Goal: Task Accomplishment & Management: Manage account settings

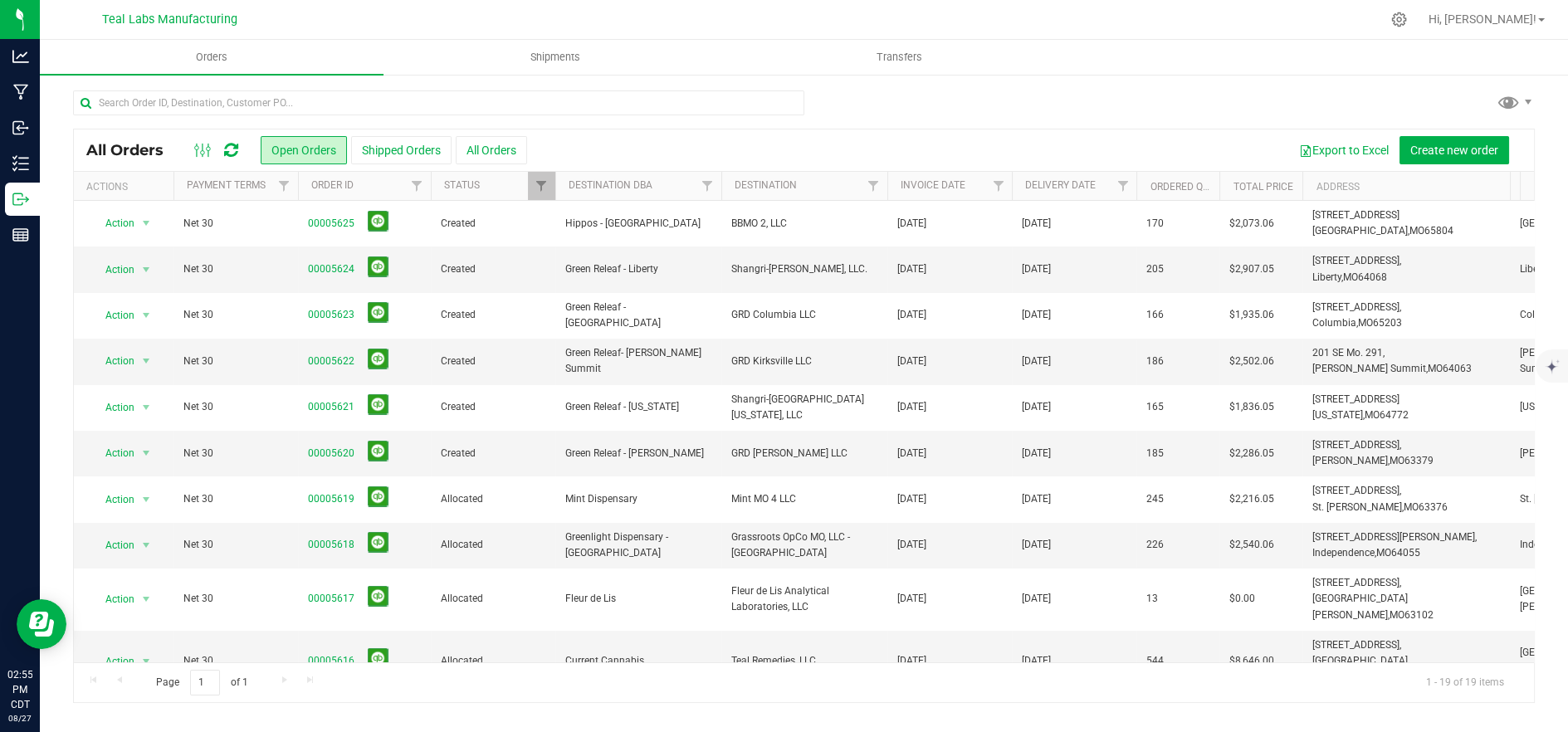
click at [883, 111] on div at bounding box center [804, 110] width 1462 height 38
click at [418, 103] on input "text" at bounding box center [439, 103] width 732 height 25
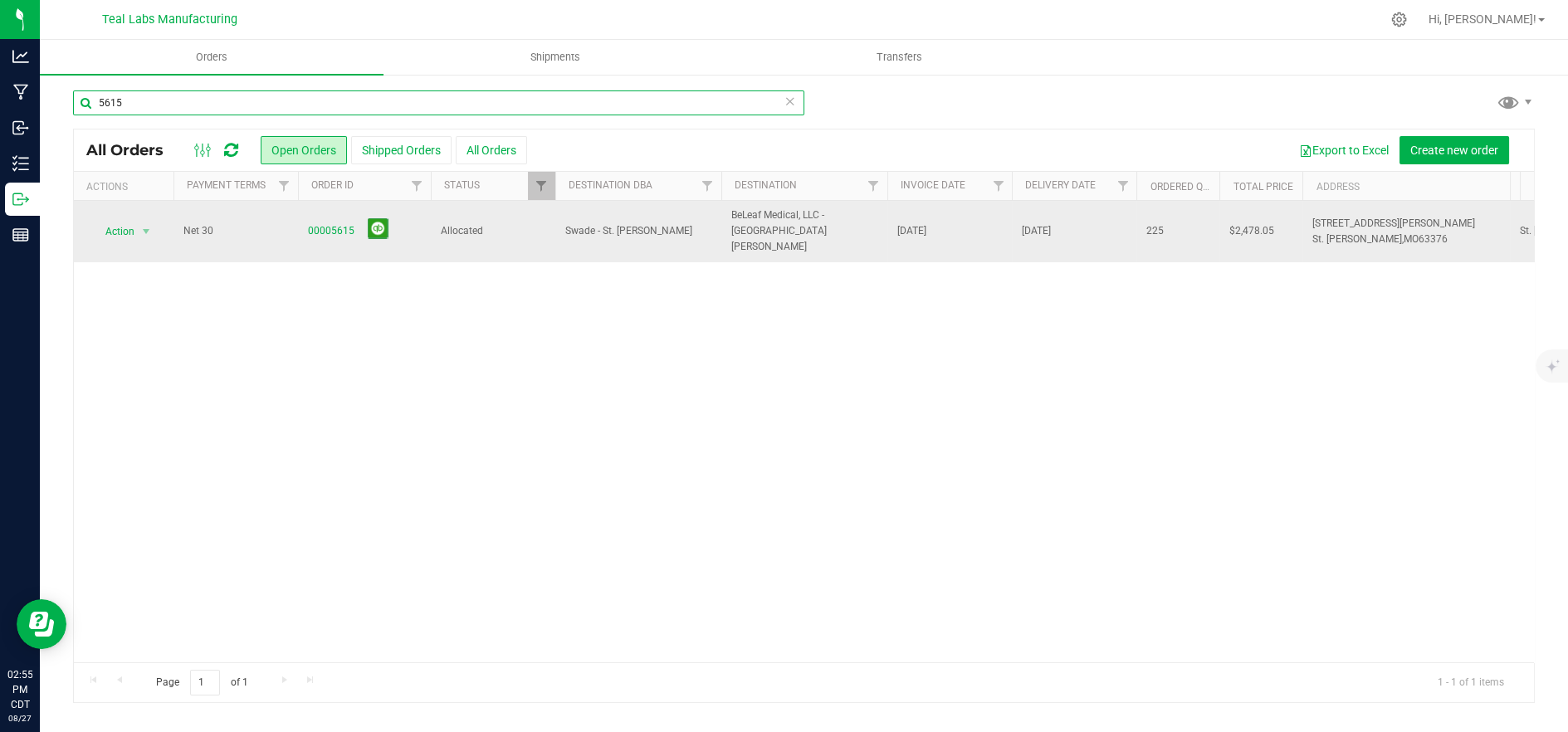
type input "5615"
click at [481, 227] on span "Allocated" at bounding box center [493, 231] width 104 height 16
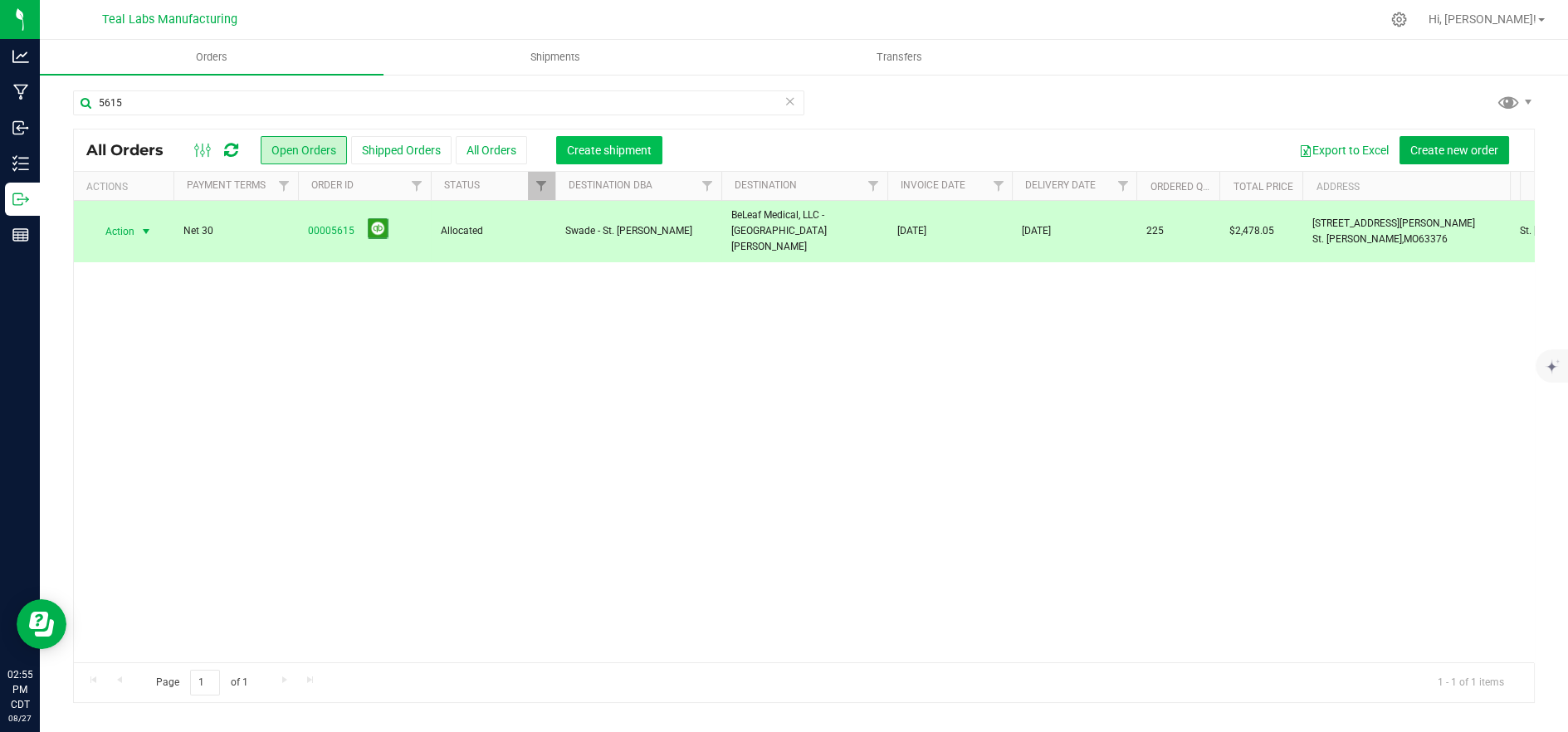
click at [604, 156] on span "Create shipment" at bounding box center [608, 150] width 84 height 13
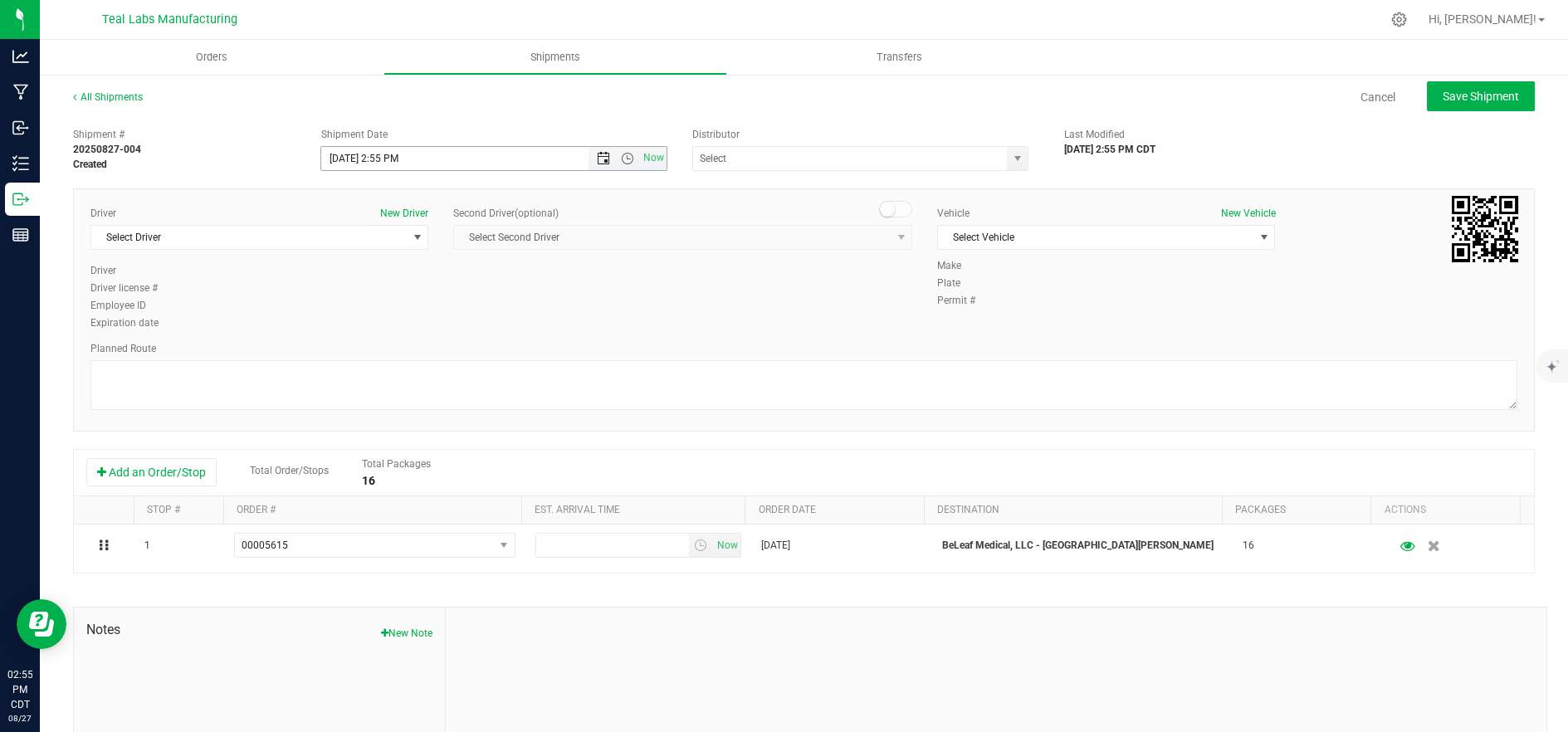
click at [603, 159] on span "Open the date view" at bounding box center [603, 158] width 13 height 13
click at [425, 349] on link "28" at bounding box center [430, 353] width 24 height 26
click at [623, 163] on span "Open the time view" at bounding box center [627, 158] width 13 height 13
click at [471, 291] on li "9:00 AM" at bounding box center [490, 293] width 341 height 22
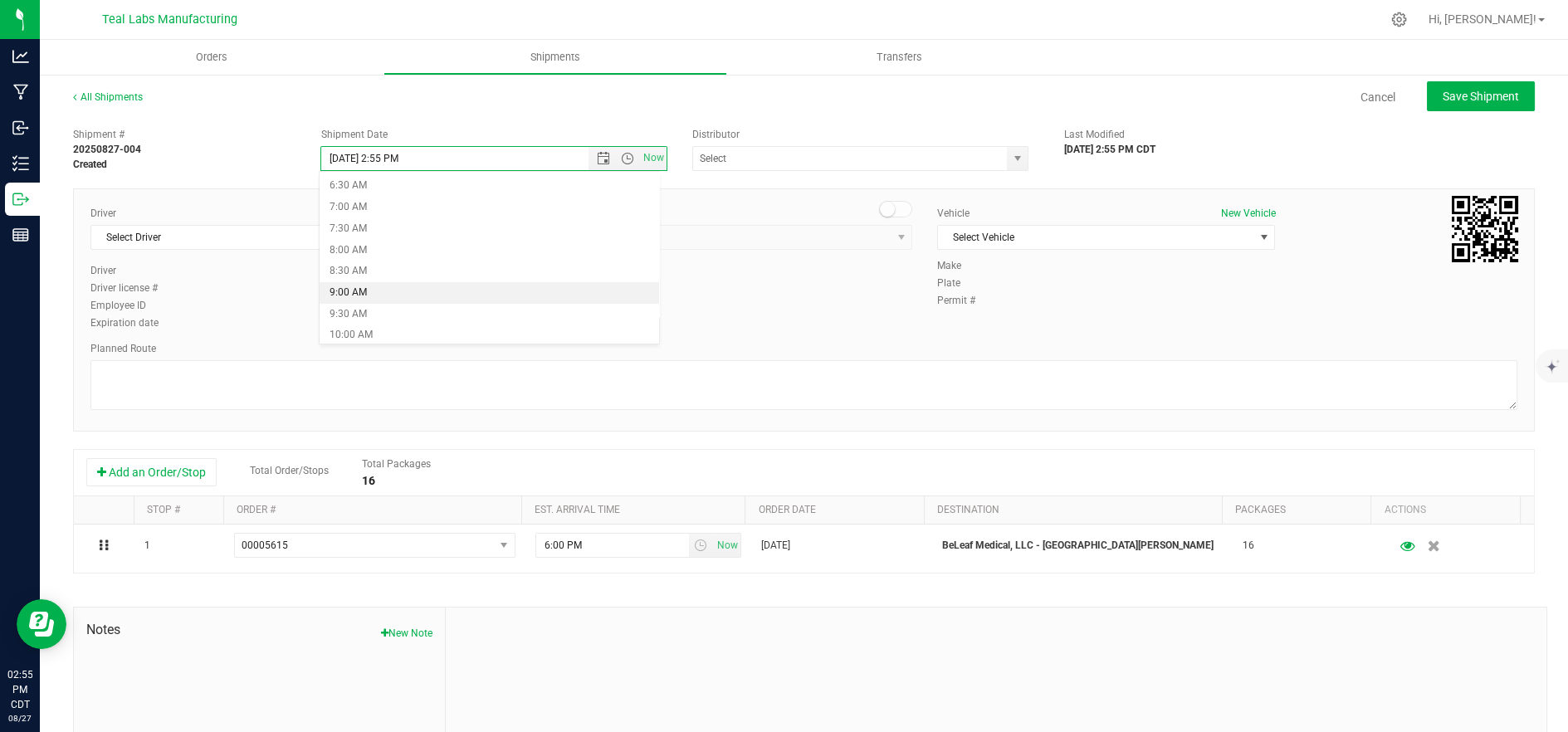
type input "[DATE] 9:00 AM"
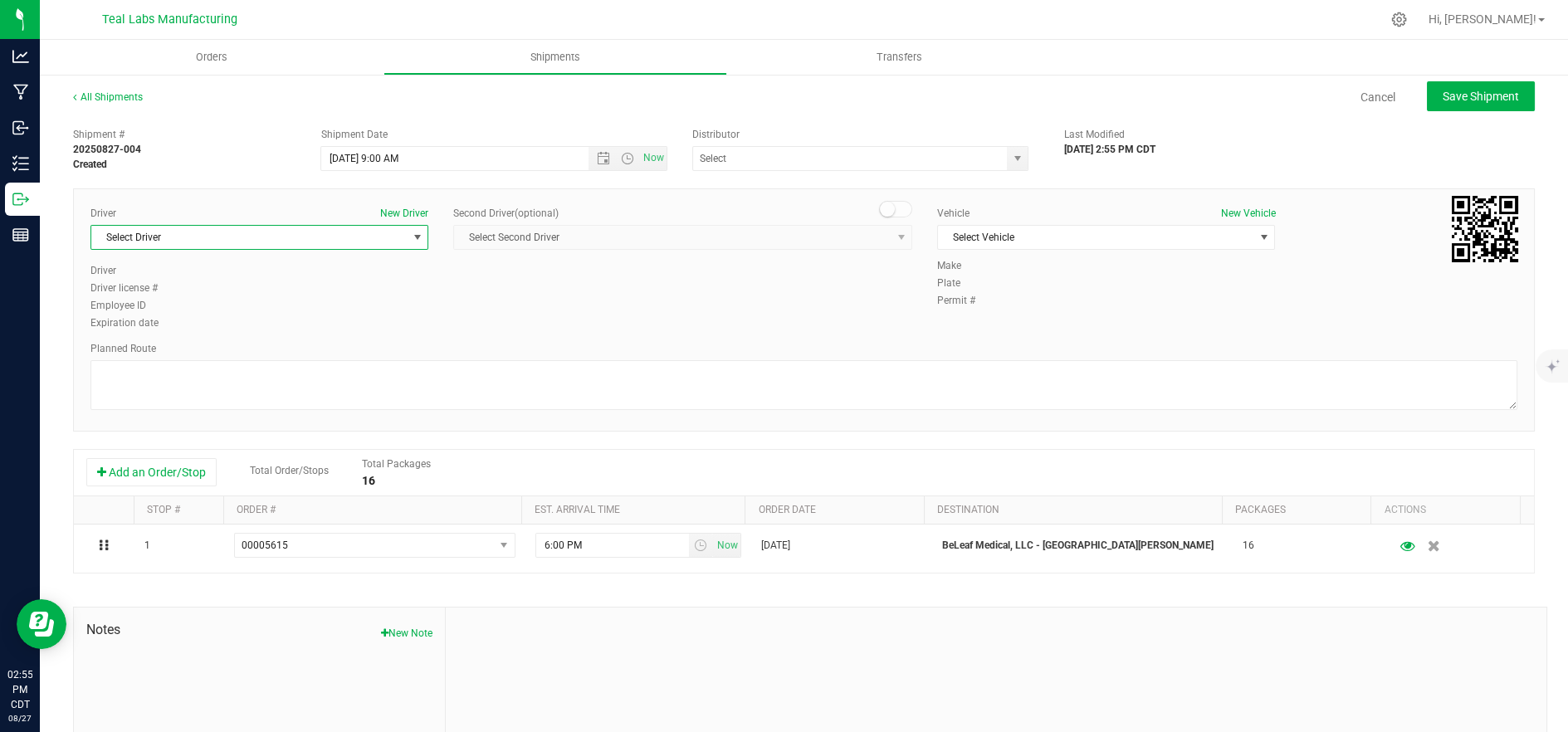
click at [382, 234] on span "Select Driver" at bounding box center [249, 237] width 316 height 23
click at [300, 363] on li "[PERSON_NAME]" at bounding box center [257, 356] width 333 height 25
type input "ma"
click at [1013, 229] on span "Select Vehicle" at bounding box center [1095, 237] width 316 height 23
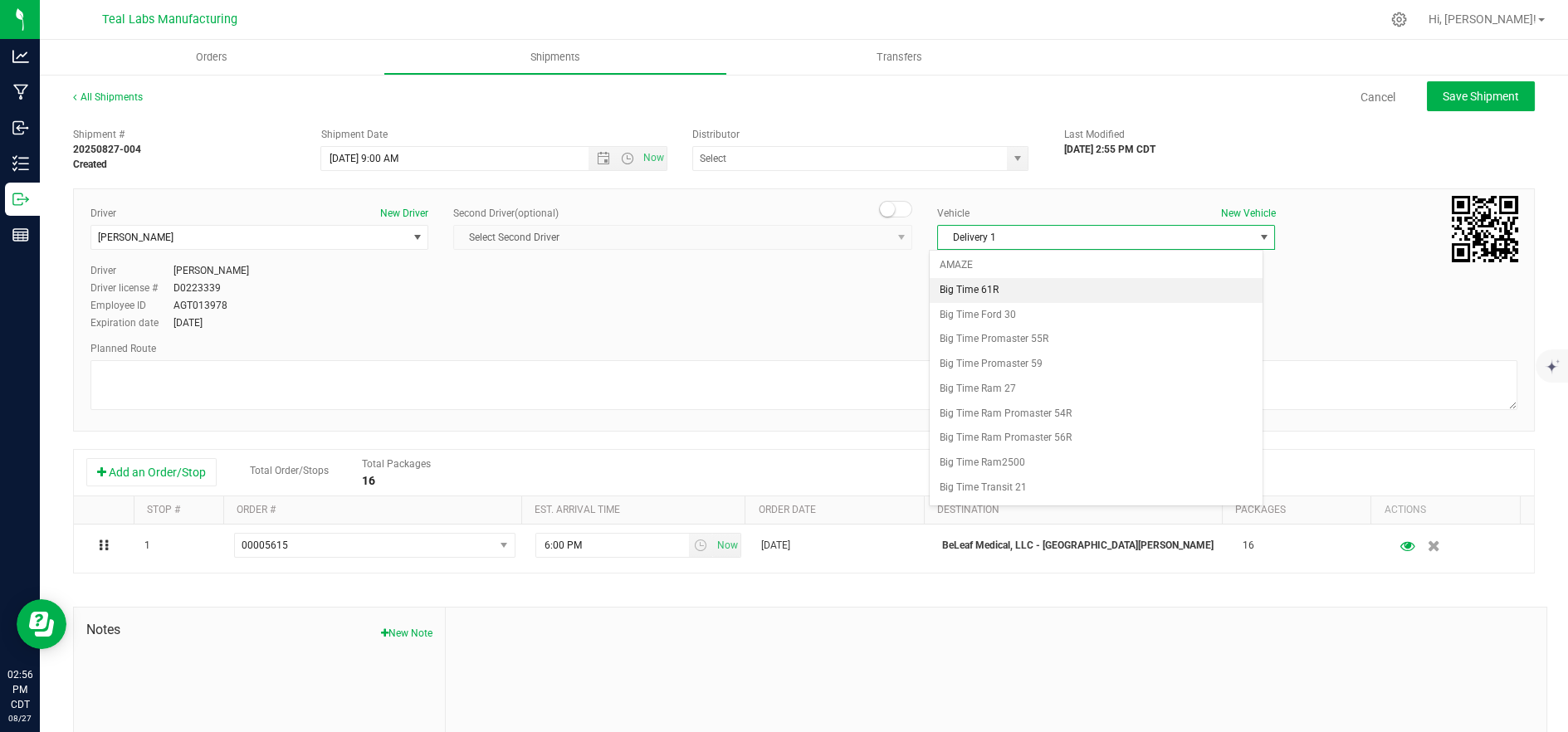
scroll to position [440, 0]
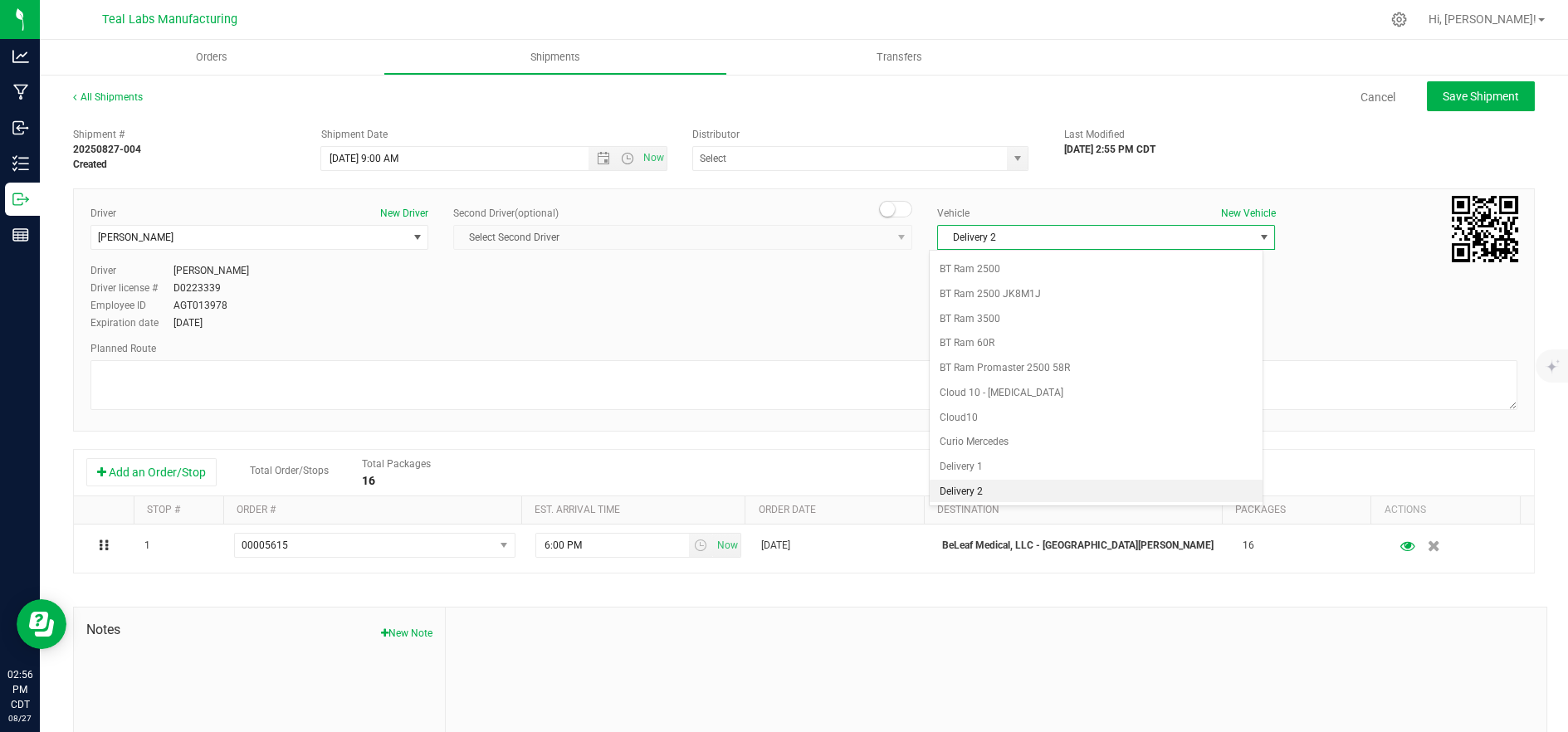
click at [1034, 494] on li "Delivery 2" at bounding box center [1096, 492] width 333 height 25
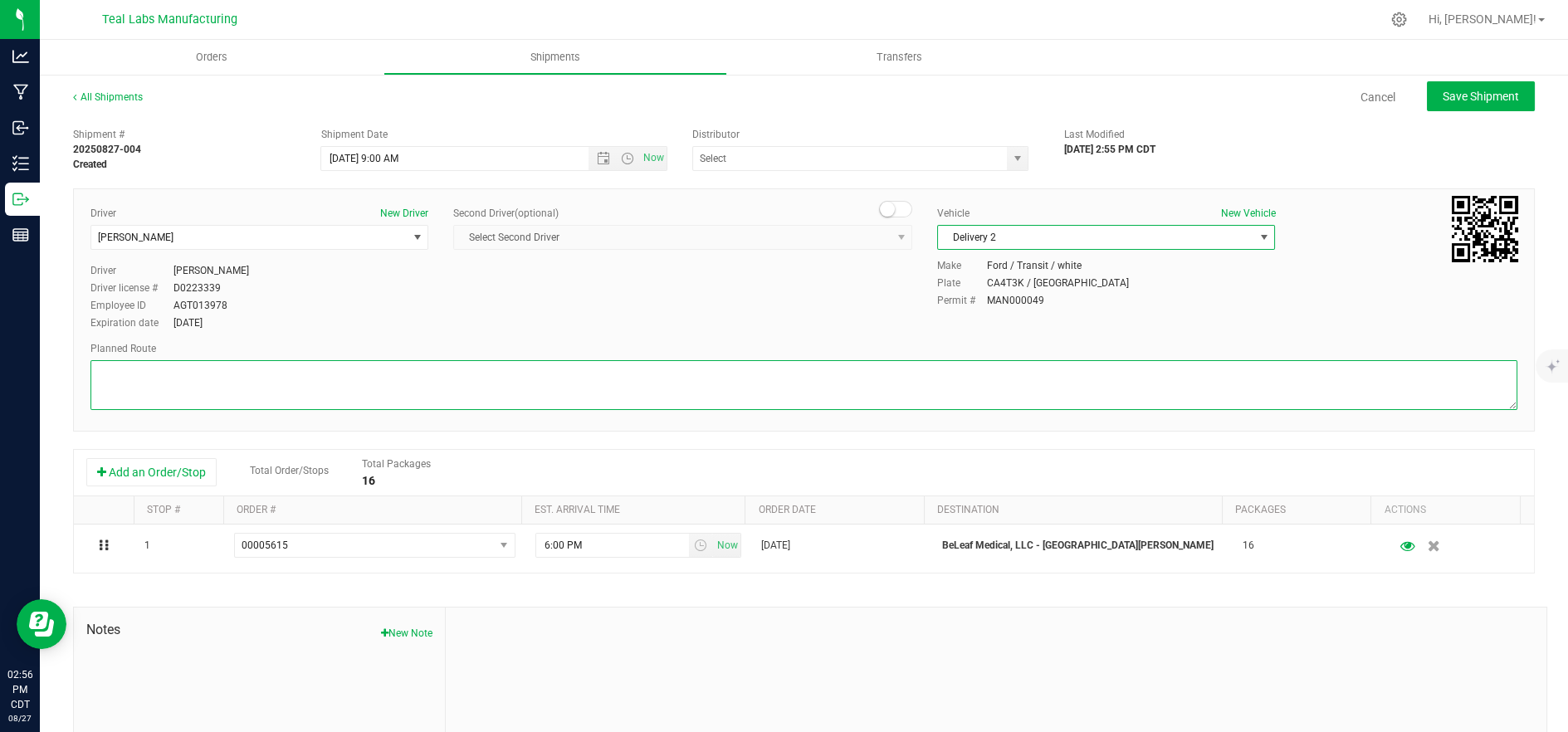
click at [885, 387] on textarea at bounding box center [804, 385] width 1427 height 50
click at [419, 366] on textarea at bounding box center [804, 385] width 1427 height 50
paste textarea "[STREET_ADDRESS][GEOGRAPHIC_DATA] northwest on [GEOGRAPHIC_DATA]. Go for 0.4 mi…"
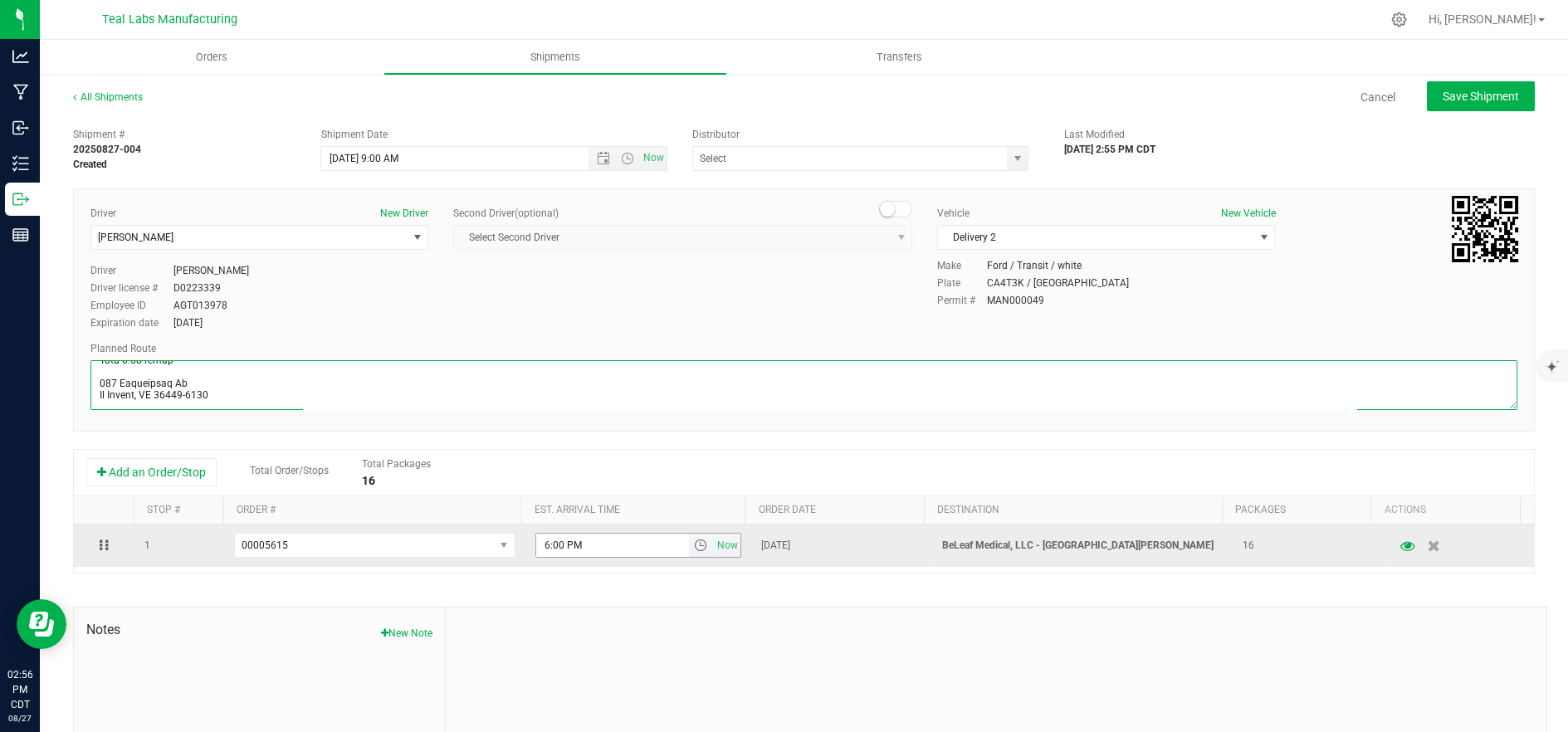
click at [694, 551] on span "select" at bounding box center [701, 545] width 13 height 13
type textarea "[STREET_ADDRESS][GEOGRAPHIC_DATA] northwest on [GEOGRAPHIC_DATA]. Go for 0.4 mi…"
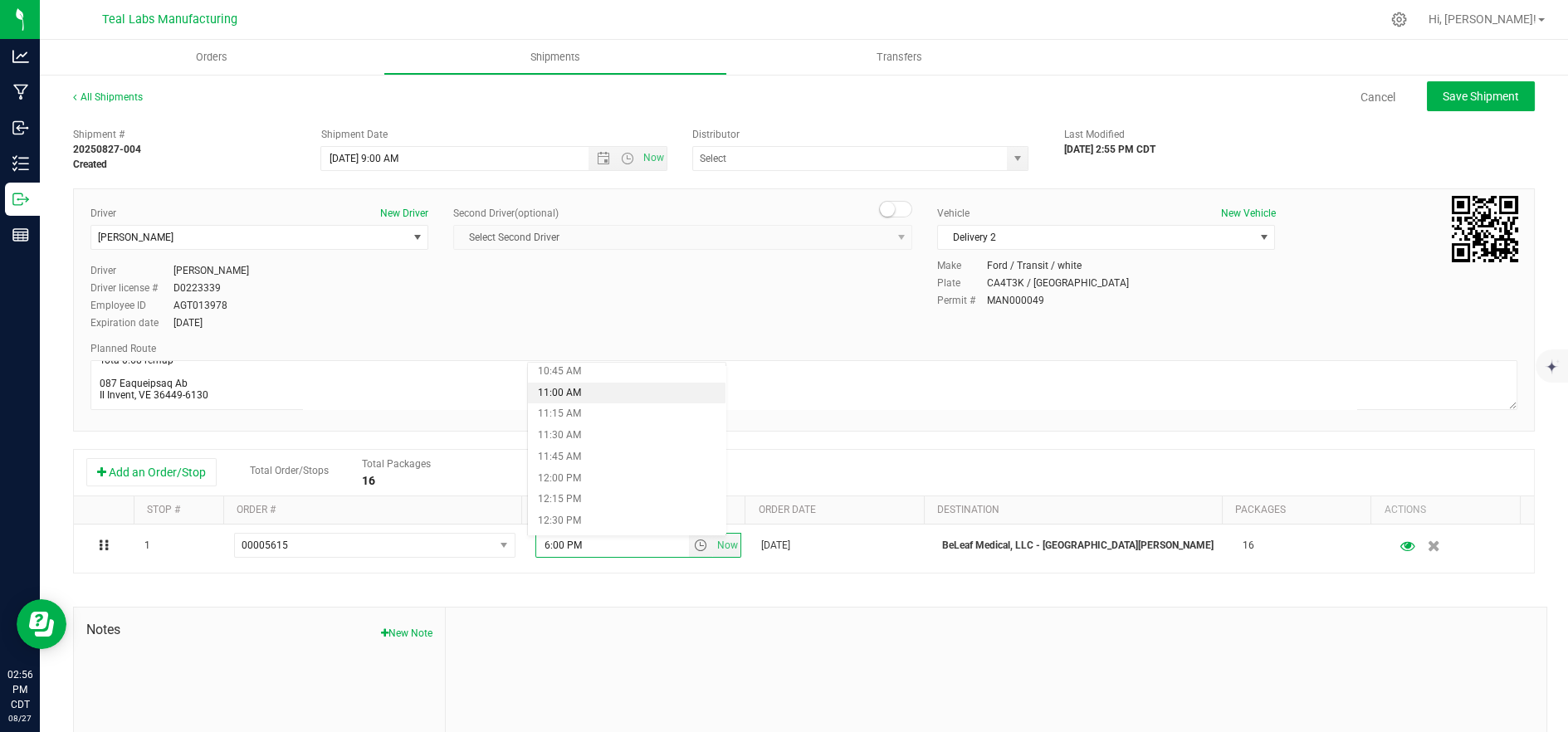
scroll to position [1015, 0]
click at [621, 454] on li "12:45 PM" at bounding box center [627, 450] width 198 height 22
click at [1447, 96] on span "Save Shipment" at bounding box center [1481, 96] width 76 height 13
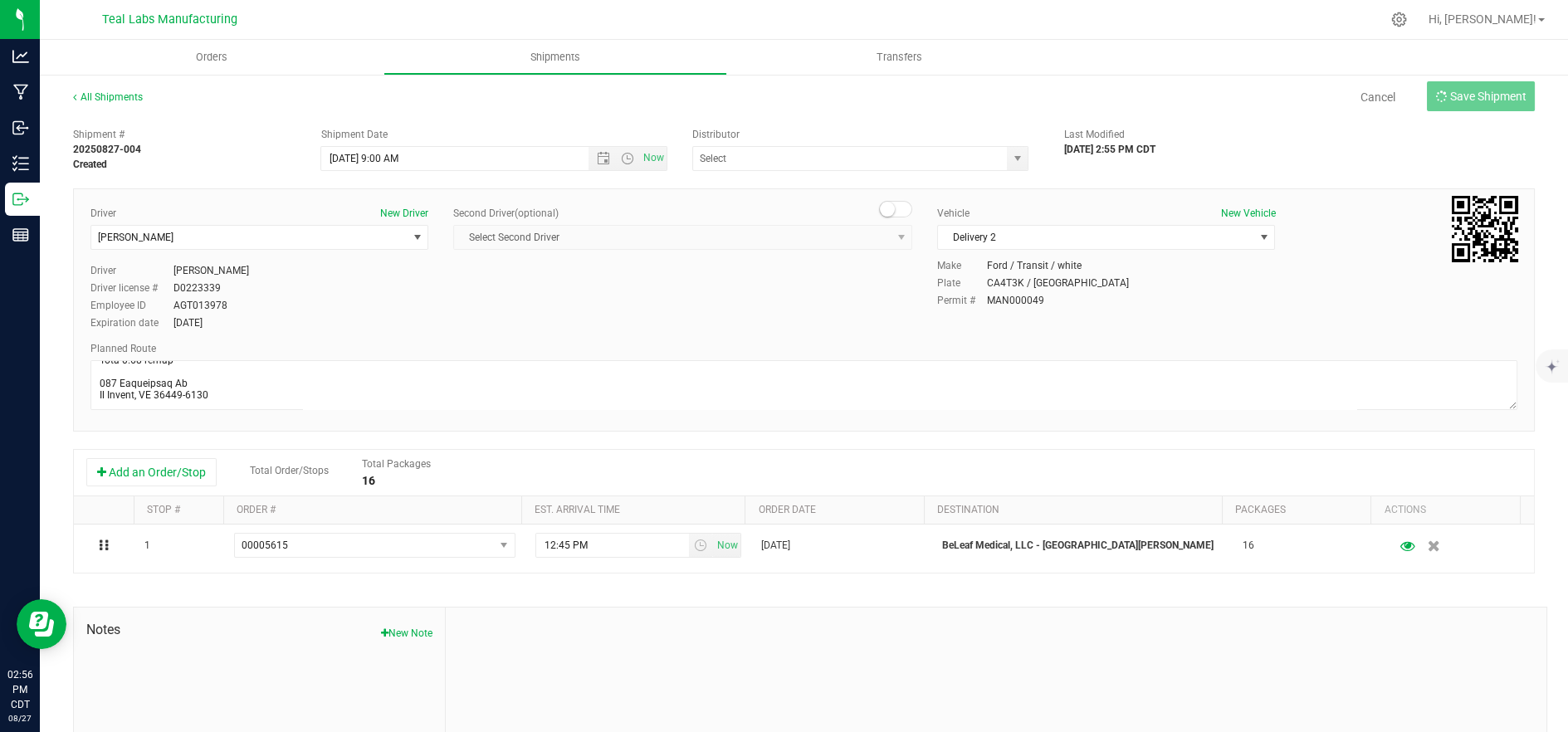
type input "[DATE] 2:00 PM"
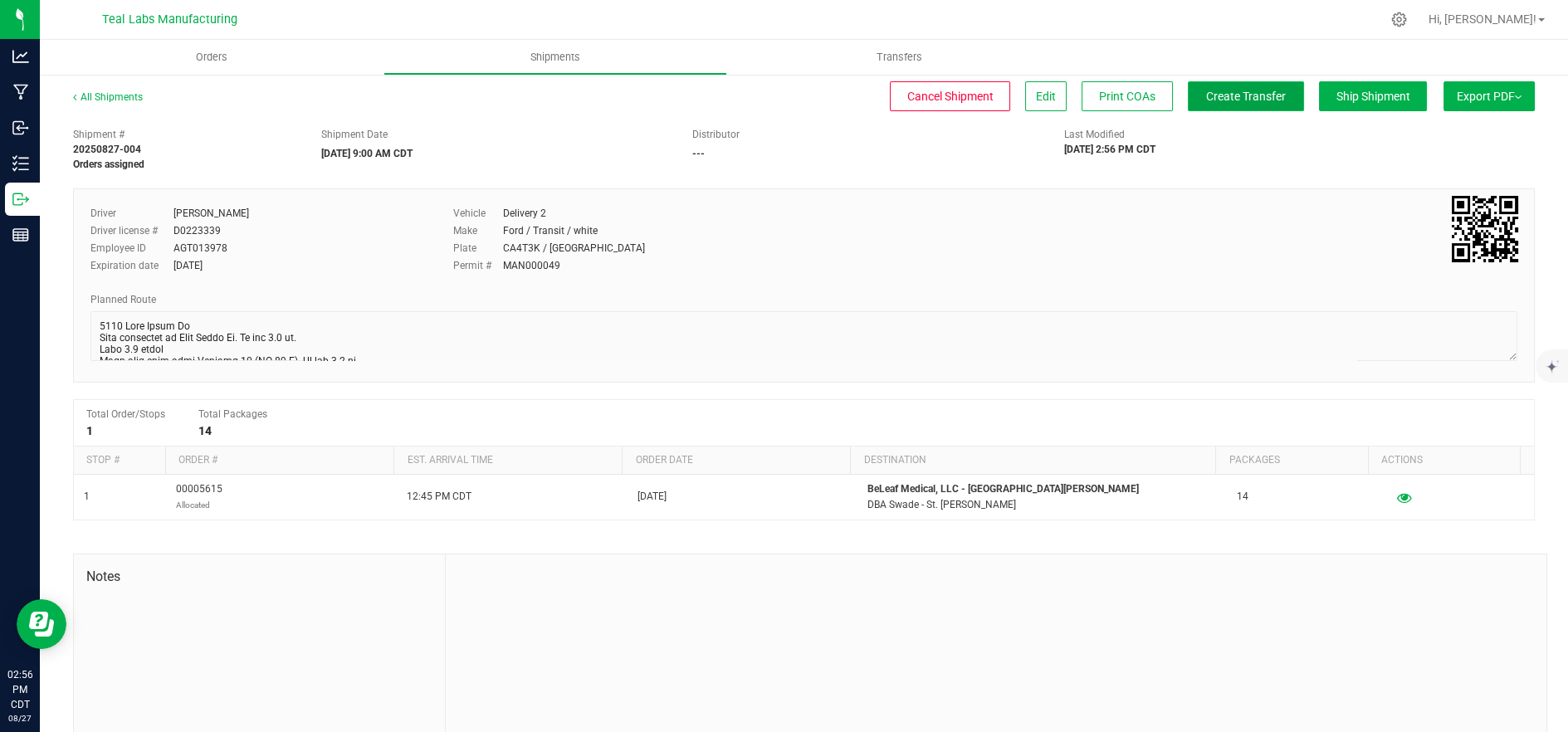
click at [1223, 94] on span "Create Transfer" at bounding box center [1246, 96] width 80 height 13
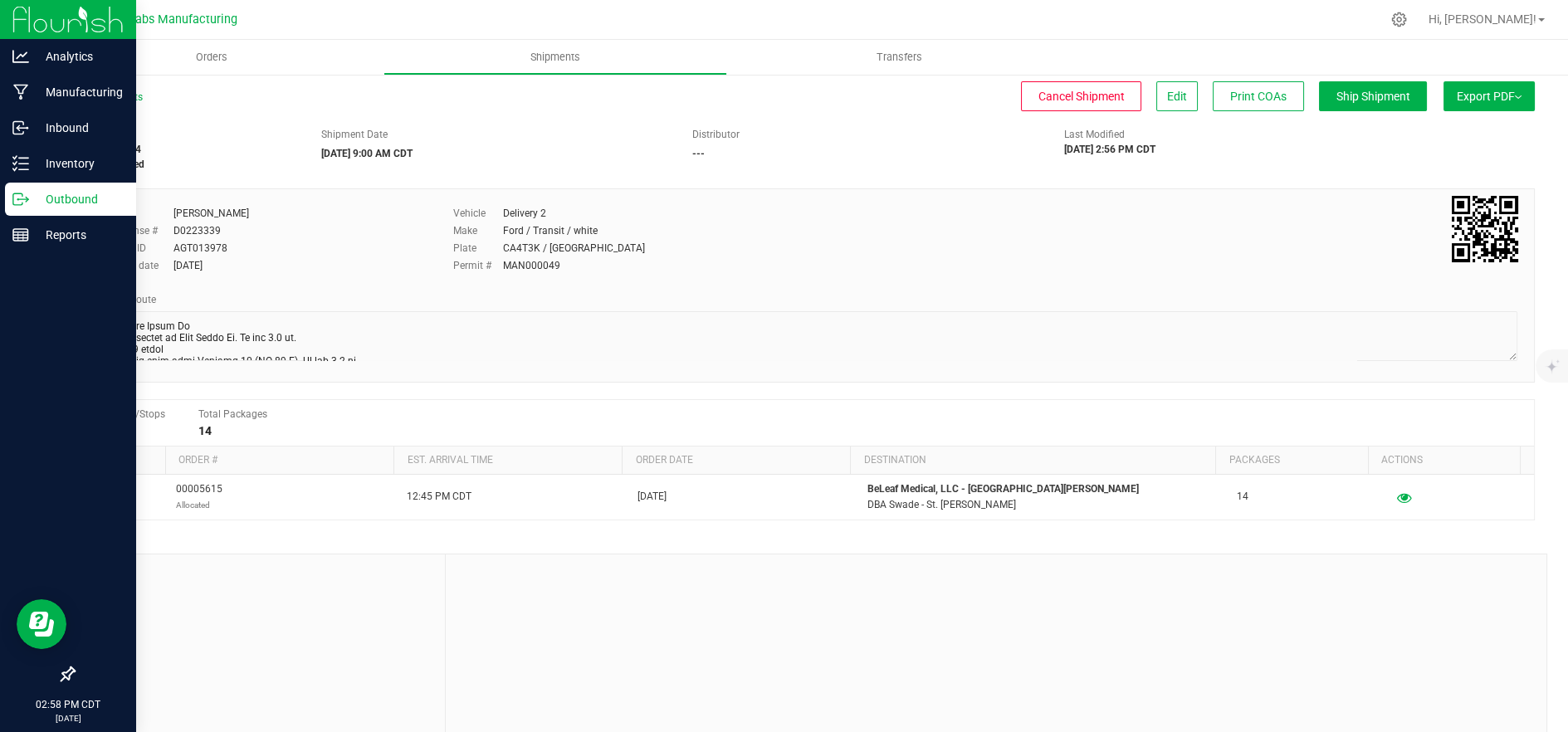
click at [45, 193] on p "Outbound" at bounding box center [78, 199] width 100 height 20
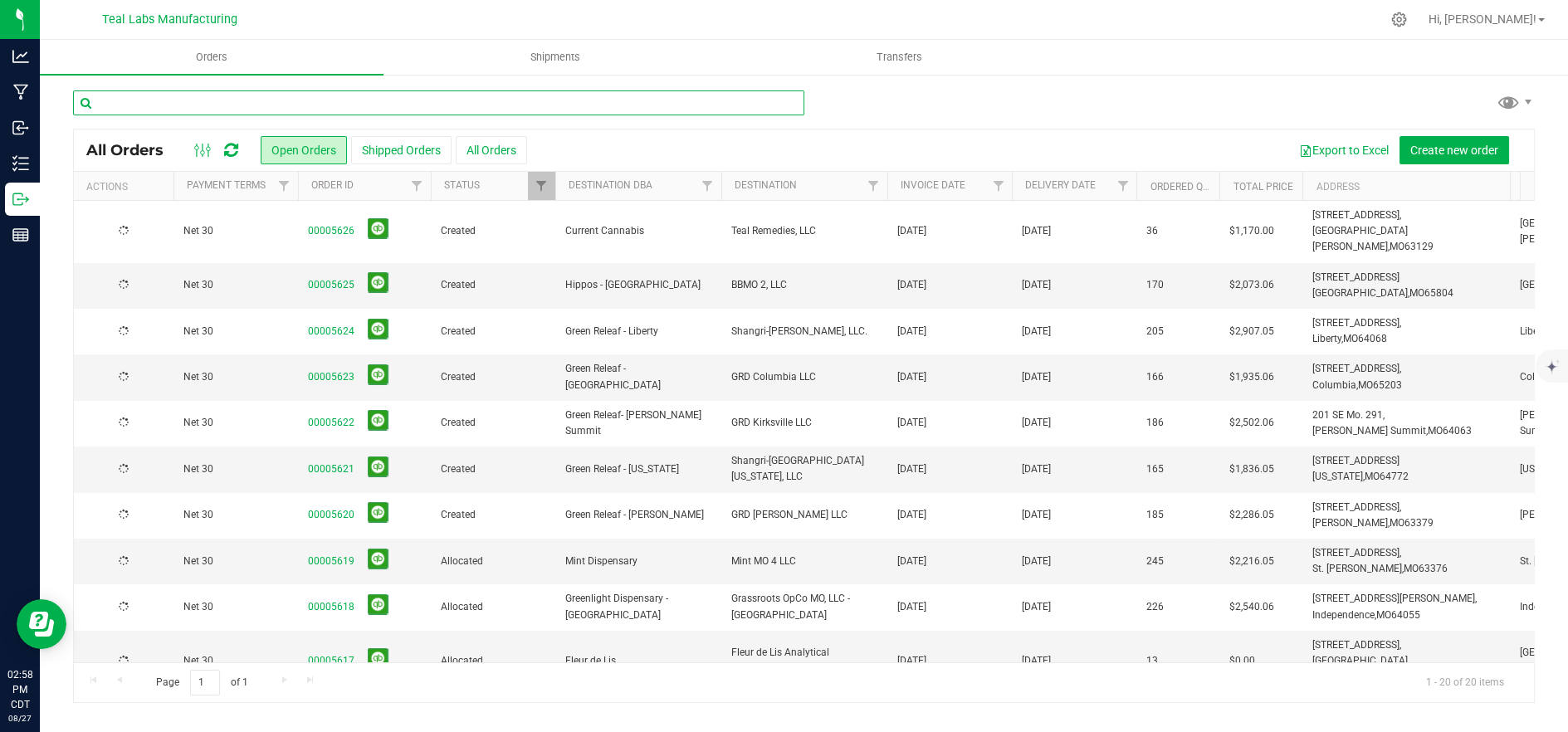
click at [331, 104] on input "text" at bounding box center [439, 103] width 732 height 25
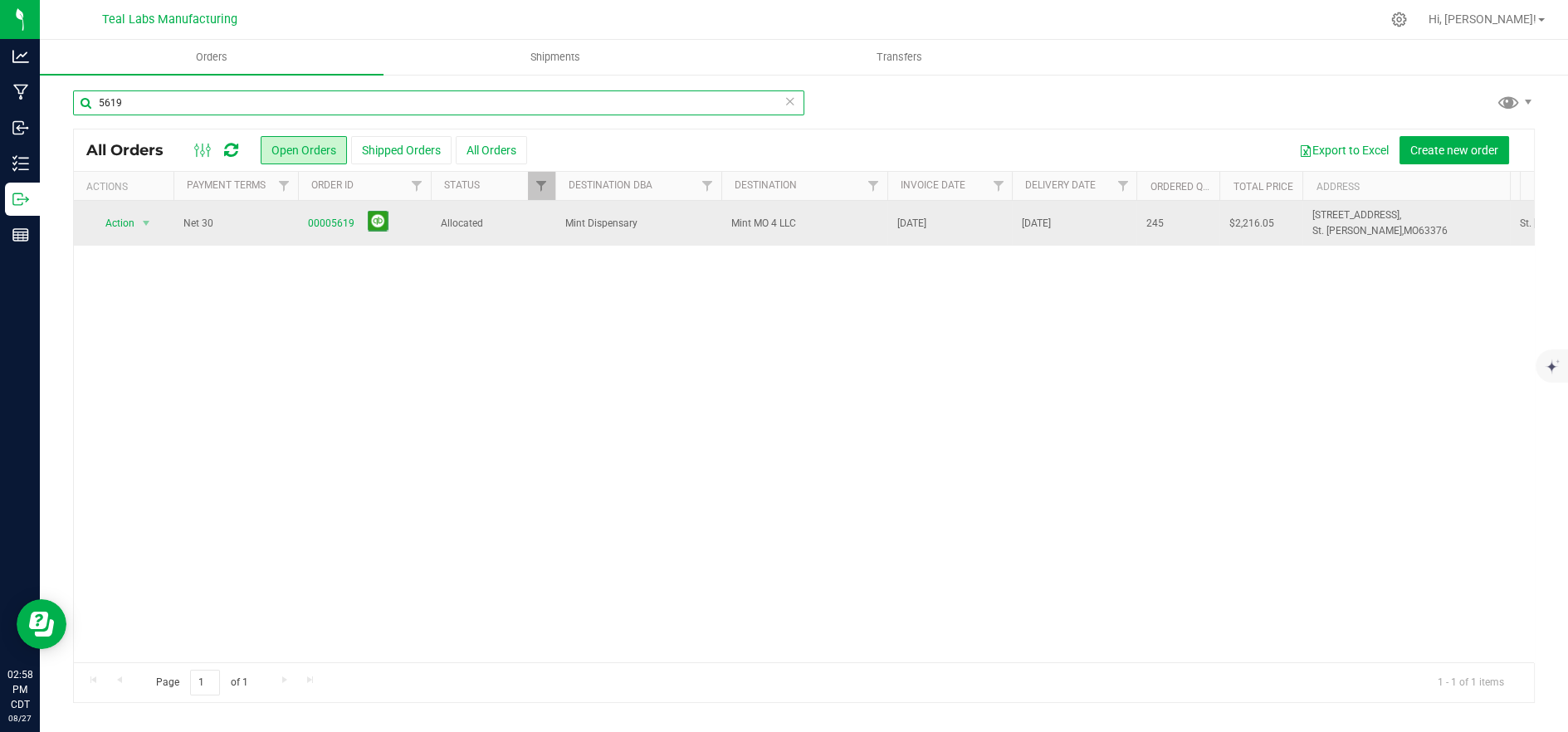
type input "5619"
click at [602, 229] on span "Mint Dispensary" at bounding box center [638, 223] width 146 height 16
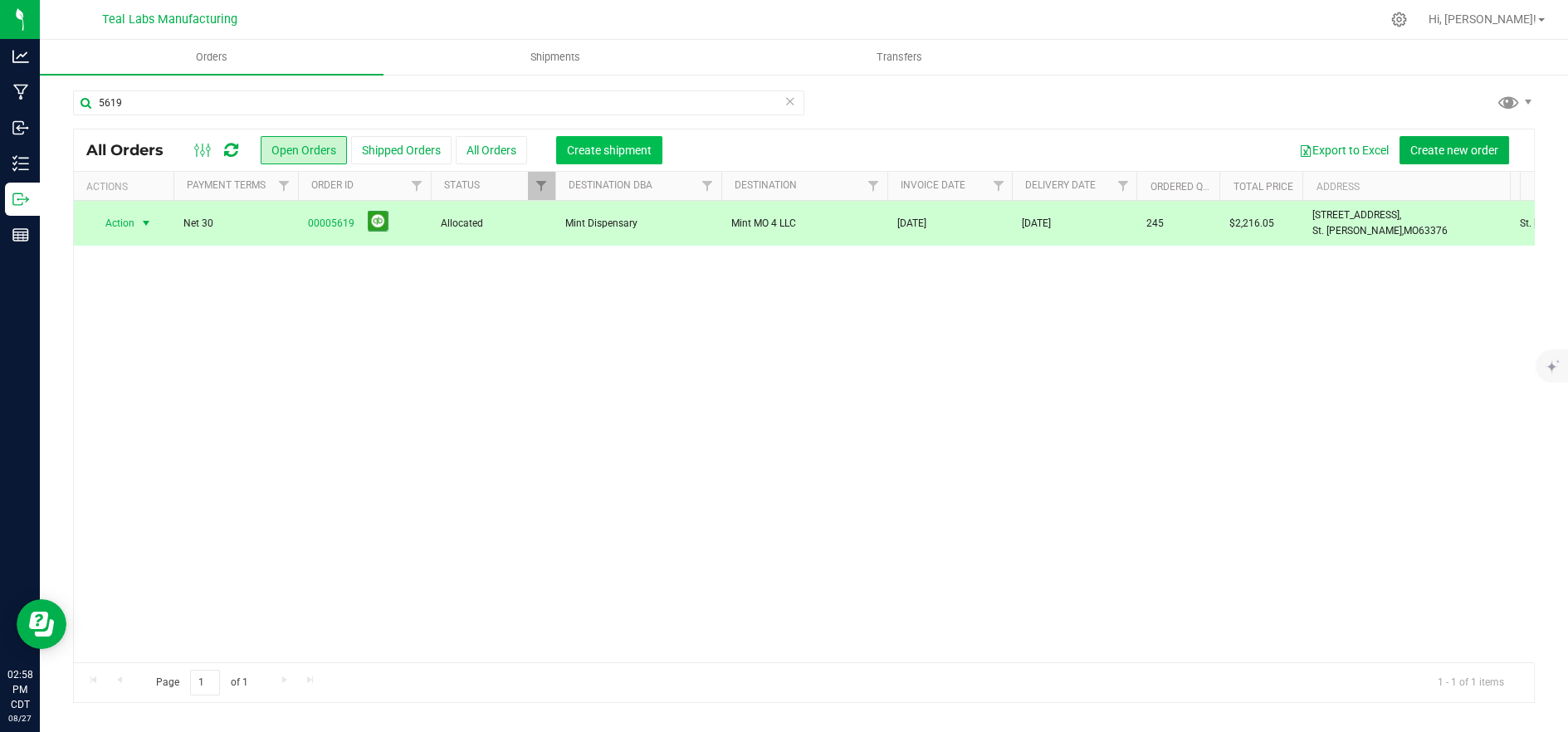
click at [599, 148] on span "Create shipment" at bounding box center [608, 150] width 84 height 13
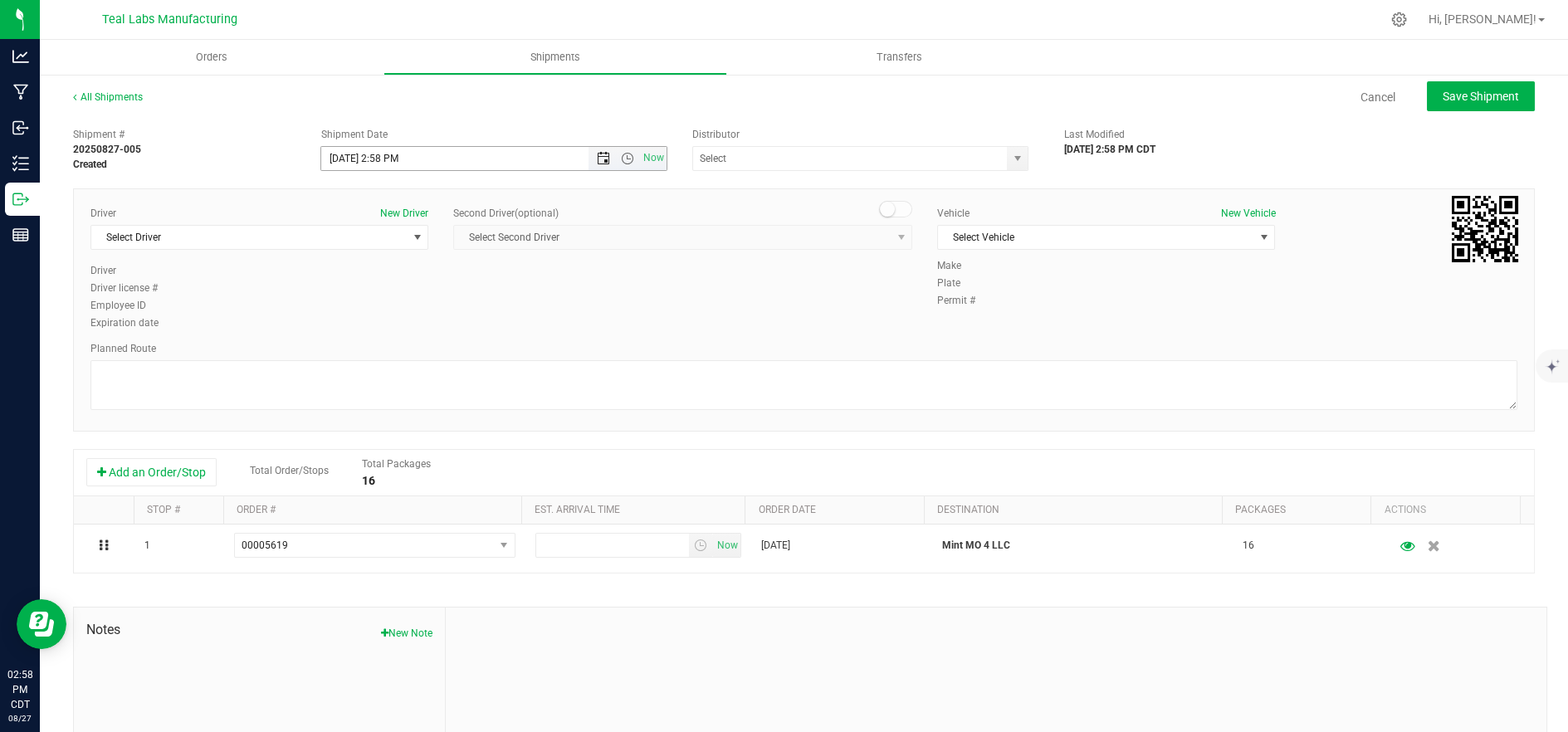
click at [598, 159] on span "Open the date view" at bounding box center [603, 158] width 13 height 13
click at [432, 349] on link "28" at bounding box center [430, 353] width 24 height 26
click at [621, 155] on span "Open the time view" at bounding box center [627, 158] width 13 height 13
click at [412, 190] on li "9:00 AM" at bounding box center [490, 201] width 341 height 22
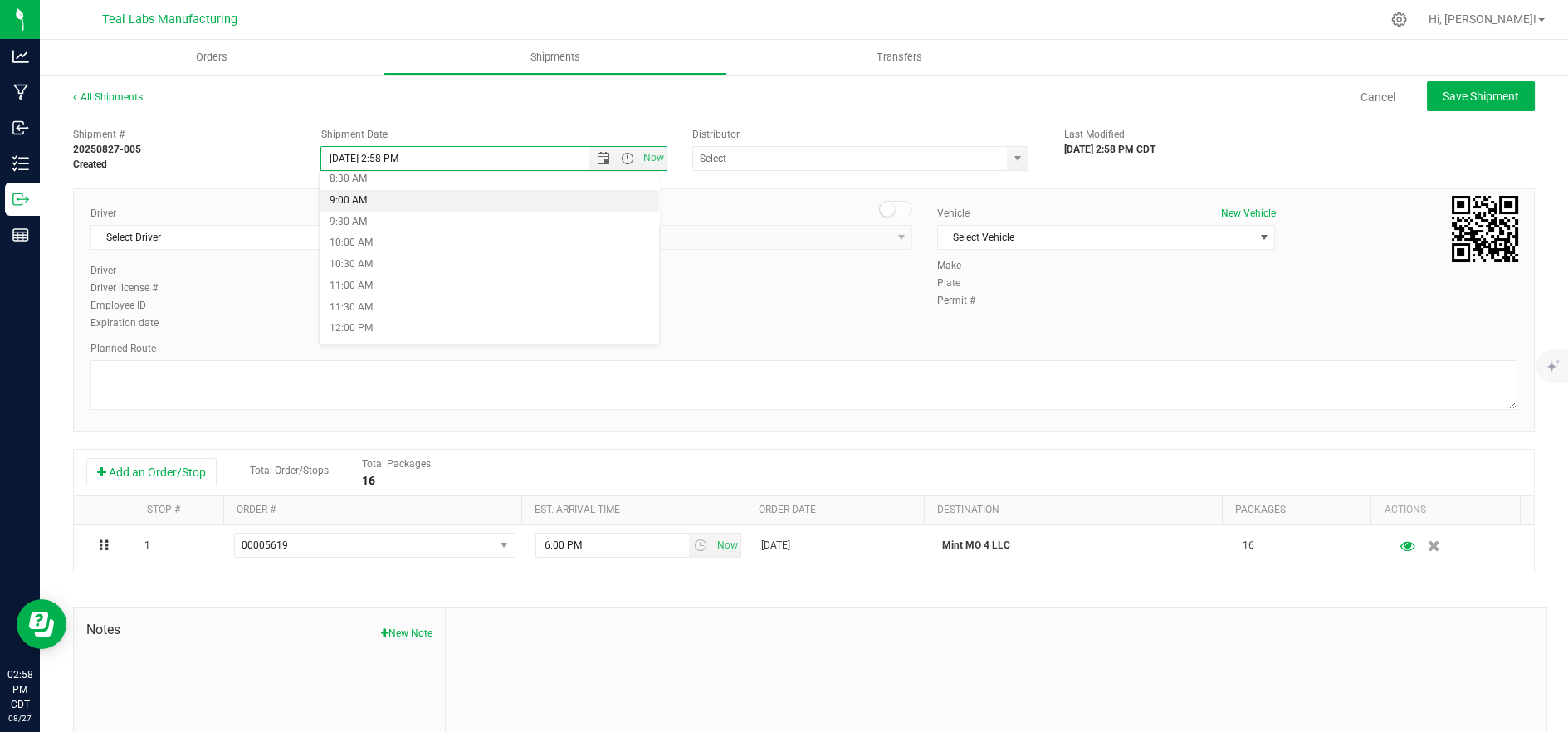
type input "[DATE] 9:00 AM"
click at [282, 241] on span "Select Driver" at bounding box center [249, 237] width 316 height 23
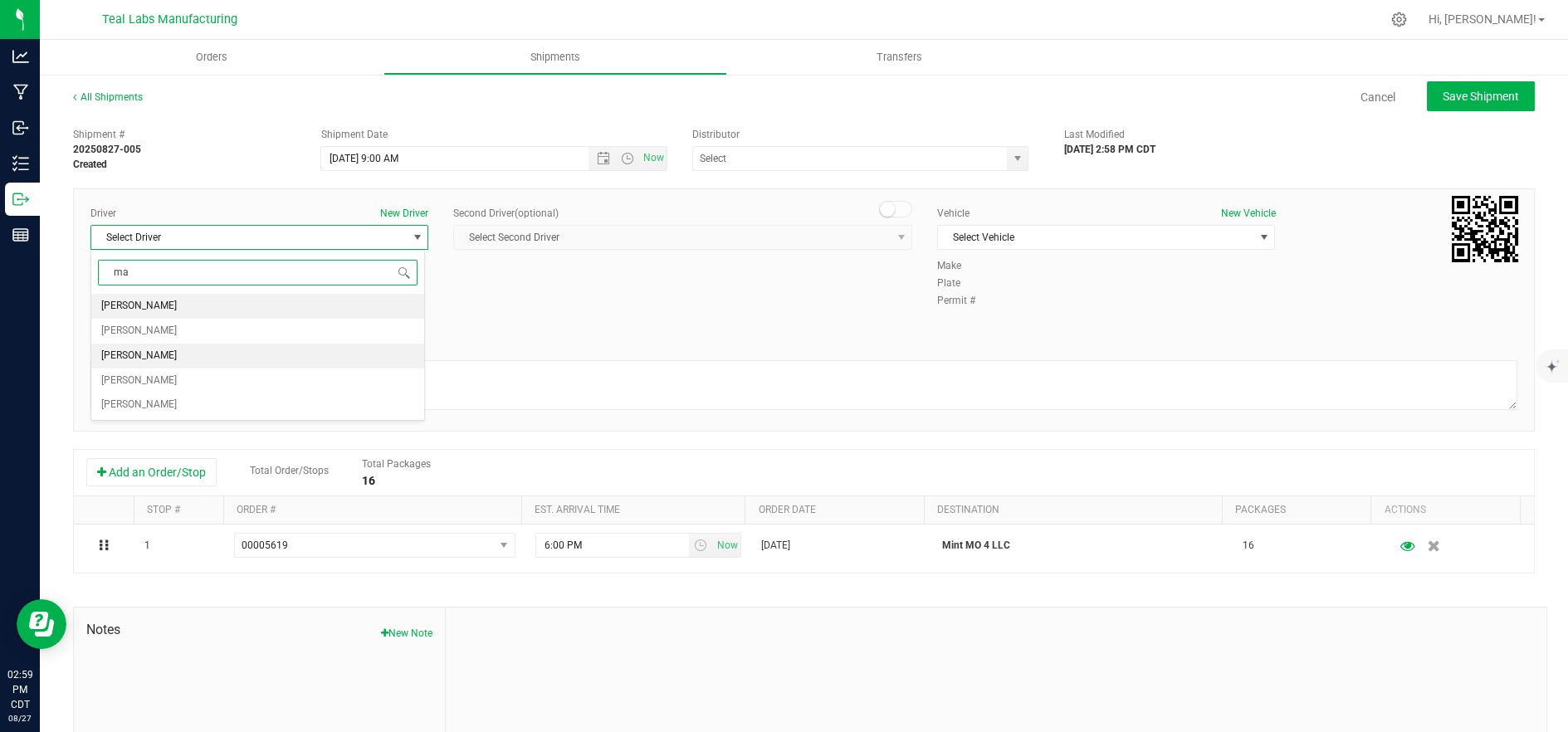
click at [267, 349] on li "[PERSON_NAME]" at bounding box center [257, 356] width 333 height 25
type input "ma"
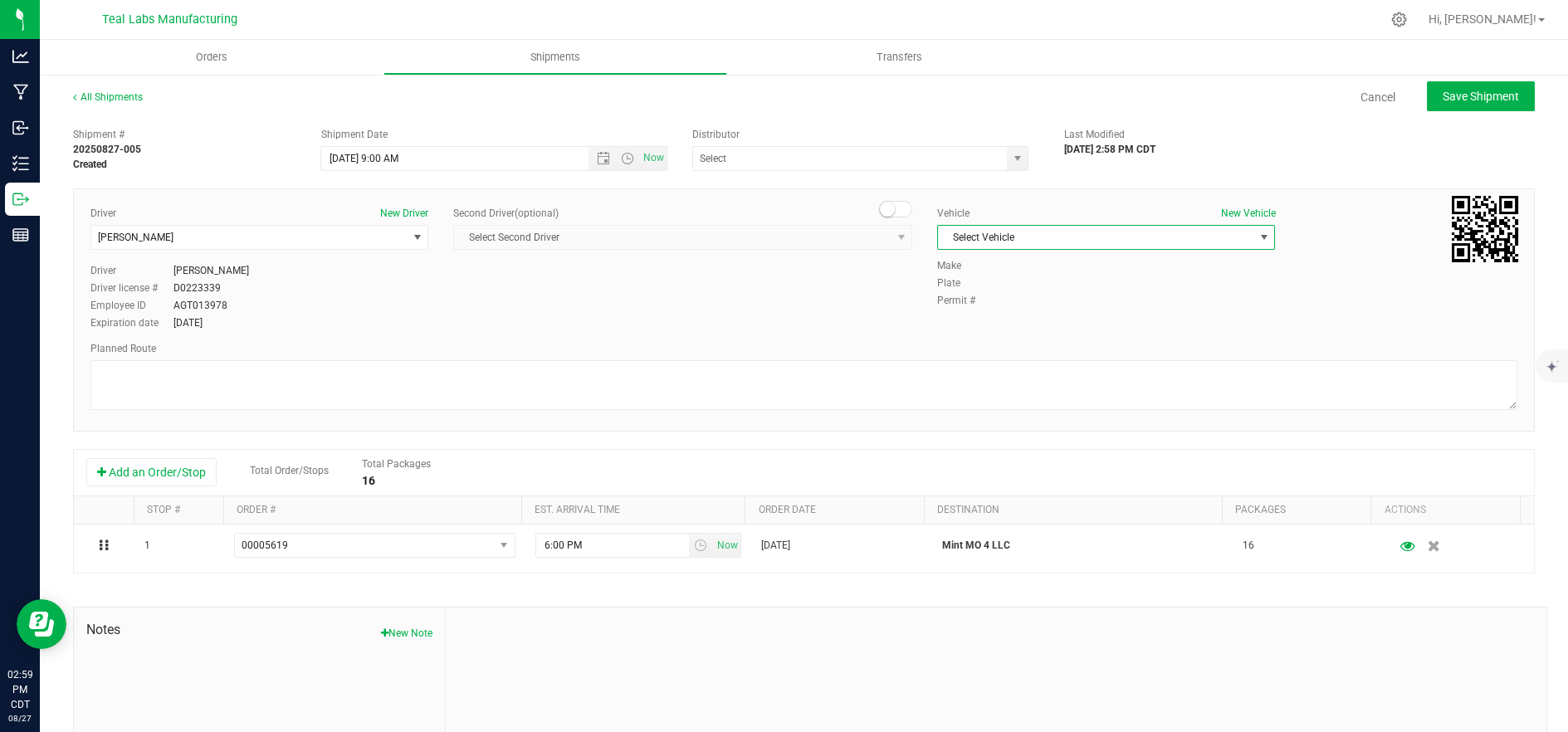
click at [1015, 236] on span "Select Vehicle" at bounding box center [1095, 237] width 316 height 23
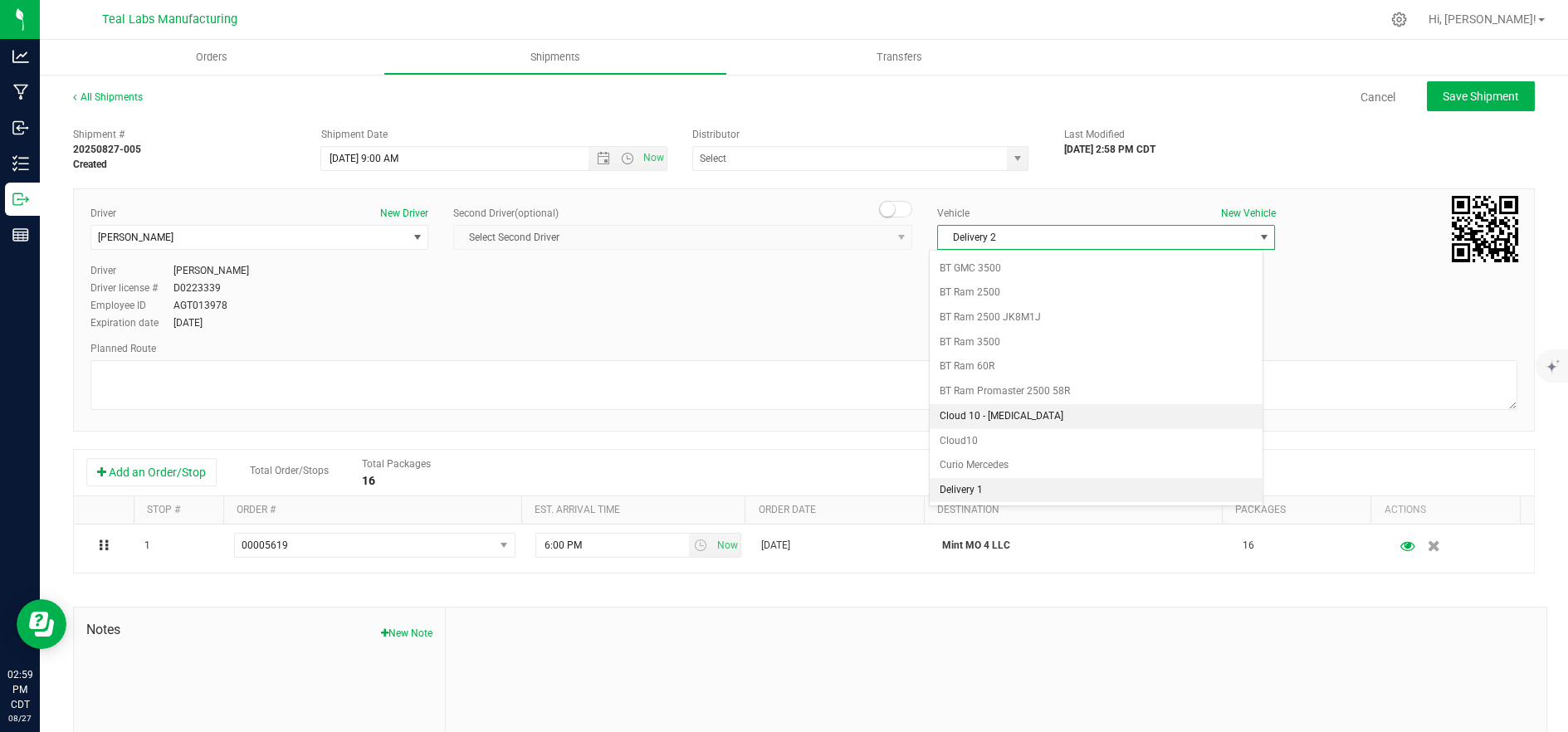
scroll to position [440, 0]
drag, startPoint x: 1046, startPoint y: 488, endPoint x: 840, endPoint y: 429, distance: 214.3
click at [1046, 488] on li "Delivery 2" at bounding box center [1096, 492] width 333 height 25
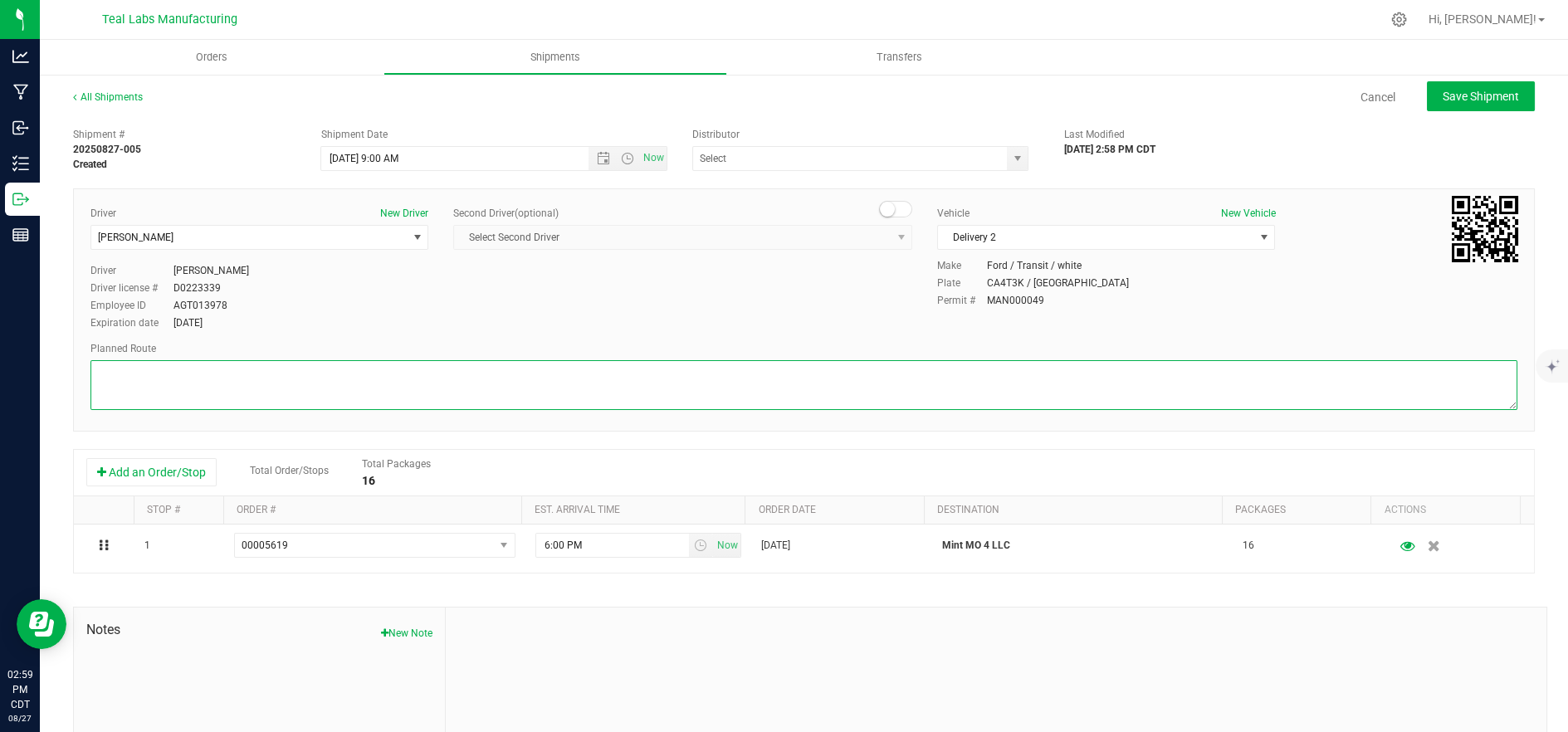
click at [761, 386] on textarea at bounding box center [804, 385] width 1427 height 50
click at [377, 385] on textarea at bounding box center [804, 385] width 1427 height 50
paste textarea "[STREET_ADDRESS][GEOGRAPHIC_DATA] northwest on [GEOGRAPHIC_DATA]. Go for 0.4 mi…"
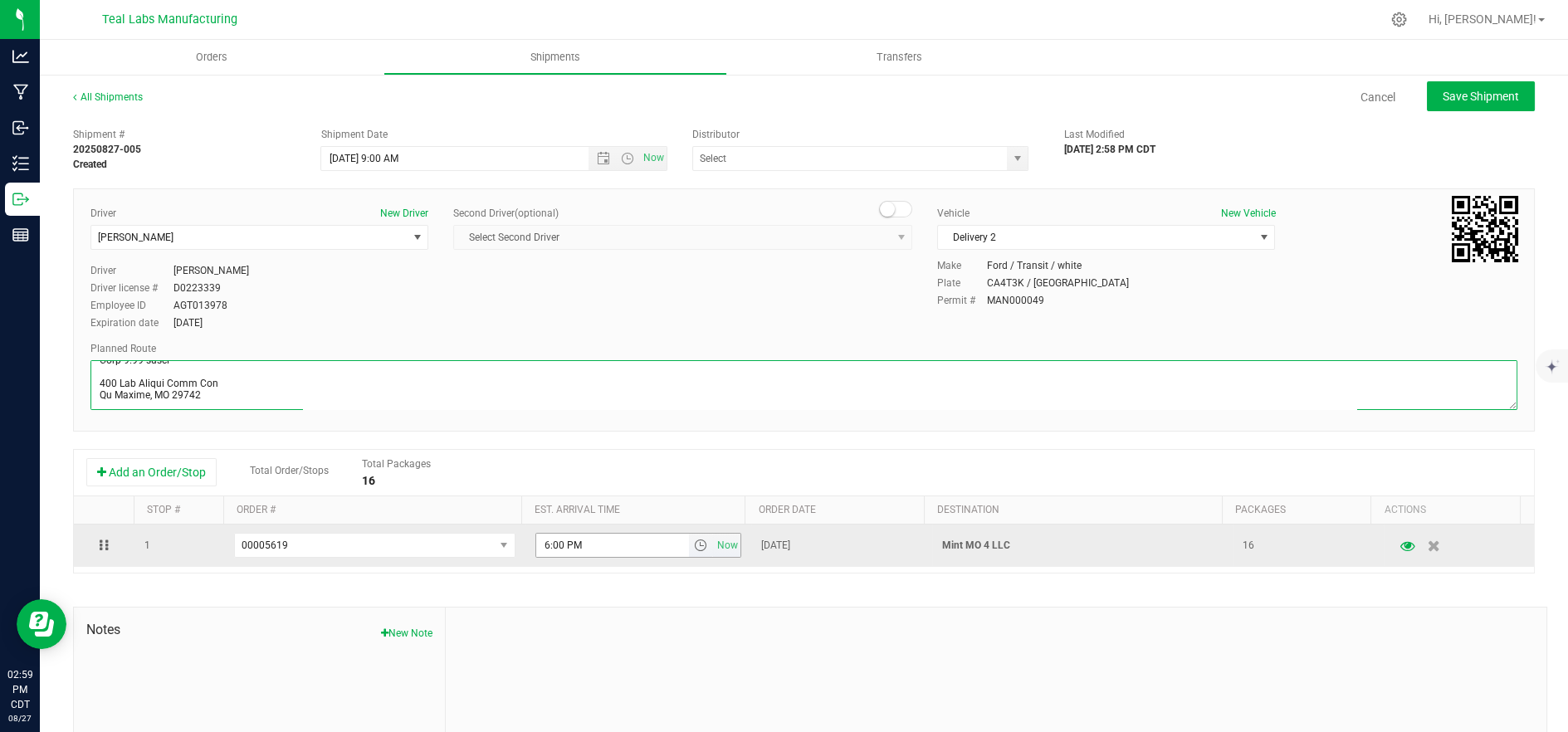
click at [694, 545] on span "select" at bounding box center [701, 545] width 13 height 13
type textarea "[STREET_ADDRESS][GEOGRAPHIC_DATA] northwest on [GEOGRAPHIC_DATA]. Go for 0.4 mi…"
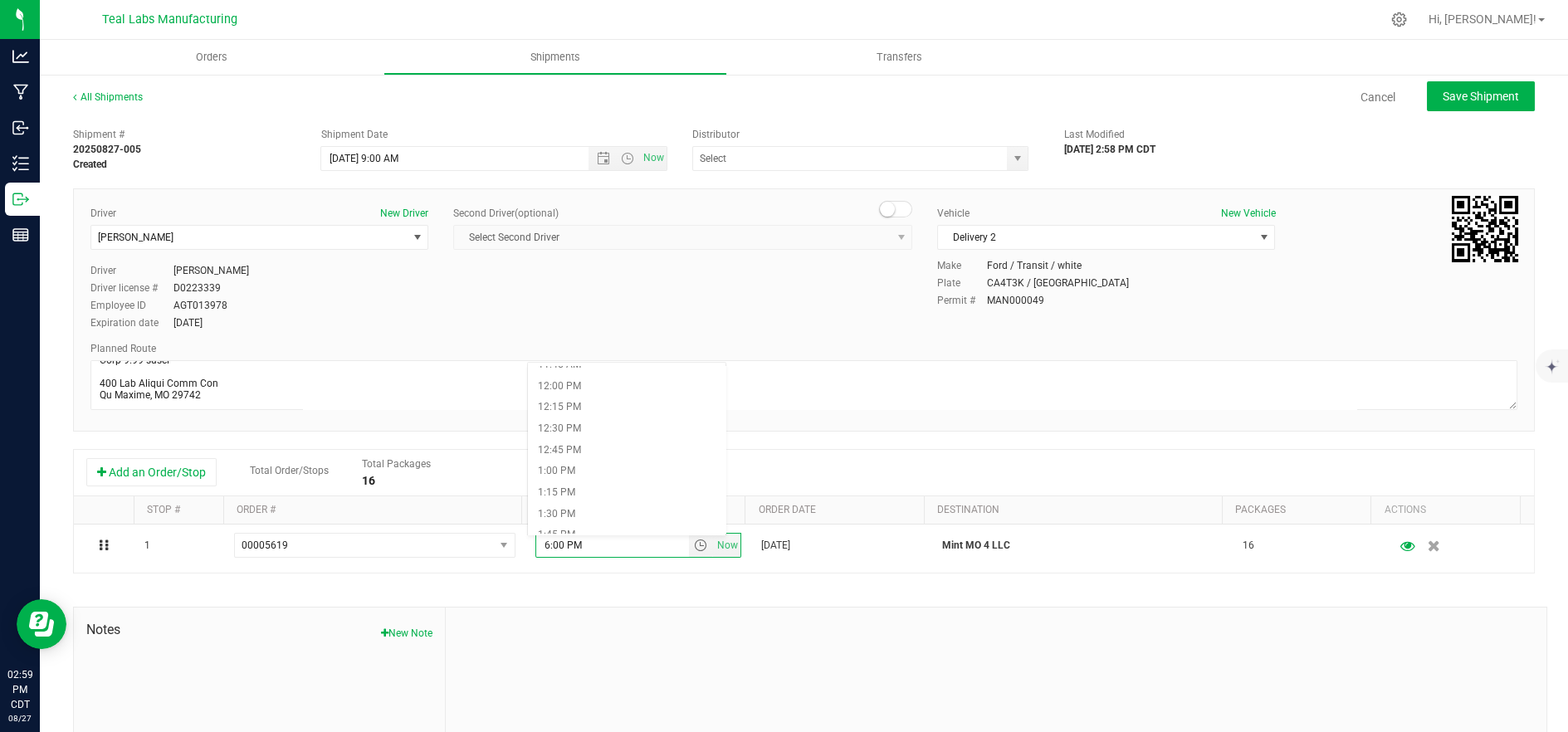
scroll to position [1107, 0]
click at [610, 420] on li "1:30 PM" at bounding box center [627, 423] width 198 height 22
click at [1465, 90] on button "Save Shipment" at bounding box center [1481, 96] width 108 height 30
type input "[DATE] 2:00 PM"
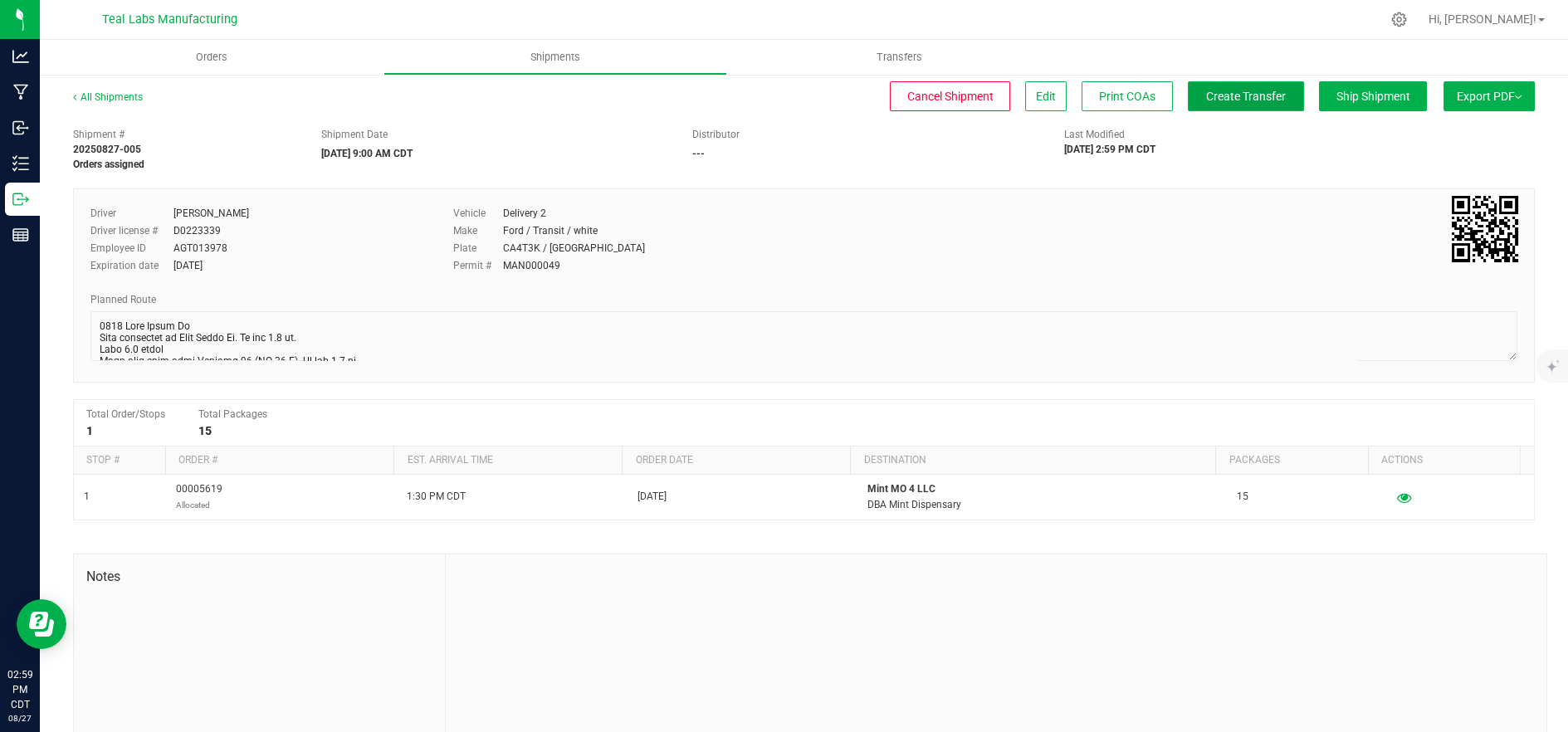
click at [1222, 94] on span "Create Transfer" at bounding box center [1246, 96] width 80 height 13
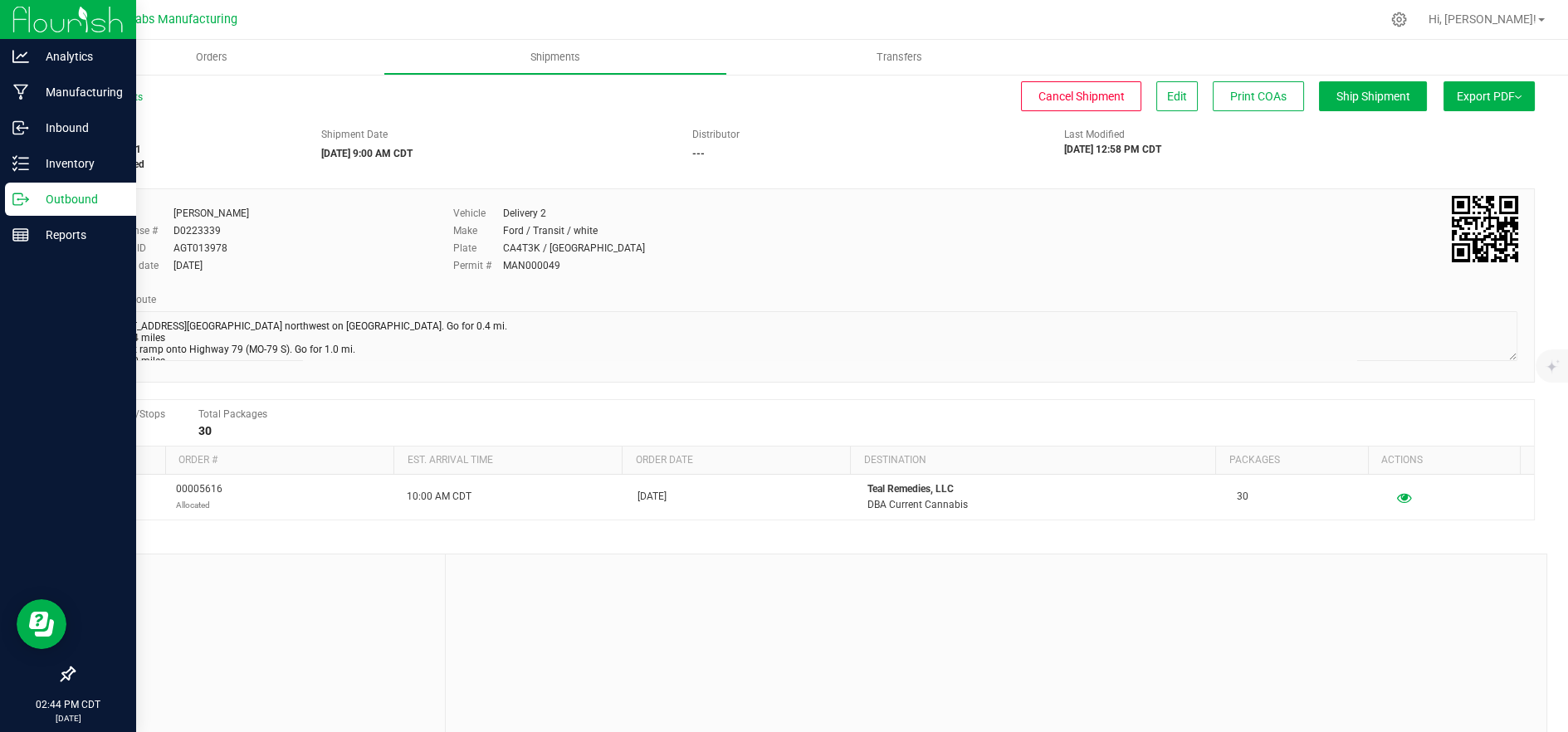
click at [44, 199] on p "Outbound" at bounding box center [78, 199] width 100 height 20
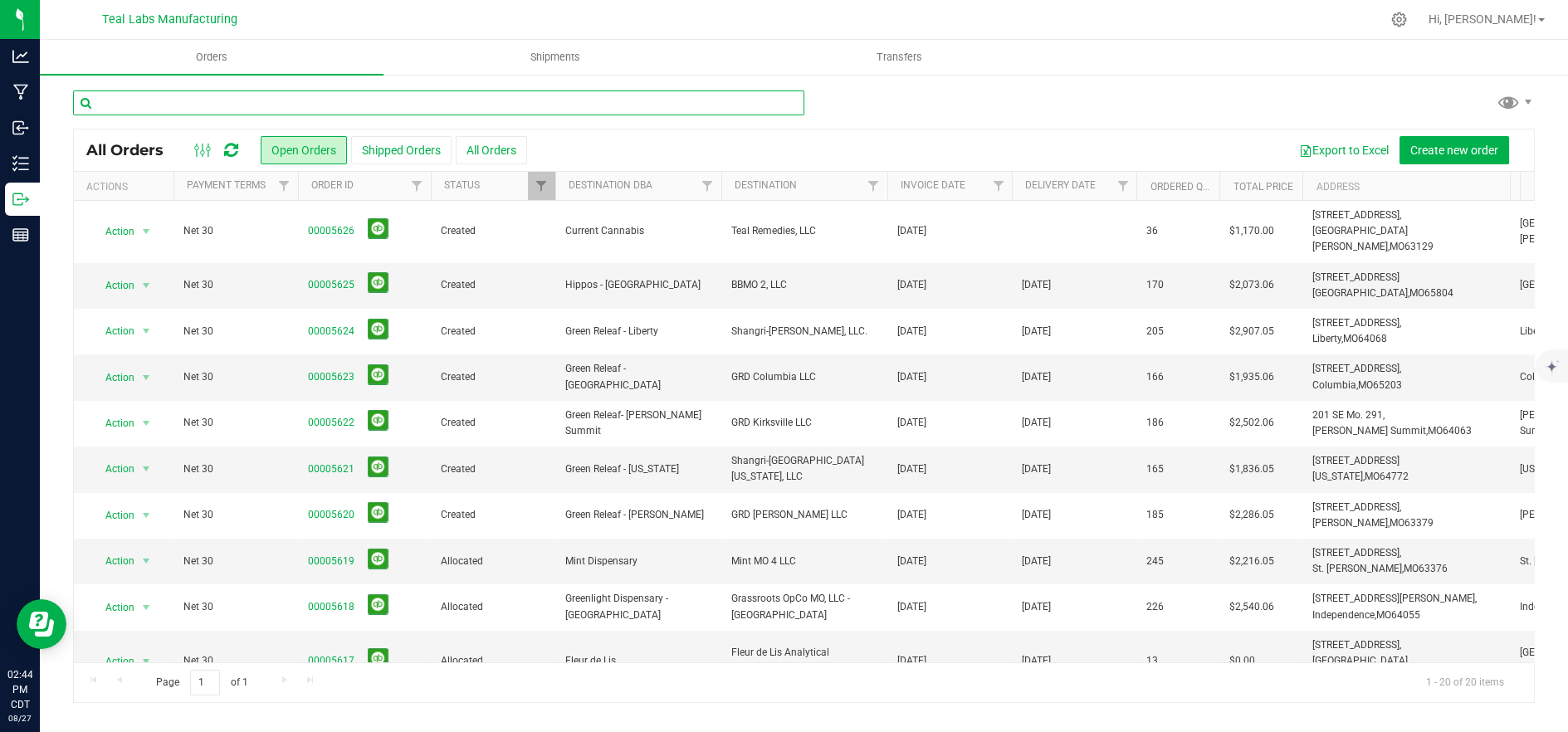
click at [265, 103] on input "text" at bounding box center [439, 103] width 732 height 25
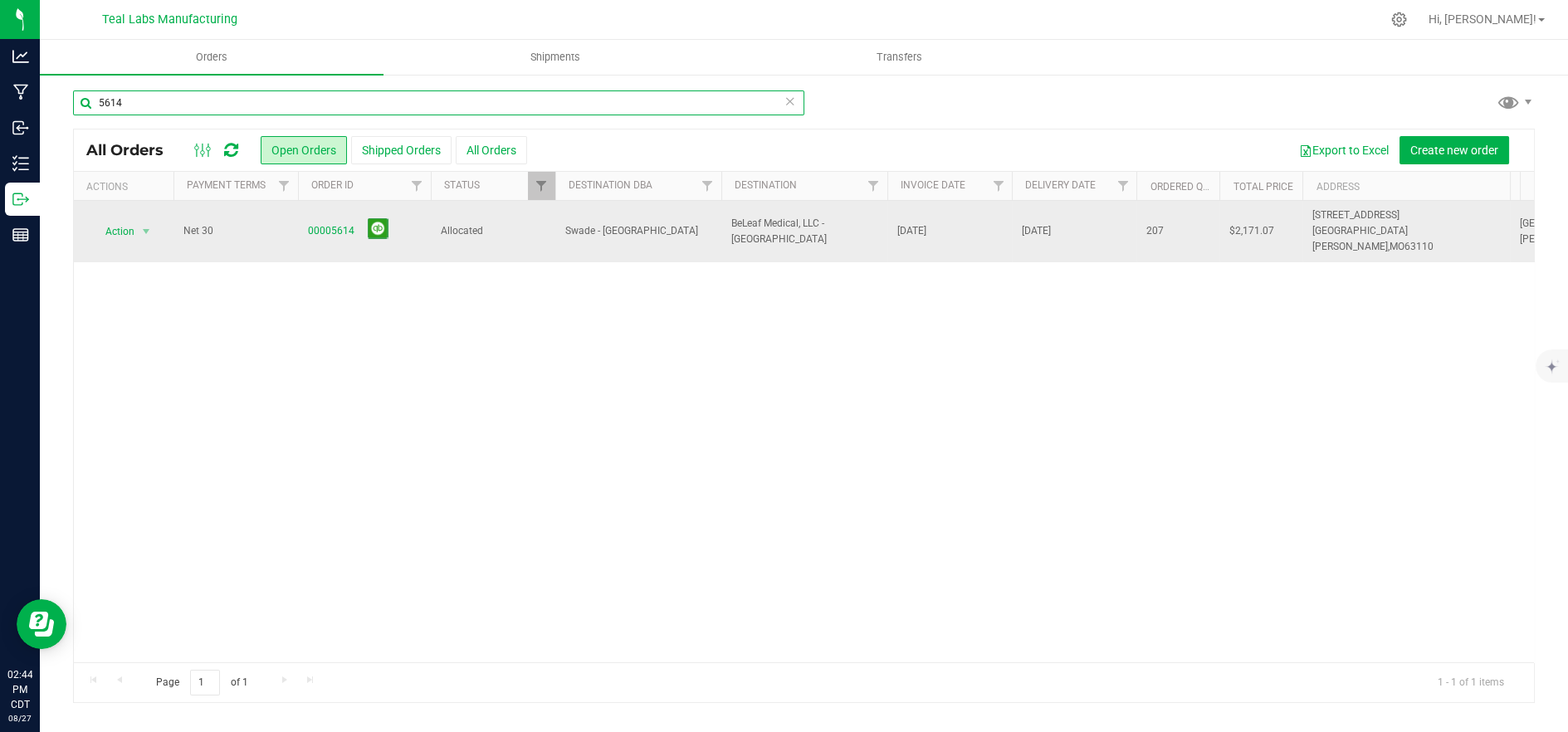
type input "5614"
click at [484, 243] on td "Allocated" at bounding box center [493, 231] width 124 height 62
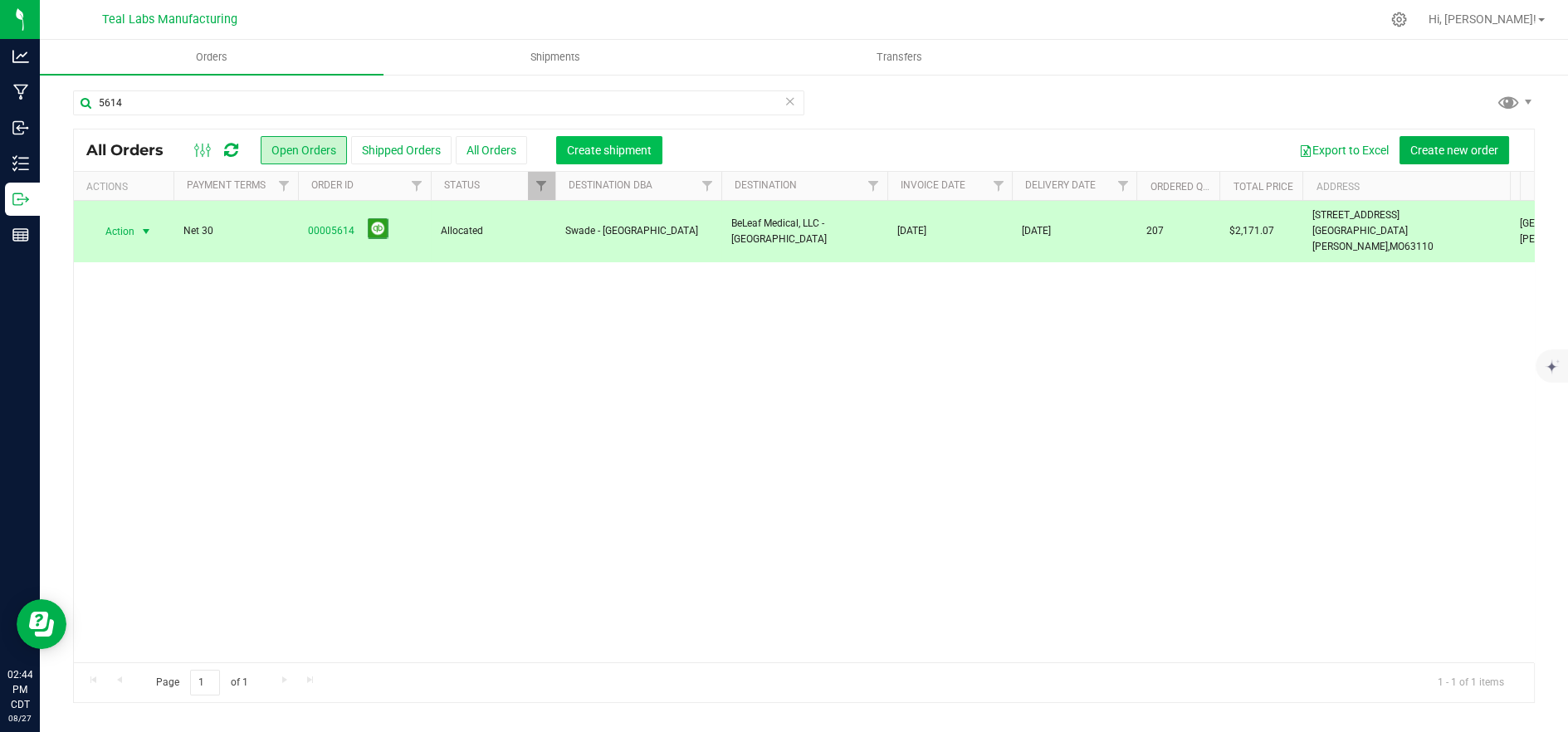
click at [594, 152] on span "Create shipment" at bounding box center [608, 150] width 84 height 13
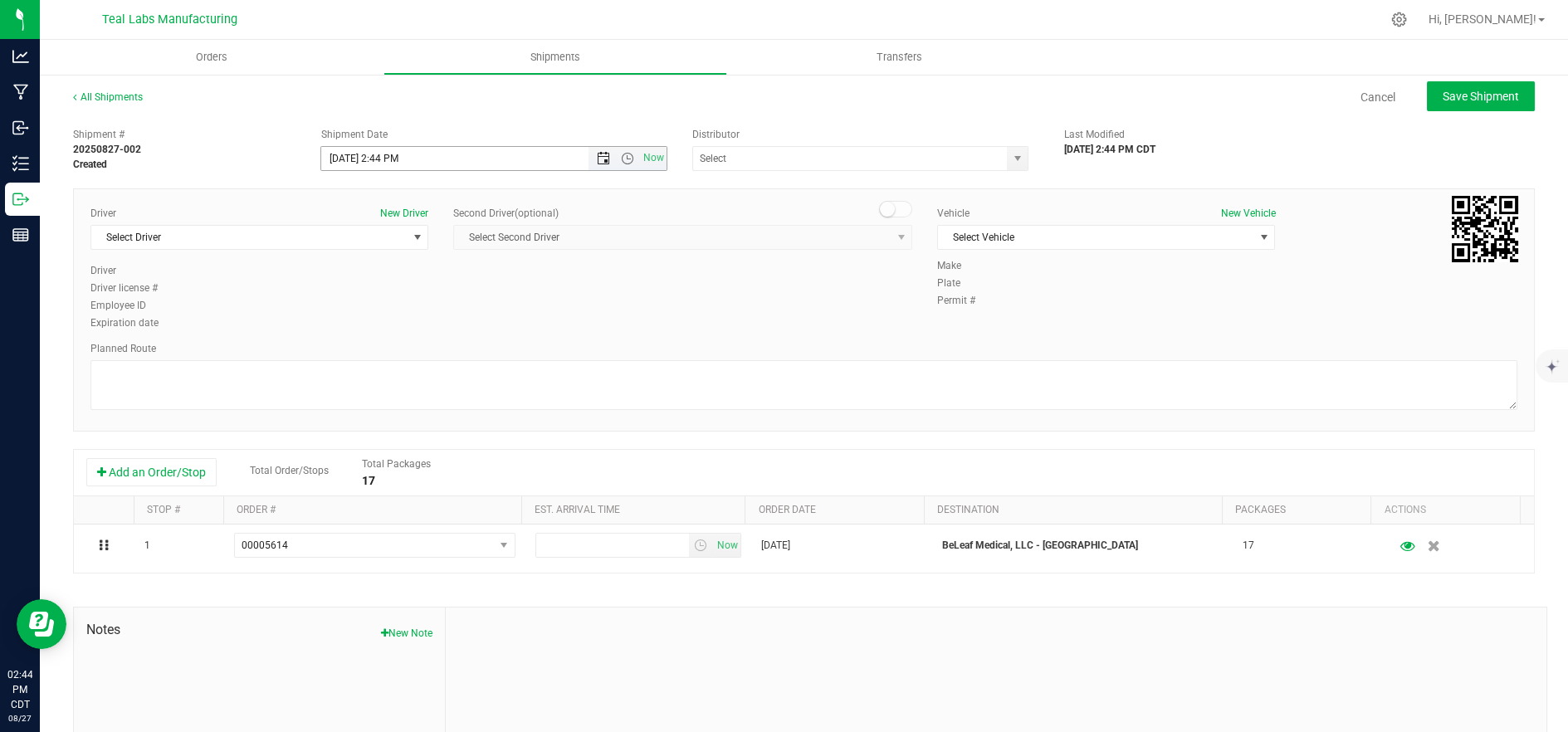
click at [603, 163] on span "Open the date view" at bounding box center [603, 158] width 13 height 13
drag, startPoint x: 429, startPoint y: 352, endPoint x: 448, endPoint y: 340, distance: 22.5
click at [430, 352] on link "28" at bounding box center [430, 353] width 24 height 26
click at [621, 156] on span "Open the time view" at bounding box center [627, 158] width 13 height 13
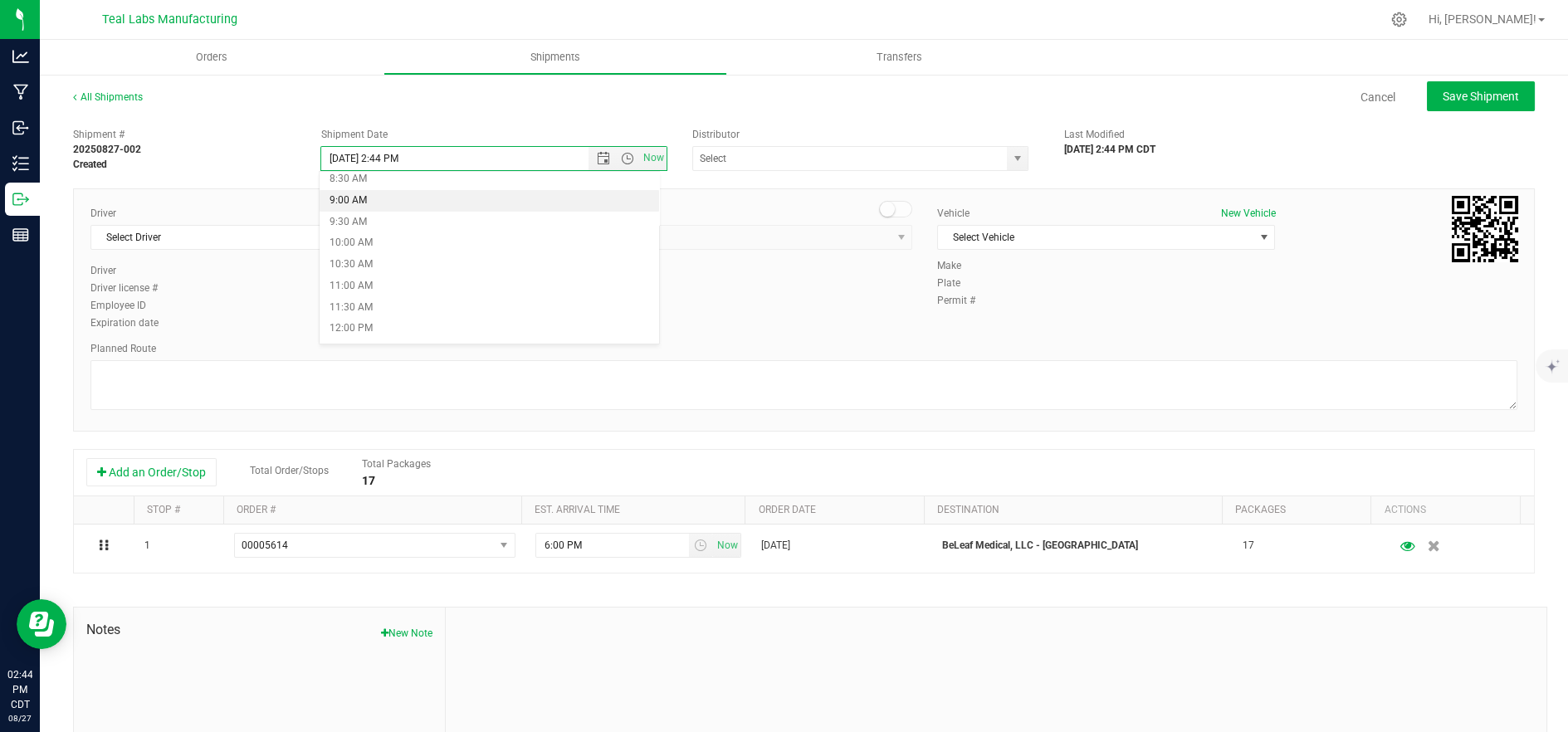
click at [454, 202] on li "9:00 AM" at bounding box center [490, 201] width 341 height 22
type input "[DATE] 9:00 AM"
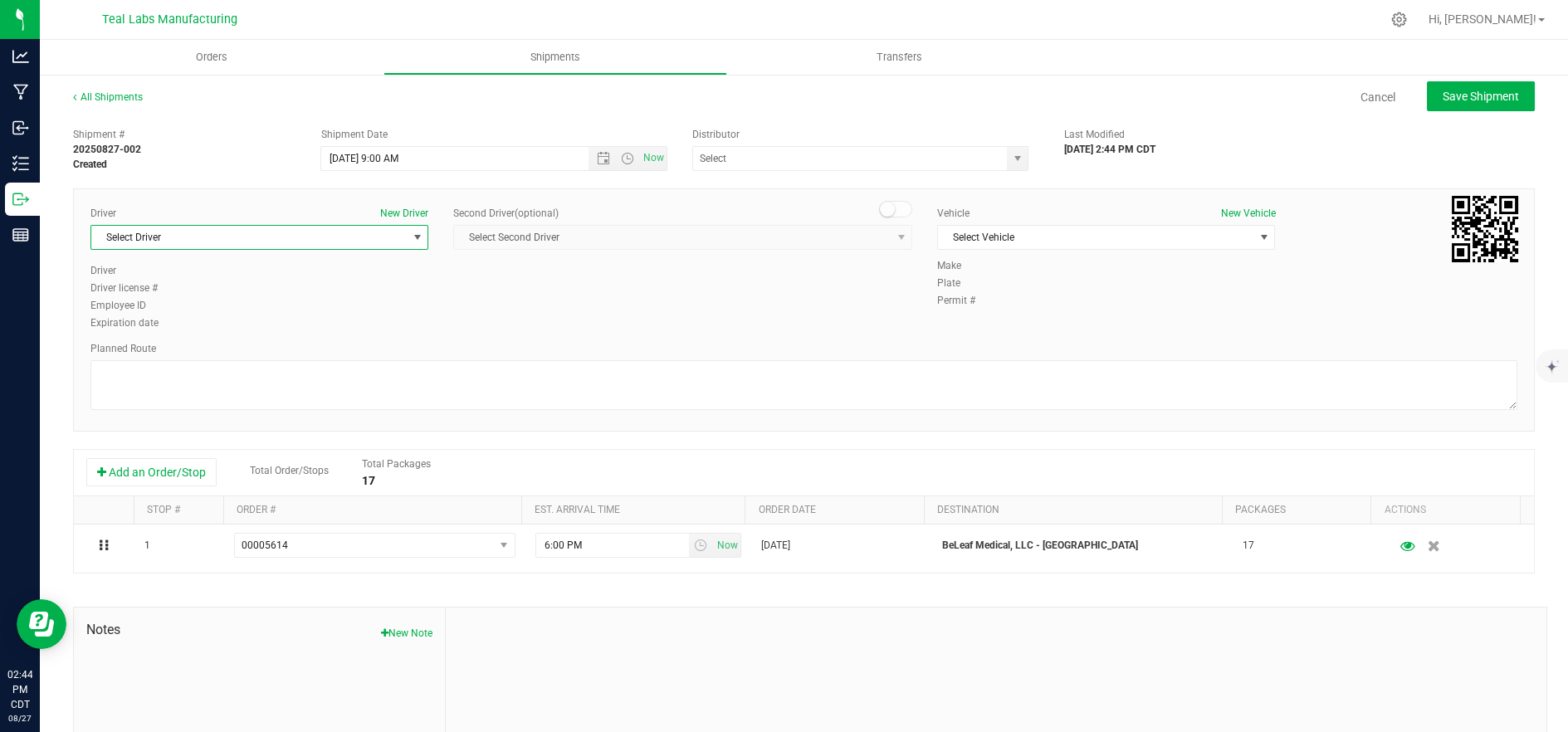
click at [275, 242] on span "Select Driver" at bounding box center [249, 237] width 316 height 23
click at [172, 349] on li "[PERSON_NAME]" at bounding box center [257, 356] width 333 height 25
type input "ma"
click at [977, 234] on span "Select Vehicle" at bounding box center [1095, 237] width 316 height 23
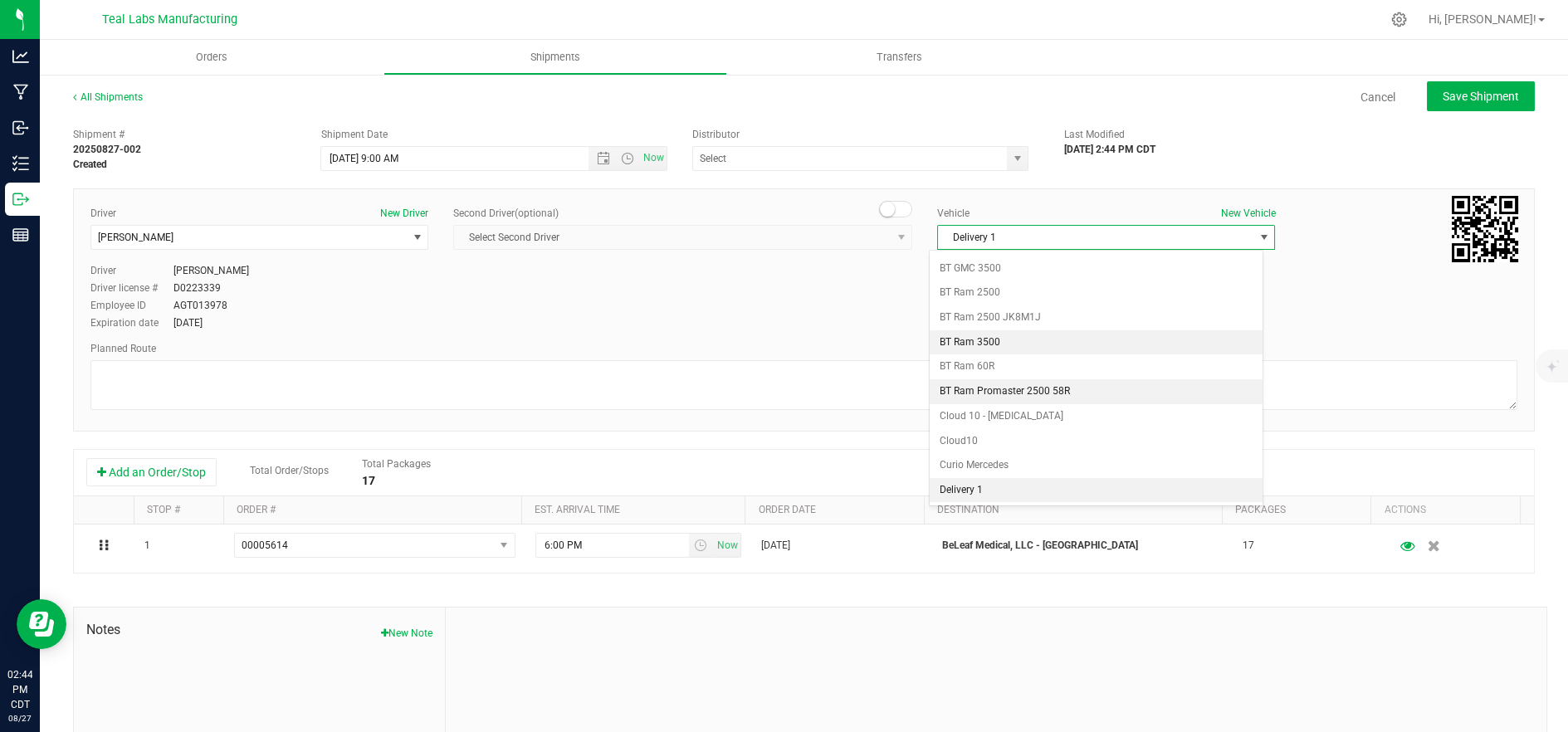
scroll to position [440, 0]
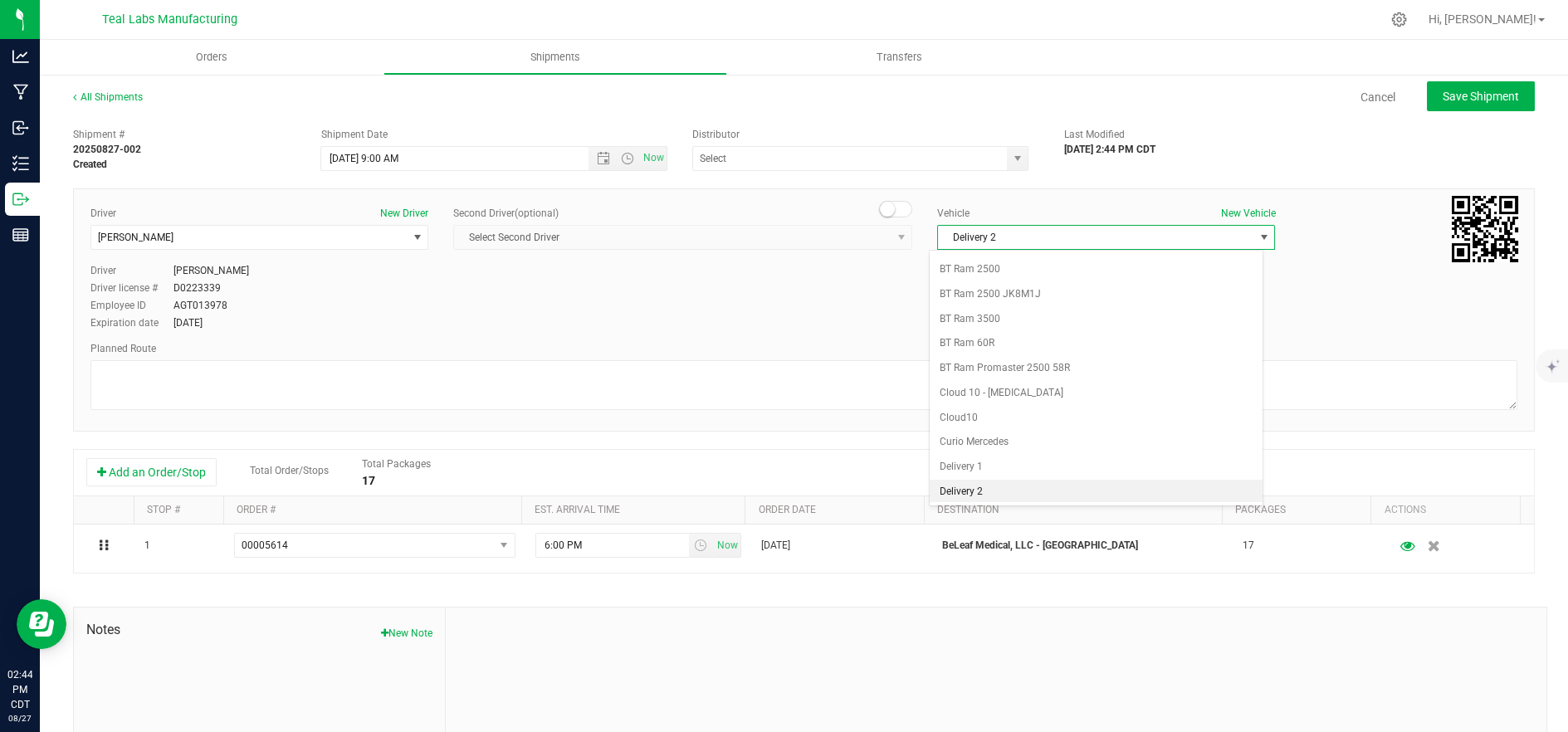
click at [982, 491] on li "Delivery 2" at bounding box center [1096, 492] width 333 height 25
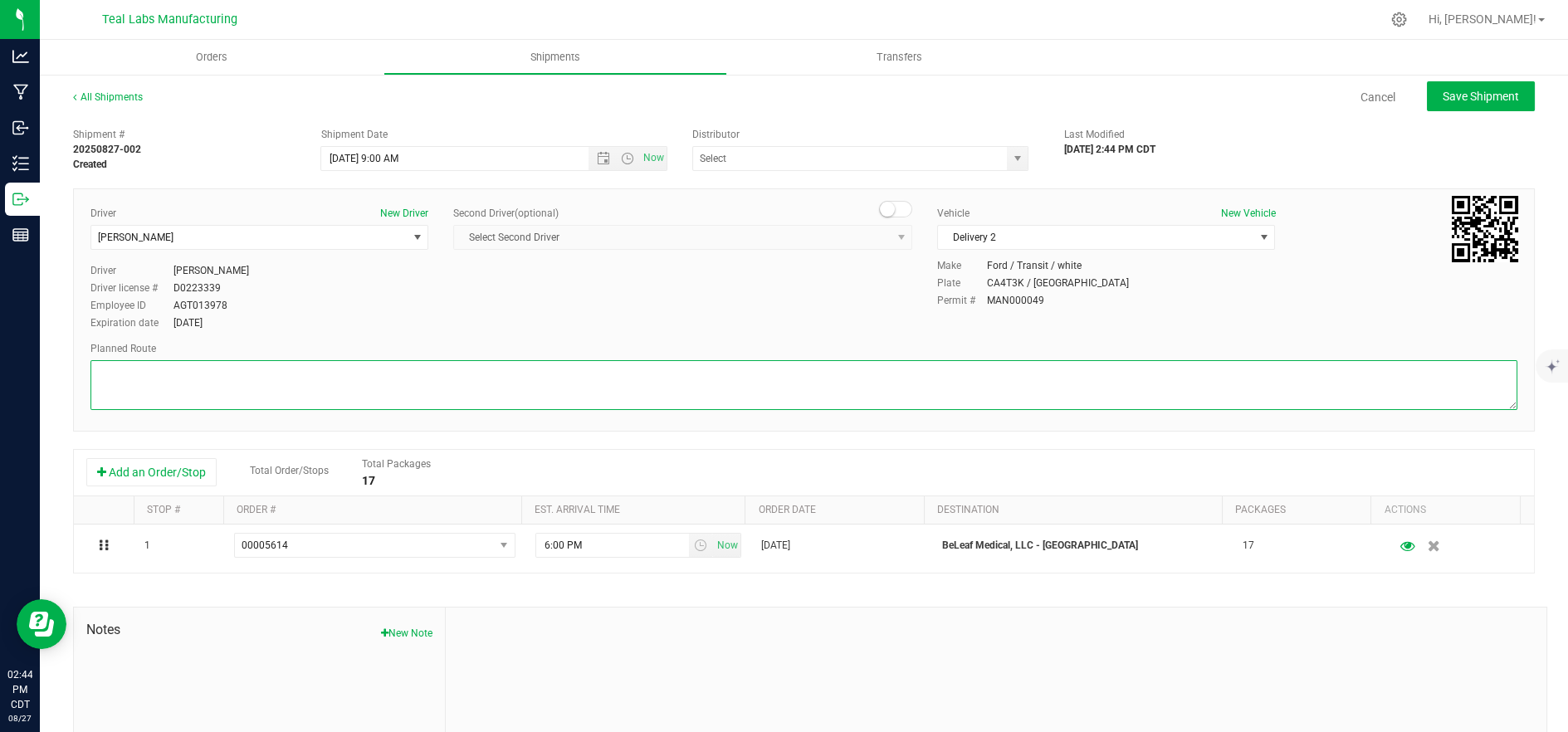
click at [654, 366] on textarea at bounding box center [804, 385] width 1427 height 50
click at [254, 387] on textarea at bounding box center [804, 385] width 1427 height 50
click at [408, 381] on textarea at bounding box center [804, 385] width 1427 height 50
paste textarea "[STREET_ADDRESS][GEOGRAPHIC_DATA] northwest on [GEOGRAPHIC_DATA]. Go for 0.4 mi…"
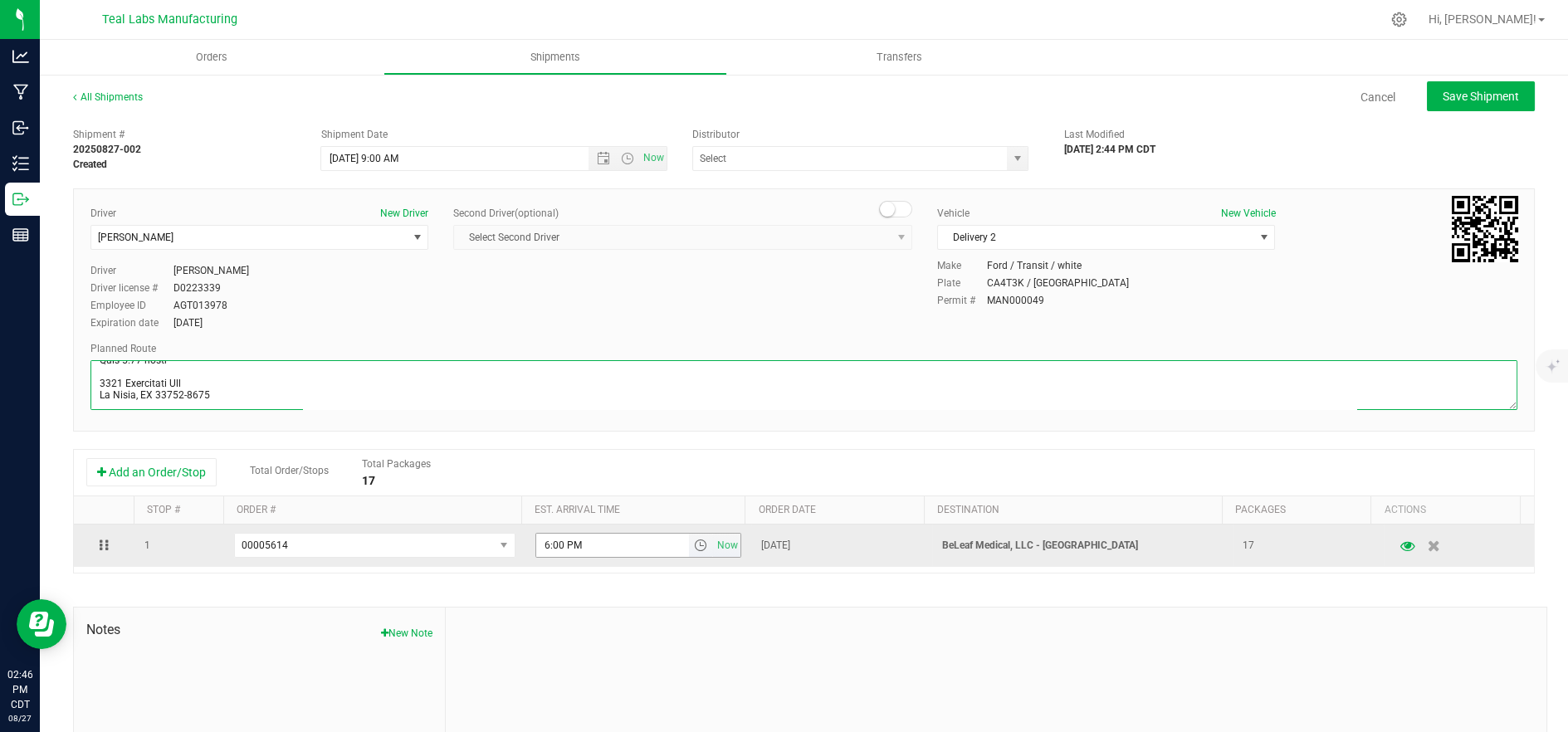
click at [694, 551] on span "select" at bounding box center [701, 545] width 13 height 13
type textarea "[STREET_ADDRESS][GEOGRAPHIC_DATA] northwest on [GEOGRAPHIC_DATA]. Go for 0.4 mi…"
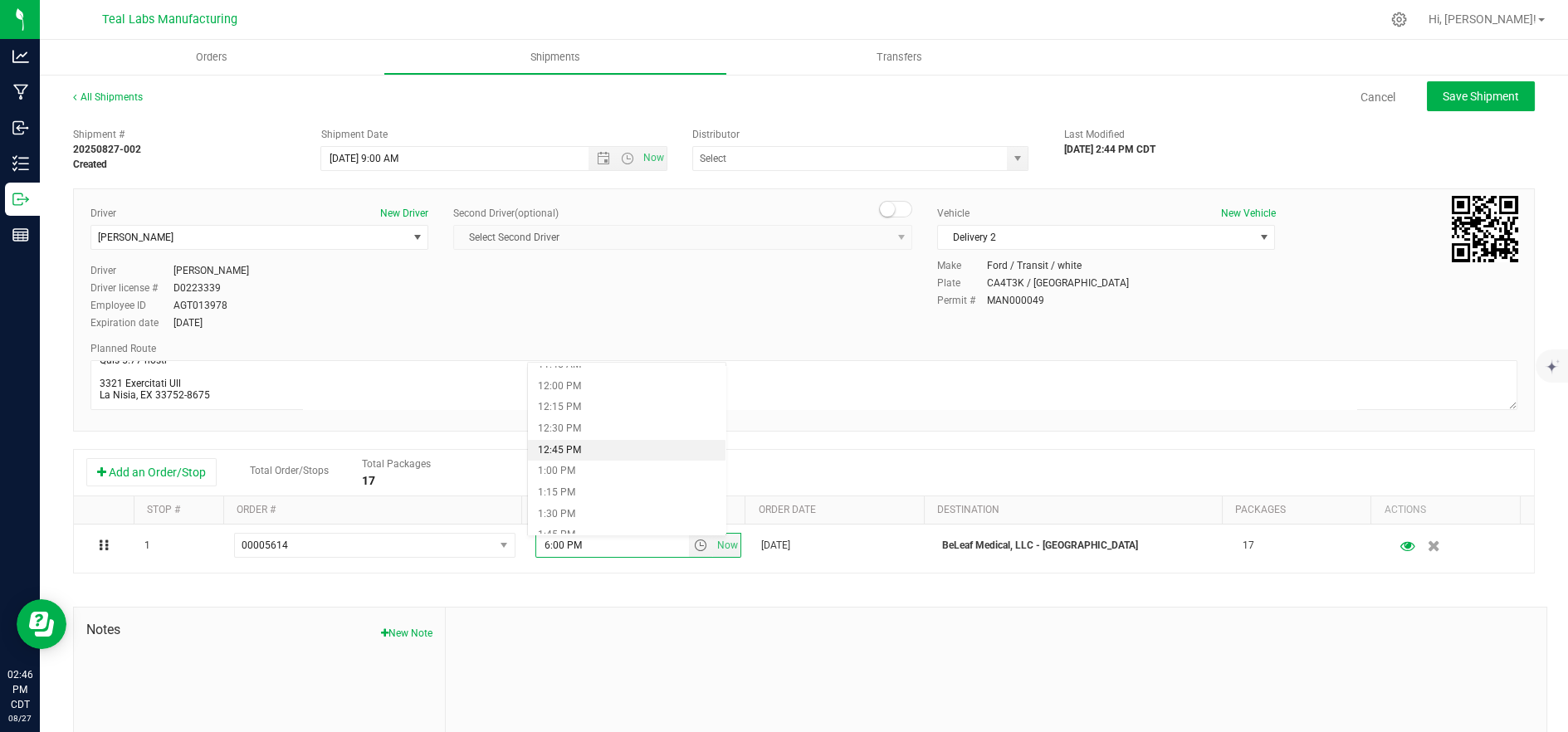
scroll to position [922, 0]
click at [603, 416] on li "11:15 AM" at bounding box center [627, 414] width 198 height 22
click at [1459, 102] on span "Save Shipment" at bounding box center [1481, 96] width 76 height 13
type input "[DATE] 2:00 PM"
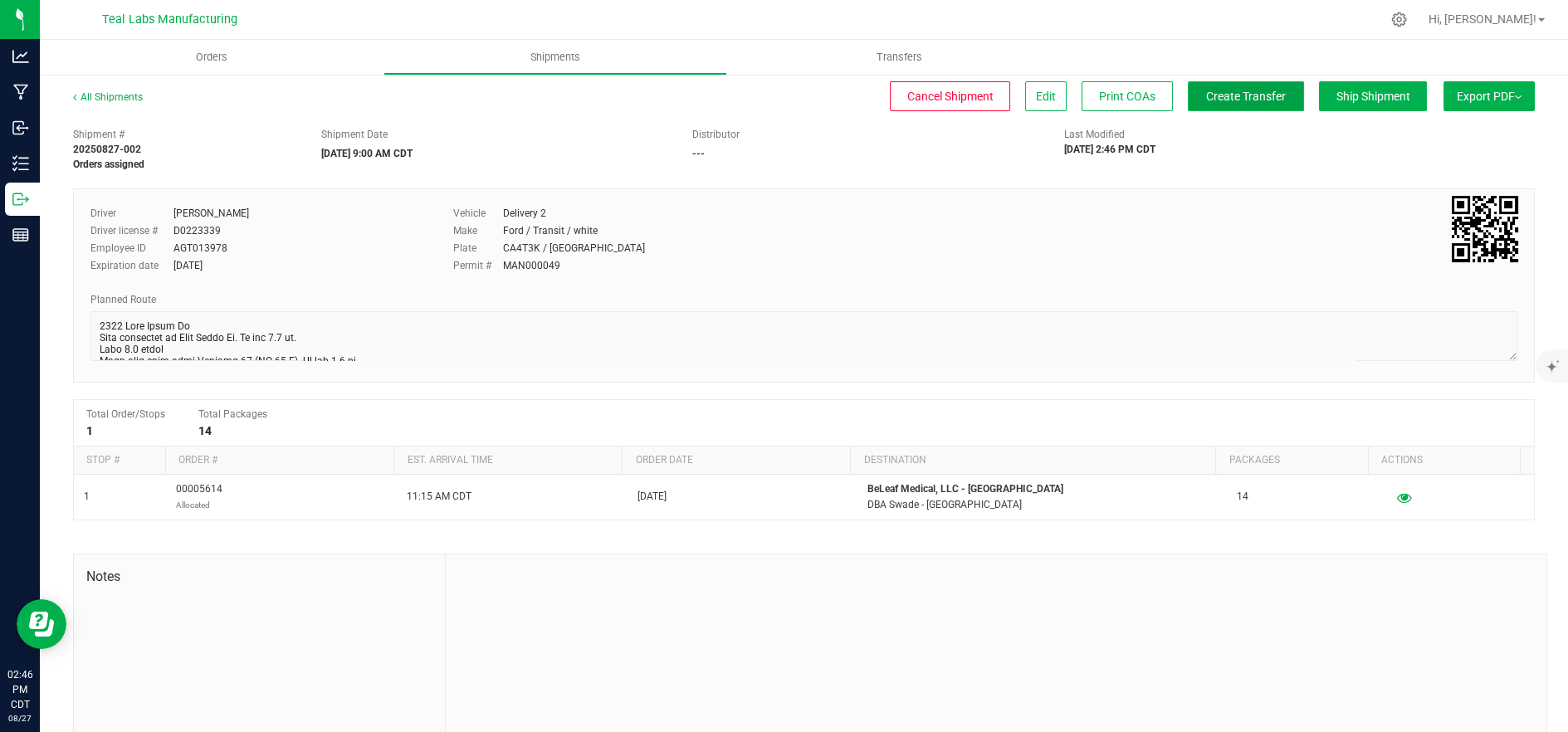
click at [1251, 92] on span "Create Transfer" at bounding box center [1246, 96] width 80 height 13
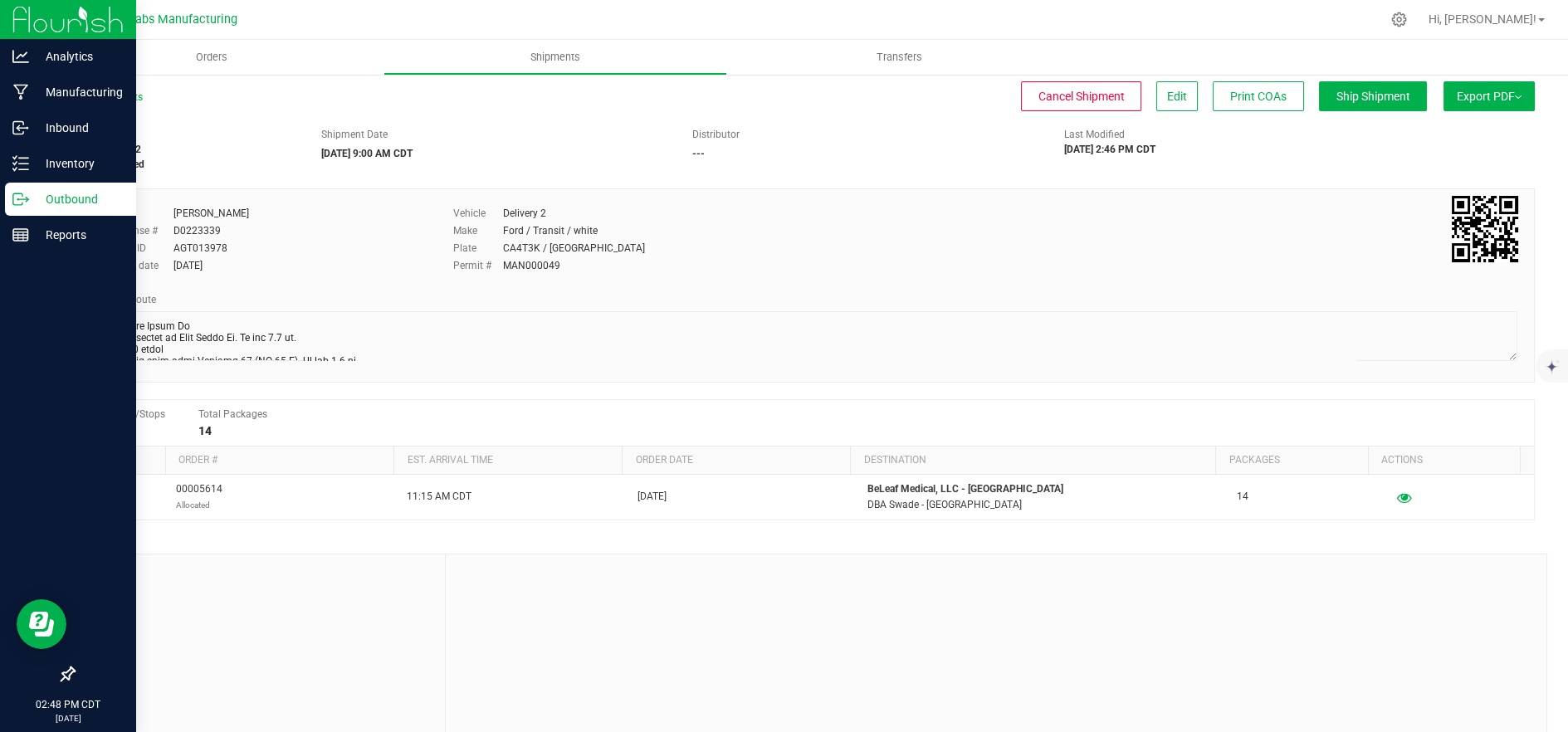
click at [37, 198] on p "Outbound" at bounding box center [78, 199] width 100 height 20
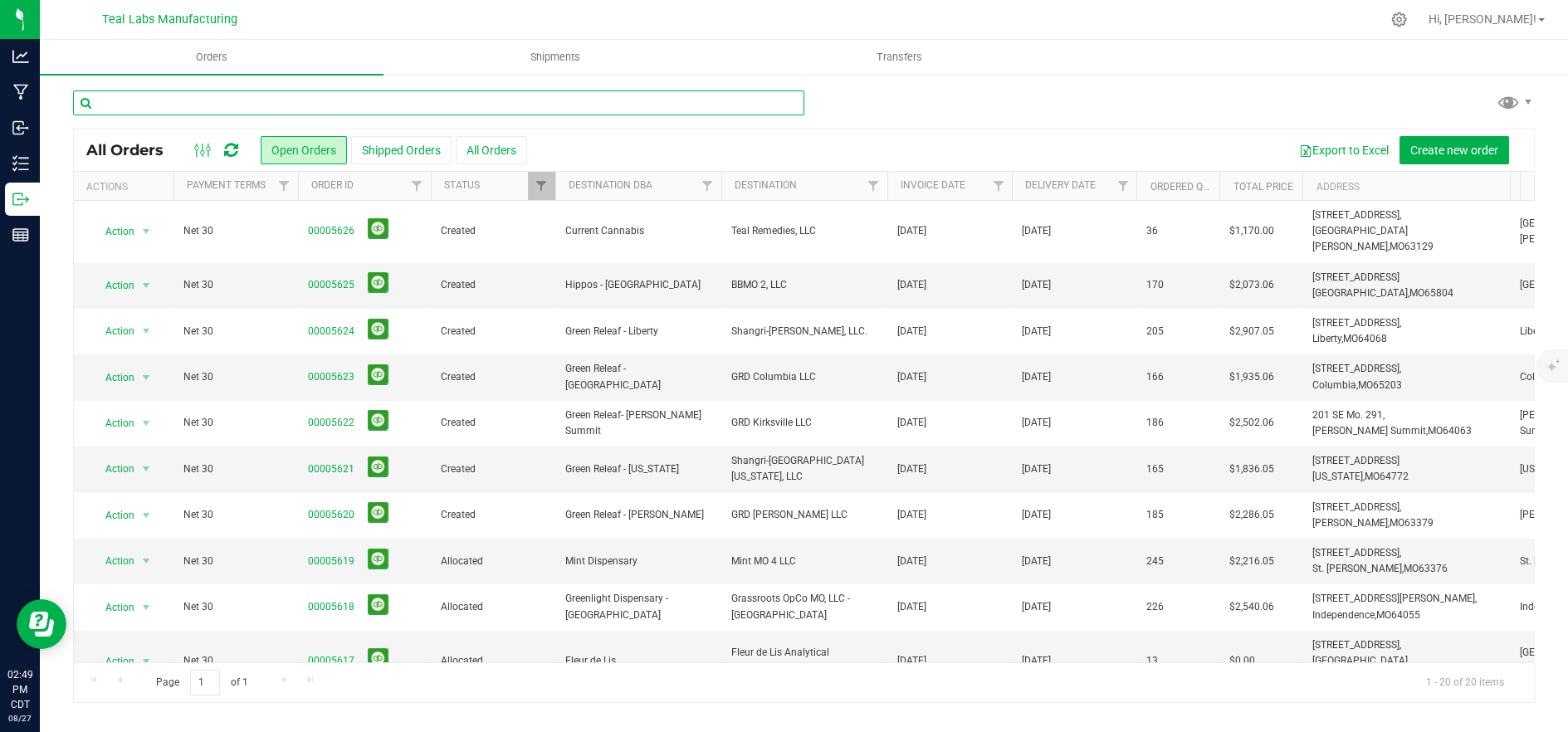
click at [272, 106] on input "text" at bounding box center [439, 103] width 732 height 25
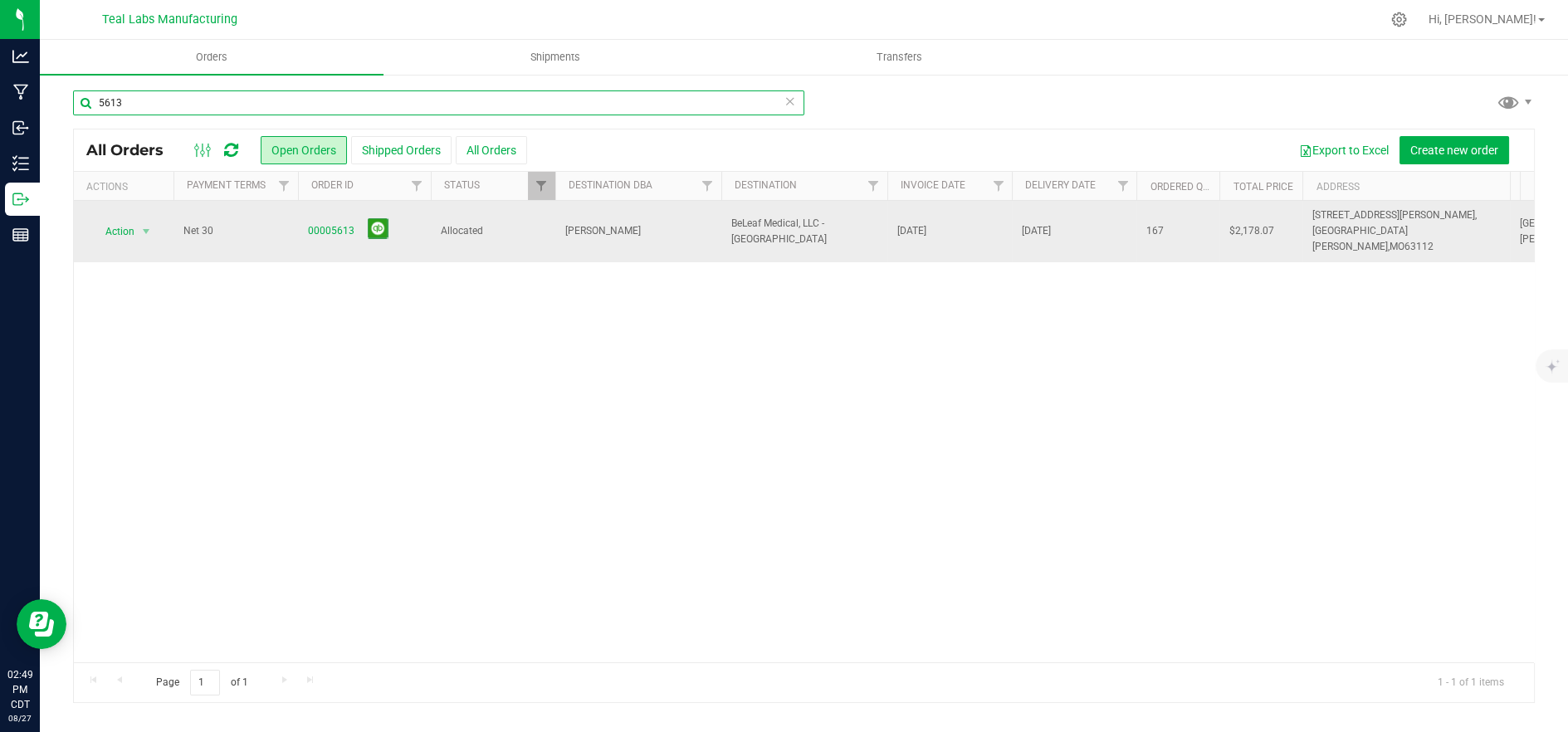
type input "5613"
click at [543, 233] on td "Allocated" at bounding box center [493, 231] width 124 height 62
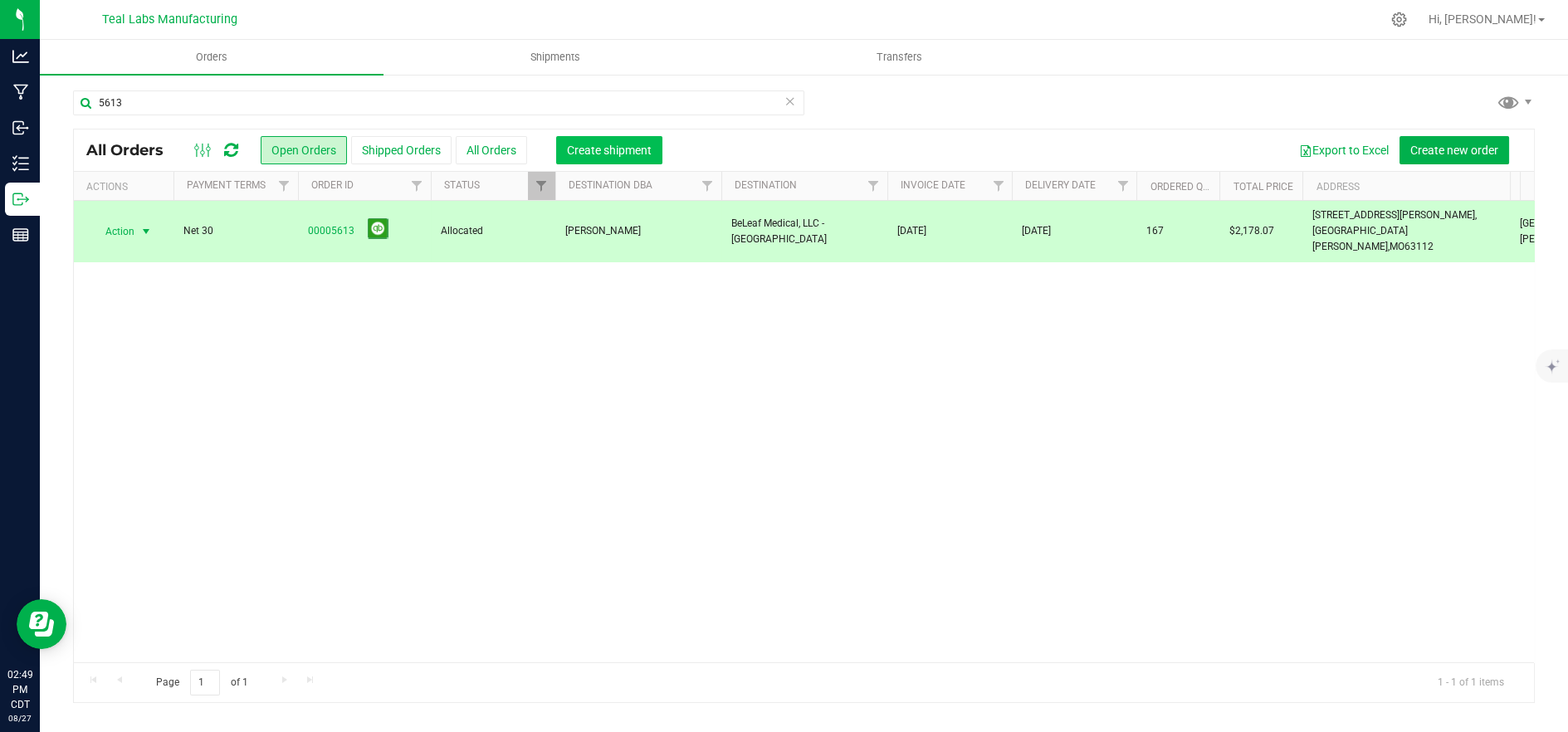
click at [585, 147] on span "Create shipment" at bounding box center [608, 150] width 84 height 13
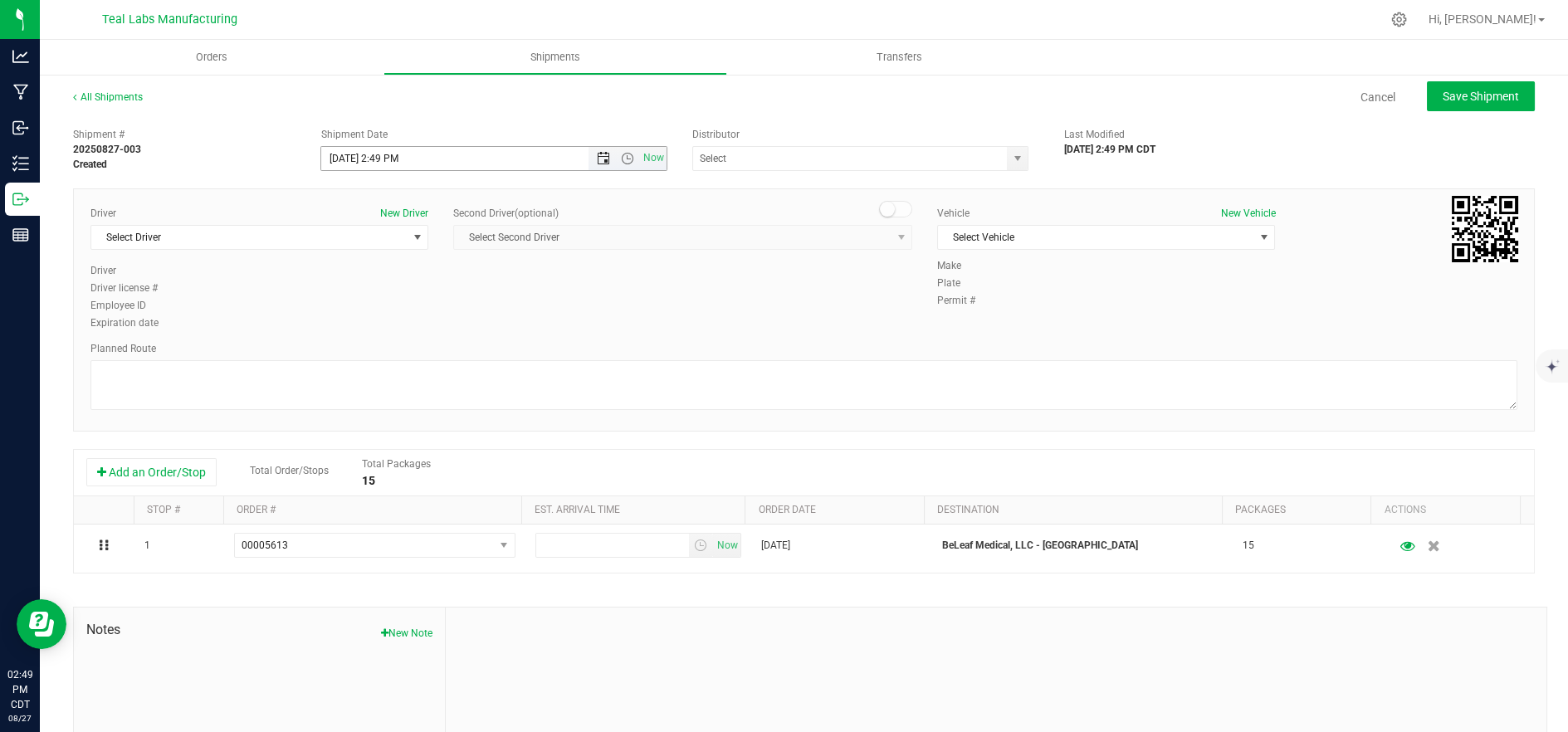
click at [597, 161] on span "Open the date view" at bounding box center [603, 158] width 13 height 13
click at [431, 349] on link "28" at bounding box center [430, 353] width 24 height 26
drag, startPoint x: 622, startPoint y: 157, endPoint x: 614, endPoint y: 171, distance: 16.1
click at [622, 157] on span "Open the time view" at bounding box center [627, 158] width 13 height 13
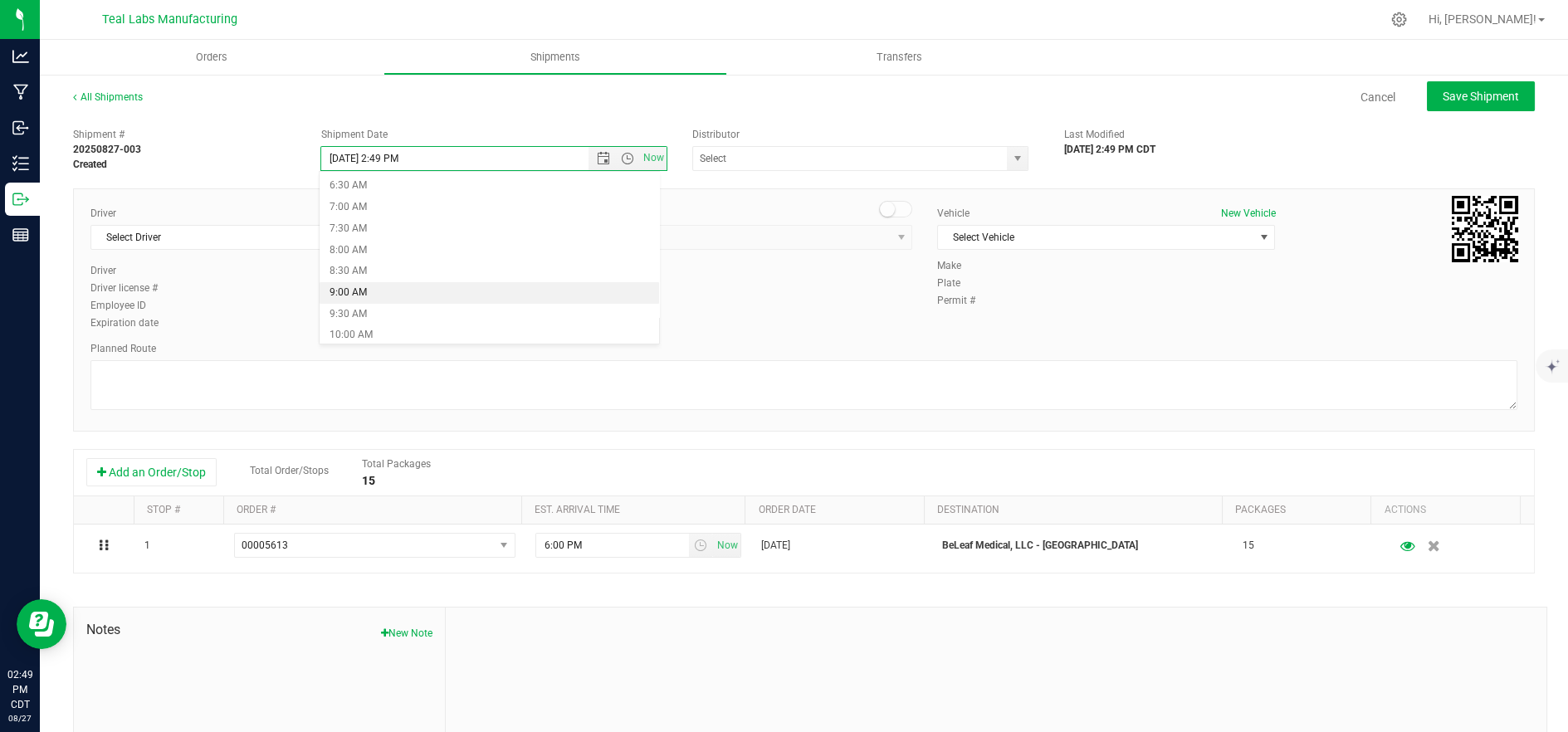
click at [495, 283] on li "9:00 AM" at bounding box center [490, 293] width 341 height 22
type input "[DATE] 9:00 AM"
click at [400, 234] on span "Select Driver" at bounding box center [249, 237] width 316 height 23
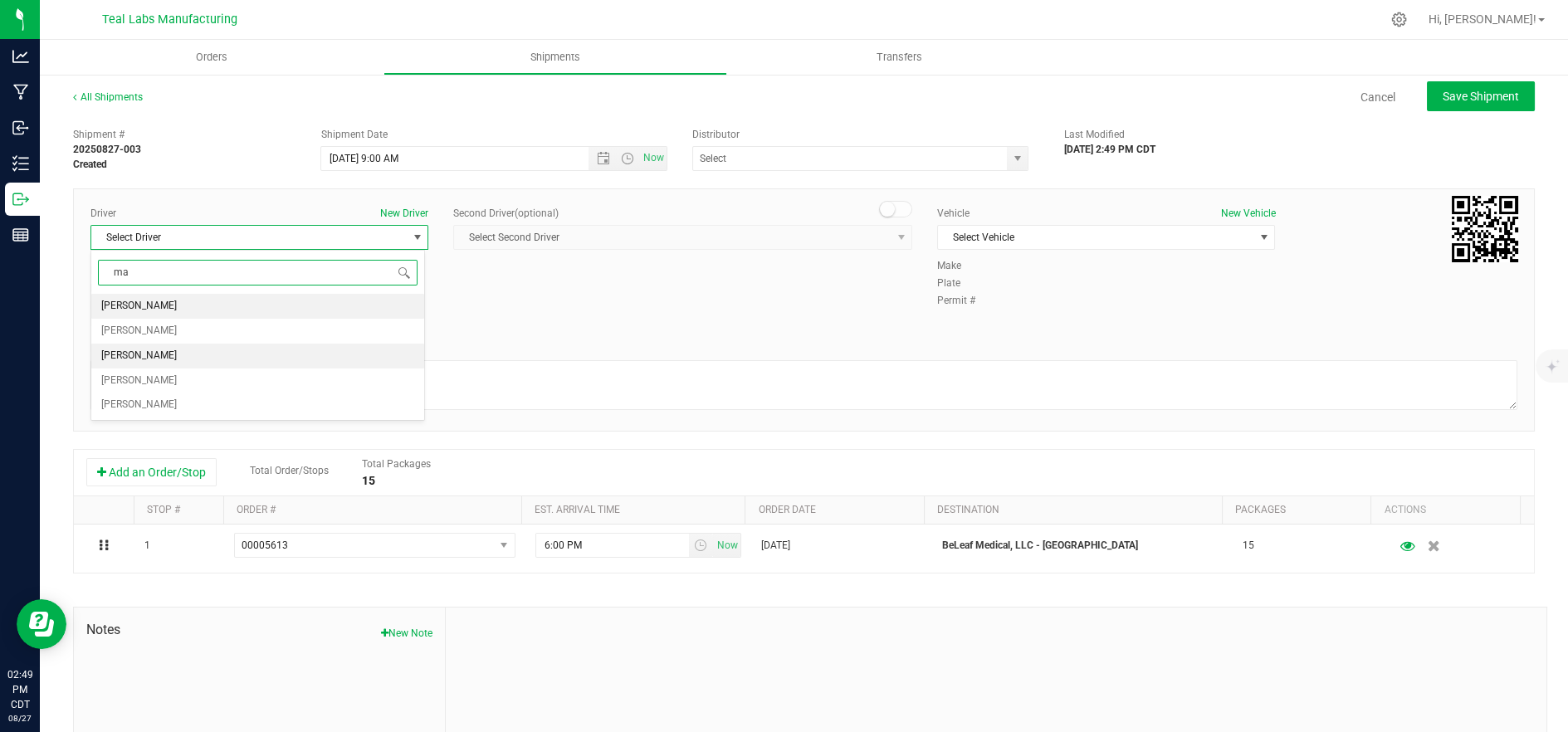
click at [280, 347] on li "[PERSON_NAME]" at bounding box center [257, 356] width 333 height 25
type input "ma"
click at [1029, 220] on div "Vehicle New Vehicle" at bounding box center [1106, 213] width 338 height 15
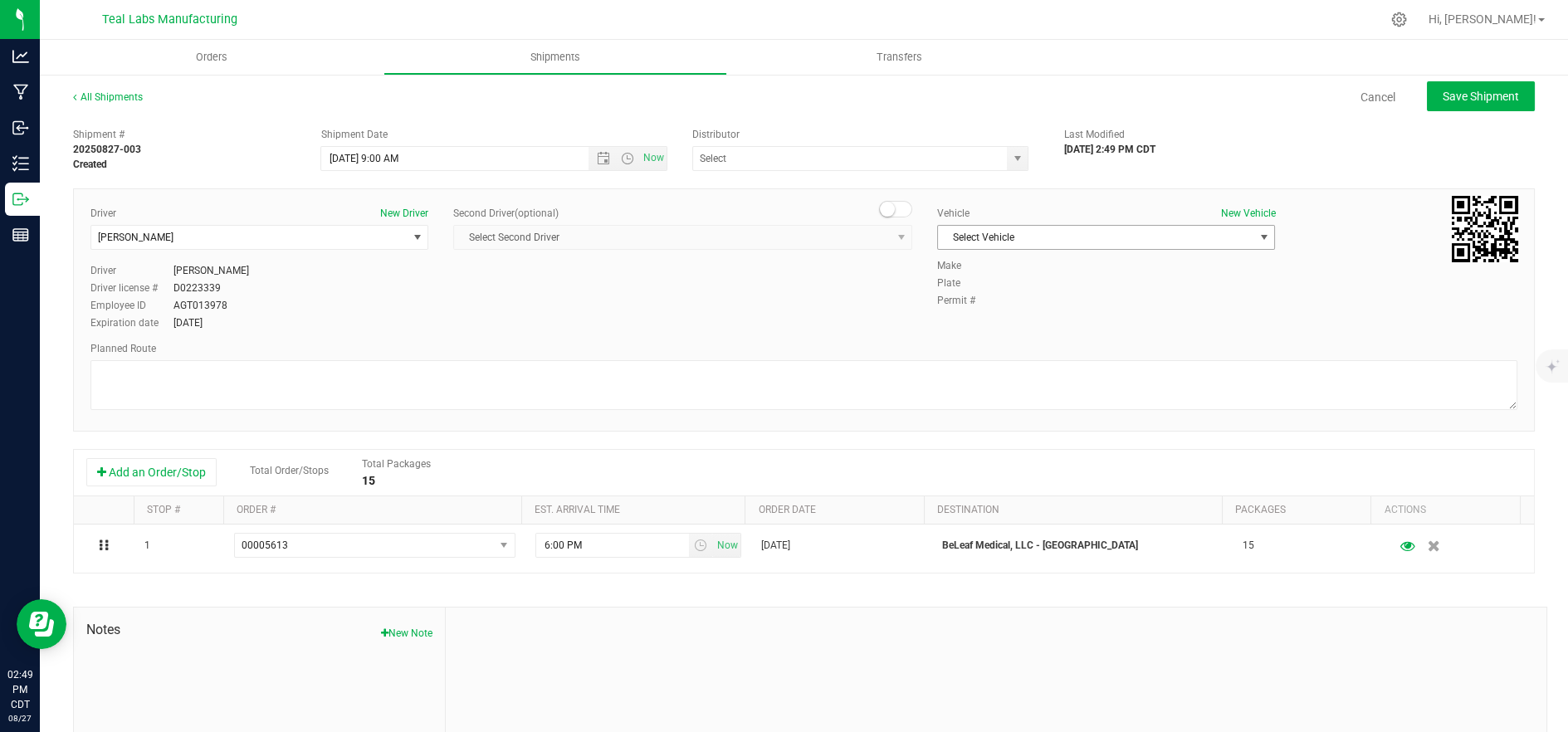
click at [1033, 235] on span "Select Vehicle" at bounding box center [1095, 237] width 316 height 23
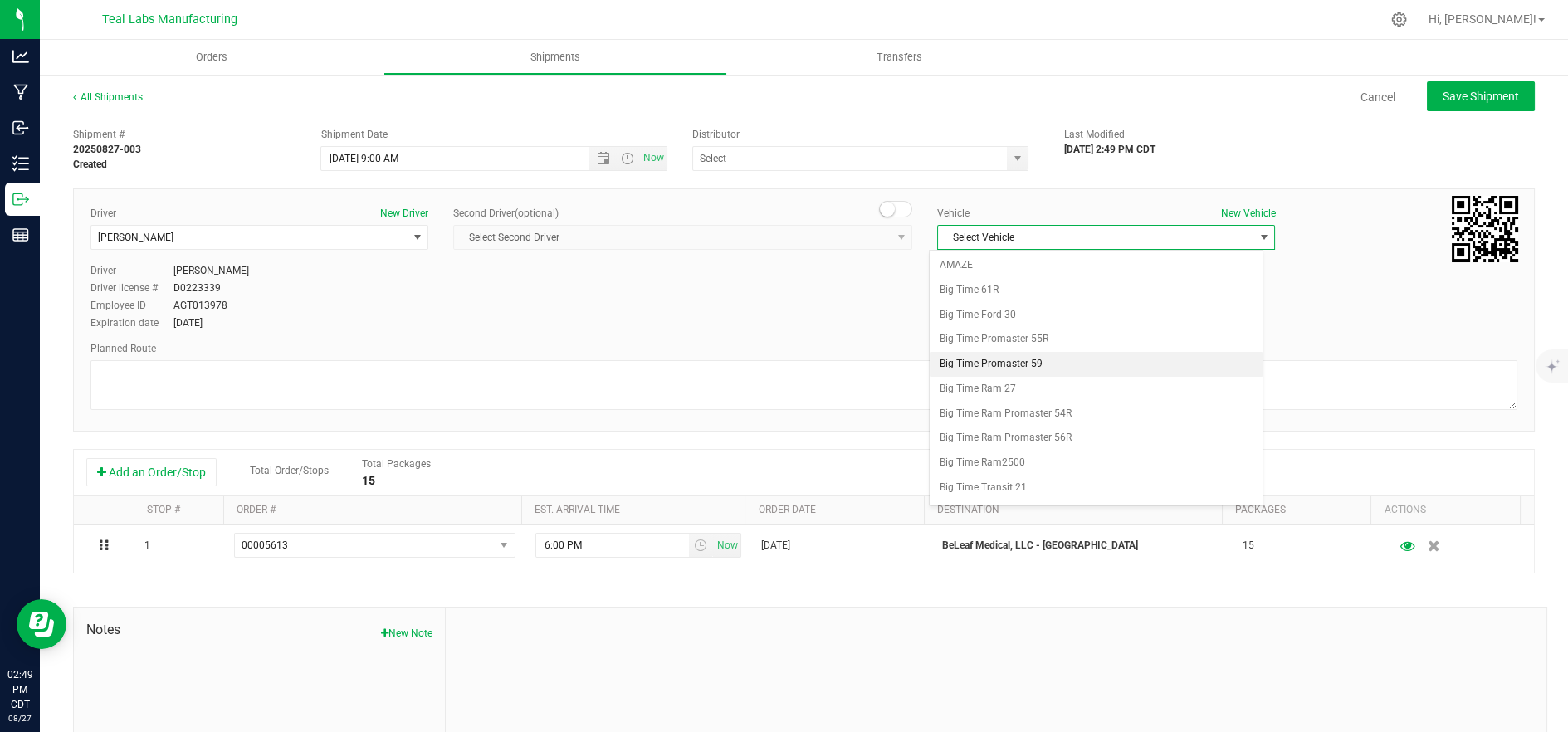
scroll to position [440, 0]
click at [1027, 491] on li "Delivery 2" at bounding box center [1096, 492] width 333 height 25
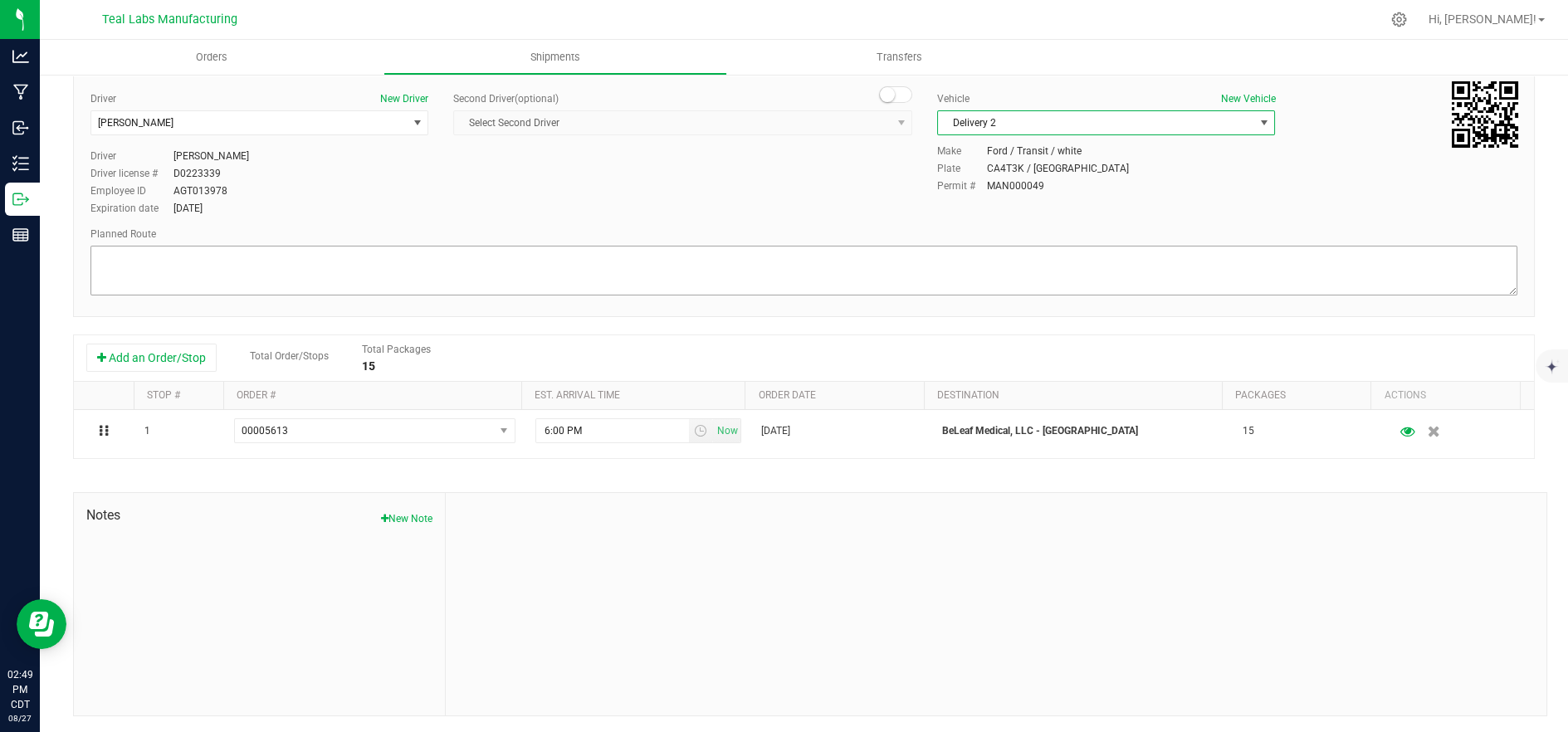
scroll to position [117, 0]
click at [640, 261] on textarea at bounding box center [804, 270] width 1427 height 50
click at [390, 282] on textarea at bounding box center [804, 270] width 1427 height 50
paste textarea "[STREET_ADDRESS][GEOGRAPHIC_DATA] northwest on [GEOGRAPHIC_DATA]. Go for 0.4 mi…"
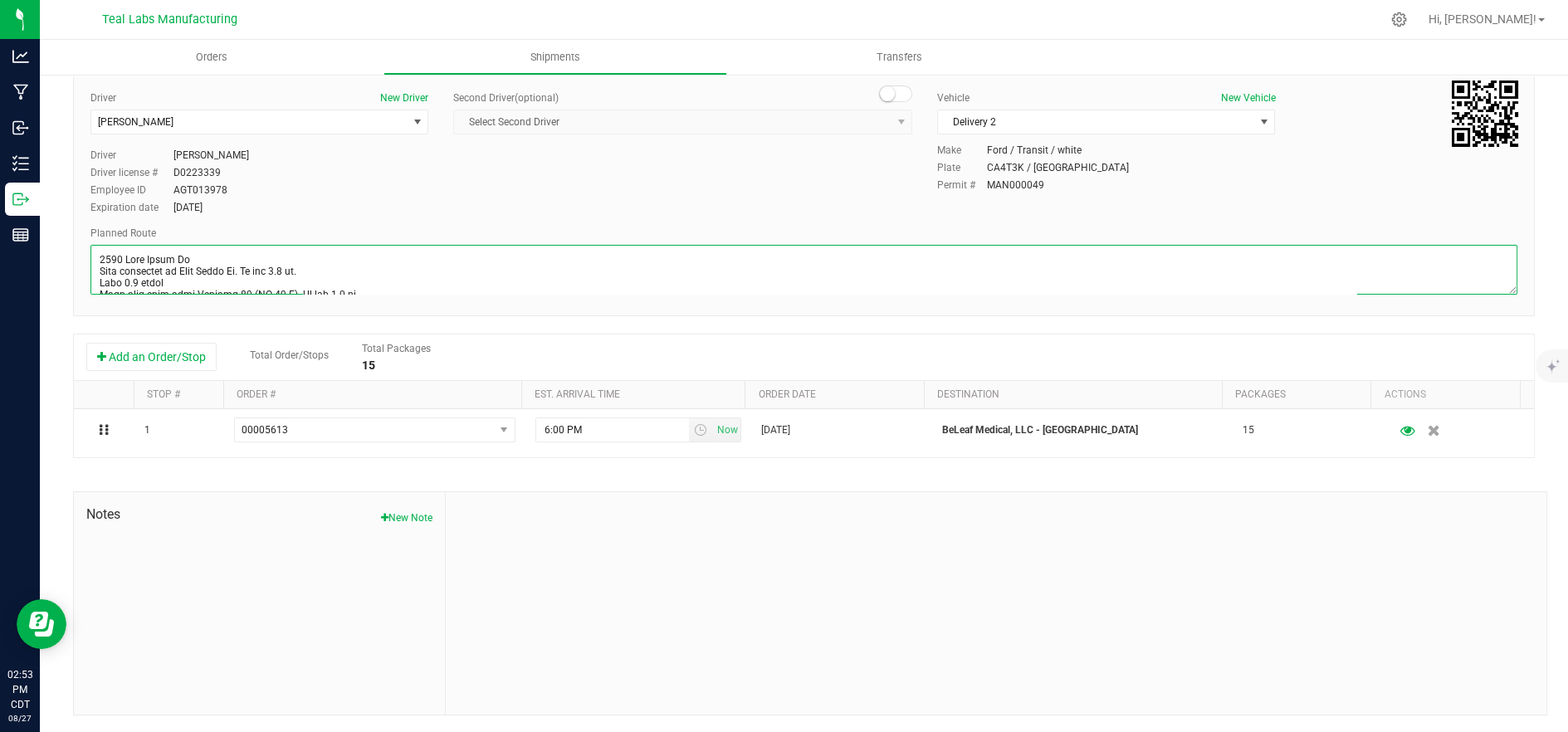
scroll to position [683, 0]
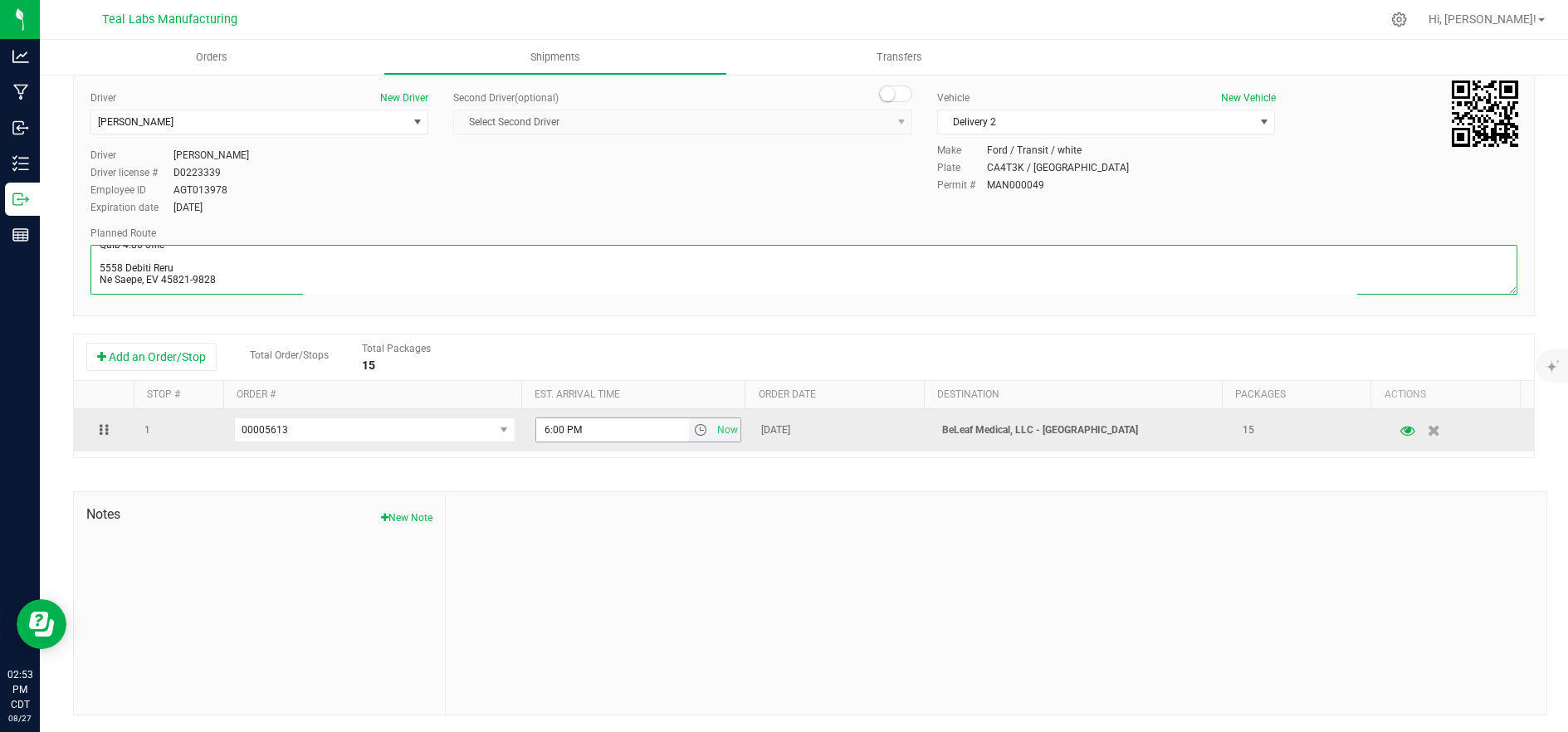
click at [694, 432] on span "select" at bounding box center [701, 429] width 13 height 13
type textarea "[STREET_ADDRESS][GEOGRAPHIC_DATA] northwest on [GEOGRAPHIC_DATA]. Go for 0.4 mi…"
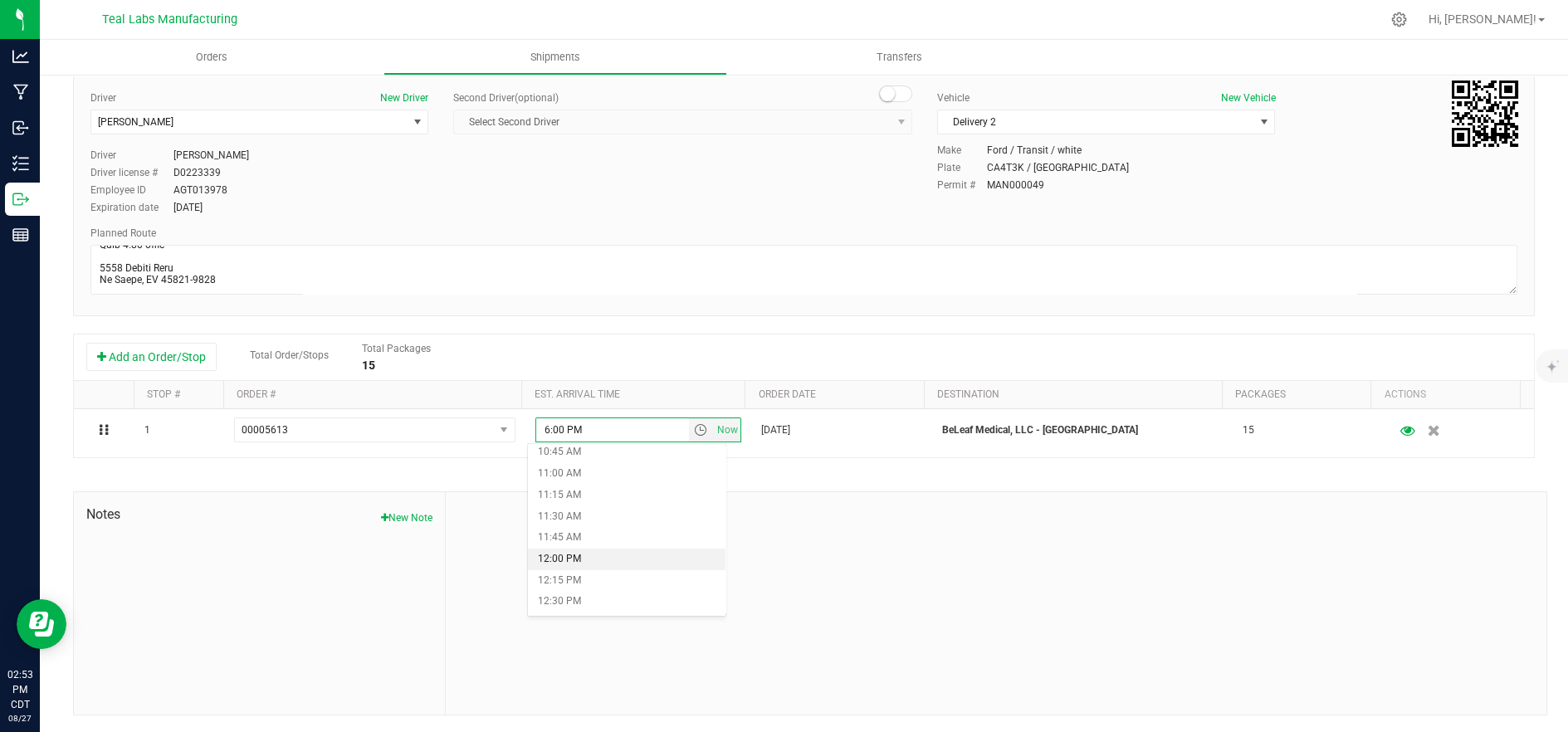
scroll to position [1107, 0]
click at [622, 506] on li "1:30 PM" at bounding box center [627, 502] width 198 height 22
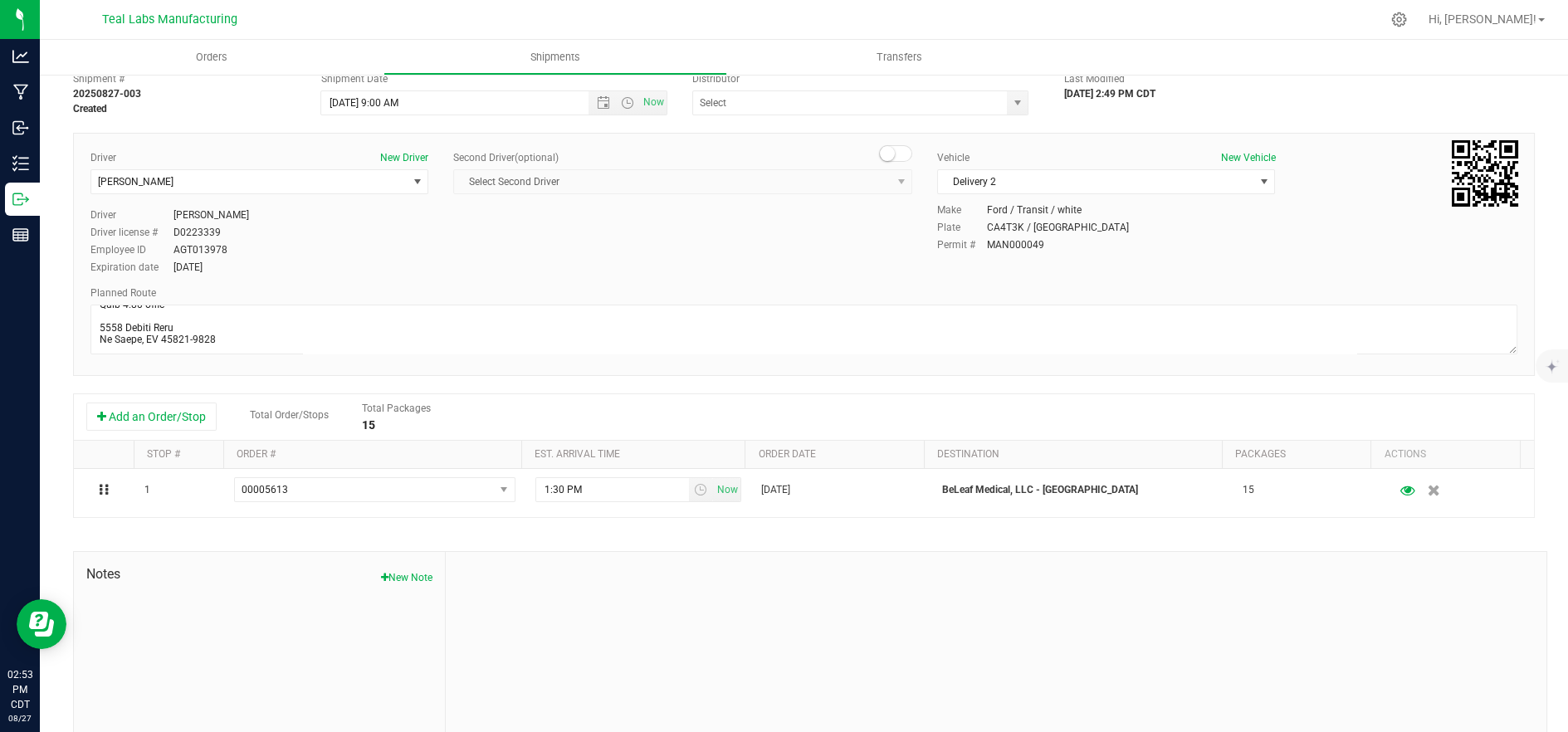
scroll to position [0, 0]
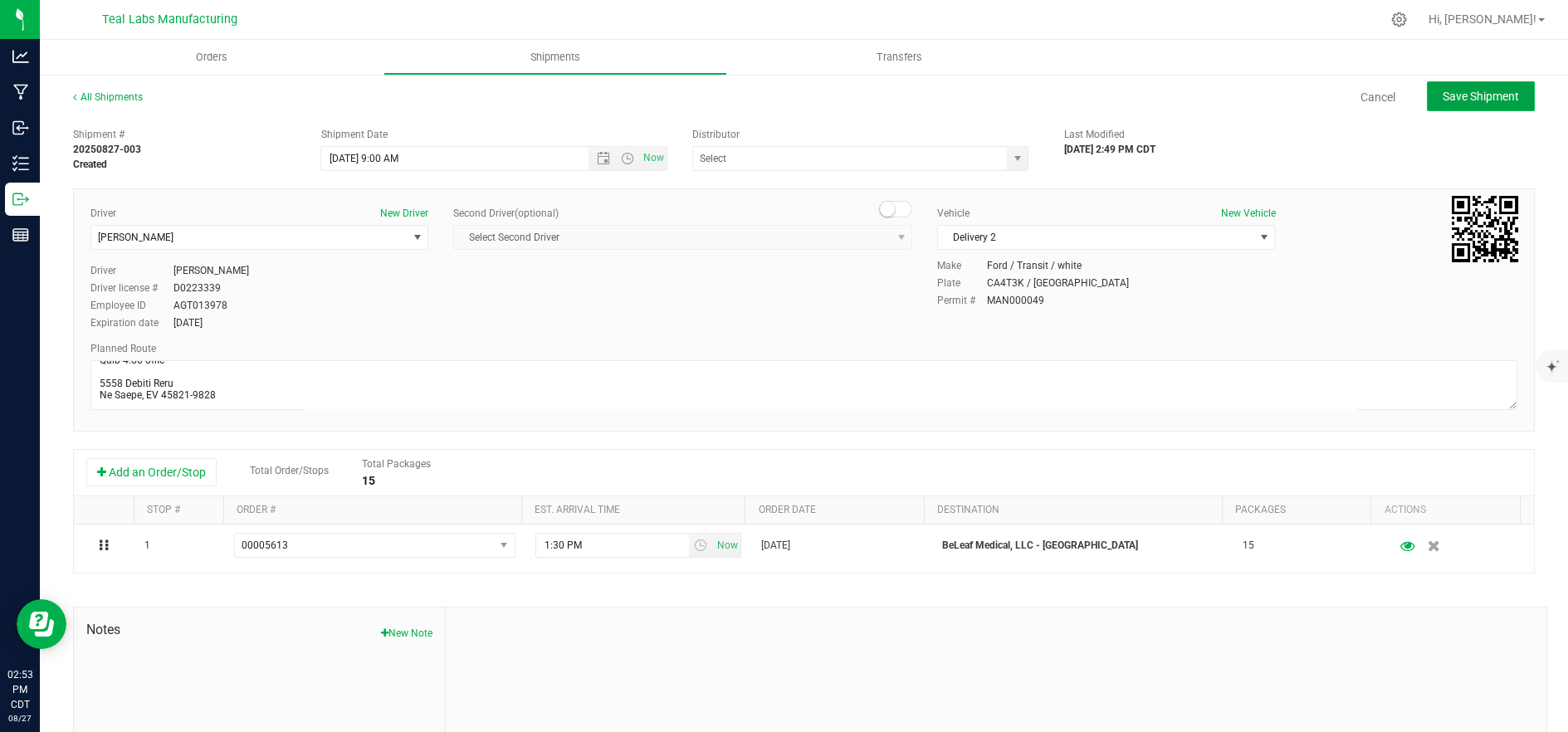
click at [1447, 87] on button "Save Shipment" at bounding box center [1481, 96] width 108 height 30
type input "[DATE] 2:00 PM"
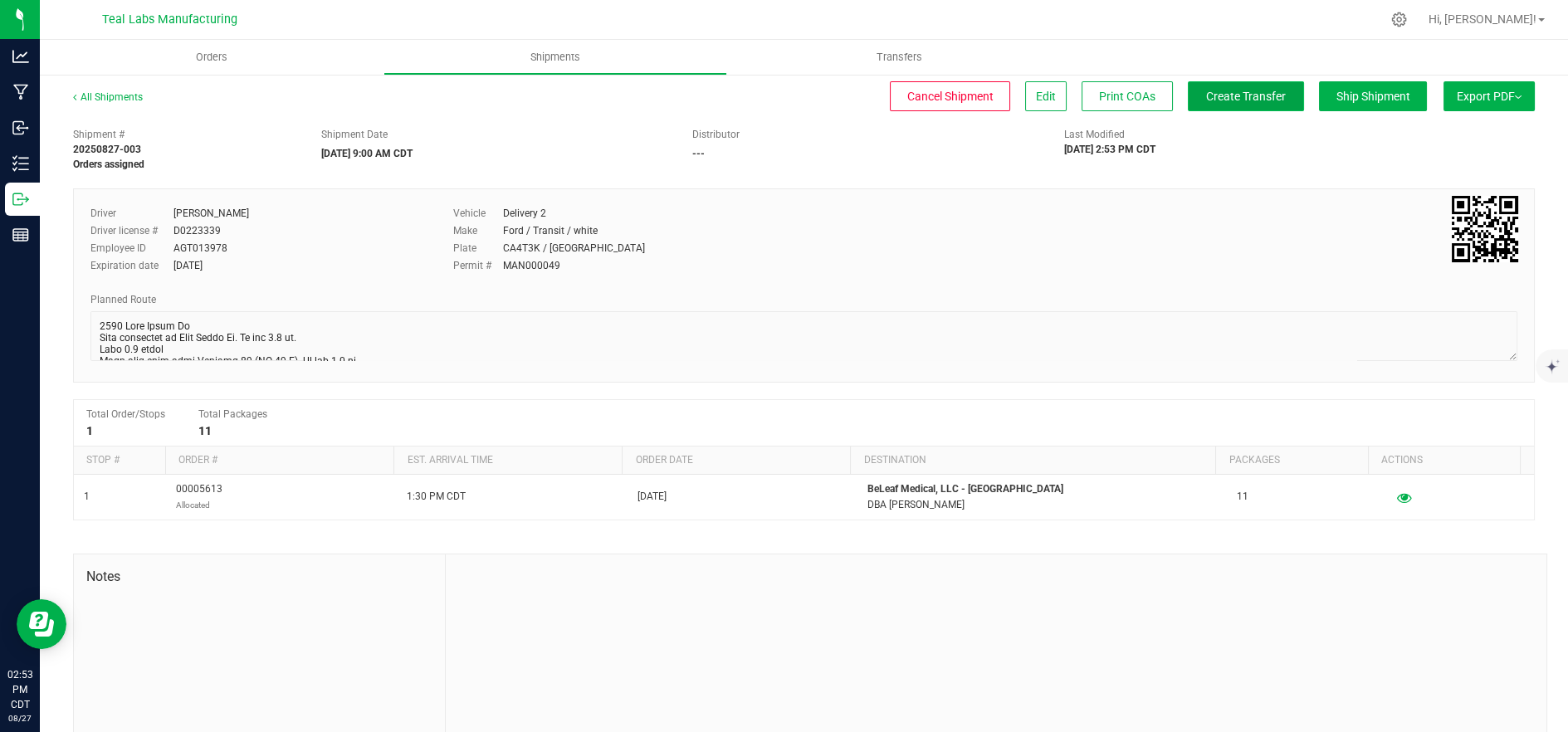
click at [1213, 97] on span "Create Transfer" at bounding box center [1246, 96] width 80 height 13
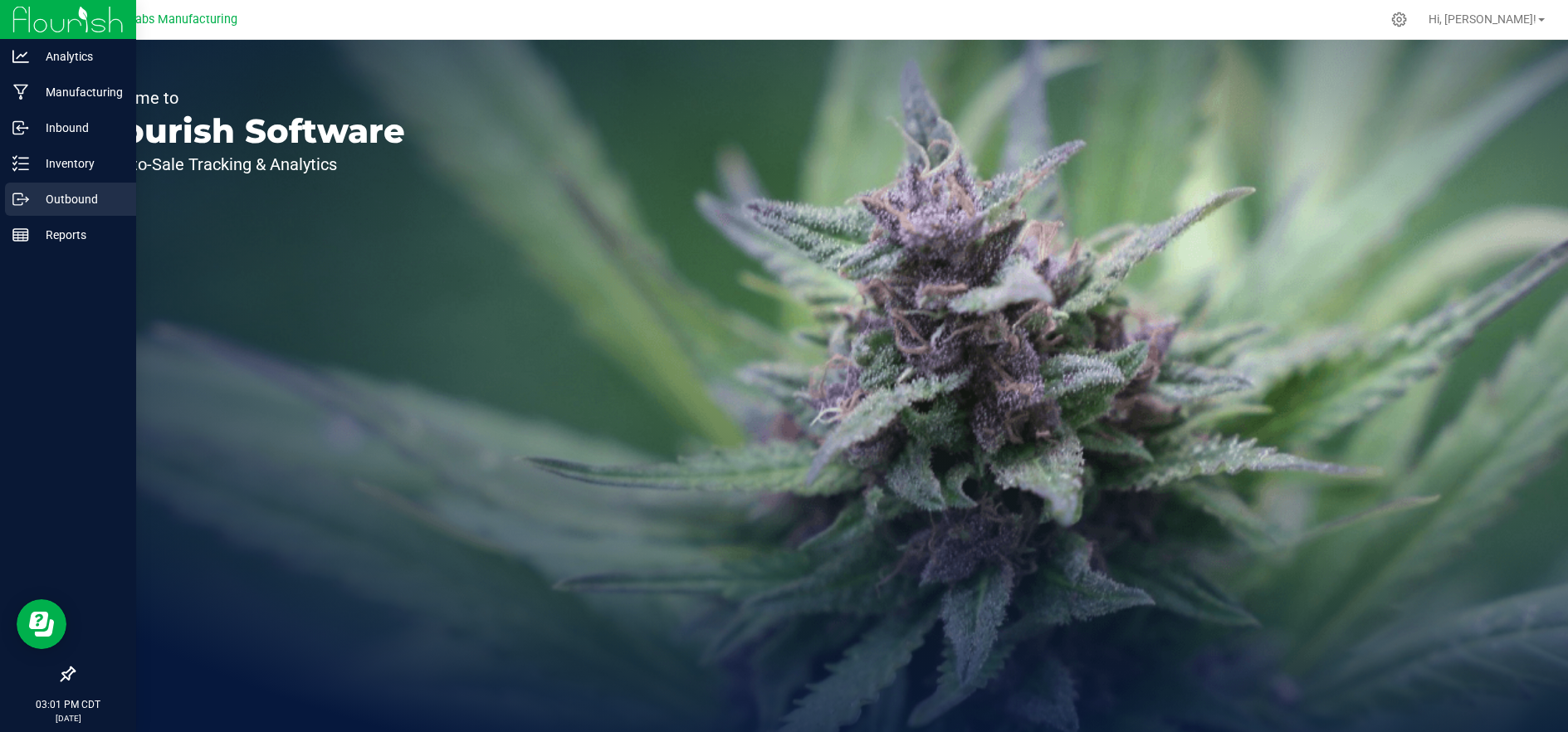
click at [46, 203] on p "Outbound" at bounding box center [78, 199] width 100 height 20
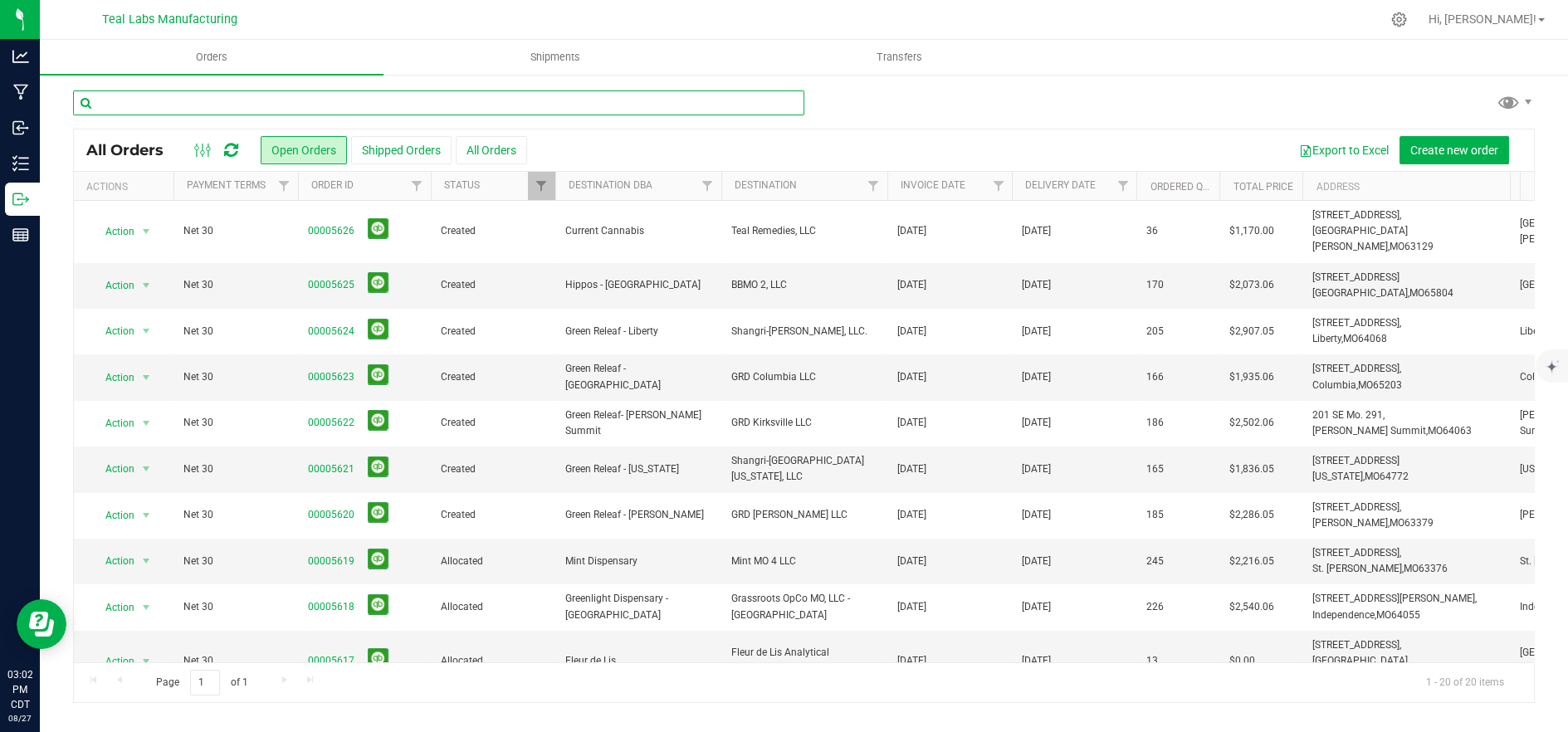
click at [328, 107] on input "text" at bounding box center [439, 103] width 732 height 25
type input "5"
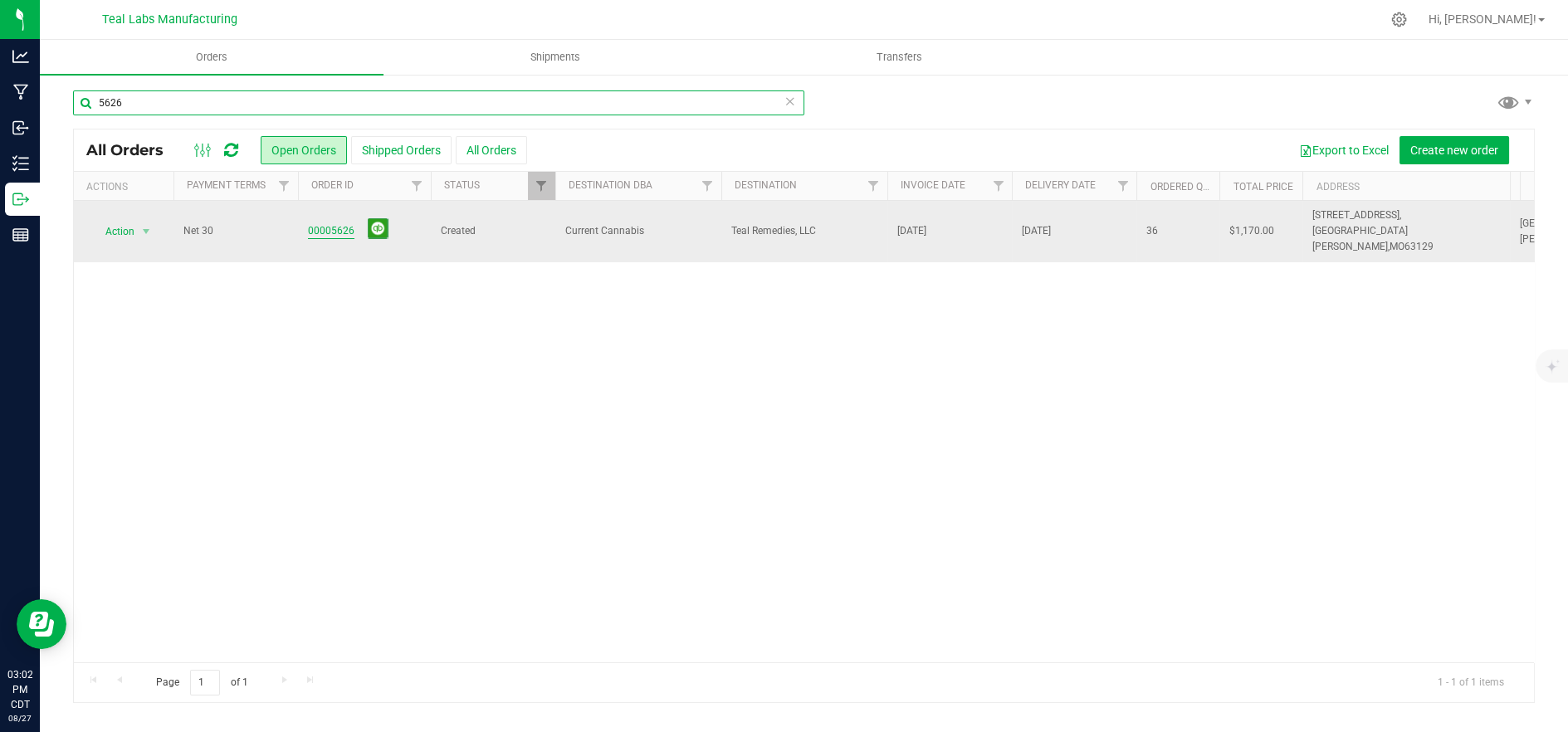
type input "5626"
click at [333, 223] on link "00005626" at bounding box center [330, 231] width 46 height 16
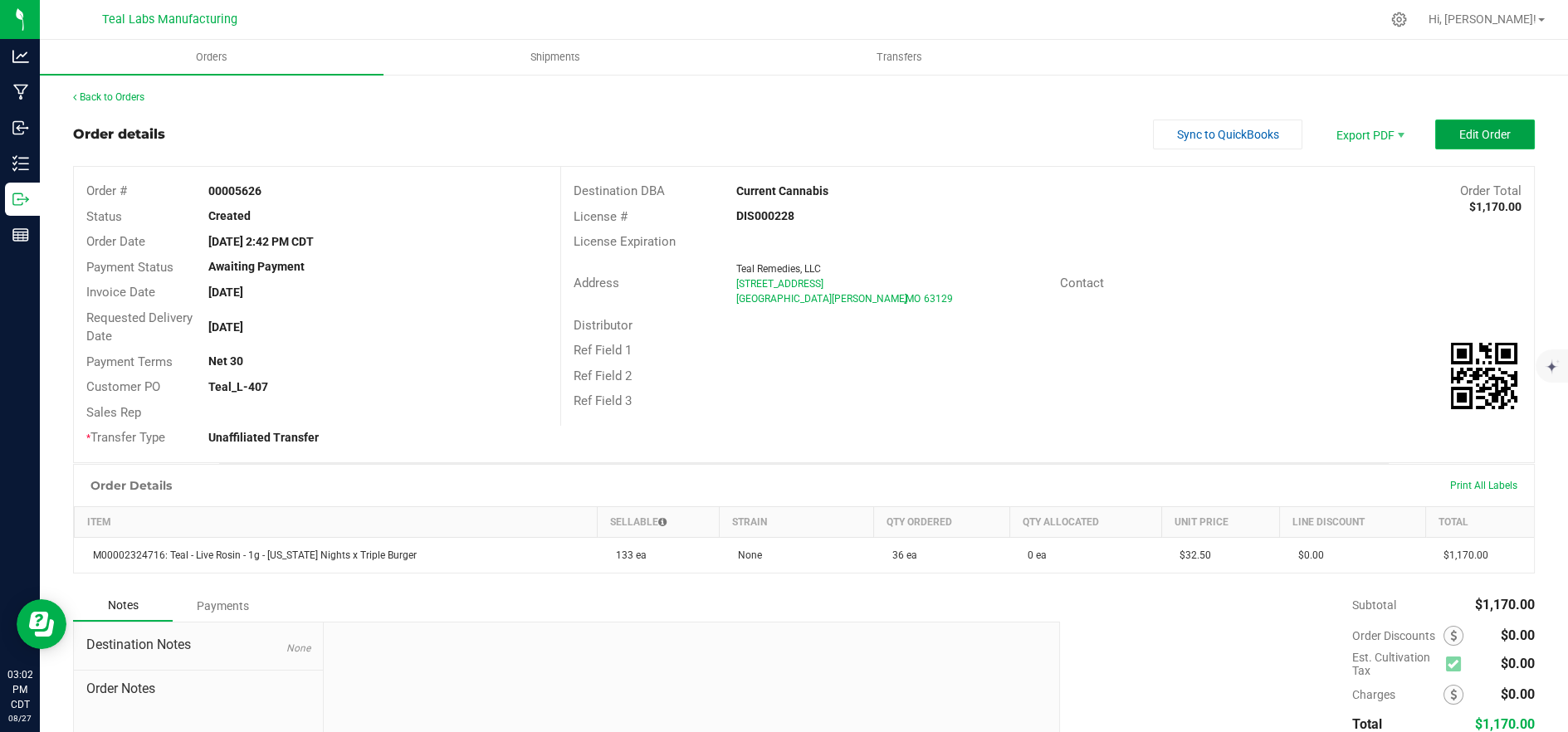
click at [1436, 144] on button "Edit Order" at bounding box center [1485, 135] width 100 height 30
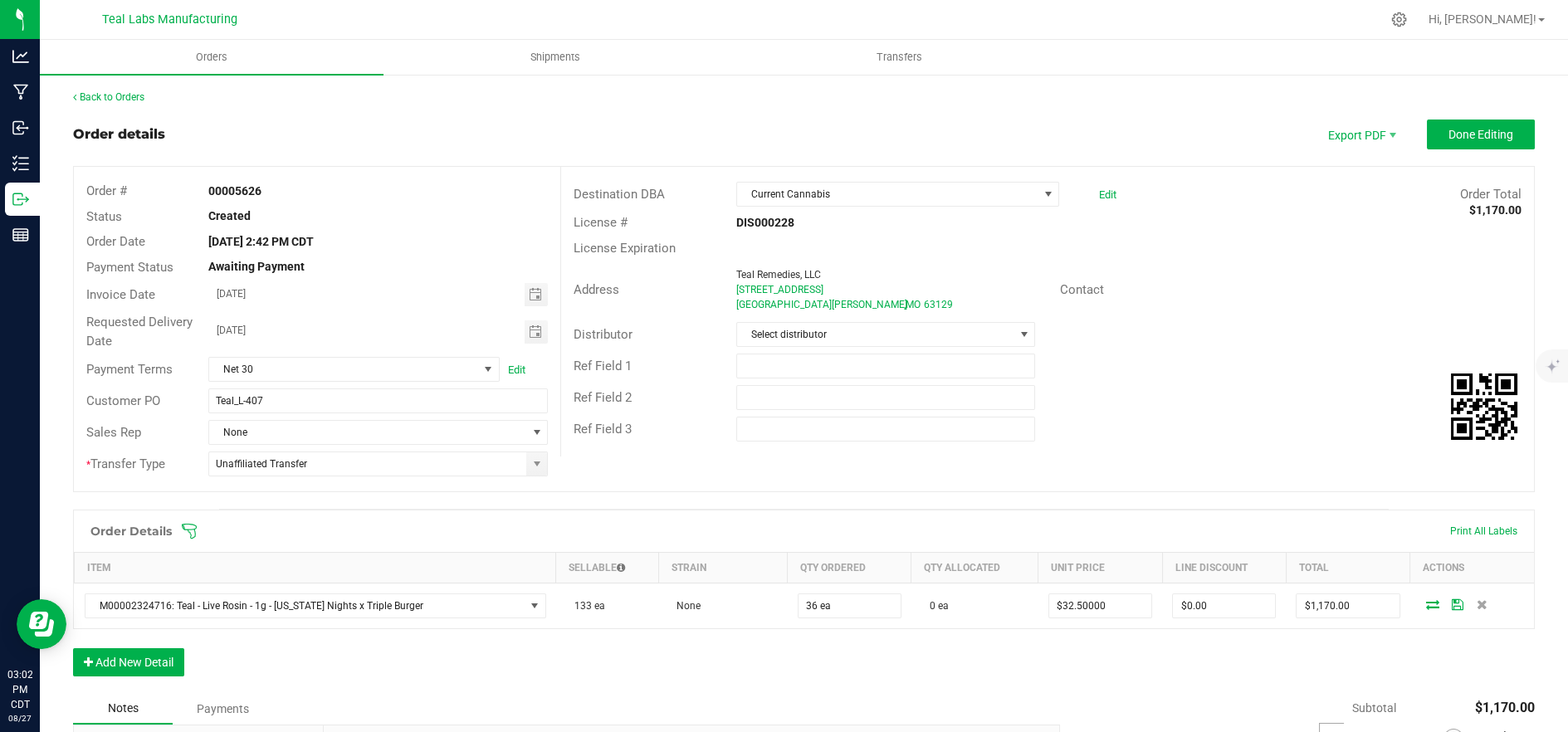
scroll to position [184, 0]
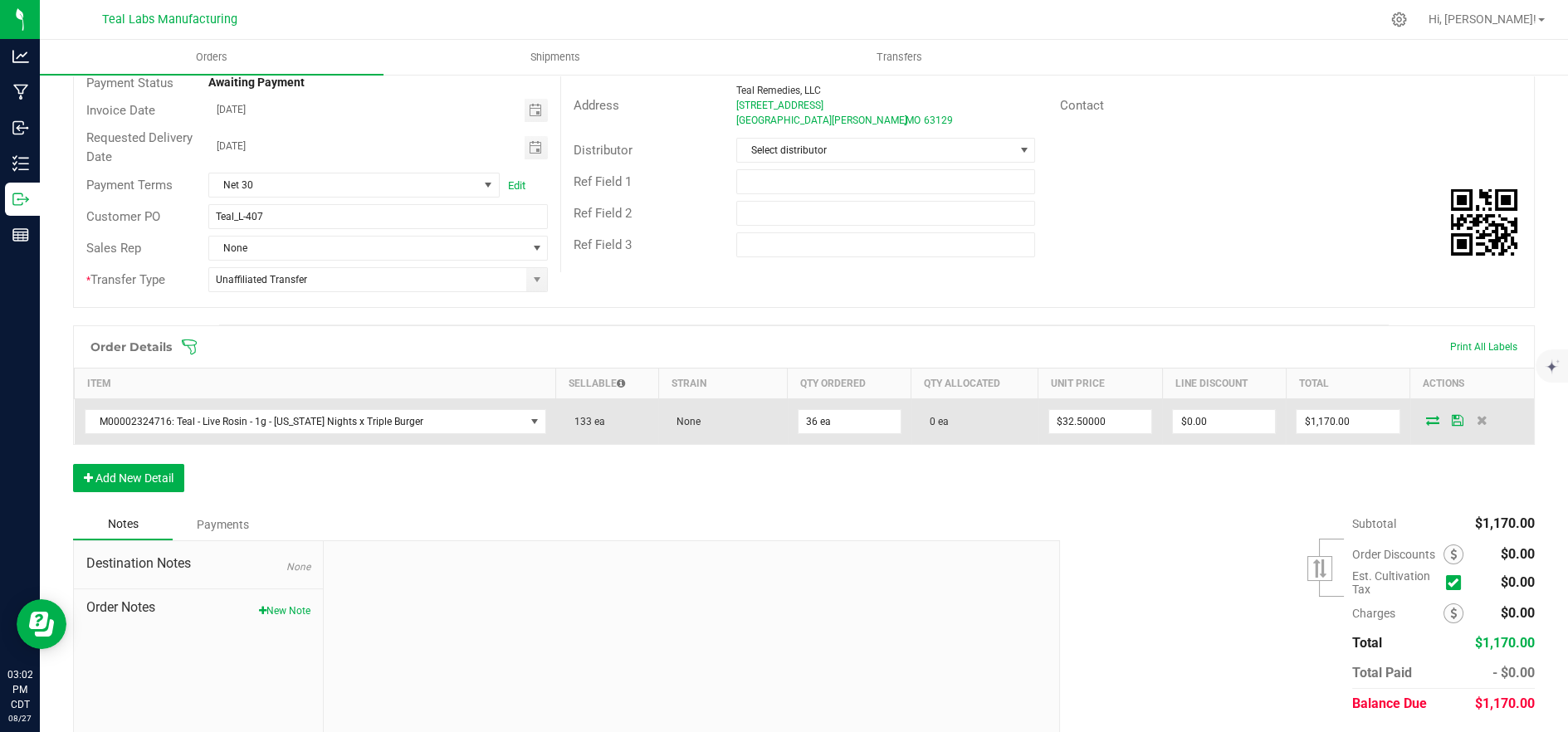
click at [1426, 416] on icon at bounding box center [1432, 420] width 13 height 10
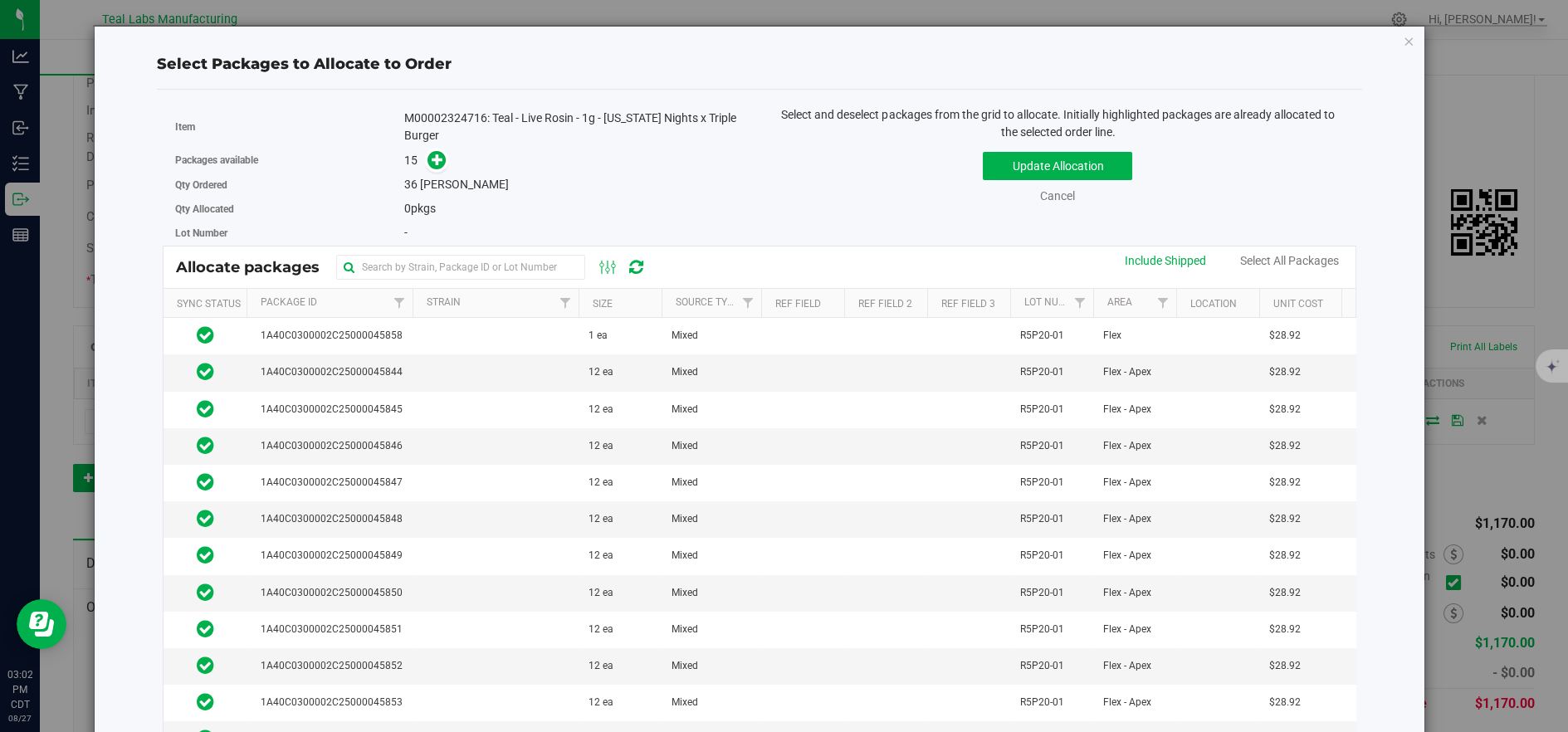
click at [331, 305] on th "Package Id" at bounding box center [329, 303] width 166 height 29
click at [482, 435] on td at bounding box center [495, 447] width 166 height 37
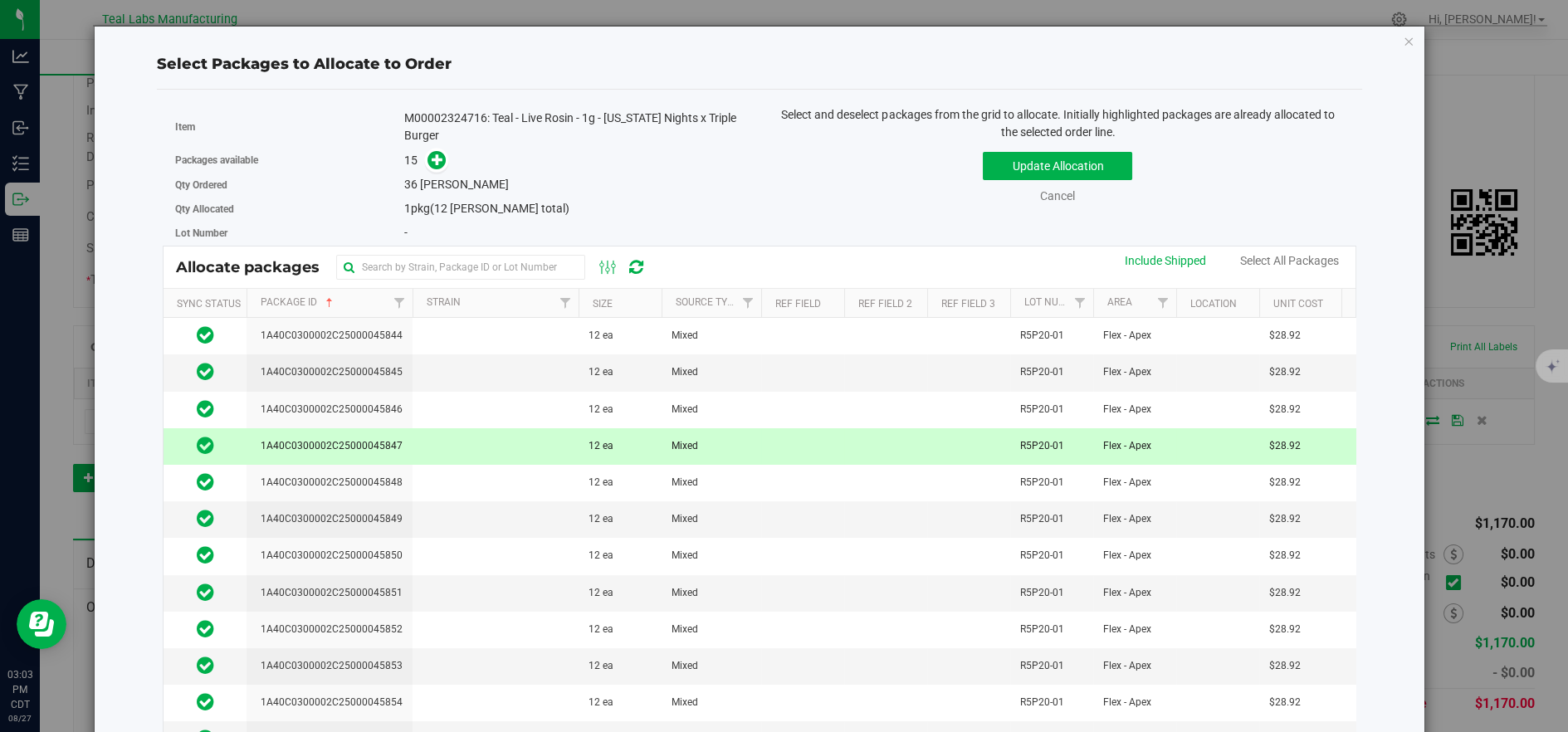
click at [882, 189] on div "Update Allocation Cancel Include Shipped Select All Packages" at bounding box center [1058, 175] width 572 height 61
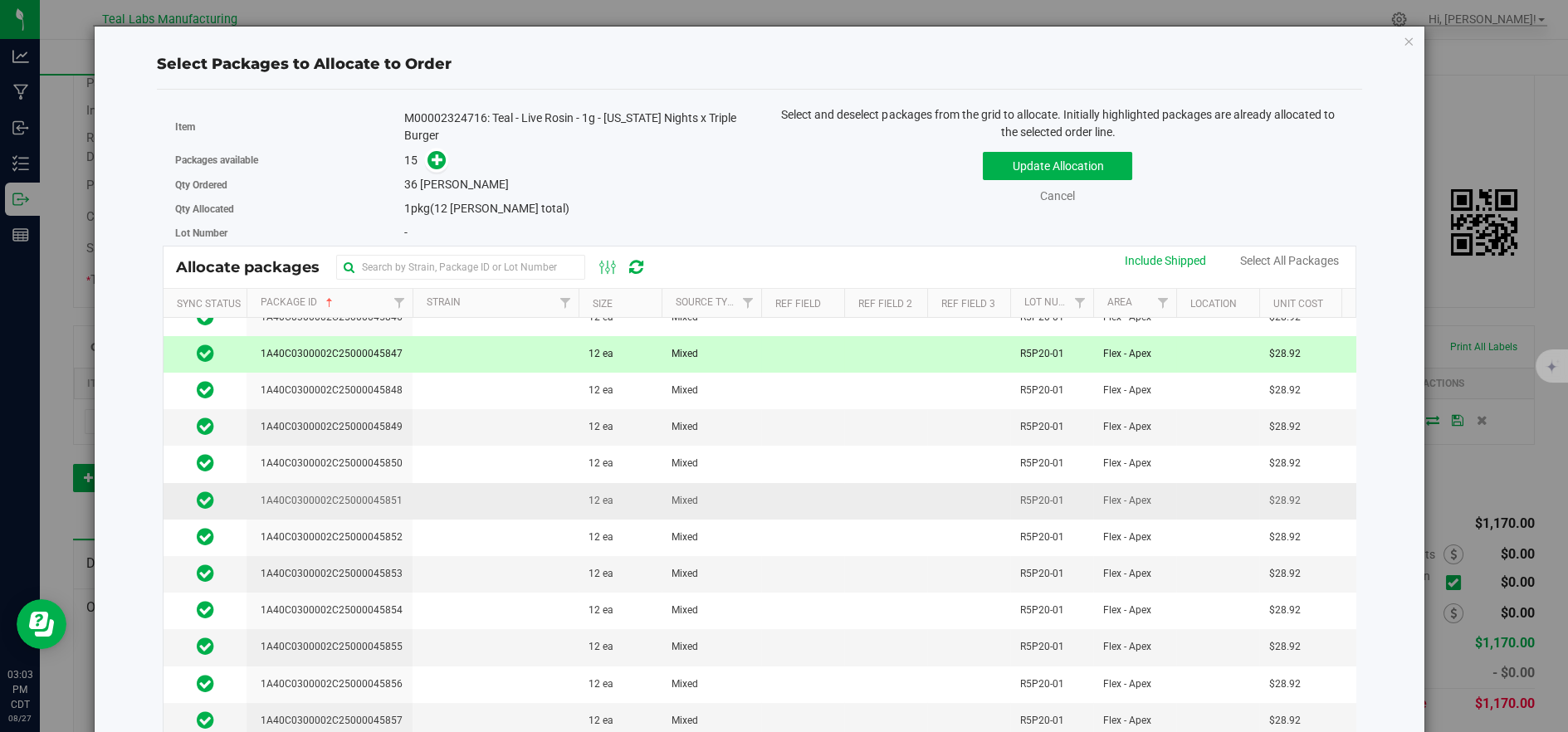
click at [481, 490] on td at bounding box center [495, 502] width 166 height 37
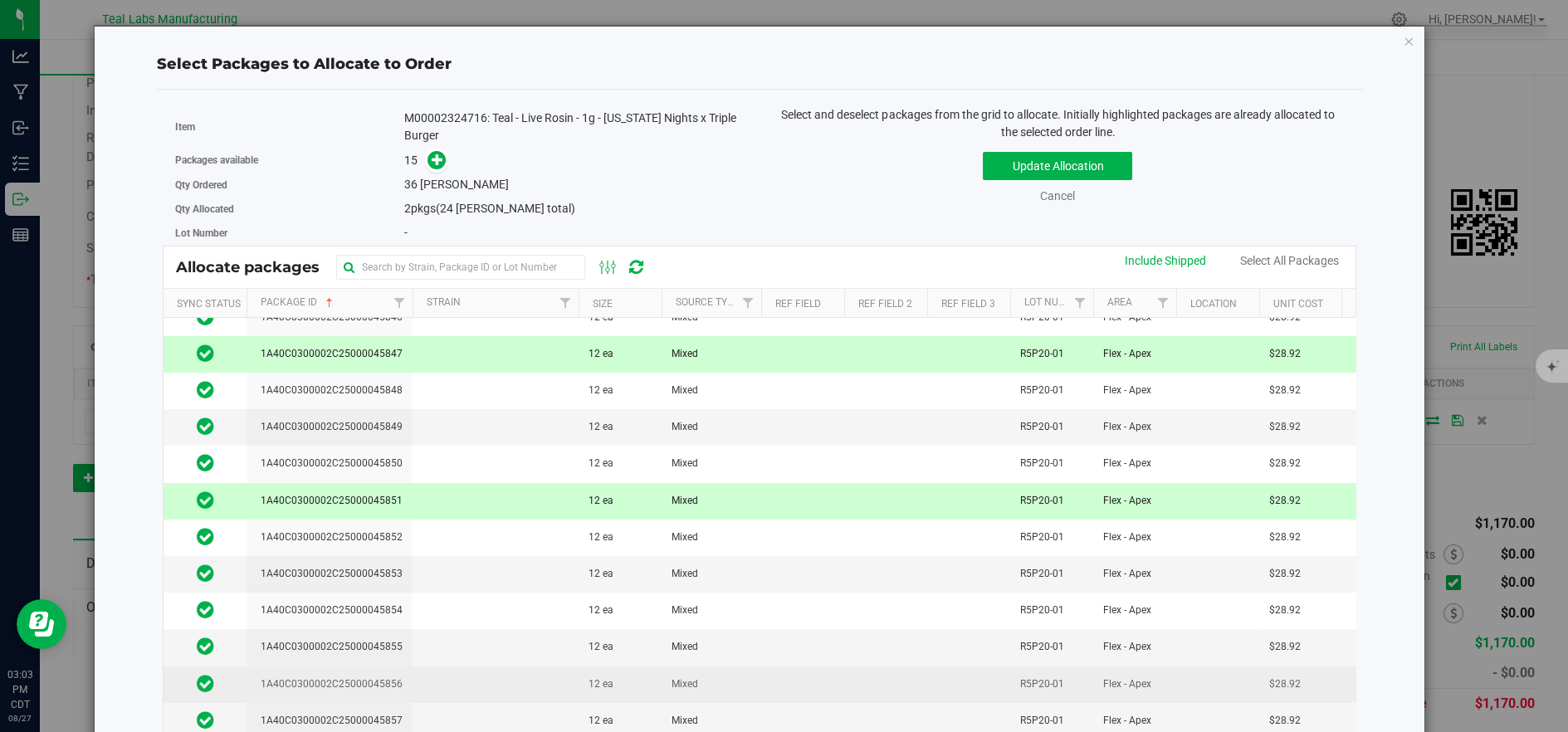
click at [482, 671] on td at bounding box center [495, 685] width 166 height 37
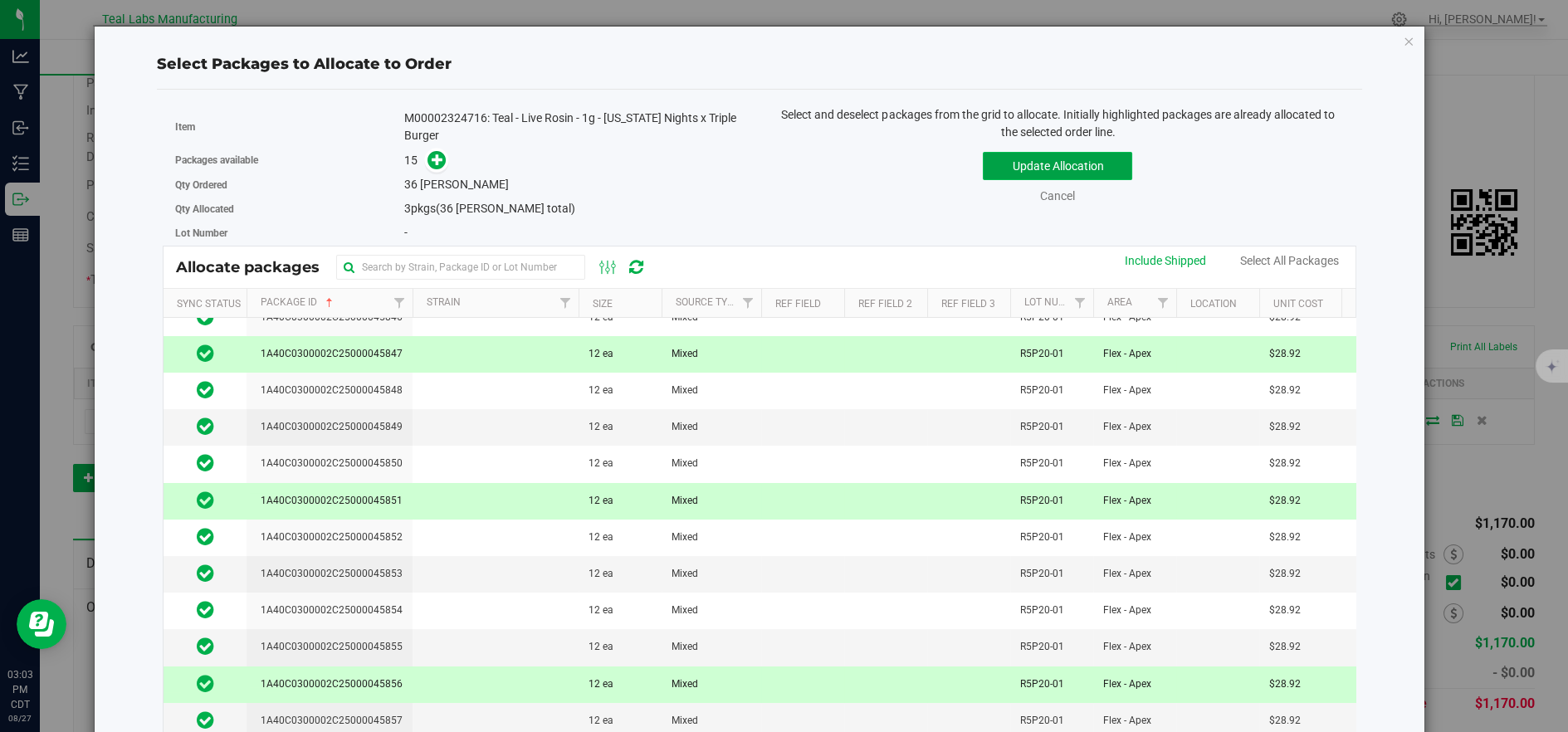
click at [993, 157] on button "Update Allocation" at bounding box center [1058, 166] width 149 height 28
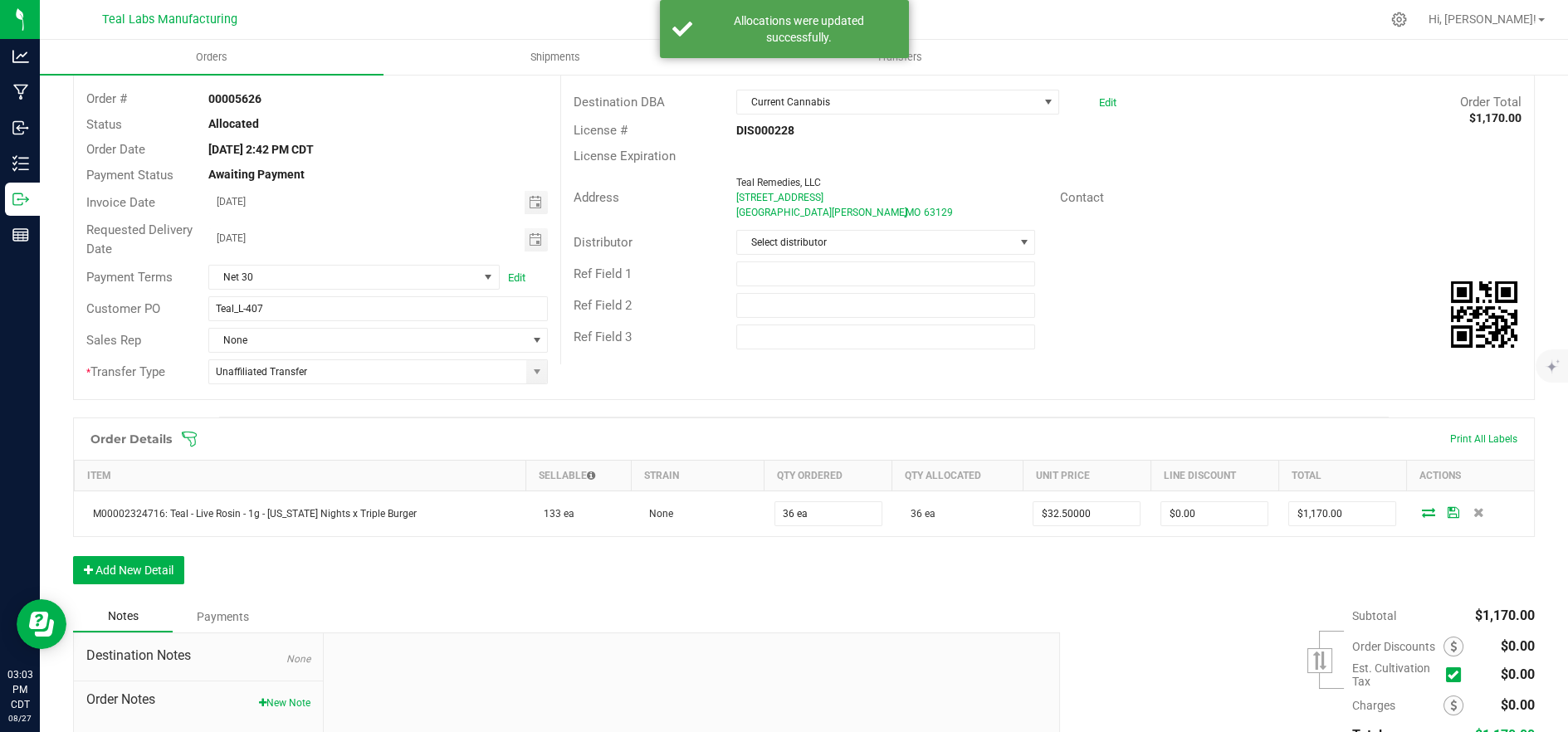
scroll to position [0, 0]
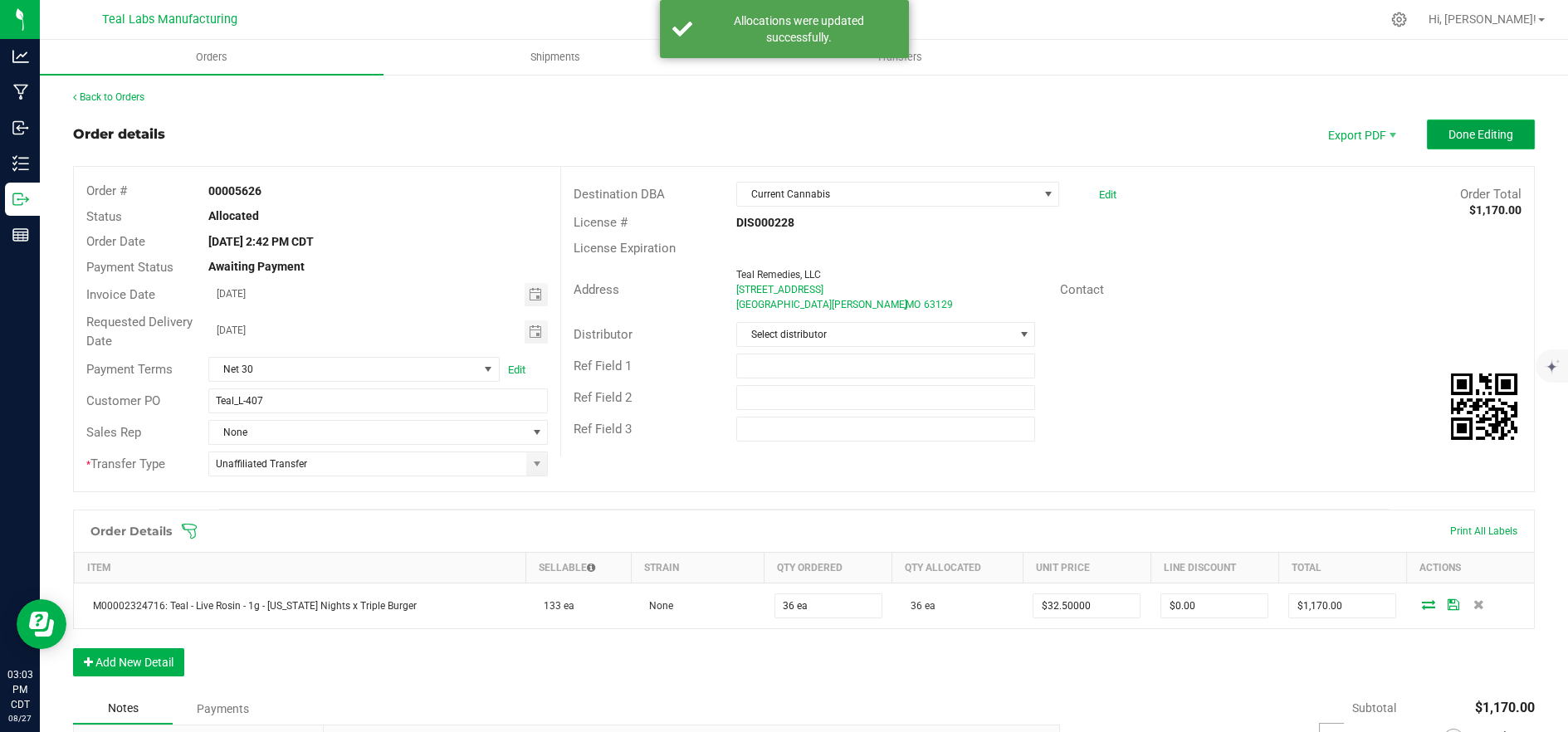
click at [1459, 128] on span "Done Editing" at bounding box center [1481, 134] width 65 height 13
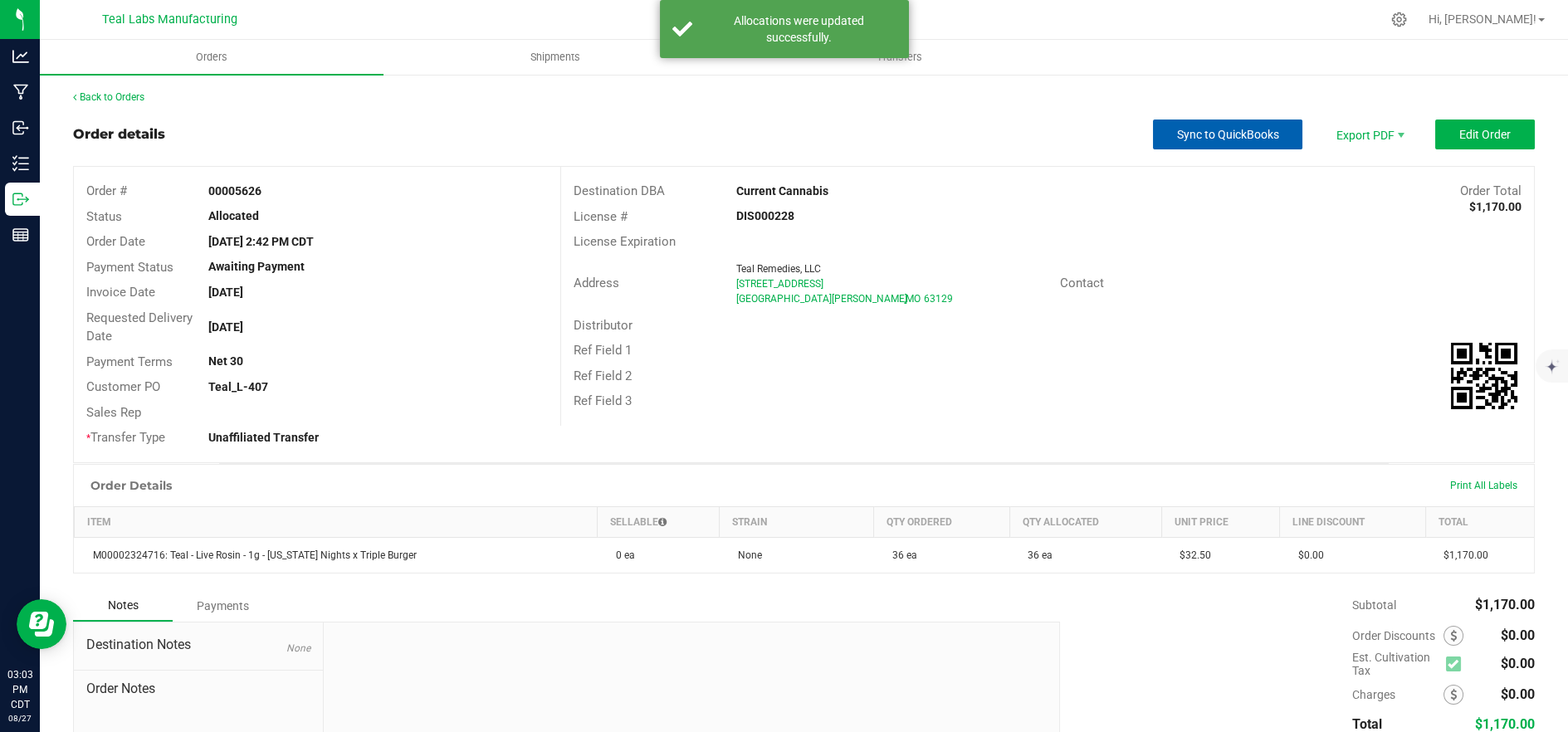
click at [1177, 139] on span "Sync to QuickBooks" at bounding box center [1227, 134] width 102 height 13
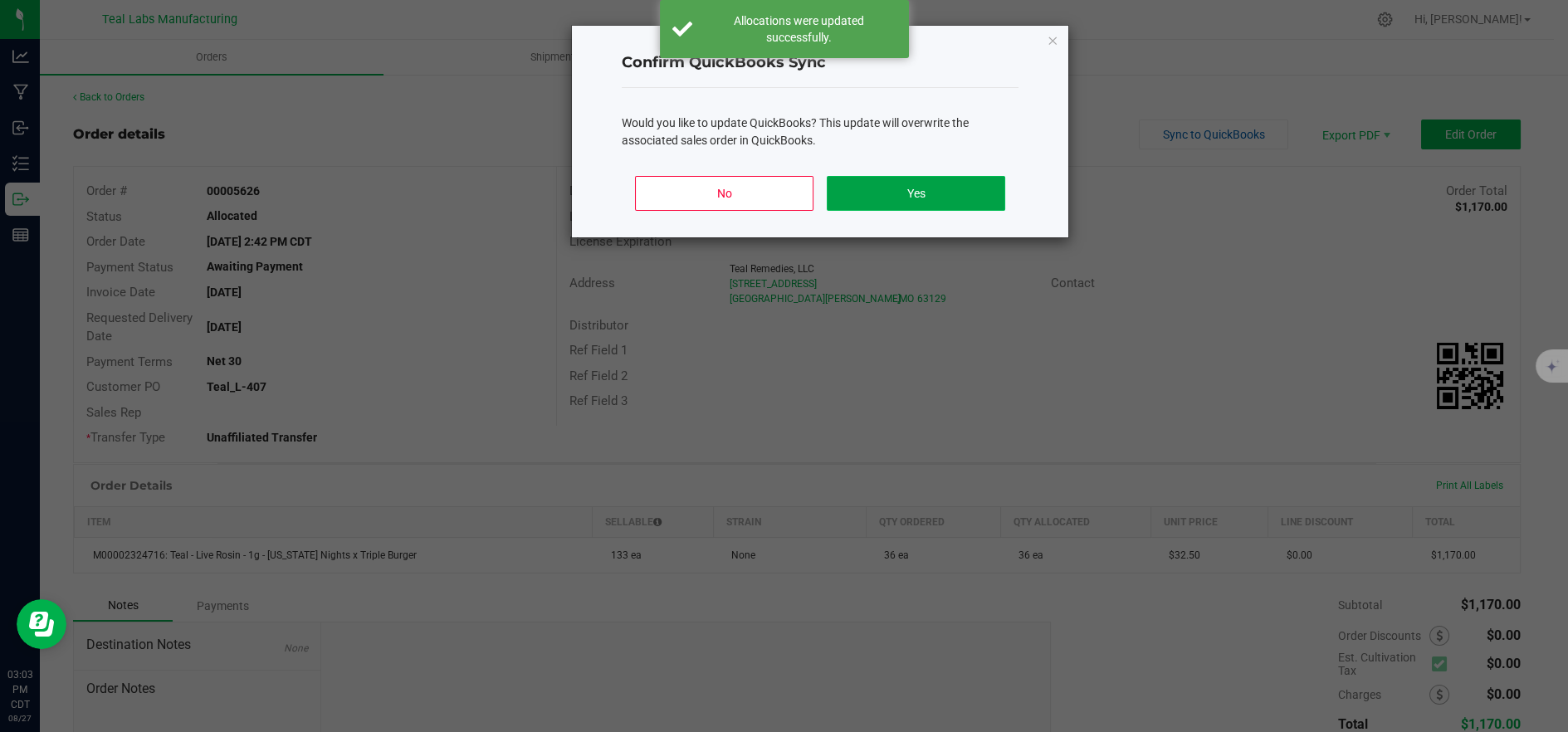
click at [900, 195] on button "Yes" at bounding box center [915, 193] width 178 height 35
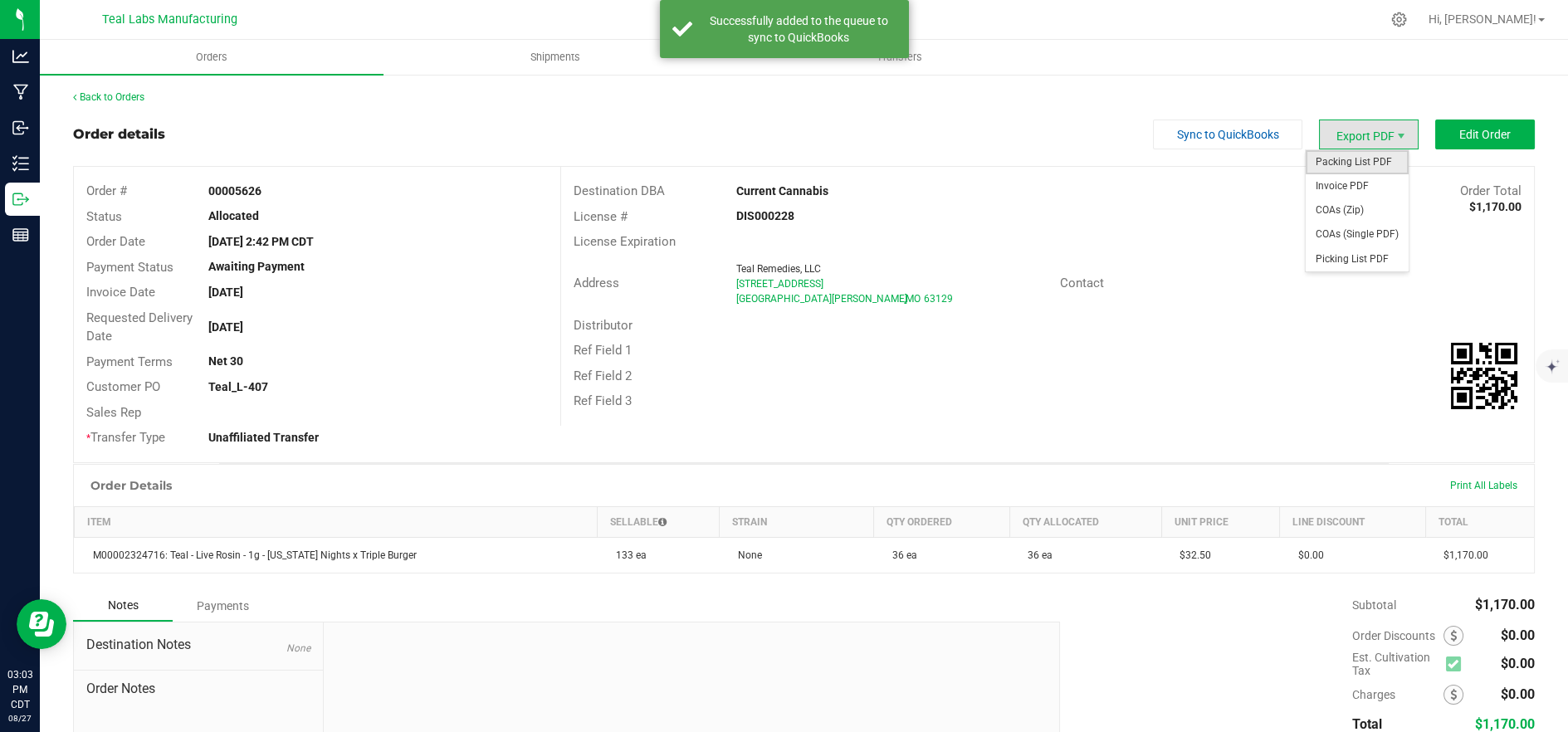
click at [1349, 164] on span "Packing List PDF" at bounding box center [1358, 163] width 103 height 24
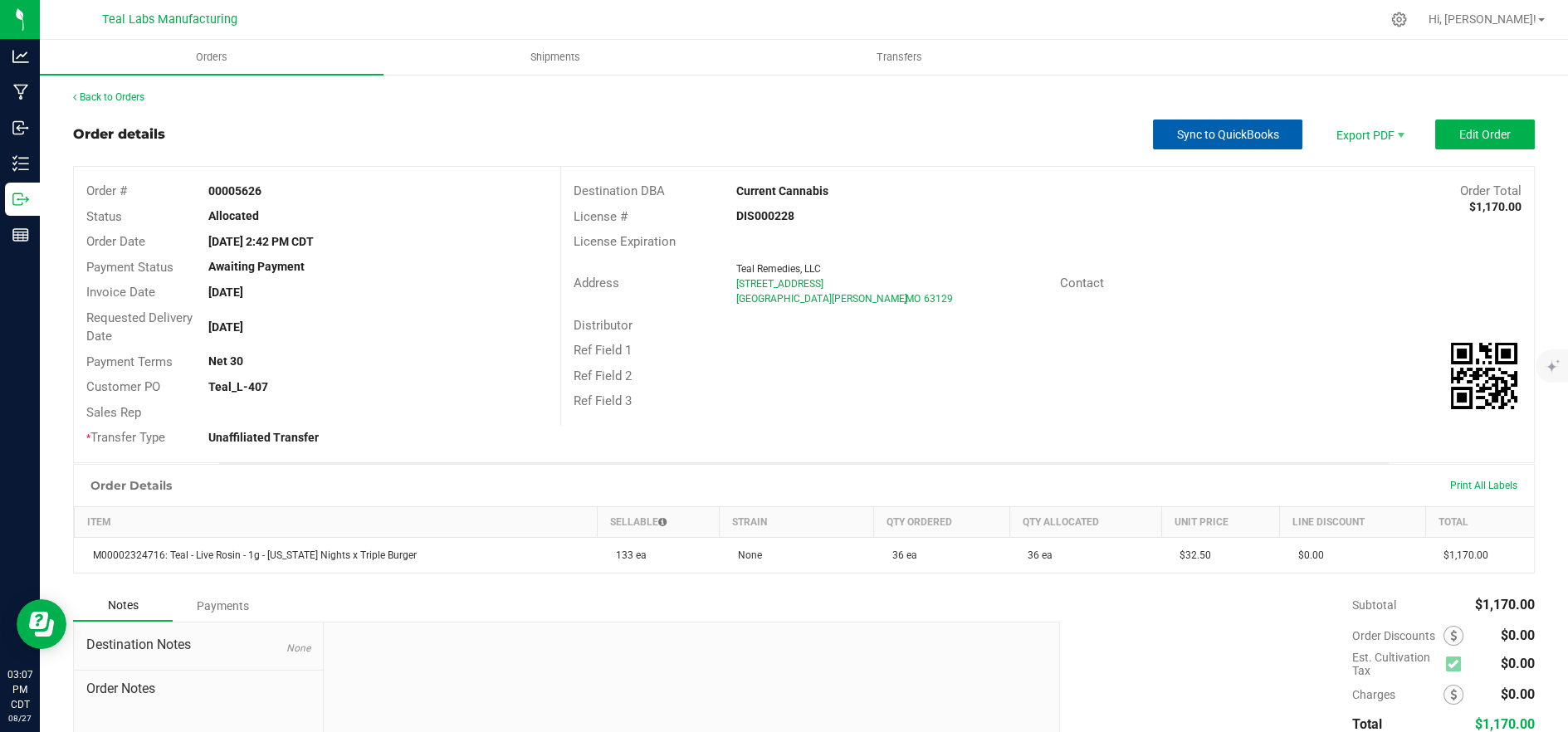
click at [1208, 141] on button "Sync to QuickBooks" at bounding box center [1228, 135] width 149 height 30
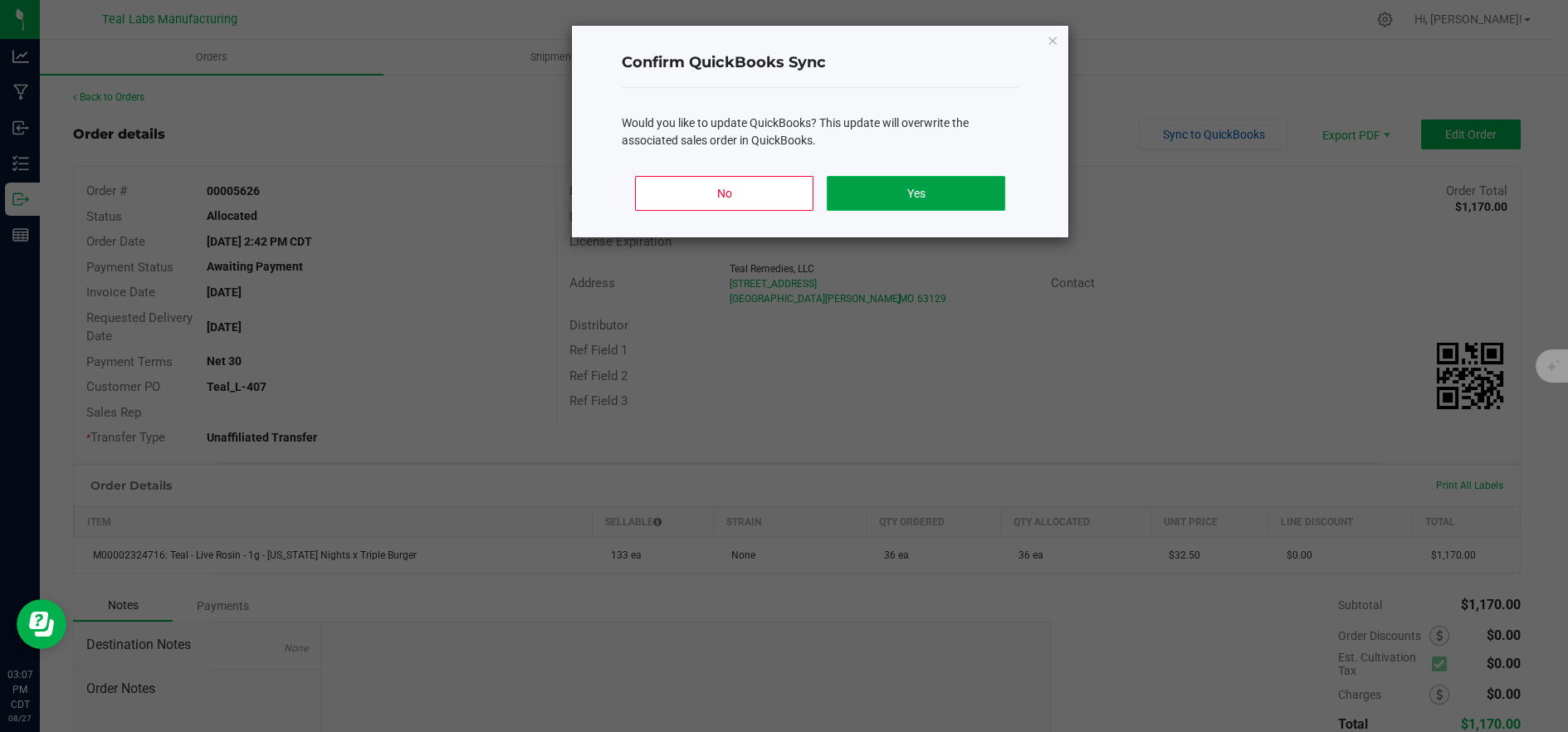
click at [928, 209] on button "Yes" at bounding box center [915, 193] width 178 height 35
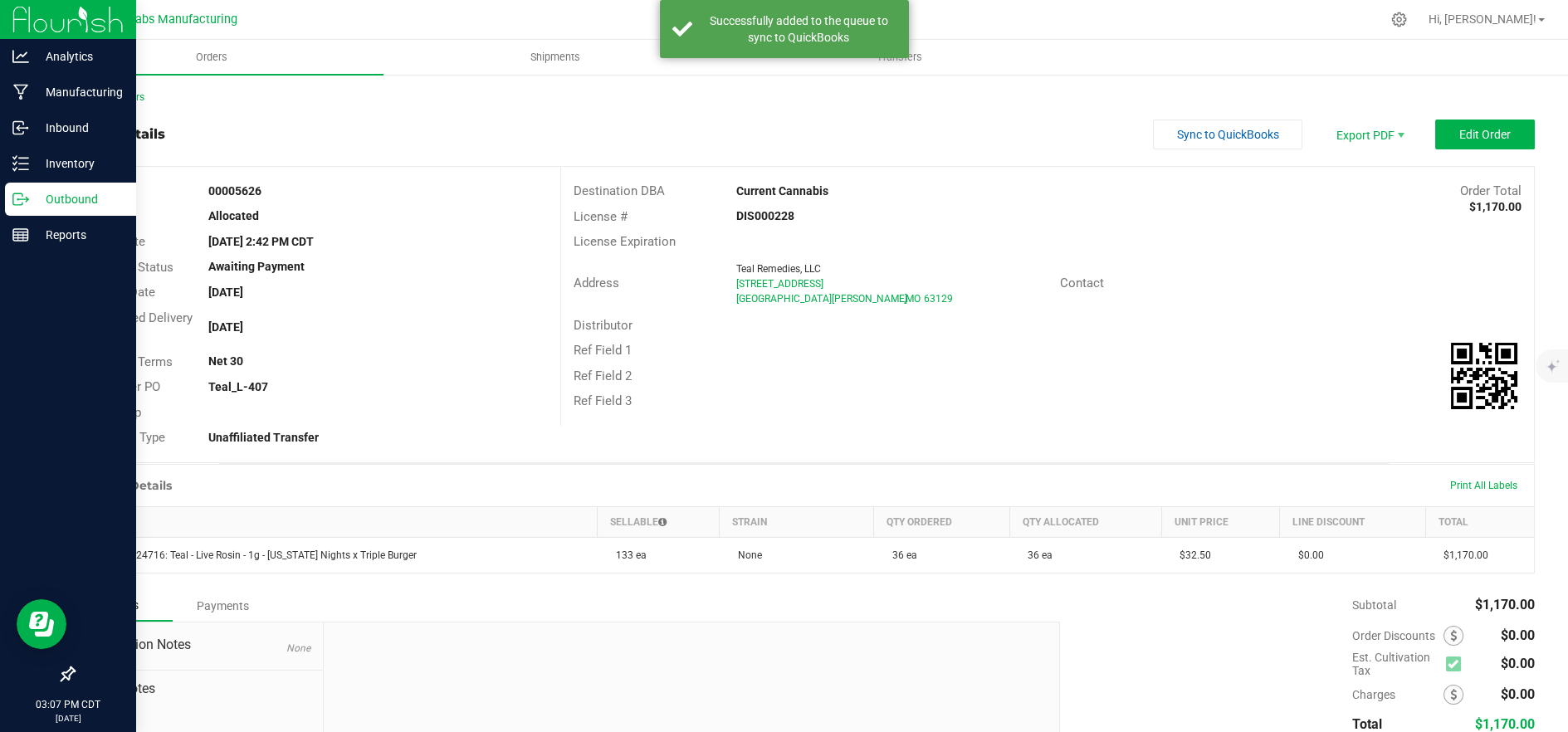
click at [42, 196] on p "Outbound" at bounding box center [78, 199] width 100 height 20
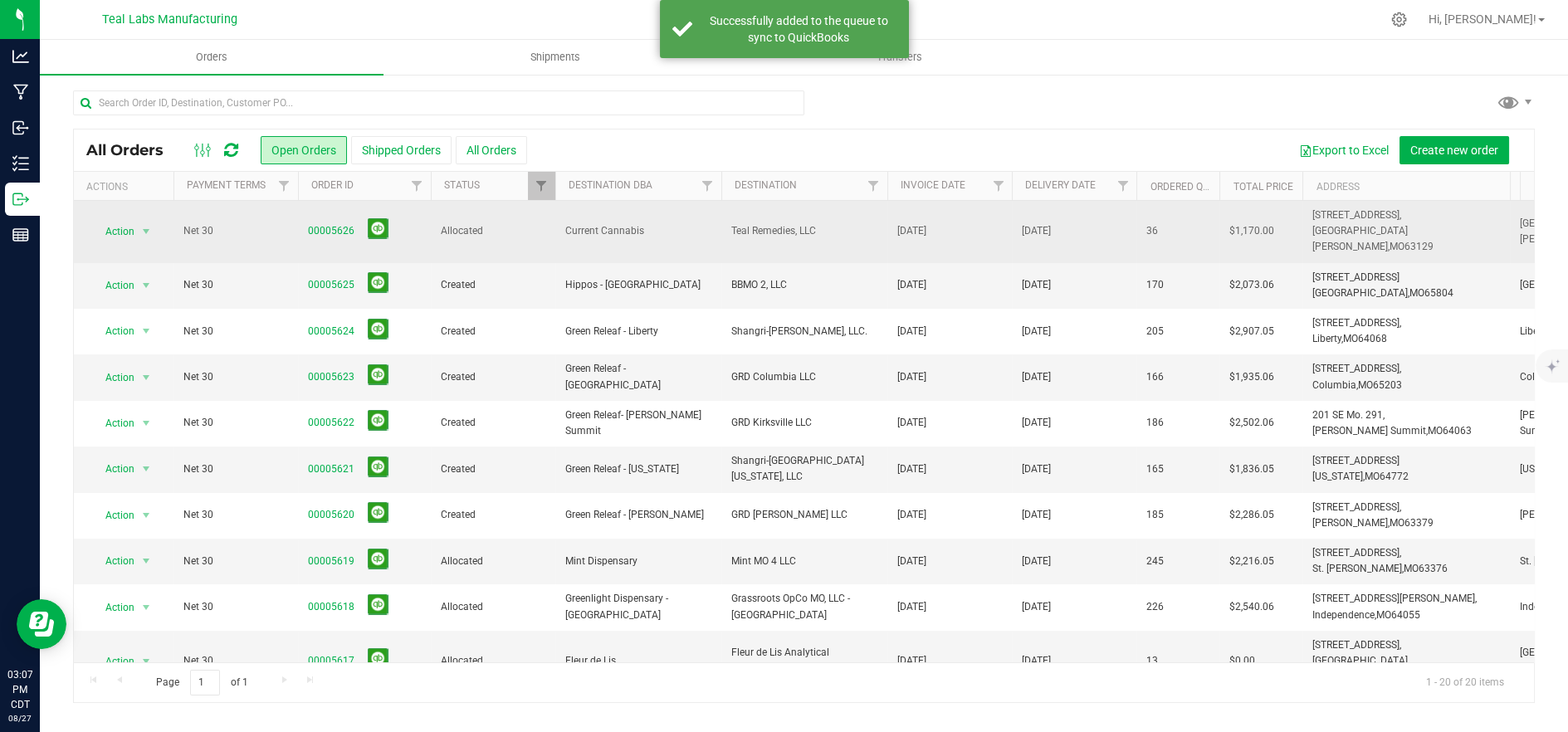
click at [578, 223] on span "Current Cannabis" at bounding box center [638, 231] width 146 height 16
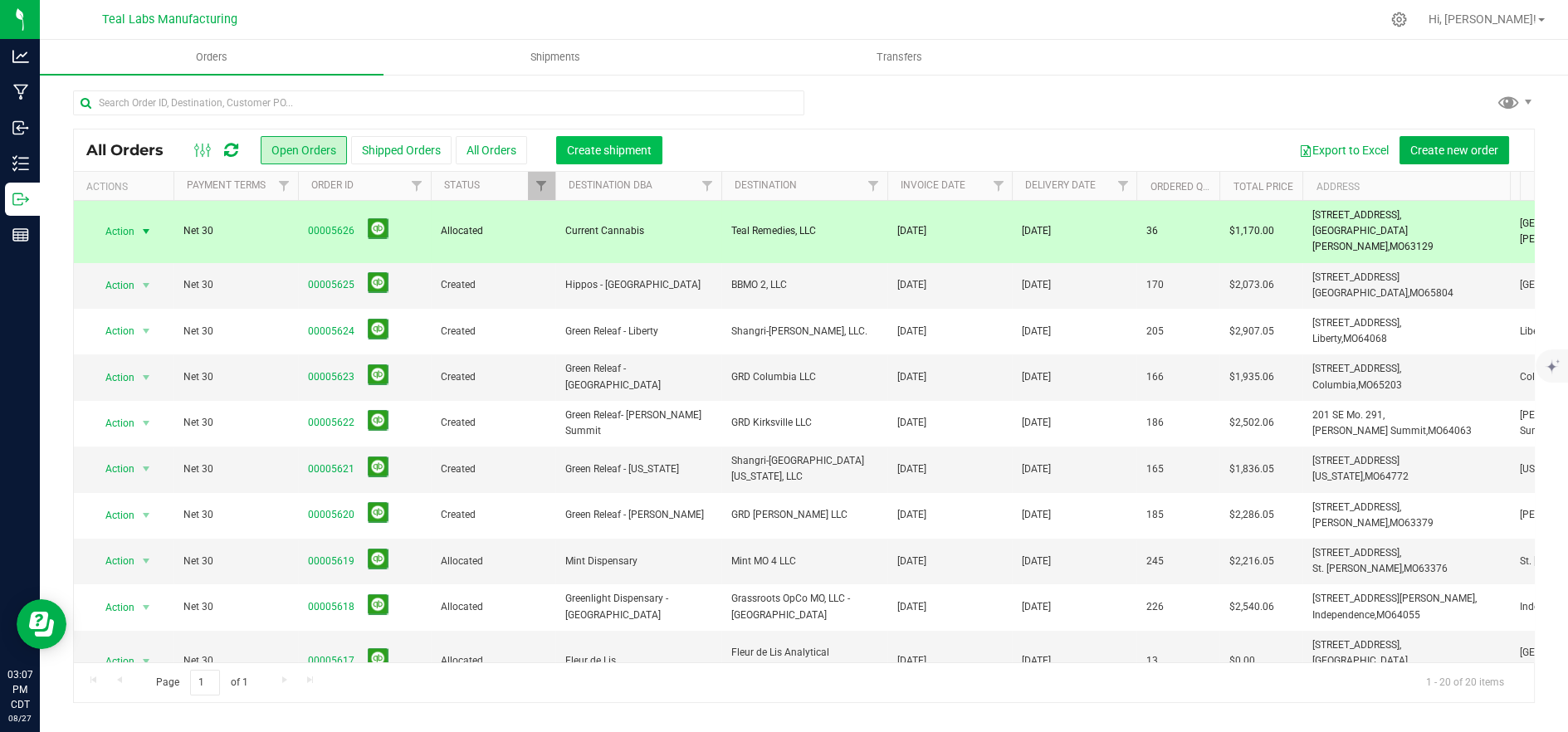
click at [649, 156] on span "Create shipment" at bounding box center [608, 150] width 84 height 13
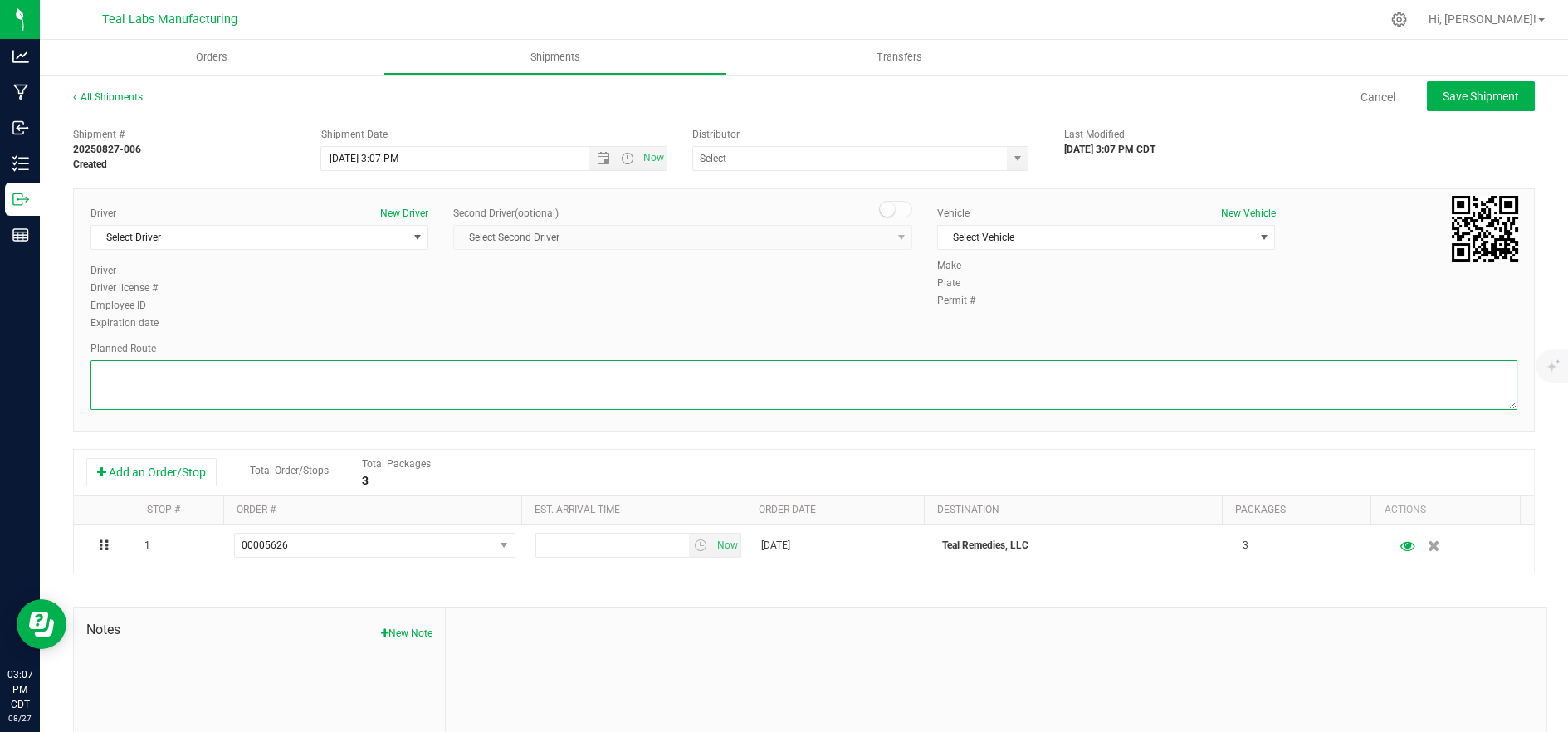
click at [354, 391] on textarea at bounding box center [804, 385] width 1427 height 50
paste textarea "5555 Salt River Rd Head northwest on Salt River Rd. Go for 0.4 mi. Then 0.4 mil…"
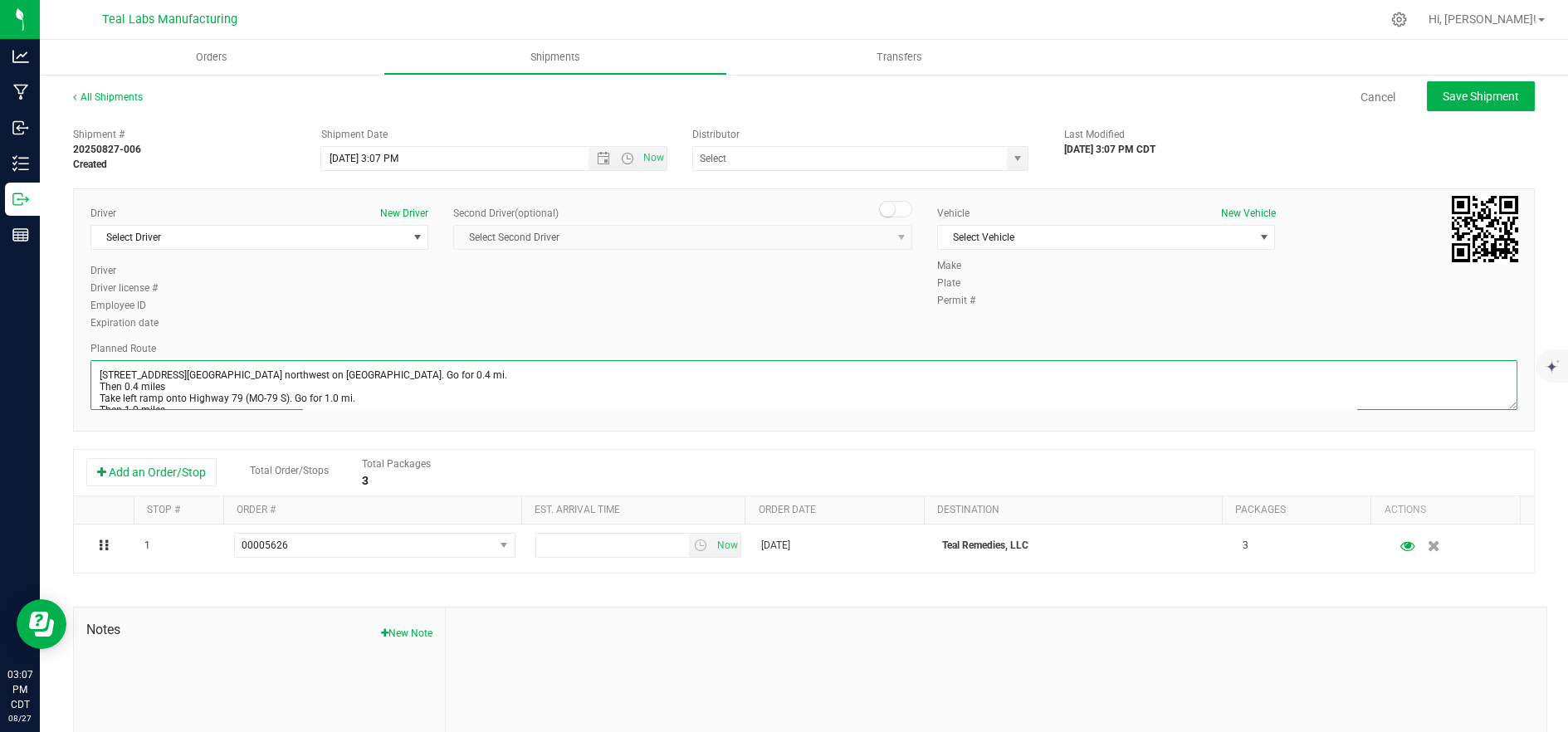
scroll to position [243, 0]
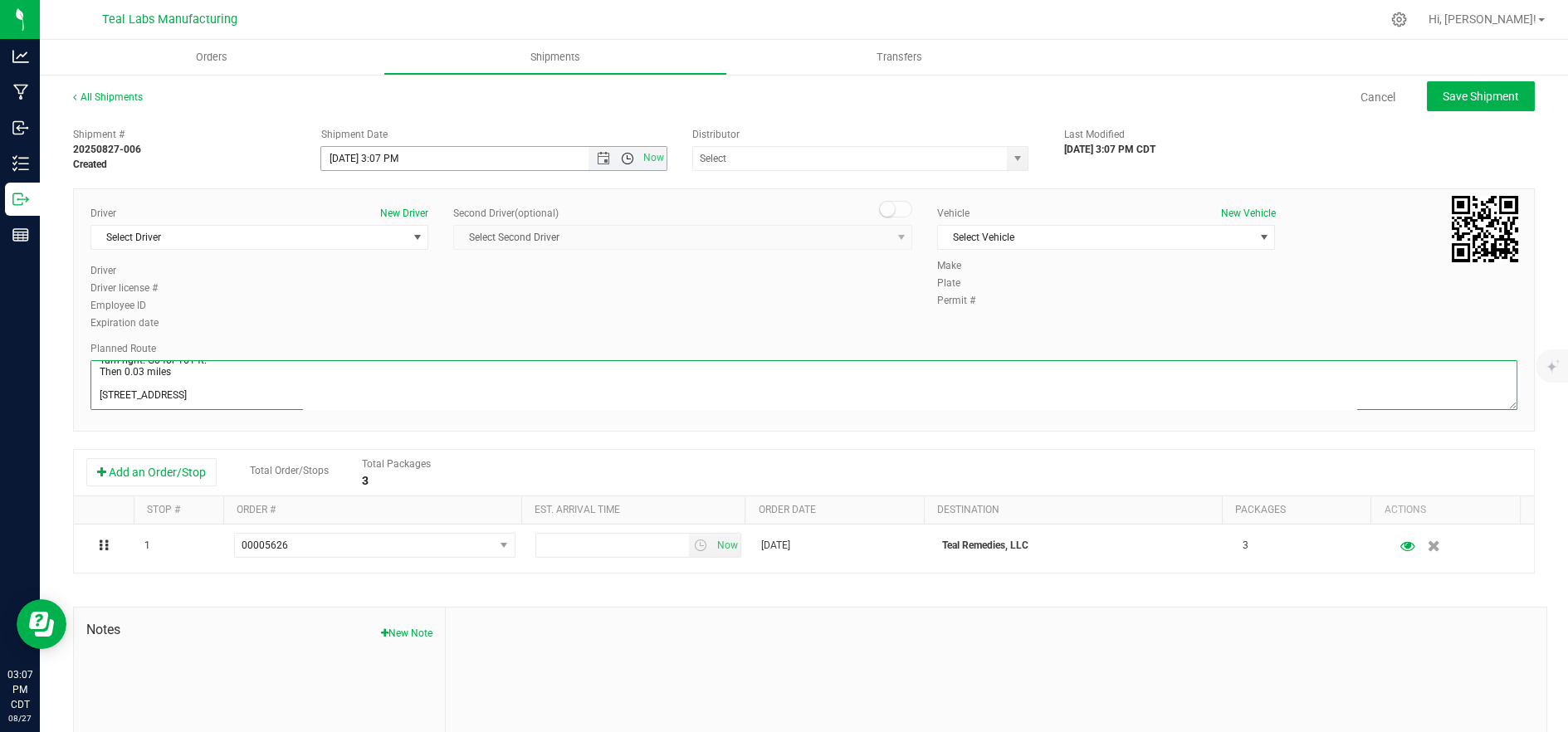
click at [621, 158] on span "Open the time view" at bounding box center [627, 158] width 13 height 13
type textarea "5555 Salt River Rd Head northwest on Salt River Rd. Go for 0.4 mi. Then 0.4 mil…"
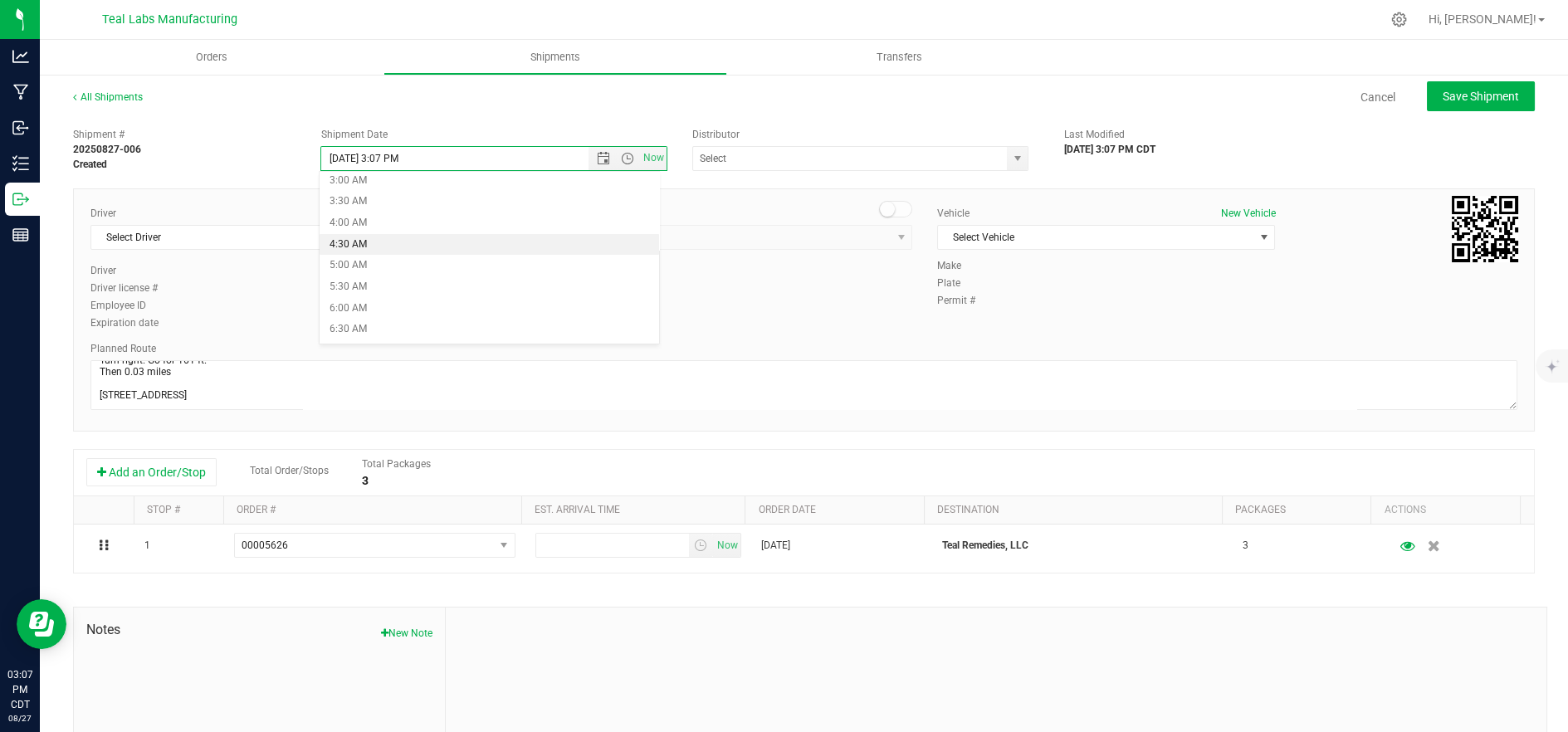
scroll to position [184, 0]
click at [598, 152] on span "Open the date view" at bounding box center [603, 158] width 13 height 13
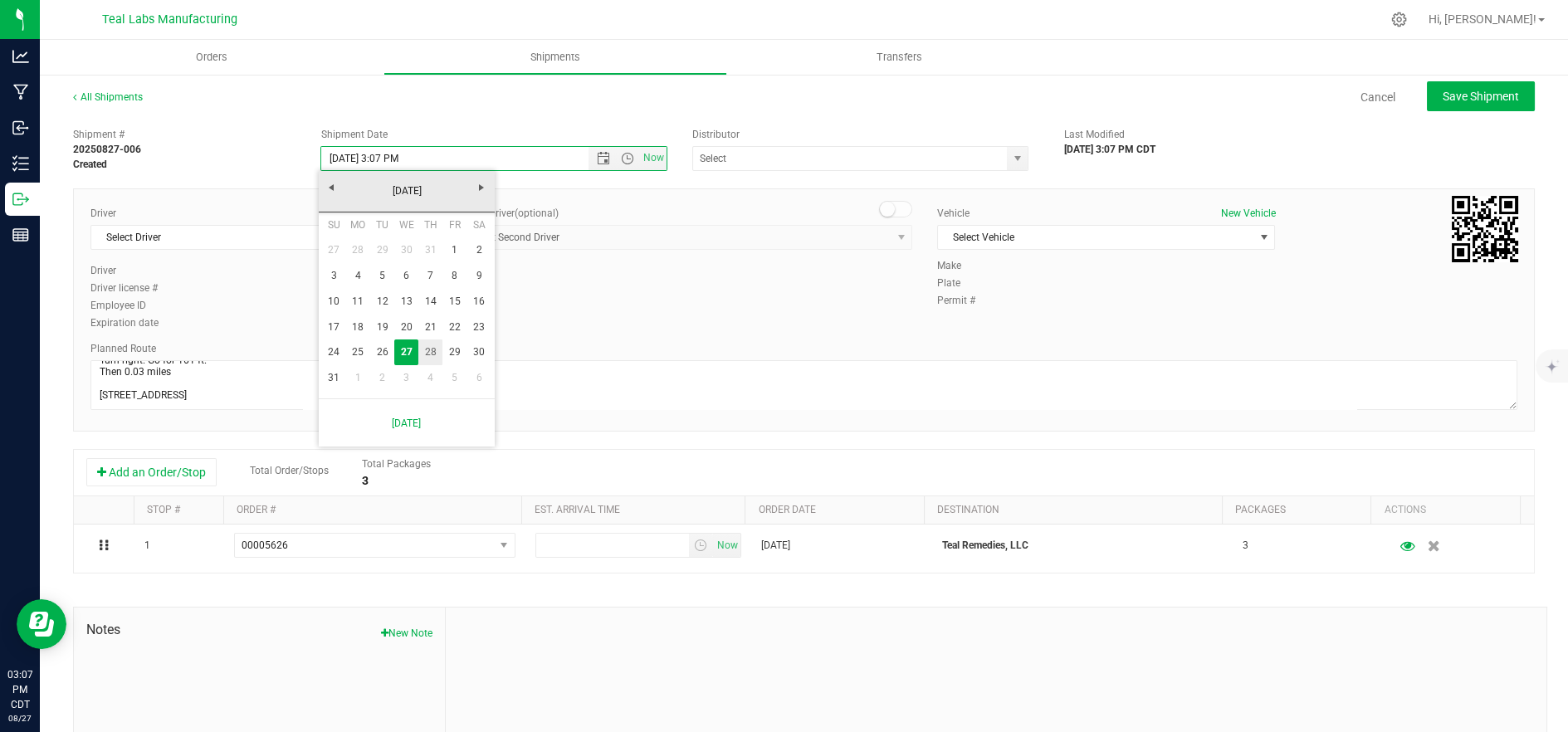
click at [432, 348] on link "28" at bounding box center [430, 353] width 24 height 26
click at [621, 160] on span "Open the time view" at bounding box center [627, 158] width 13 height 13
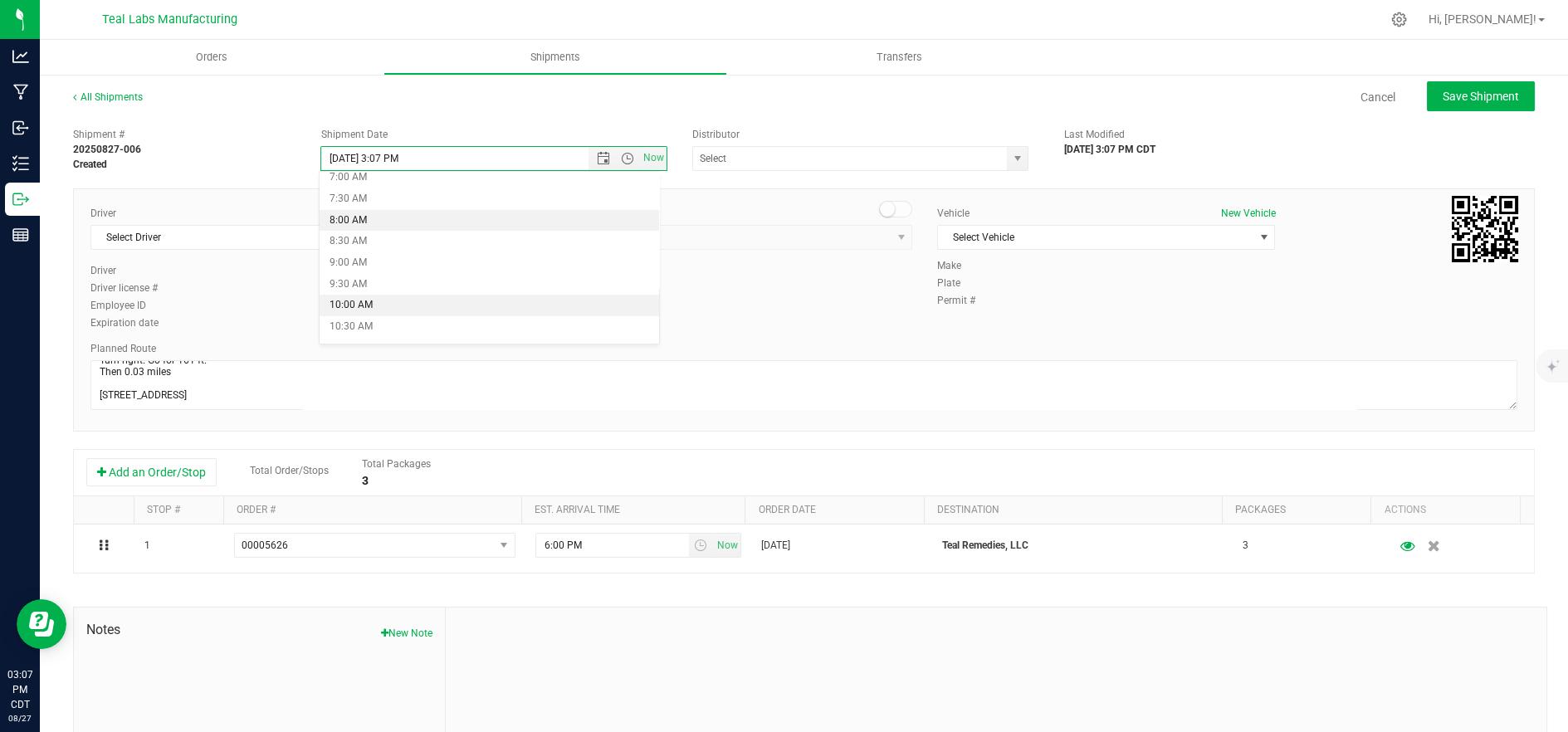
scroll to position [276, 0]
click at [487, 302] on li "9:00 AM" at bounding box center [490, 293] width 341 height 22
type input "[DATE] 9:00 AM"
click at [309, 233] on span "Select Driver" at bounding box center [249, 237] width 316 height 23
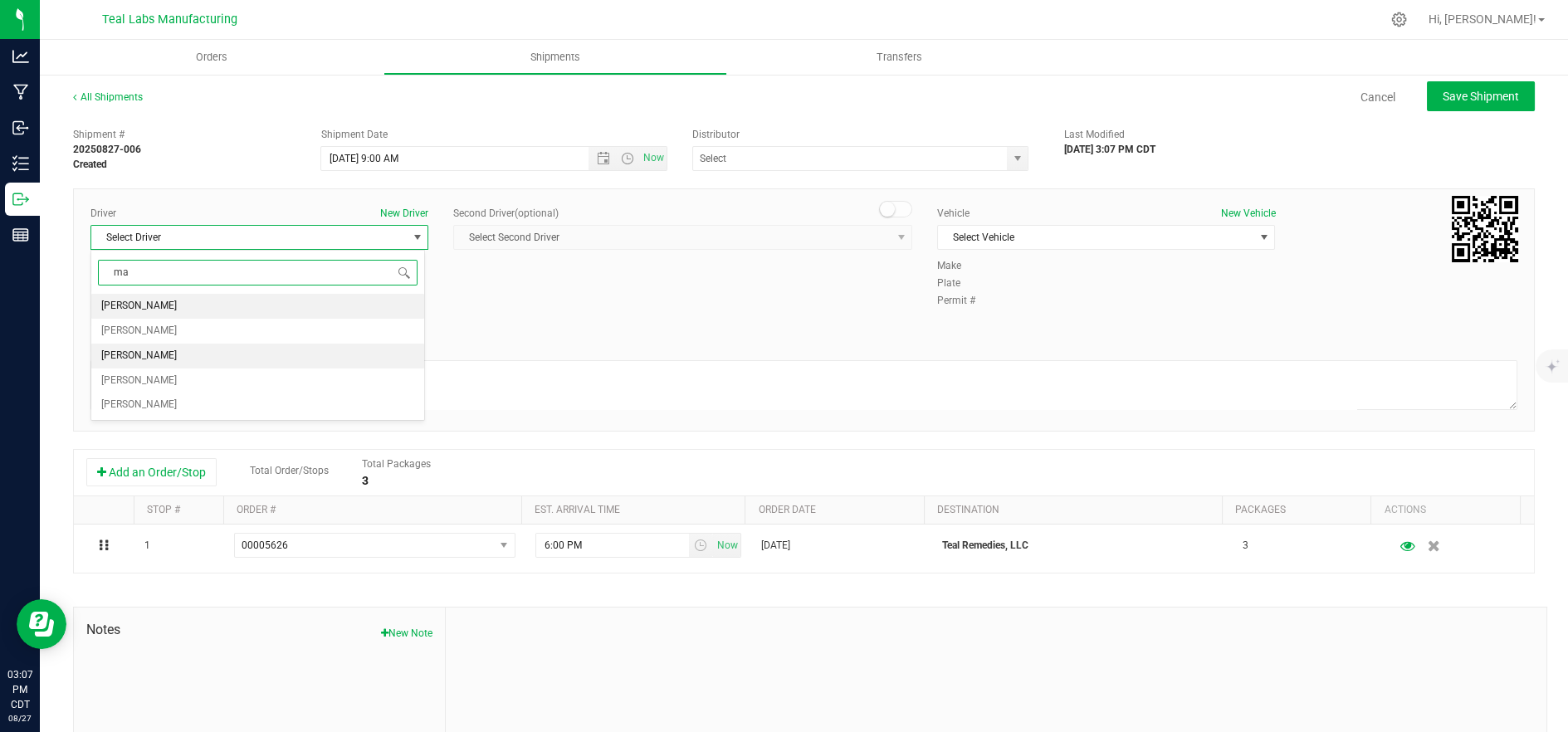
click at [230, 361] on li "[PERSON_NAME]" at bounding box center [257, 356] width 333 height 25
type input "ma"
click at [996, 236] on span "Select Vehicle" at bounding box center [1095, 237] width 316 height 23
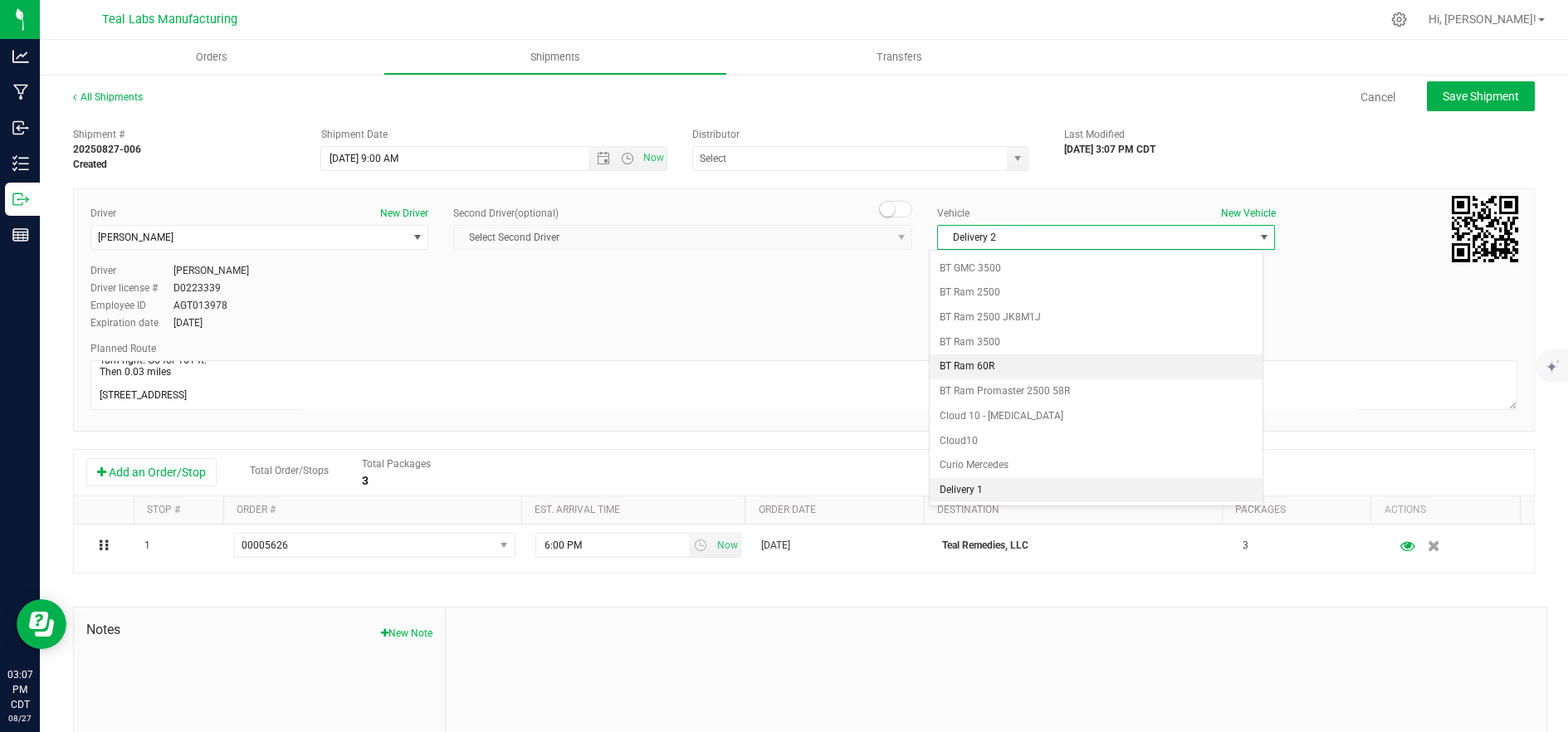
scroll to position [440, 0]
click at [1036, 486] on li "Delivery 2" at bounding box center [1096, 492] width 333 height 25
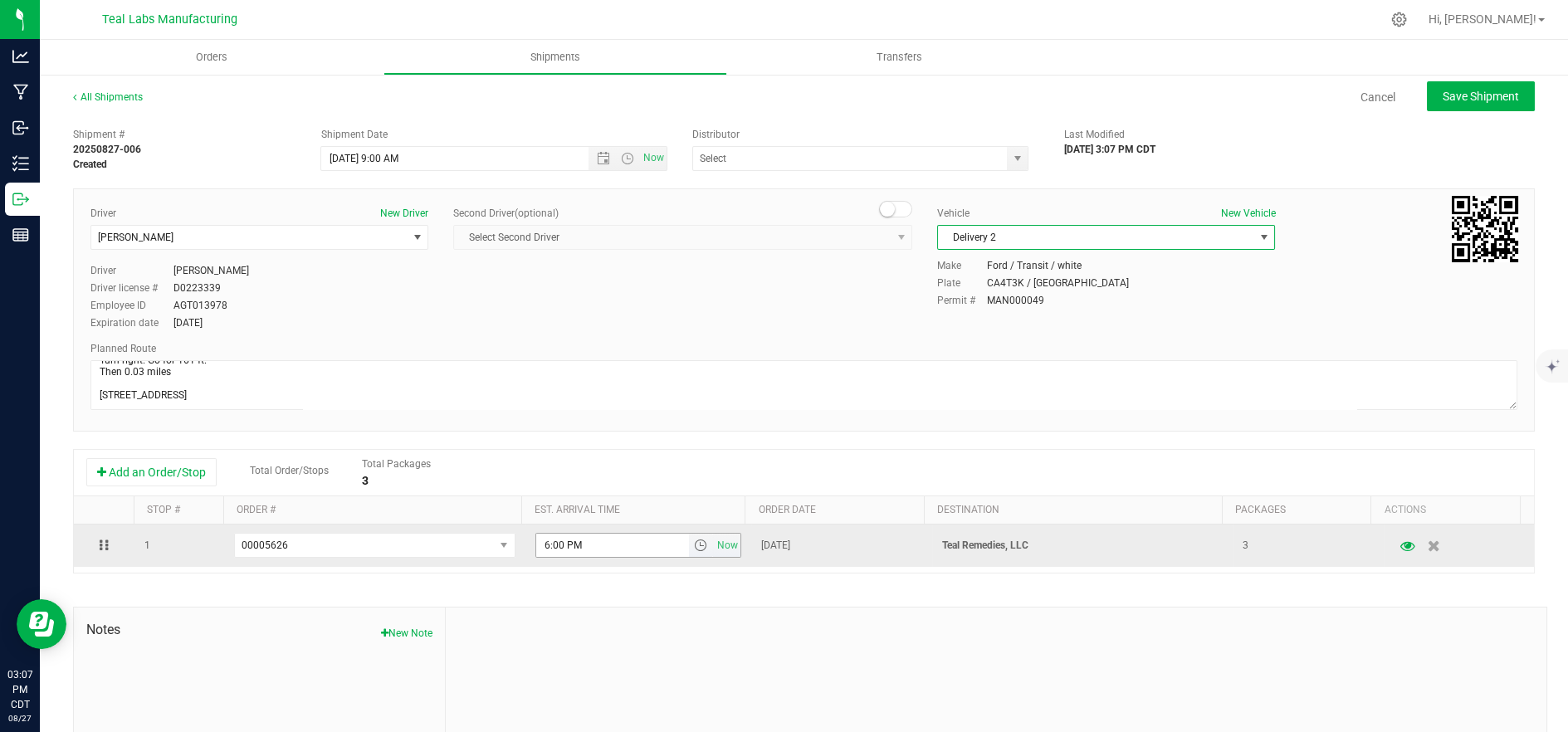
click at [694, 549] on span "select" at bounding box center [701, 545] width 13 height 13
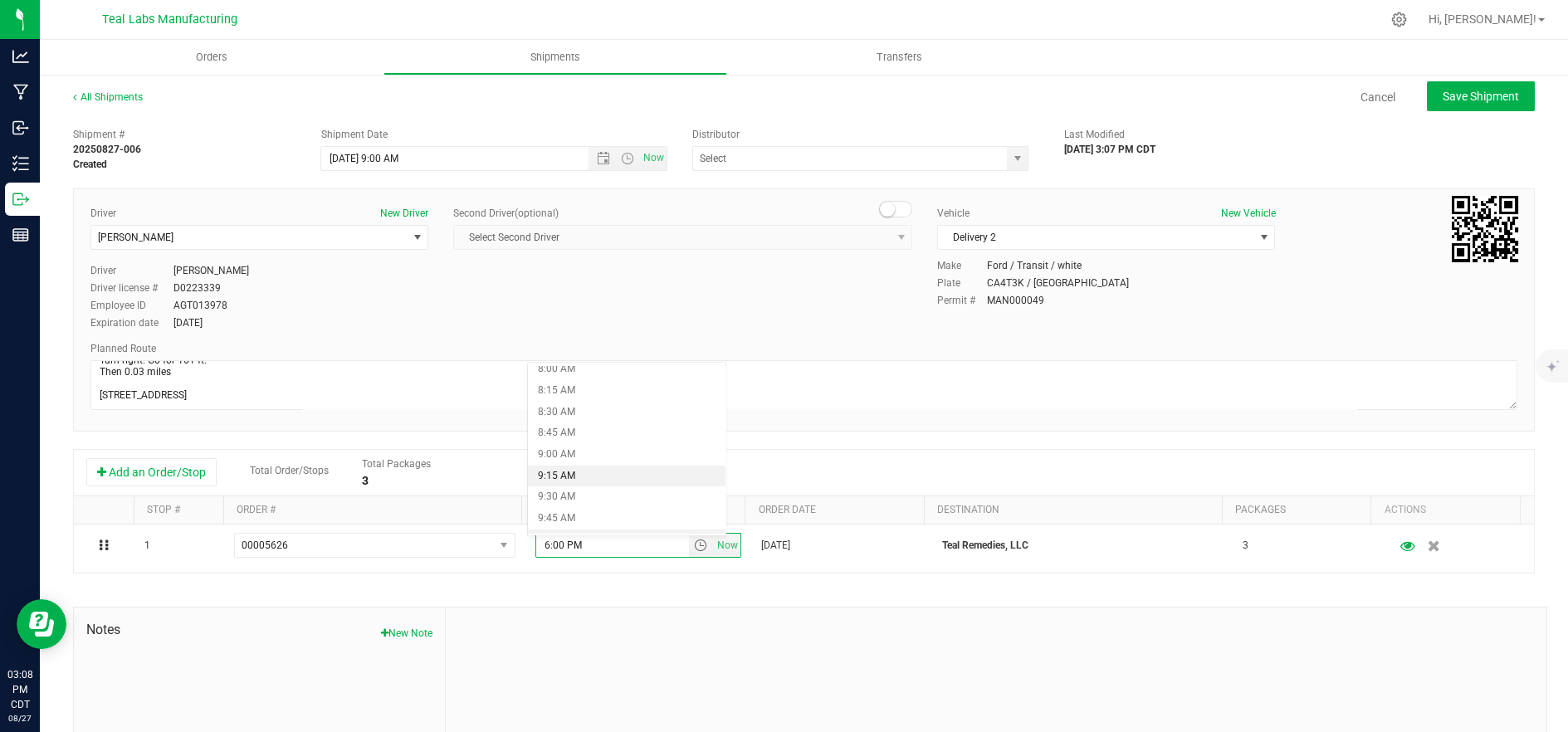
scroll to position [737, 0]
click at [641, 490] on li "10:00 AM" at bounding box center [627, 493] width 198 height 22
click at [1485, 93] on span "Save Shipment" at bounding box center [1481, 96] width 76 height 13
type input "[DATE] 2:00 PM"
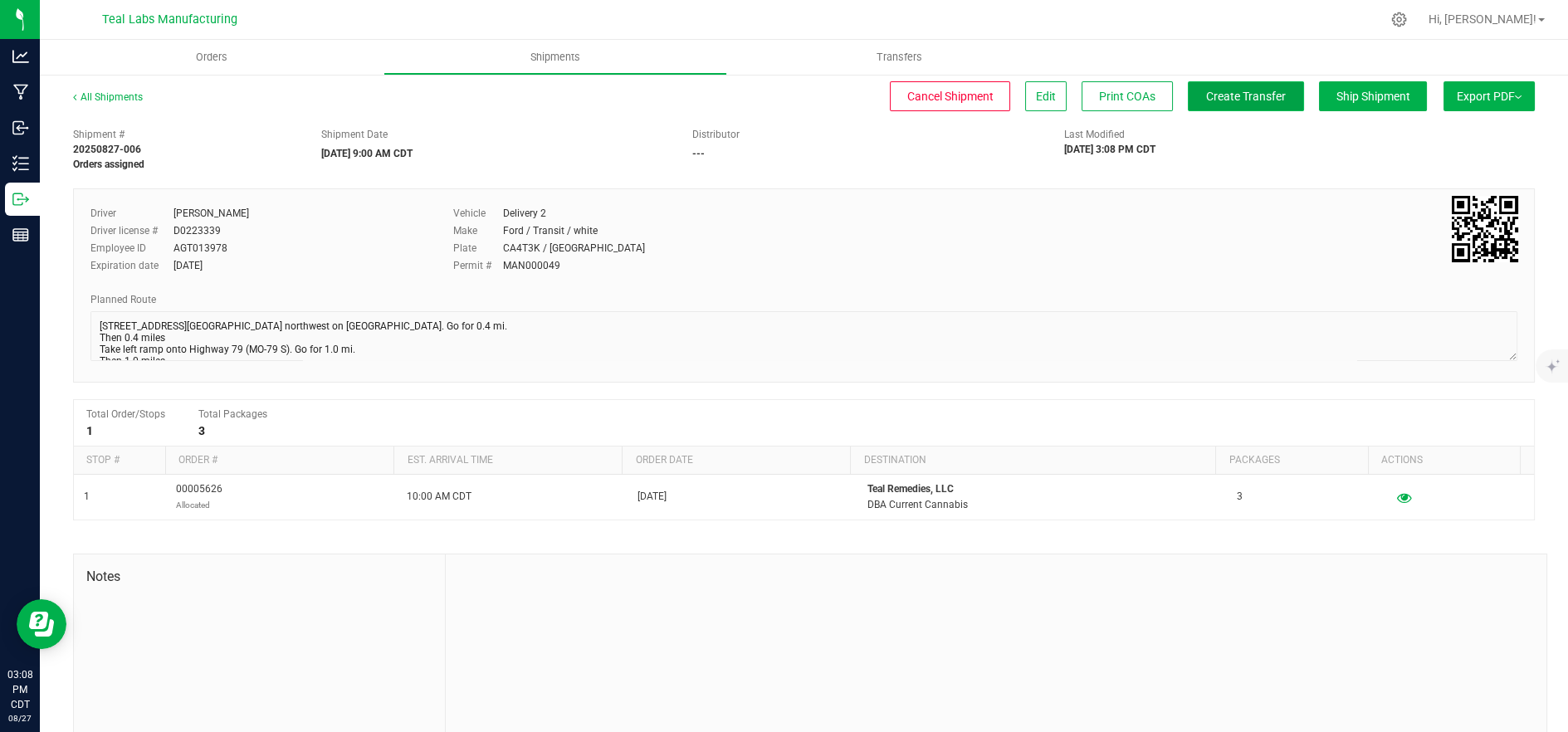
click at [1221, 99] on span "Create Transfer" at bounding box center [1246, 96] width 80 height 13
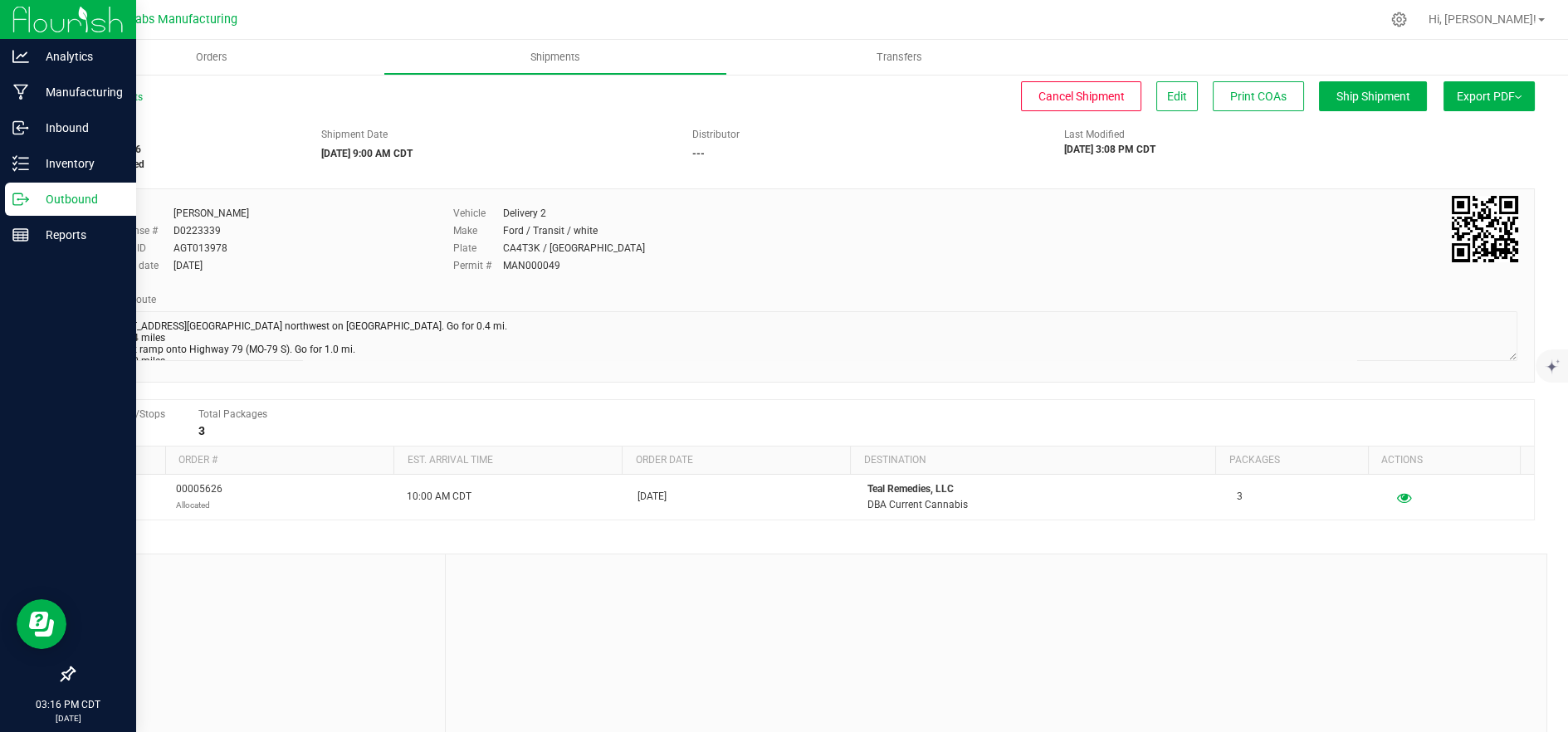
click at [31, 190] on p "Outbound" at bounding box center [78, 199] width 100 height 20
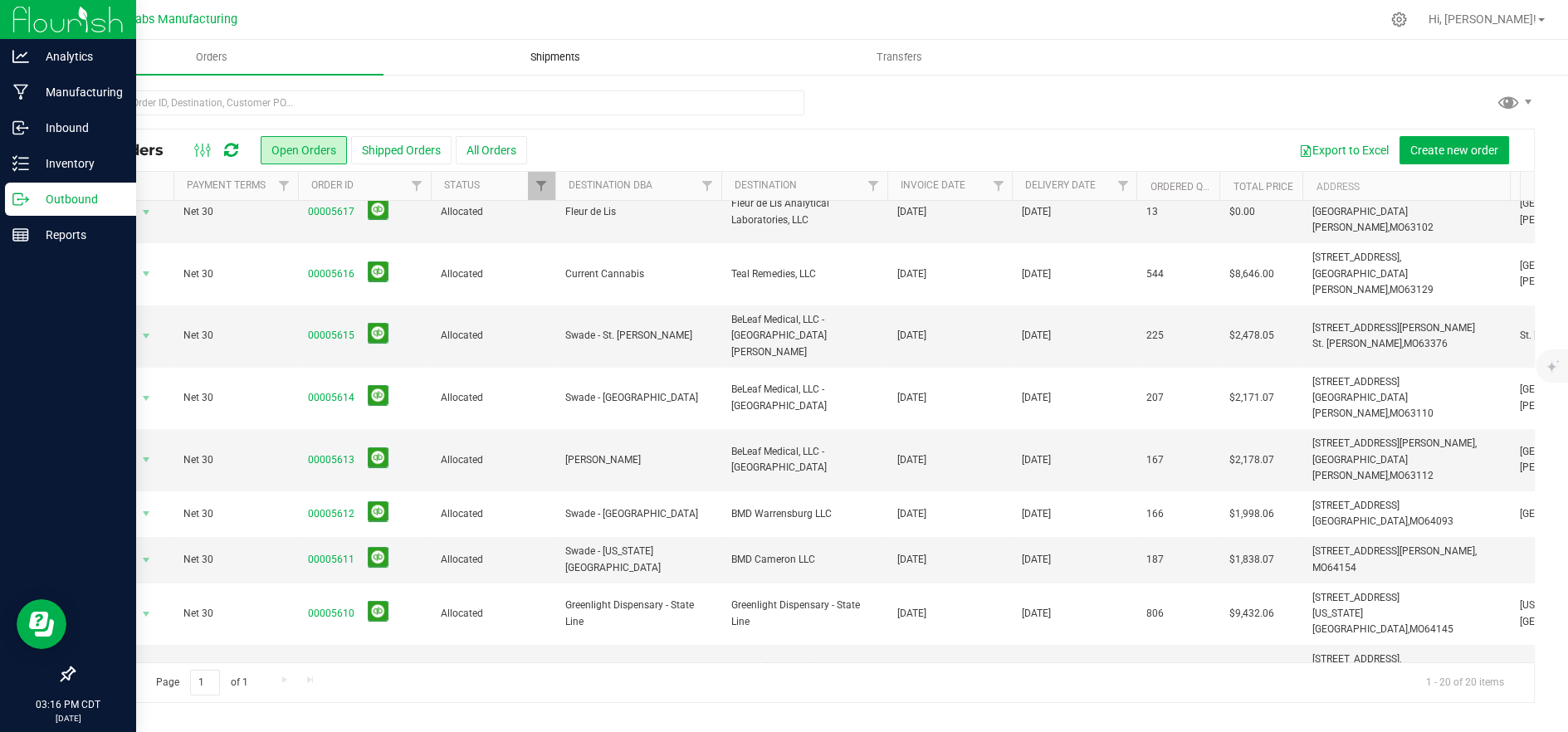
scroll to position [379, 0]
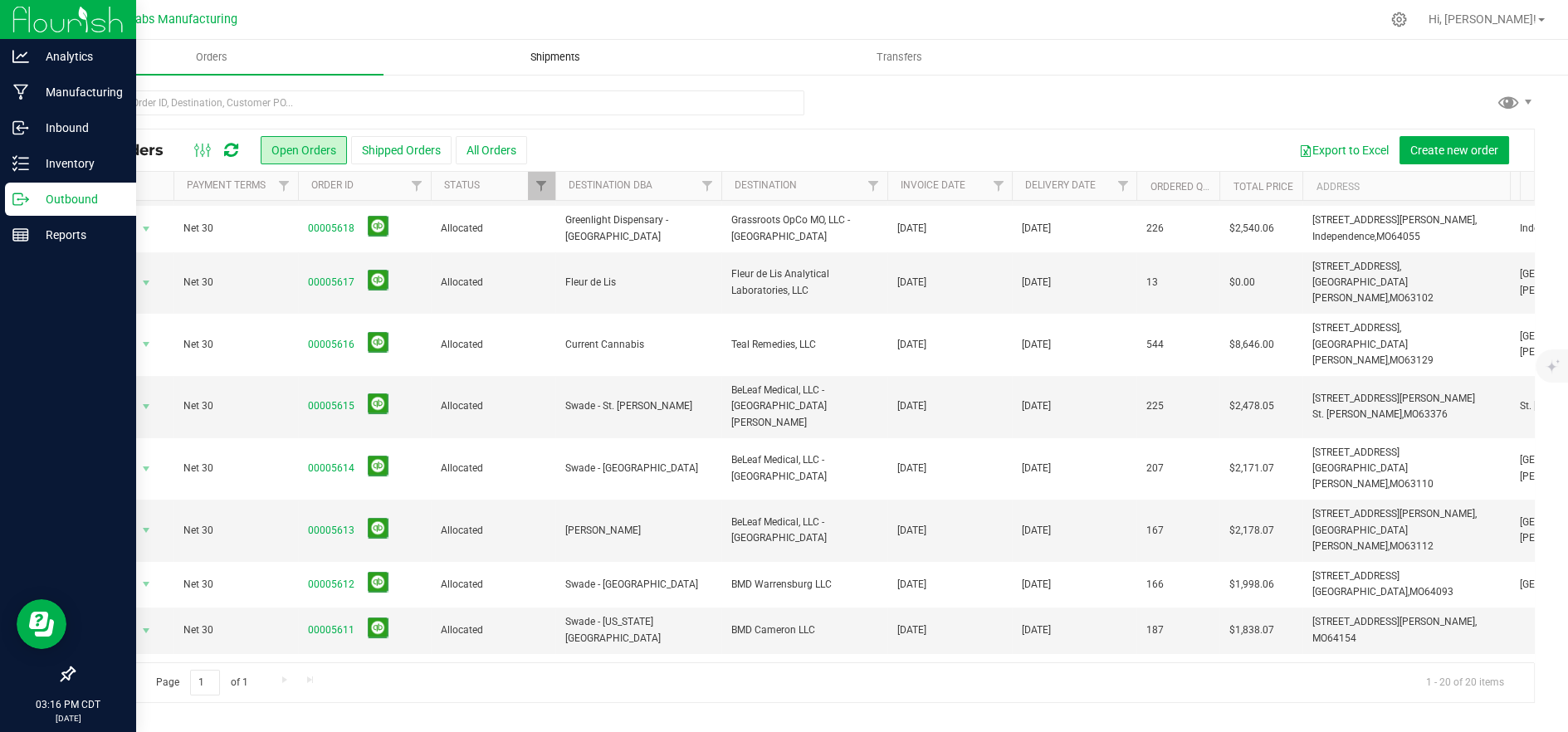
click at [553, 63] on span "Shipments" at bounding box center [555, 57] width 95 height 15
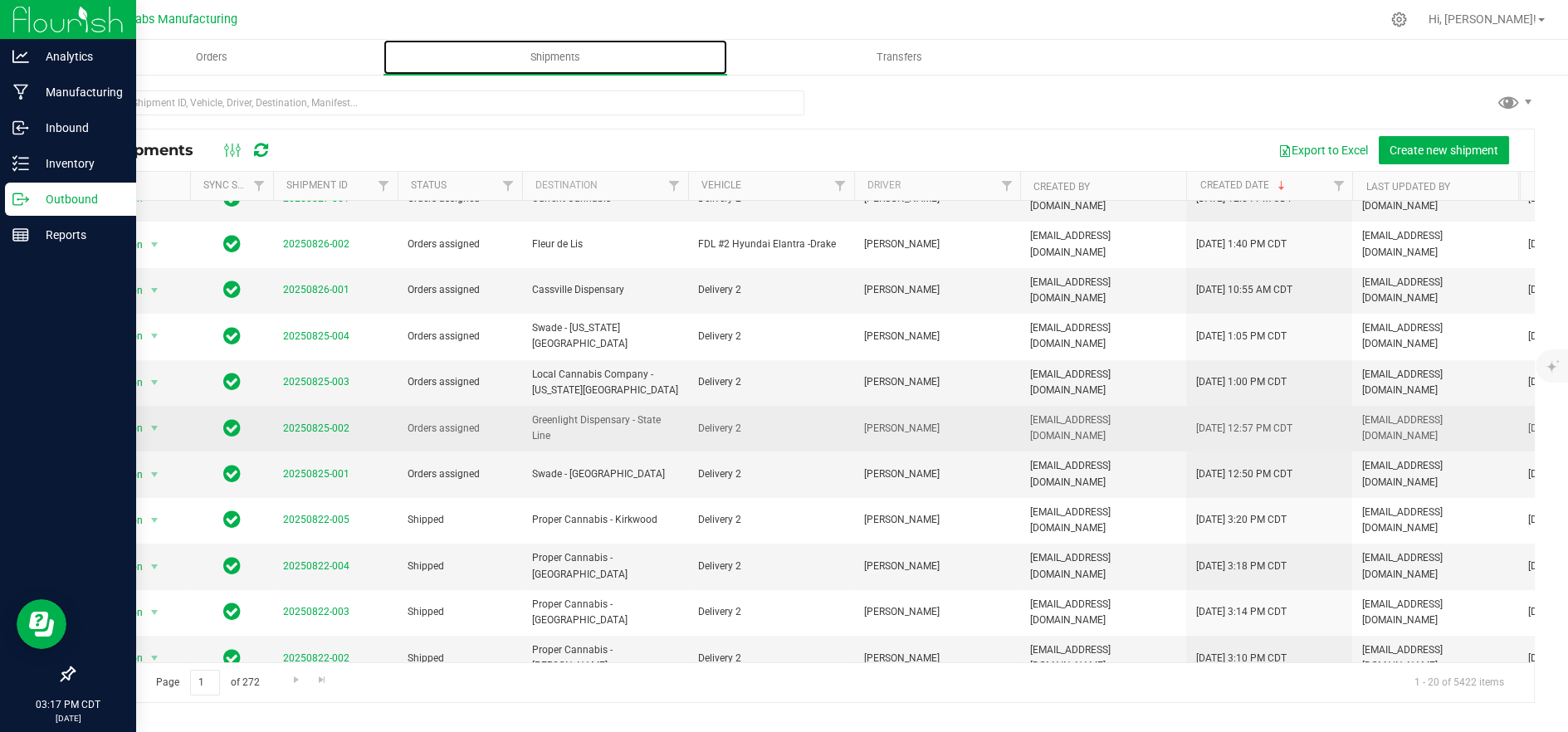
scroll to position [276, 0]
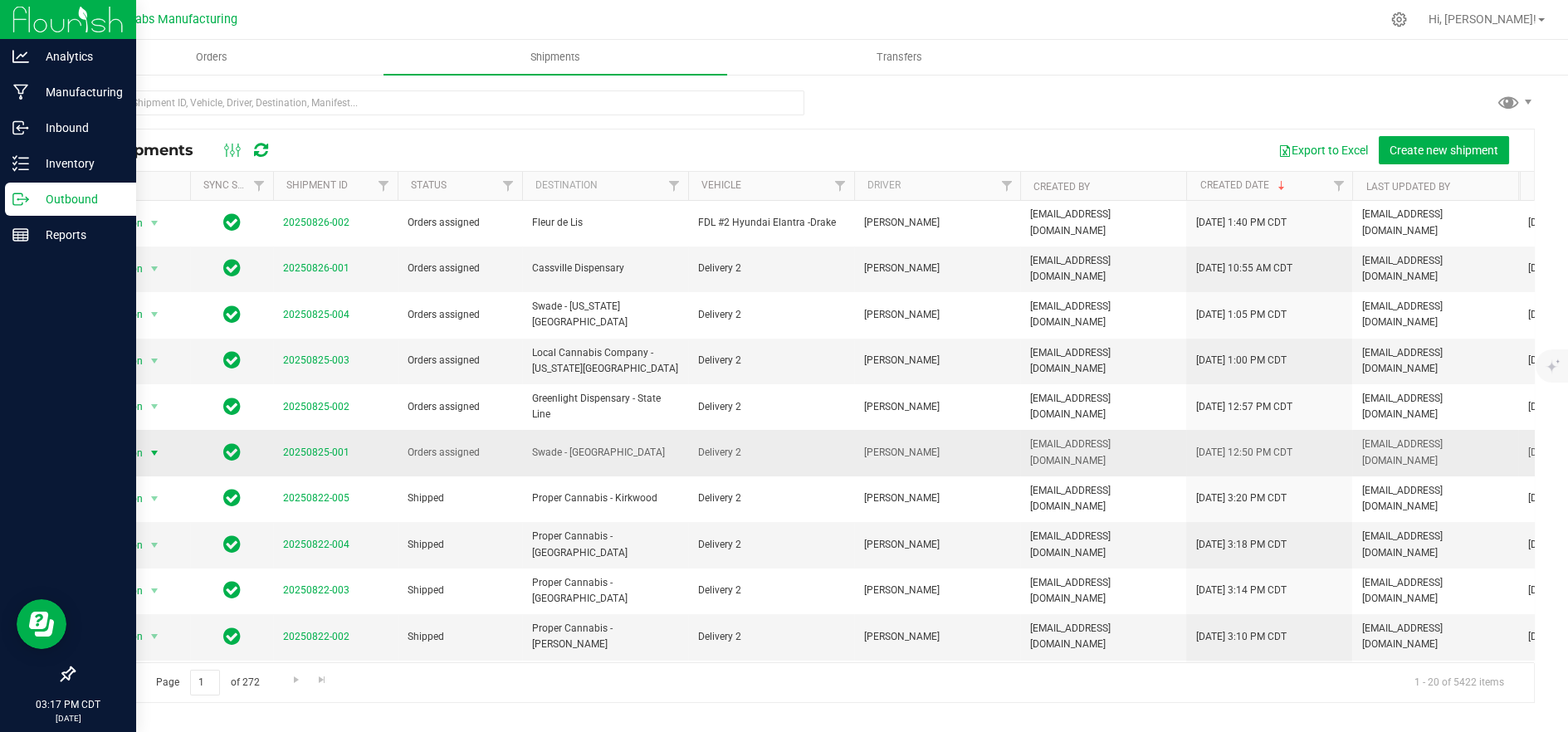
click at [105, 442] on span "Action" at bounding box center [122, 453] width 45 height 23
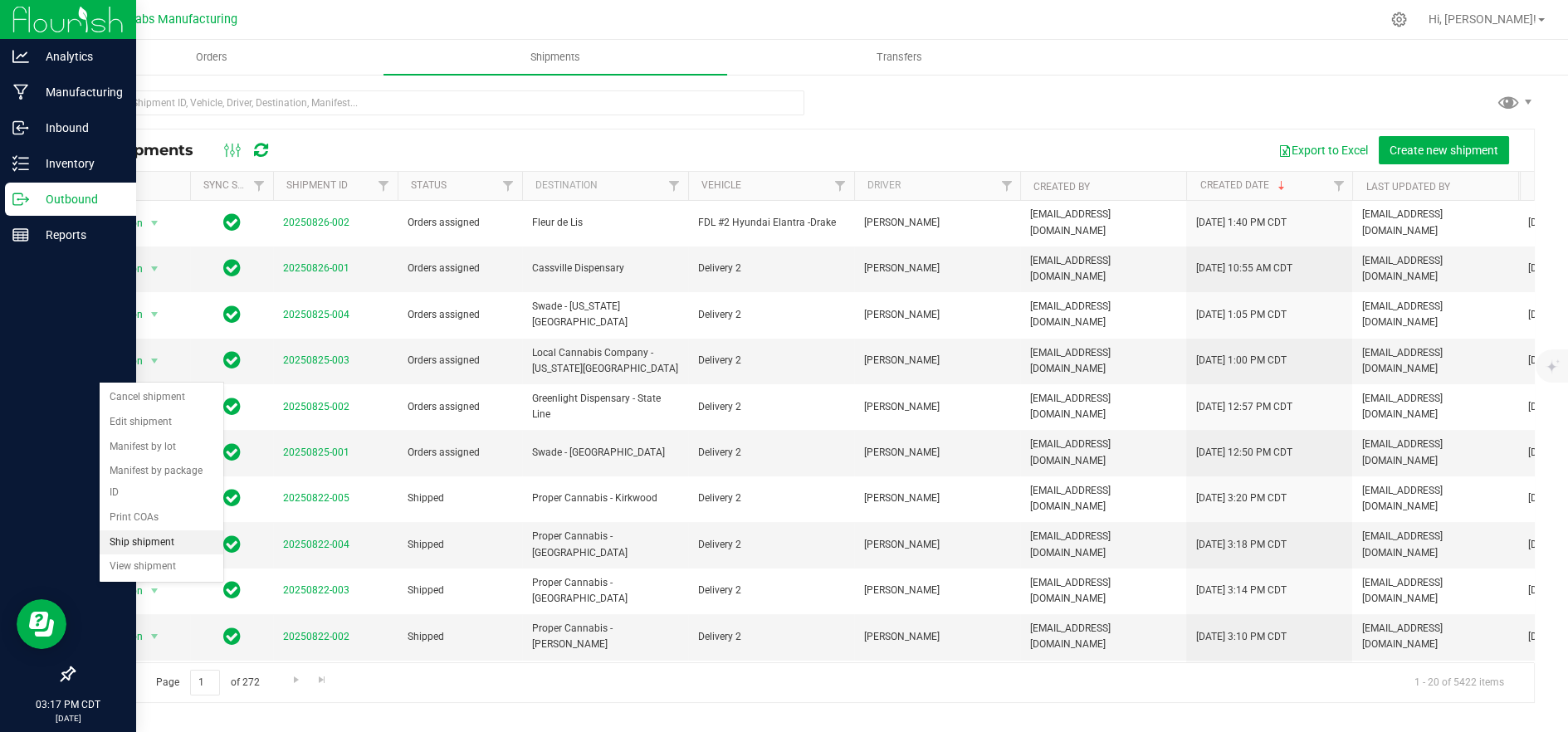
click at [145, 530] on li "Ship shipment" at bounding box center [162, 542] width 123 height 25
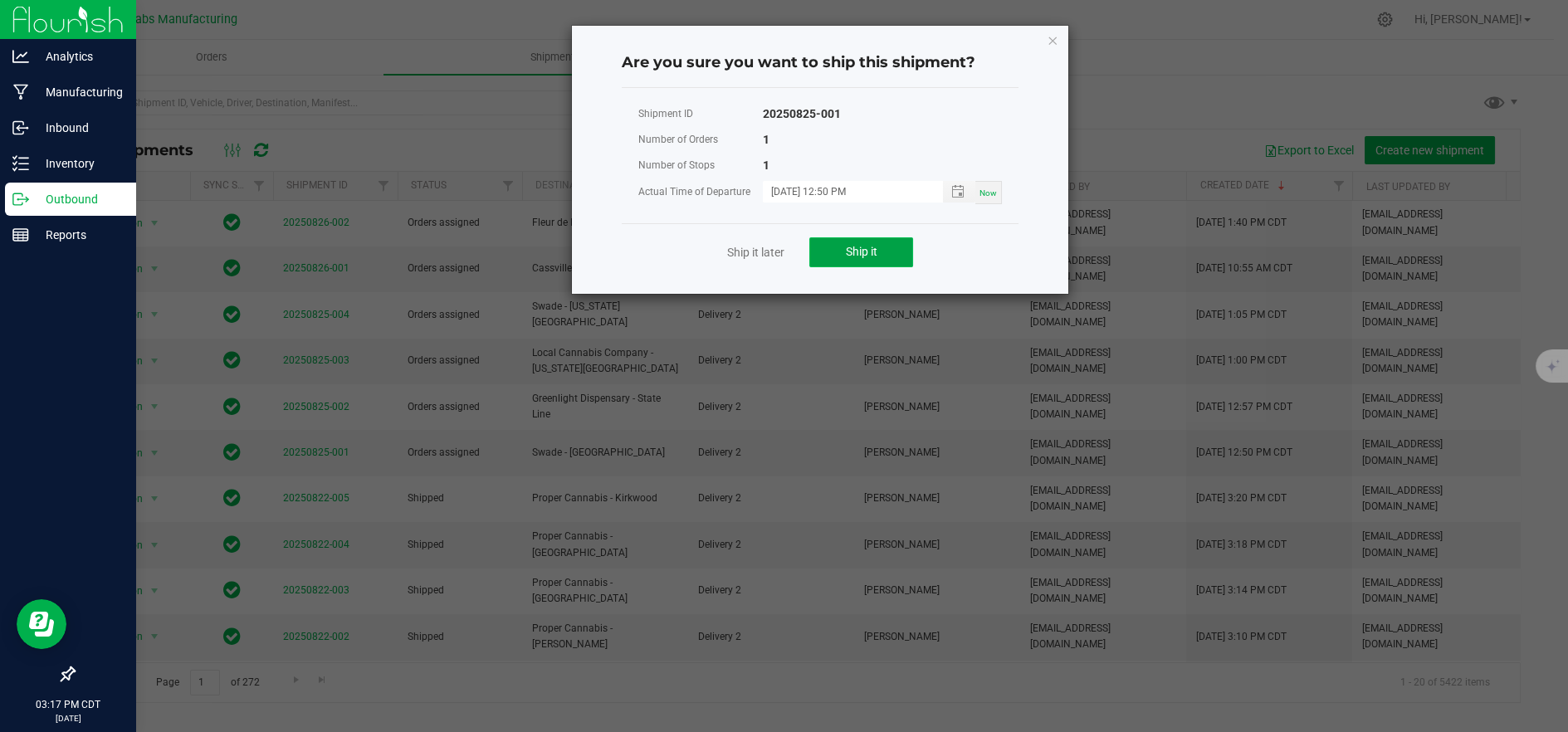
click at [829, 255] on button "Ship it" at bounding box center [860, 252] width 103 height 30
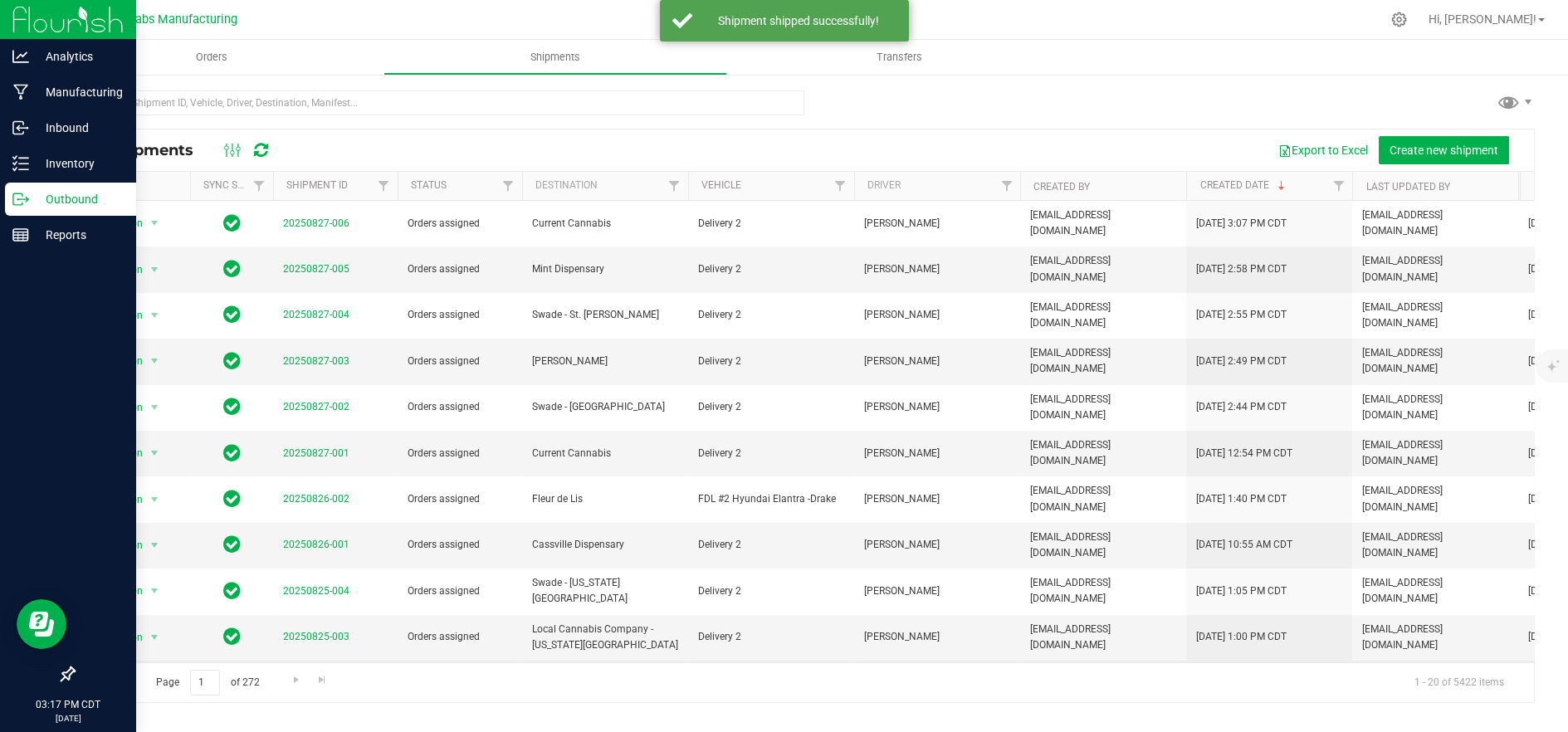
click at [126, 672] on span "Action" at bounding box center [122, 683] width 45 height 23
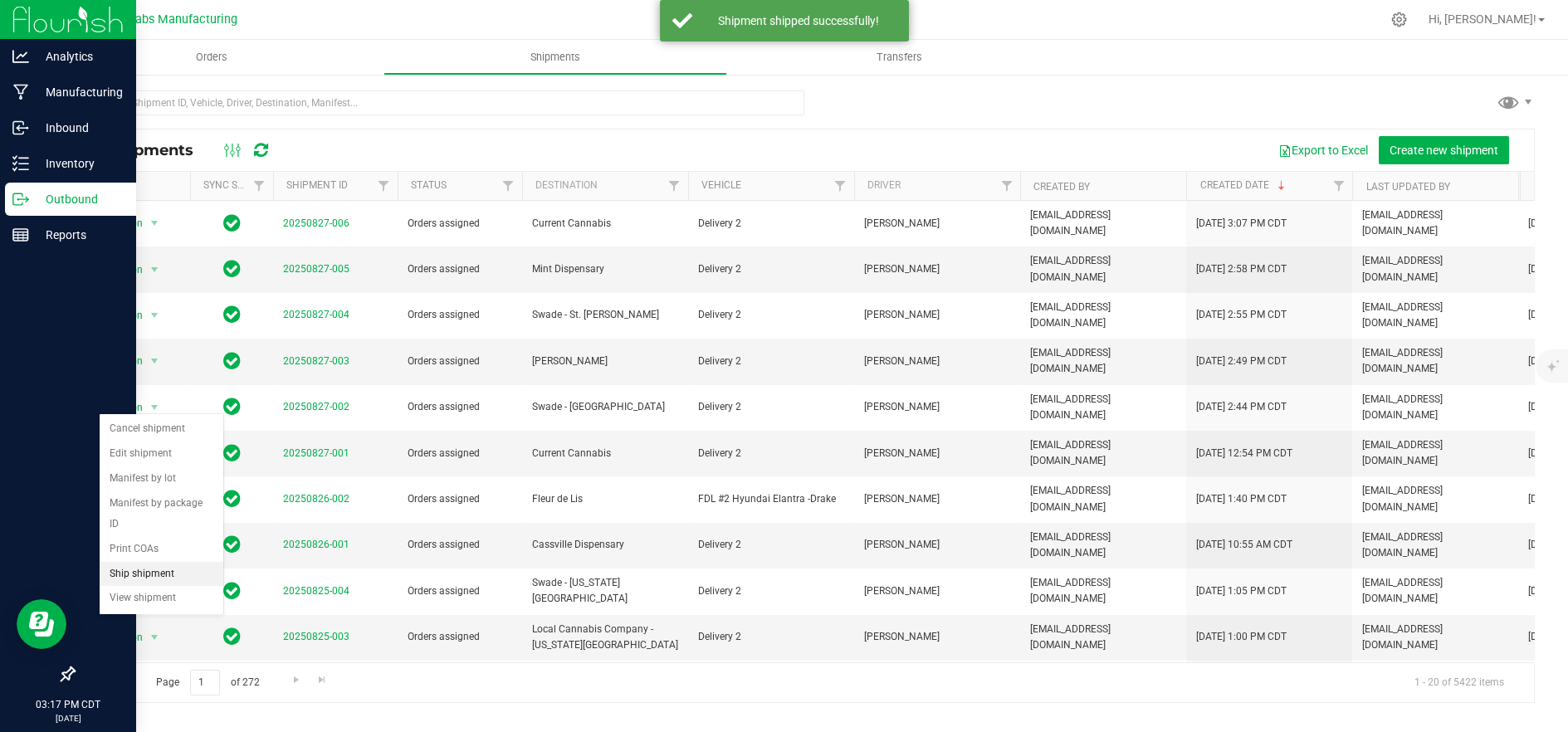
click at [153, 562] on li "Ship shipment" at bounding box center [162, 575] width 123 height 25
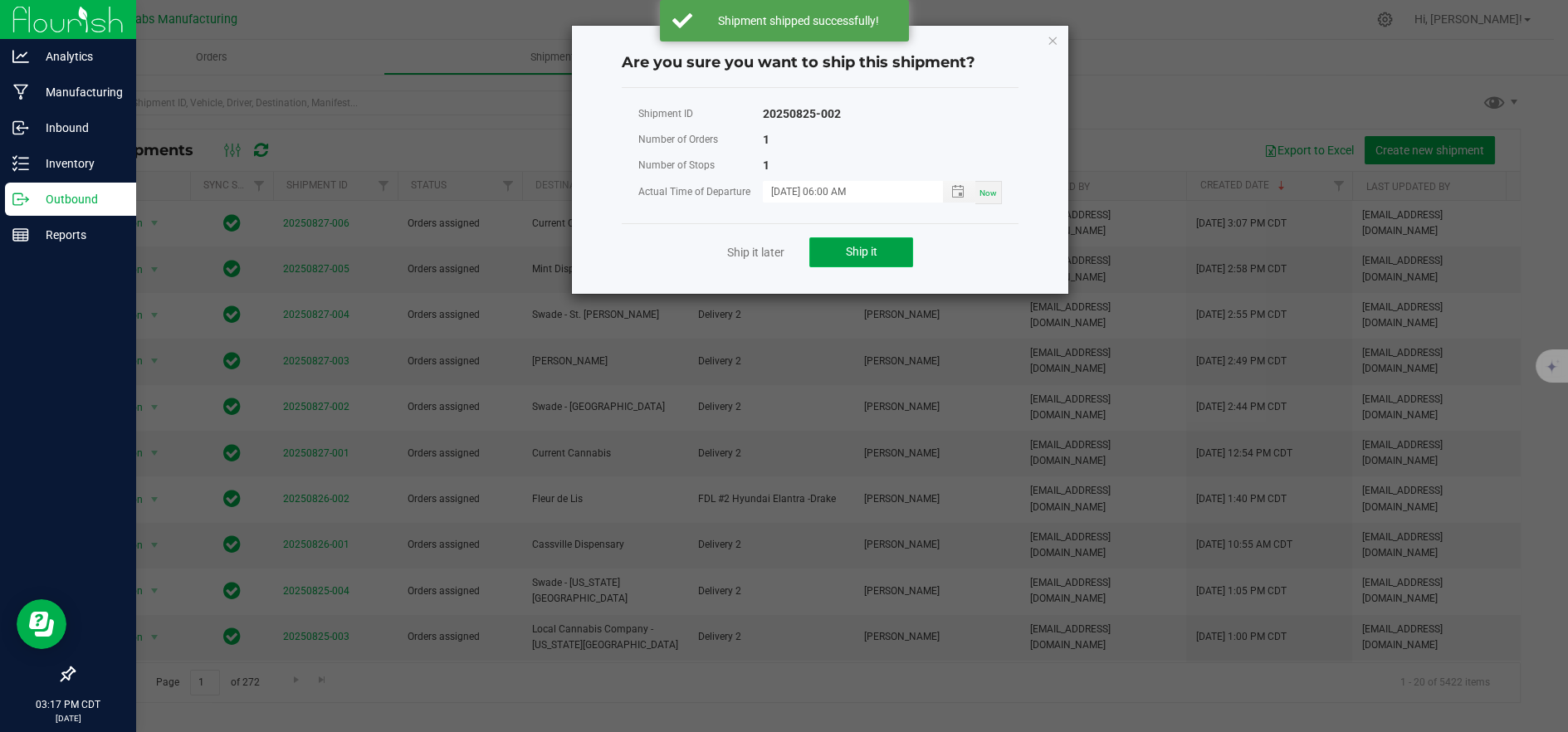
click at [874, 255] on span "Ship it" at bounding box center [861, 251] width 31 height 13
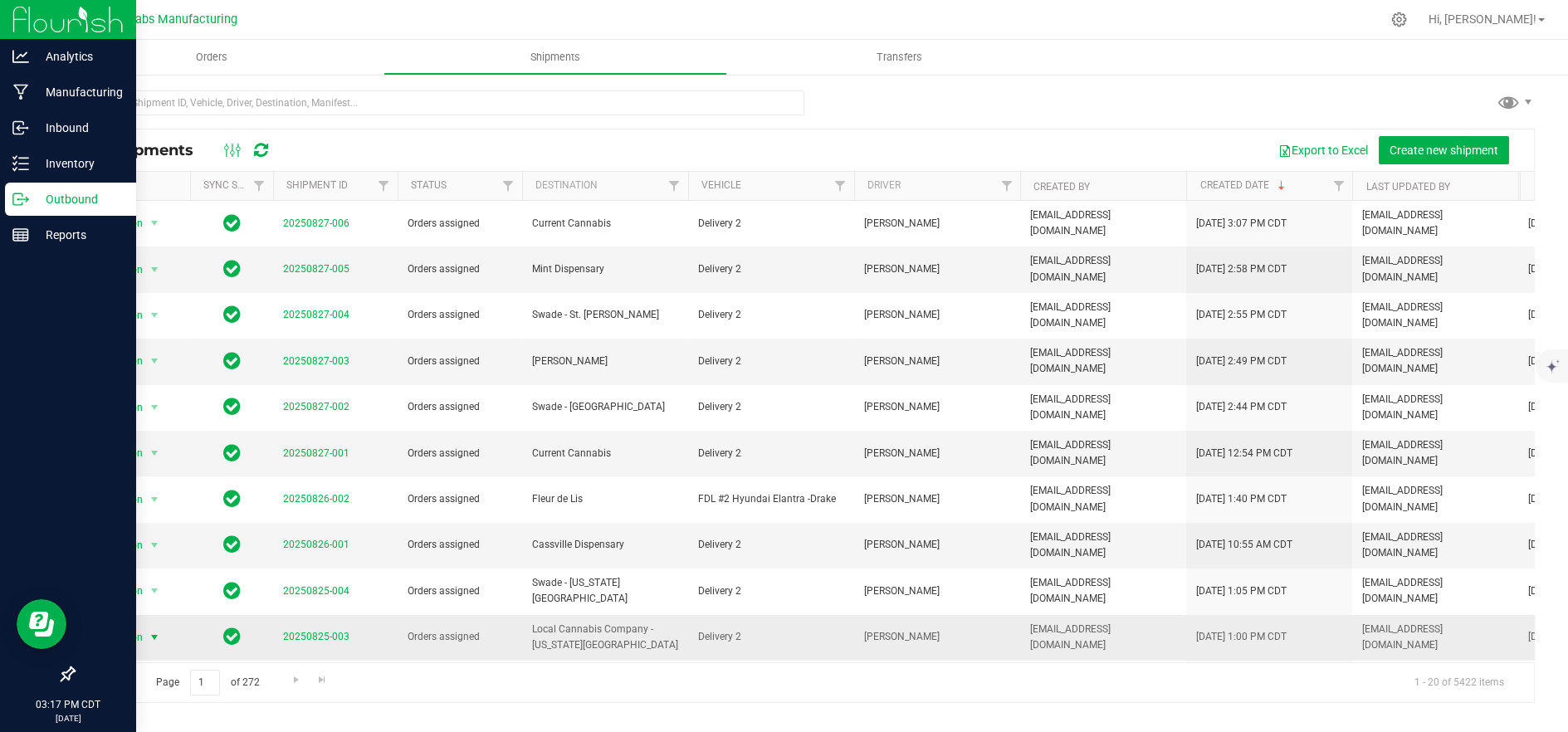
click at [126, 626] on span "Action" at bounding box center [122, 637] width 45 height 23
click at [143, 516] on li "Ship shipment" at bounding box center [162, 528] width 123 height 25
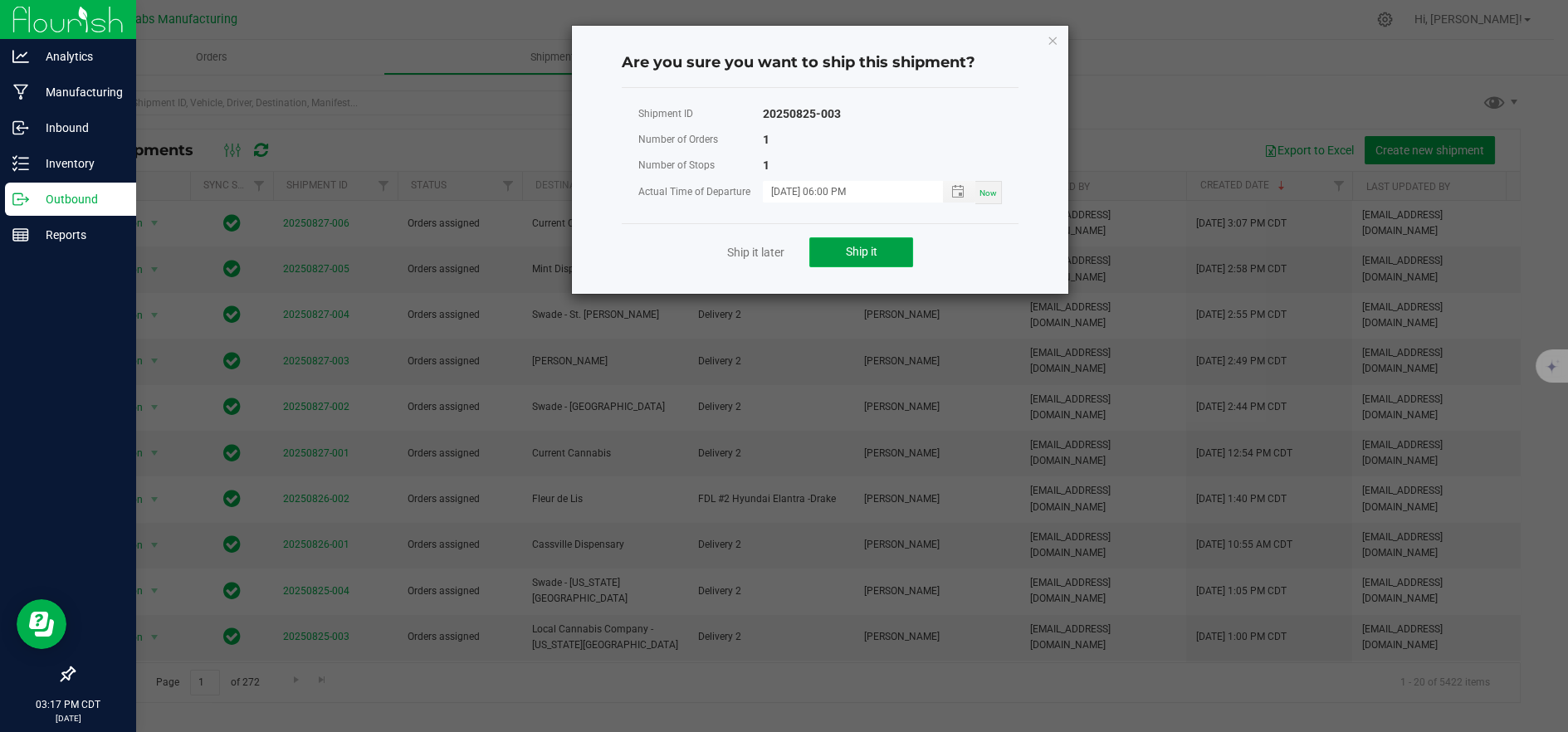
click at [857, 245] on span "Ship it" at bounding box center [861, 251] width 31 height 13
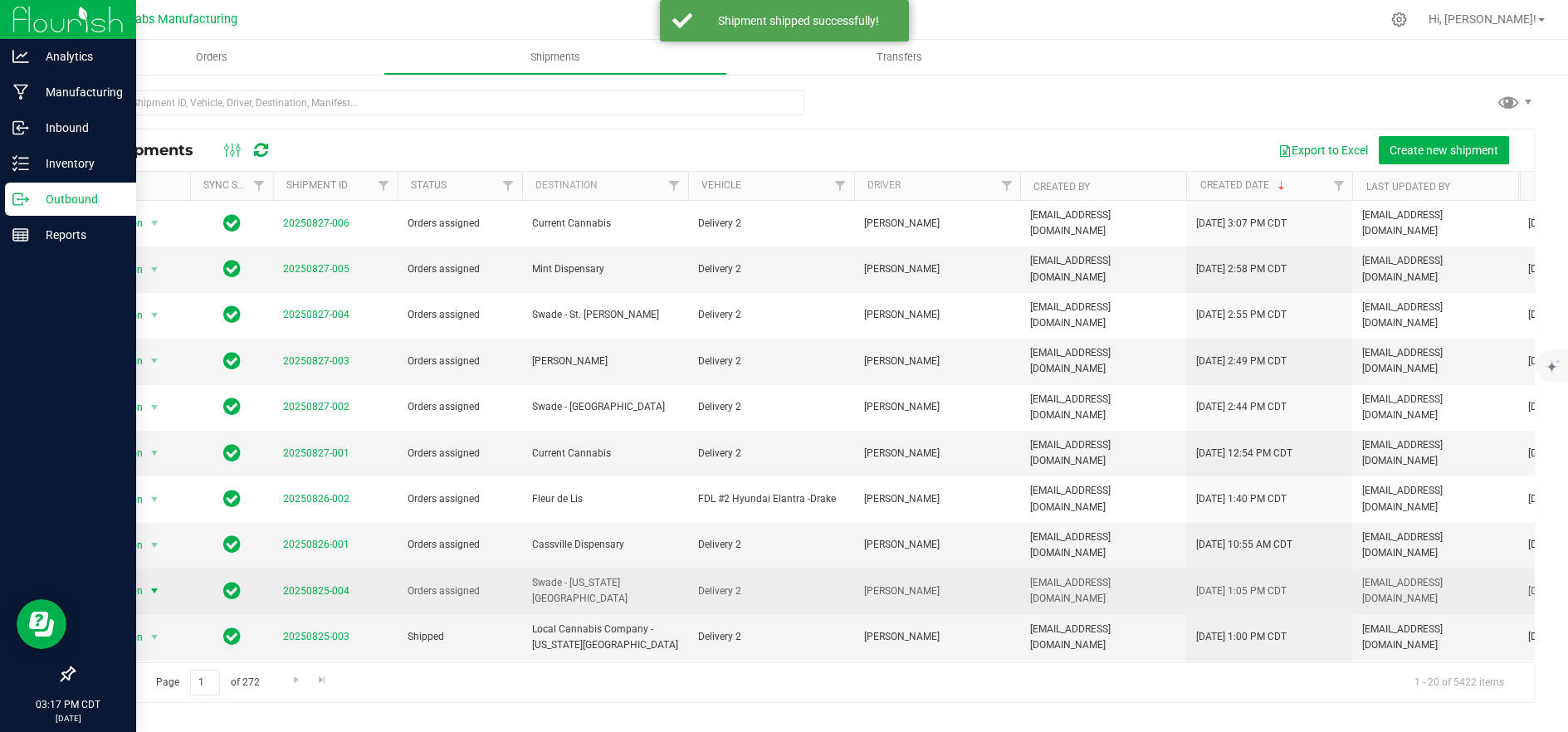
click at [148, 584] on span "select" at bounding box center [154, 590] width 13 height 13
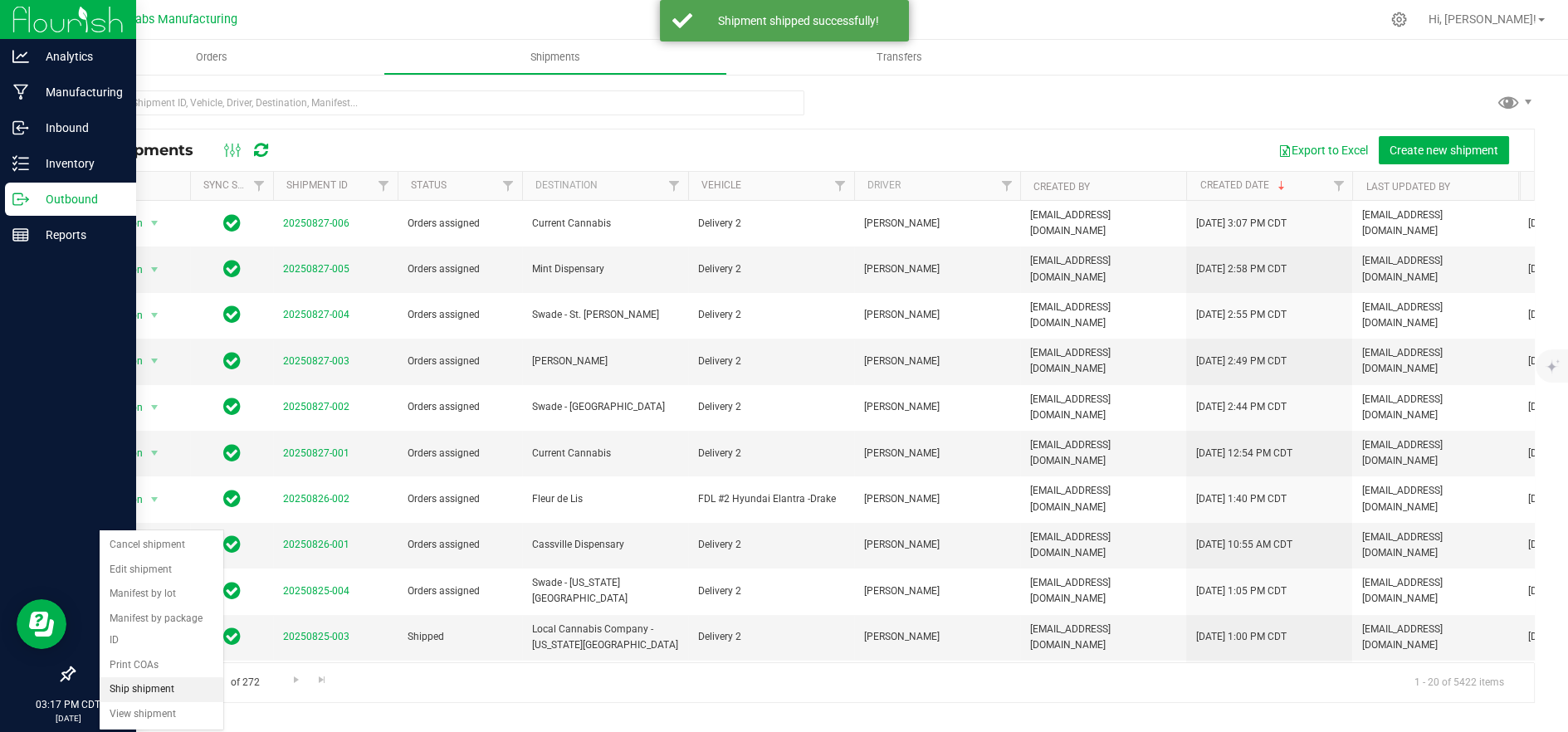
click at [129, 677] on li "Ship shipment" at bounding box center [162, 689] width 123 height 25
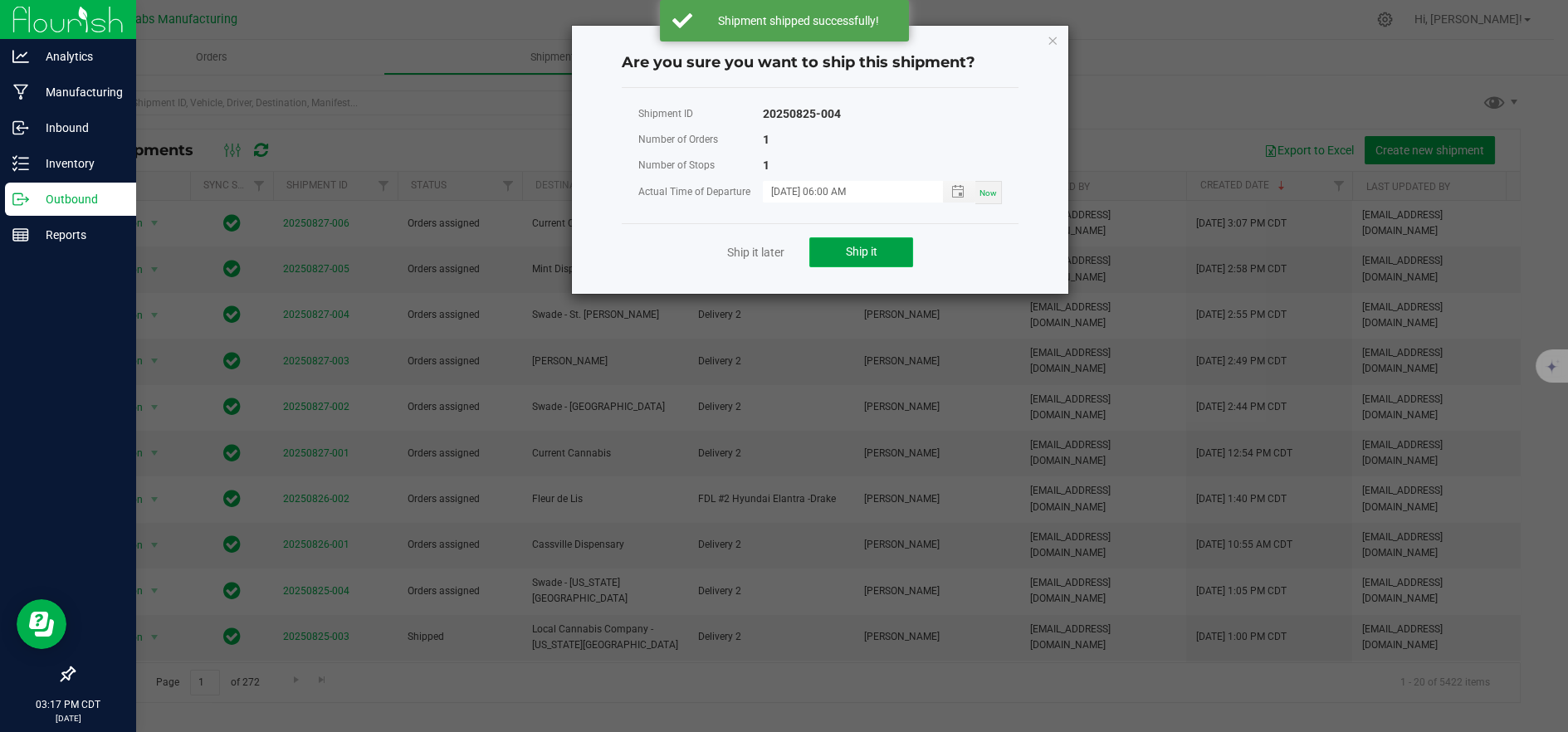
click at [863, 250] on span "Ship it" at bounding box center [861, 251] width 31 height 13
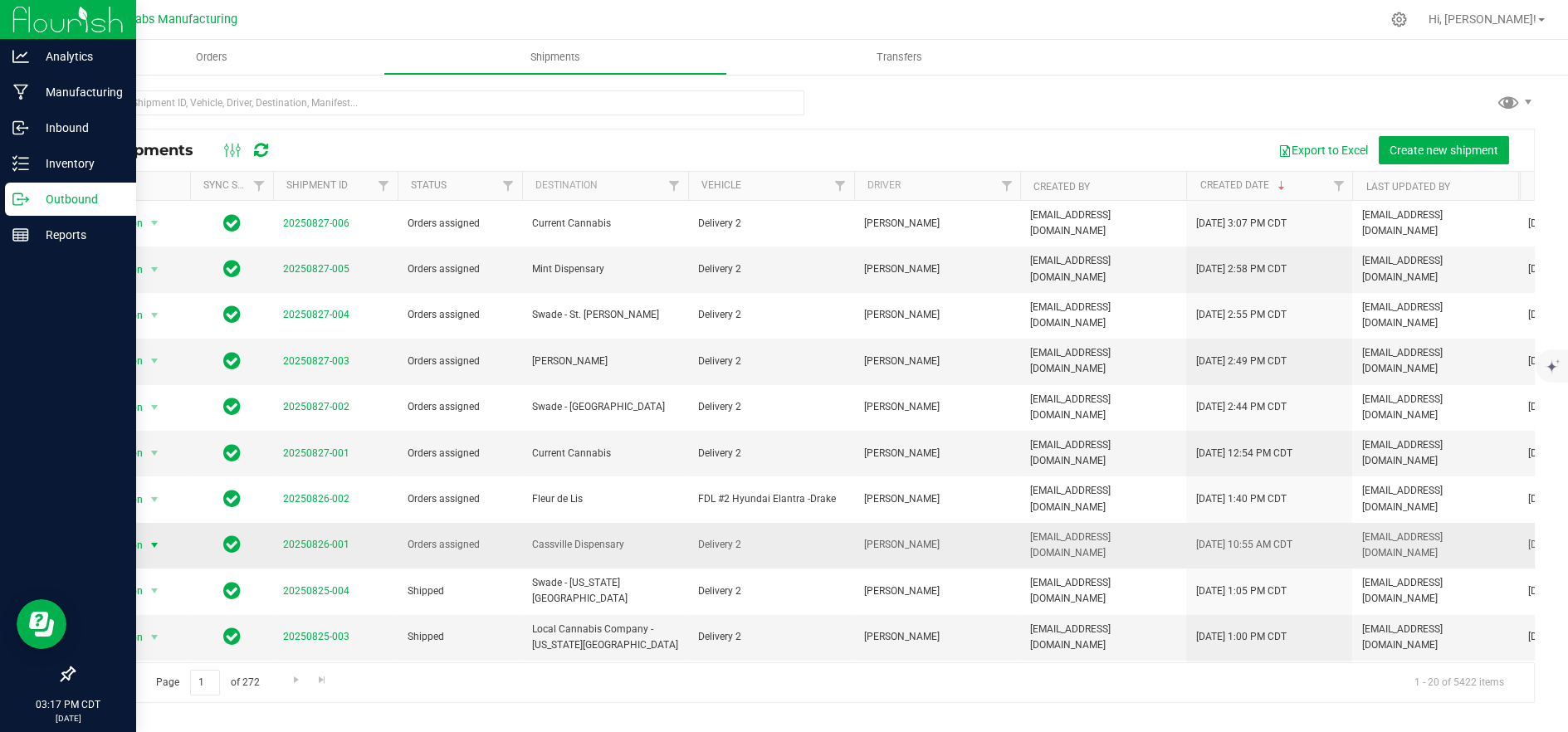
click at [119, 534] on span "Action" at bounding box center [122, 545] width 45 height 23
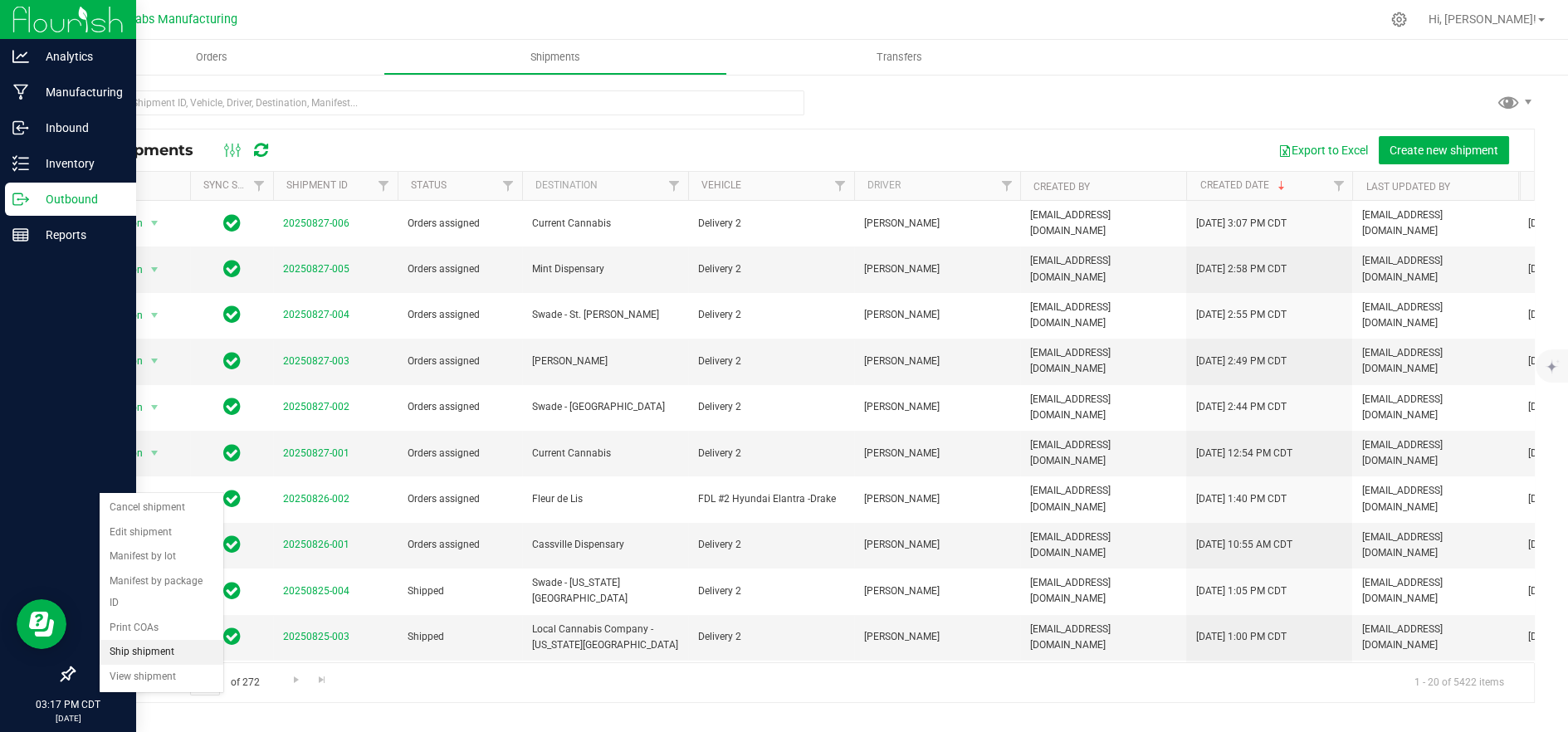
click at [157, 640] on li "Ship shipment" at bounding box center [162, 652] width 123 height 25
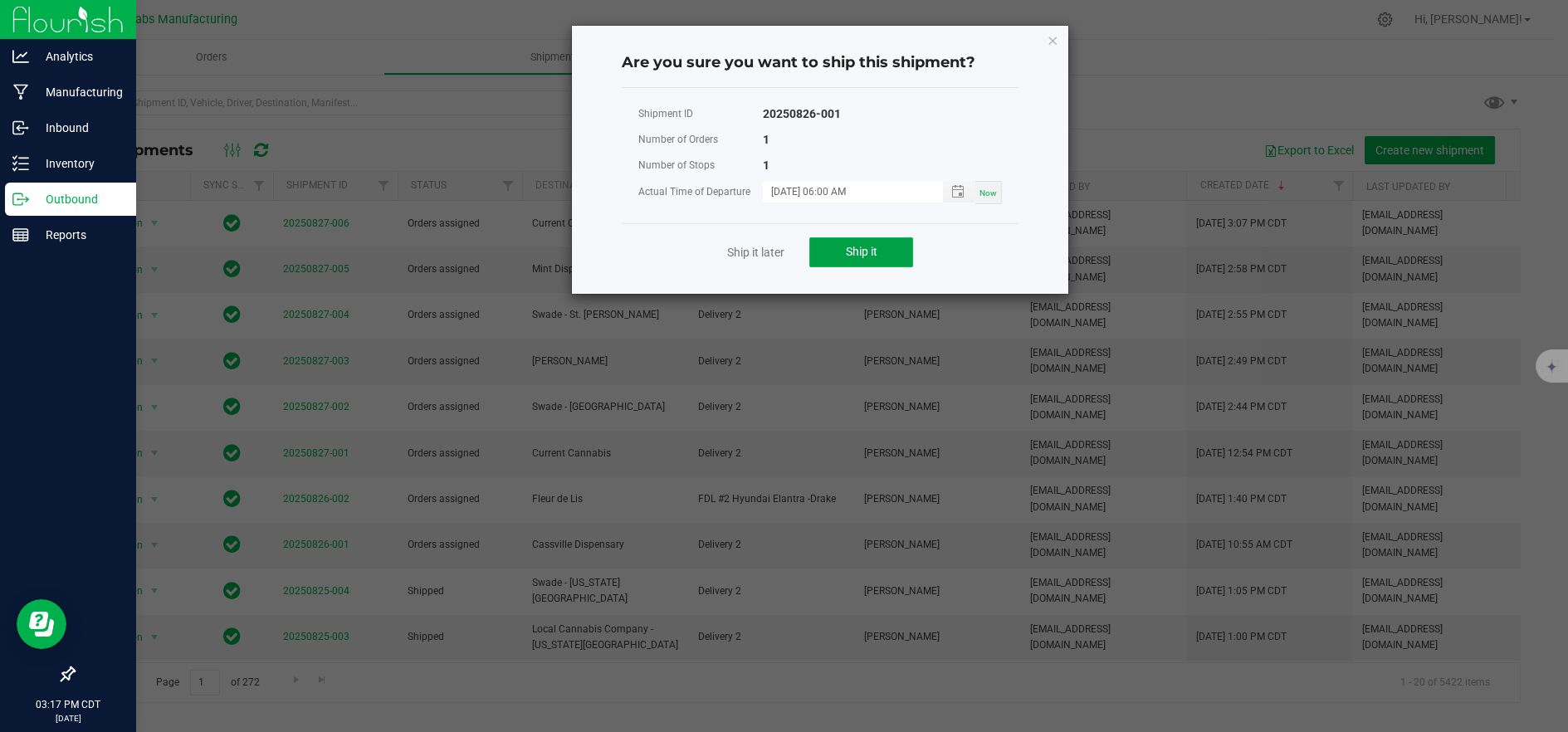
click at [861, 248] on span "Ship it" at bounding box center [861, 251] width 31 height 13
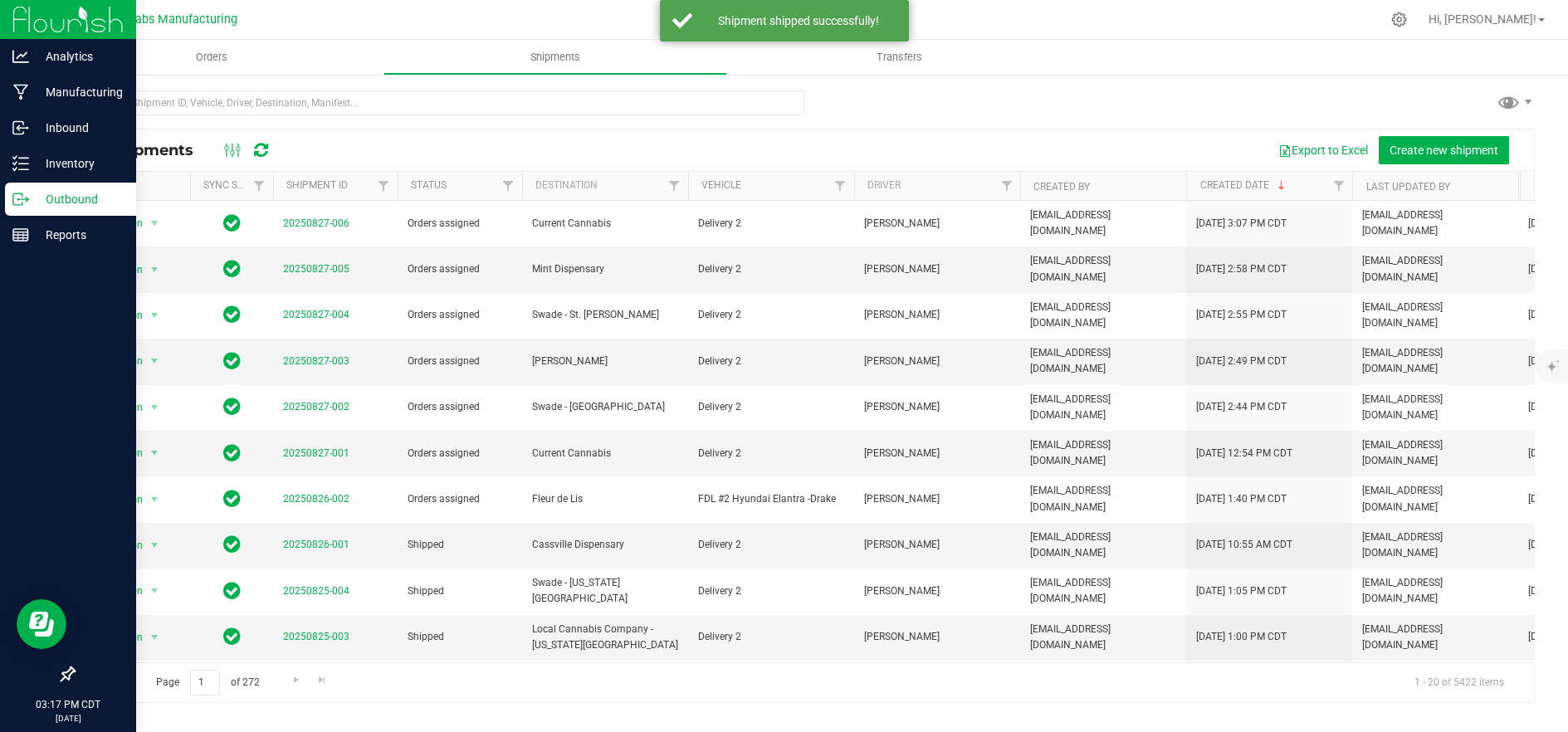
click at [32, 196] on p "Outbound" at bounding box center [78, 199] width 100 height 20
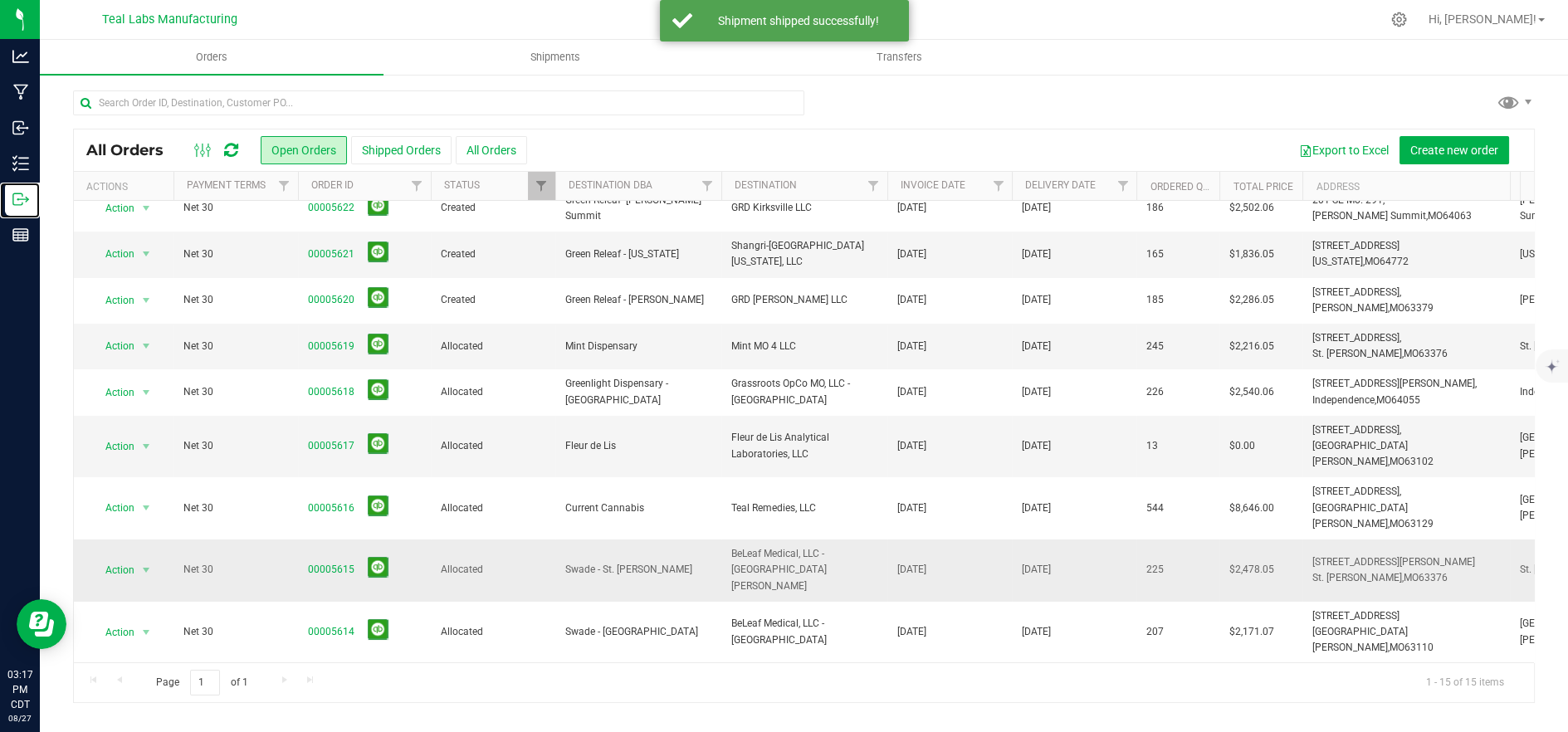
scroll to position [242, 0]
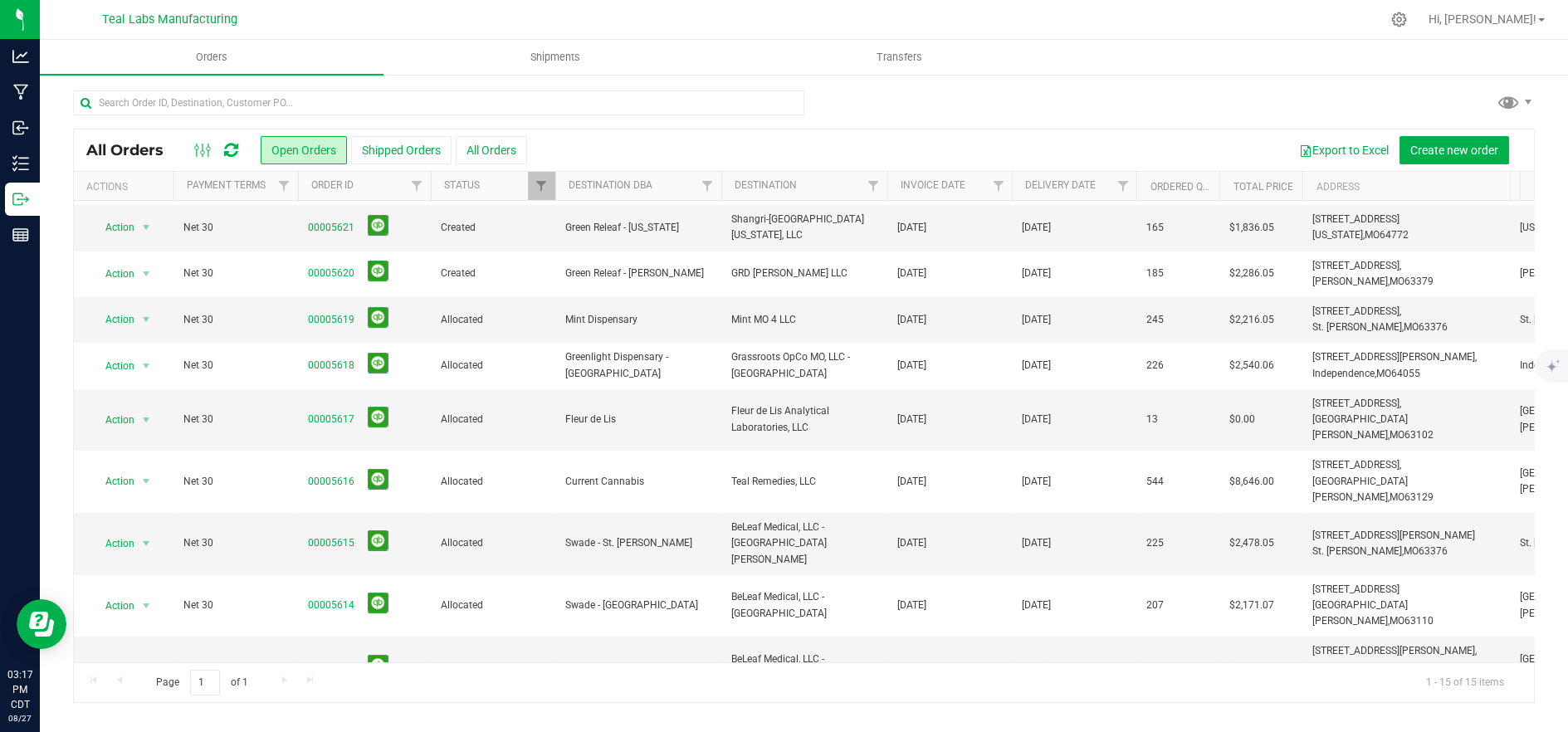
click at [585, 722] on span "Vivid - Manufacturing" at bounding box center [638, 729] width 146 height 16
click at [584, 722] on span "Vivid - Manufacturing" at bounding box center [638, 729] width 146 height 16
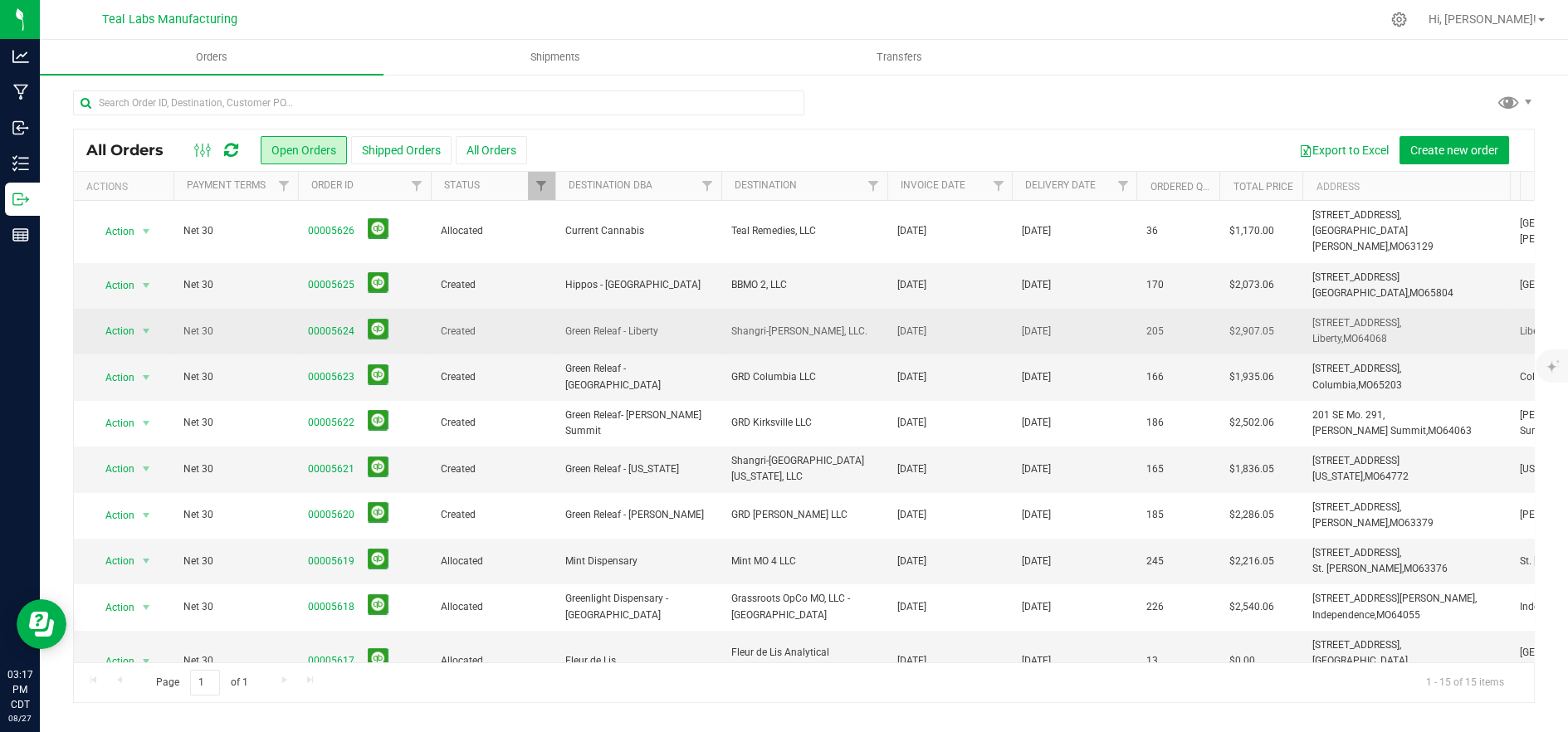
click at [479, 324] on span "Created" at bounding box center [493, 332] width 104 height 16
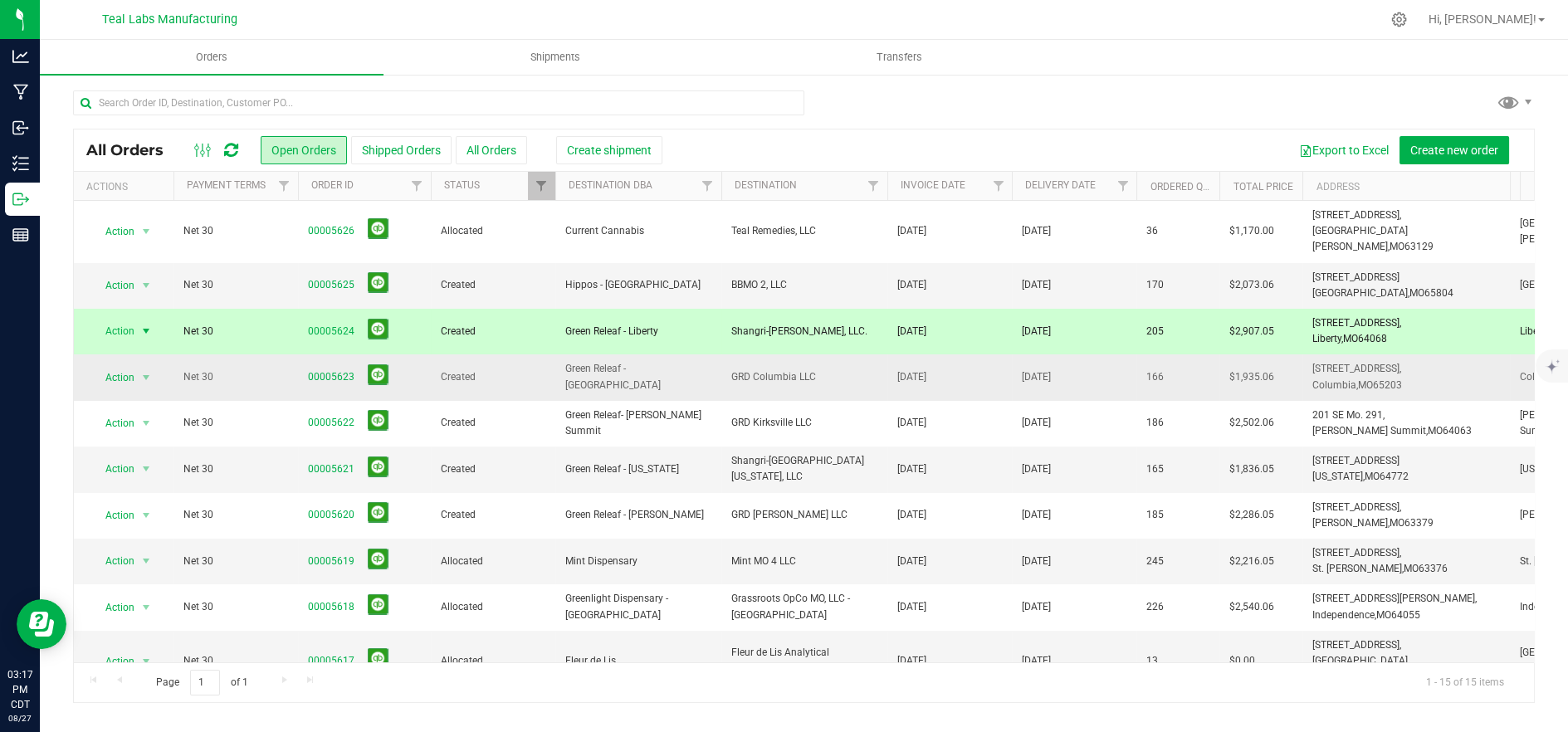
click at [475, 369] on span "Created" at bounding box center [493, 377] width 104 height 16
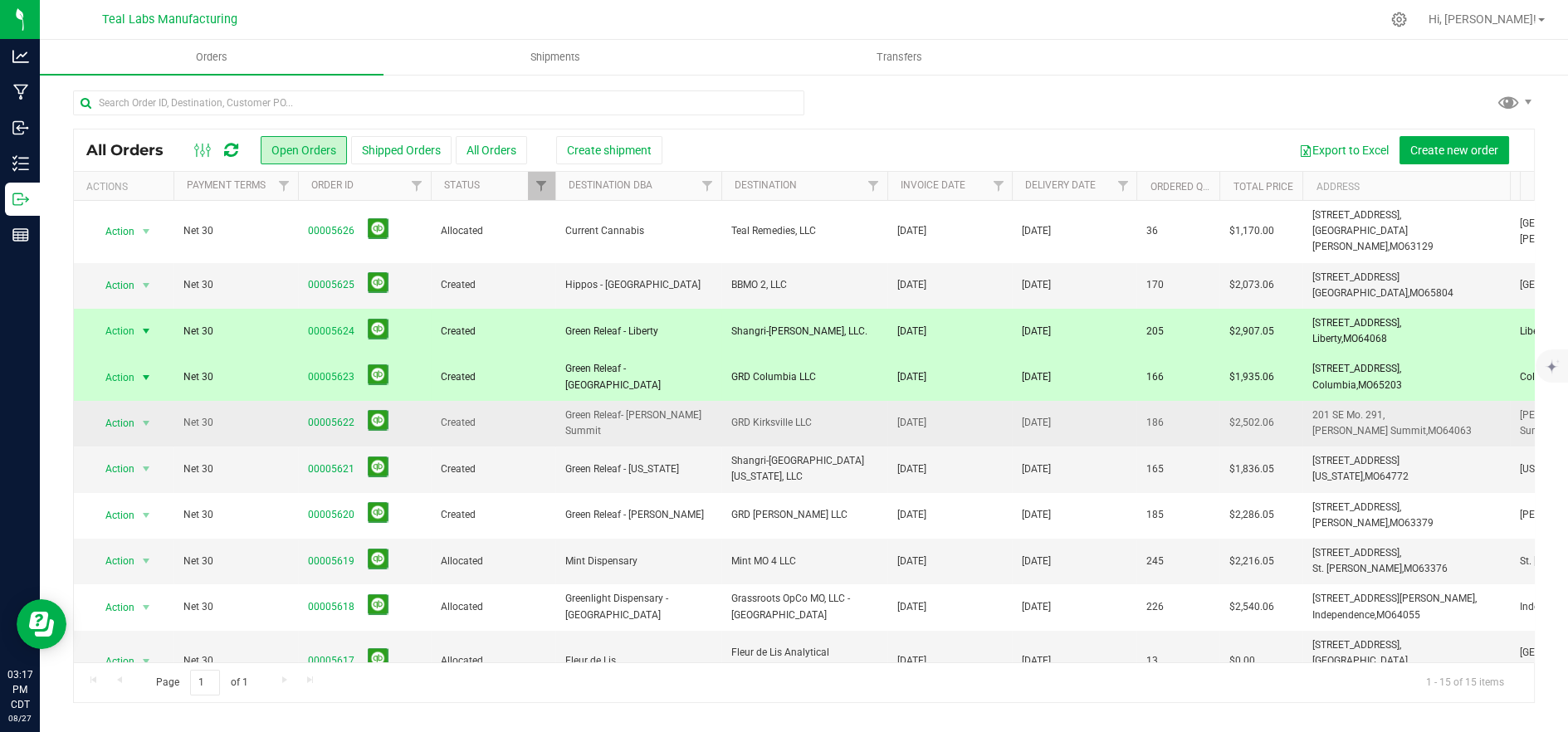
click at [463, 401] on td "Created" at bounding box center [493, 423] width 124 height 46
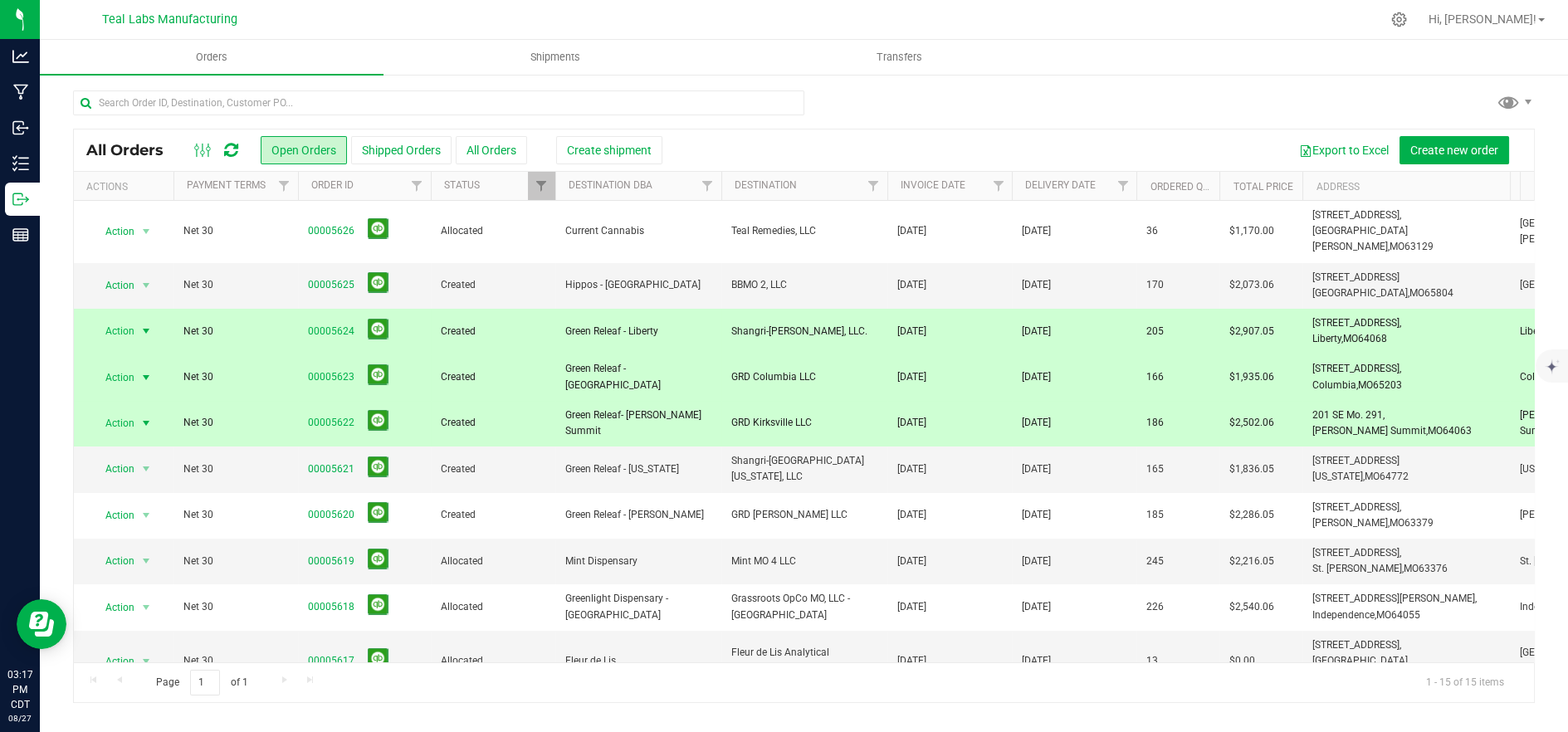
click at [103, 320] on span "Action" at bounding box center [113, 331] width 45 height 23
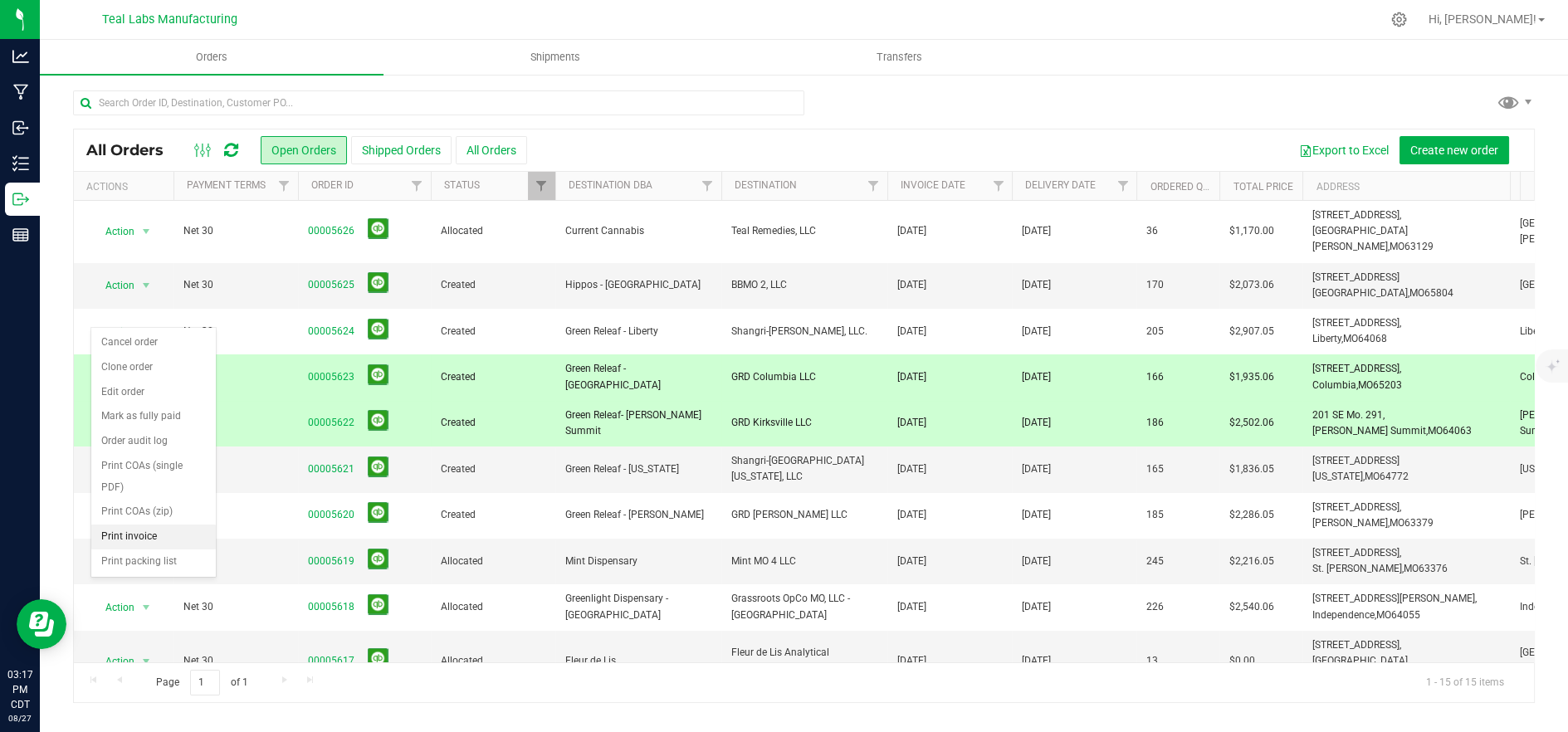
click at [157, 525] on li "Print invoice" at bounding box center [153, 537] width 124 height 25
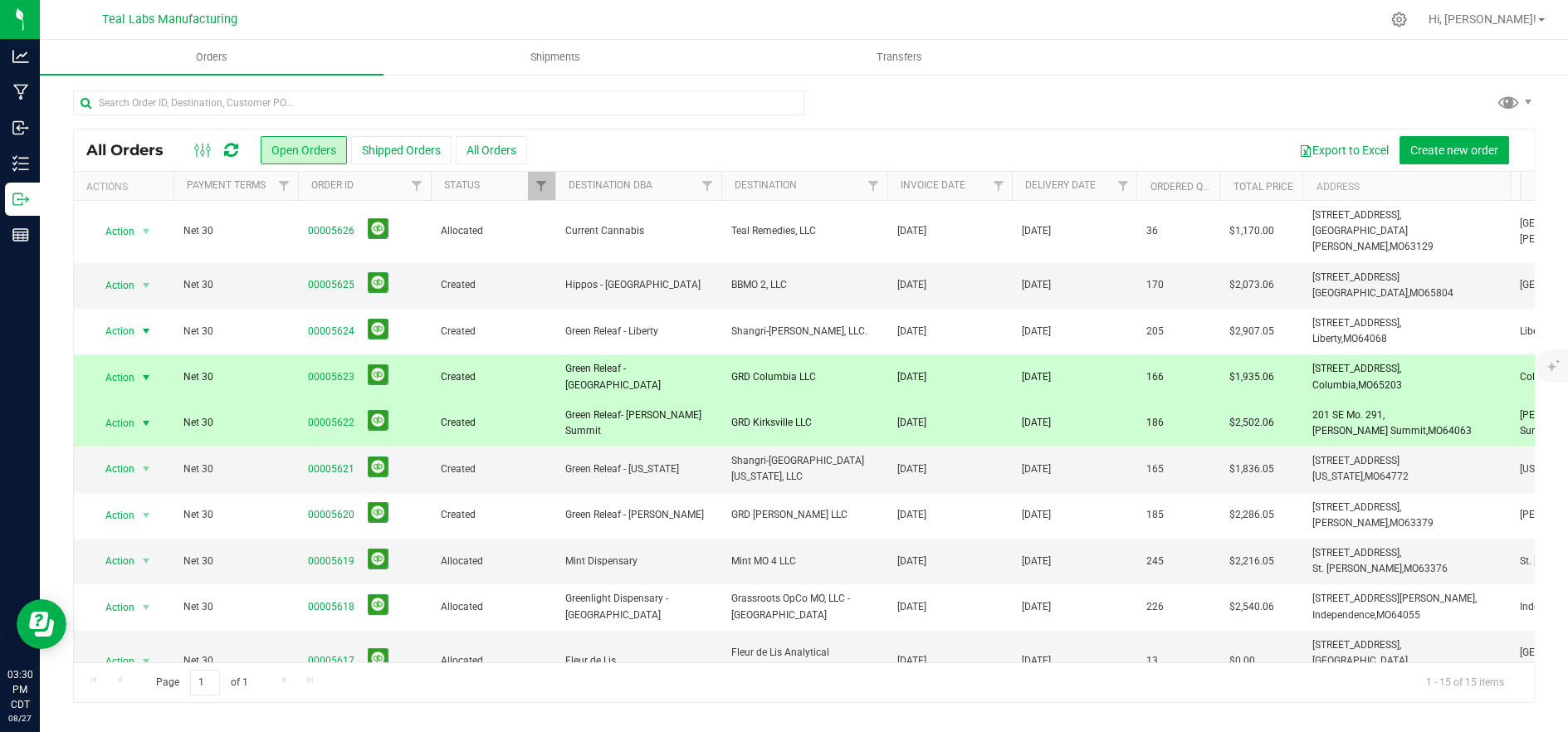
click at [103, 368] on span "Action" at bounding box center [113, 377] width 45 height 23
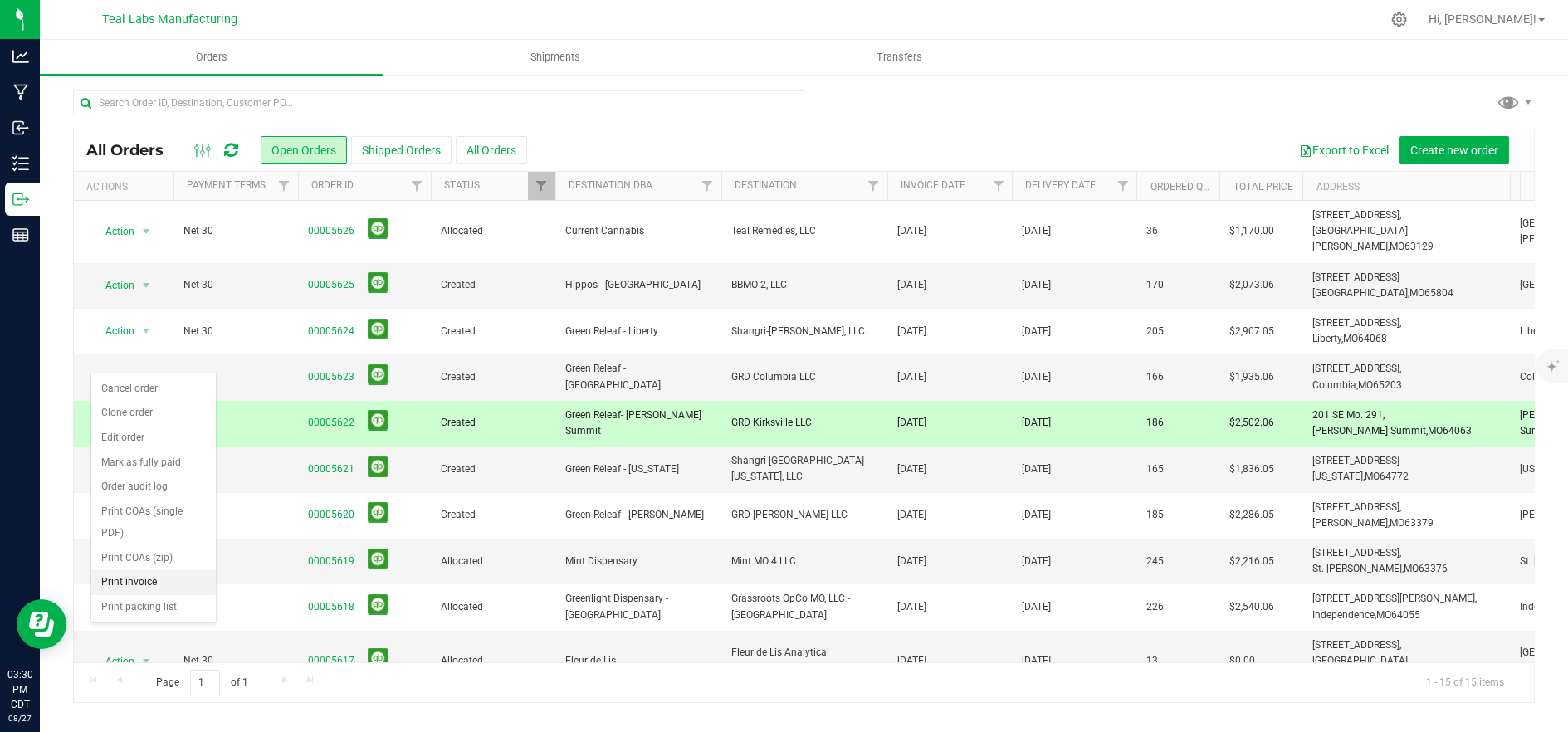
click at [153, 570] on li "Print invoice" at bounding box center [153, 582] width 124 height 25
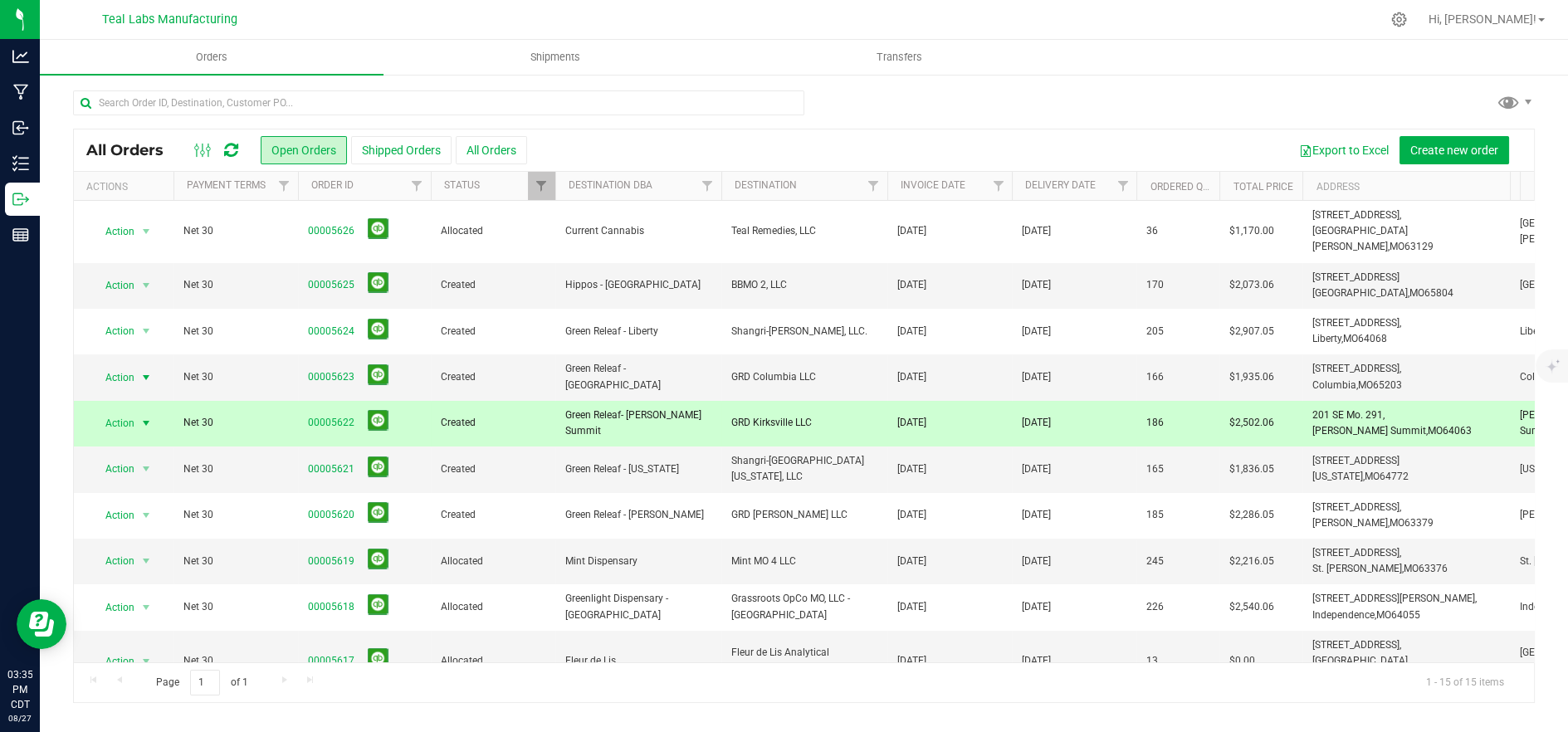
click at [803, 416] on span "GRD Kirksville LLC" at bounding box center [805, 423] width 146 height 16
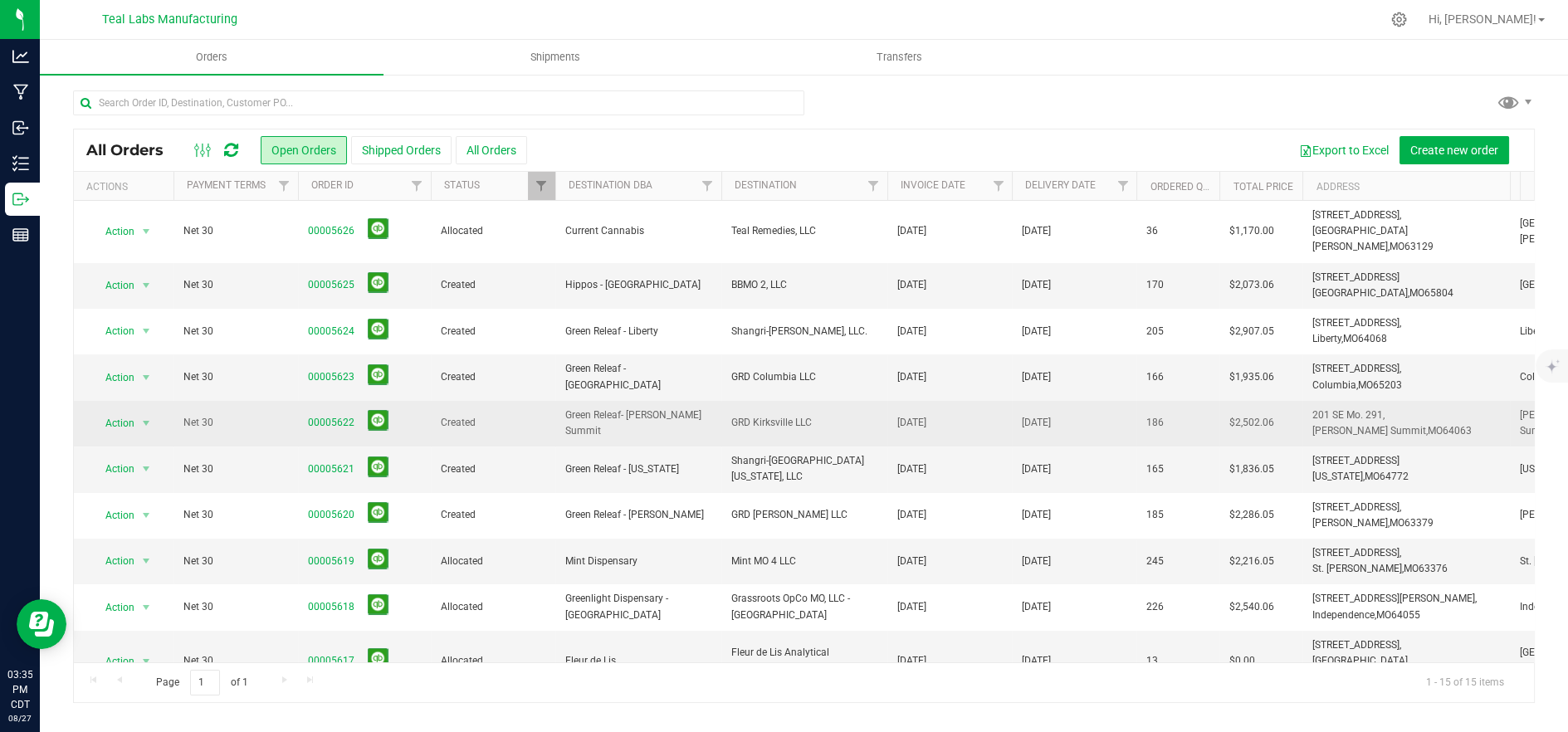
click at [522, 416] on span "Created" at bounding box center [493, 423] width 104 height 16
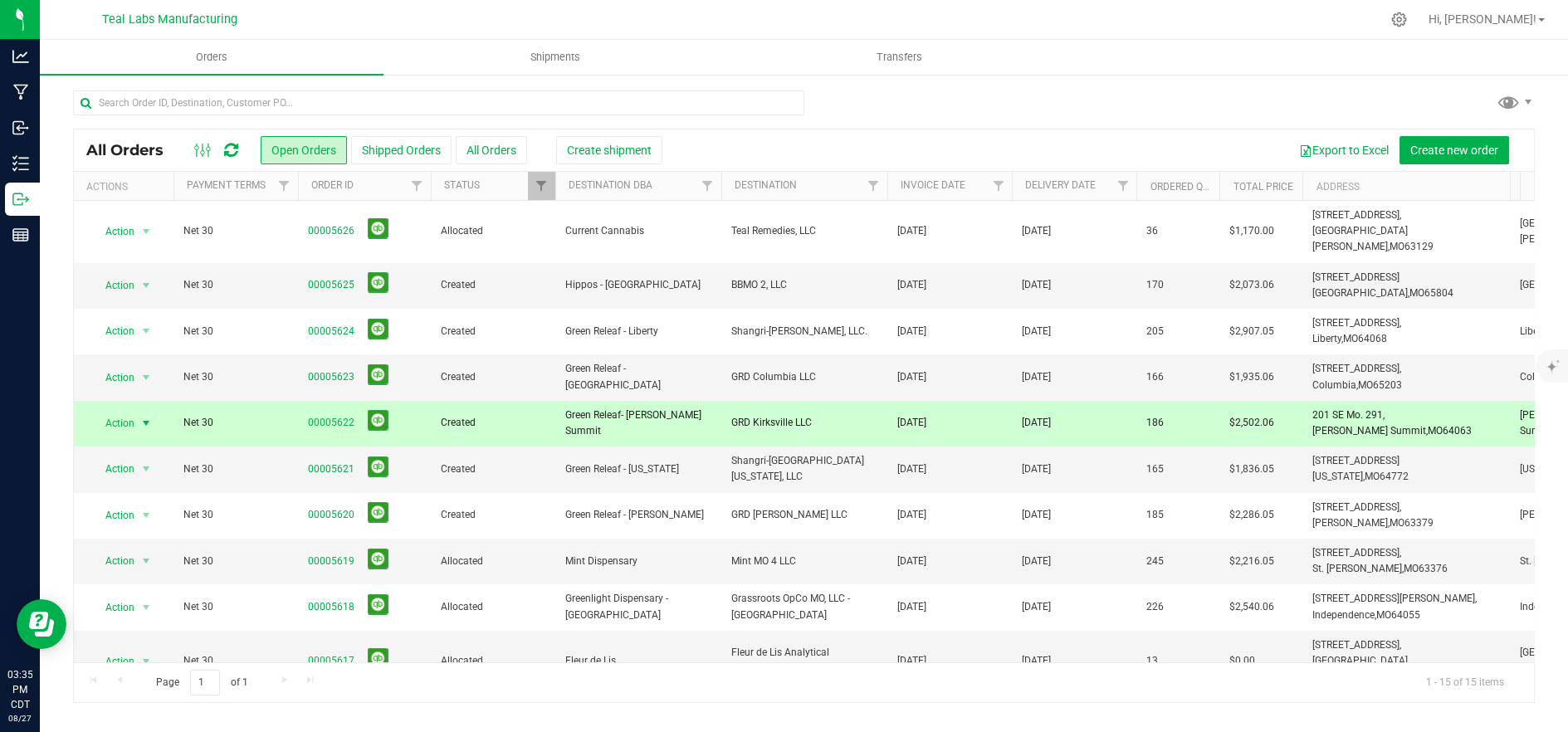
click at [123, 412] on span "Action" at bounding box center [113, 423] width 45 height 23
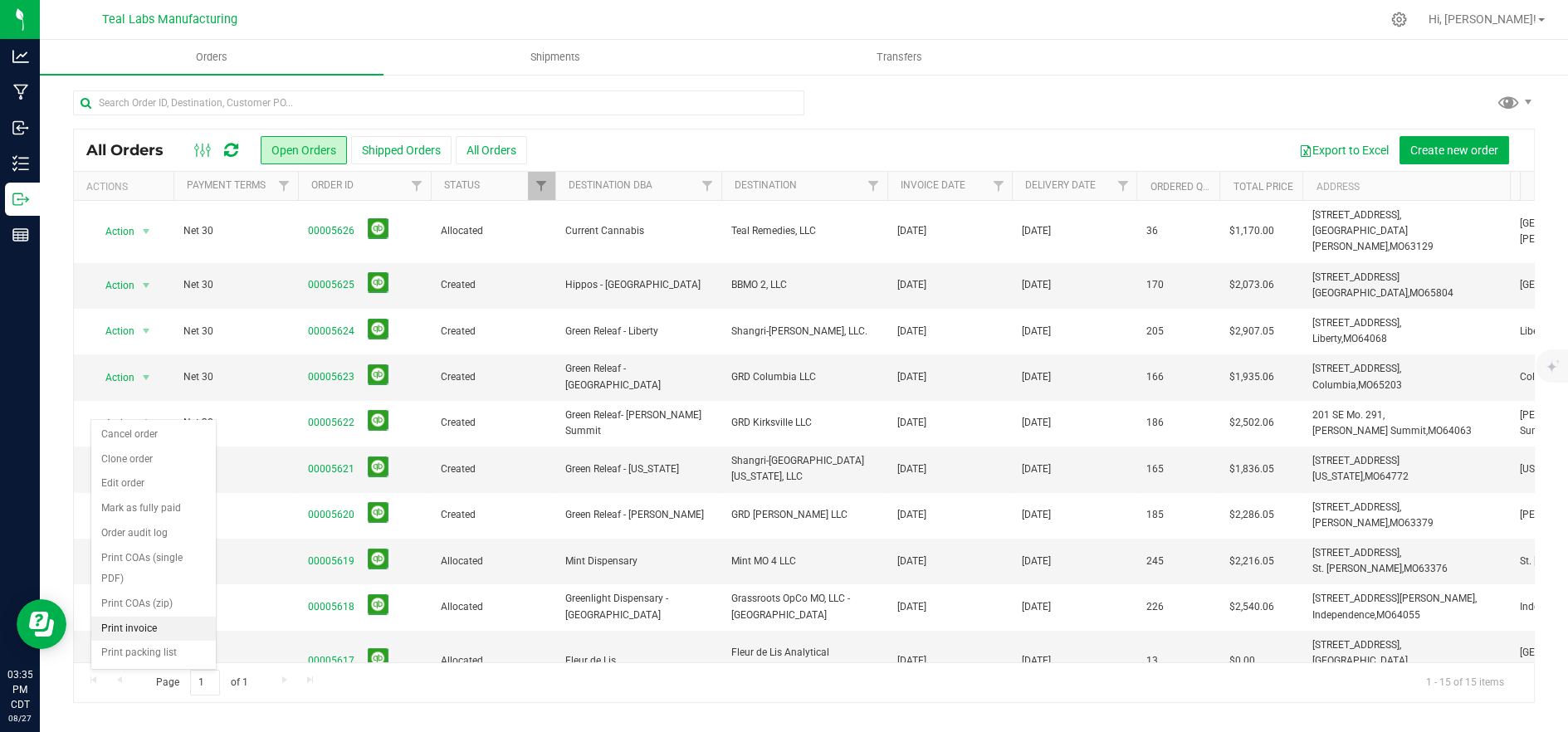
click at [149, 617] on li "Print invoice" at bounding box center [153, 629] width 124 height 25
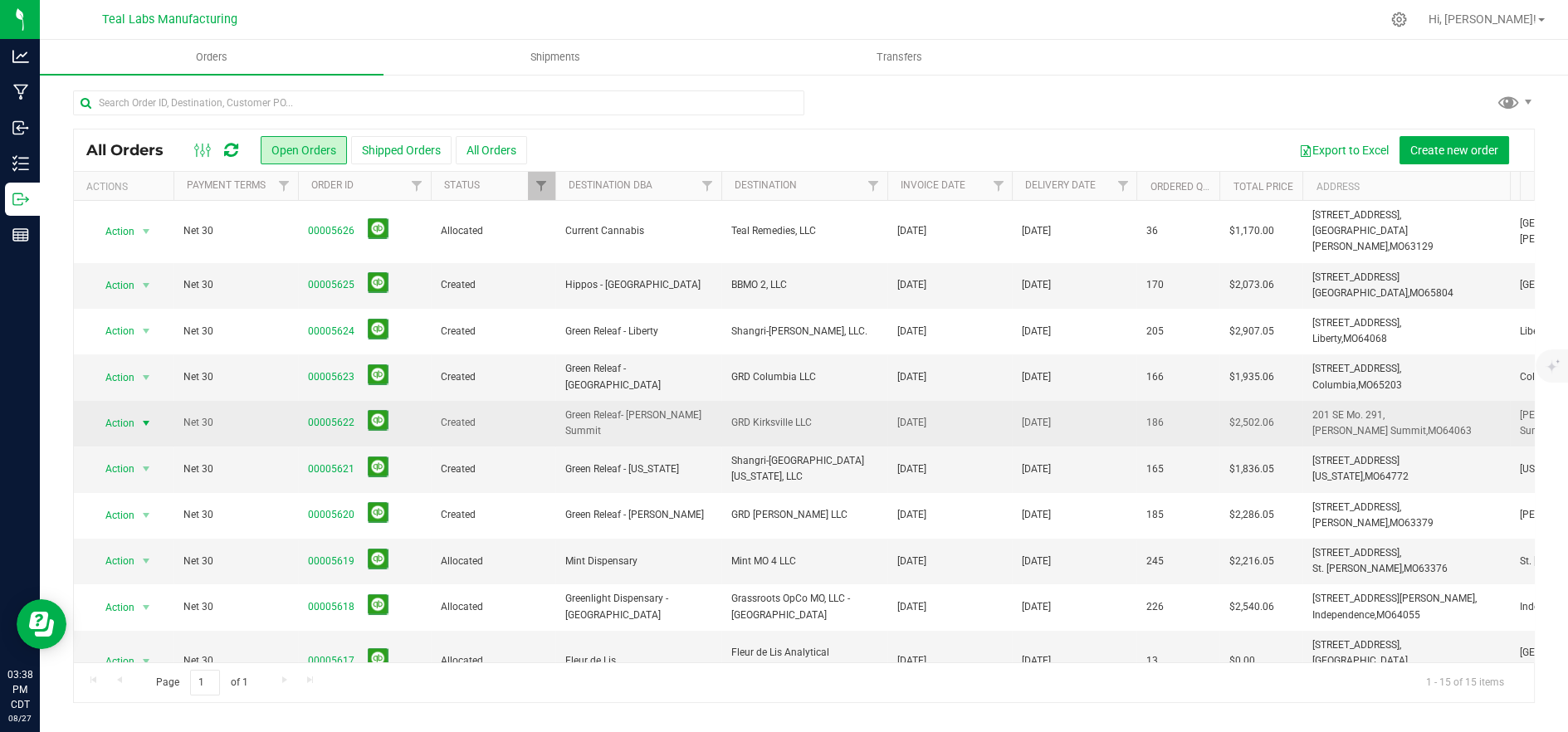
scroll to position [242, 0]
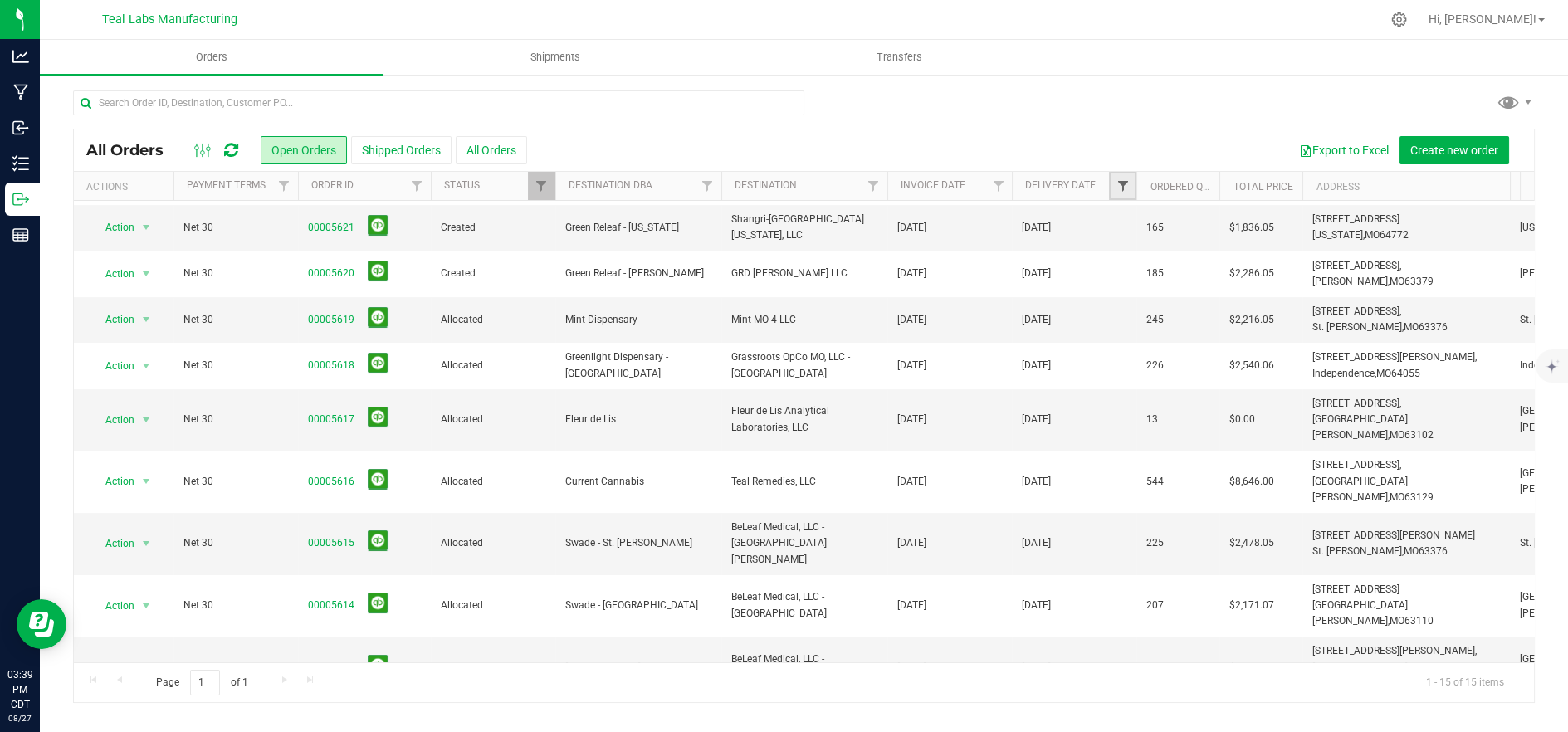
click at [1116, 183] on span "Filter" at bounding box center [1122, 185] width 13 height 13
click at [1272, 293] on span "select" at bounding box center [1278, 286] width 24 height 23
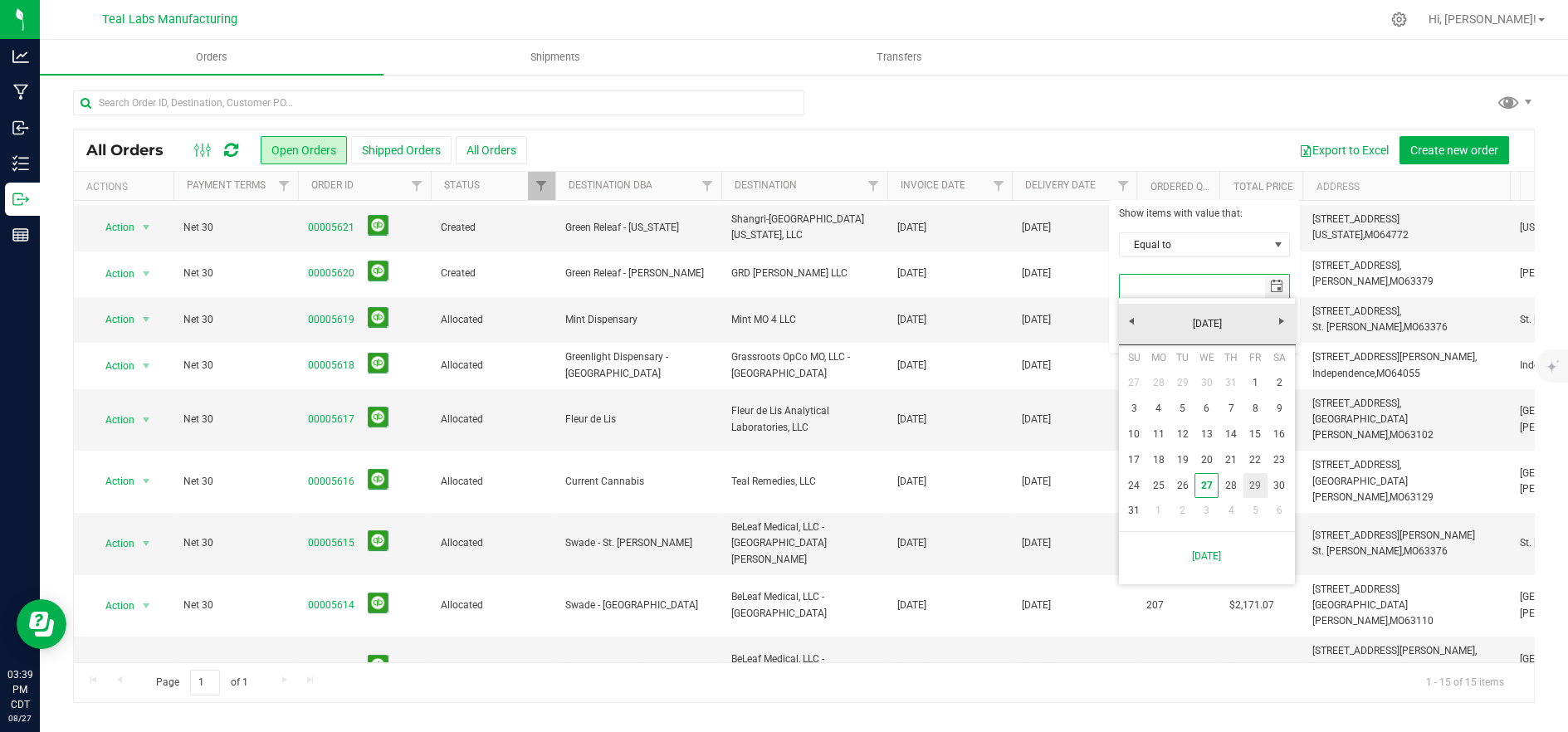
click at [1262, 491] on link "29" at bounding box center [1256, 486] width 24 height 26
type input "8/29/2025"
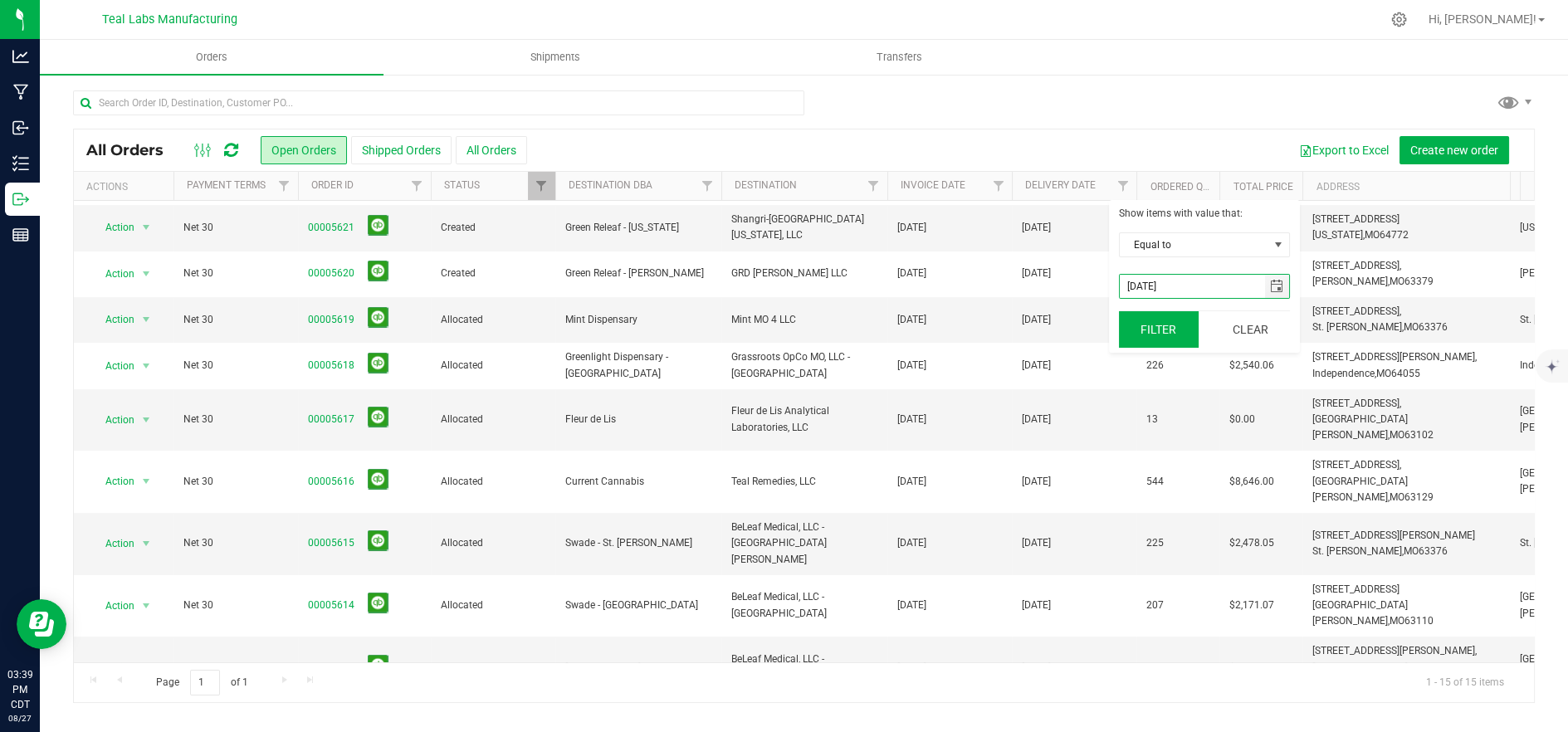
click at [1137, 329] on button "Filter" at bounding box center [1159, 329] width 80 height 37
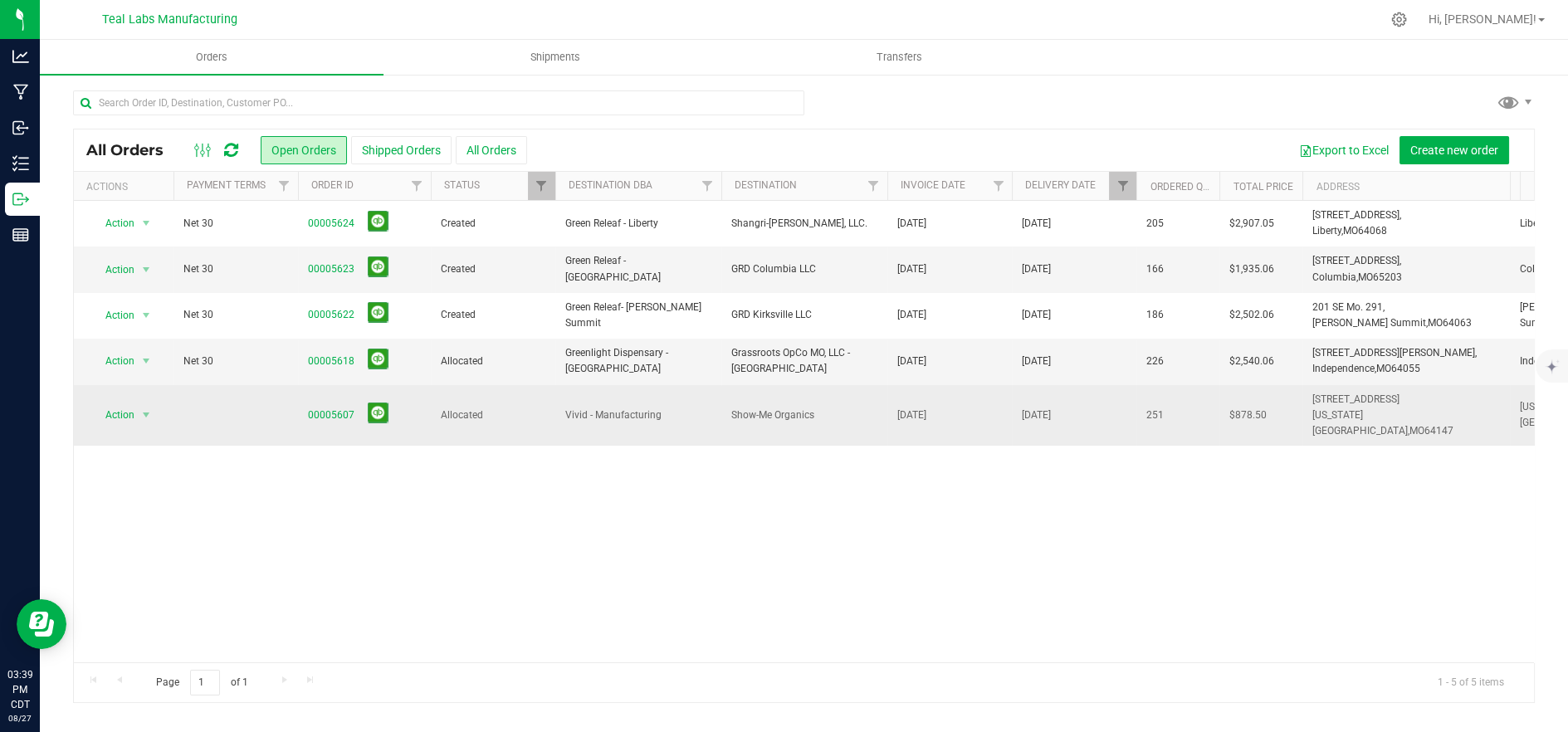
click at [854, 390] on td "Show-Me Organics" at bounding box center [804, 416] width 166 height 62
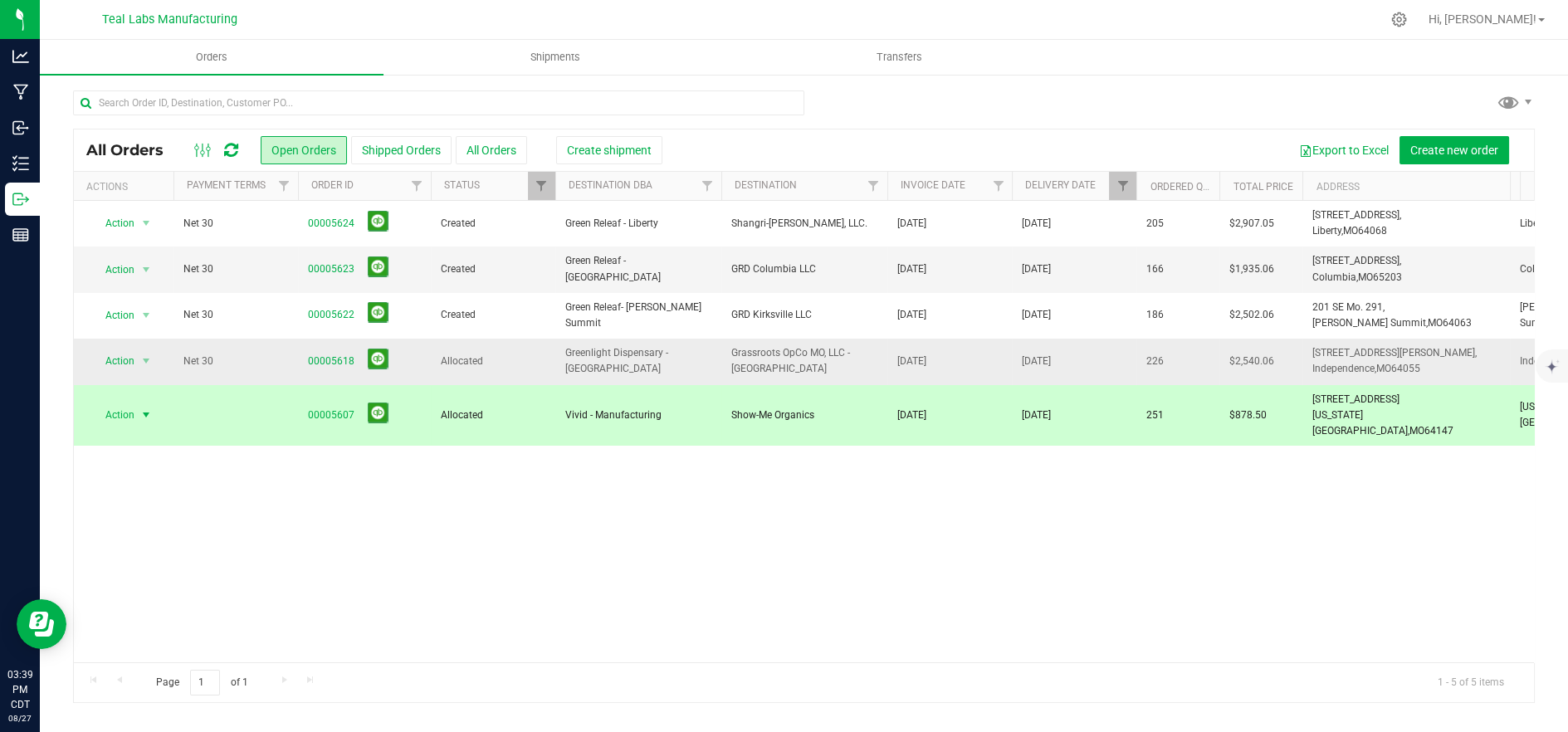
click at [847, 373] on span "Grassroots OpCo MO, LLC - [GEOGRAPHIC_DATA]" at bounding box center [805, 361] width 146 height 31
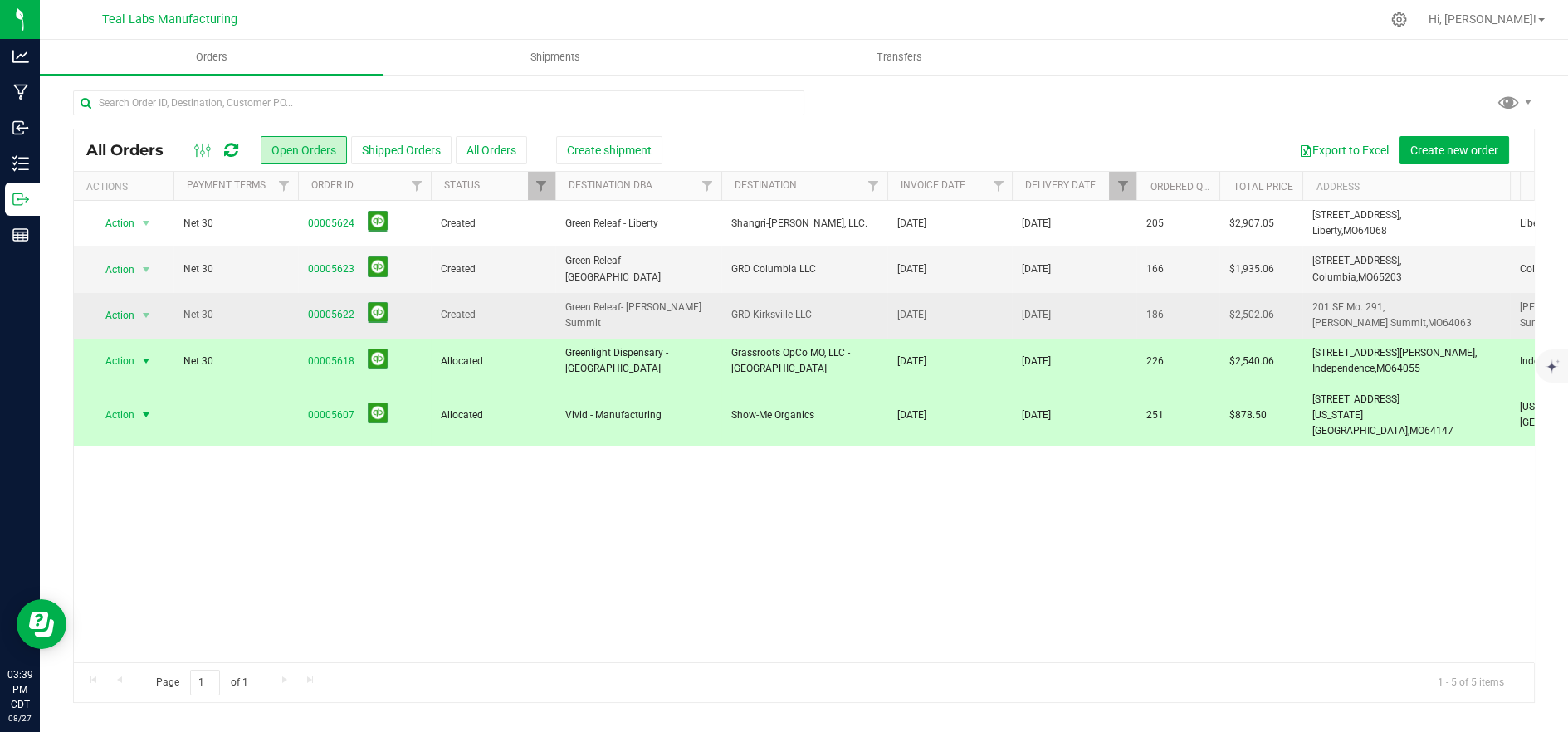
click at [825, 309] on span "GRD Kirksville LLC" at bounding box center [805, 315] width 146 height 16
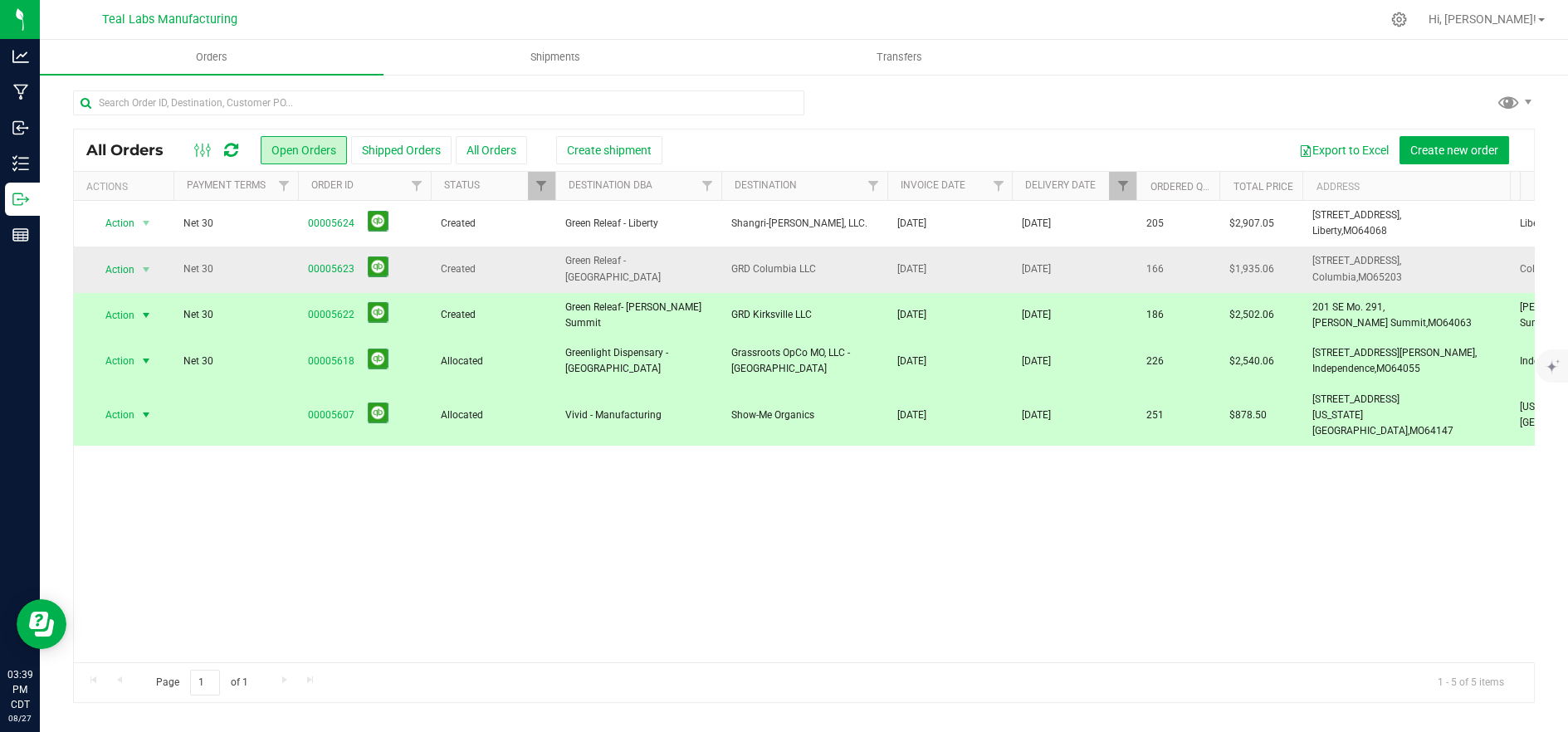
click at [824, 290] on td "GRD Columbia LLC" at bounding box center [804, 270] width 166 height 46
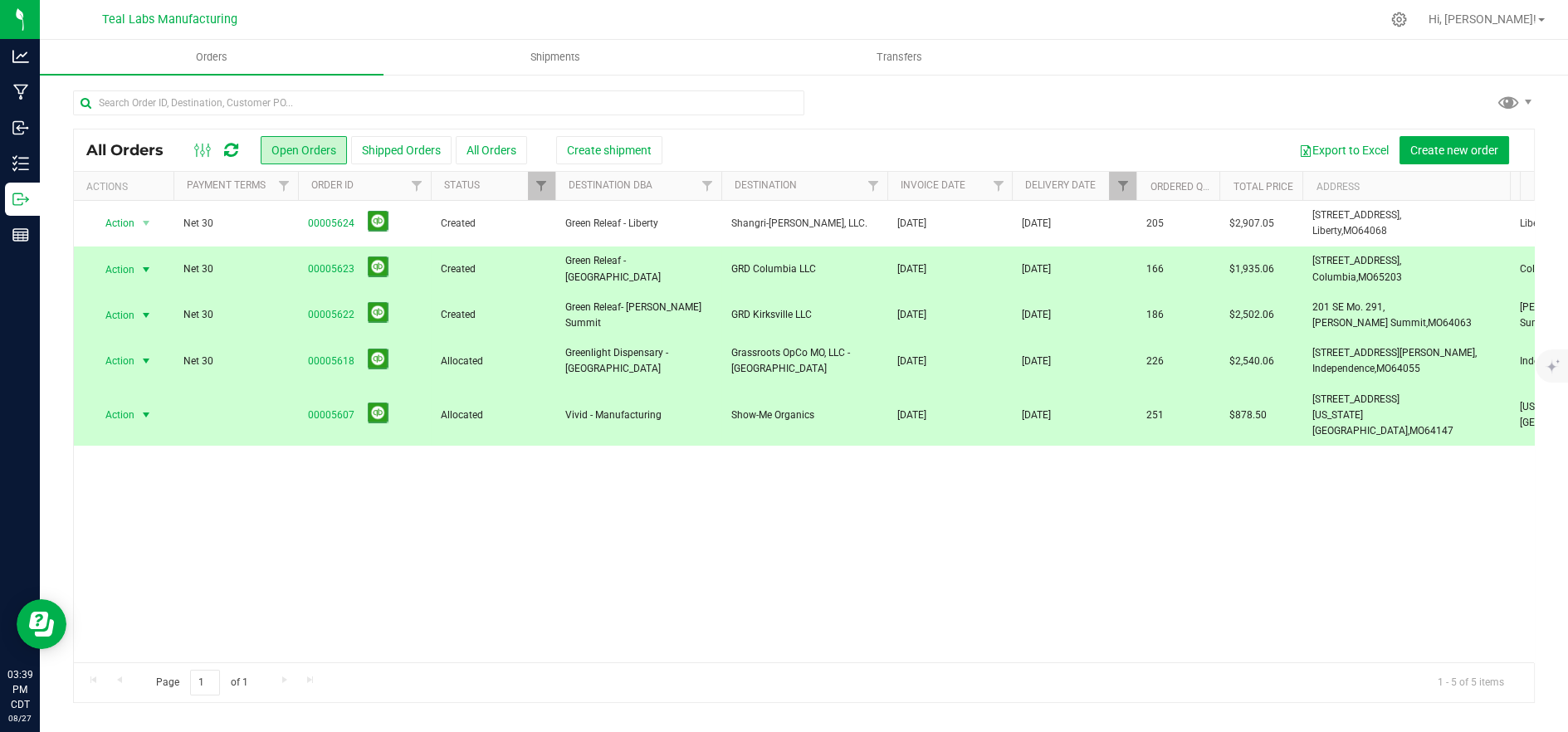
click at [827, 250] on td "GRD Columbia LLC" at bounding box center [804, 270] width 166 height 46
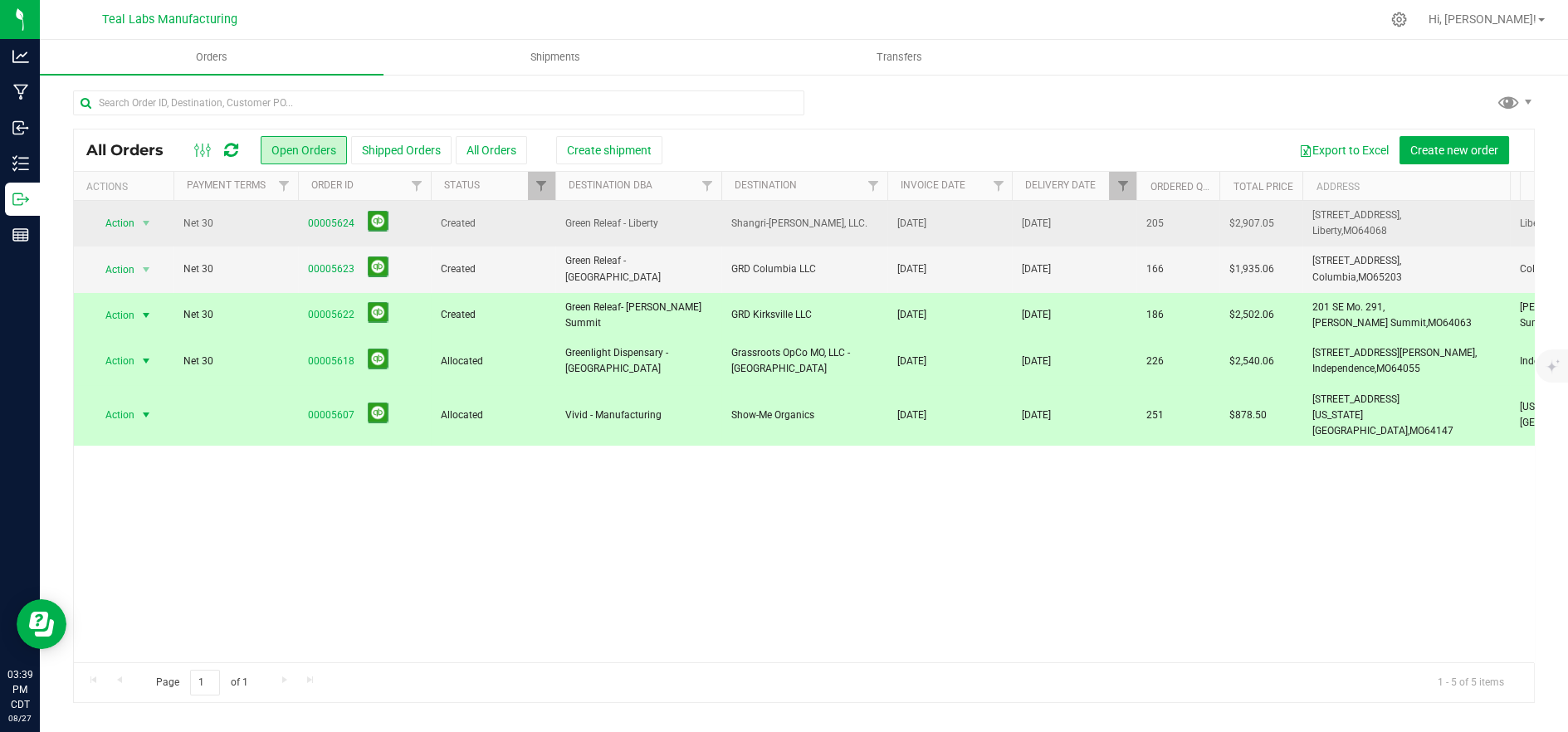
click at [828, 236] on td "Shangri-[PERSON_NAME], LLC." at bounding box center [804, 223] width 166 height 46
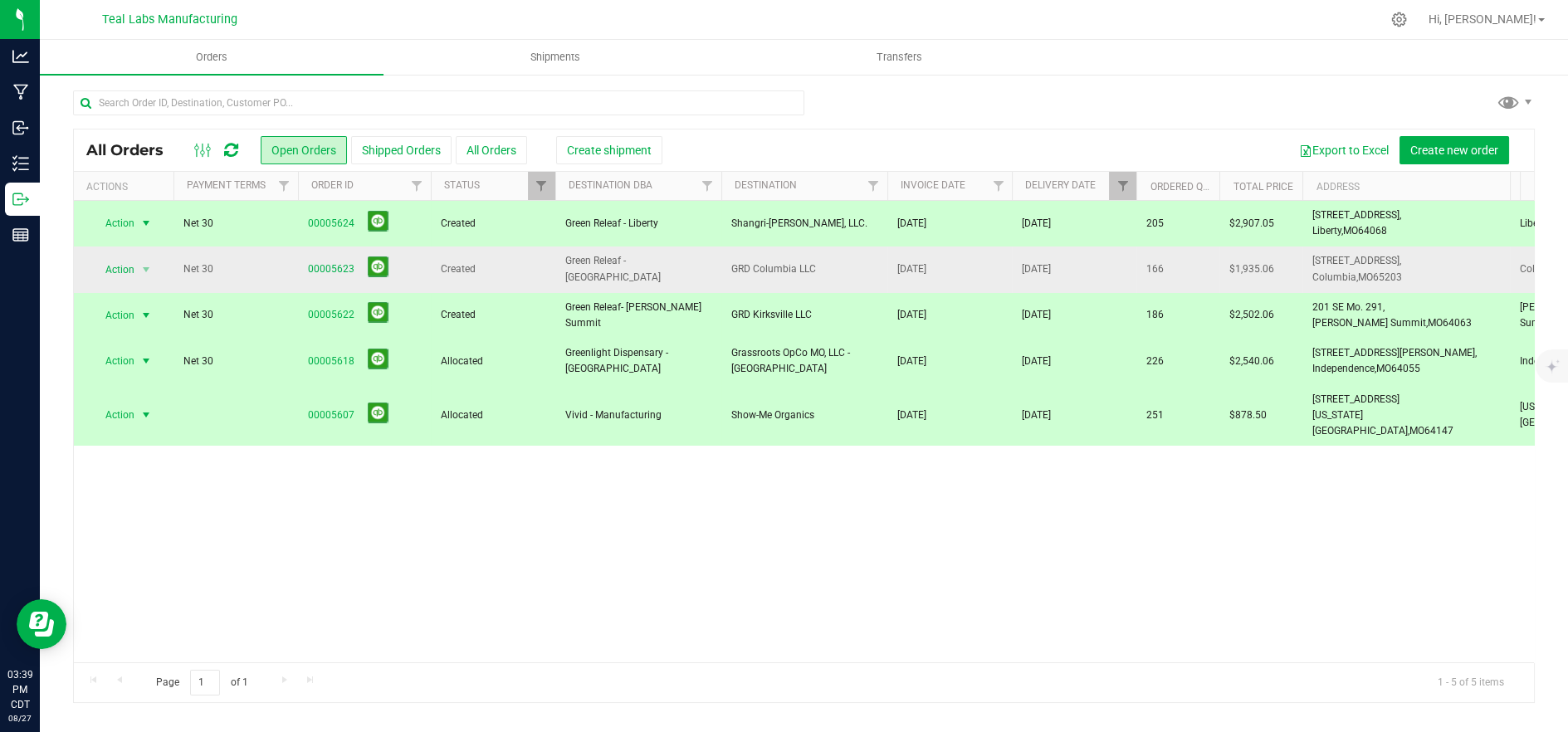
click at [834, 280] on td "GRD Columbia LLC" at bounding box center [804, 270] width 166 height 46
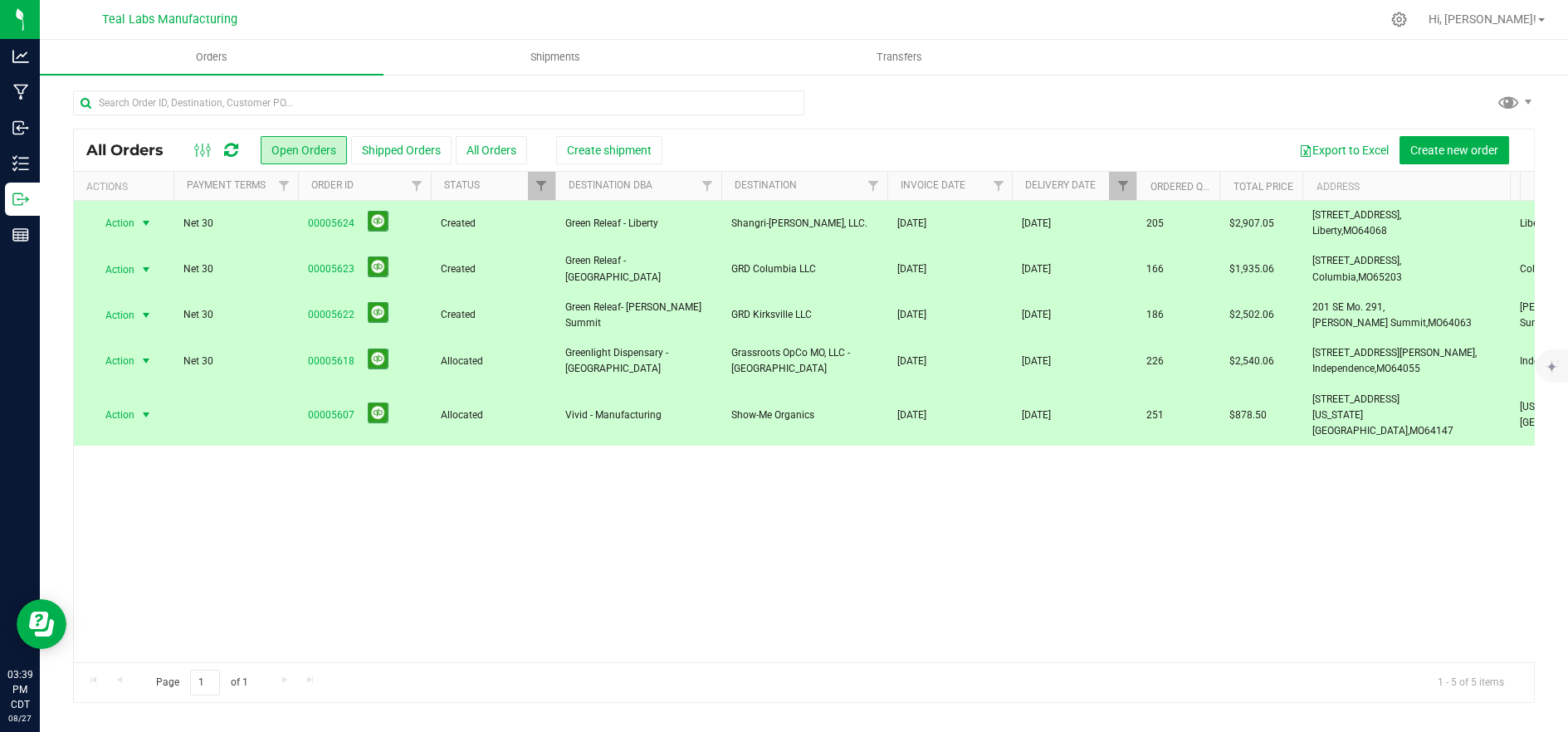
drag, startPoint x: 1399, startPoint y: 229, endPoint x: 1313, endPoint y: 222, distance: 86.3
click at [1304, 220] on td "824 S 291 Highway, Liberty, MO 64068" at bounding box center [1406, 223] width 208 height 46
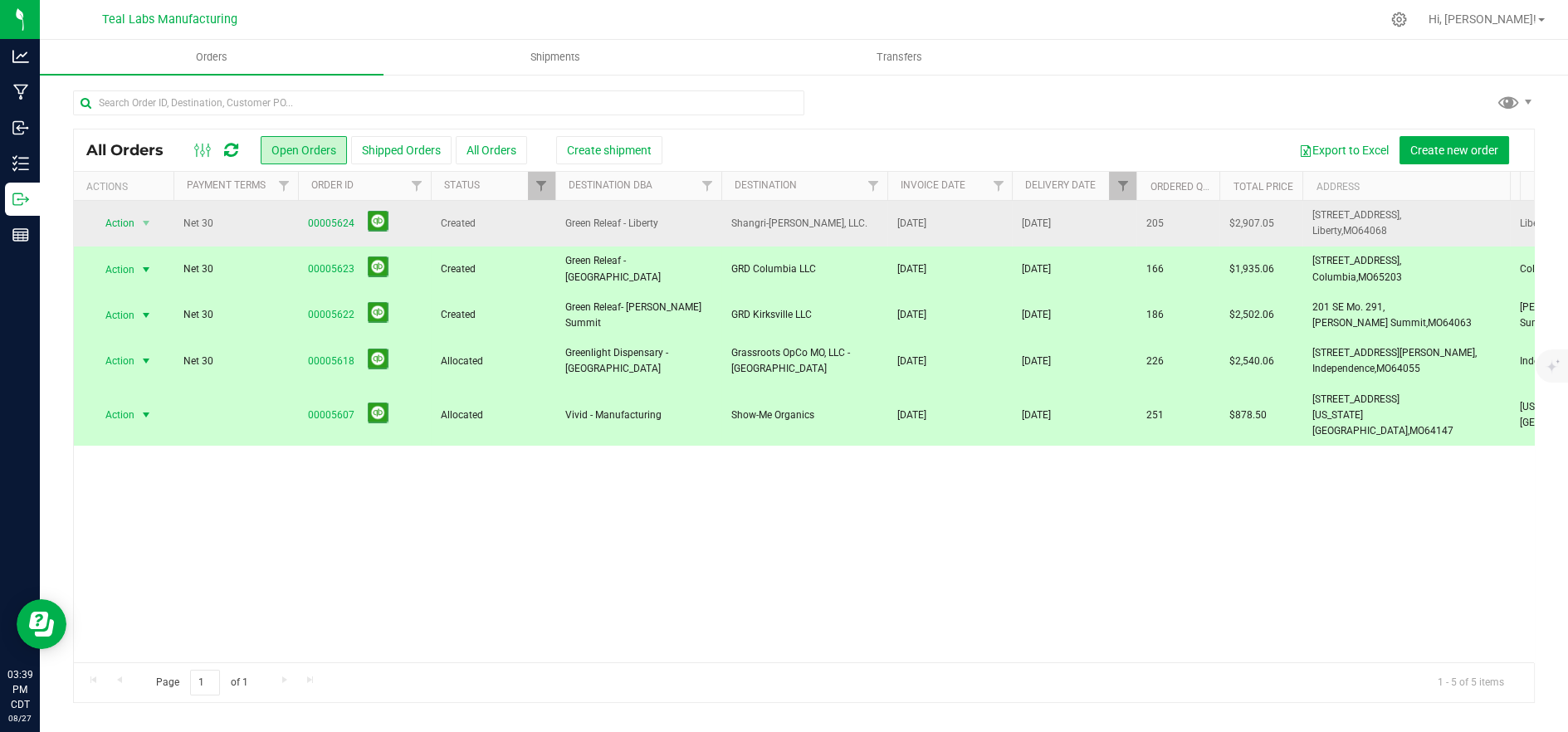
copy span "824 S 291 Highway, Liberty, MO 64068"
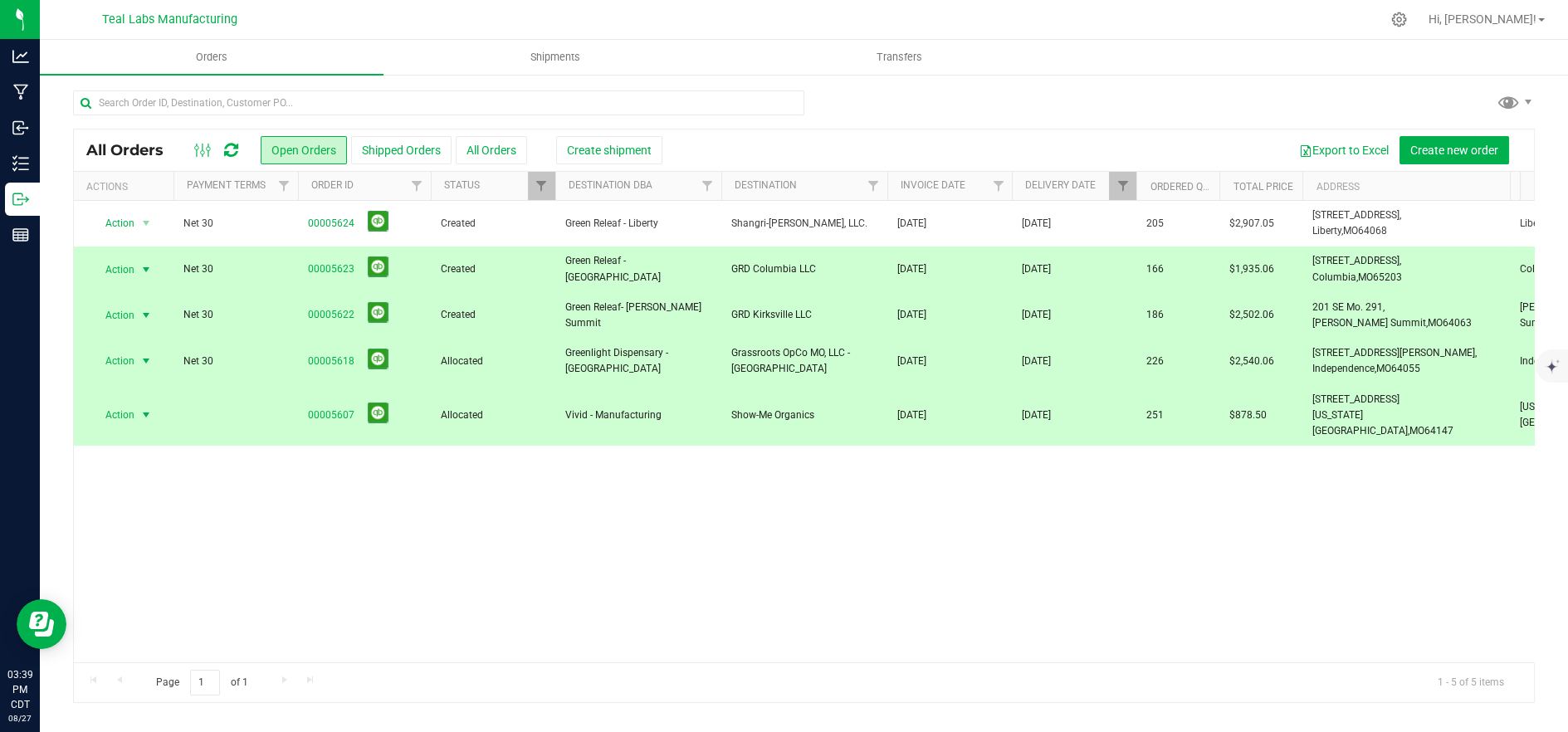
drag, startPoint x: 1410, startPoint y: 278, endPoint x: 1314, endPoint y: 269, distance: 96.4
click at [1303, 265] on td "204 E Broadway, Columbia, MO 65203" at bounding box center [1406, 270] width 208 height 46
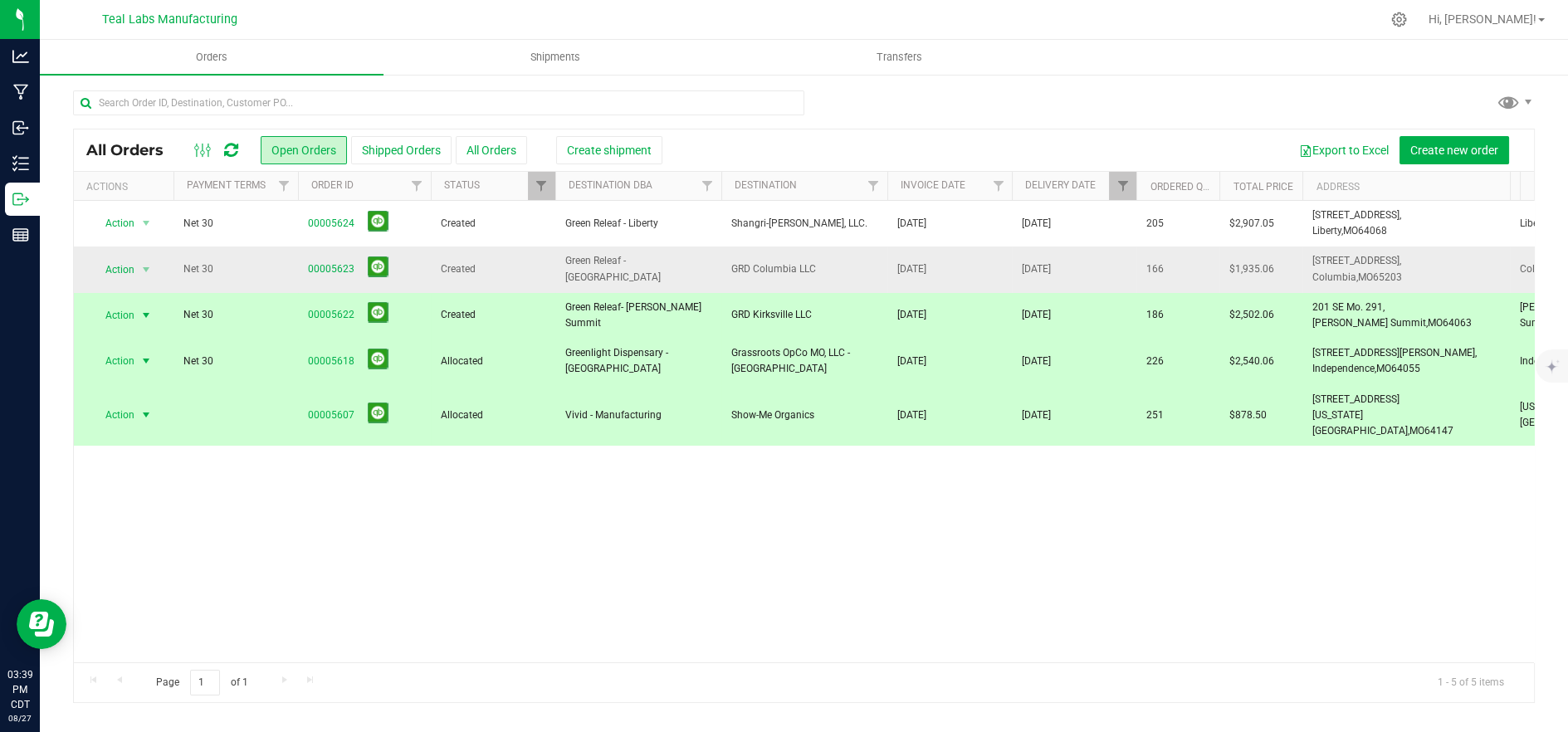
copy span "204 E Broadway, Columbia, MO 65203"
drag, startPoint x: 1423, startPoint y: 321, endPoint x: 1301, endPoint y: 309, distance: 122.6
click at [1301, 309] on tr "Action Action Cancel order Clone order Edit order Mark as fully paid Order audi…" at bounding box center [1339, 316] width 2532 height 46
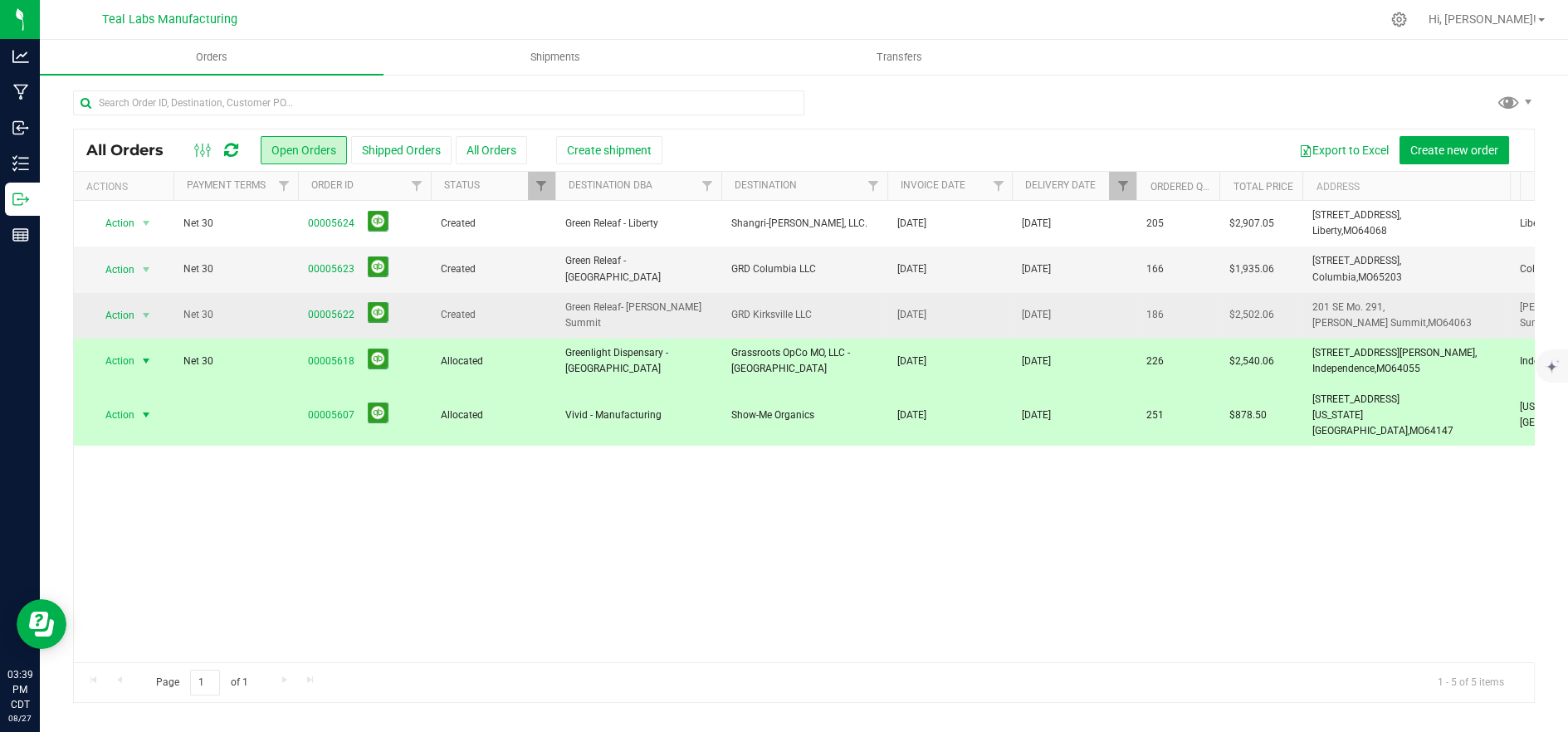
copy tr "201 SE Mo. 291, Lee's Summit, MO 64063"
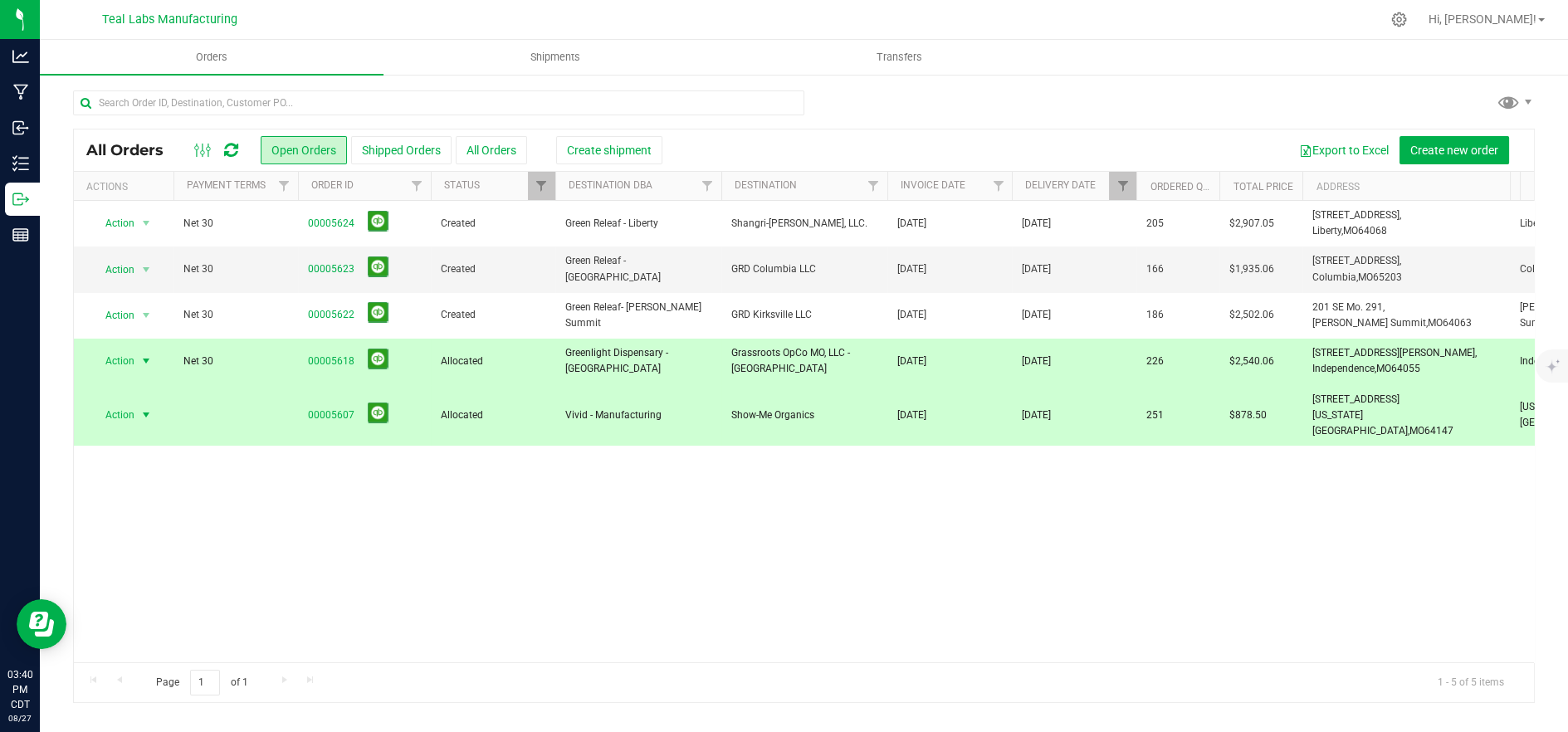
drag, startPoint x: 1426, startPoint y: 366, endPoint x: 1290, endPoint y: 355, distance: 136.4
click at [1290, 355] on tr "Action Action Cancel order Clone order Edit order Mark as fully paid Order audi…" at bounding box center [1339, 362] width 2532 height 46
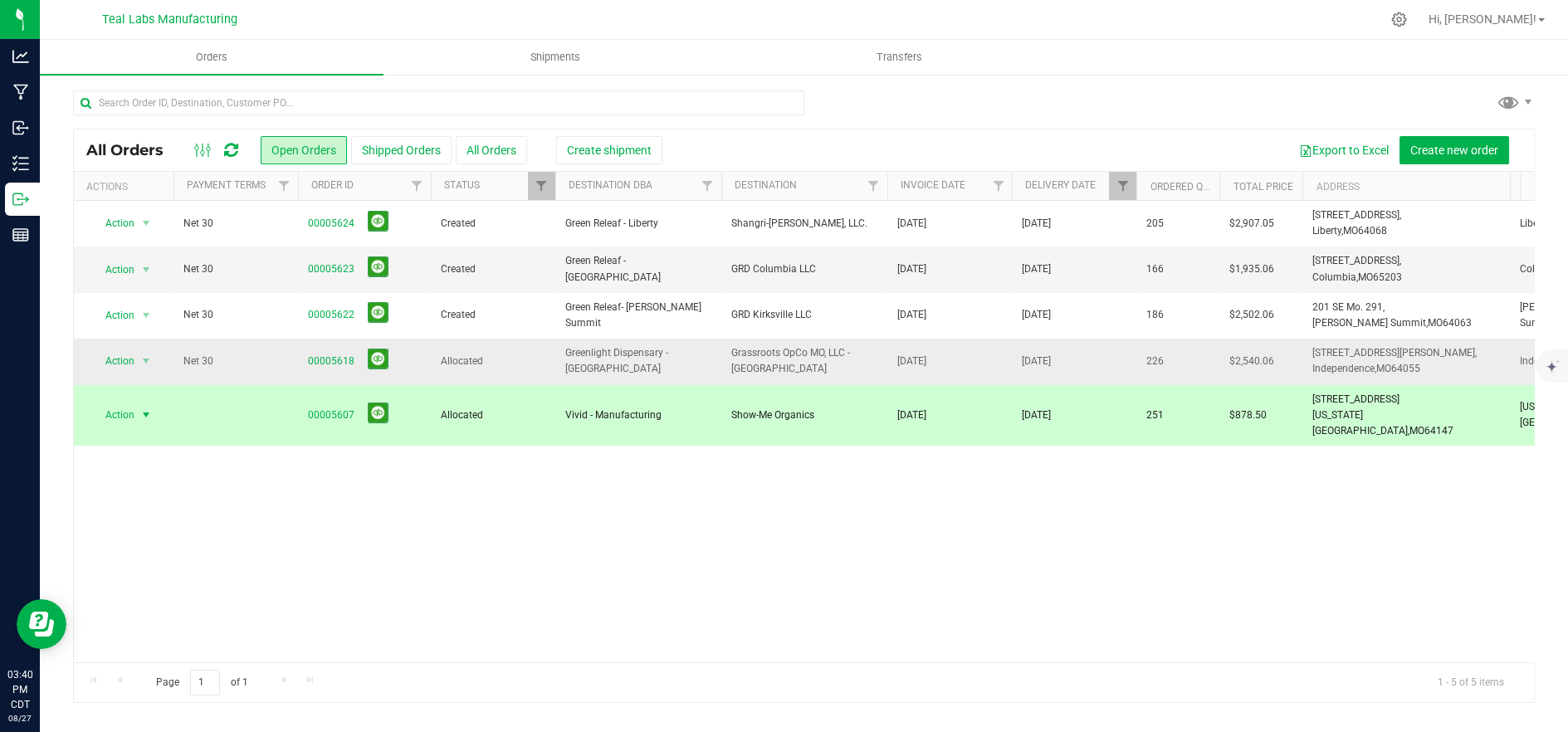
copy tr "3721 S Noland Rd, Independence, MO 64055"
drag, startPoint x: 1391, startPoint y: 417, endPoint x: 1308, endPoint y: 398, distance: 85.1
click at [1308, 398] on td "14600 US 71 Hwy, Kansas City, MO 64147" at bounding box center [1406, 416] width 208 height 62
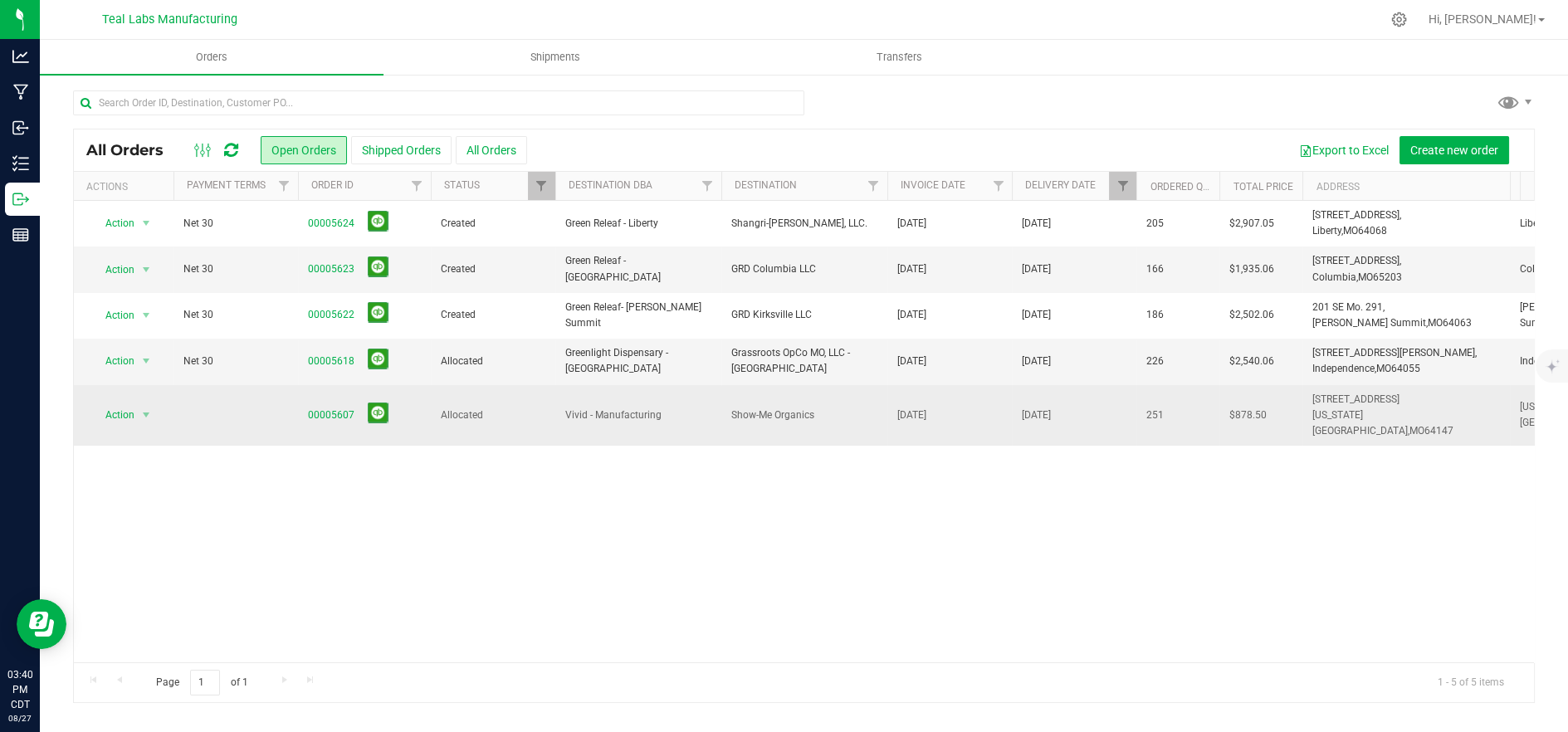
copy span "14600 US 71 Hwy, Kansas City, MO 64147"
click at [1028, 408] on span "[DATE]" at bounding box center [1036, 416] width 29 height 16
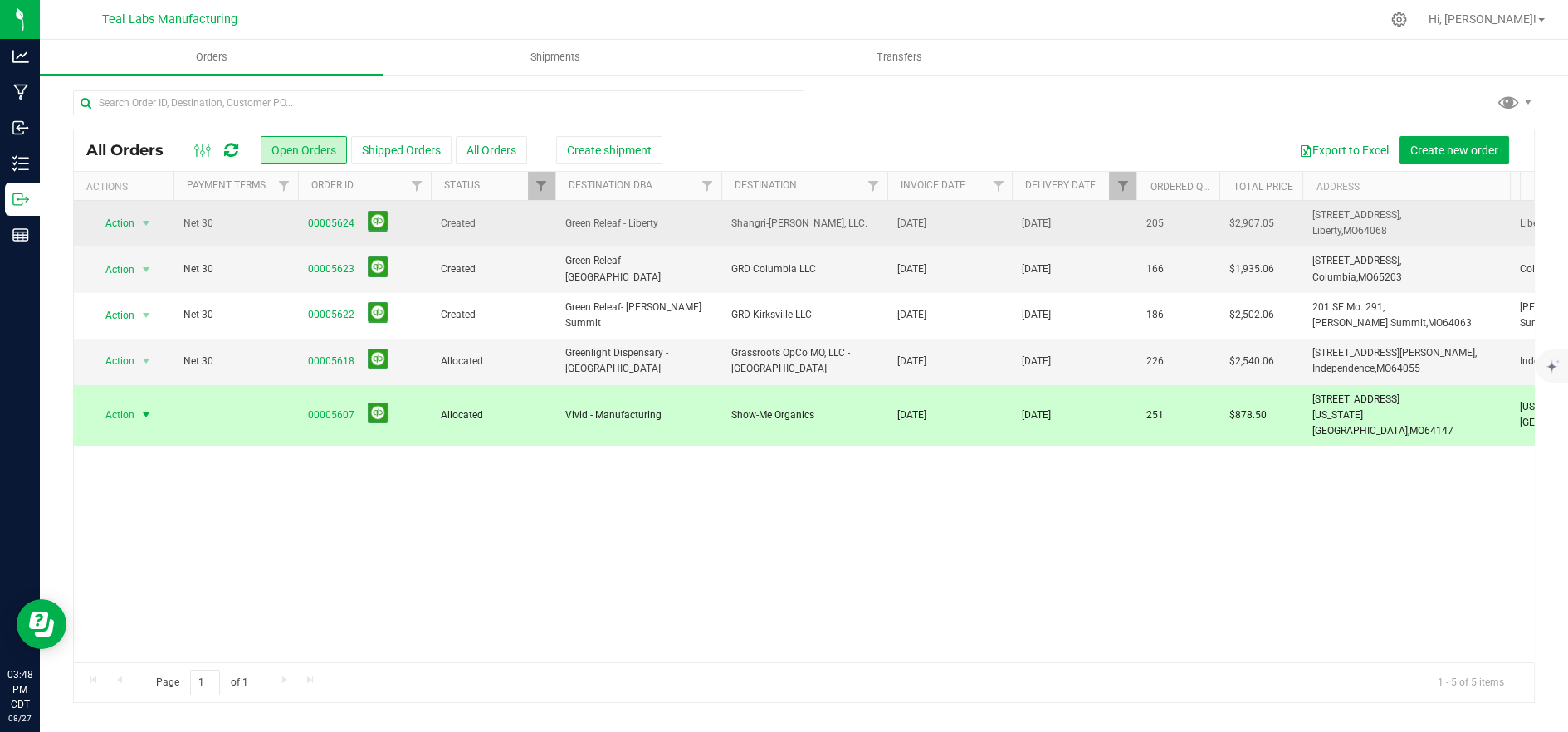
click at [1002, 234] on td "[DATE]" at bounding box center [949, 223] width 124 height 46
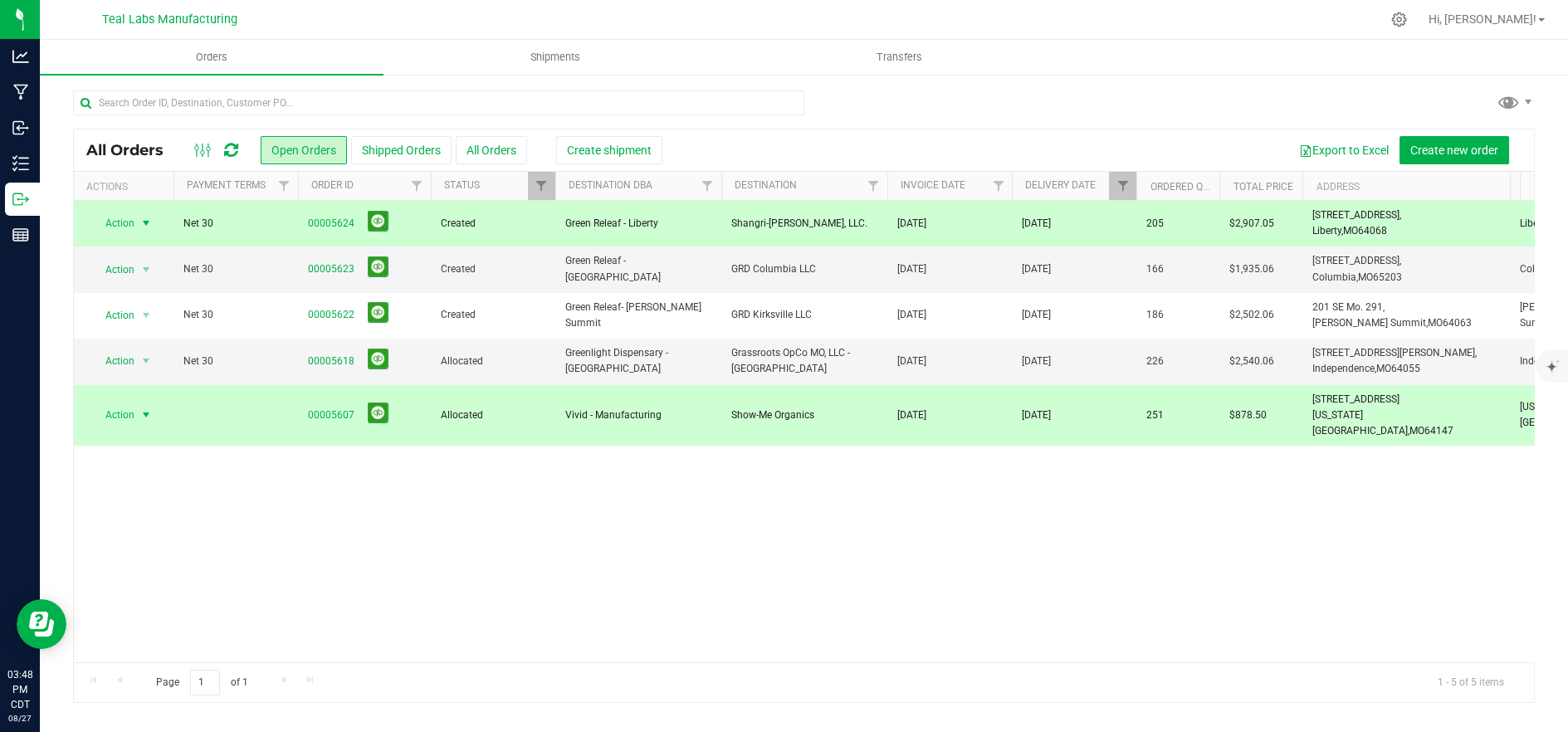
click at [1026, 411] on span "[DATE]" at bounding box center [1036, 416] width 29 height 16
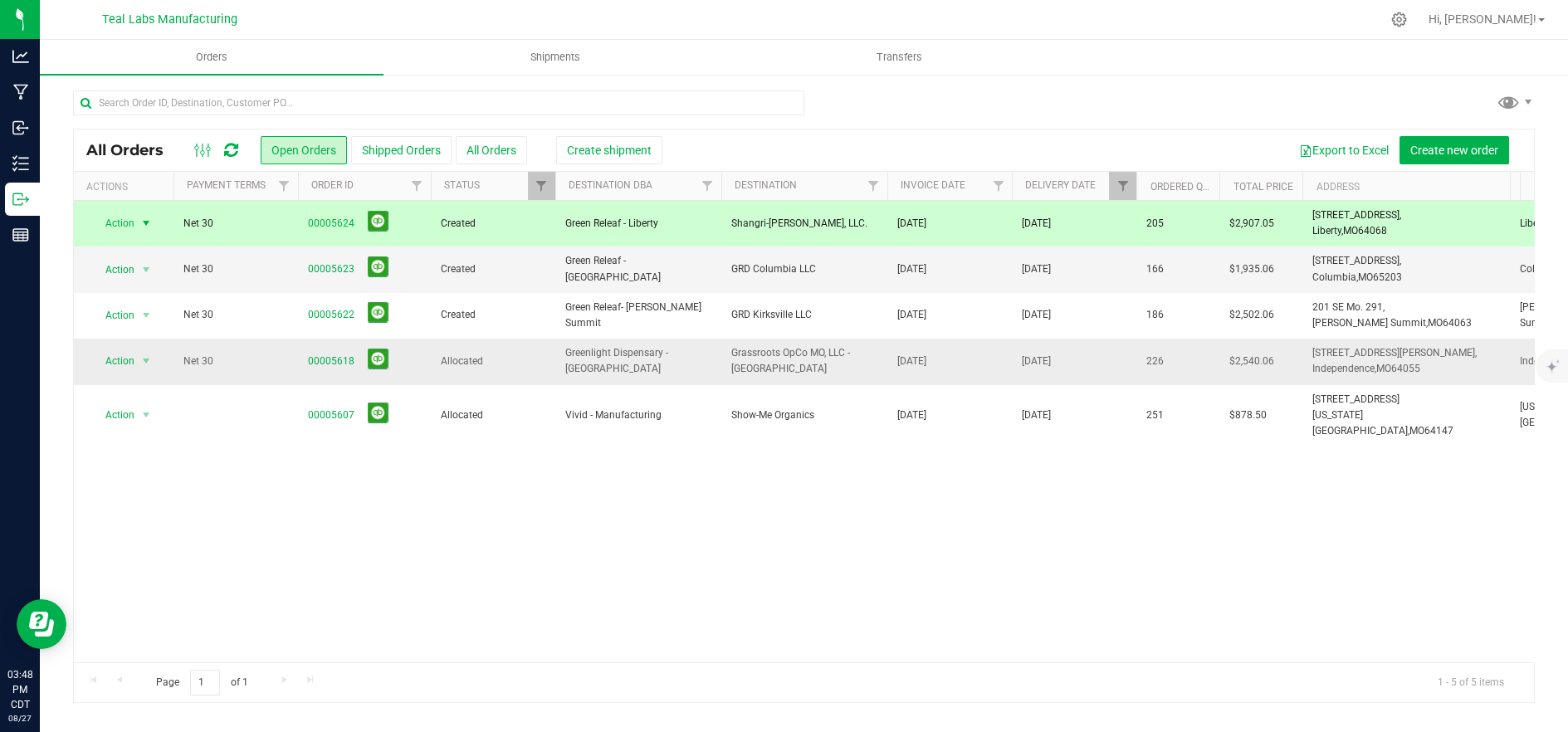
click at [1078, 369] on td "[DATE]" at bounding box center [1073, 362] width 124 height 46
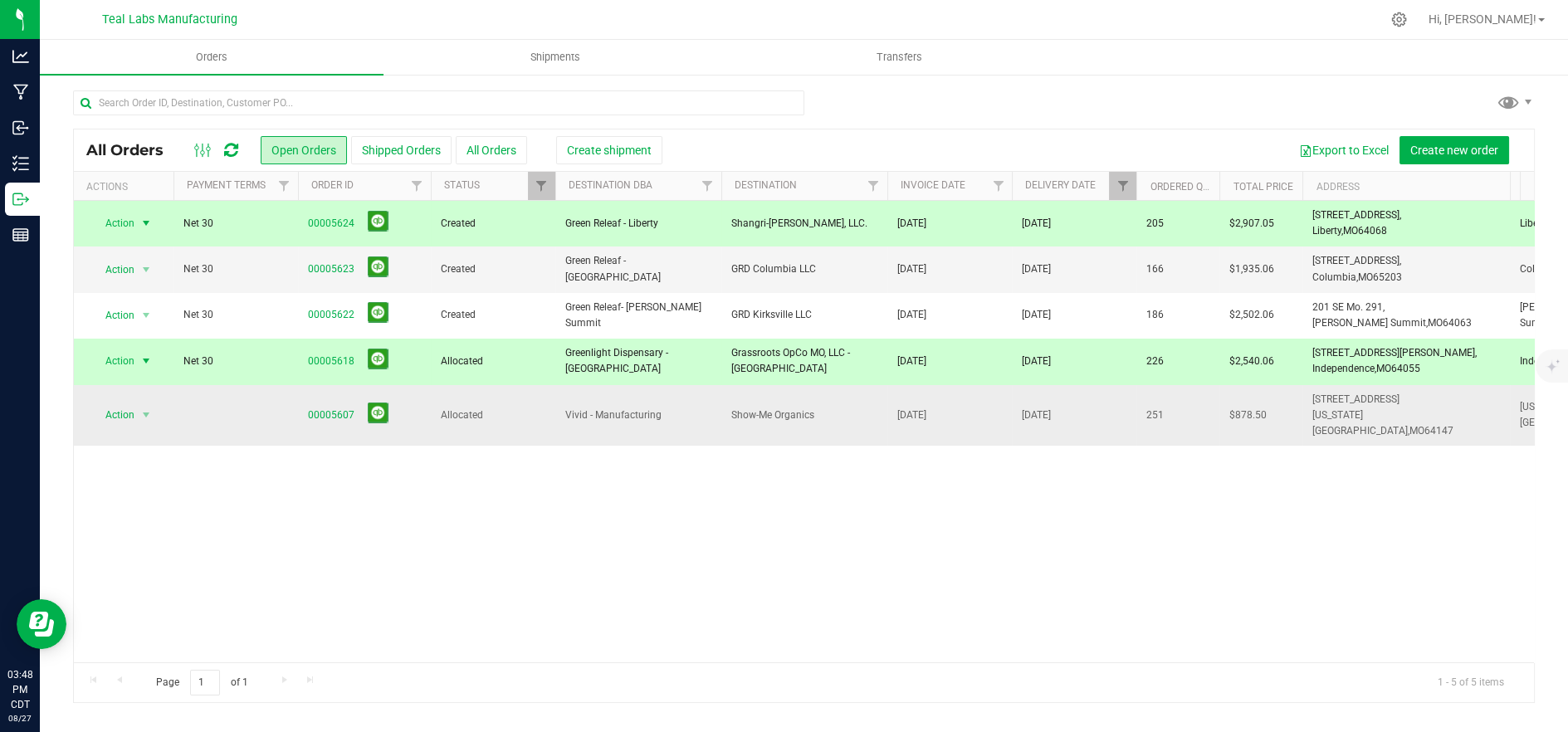
click at [1097, 405] on td "[DATE]" at bounding box center [1073, 416] width 124 height 62
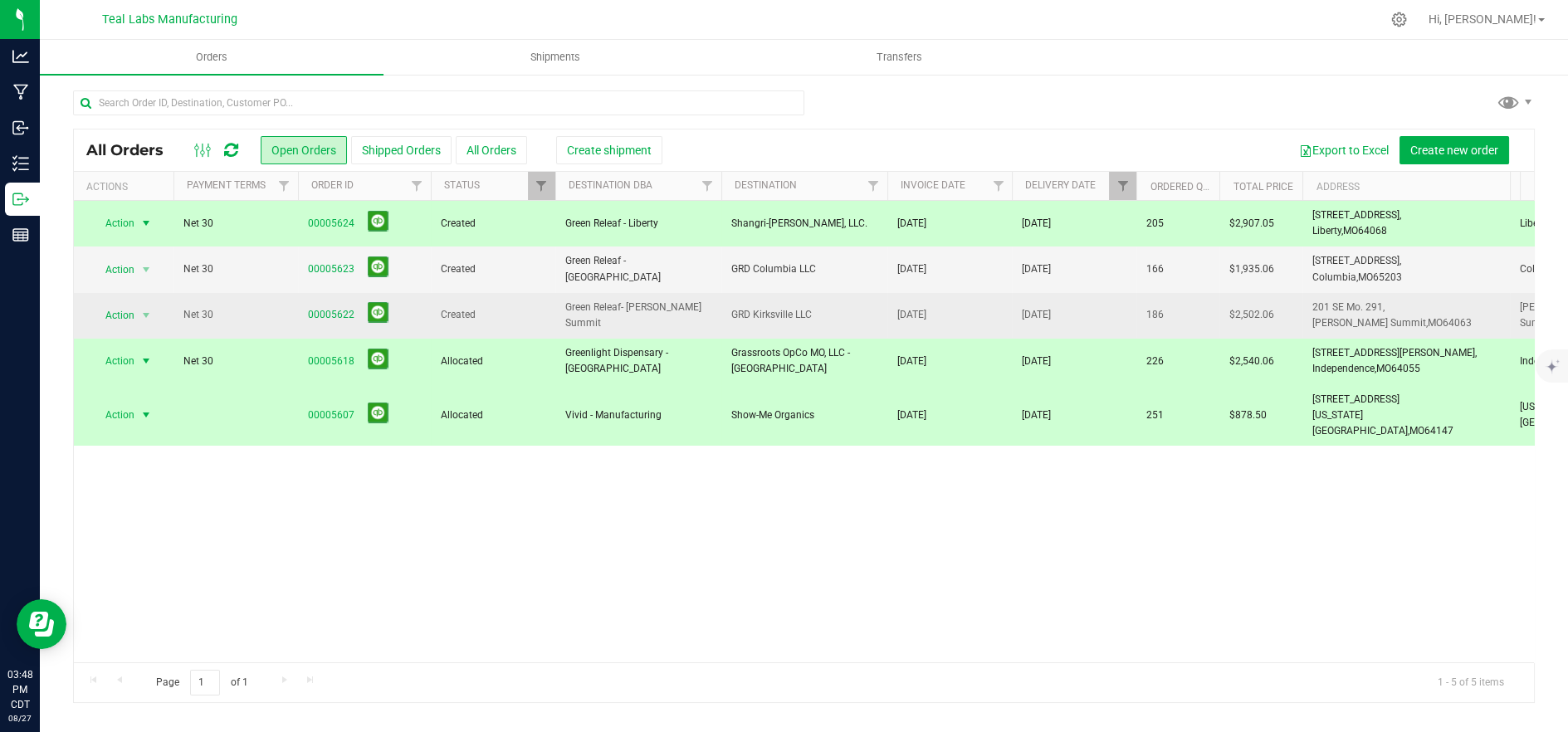
click at [1080, 315] on td "[DATE]" at bounding box center [1073, 316] width 124 height 46
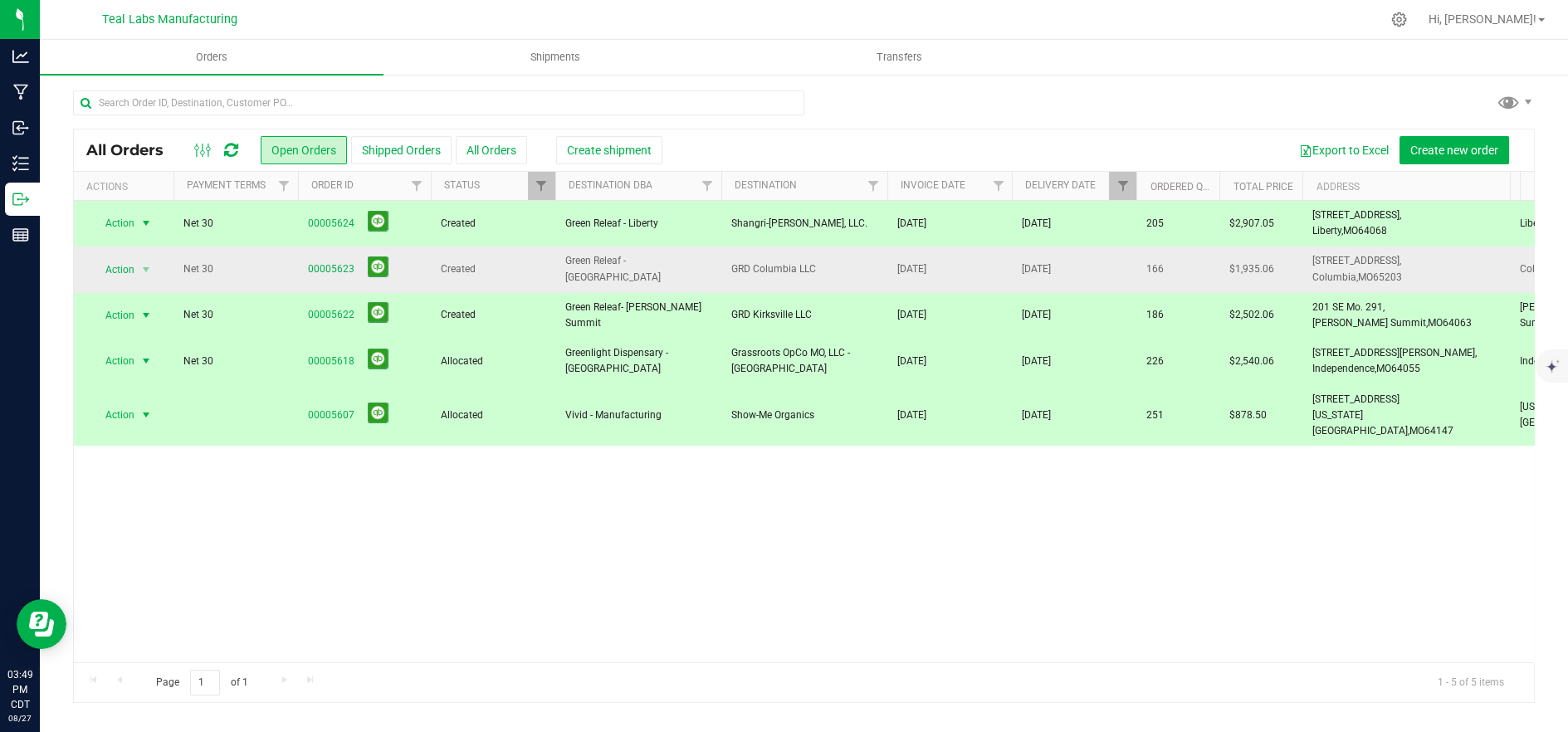
click at [1122, 271] on td "[DATE]" at bounding box center [1073, 270] width 124 height 46
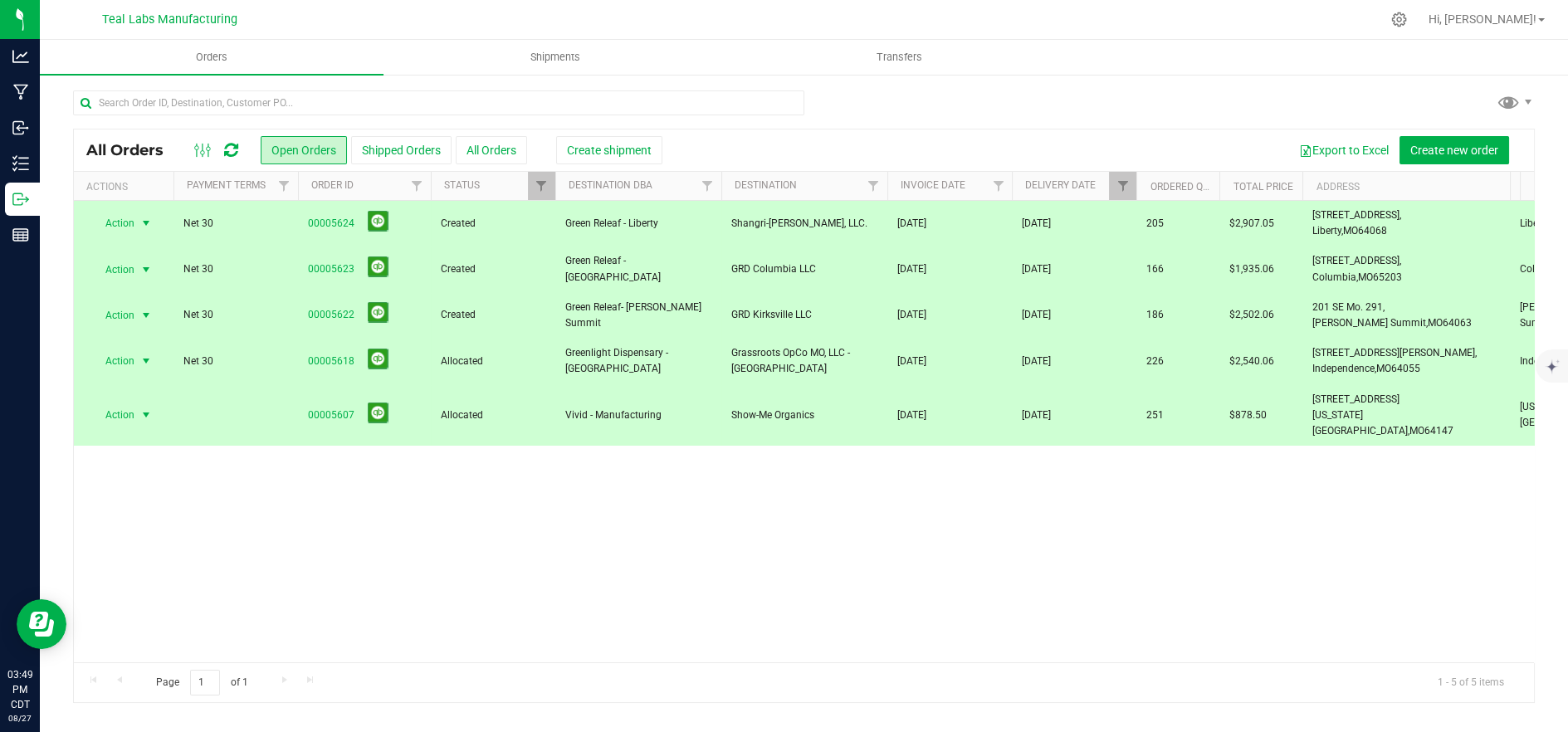
click at [836, 416] on td "Show-Me Organics" at bounding box center [804, 416] width 166 height 62
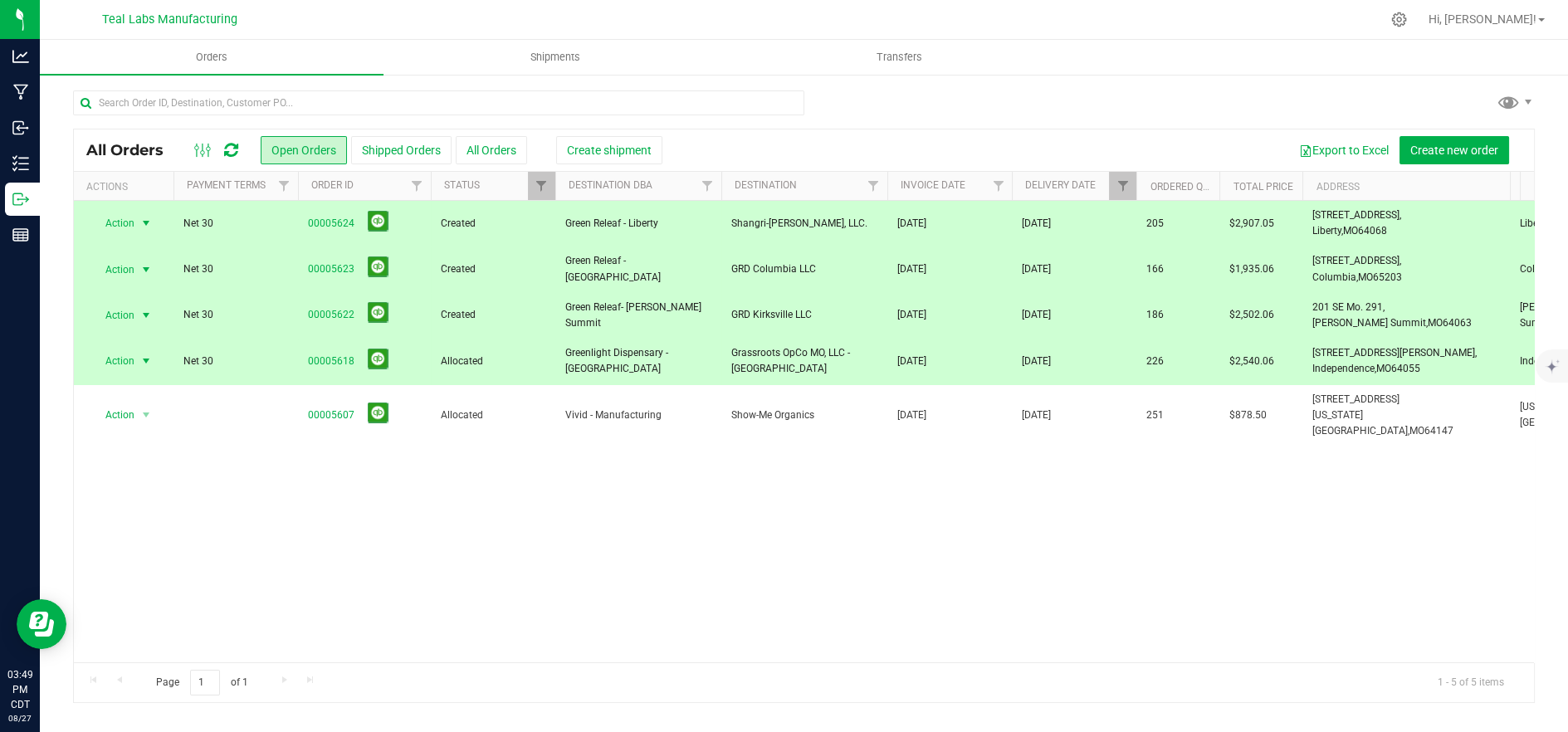
click at [850, 358] on span "Grassroots OpCo MO, LLC - [GEOGRAPHIC_DATA]" at bounding box center [805, 361] width 146 height 31
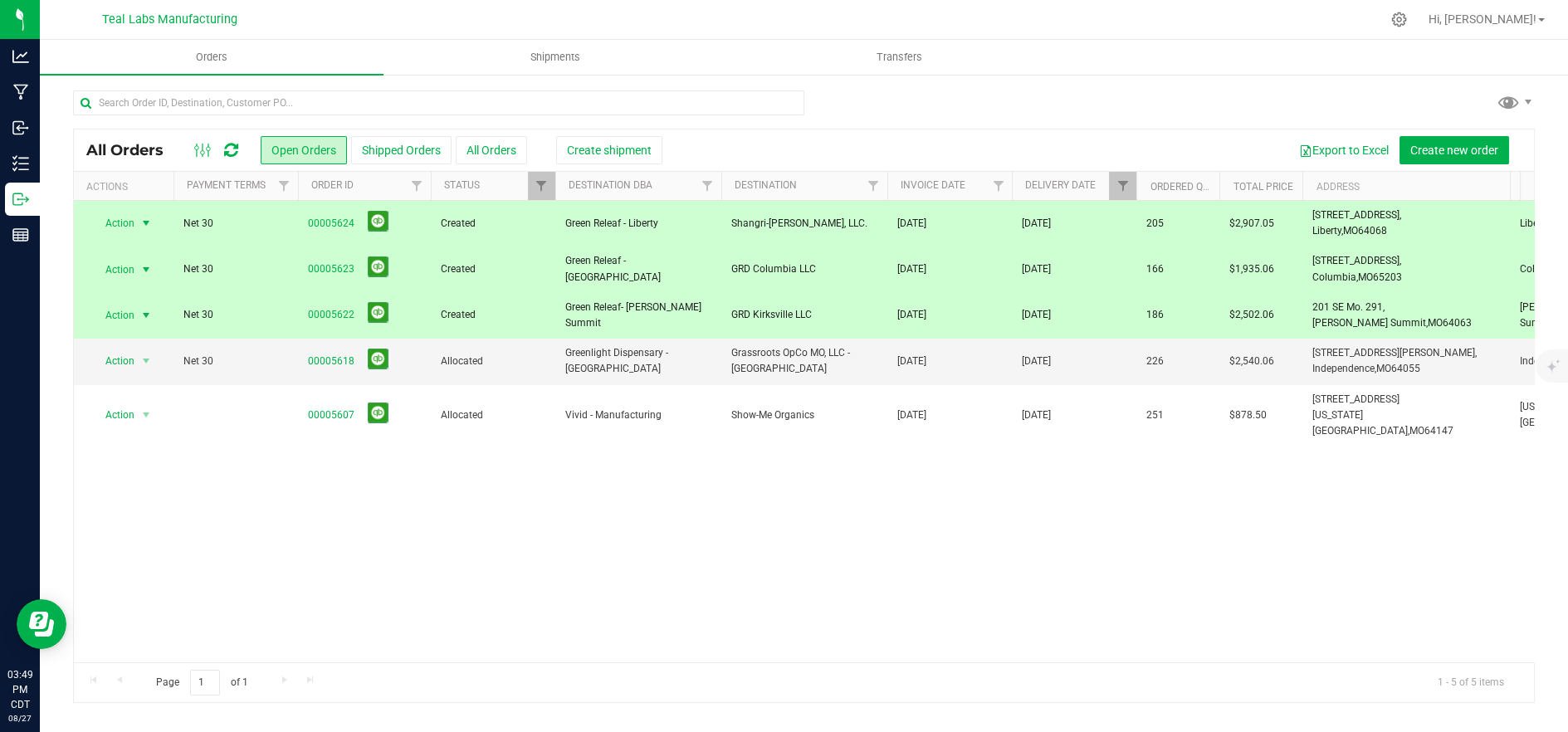
click at [834, 311] on span "GRD Kirksville LLC" at bounding box center [805, 315] width 146 height 16
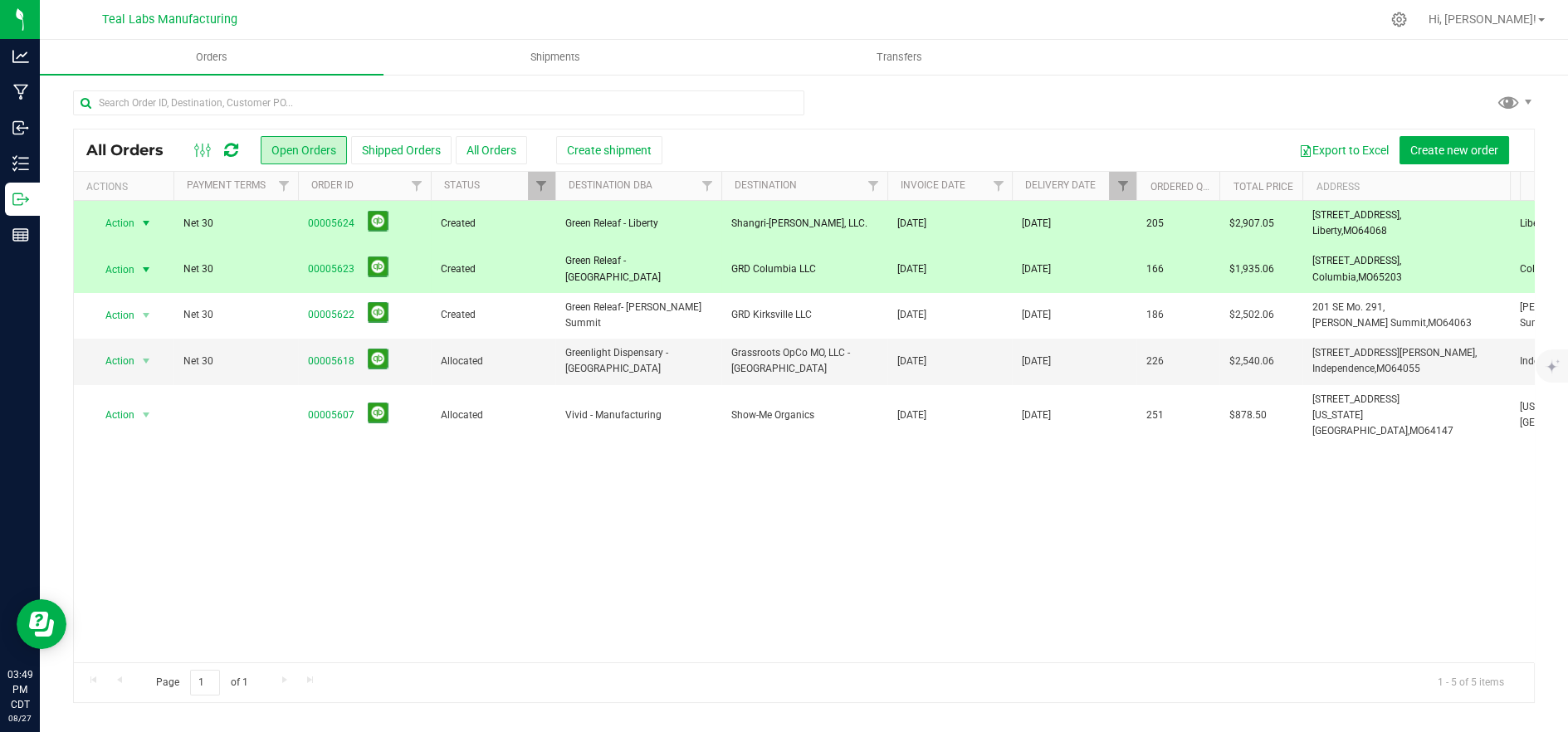
click at [833, 273] on span "GRD Columbia LLC" at bounding box center [805, 270] width 146 height 16
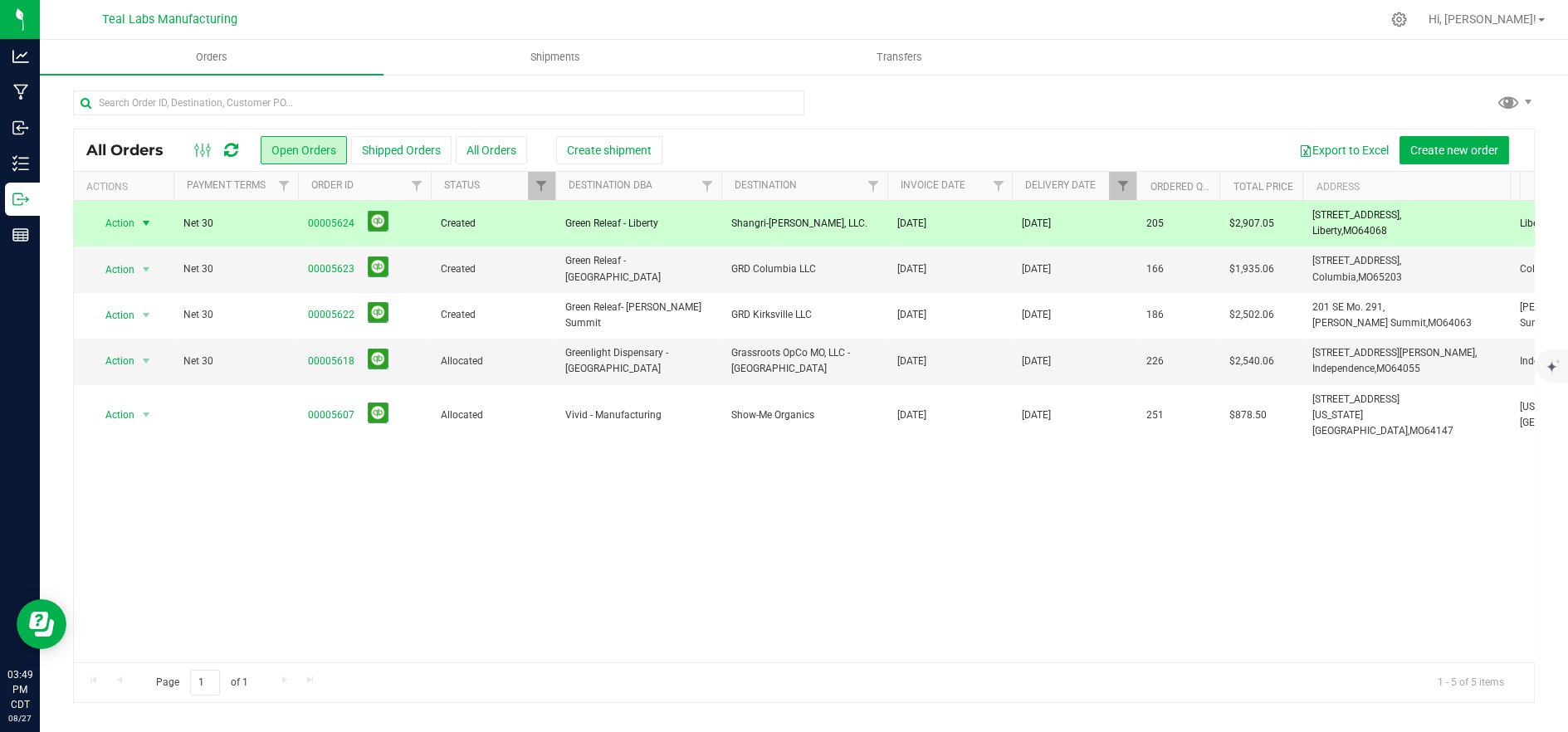
click at [835, 227] on span "Shangri-[PERSON_NAME], LLC." at bounding box center [805, 223] width 146 height 16
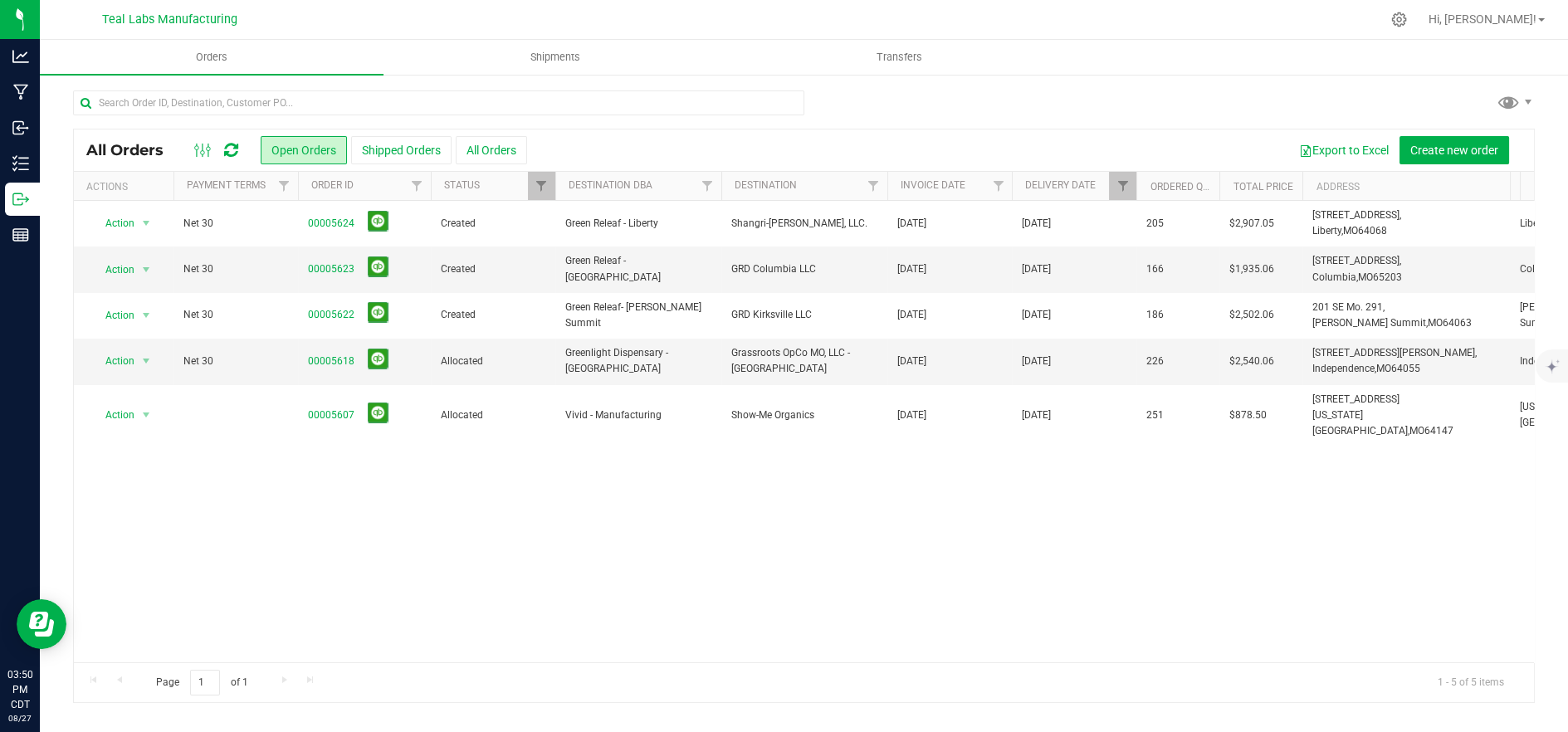
click at [1287, 83] on div "All Orders Open Orders Shipped Orders All Orders Export to Excel Create new ord…" at bounding box center [804, 396] width 1528 height 647
click at [1312, 102] on div at bounding box center [804, 110] width 1462 height 38
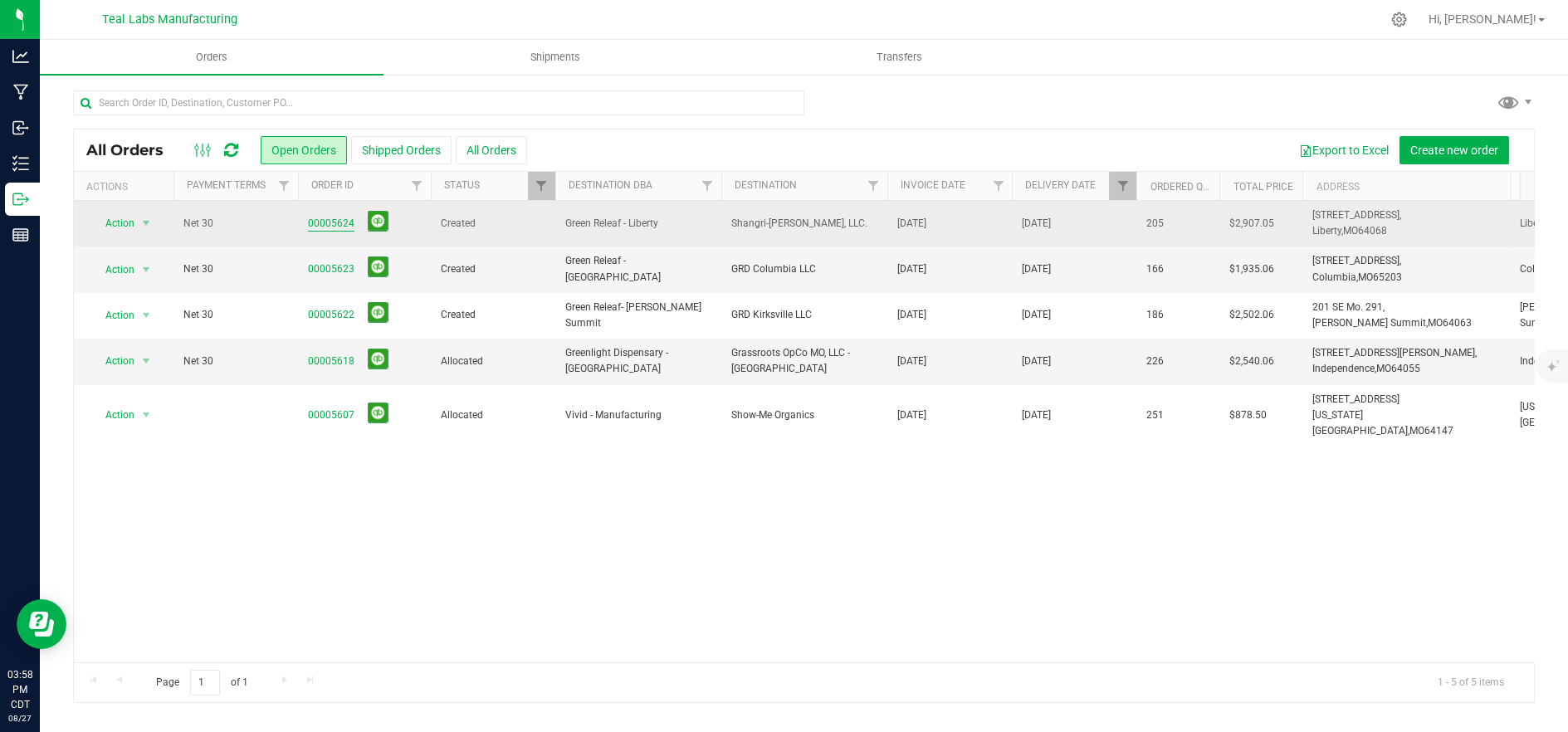
click at [320, 228] on link "00005624" at bounding box center [330, 223] width 46 height 16
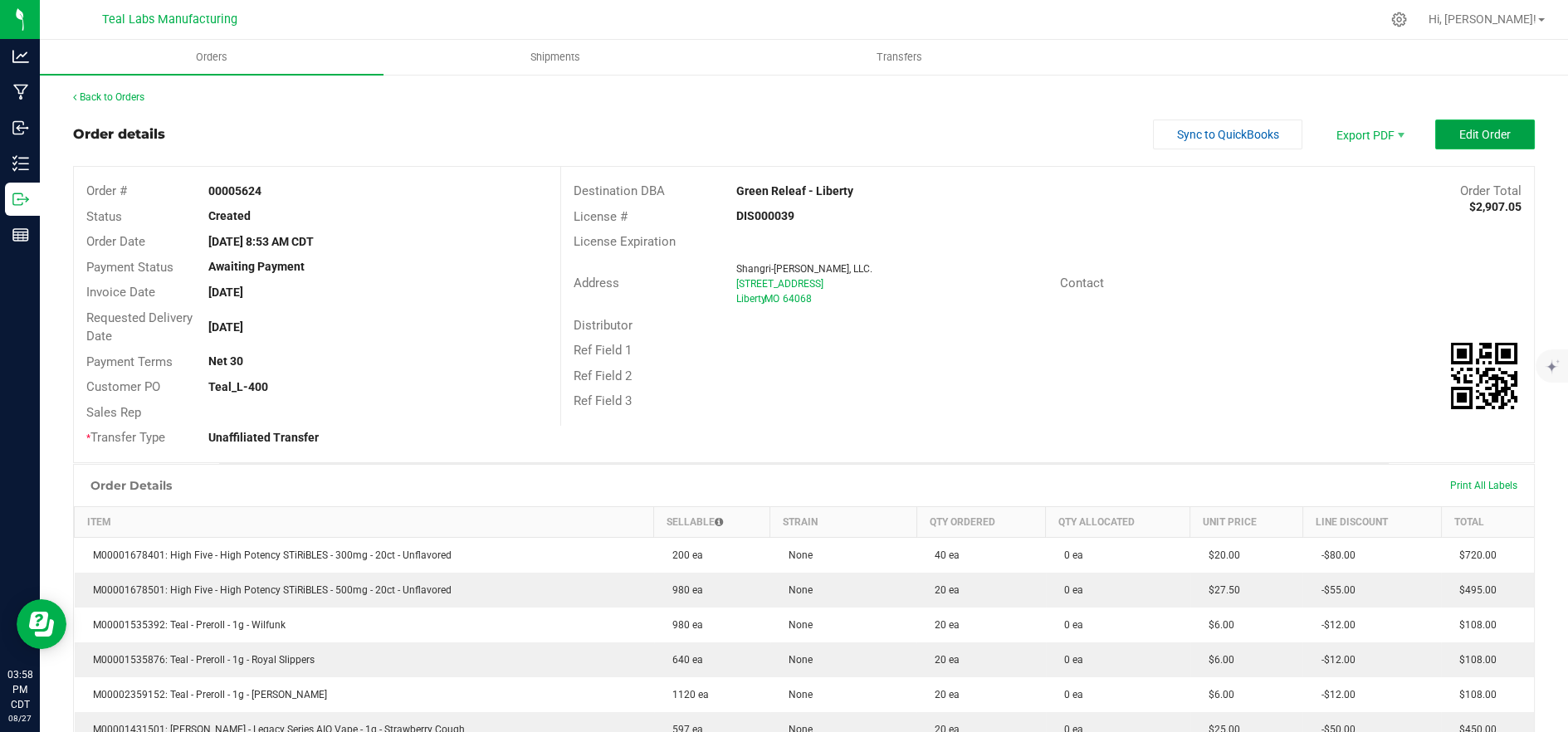
click at [1459, 137] on span "Edit Order" at bounding box center [1485, 134] width 51 height 13
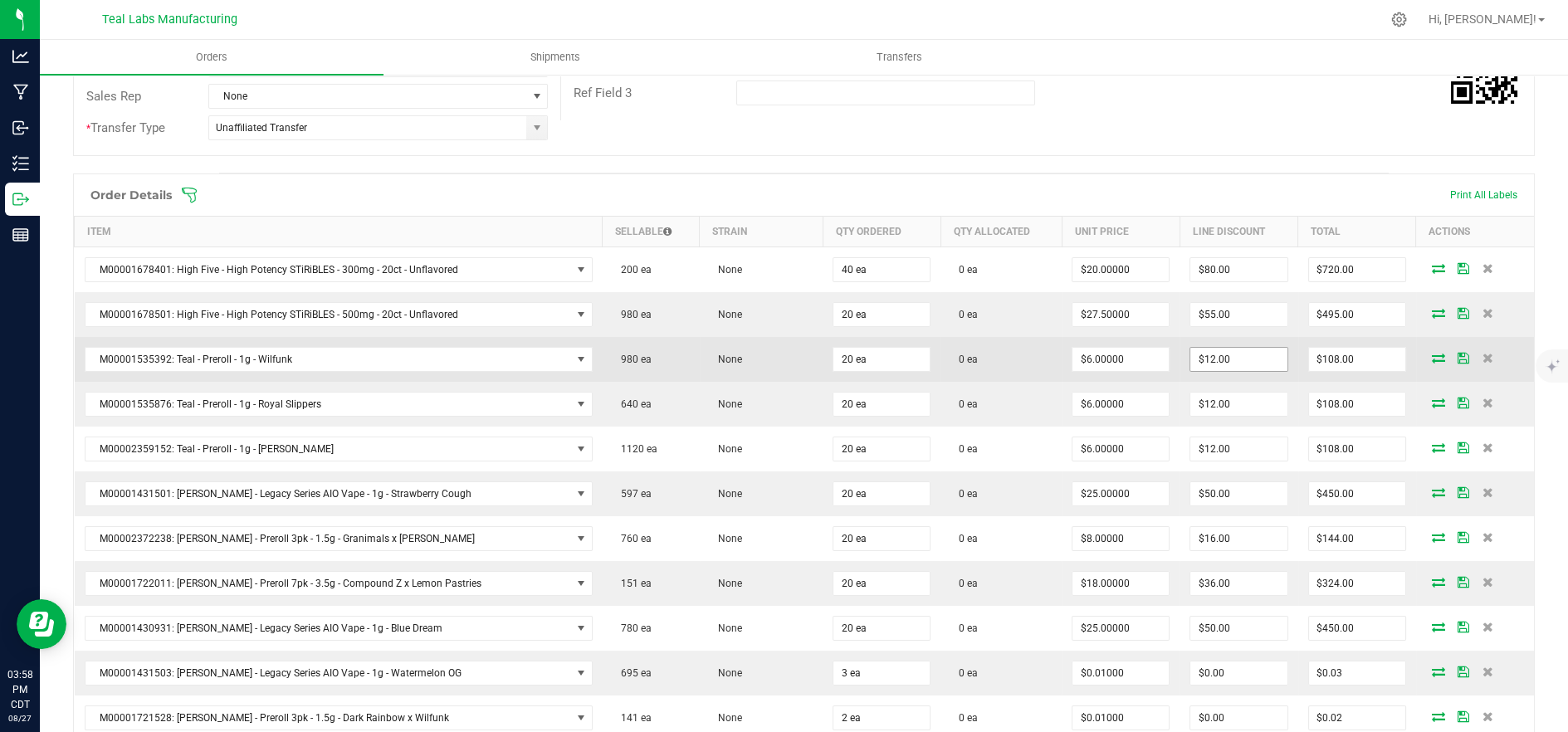
scroll to position [369, 0]
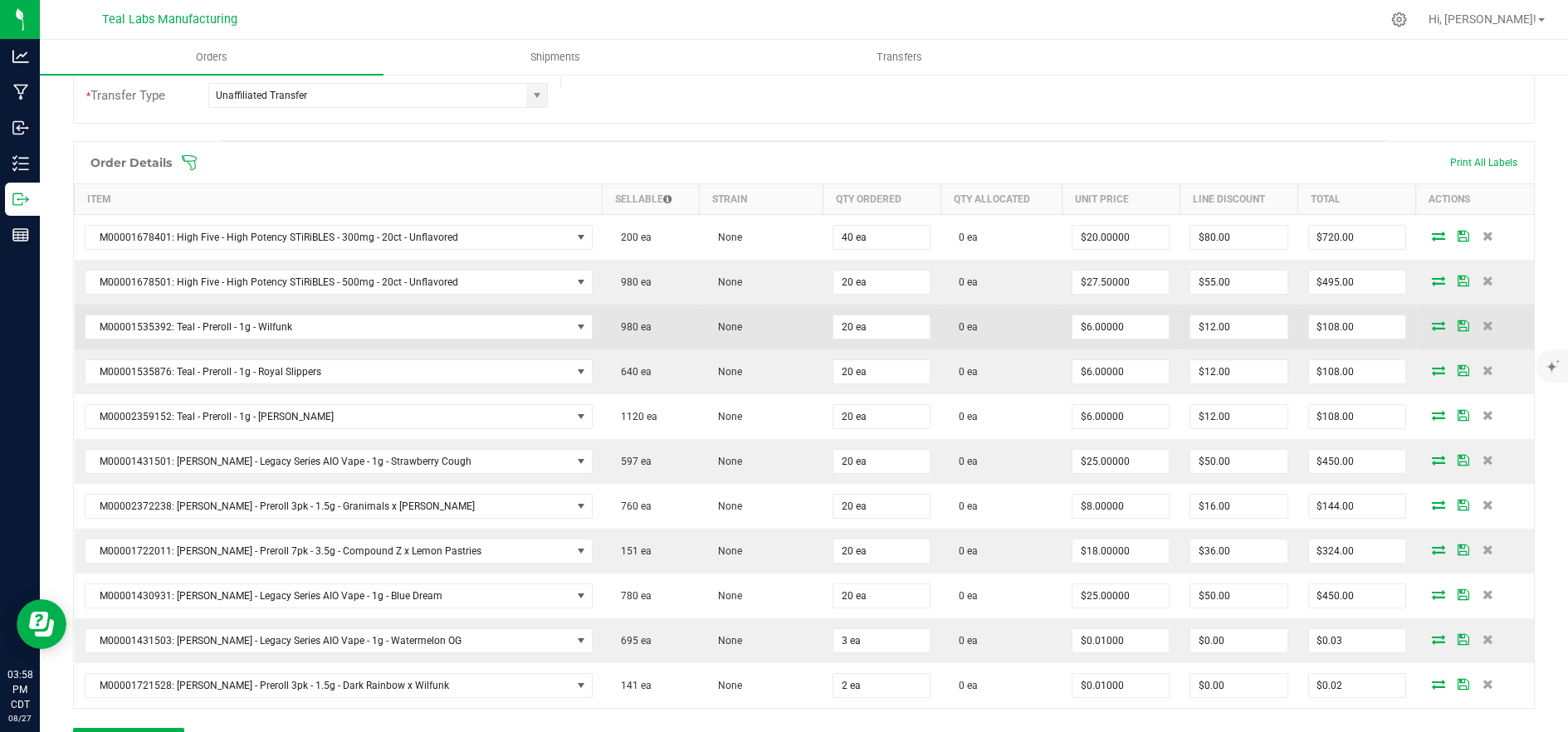
click at [1432, 324] on icon at bounding box center [1438, 325] width 13 height 10
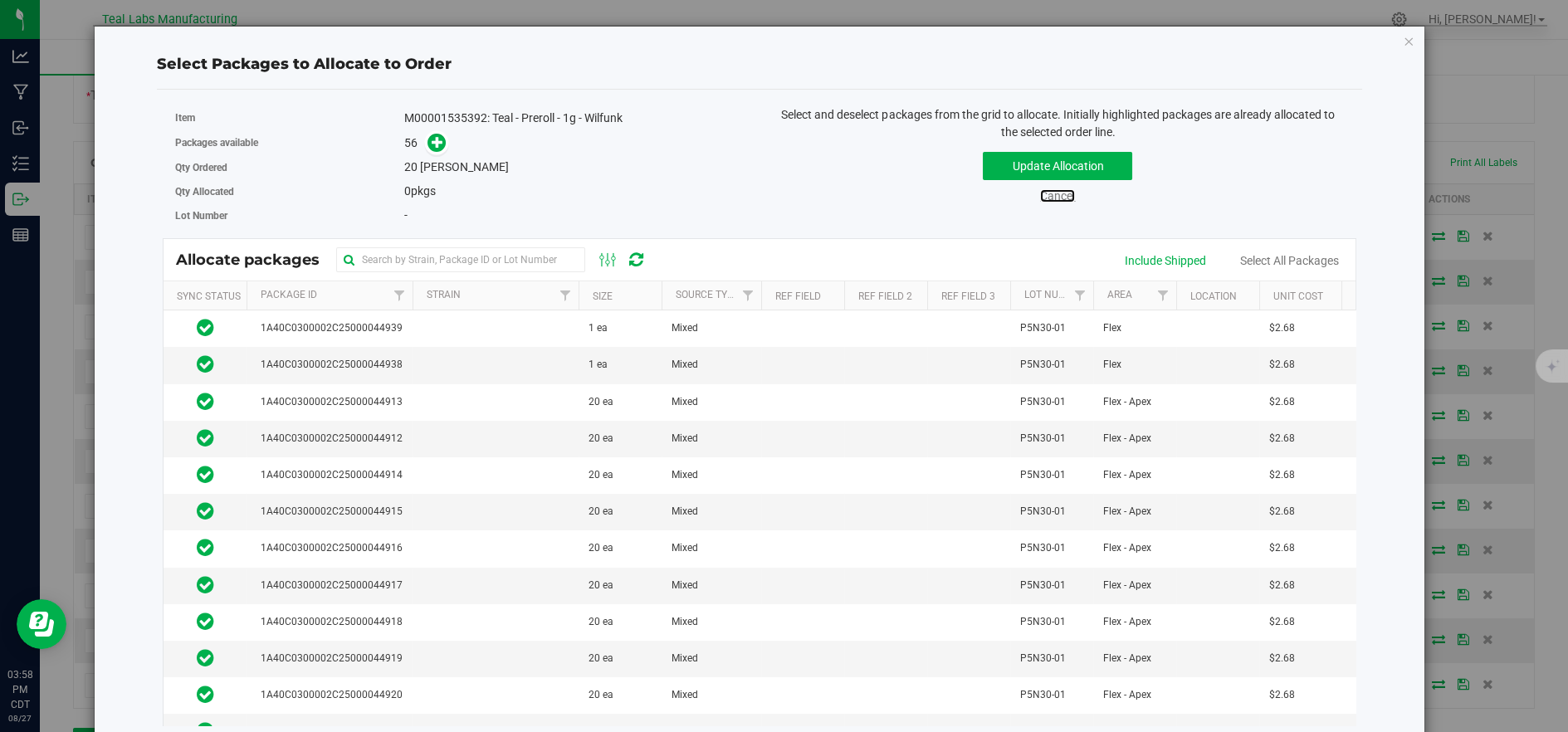
click at [1051, 196] on link "Cancel" at bounding box center [1058, 196] width 35 height 13
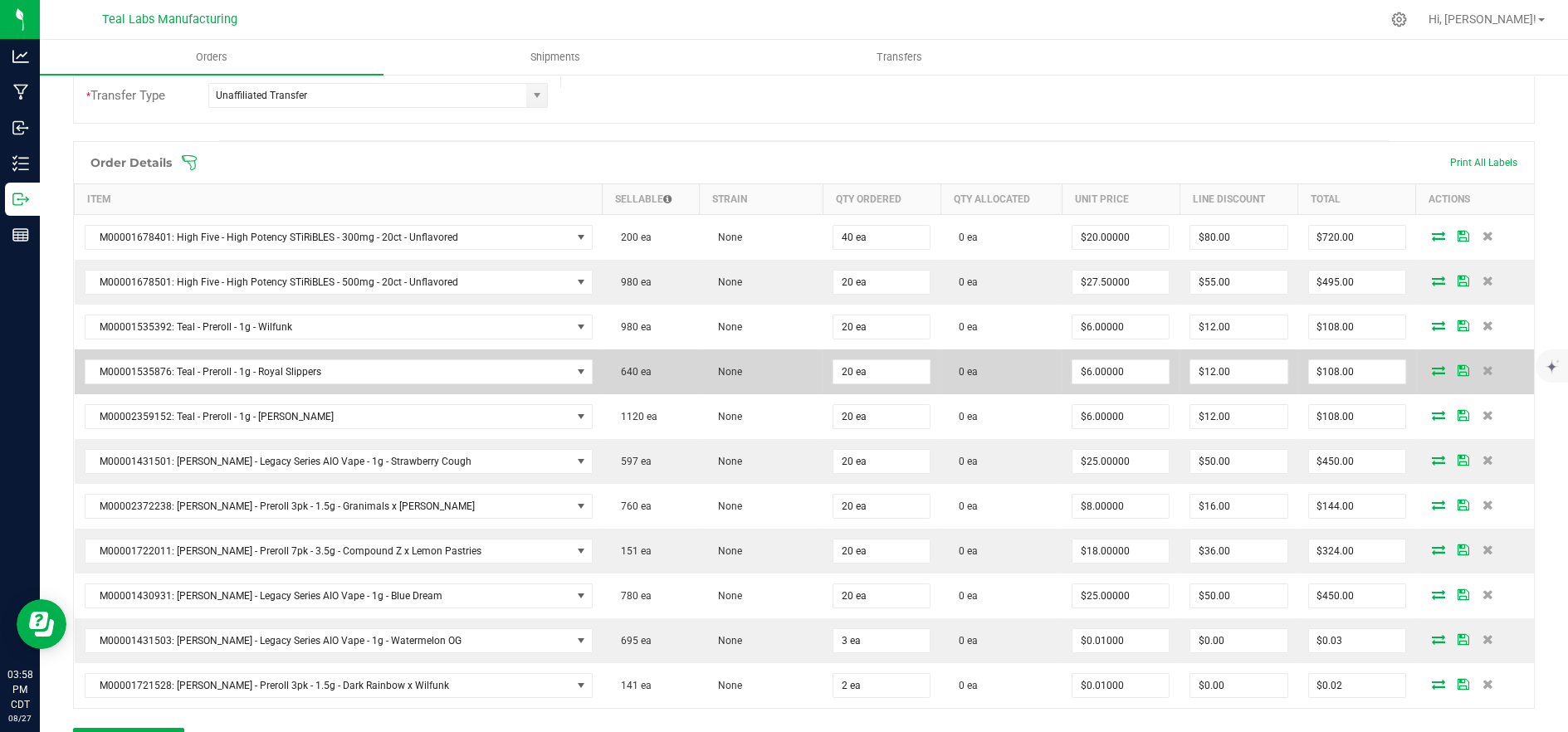
click at [1432, 368] on icon at bounding box center [1438, 369] width 13 height 10
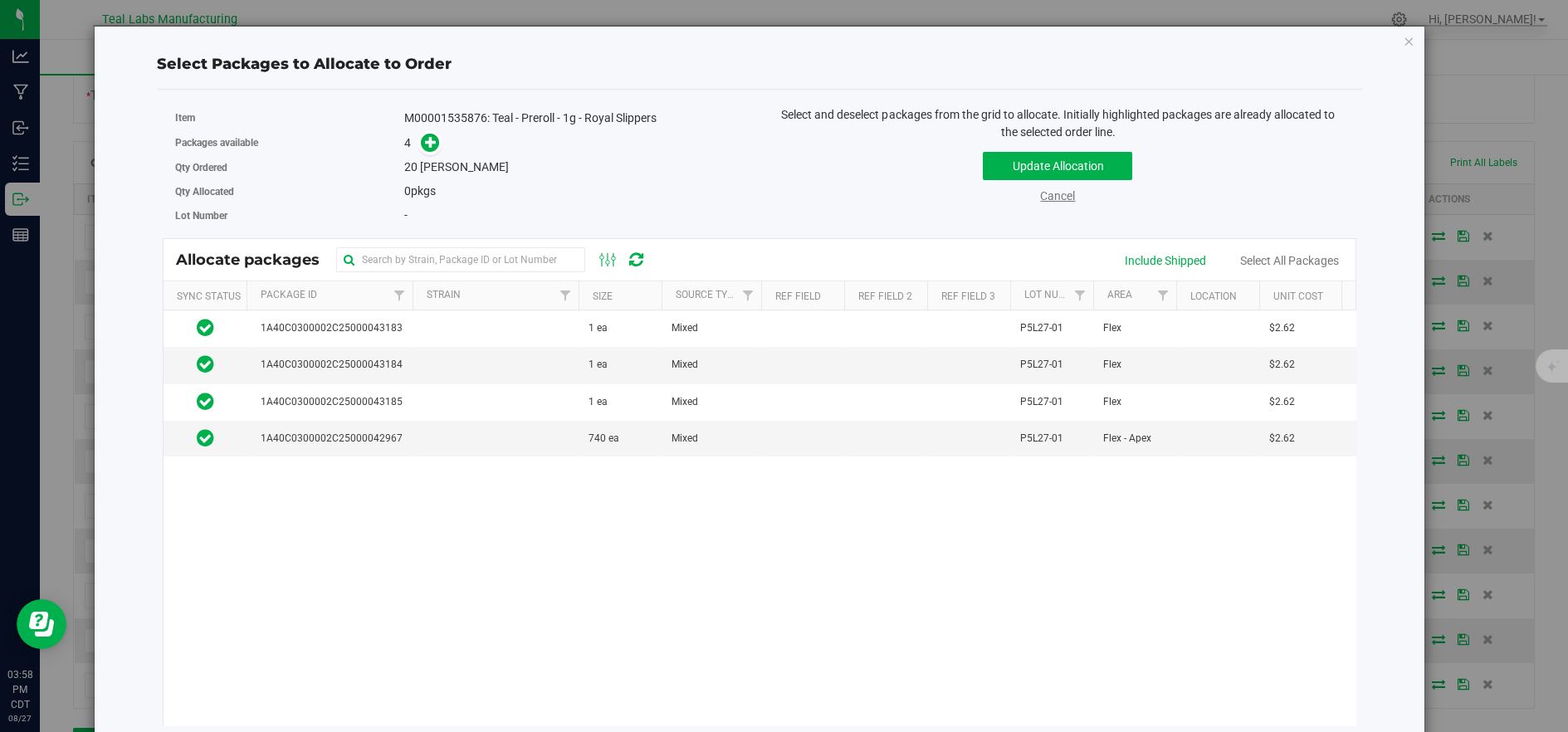
click at [1044, 195] on link "Cancel" at bounding box center [1058, 196] width 35 height 13
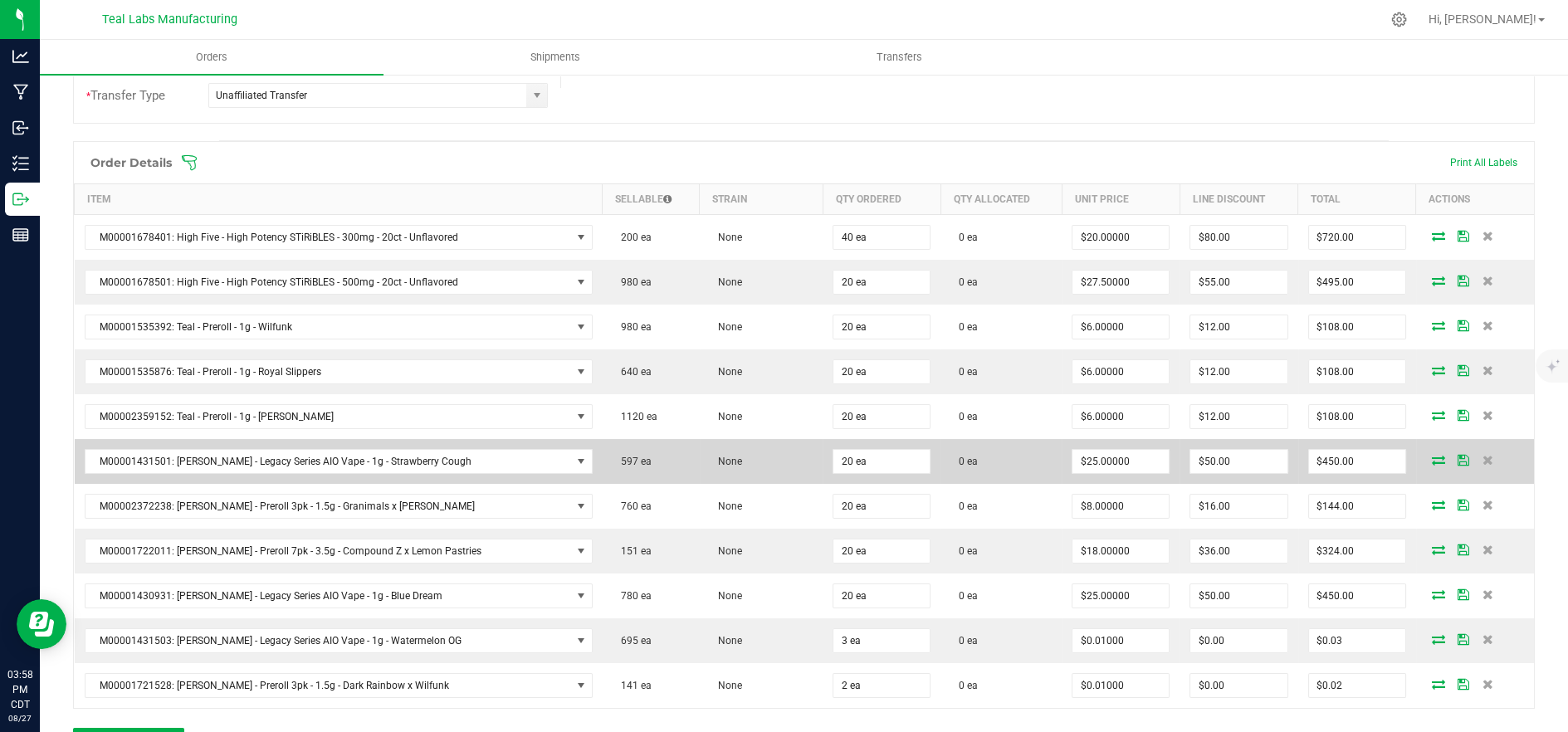
click at [1432, 456] on icon at bounding box center [1438, 459] width 13 height 10
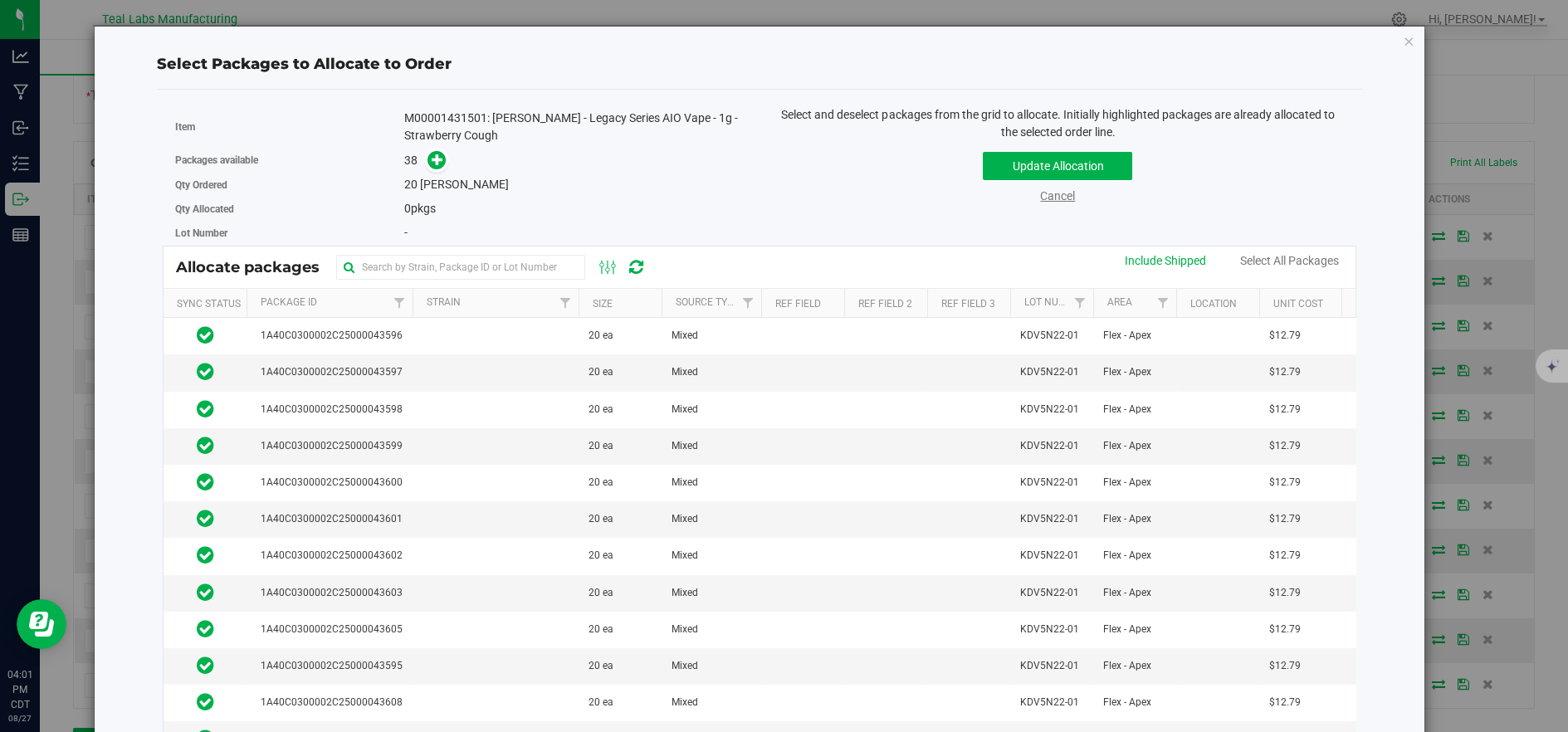
click at [1053, 195] on link "Cancel" at bounding box center [1058, 196] width 35 height 13
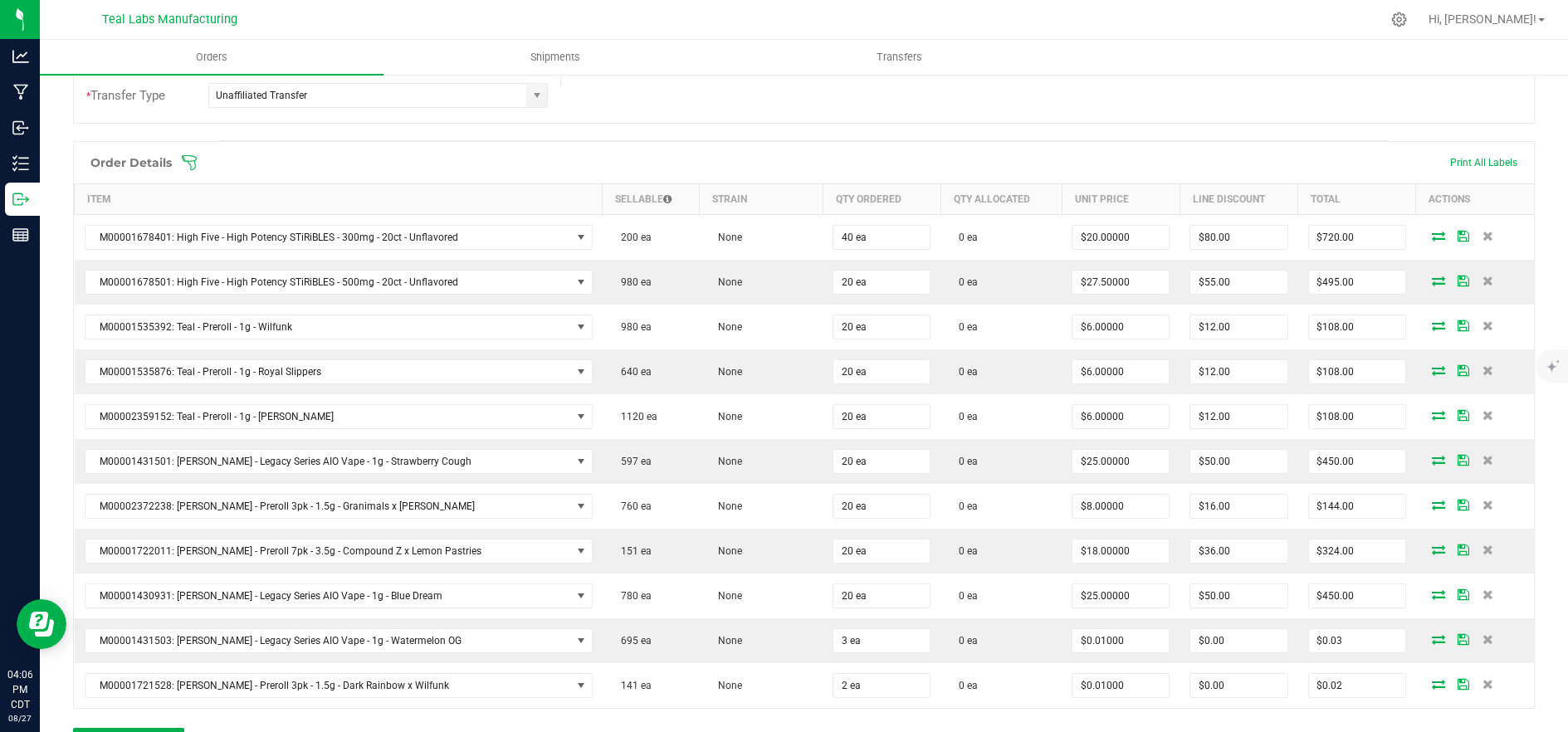
click at [196, 162] on icon at bounding box center [189, 163] width 17 height 17
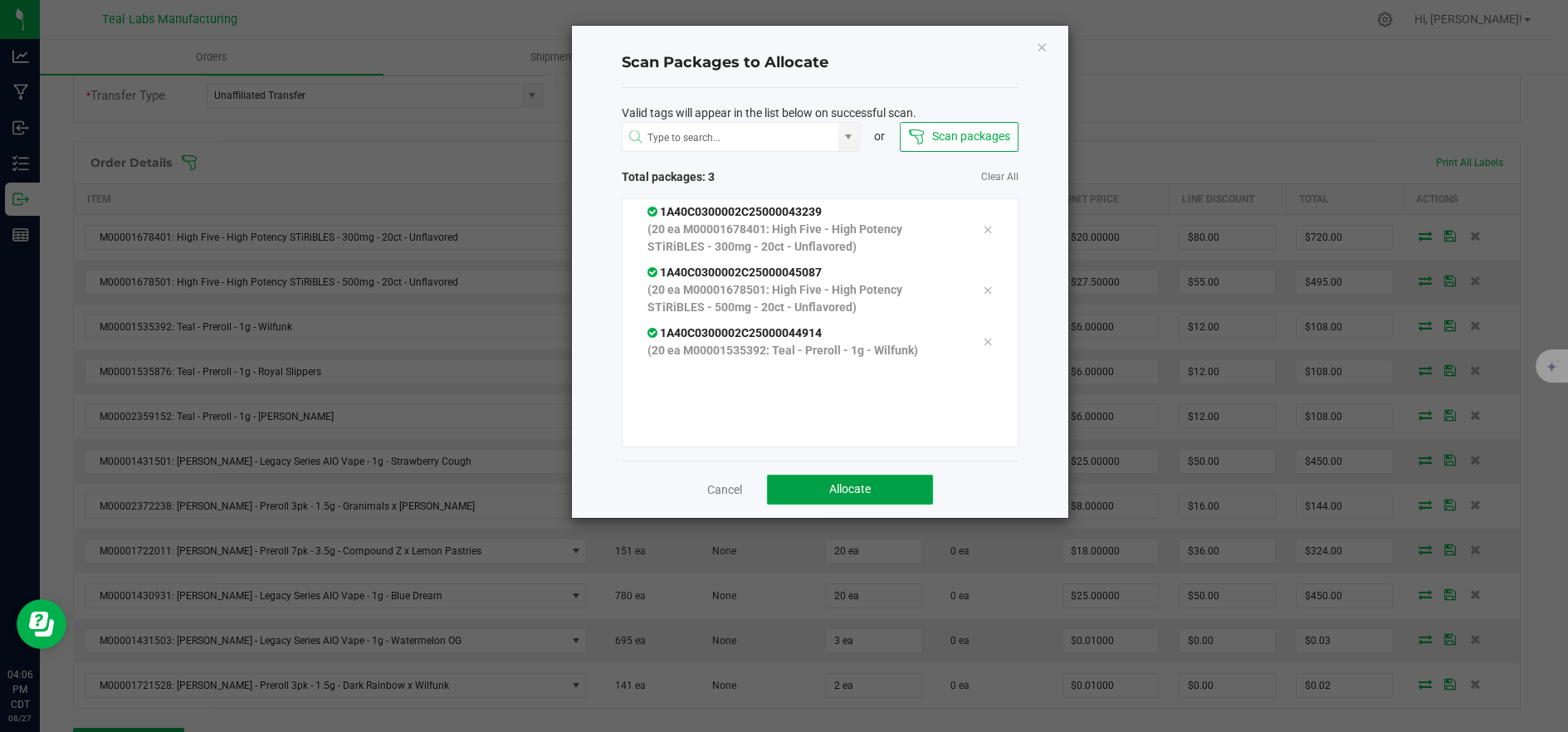
click at [791, 480] on button "Allocate" at bounding box center [850, 489] width 166 height 30
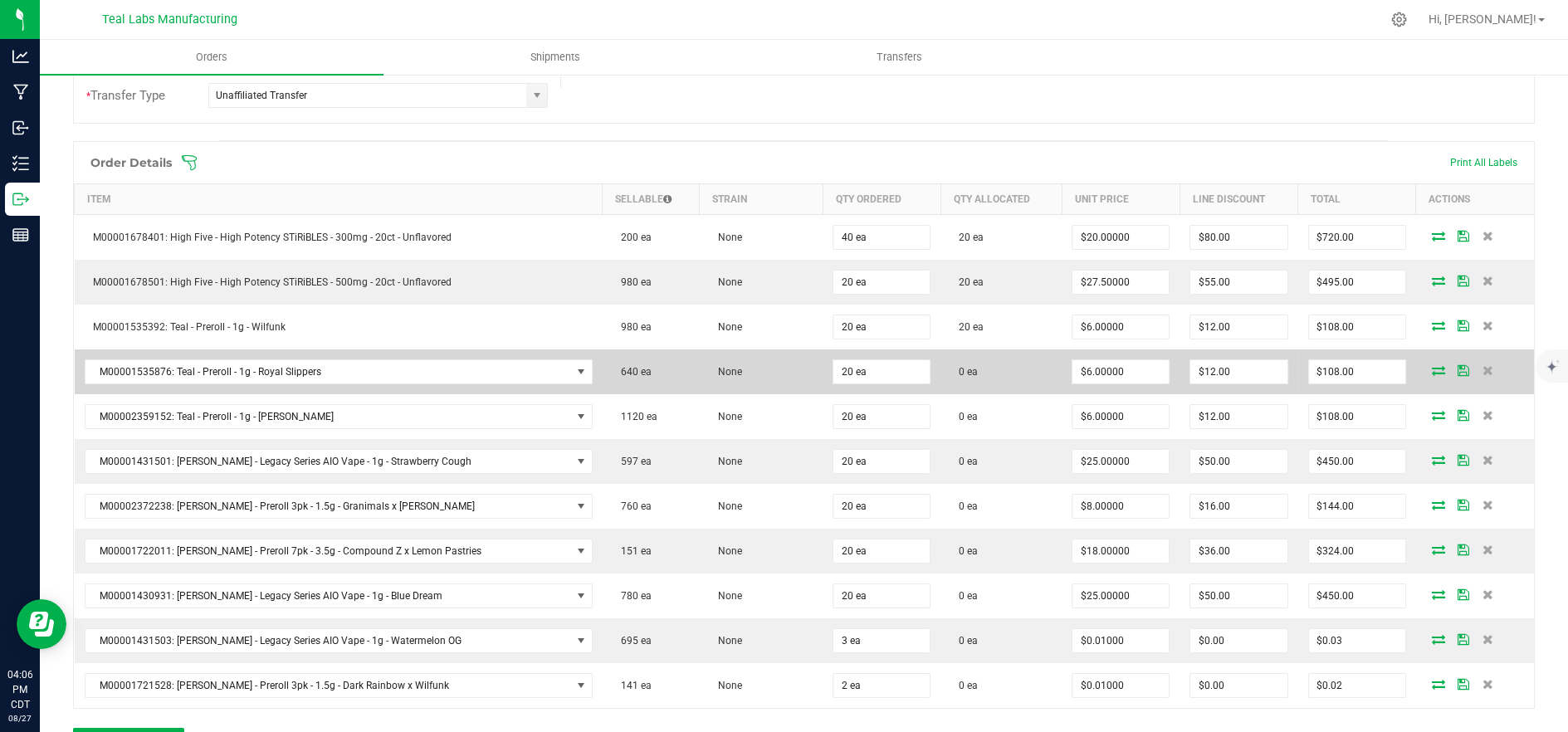
click at [1432, 368] on icon at bounding box center [1438, 369] width 13 height 10
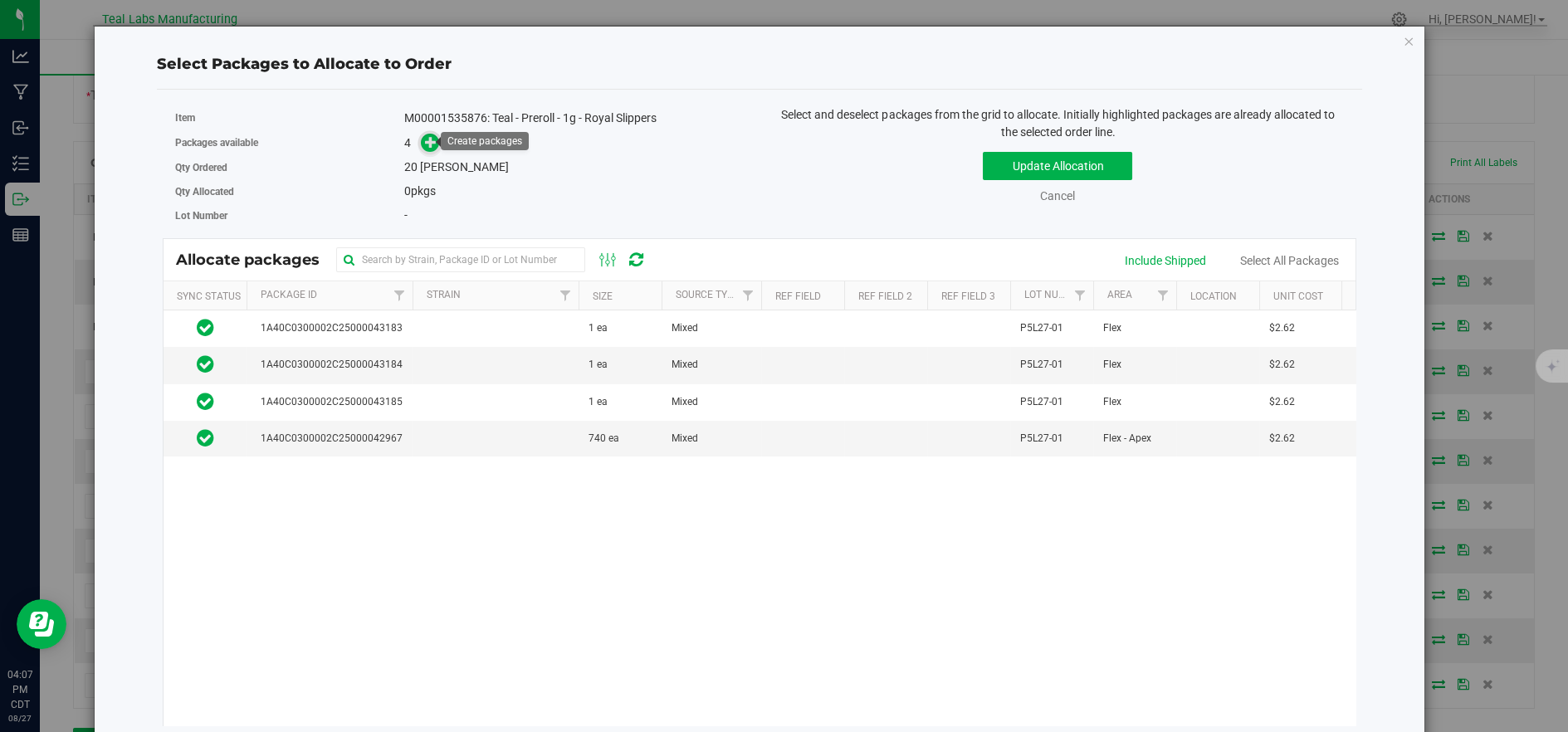
click at [425, 139] on icon at bounding box center [430, 142] width 11 height 11
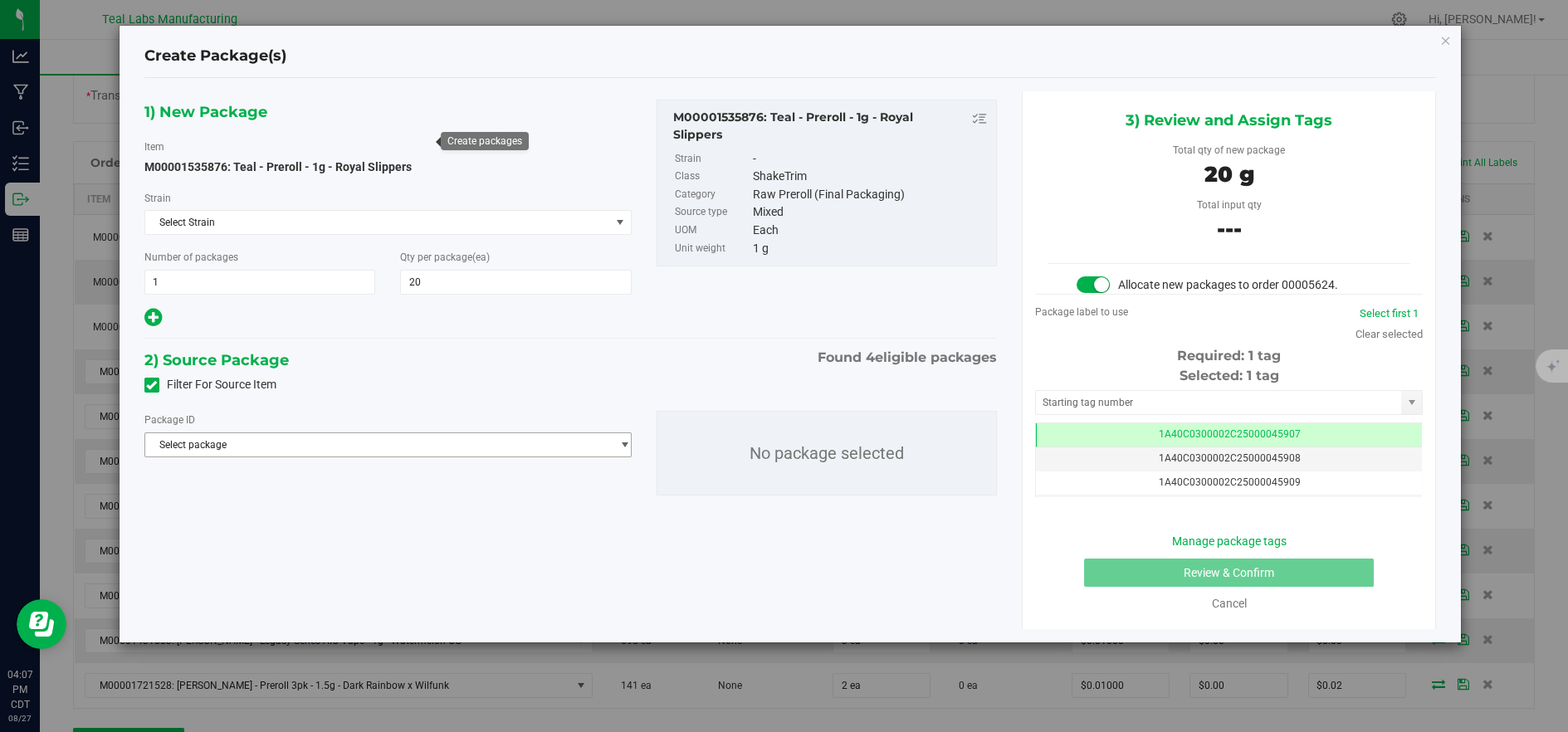
click at [561, 449] on span "Select package" at bounding box center [377, 445] width 465 height 23
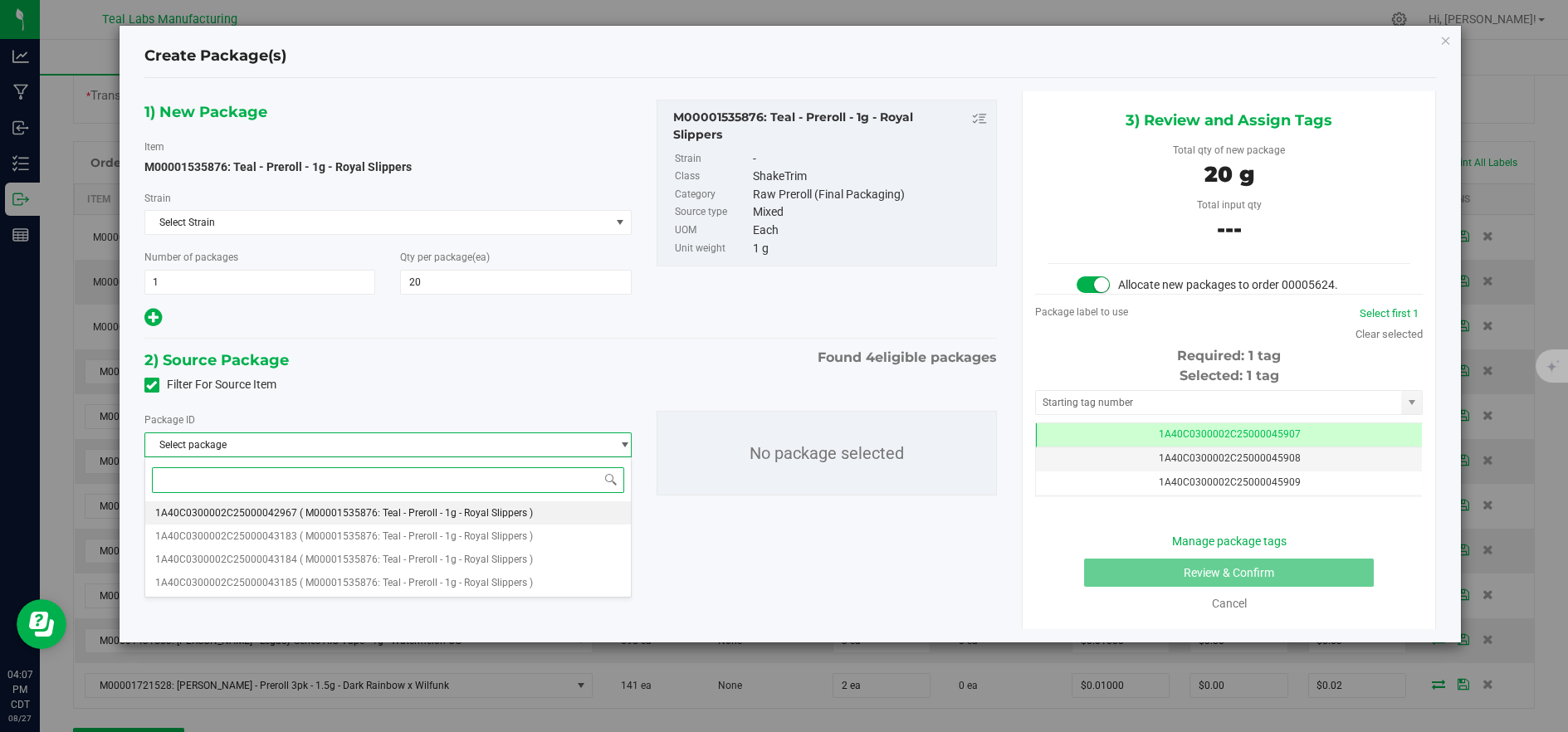
click at [505, 518] on span "( M00001535876: Teal - Preroll - 1g - Royal Slippers )" at bounding box center [416, 513] width 233 height 11
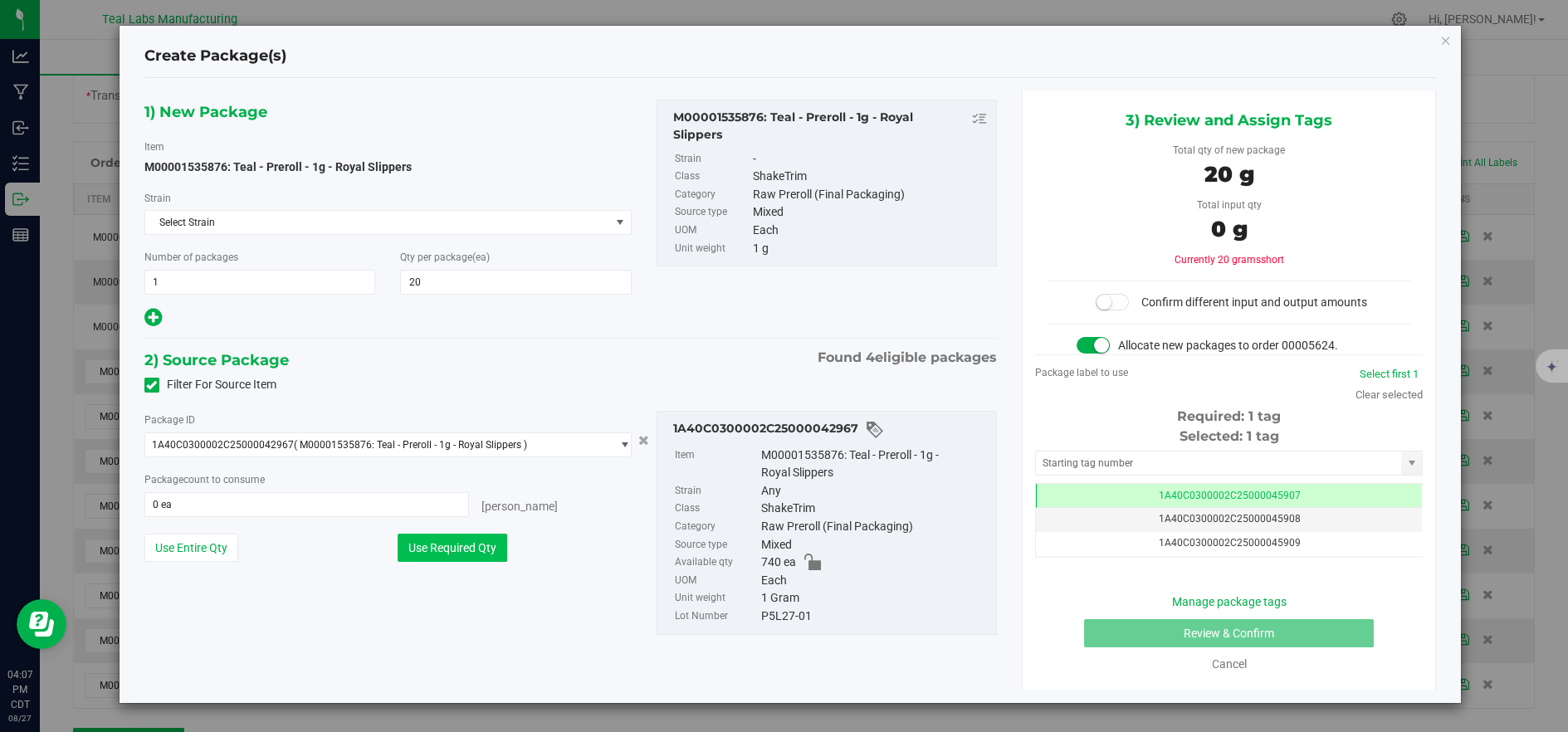
click at [455, 549] on button "Use Required Qty" at bounding box center [453, 548] width 110 height 28
type input "20 ea"
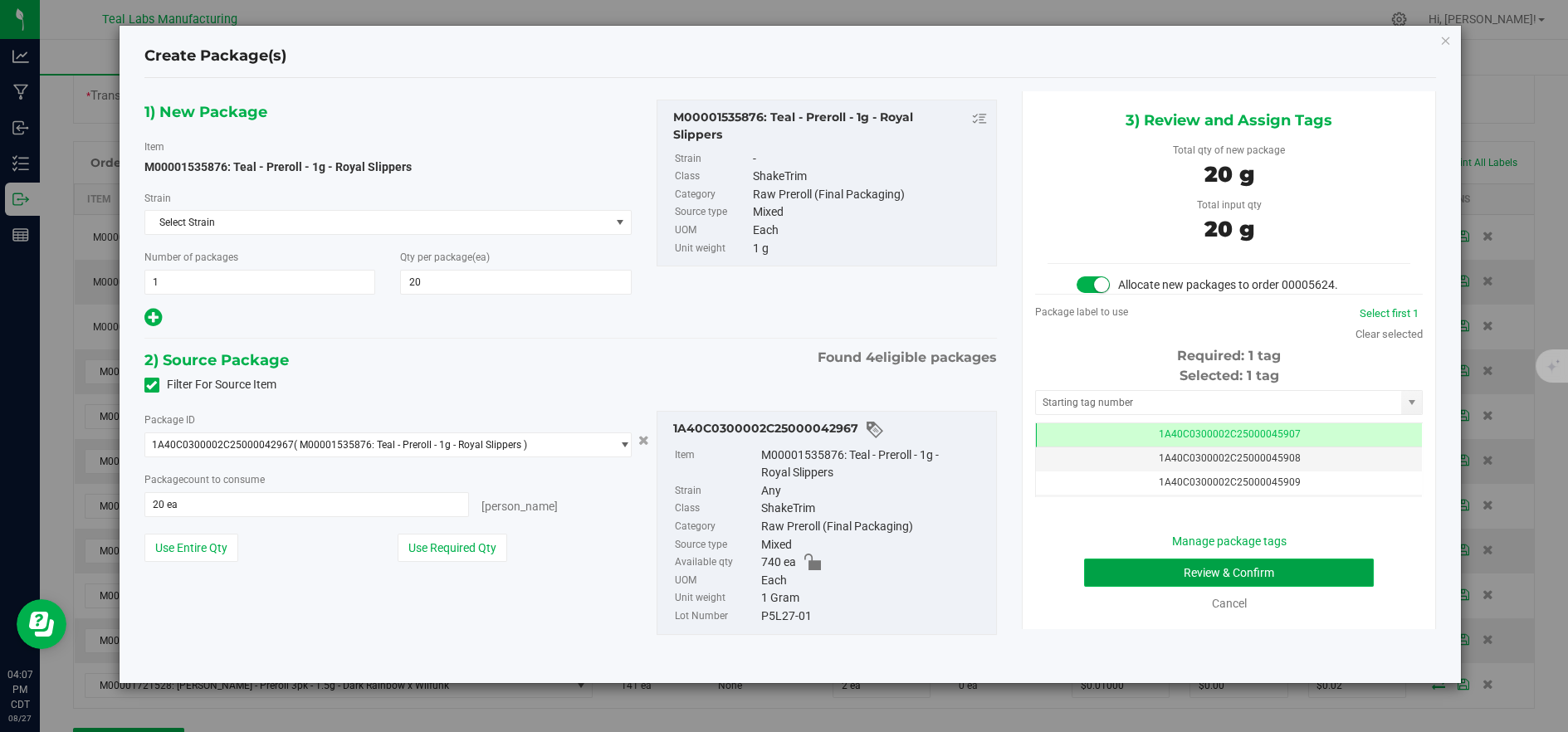
click at [1146, 562] on button "Review & Confirm" at bounding box center [1228, 573] width 289 height 28
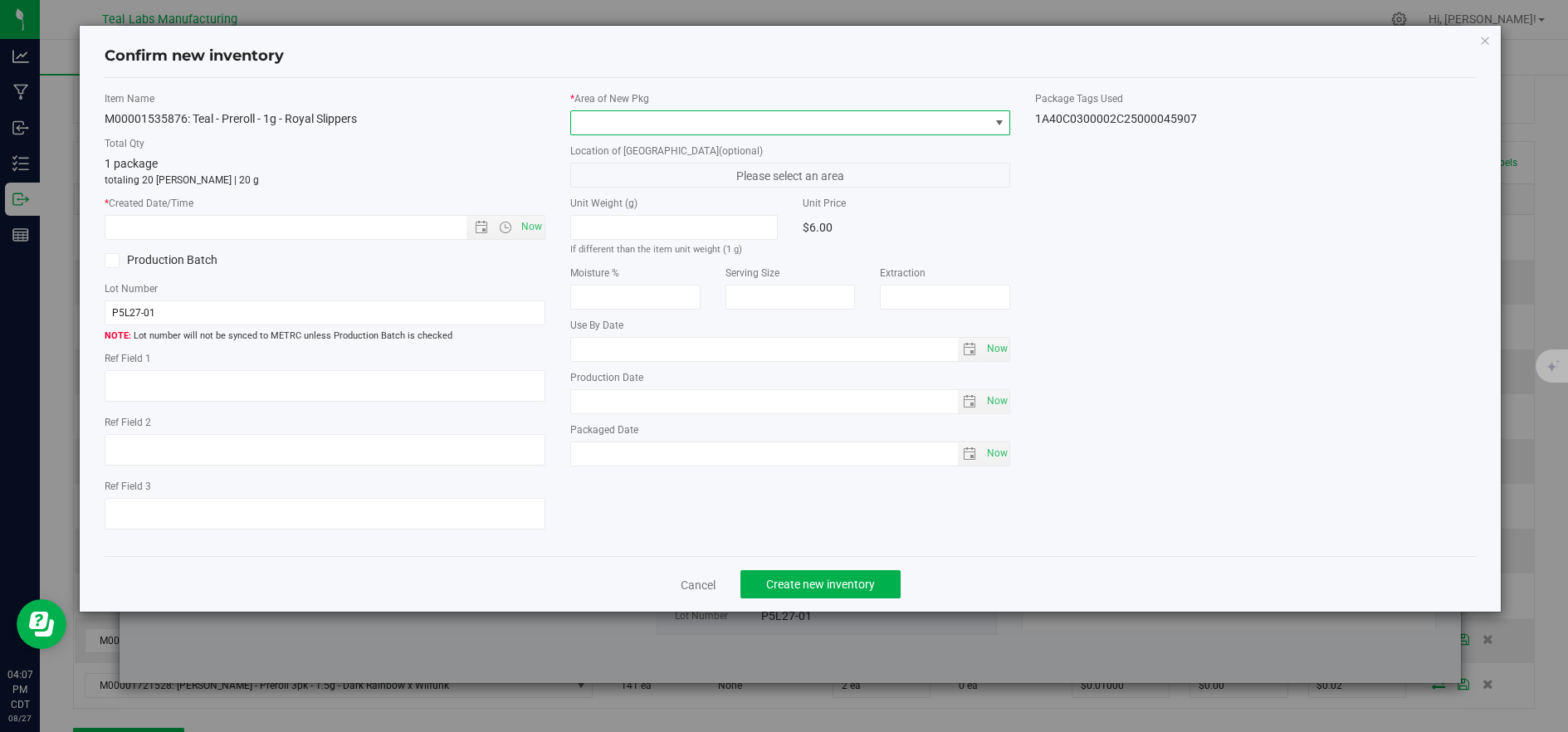
click at [655, 124] on span at bounding box center [780, 123] width 418 height 23
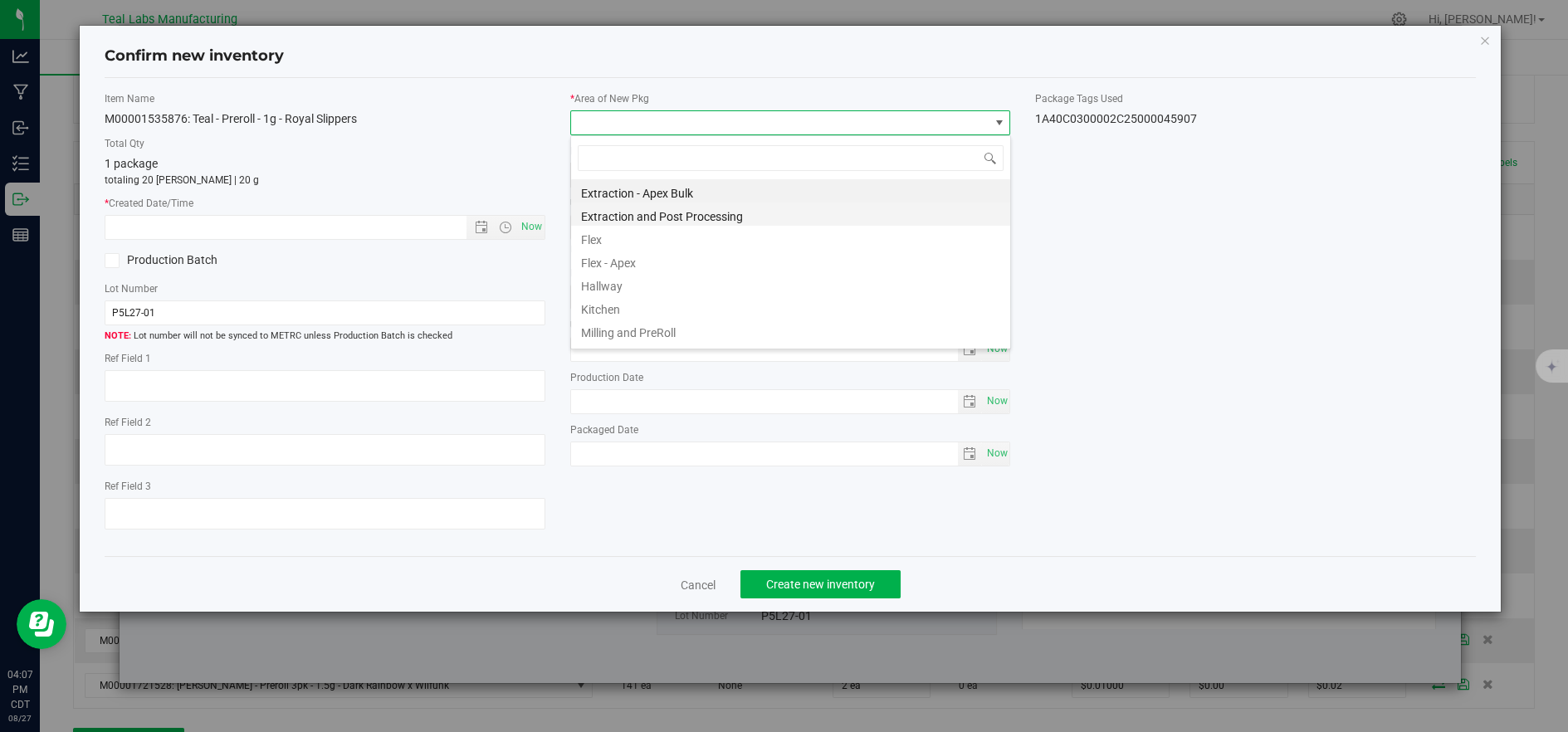
scroll to position [25, 439]
click at [608, 237] on li "Flex" at bounding box center [790, 237] width 439 height 23
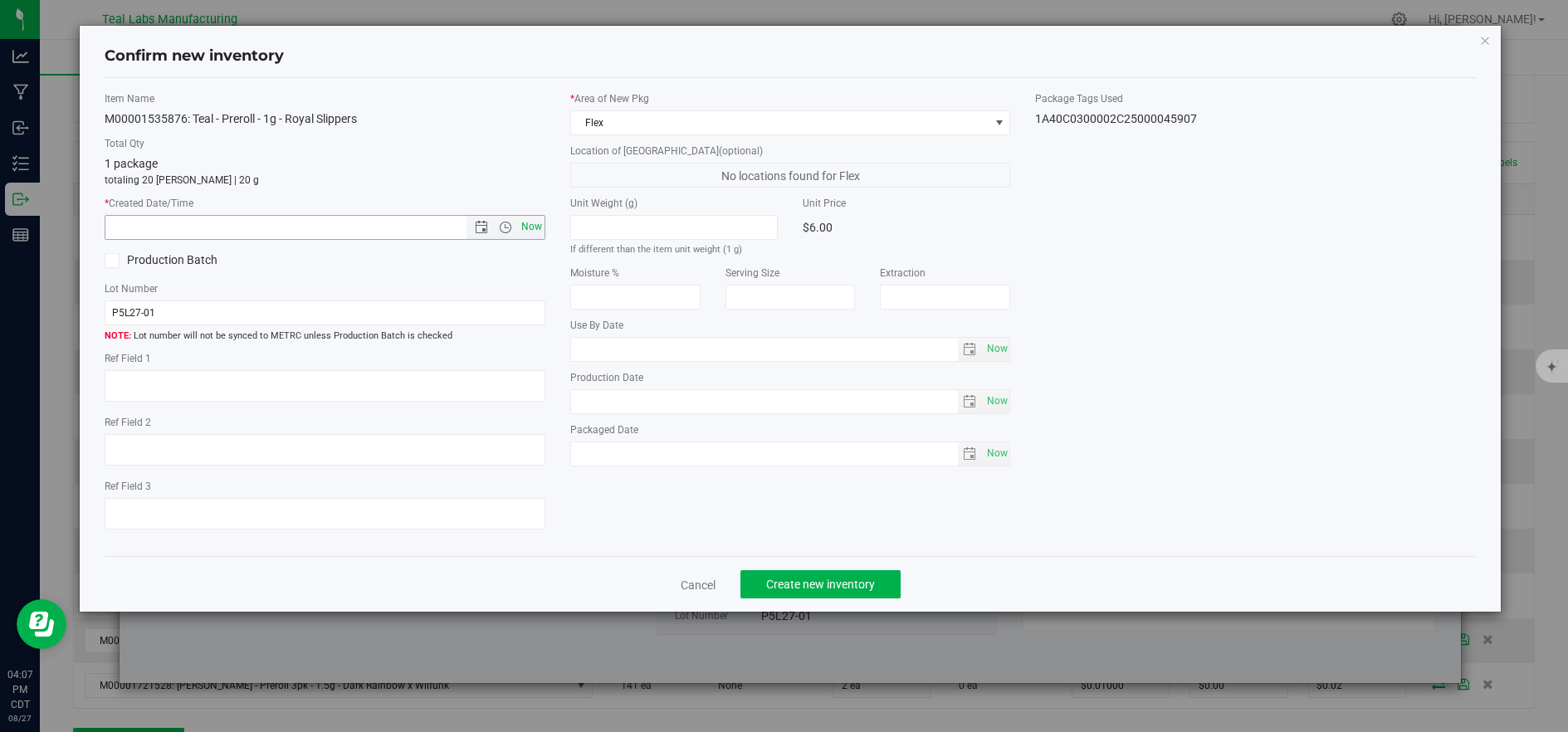
click at [525, 222] on span "Now" at bounding box center [531, 227] width 28 height 24
type input "8/27/2025 4:07 PM"
click at [751, 588] on button "Create new inventory" at bounding box center [821, 584] width 160 height 28
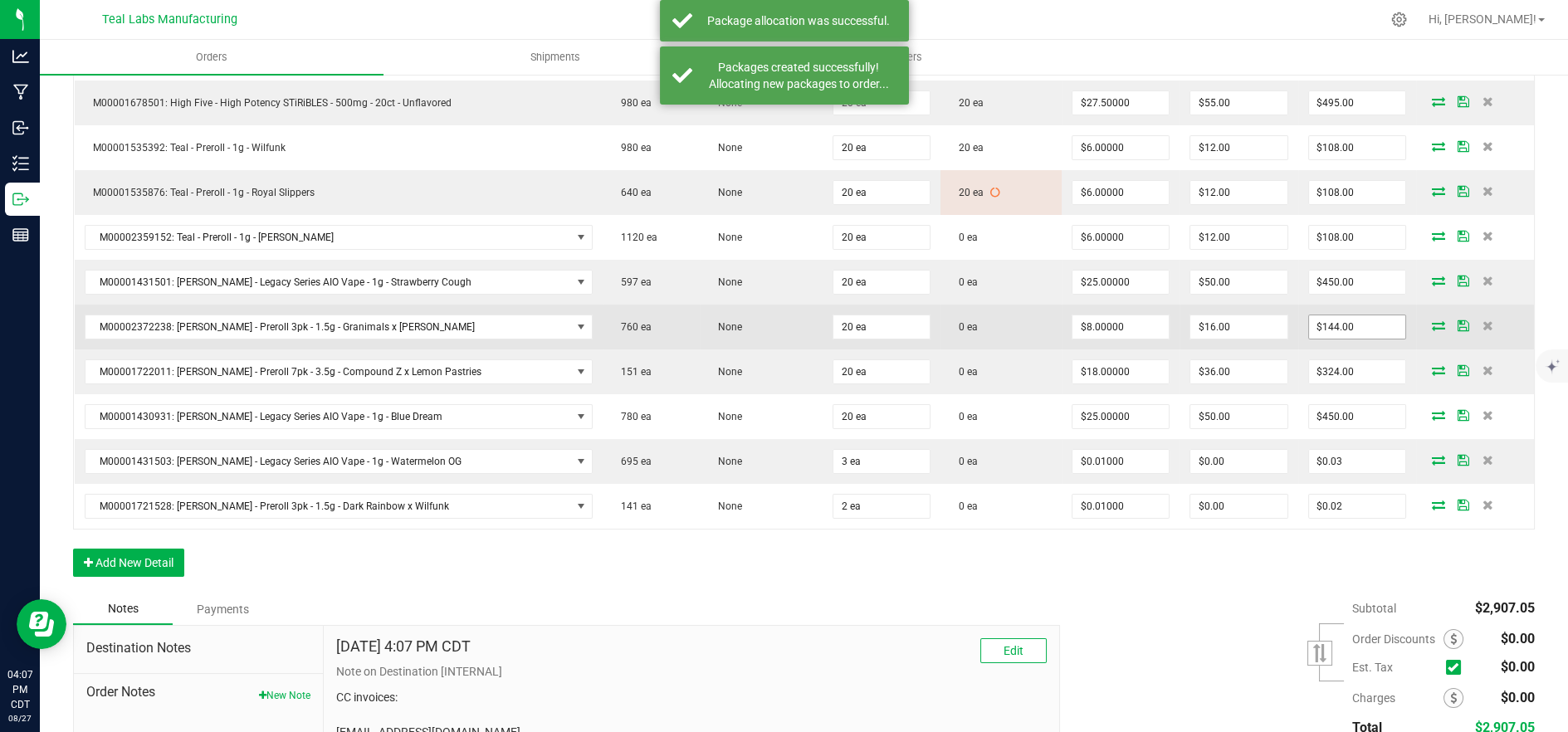
scroll to position [553, 0]
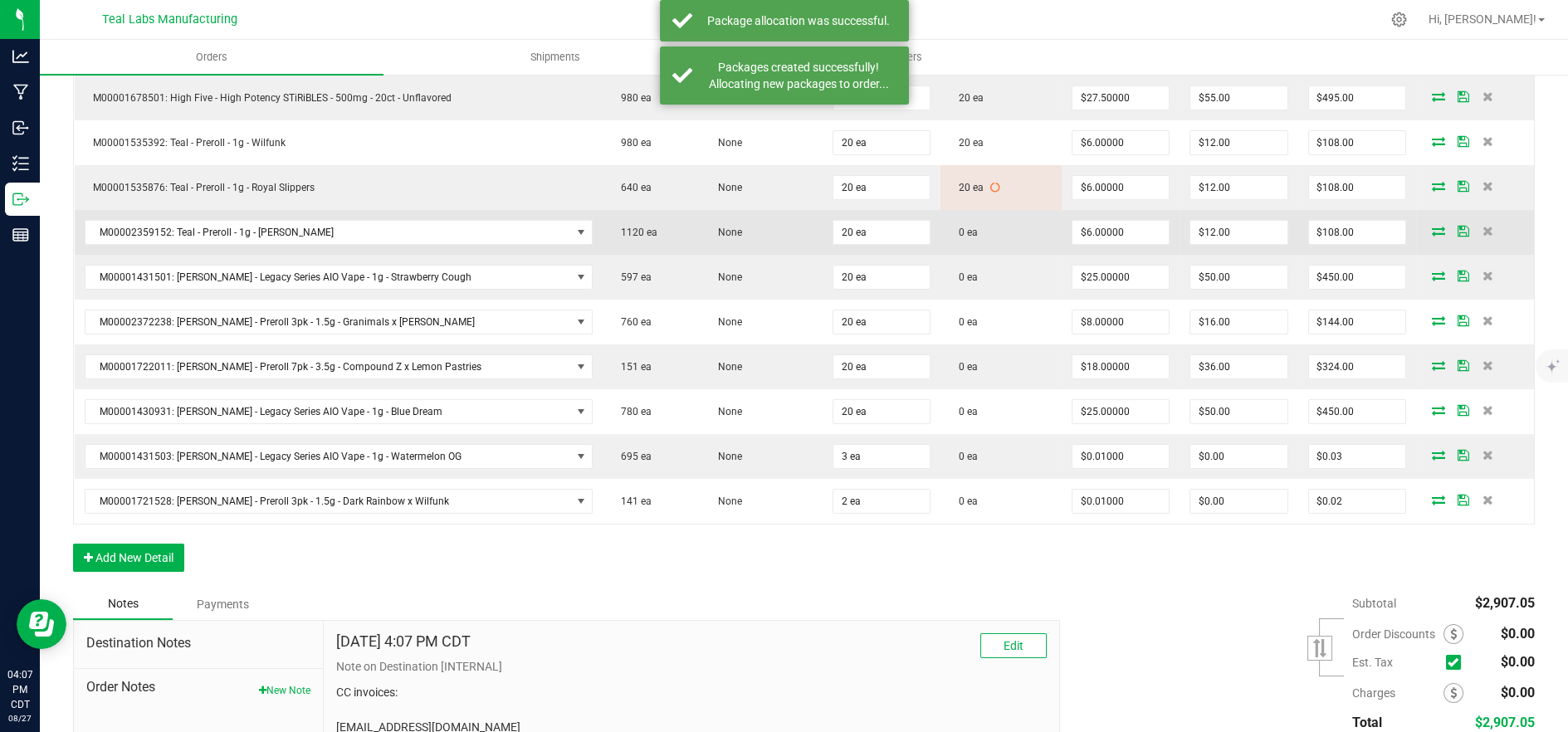
click at [1432, 230] on icon at bounding box center [1438, 230] width 13 height 10
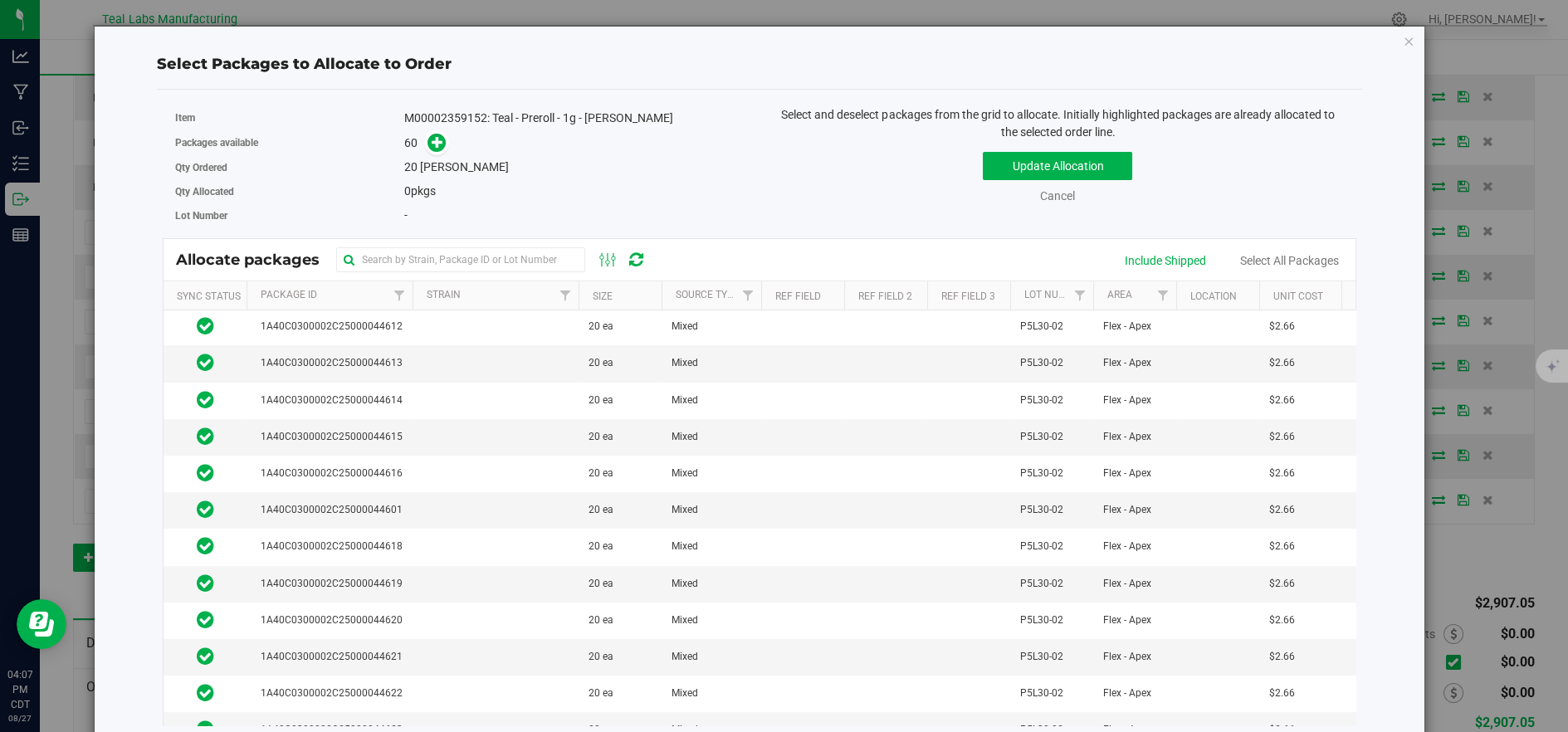
scroll to position [26, 0]
click at [1044, 198] on link "Cancel" at bounding box center [1058, 196] width 35 height 13
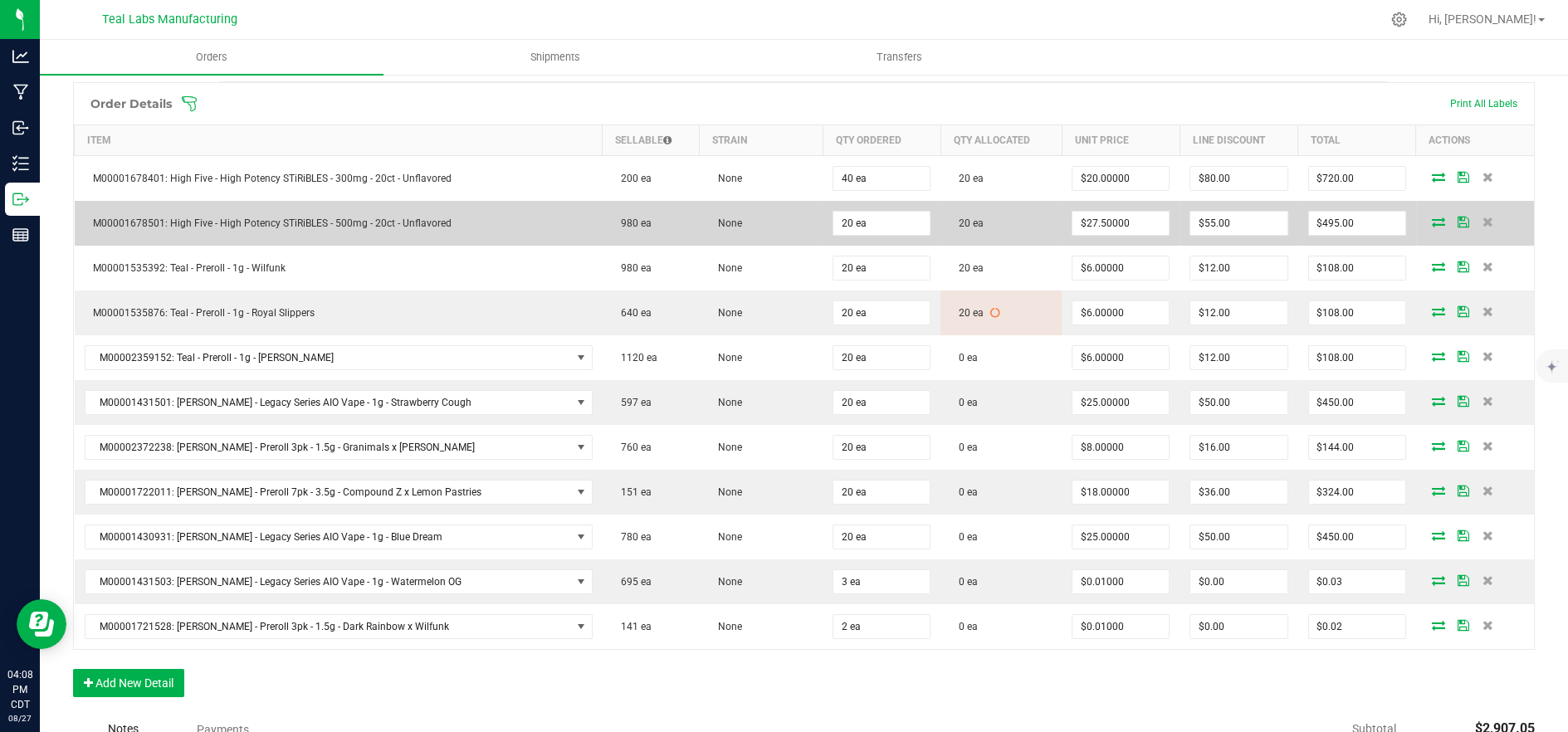
scroll to position [369, 0]
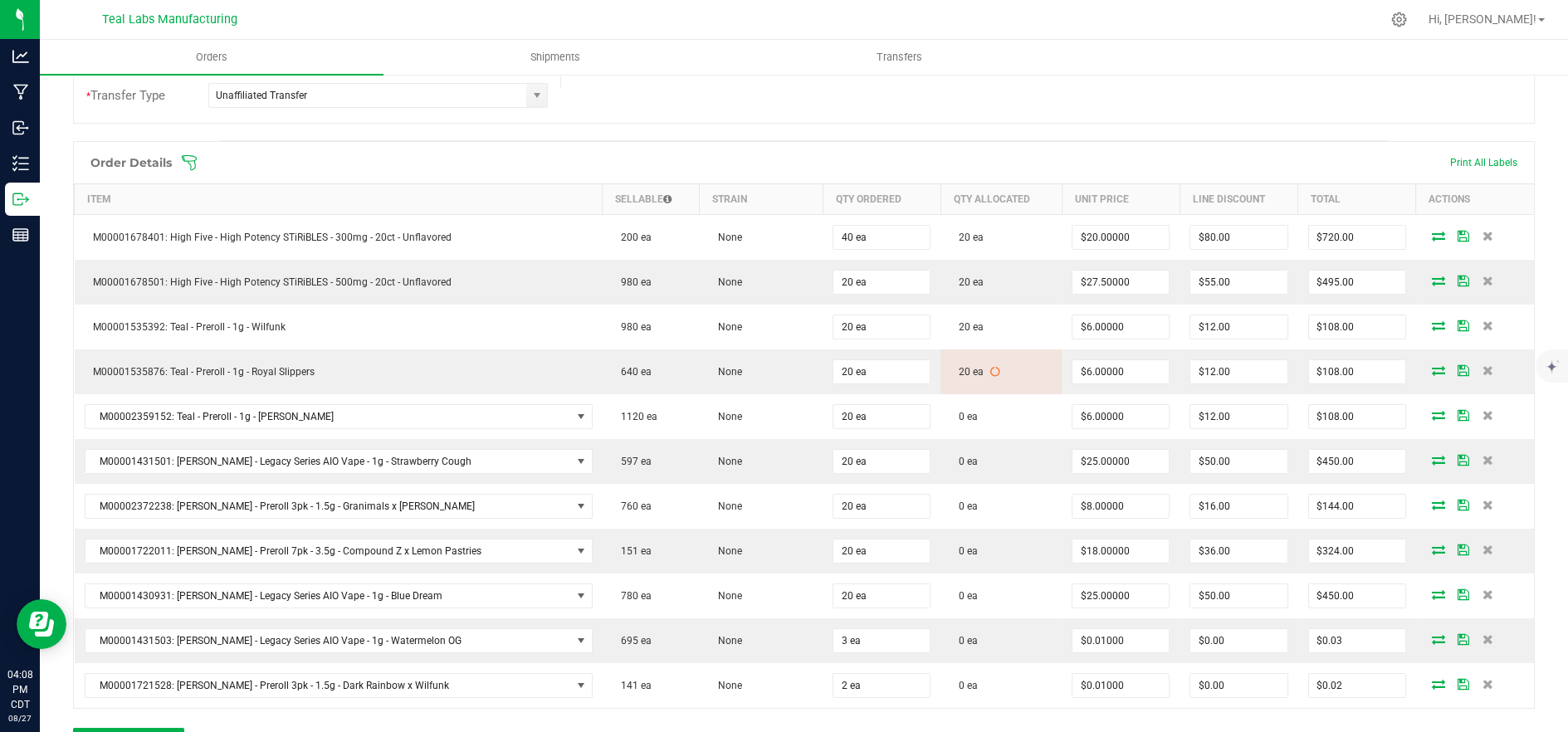
click at [189, 157] on icon at bounding box center [189, 163] width 17 height 17
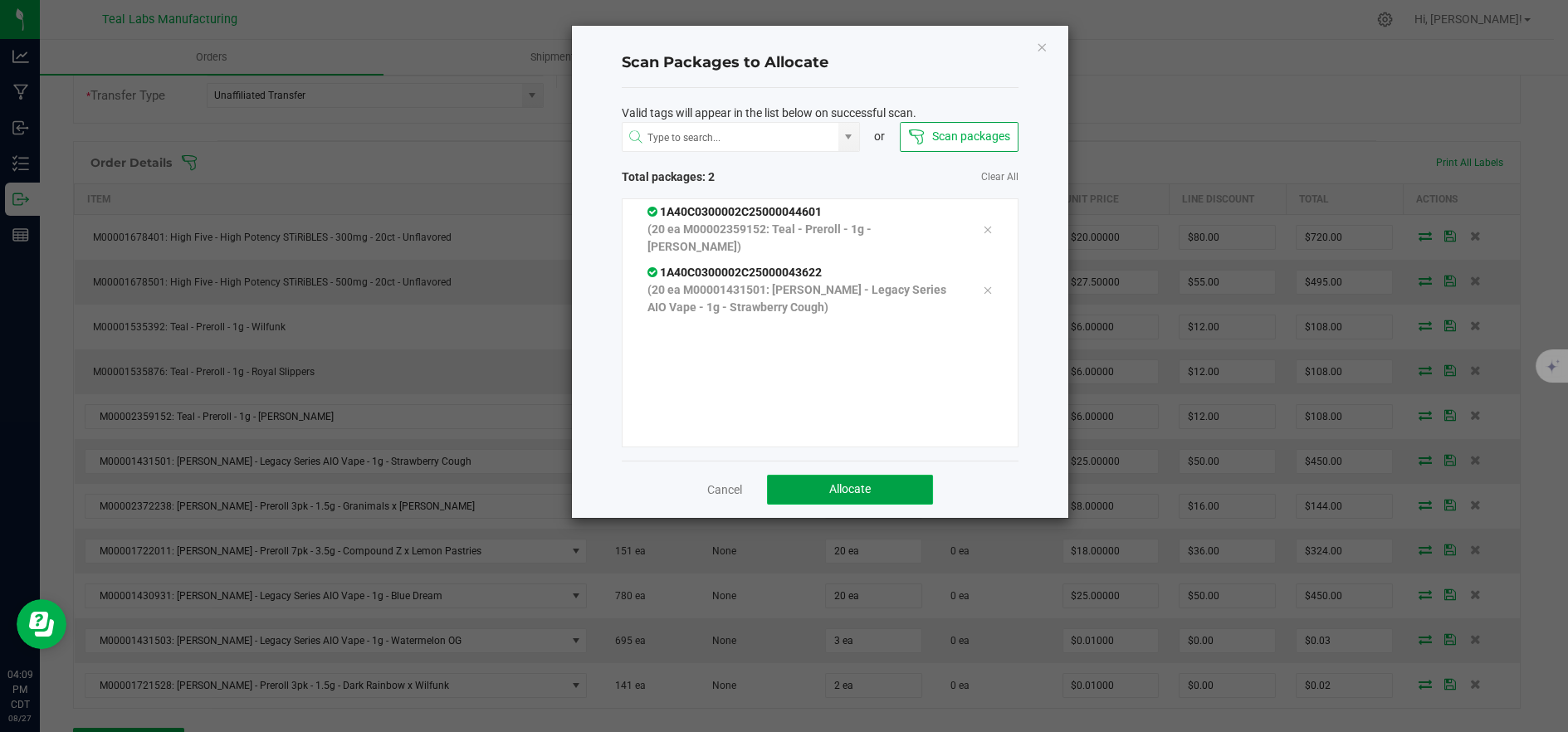
click at [795, 484] on button "Allocate" at bounding box center [850, 489] width 166 height 30
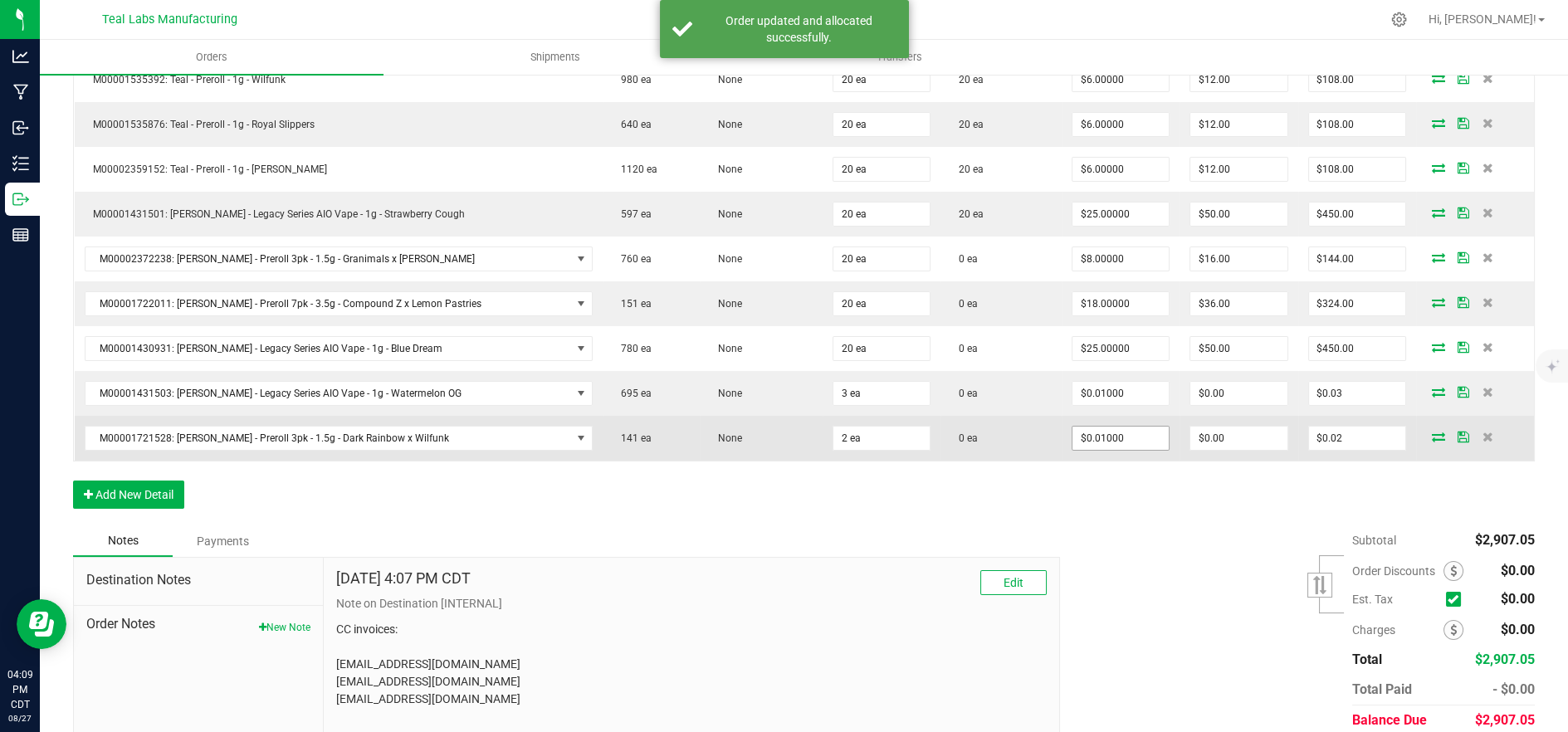
scroll to position [645, 0]
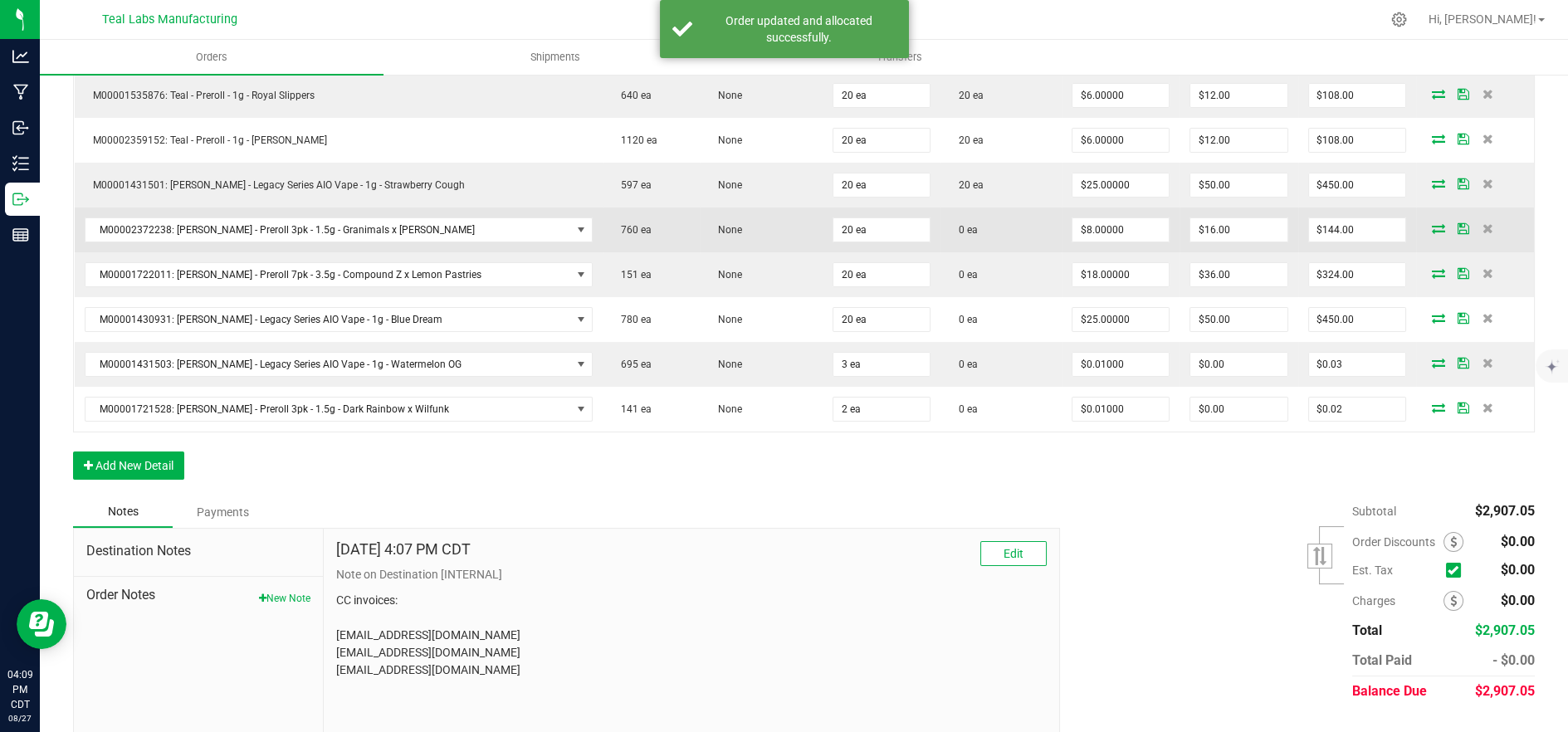
click at [1432, 228] on icon at bounding box center [1438, 228] width 13 height 10
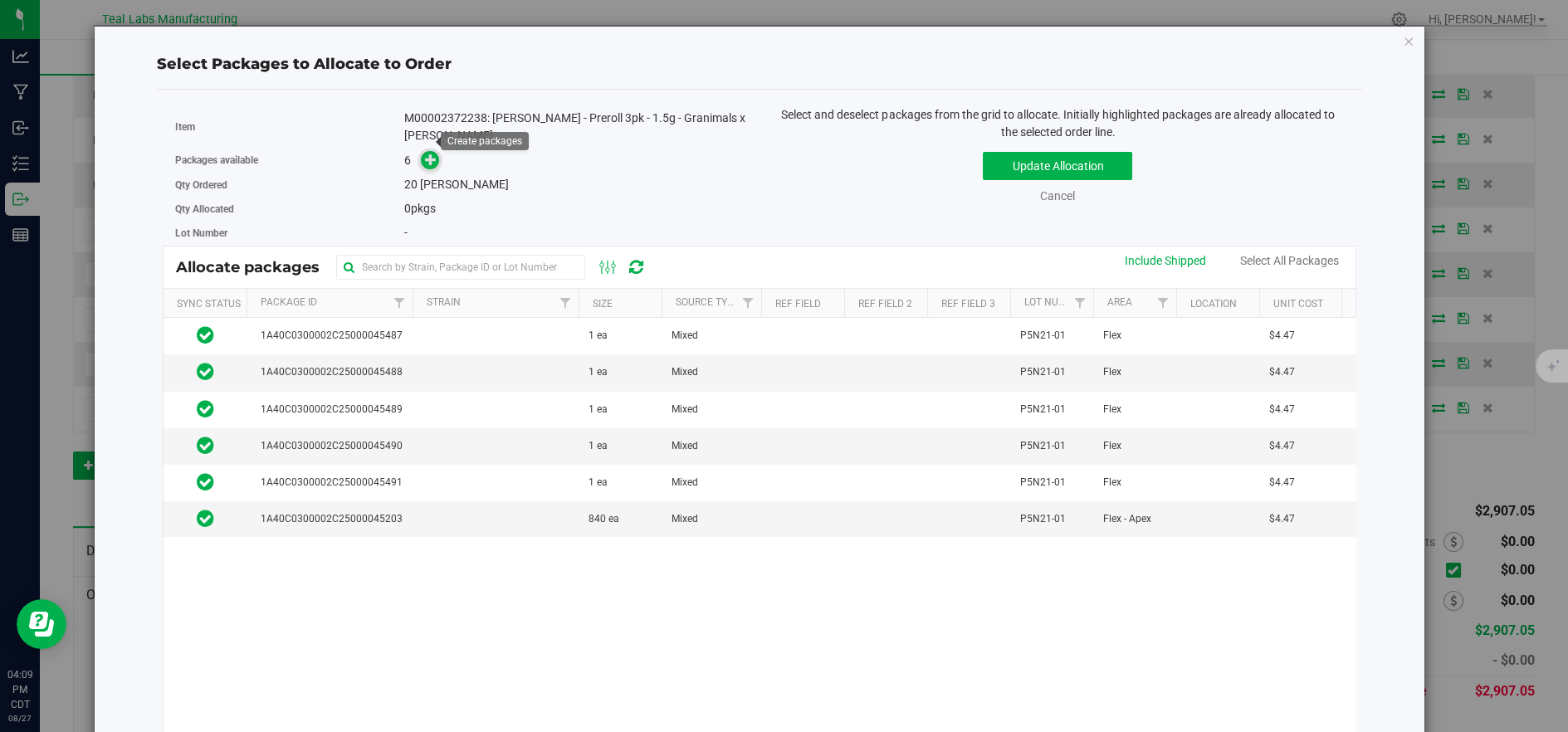
click at [425, 154] on icon at bounding box center [430, 159] width 11 height 11
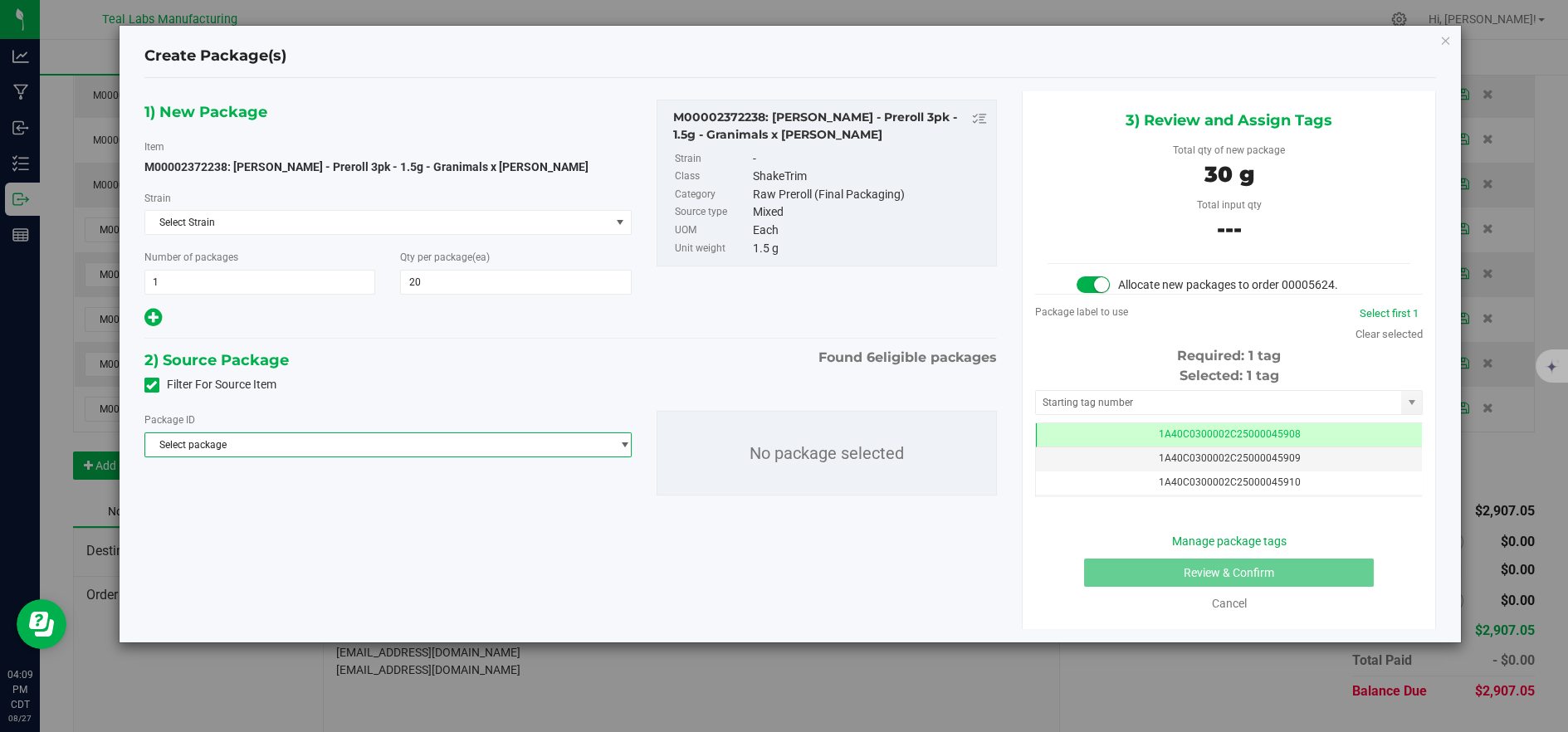
click at [500, 447] on span "Select package" at bounding box center [377, 445] width 465 height 23
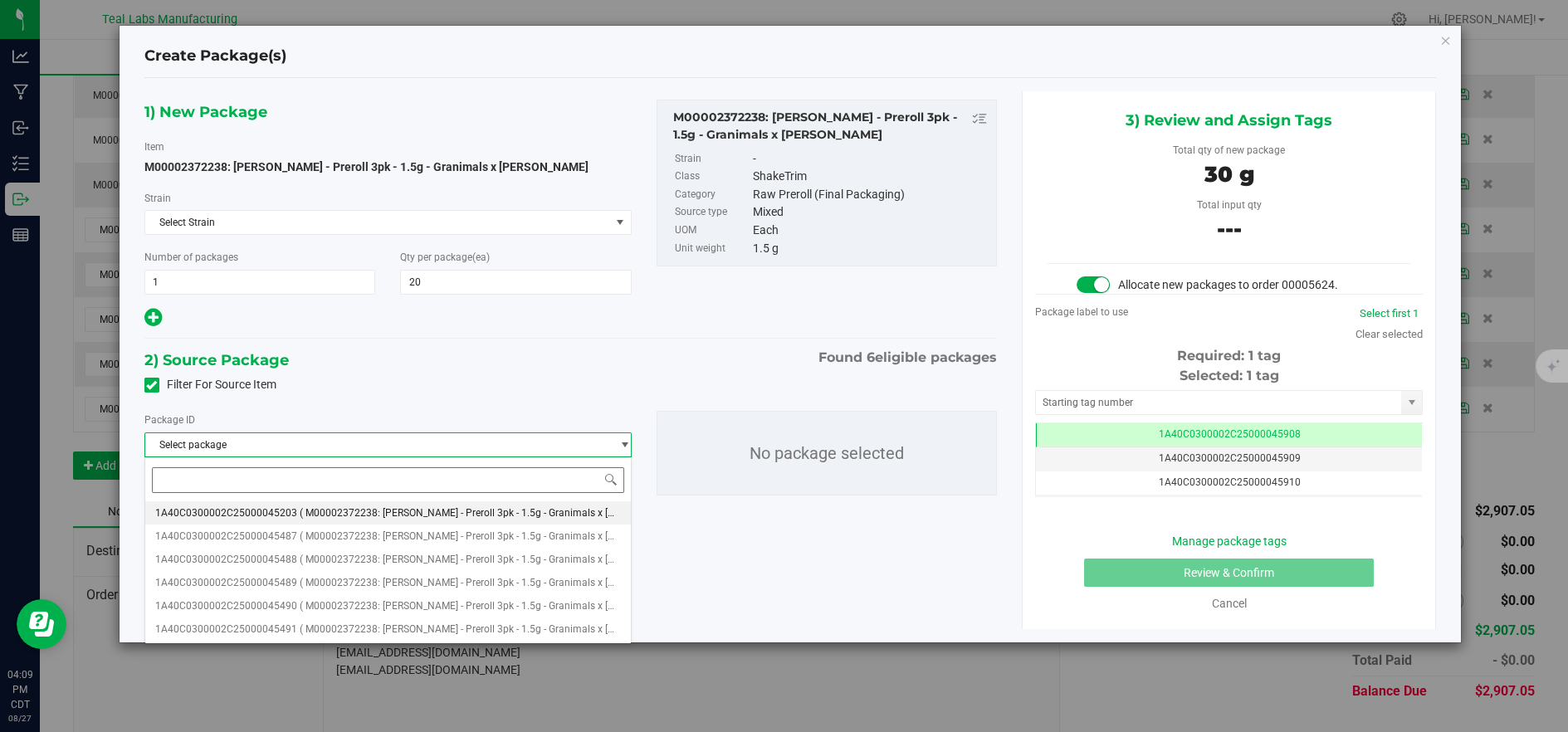
click at [451, 508] on span "( M00002372238: Kusch - Preroll 3pk - 1.5g - Granimals x LA Baker )" at bounding box center [493, 513] width 387 height 11
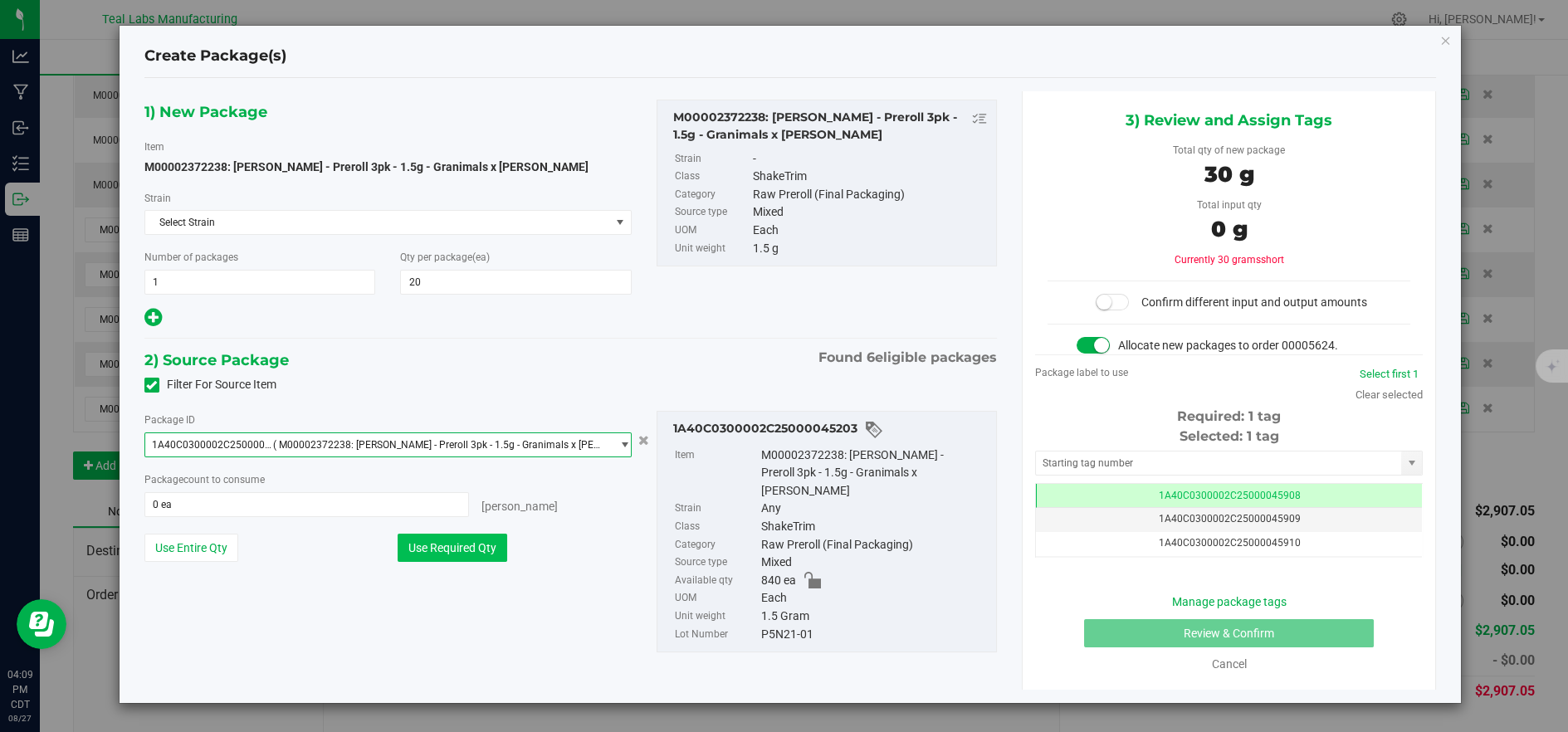
click at [446, 556] on button "Use Required Qty" at bounding box center [453, 548] width 110 height 28
type input "20 ea"
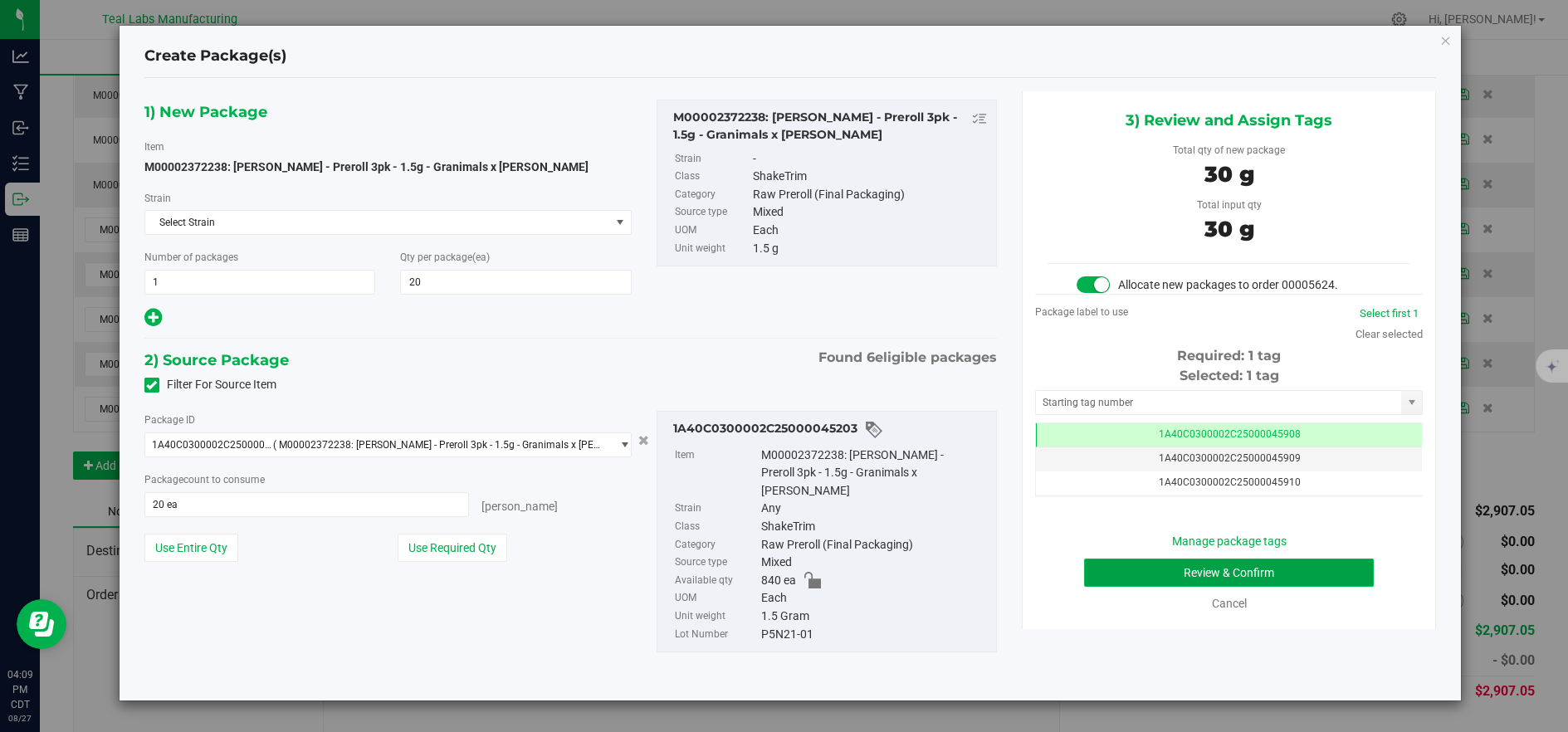
click at [1146, 576] on button "Review & Confirm" at bounding box center [1228, 573] width 289 height 28
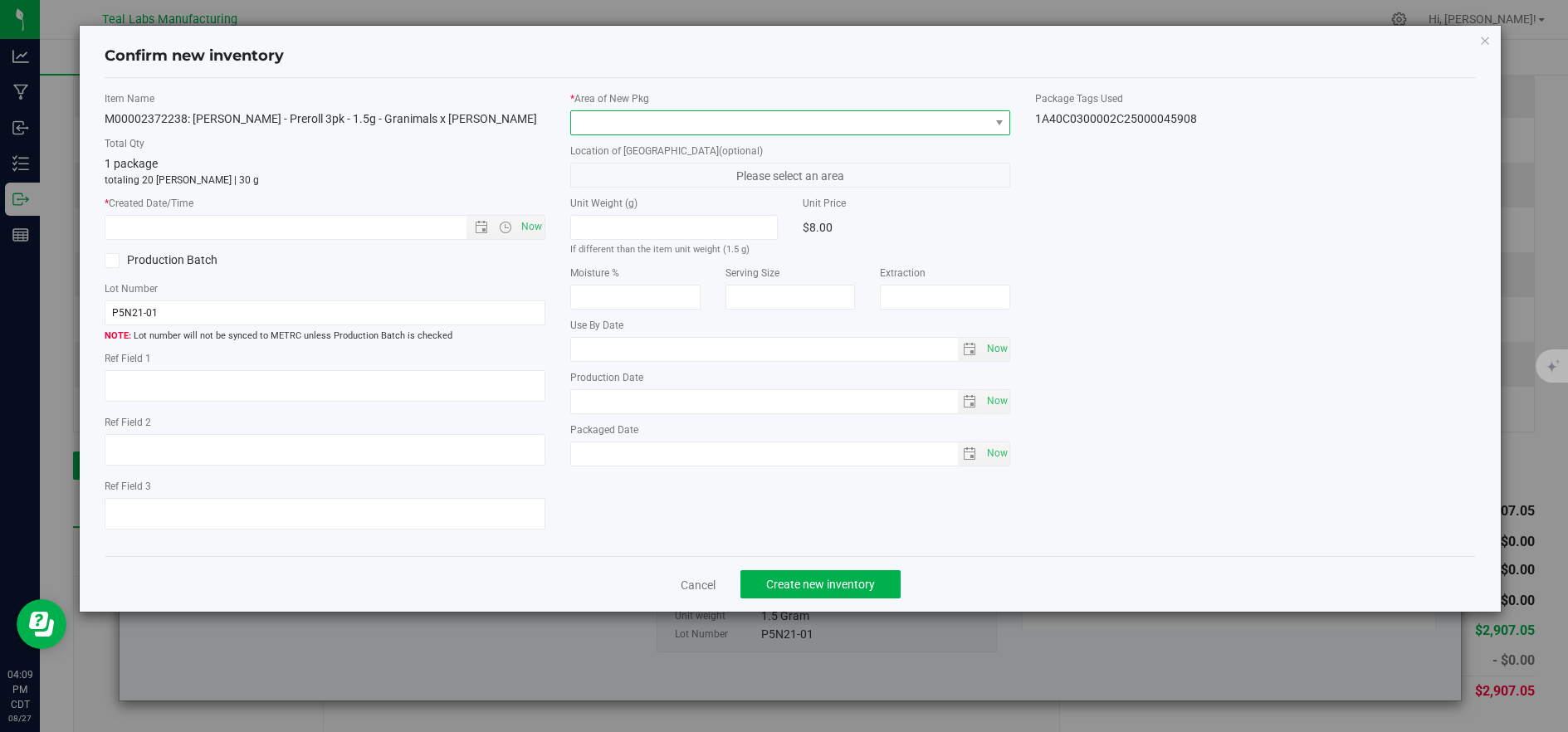
click at [645, 123] on span at bounding box center [780, 123] width 418 height 23
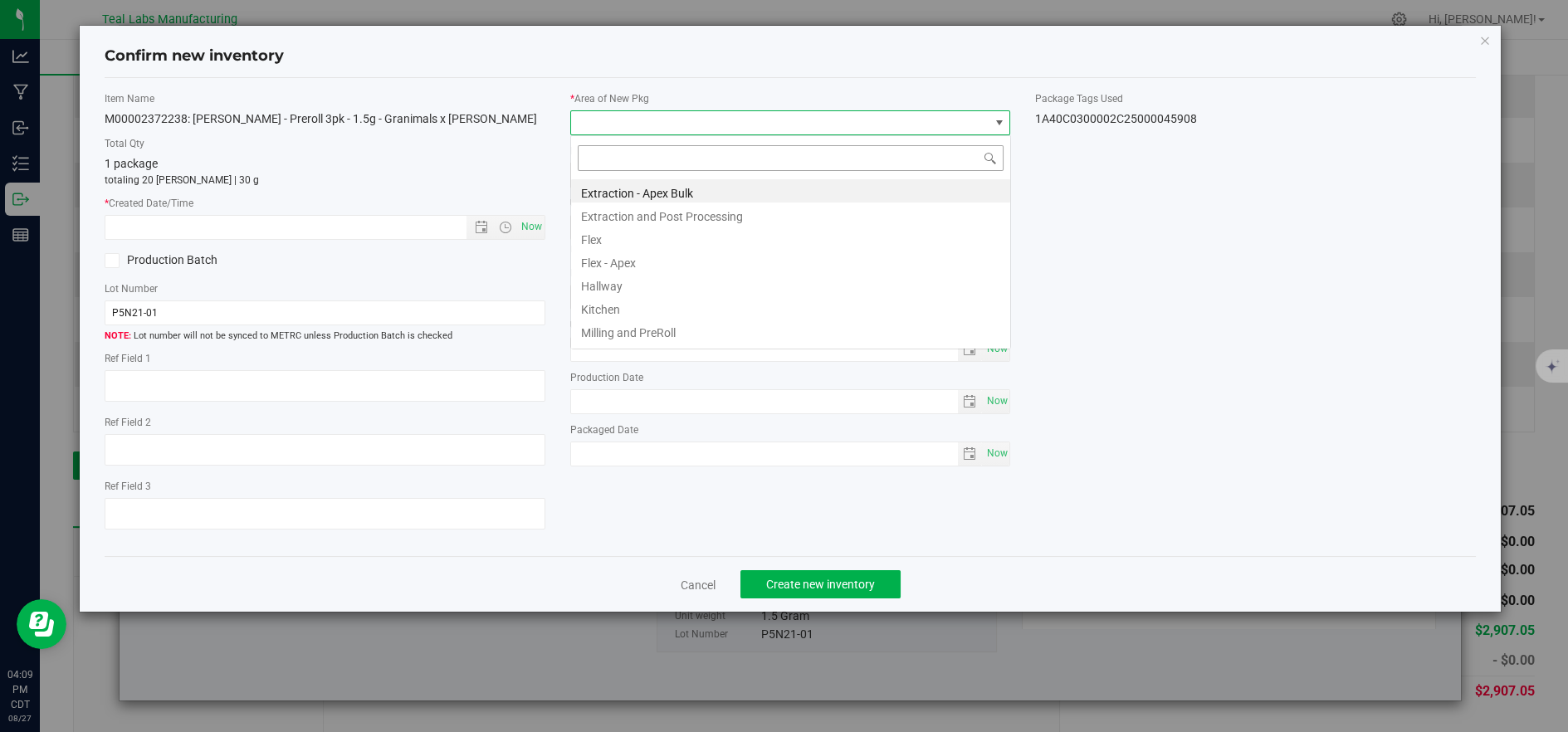
scroll to position [25, 439]
drag, startPoint x: 636, startPoint y: 234, endPoint x: 539, endPoint y: 237, distance: 97.0
click at [635, 235] on li "Flex" at bounding box center [790, 237] width 439 height 23
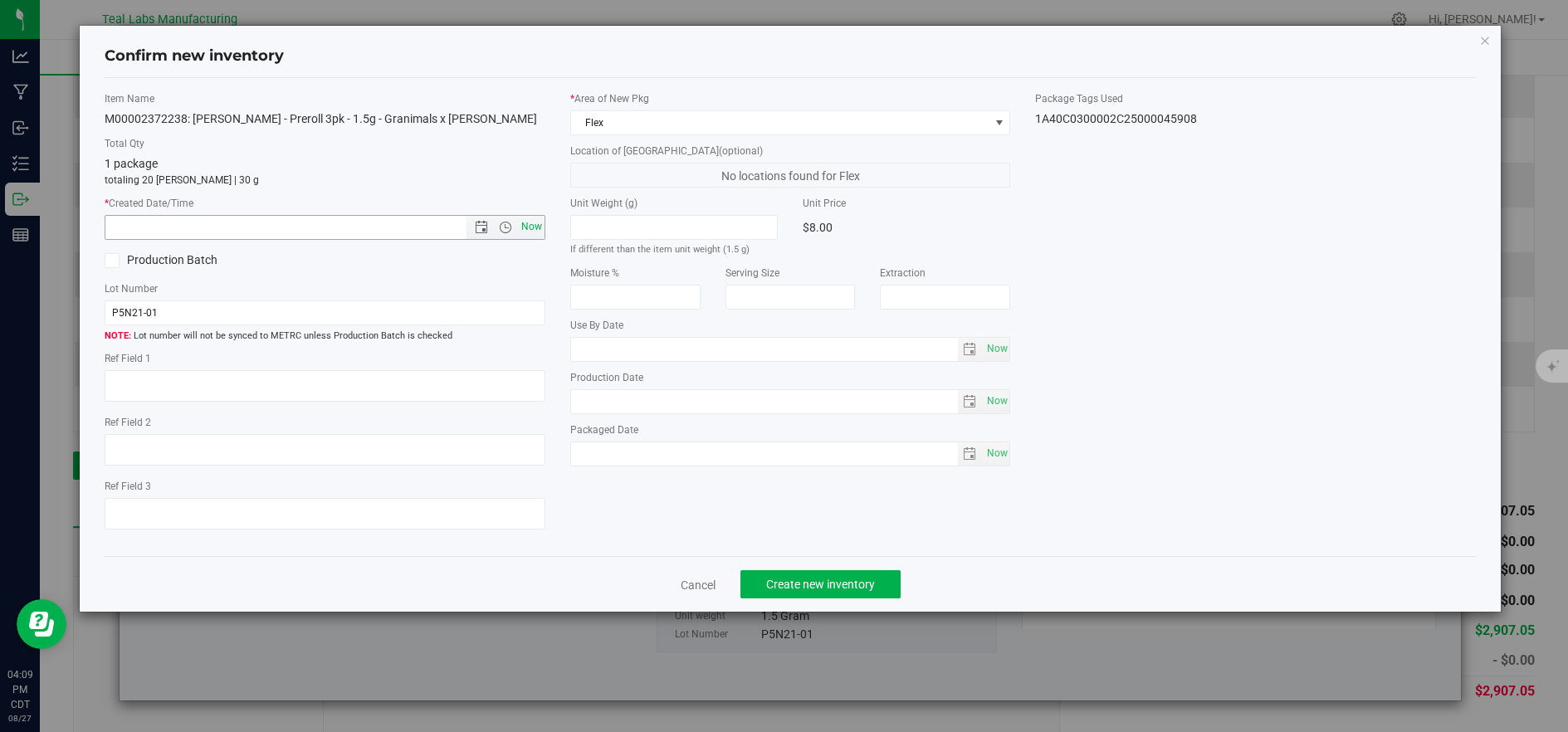
click at [522, 219] on span "Now" at bounding box center [531, 227] width 28 height 24
type input "8/27/2025 4:09 PM"
click at [881, 597] on button "Create new inventory" at bounding box center [821, 584] width 160 height 28
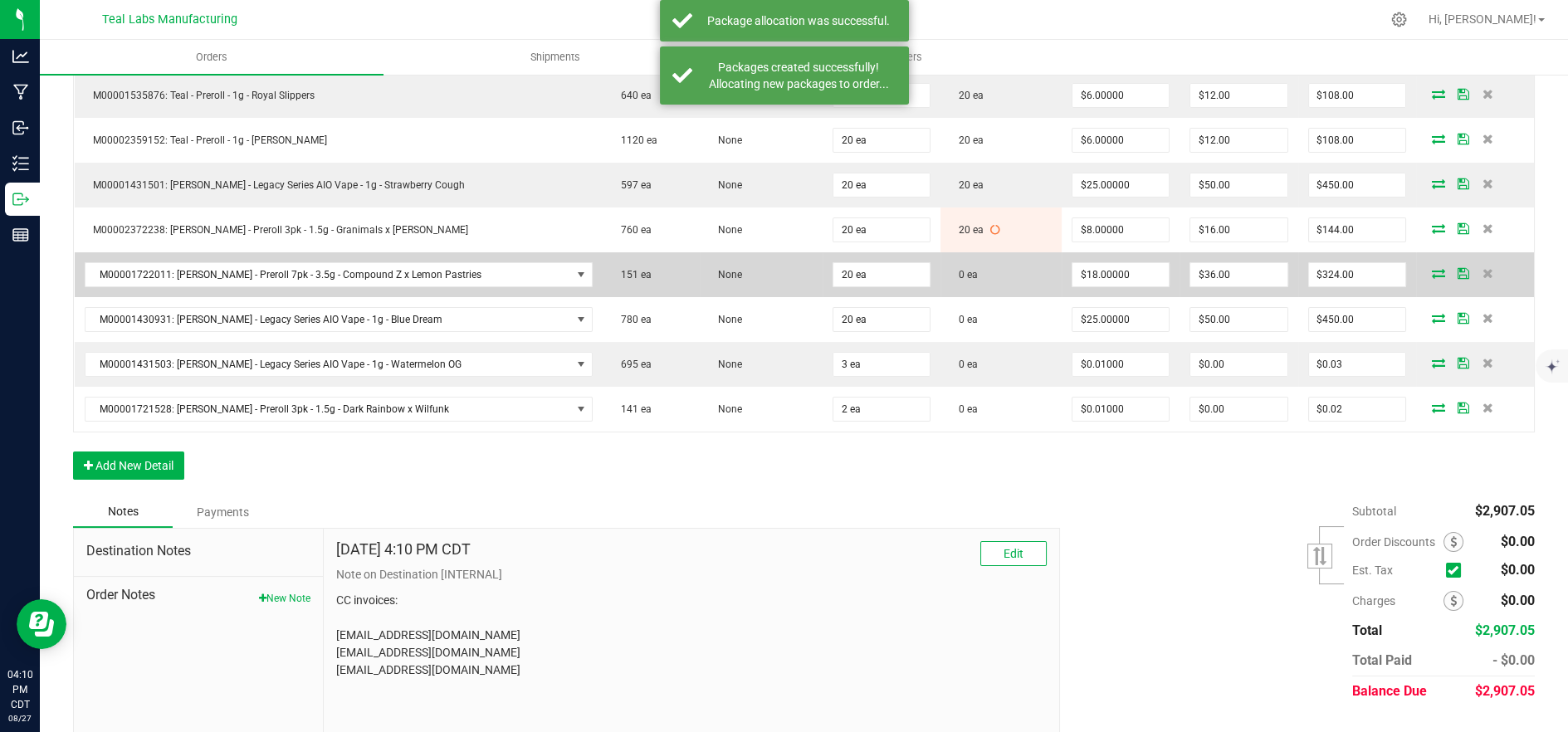
click at [1432, 274] on icon at bounding box center [1438, 273] width 13 height 10
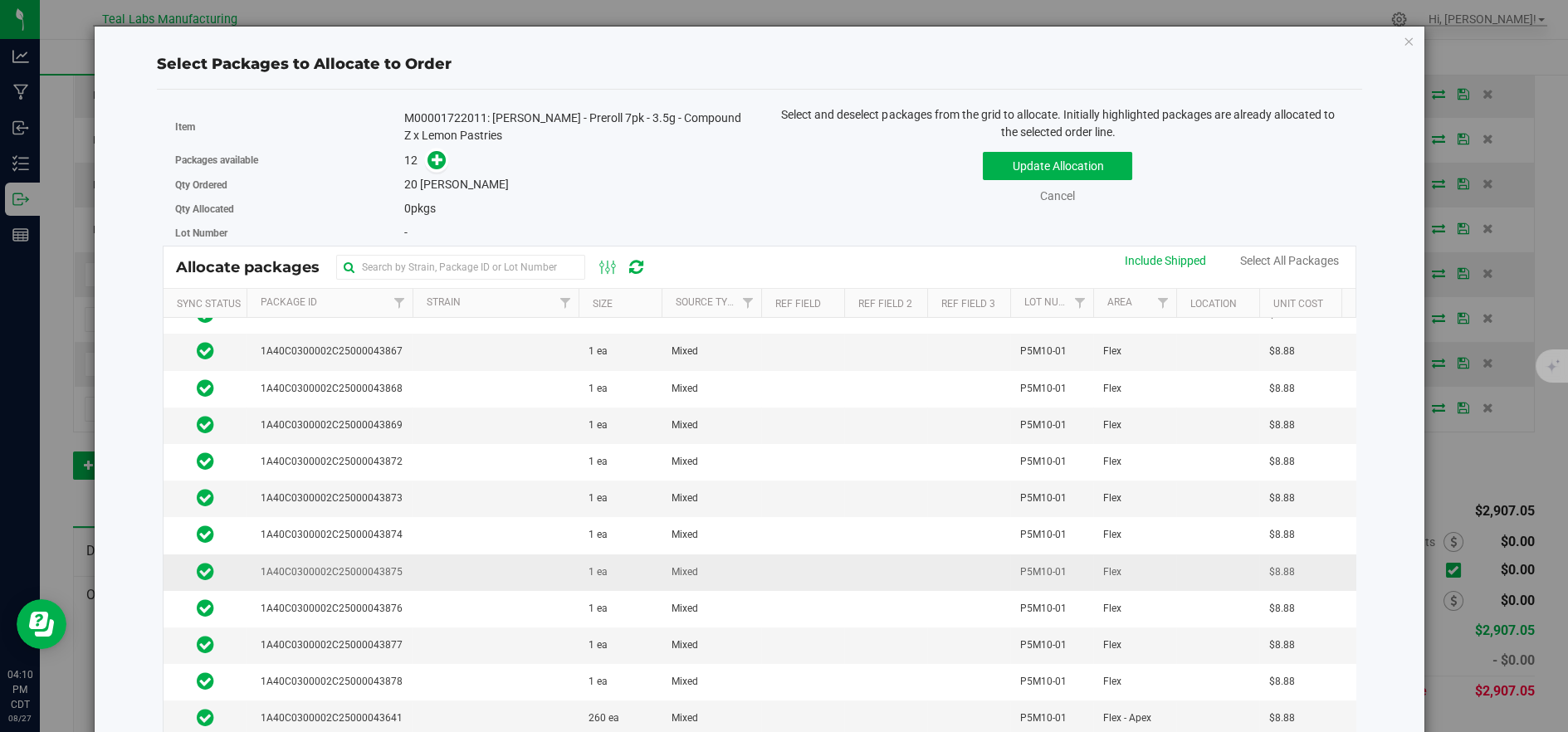
scroll to position [27, 0]
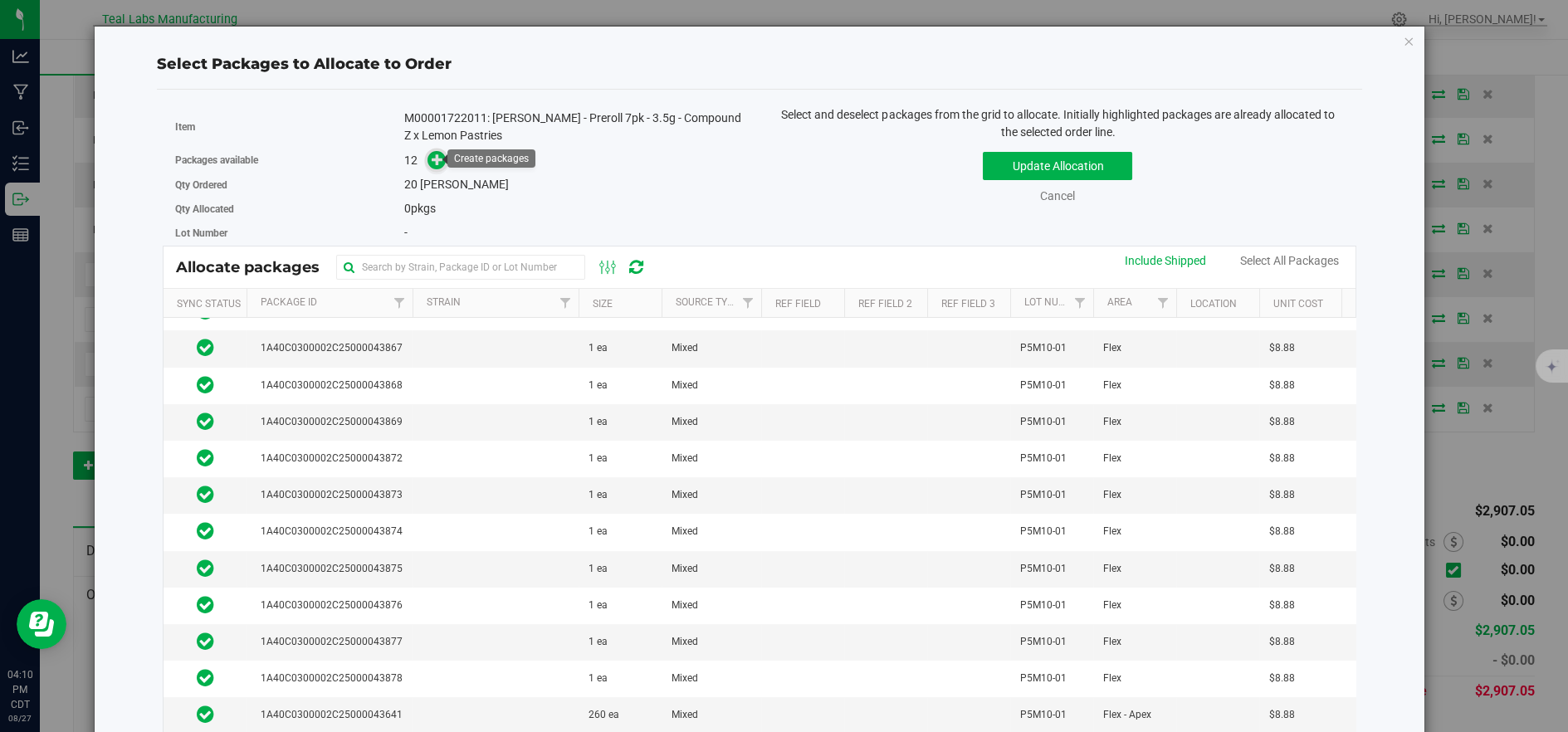
click at [435, 158] on icon at bounding box center [437, 159] width 11 height 11
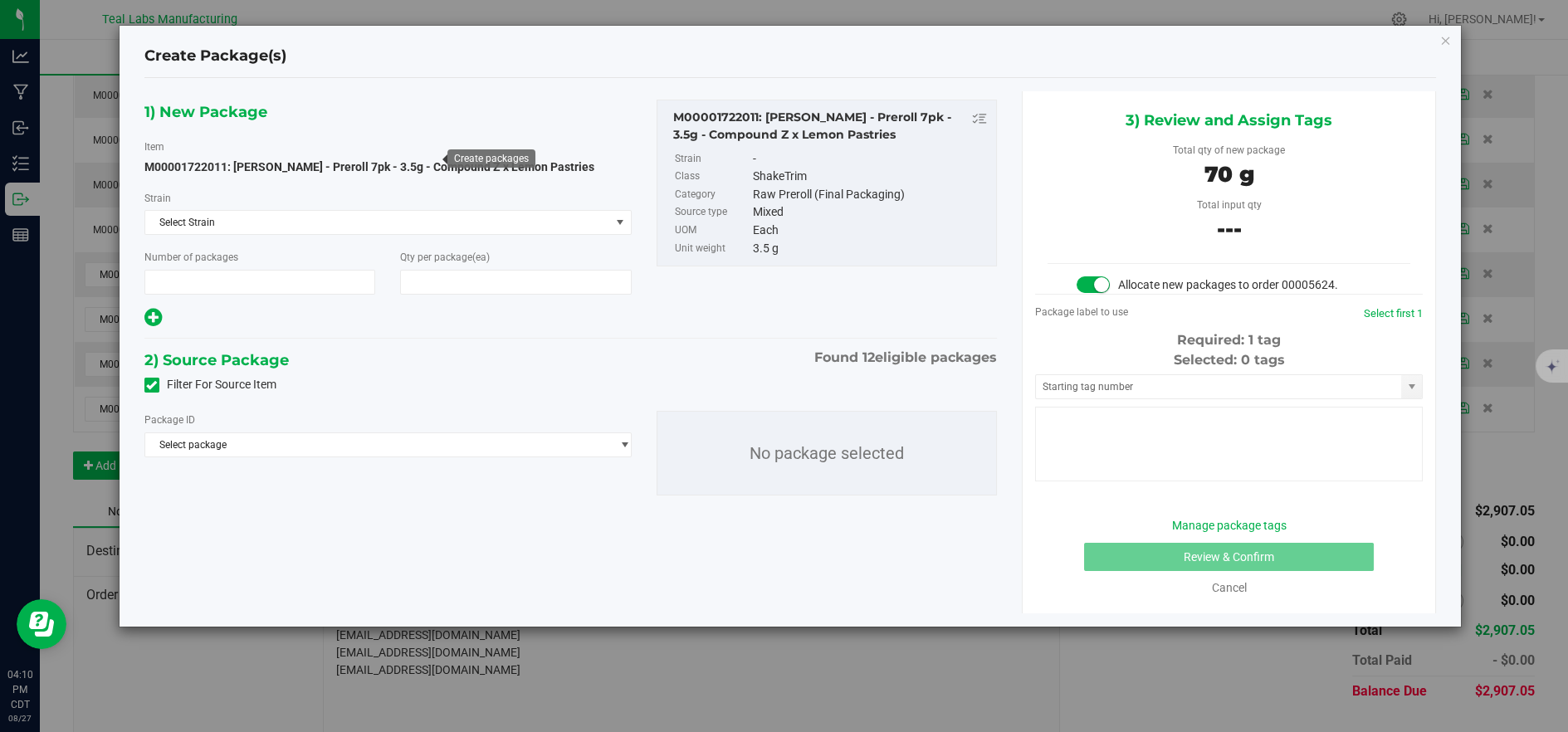
type input "1"
type input "20"
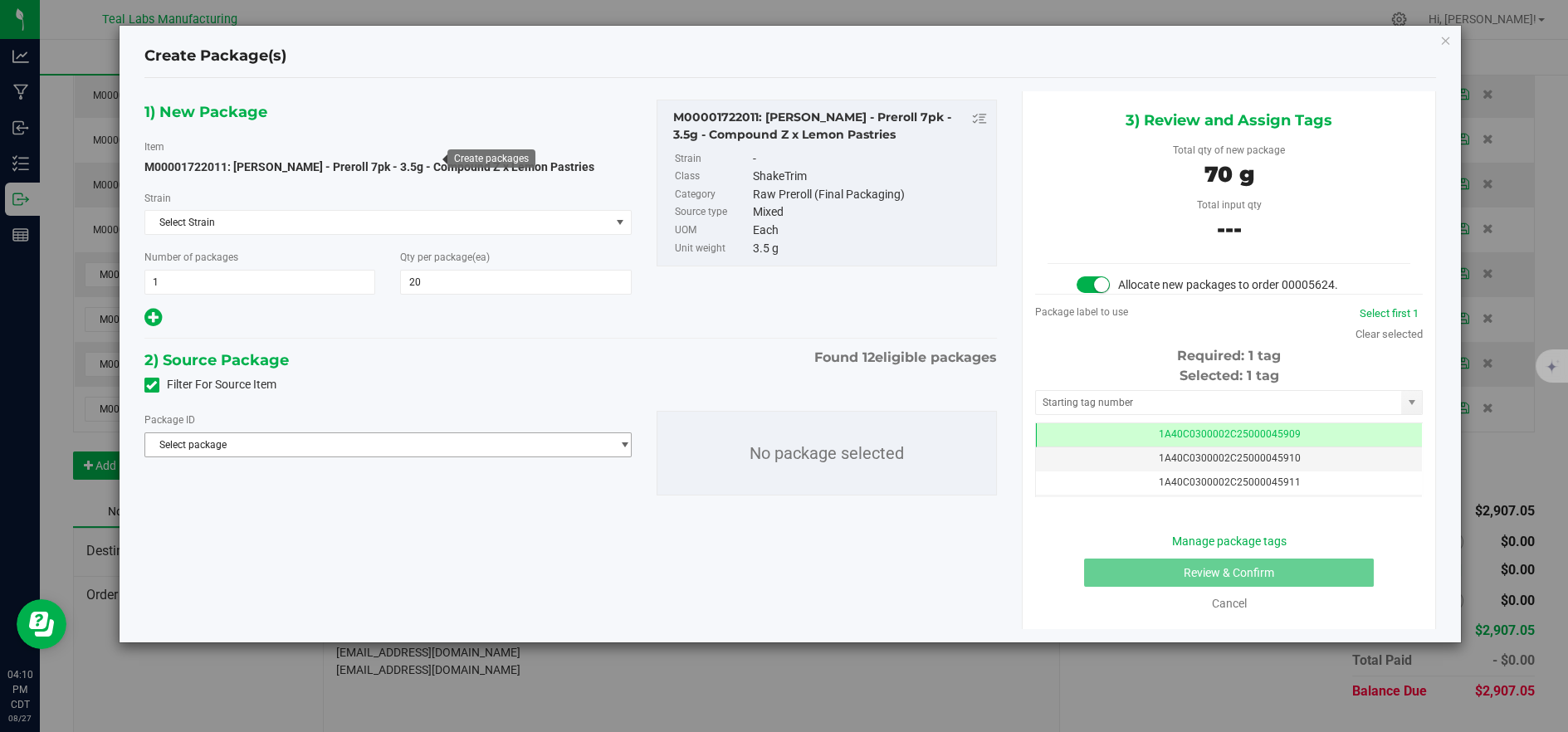
click at [525, 444] on span "Select package" at bounding box center [377, 445] width 465 height 23
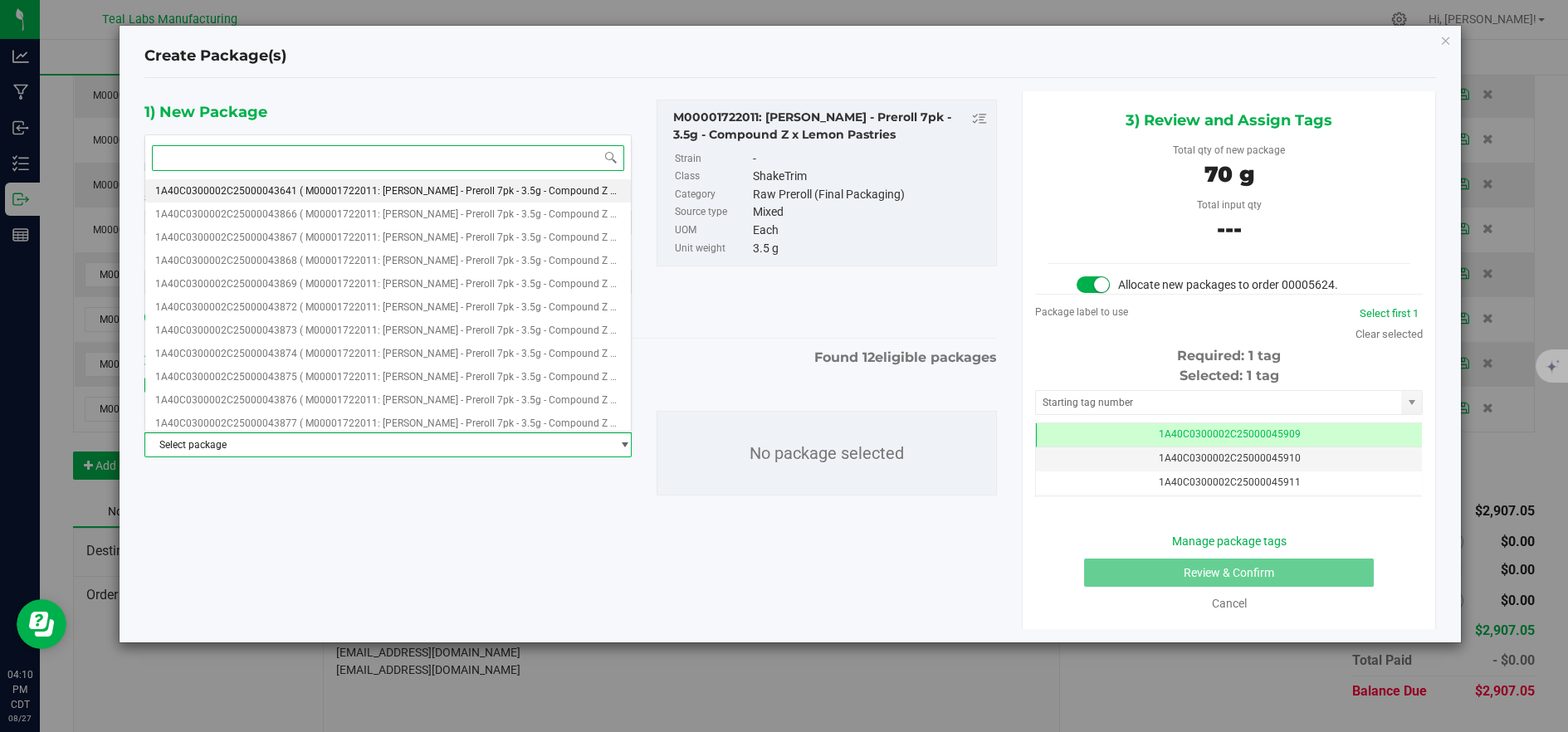
click at [424, 189] on span "( M00001722011: Kusch - Preroll 7pk - 3.5g - Compound Z x Lemon Pastries )" at bounding box center [496, 190] width 394 height 11
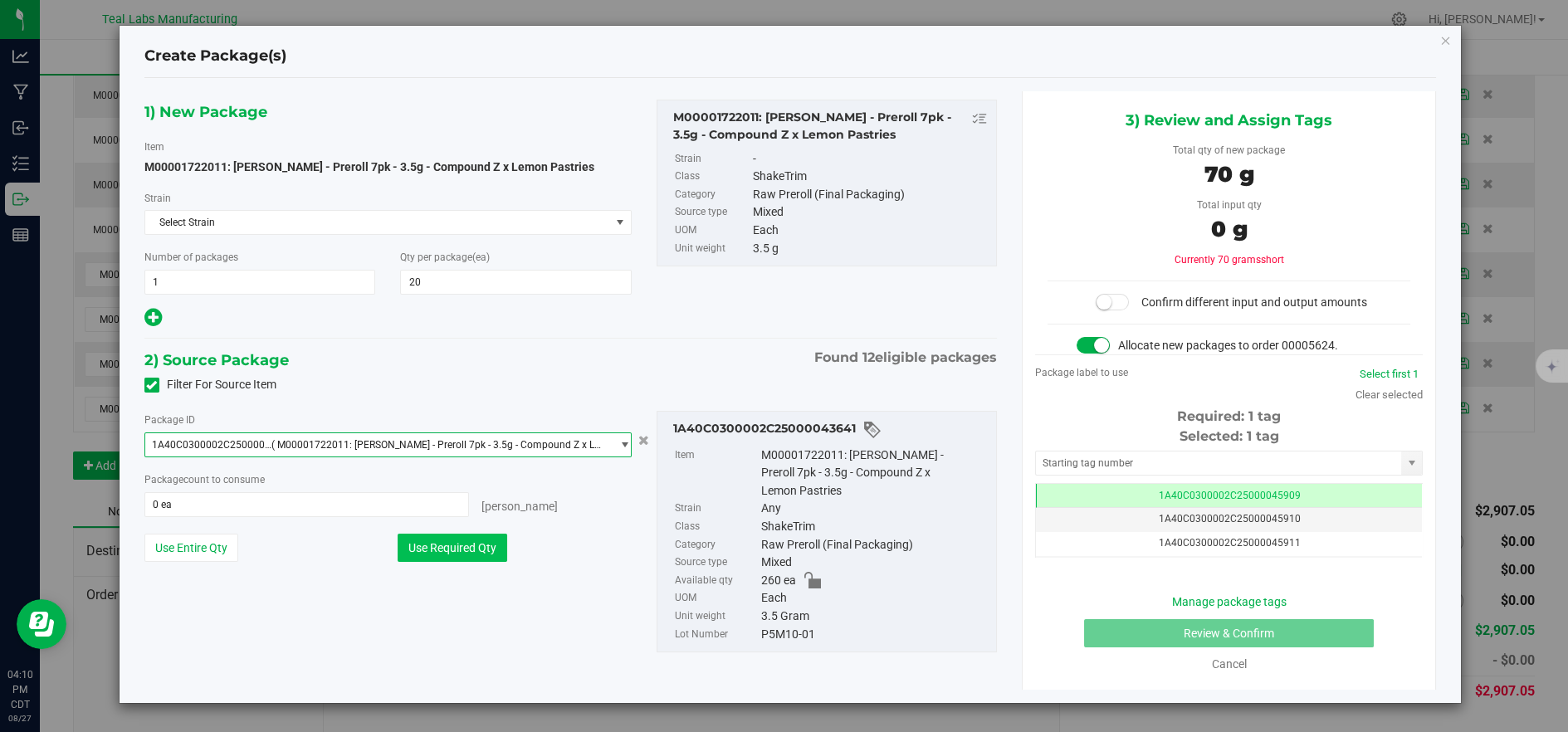
click at [489, 552] on button "Use Required Qty" at bounding box center [453, 548] width 110 height 28
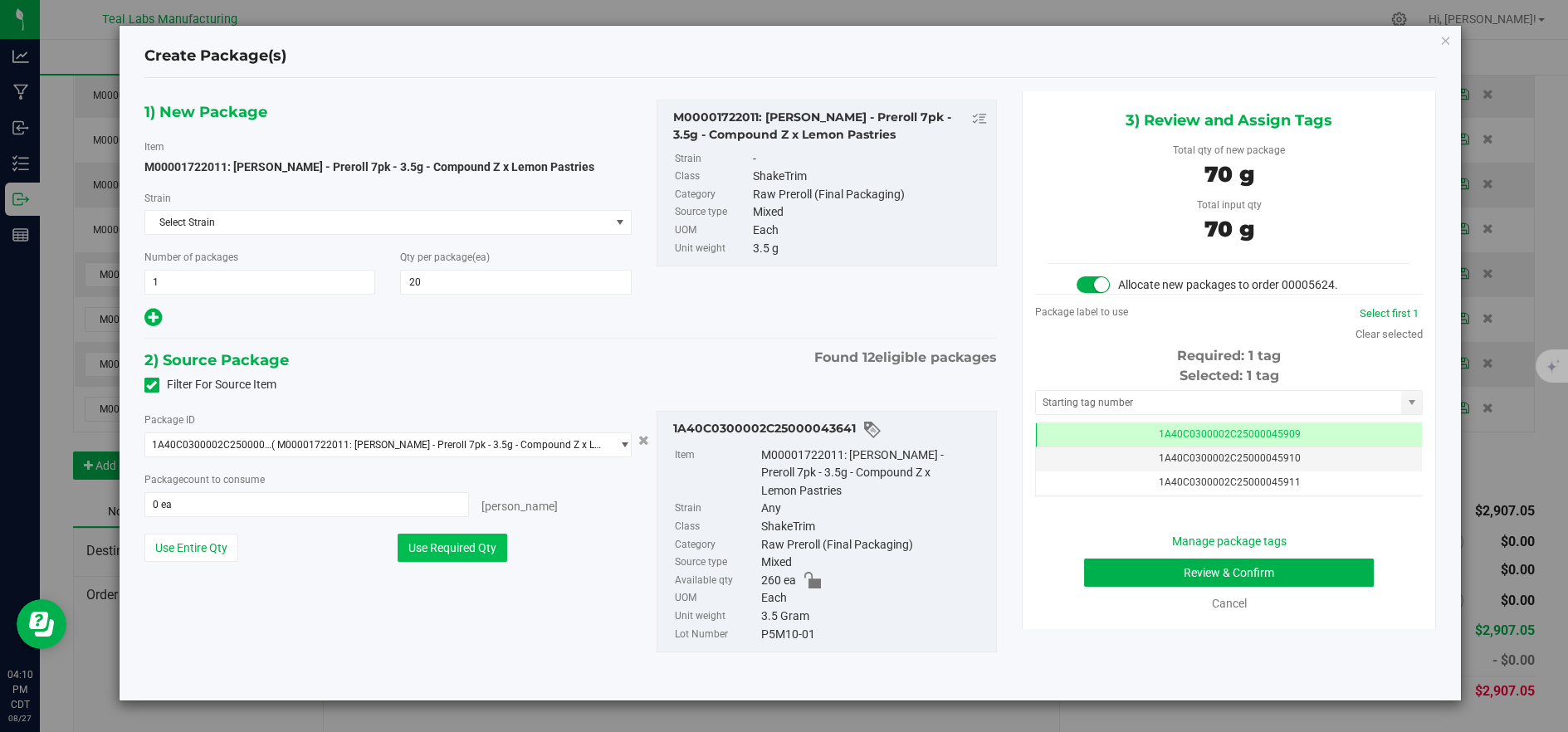
type input "20 ea"
click at [1105, 570] on button "Review & Confirm" at bounding box center [1228, 573] width 289 height 28
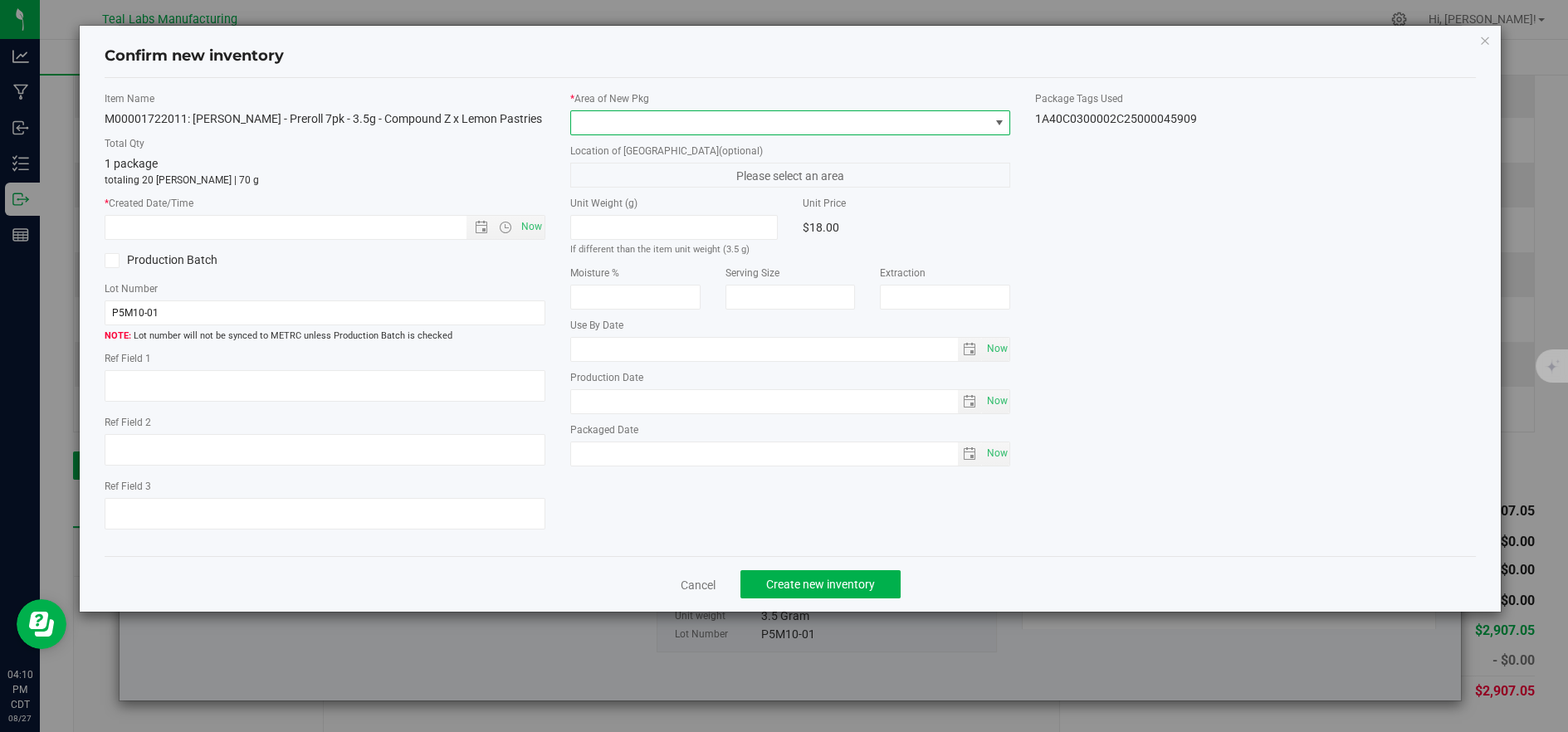
click at [655, 125] on span at bounding box center [780, 123] width 418 height 23
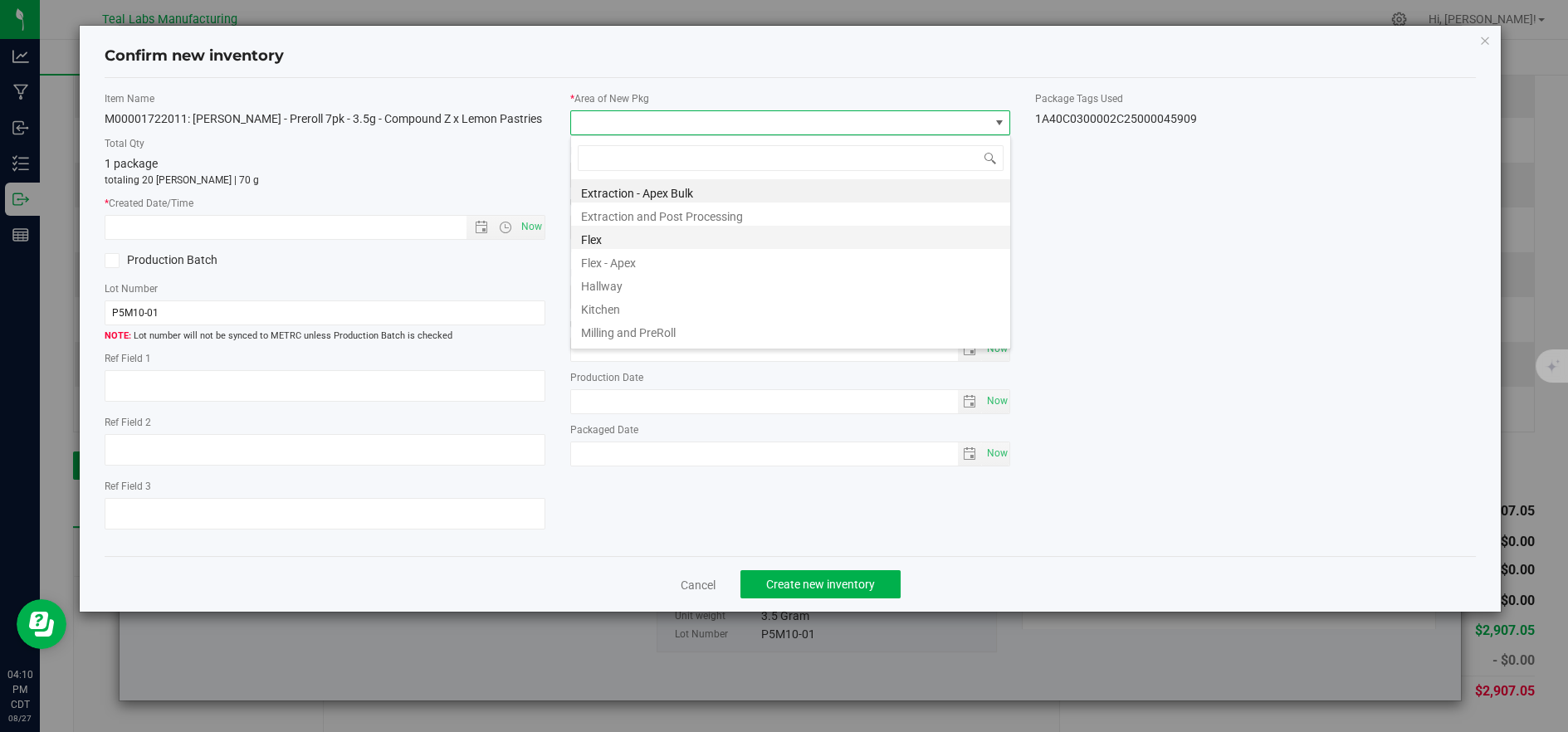
click at [604, 237] on li "Flex" at bounding box center [790, 237] width 439 height 23
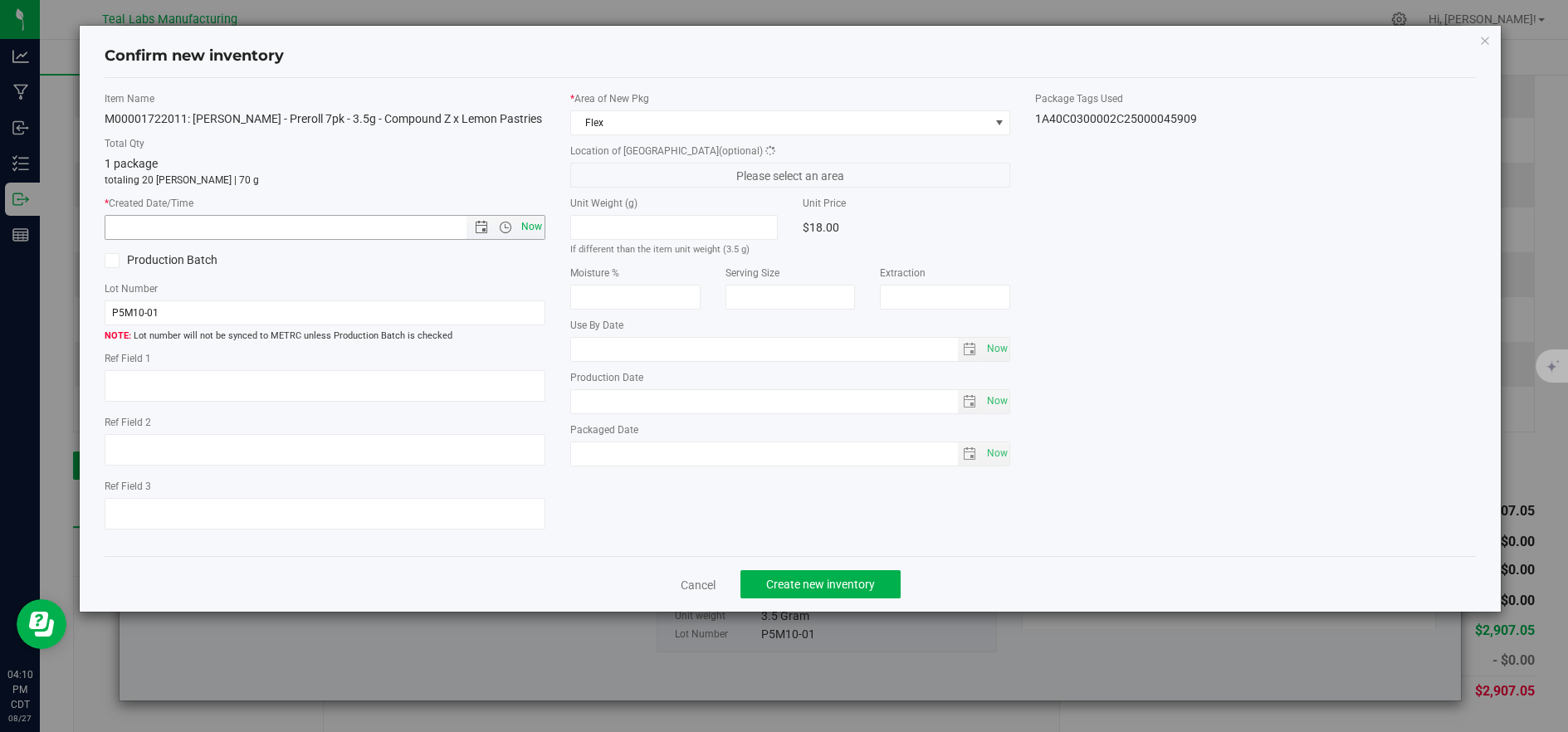
click at [532, 222] on span "Now" at bounding box center [531, 227] width 28 height 24
type input "8/27/2025 4:10 PM"
click at [848, 586] on span "Create new inventory" at bounding box center [821, 584] width 109 height 13
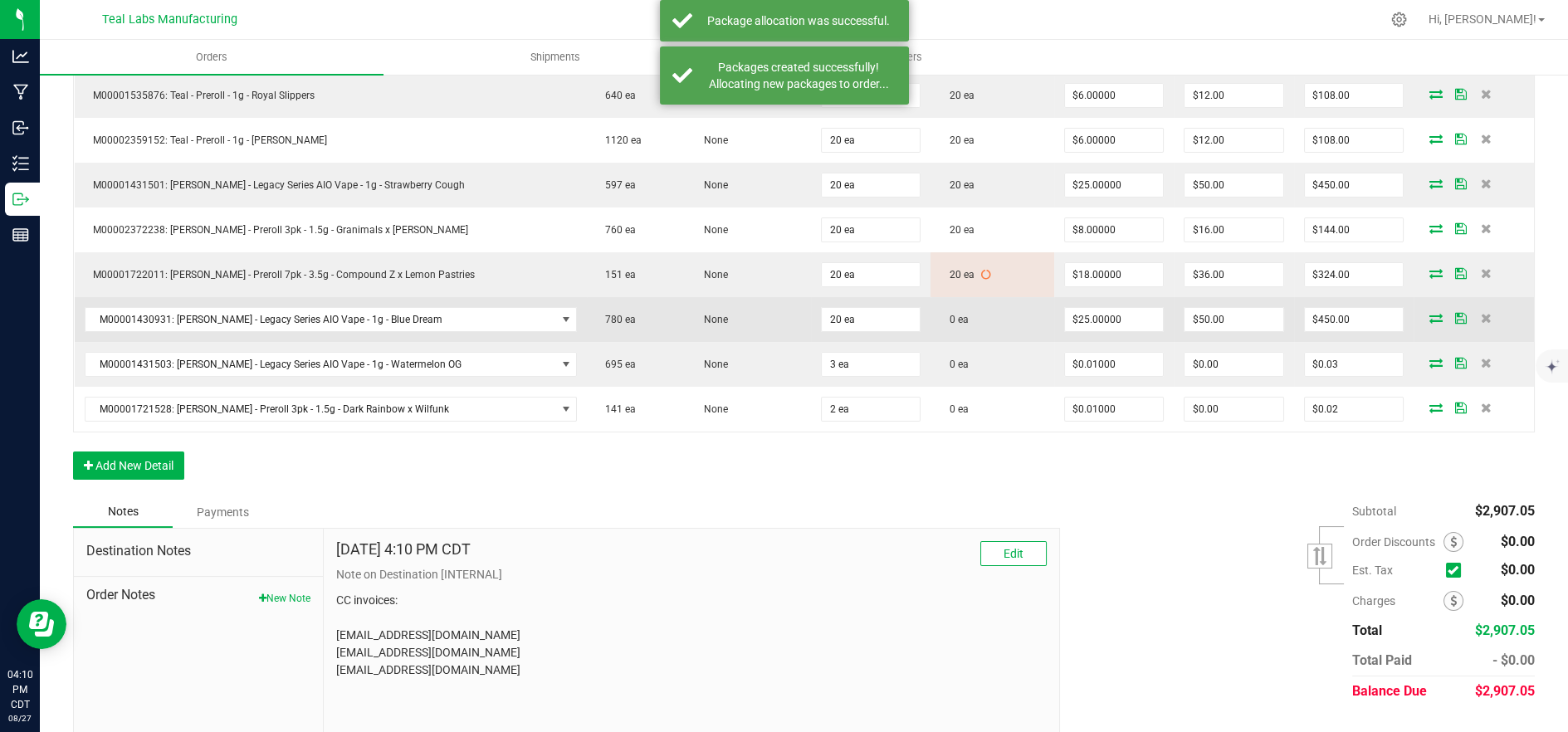
click at [1430, 314] on icon at bounding box center [1436, 317] width 13 height 10
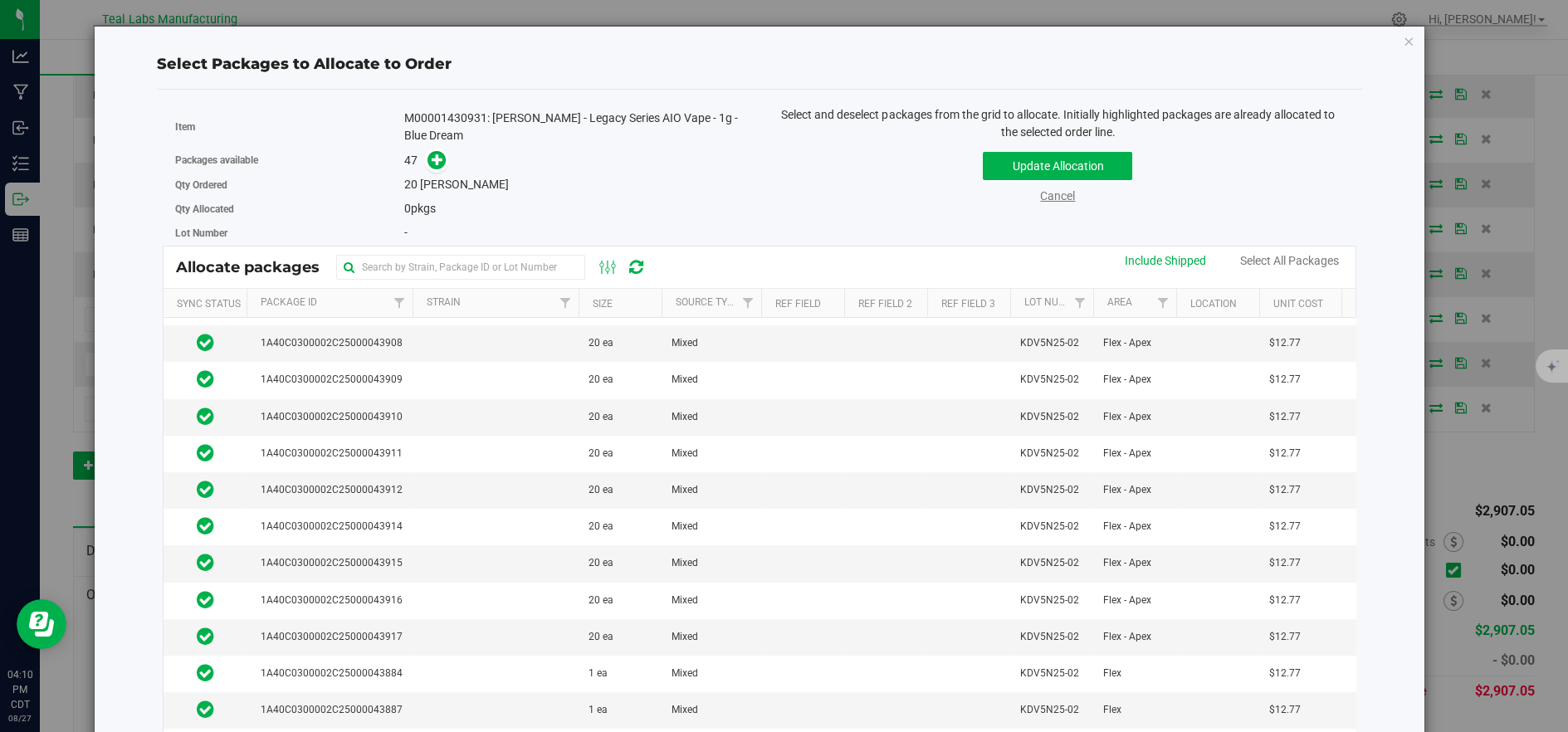
click at [1042, 196] on link "Cancel" at bounding box center [1058, 196] width 35 height 13
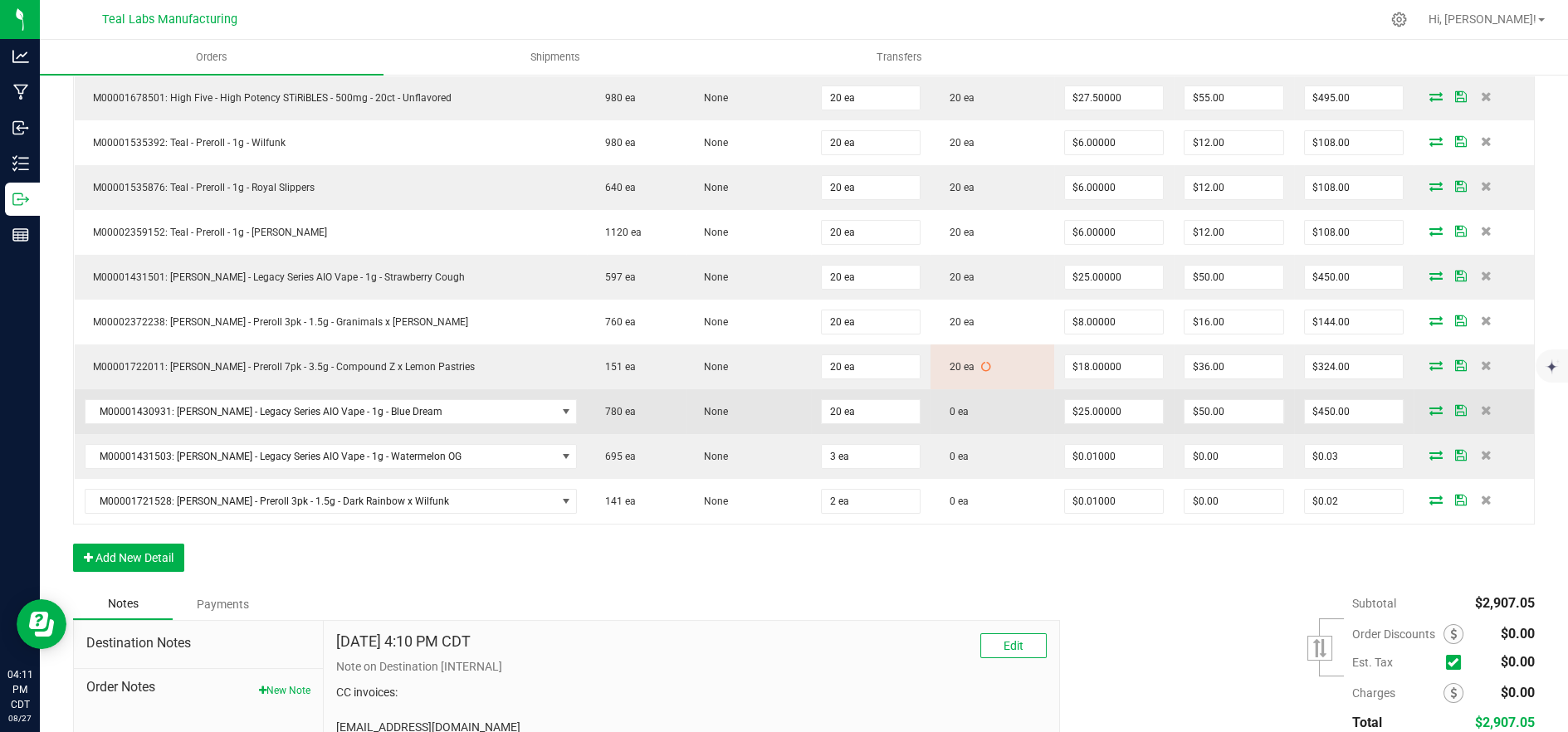
click at [1424, 409] on span at bounding box center [1436, 409] width 25 height 10
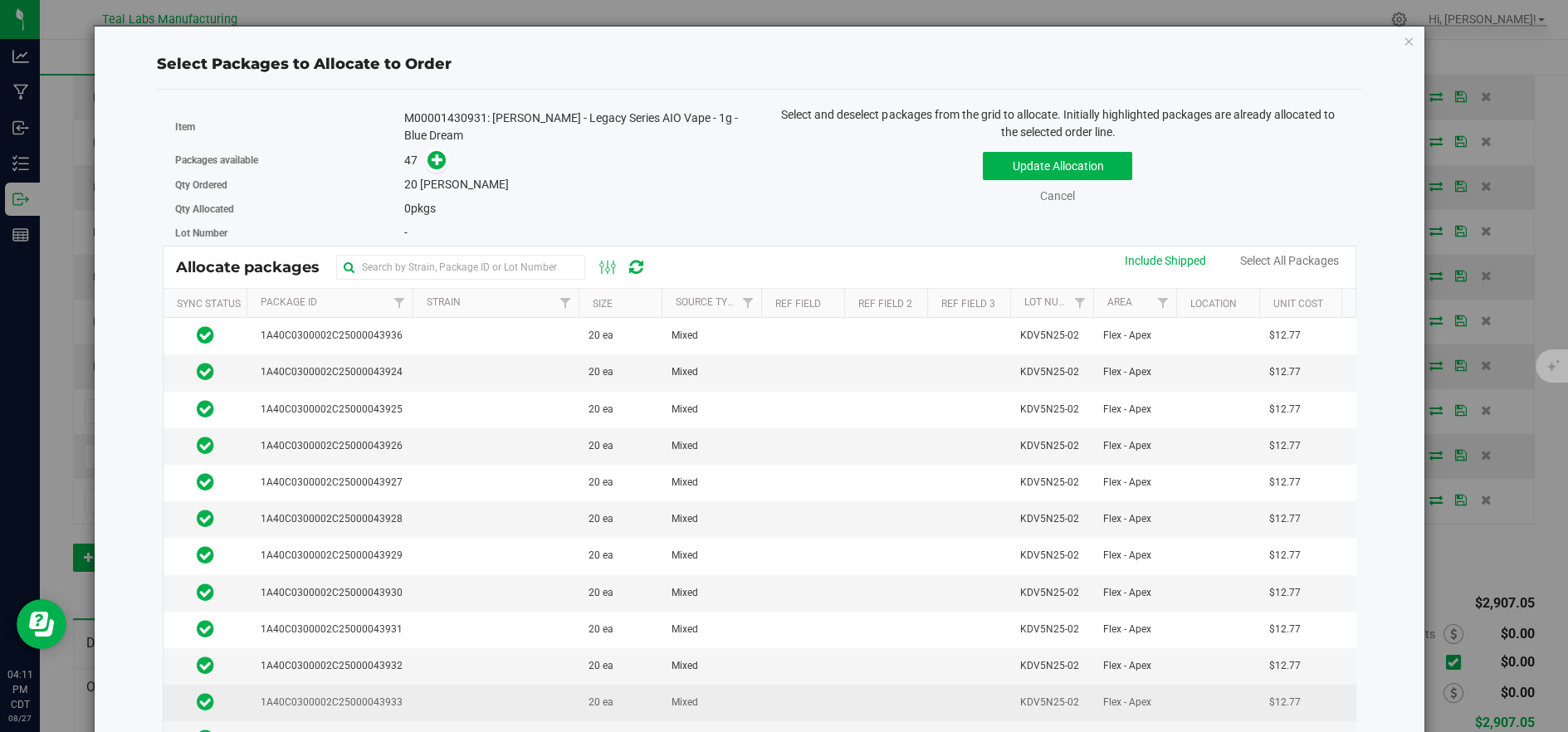
click at [421, 690] on td at bounding box center [495, 703] width 166 height 37
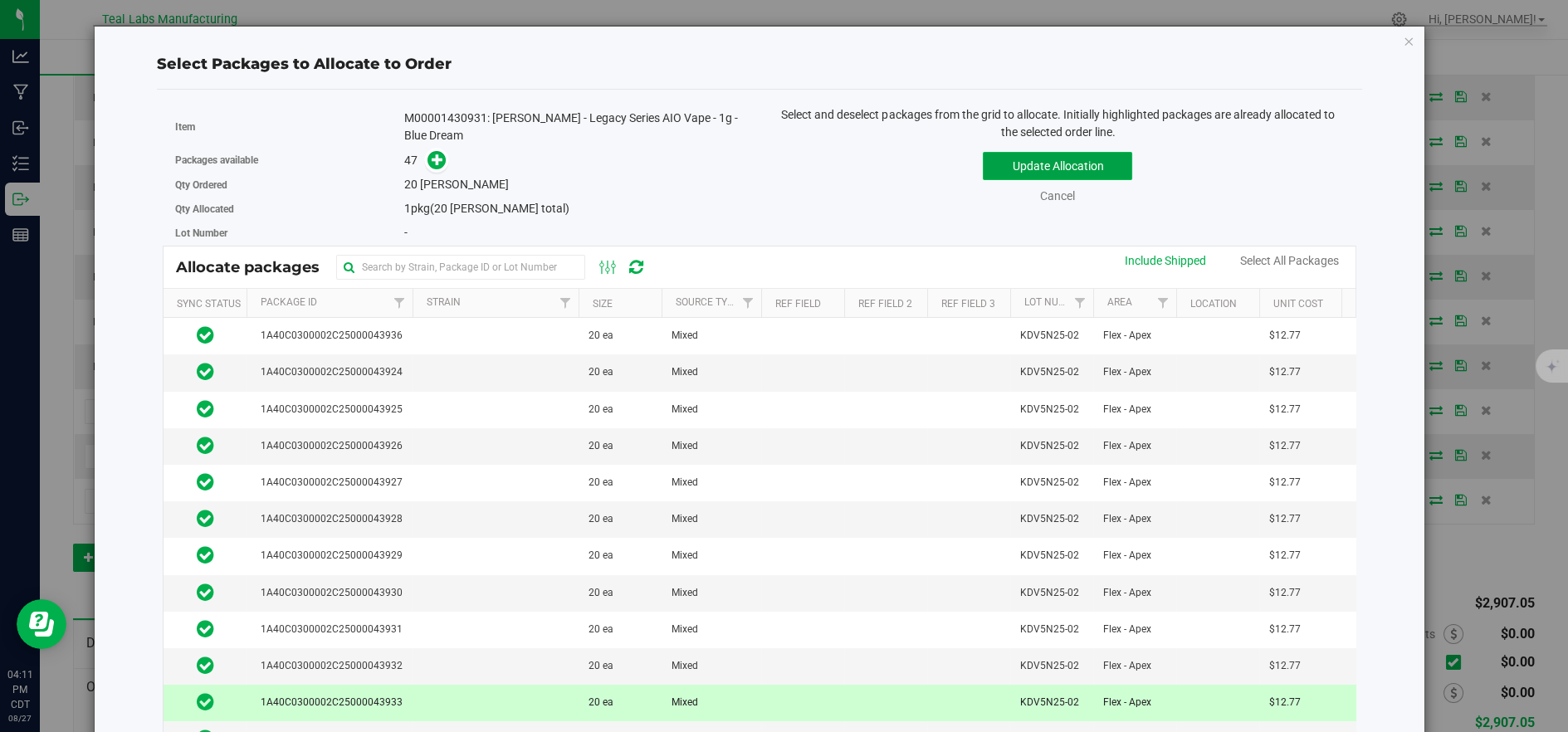
click at [989, 170] on button "Update Allocation" at bounding box center [1058, 166] width 149 height 28
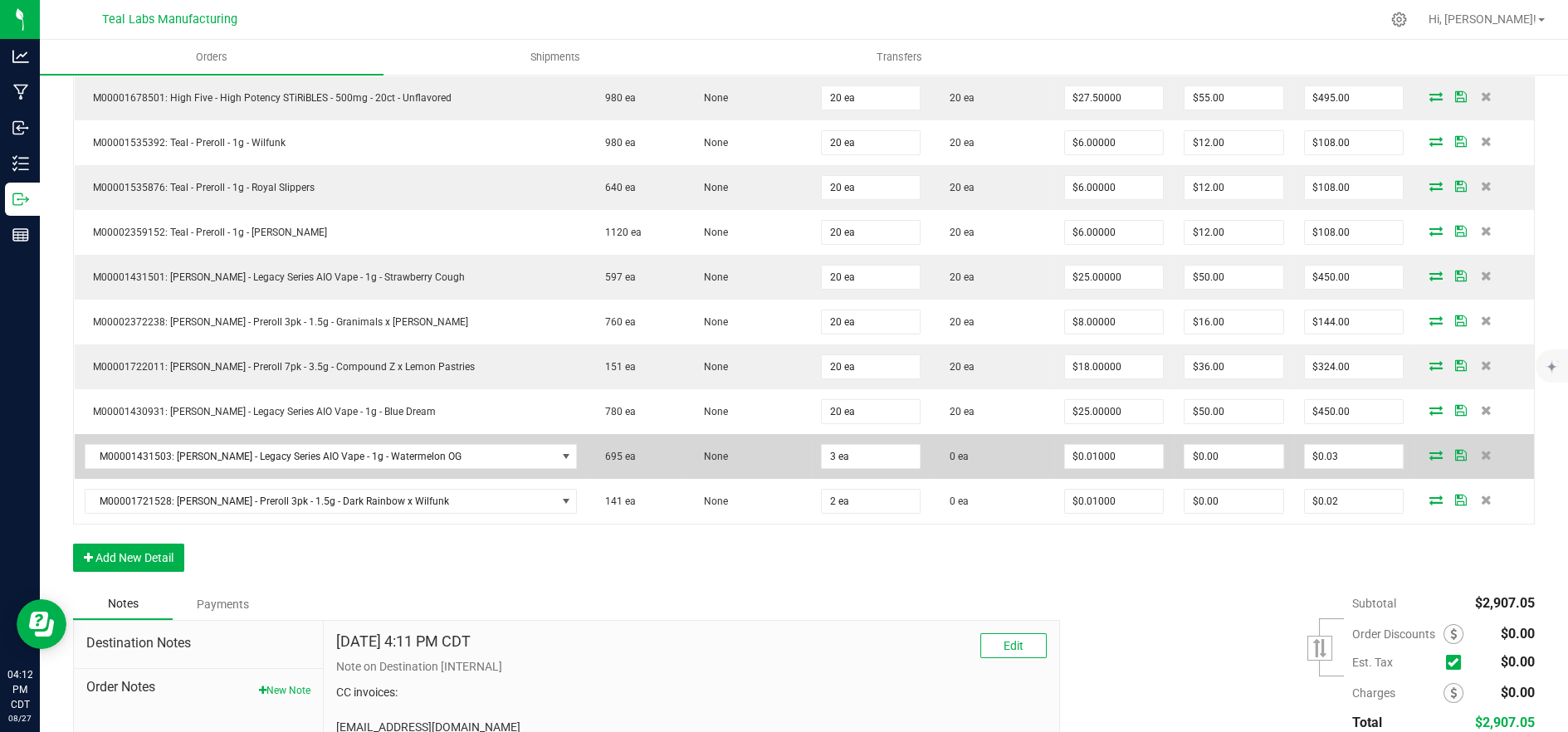
click at [1430, 450] on icon at bounding box center [1436, 455] width 13 height 10
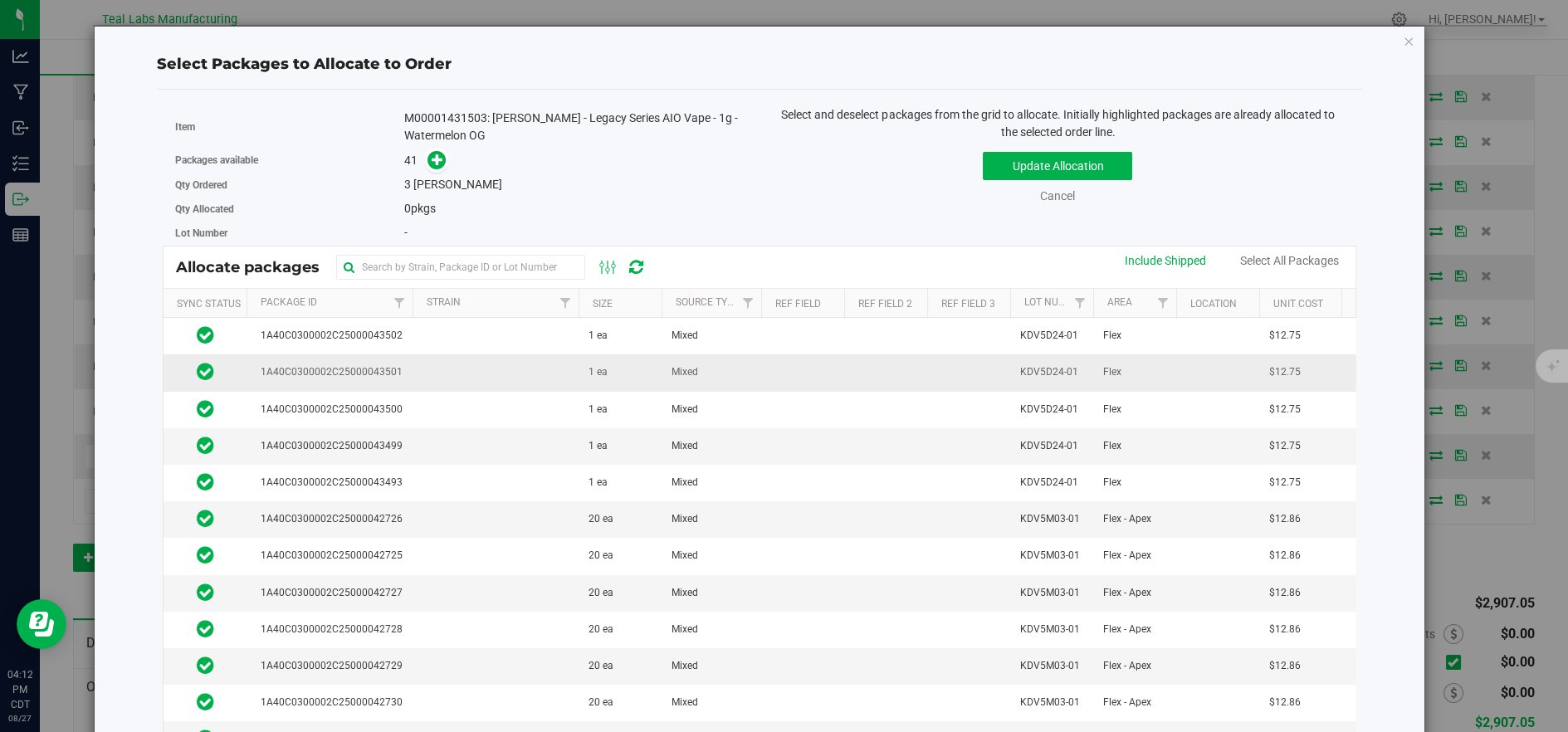
click at [458, 371] on td at bounding box center [495, 373] width 166 height 37
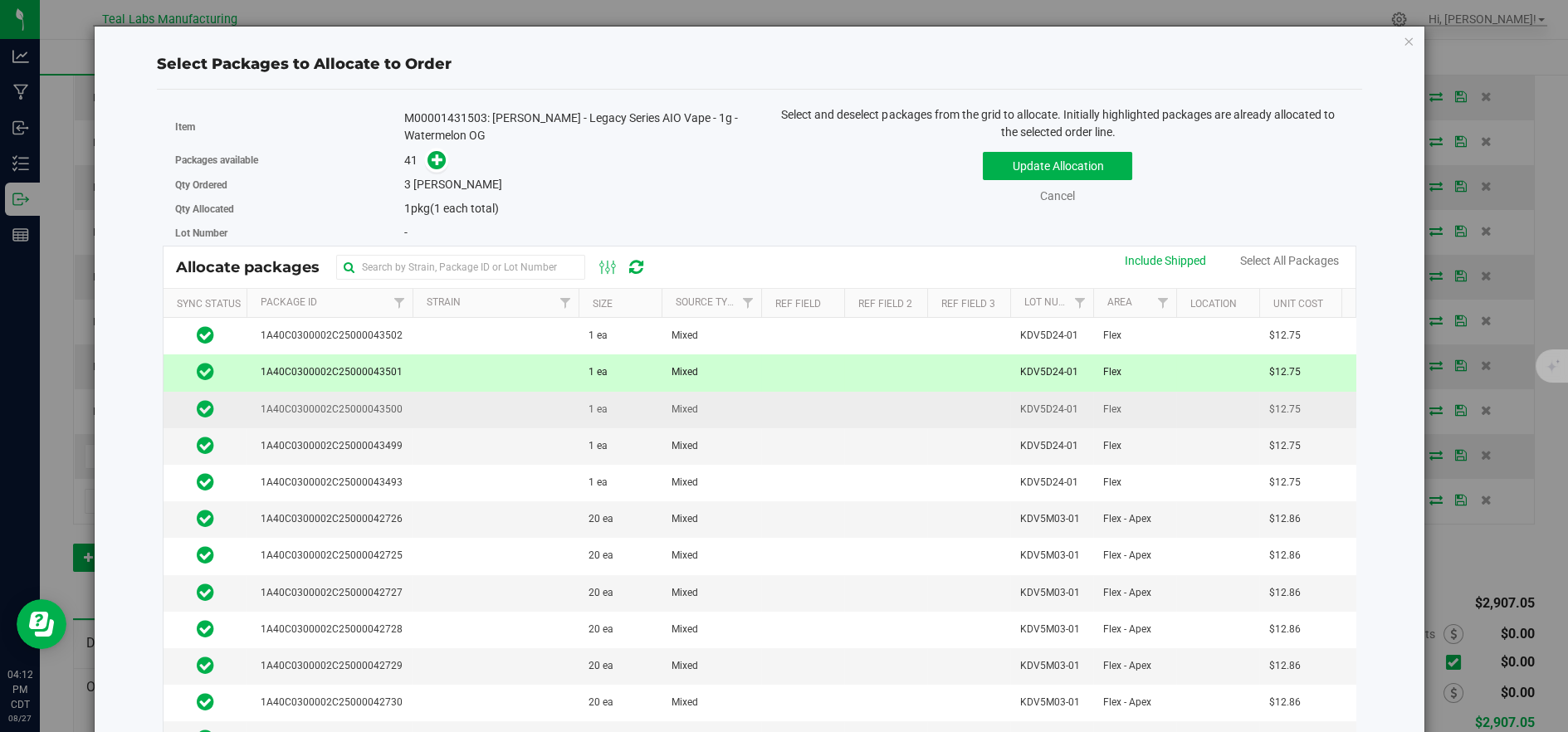
click at [464, 409] on td at bounding box center [495, 410] width 166 height 37
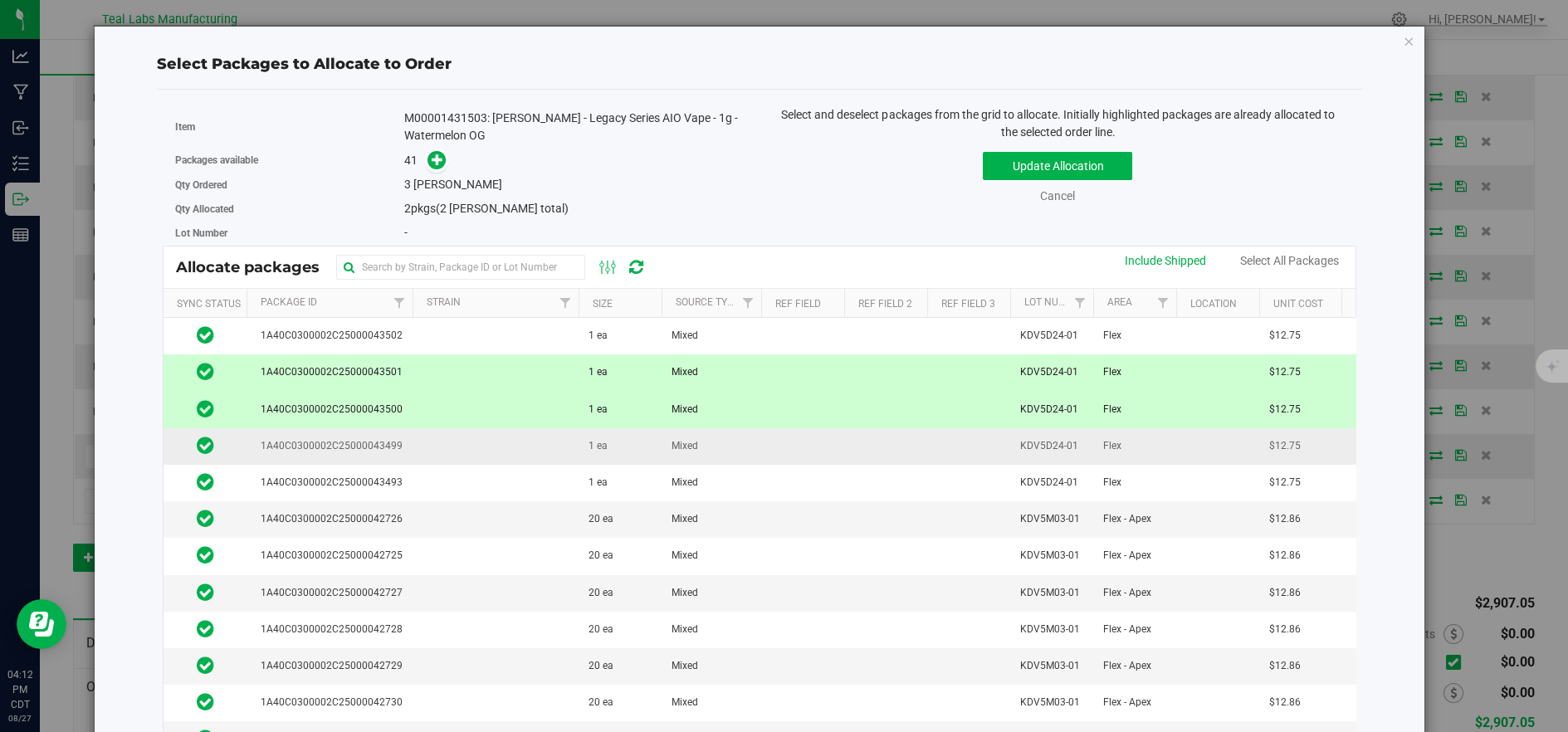
click at [482, 454] on td at bounding box center [495, 447] width 166 height 37
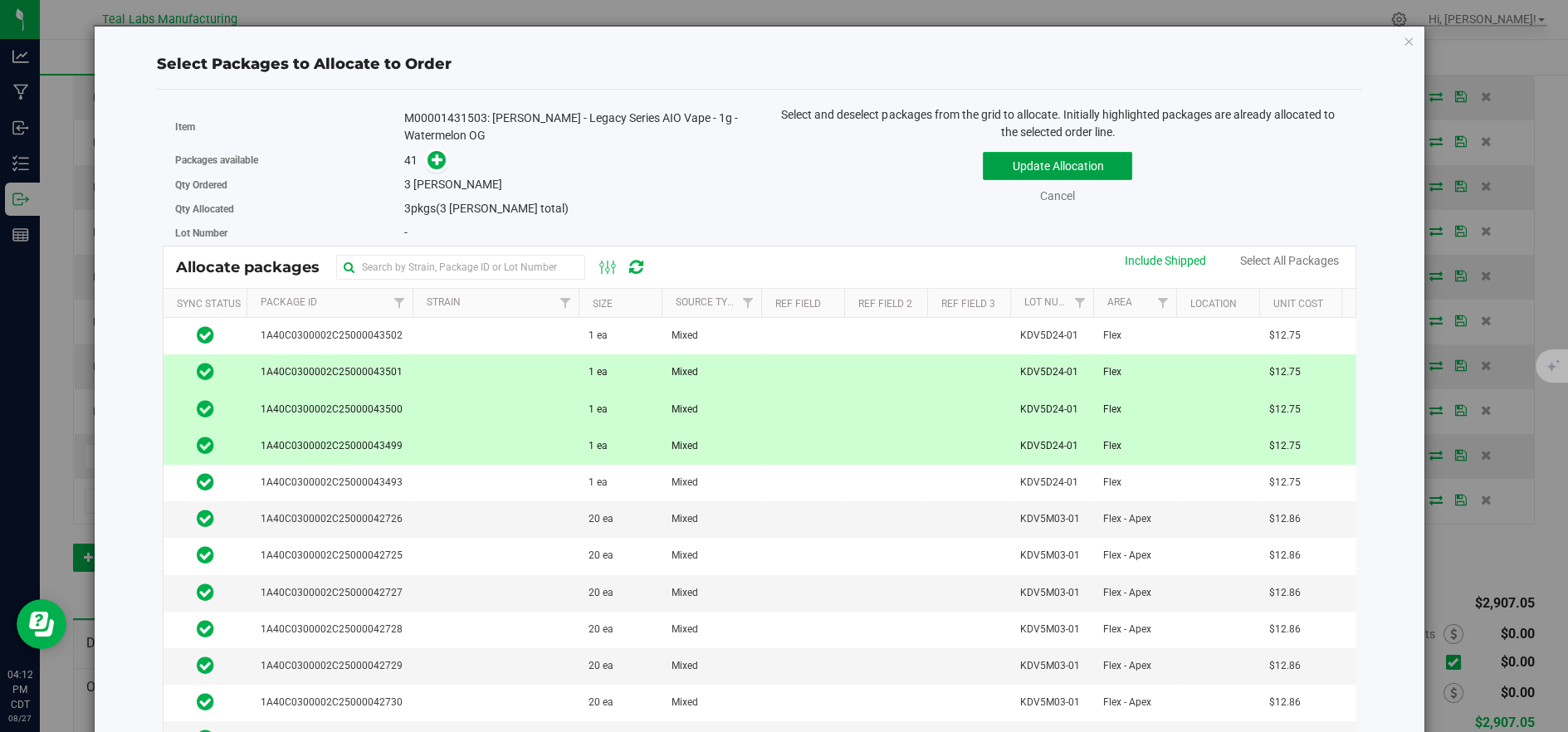
click at [994, 167] on button "Update Allocation" at bounding box center [1058, 166] width 149 height 28
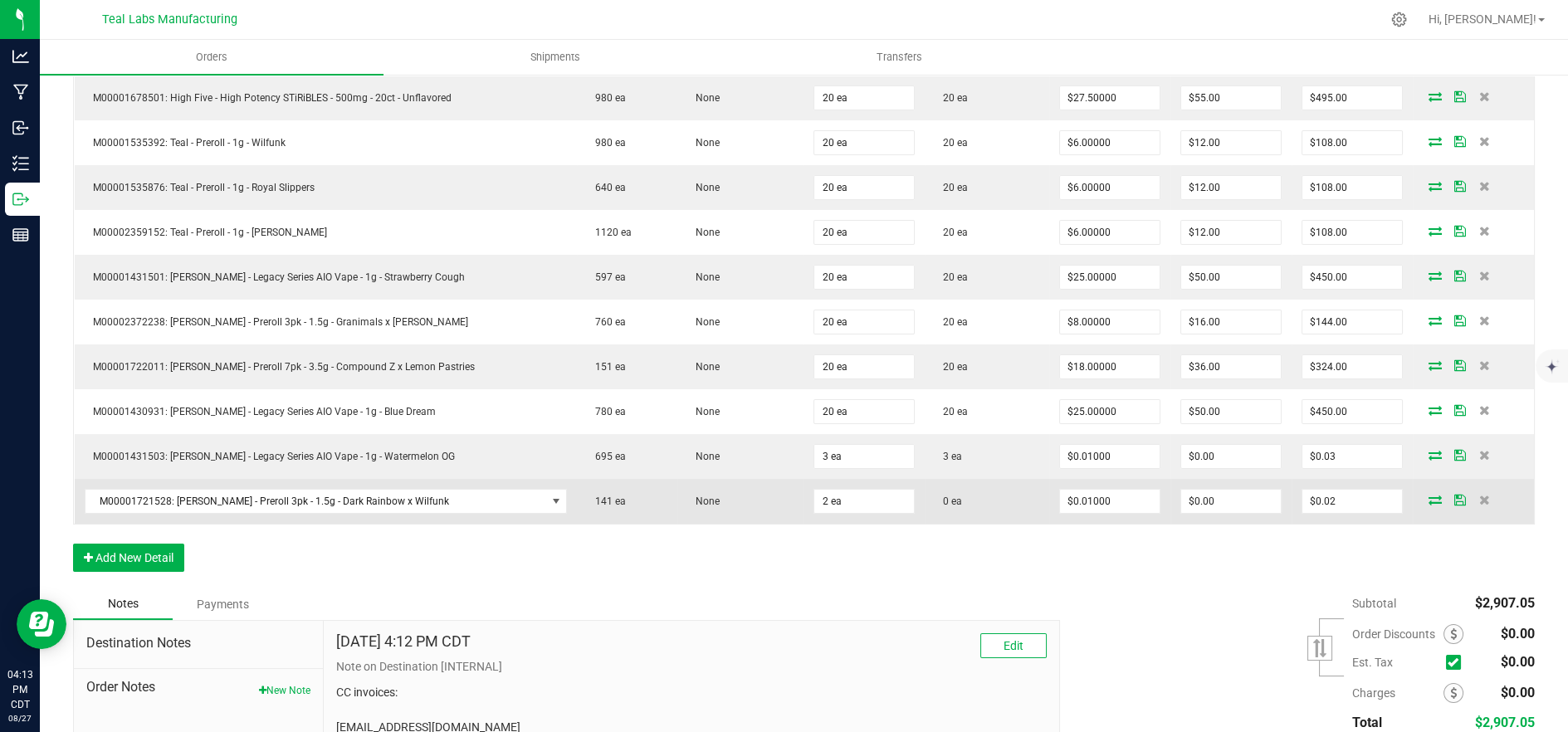
click at [1429, 496] on icon at bounding box center [1435, 499] width 13 height 10
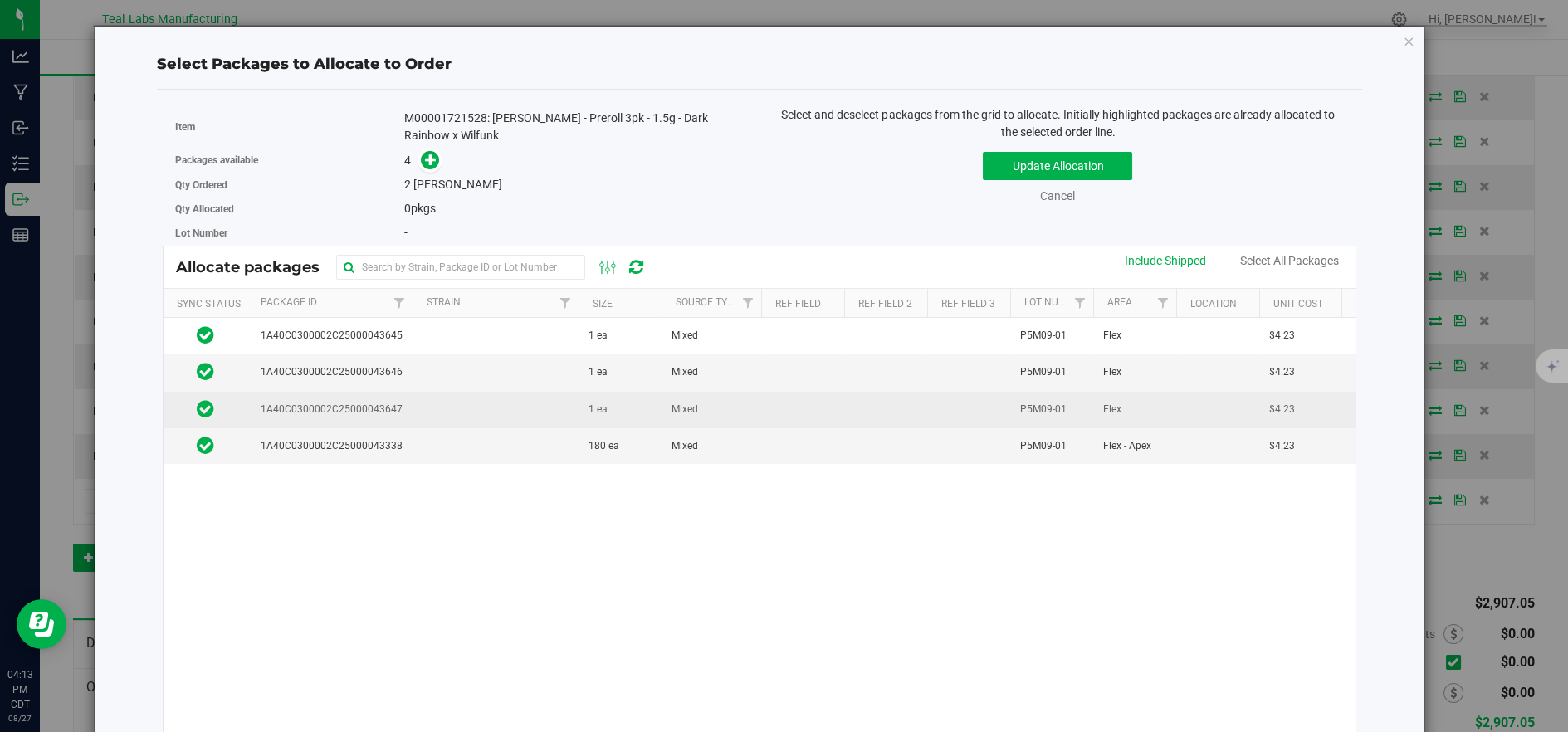
click at [656, 412] on td "1 ea" at bounding box center [621, 410] width 83 height 37
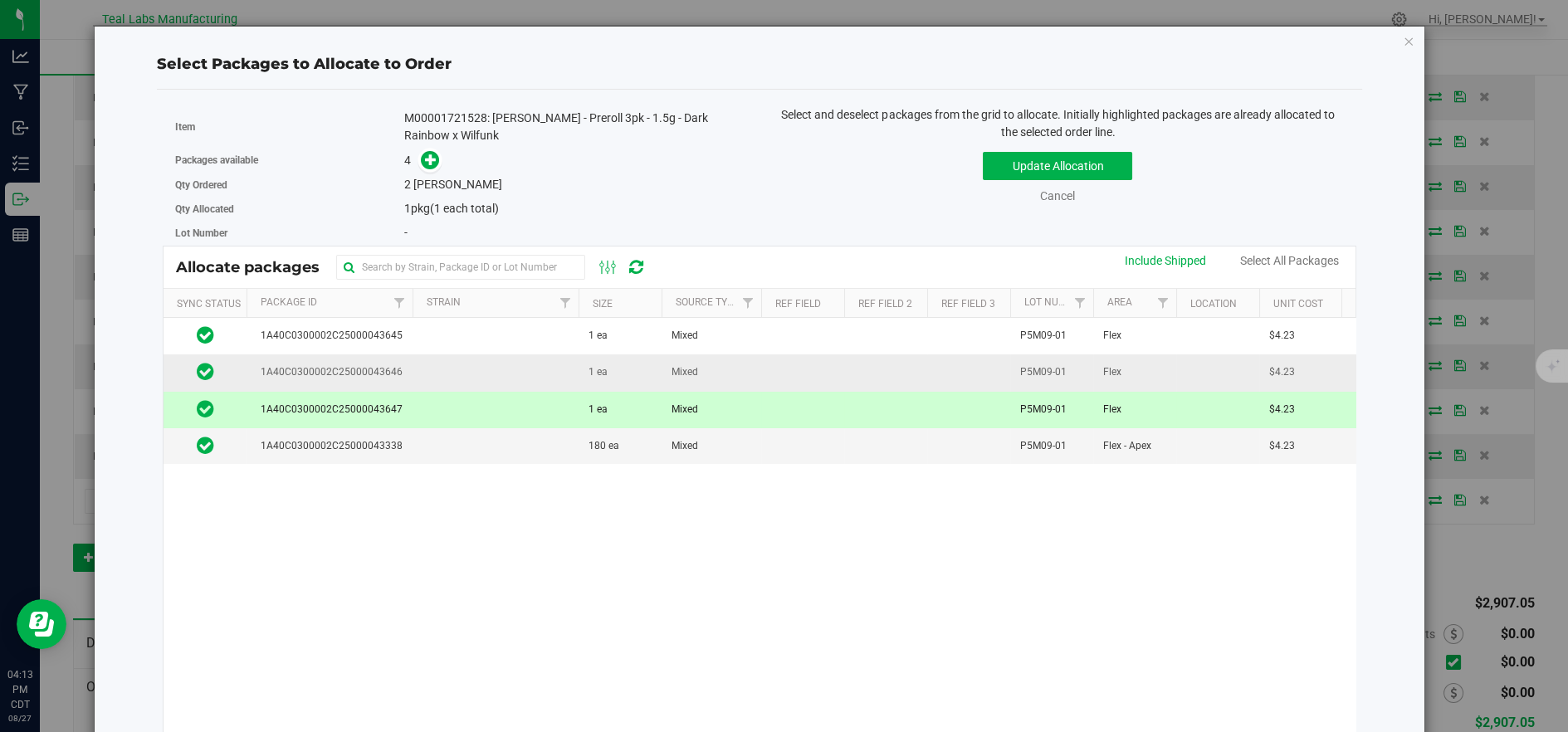
click at [644, 376] on td "1 ea" at bounding box center [621, 373] width 83 height 37
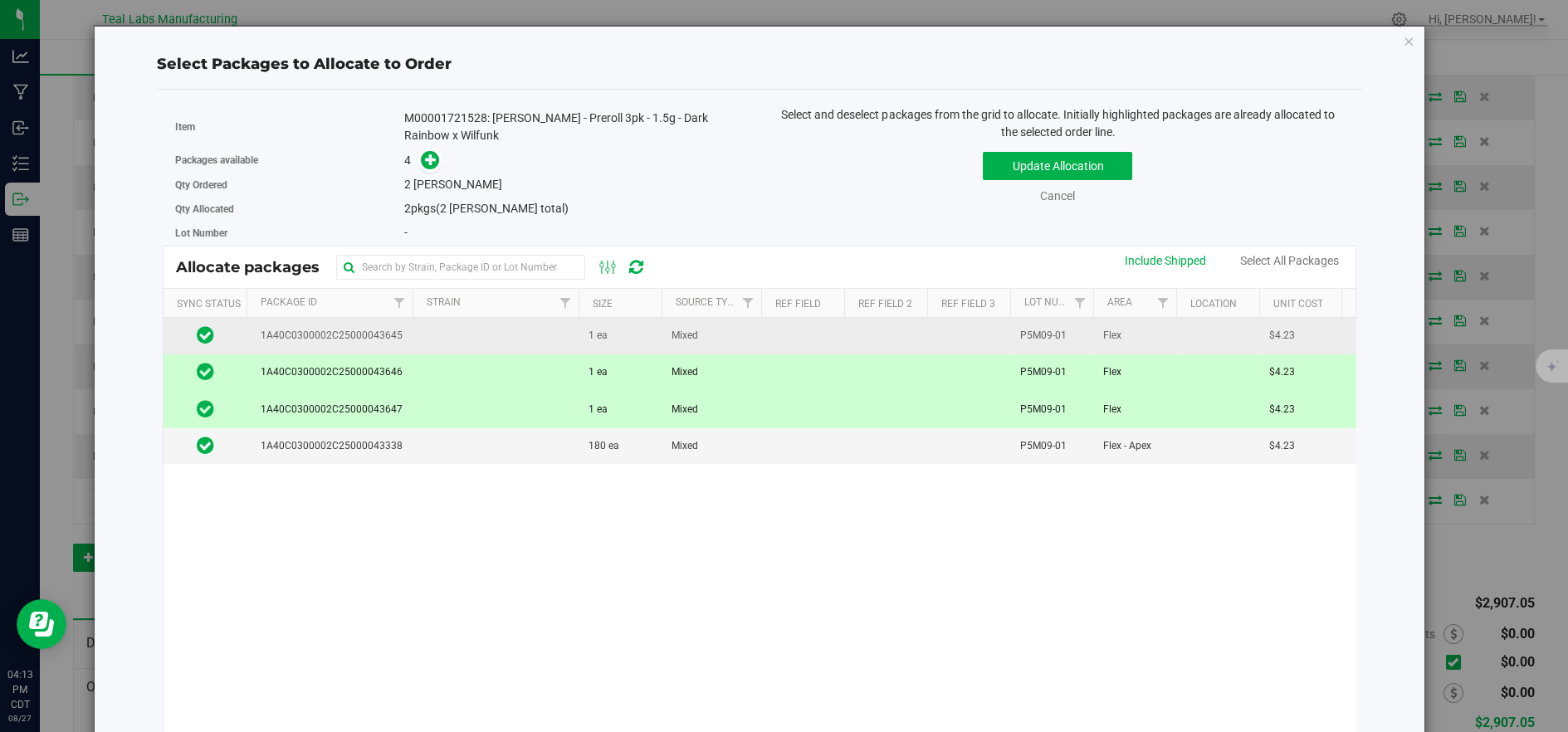
click at [623, 324] on td "1 ea" at bounding box center [621, 336] width 83 height 37
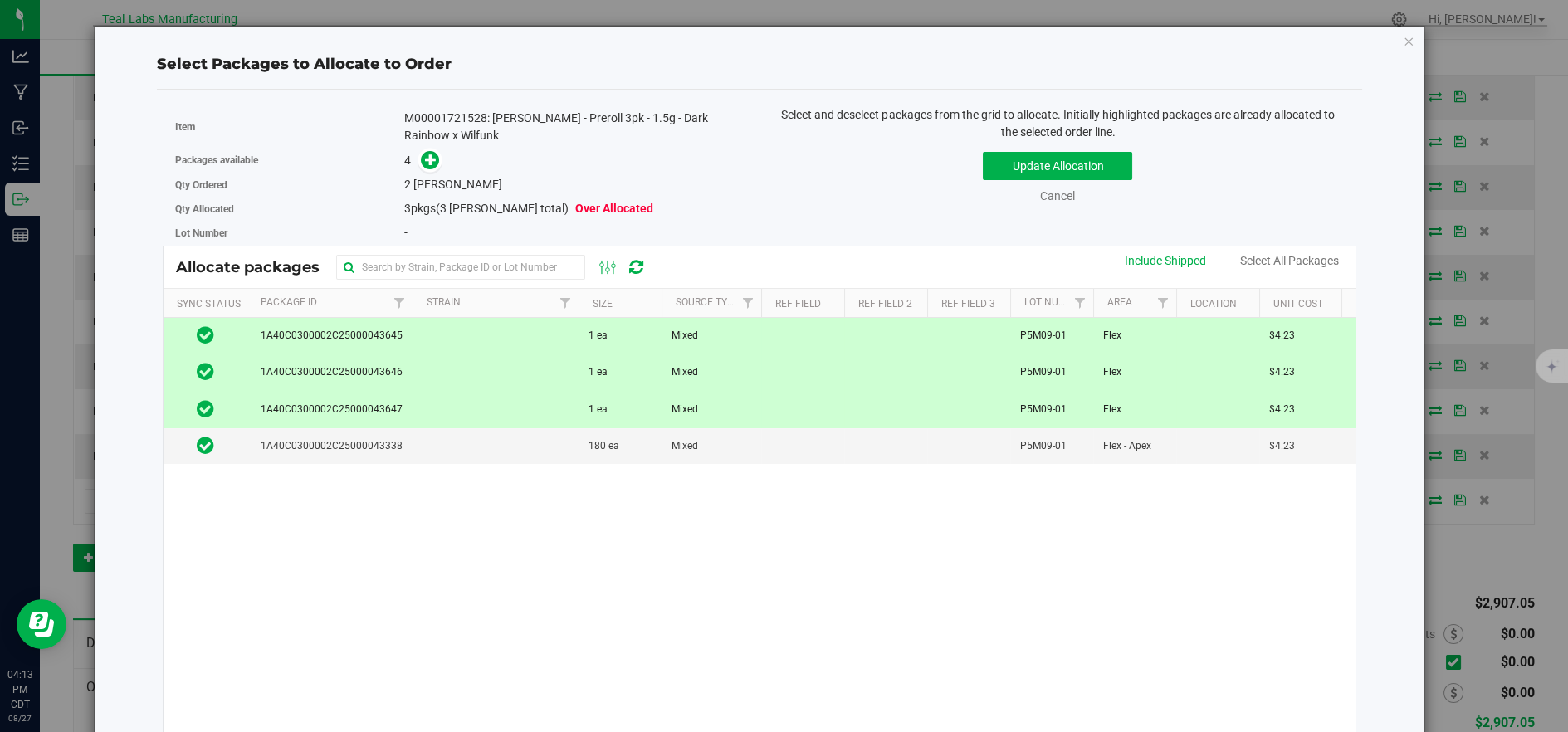
click at [706, 334] on td "Mixed" at bounding box center [711, 336] width 100 height 37
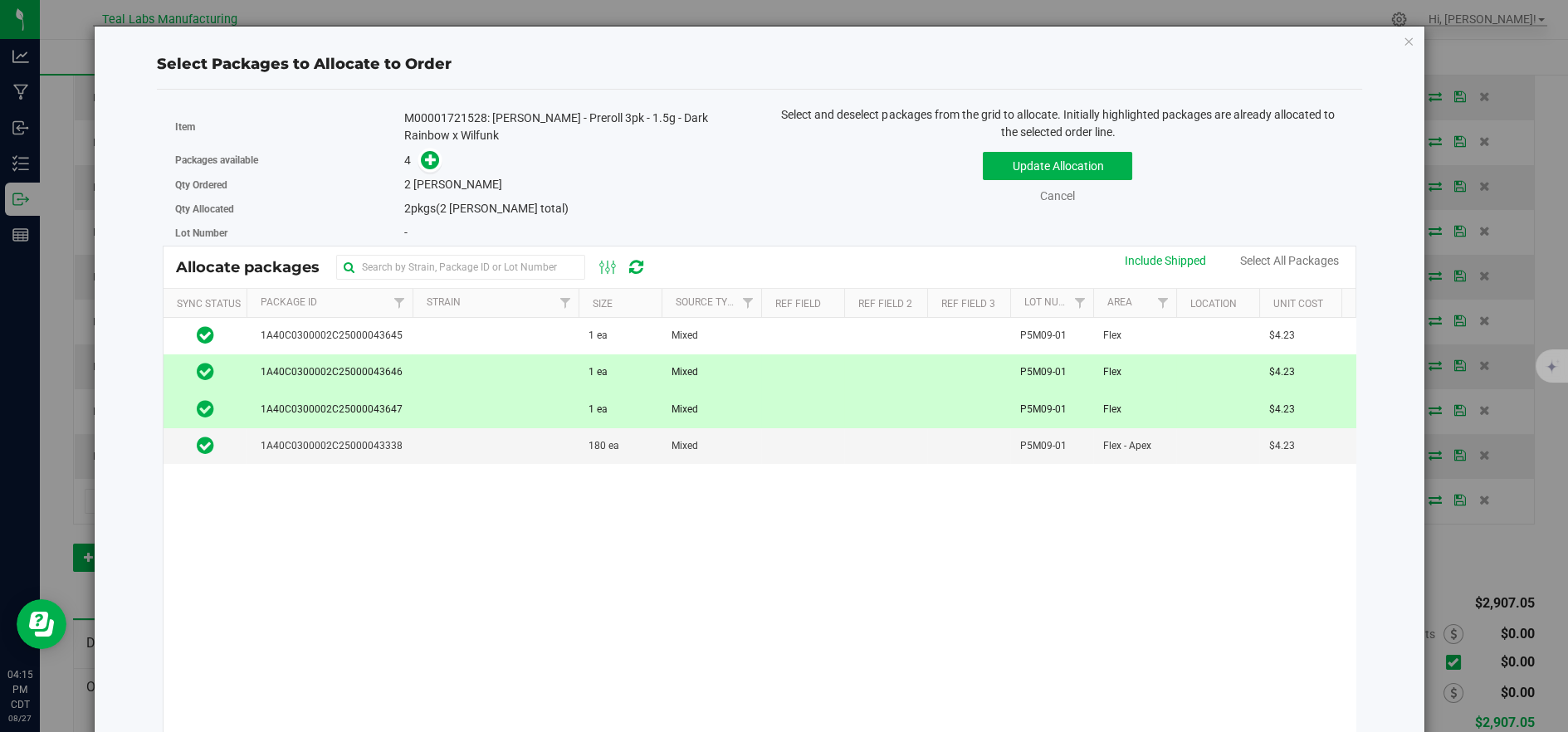
click at [490, 371] on td at bounding box center [495, 373] width 166 height 37
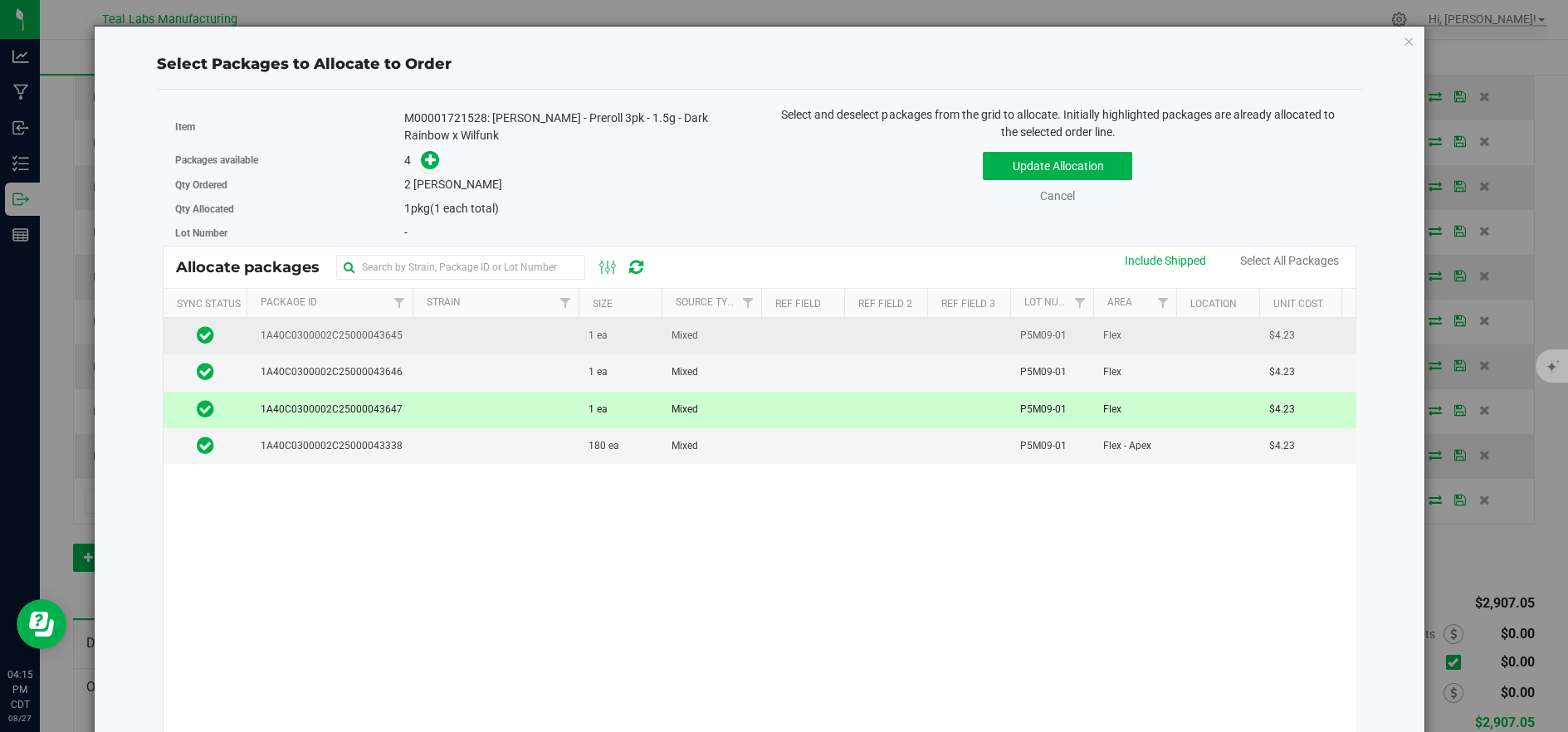
click at [476, 346] on td at bounding box center [495, 336] width 166 height 37
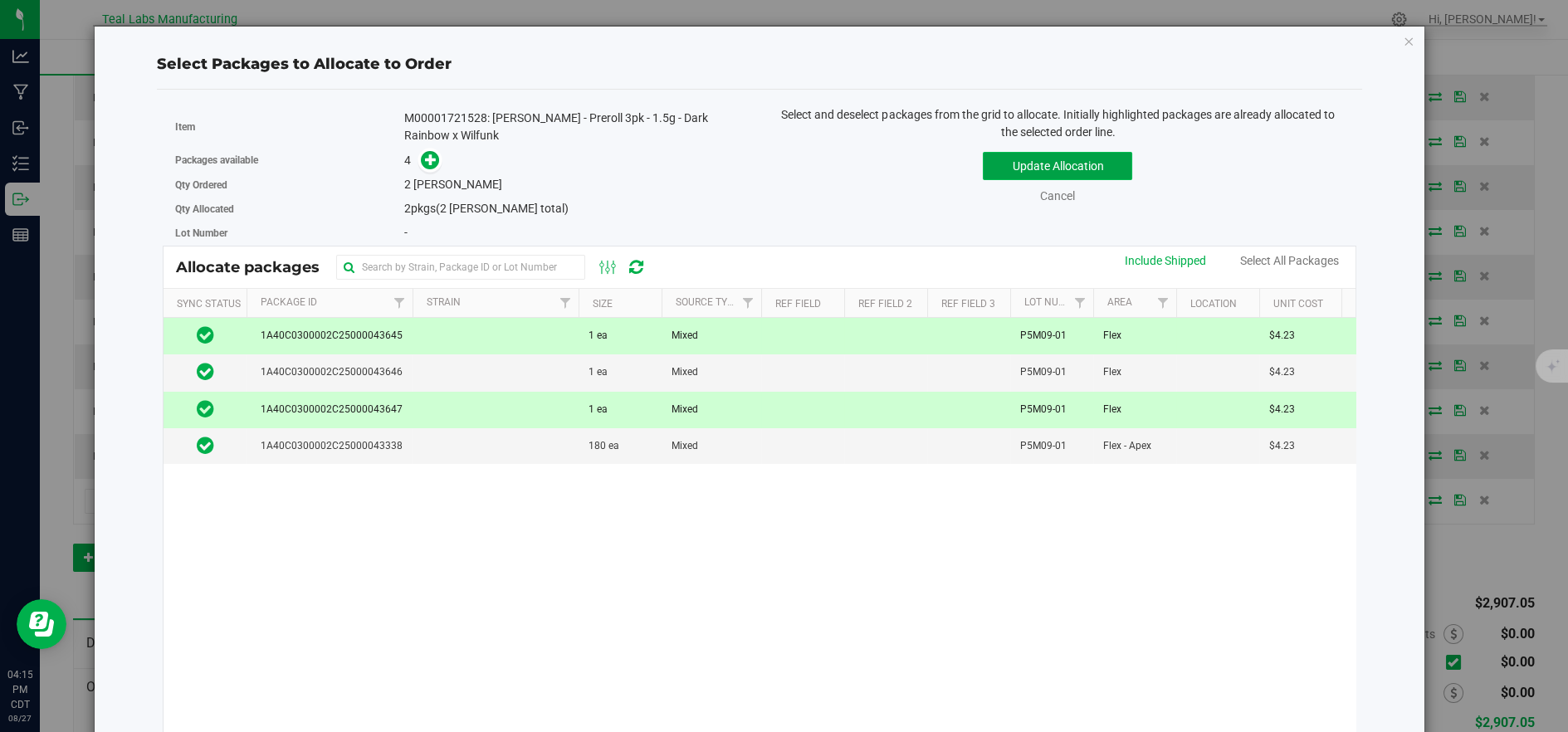
click at [1081, 164] on button "Update Allocation" at bounding box center [1058, 166] width 149 height 28
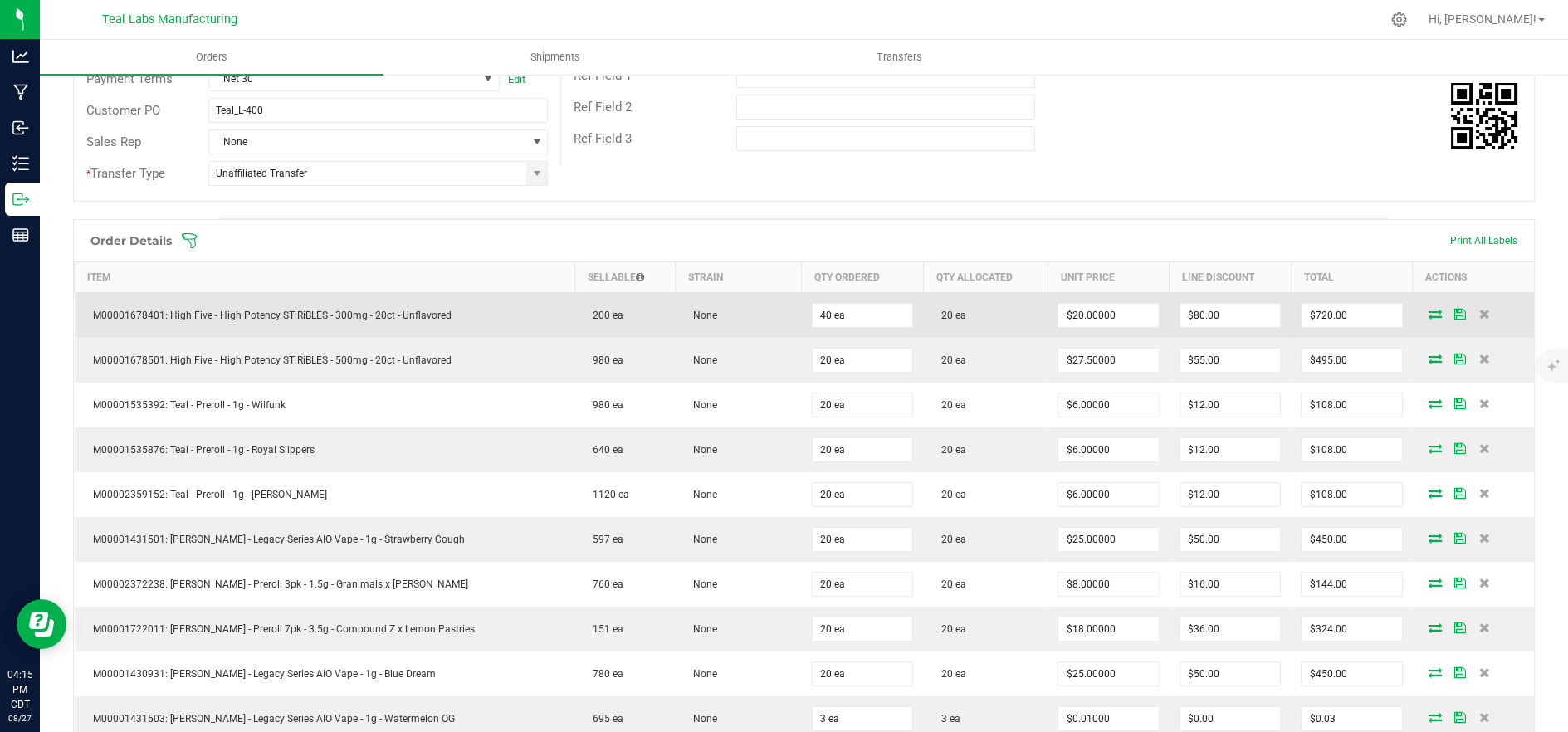
scroll to position [276, 0]
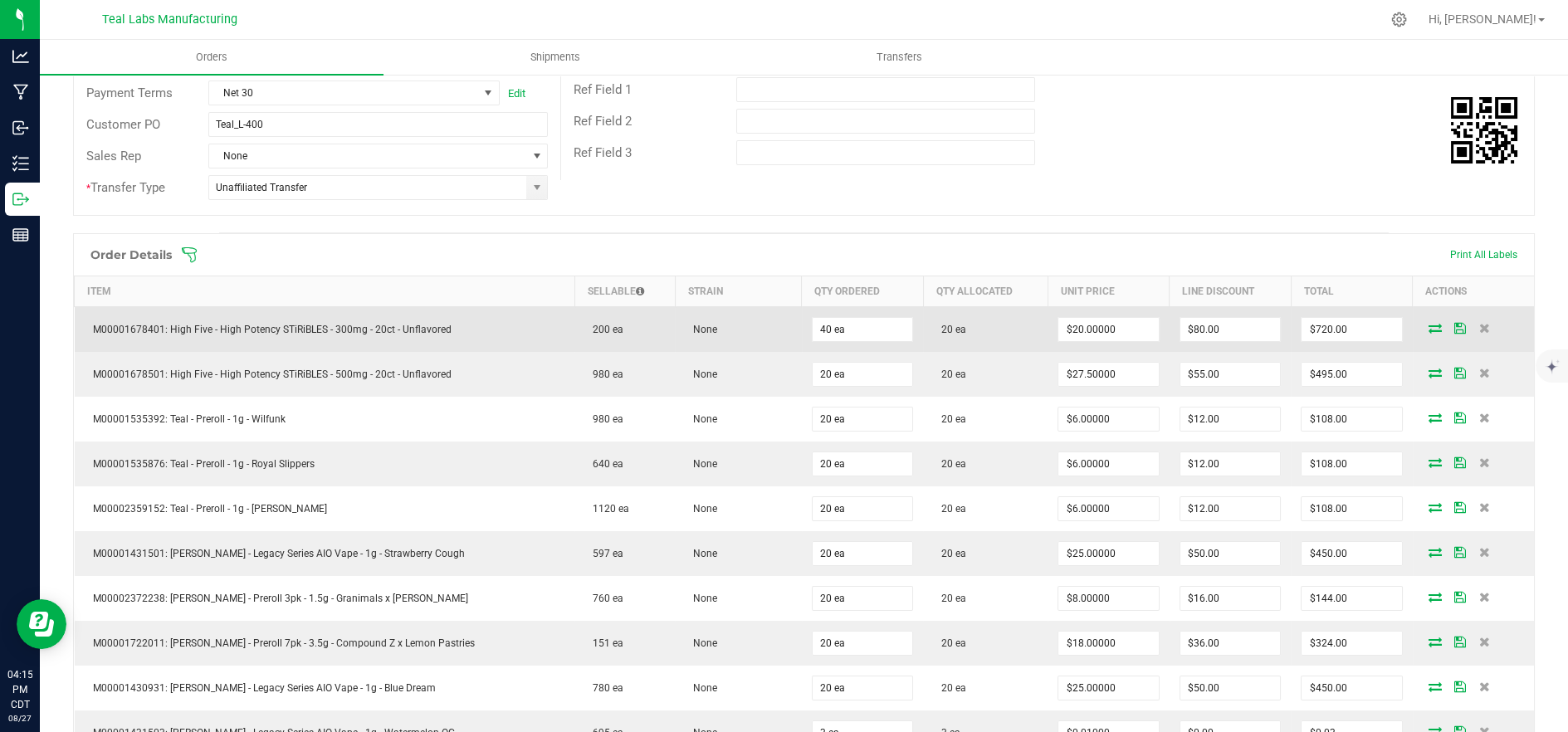
click at [1429, 324] on icon at bounding box center [1435, 328] width 13 height 10
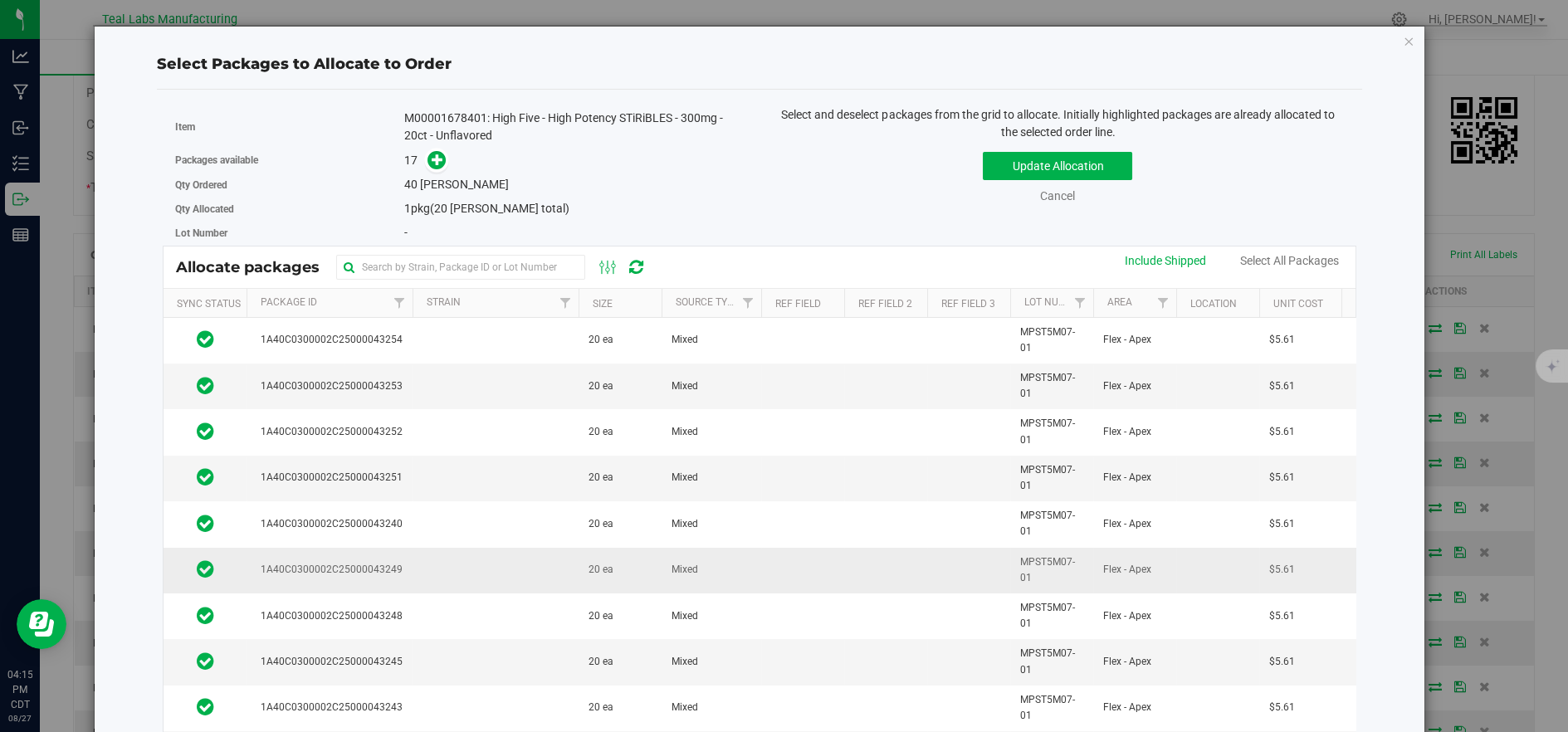
click at [483, 570] on td at bounding box center [495, 570] width 166 height 46
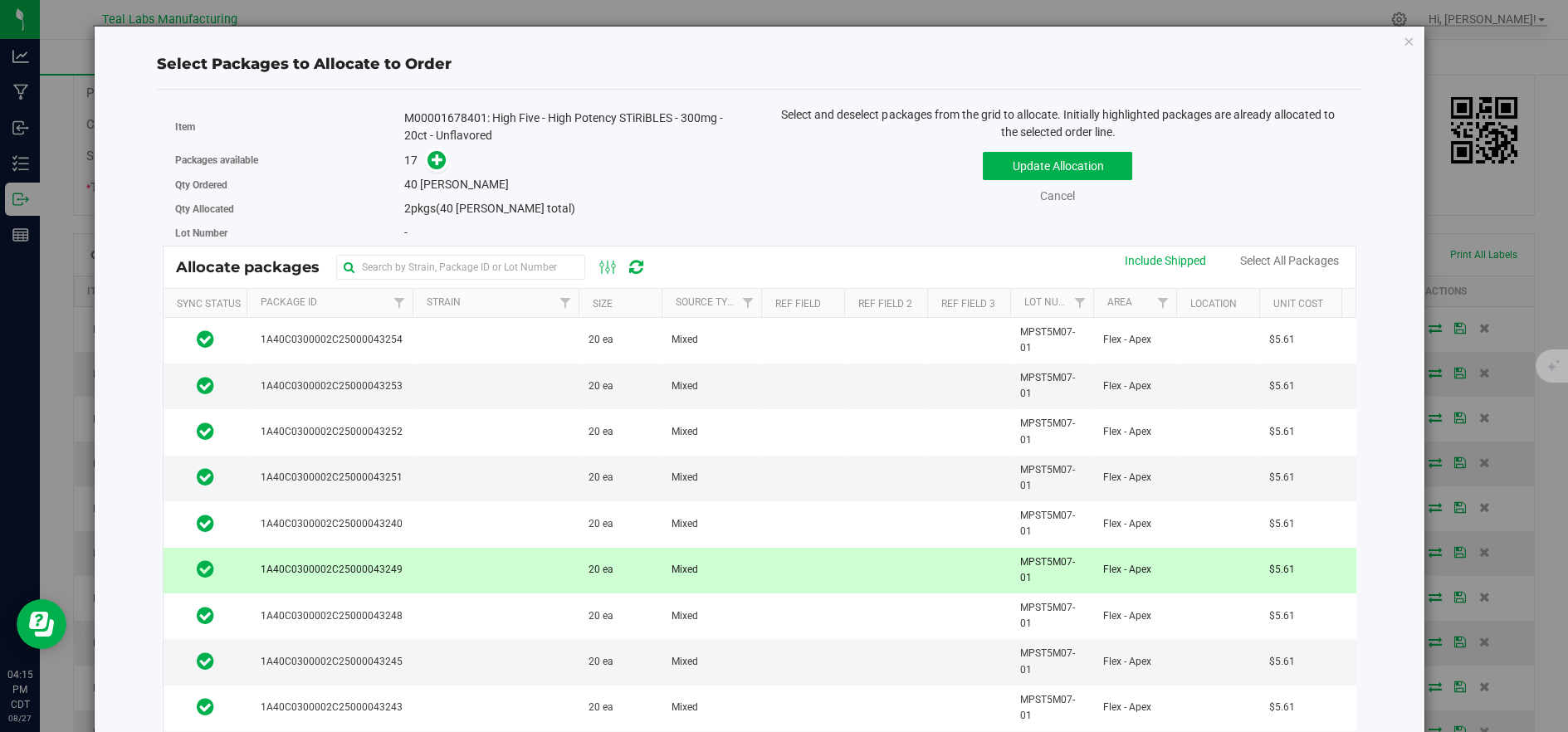
scroll to position [0, 0]
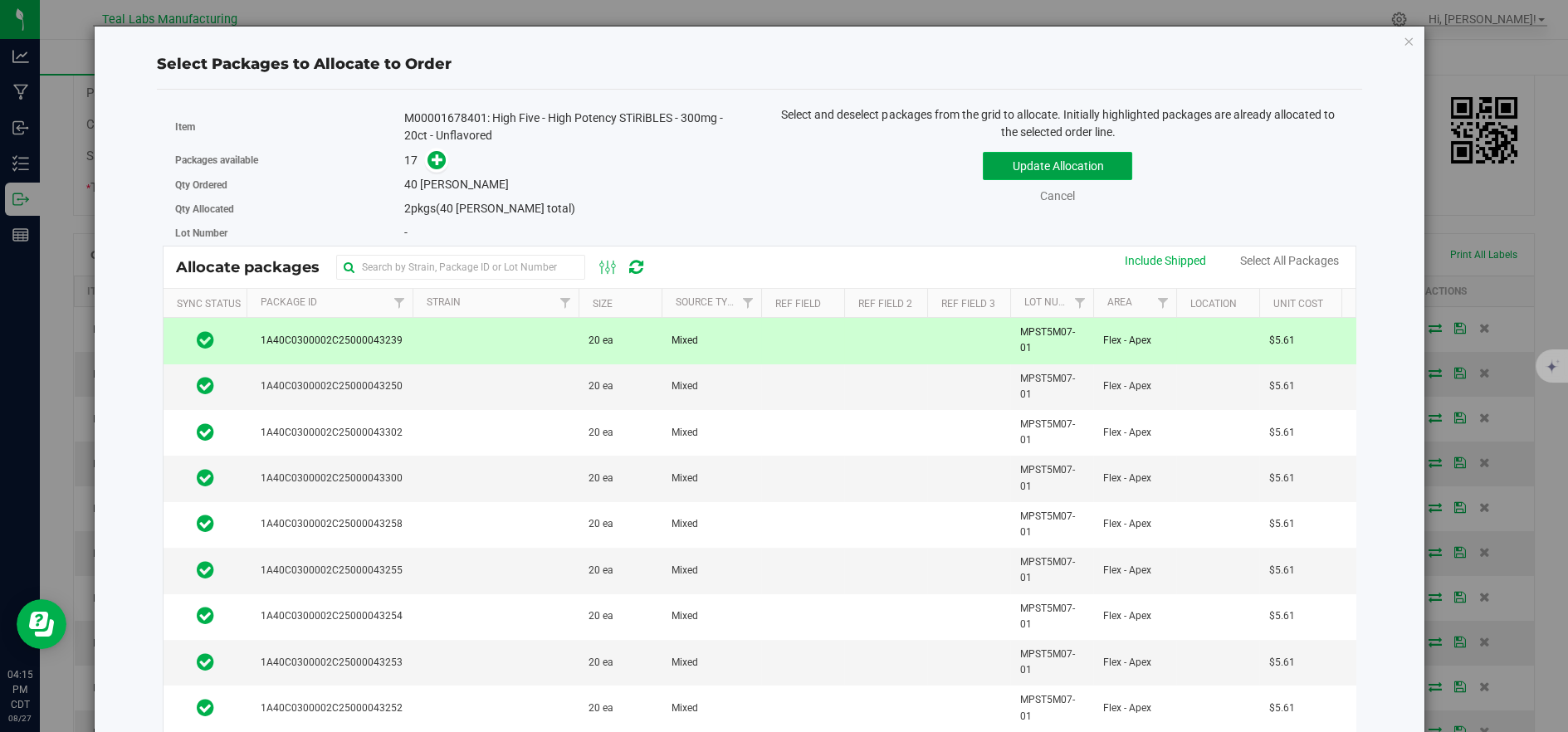
click at [1016, 173] on button "Update Allocation" at bounding box center [1058, 166] width 149 height 28
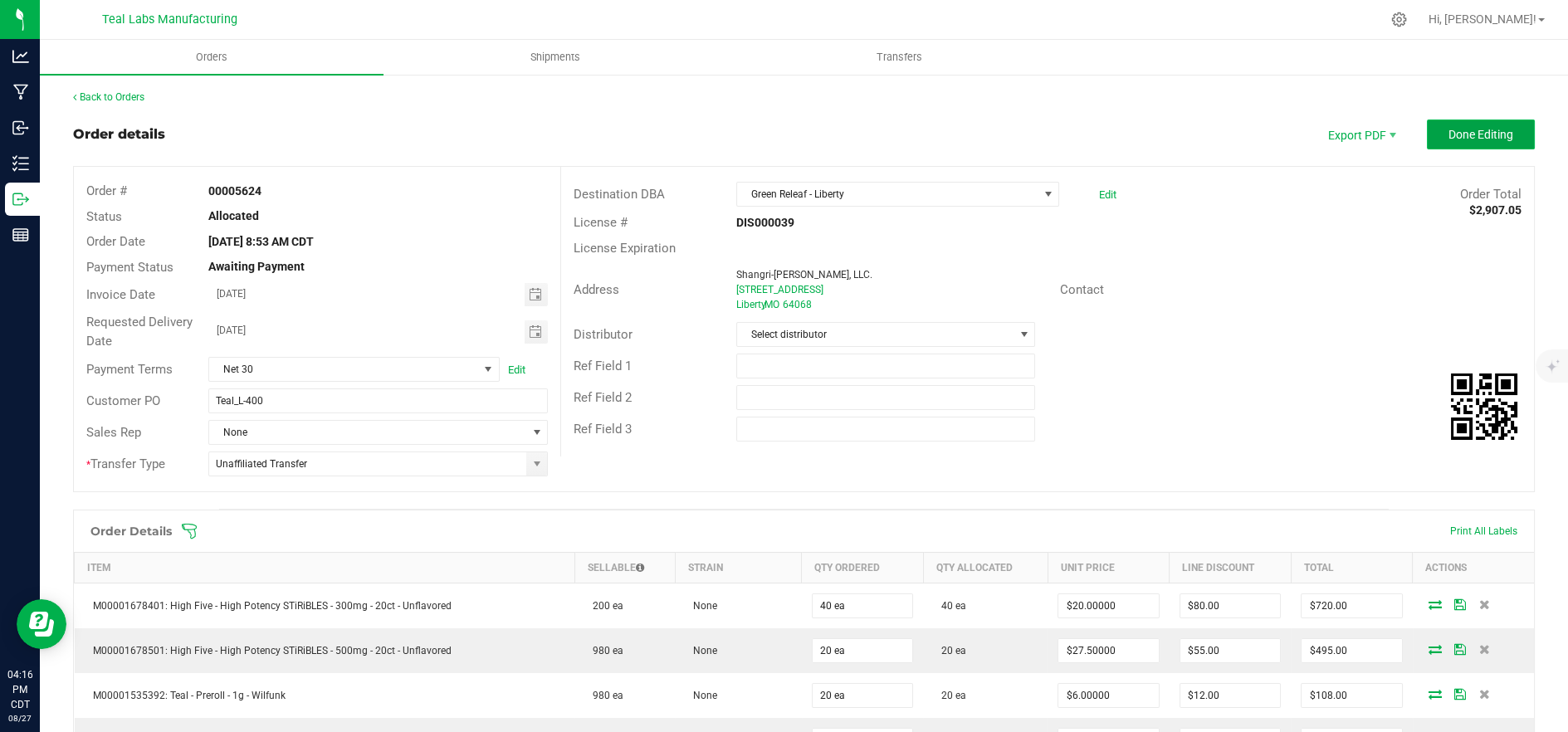
click at [1449, 128] on span "Done Editing" at bounding box center [1481, 134] width 65 height 13
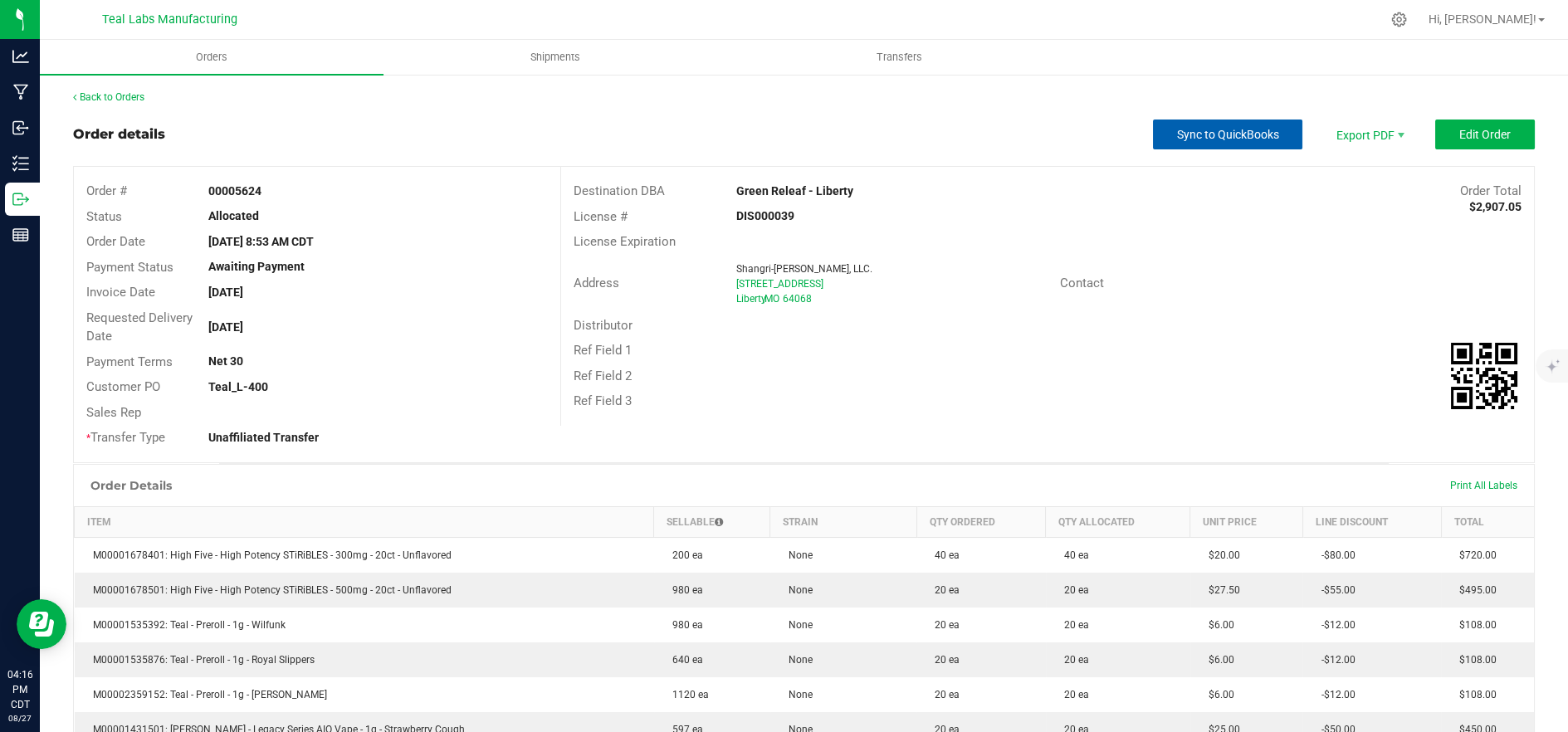
click at [1249, 137] on span "Sync to QuickBooks" at bounding box center [1227, 134] width 102 height 13
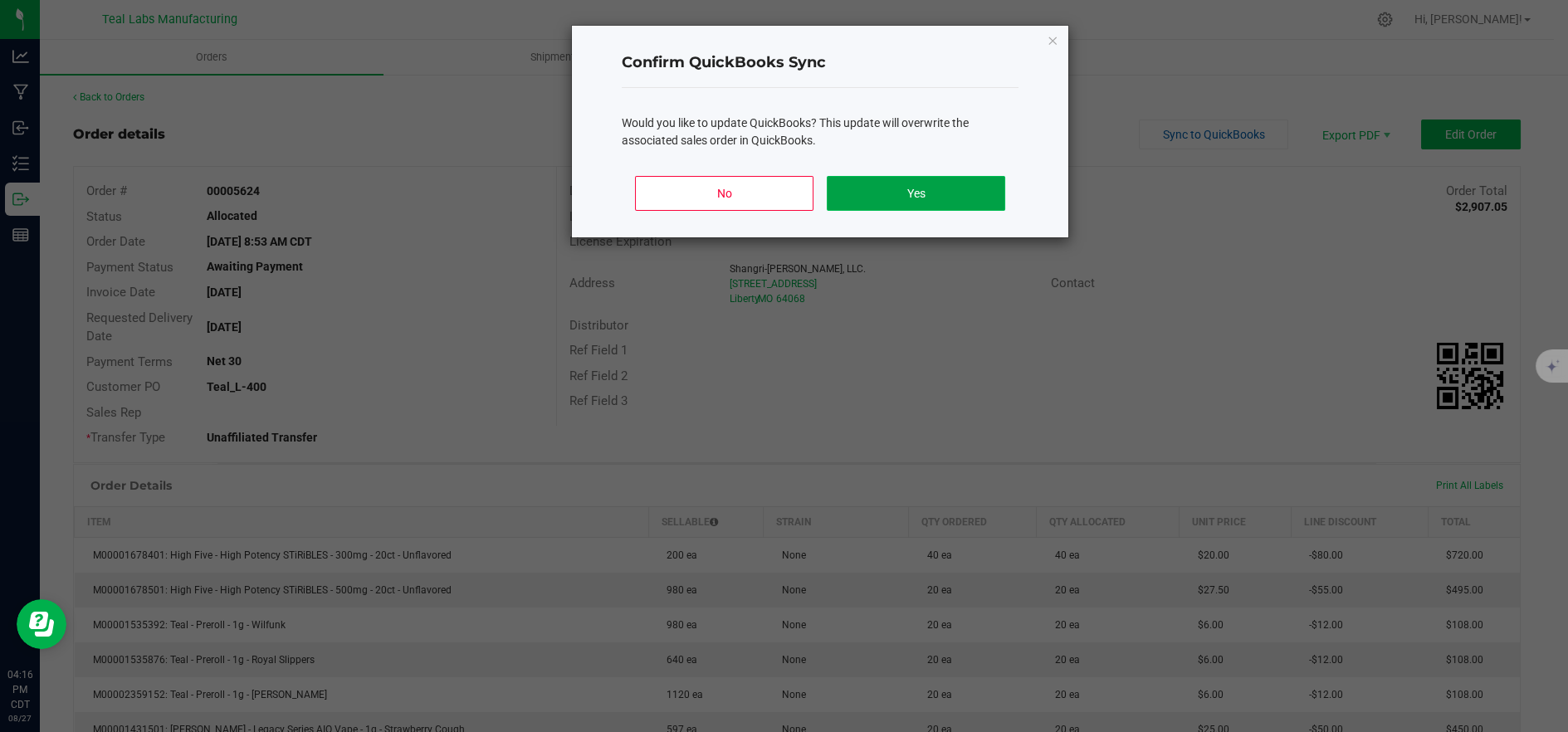
click at [876, 199] on button "Yes" at bounding box center [915, 193] width 178 height 35
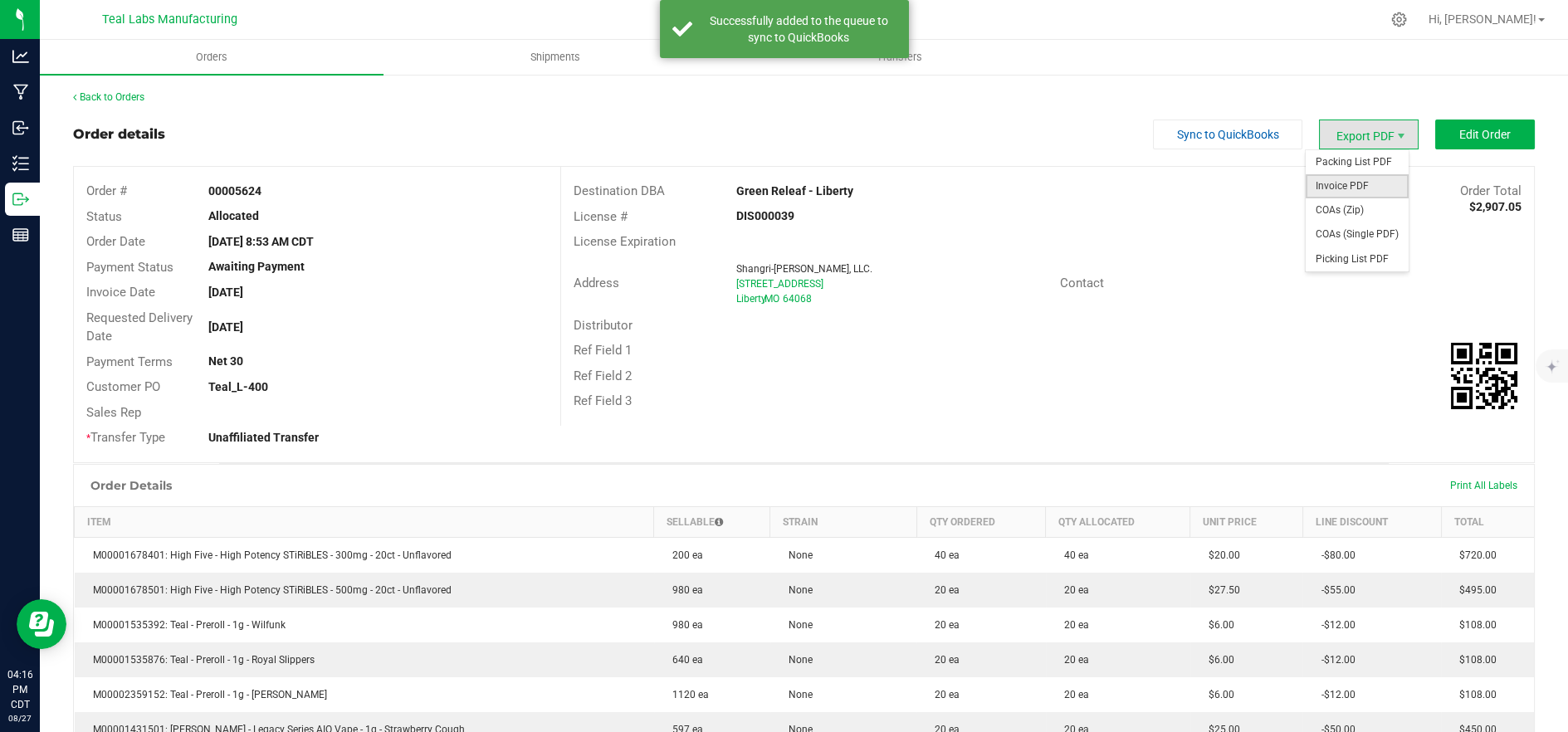
click at [1345, 182] on span "Invoice PDF" at bounding box center [1358, 187] width 103 height 24
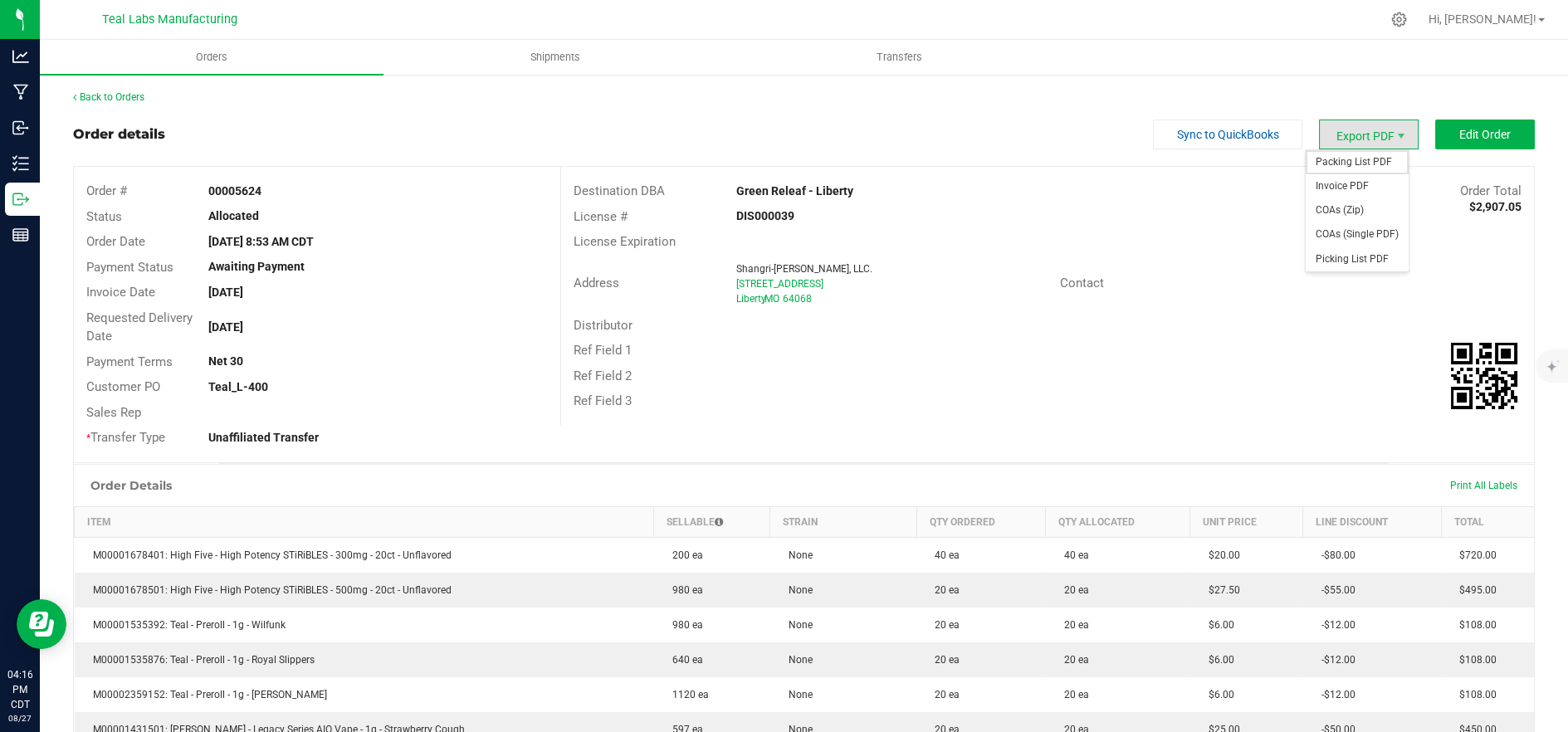
click at [1359, 162] on span "Packing List PDF" at bounding box center [1358, 163] width 103 height 24
click at [1197, 116] on div "Back to Orders Order details Sync to QuickBooks Export PDF Edit Order Order # 0…" at bounding box center [804, 642] width 1462 height 1105
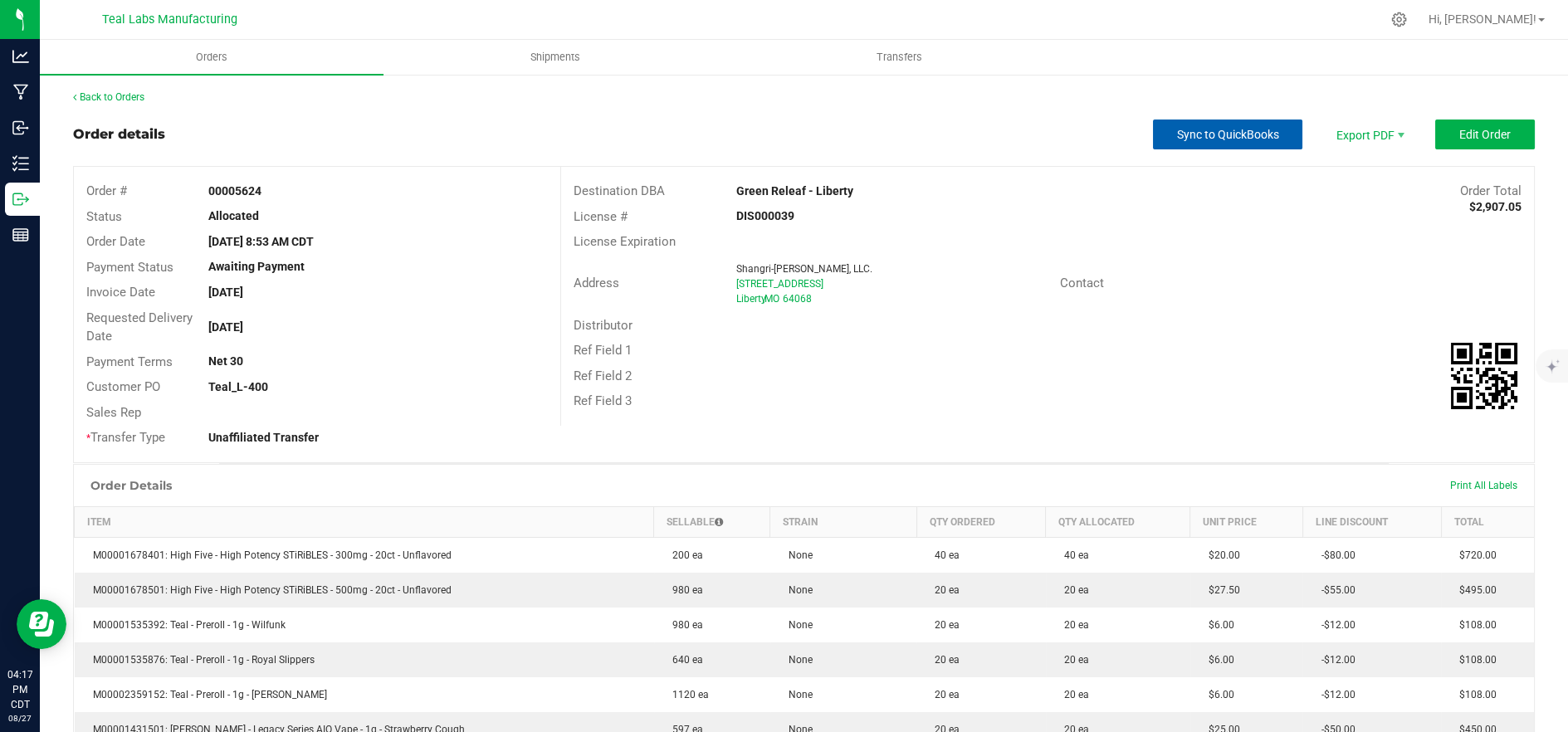
click at [1199, 130] on span "Sync to QuickBooks" at bounding box center [1227, 134] width 102 height 13
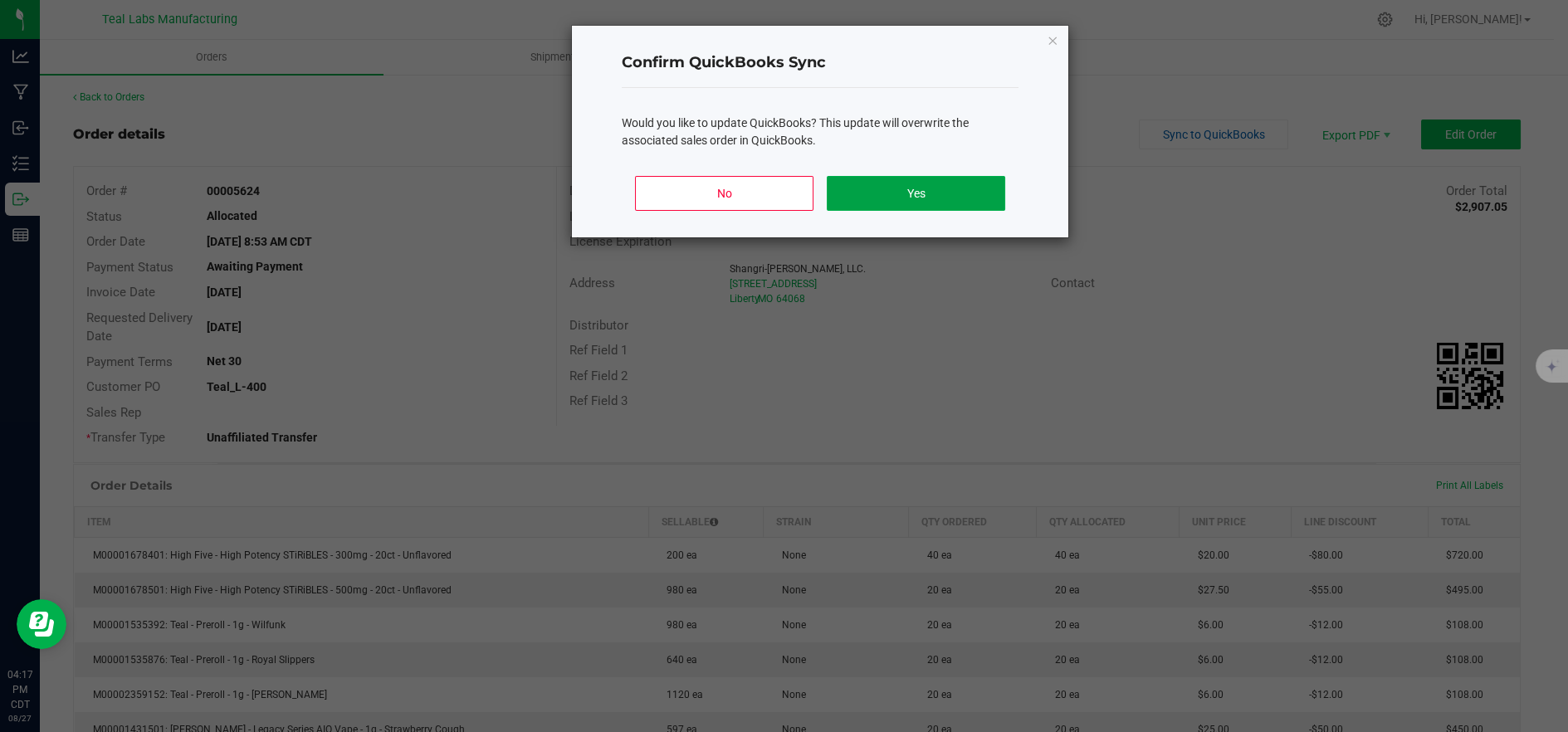
click at [973, 180] on button "Yes" at bounding box center [915, 193] width 178 height 35
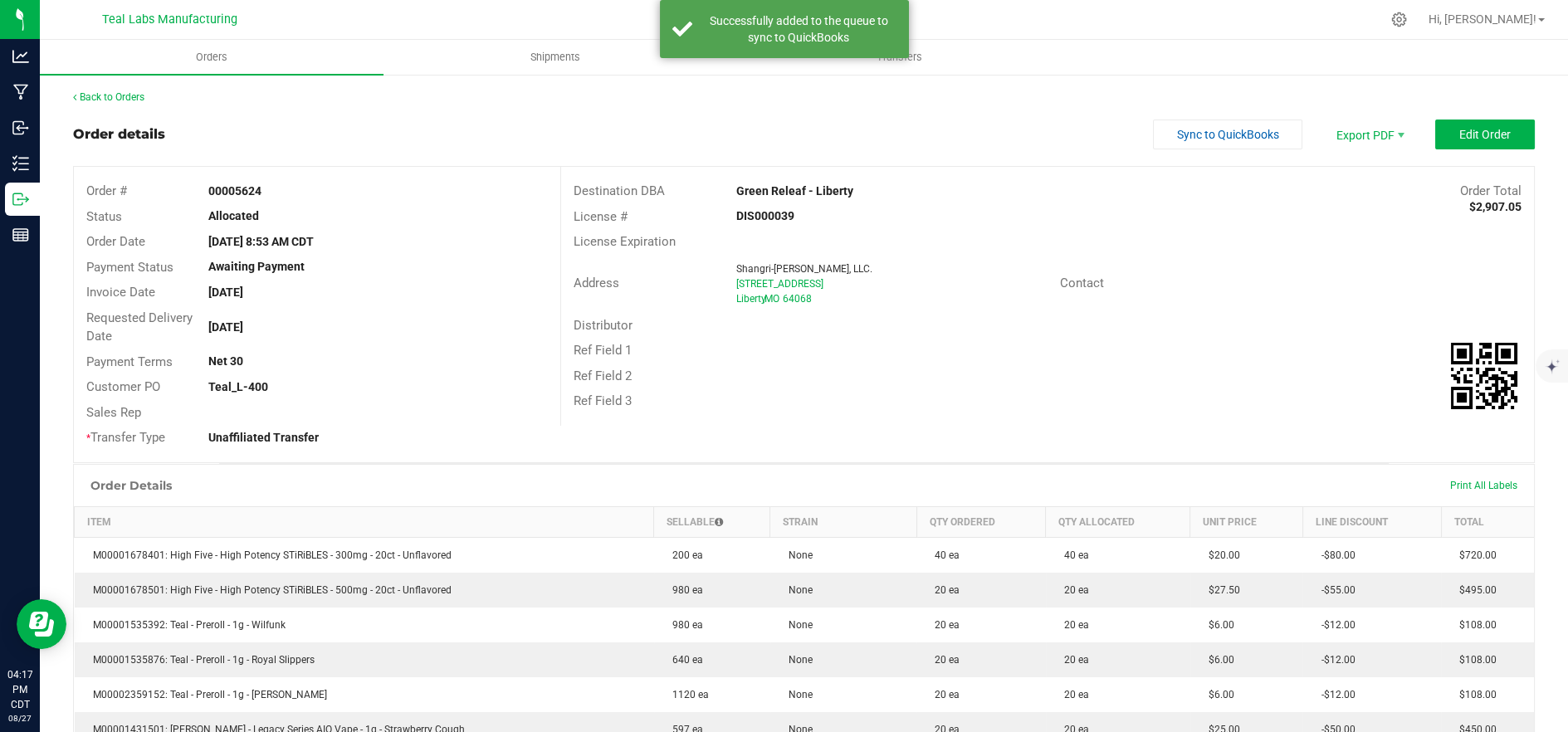
click at [1163, 218] on div "License # DIS000039" at bounding box center [1047, 217] width 973 height 26
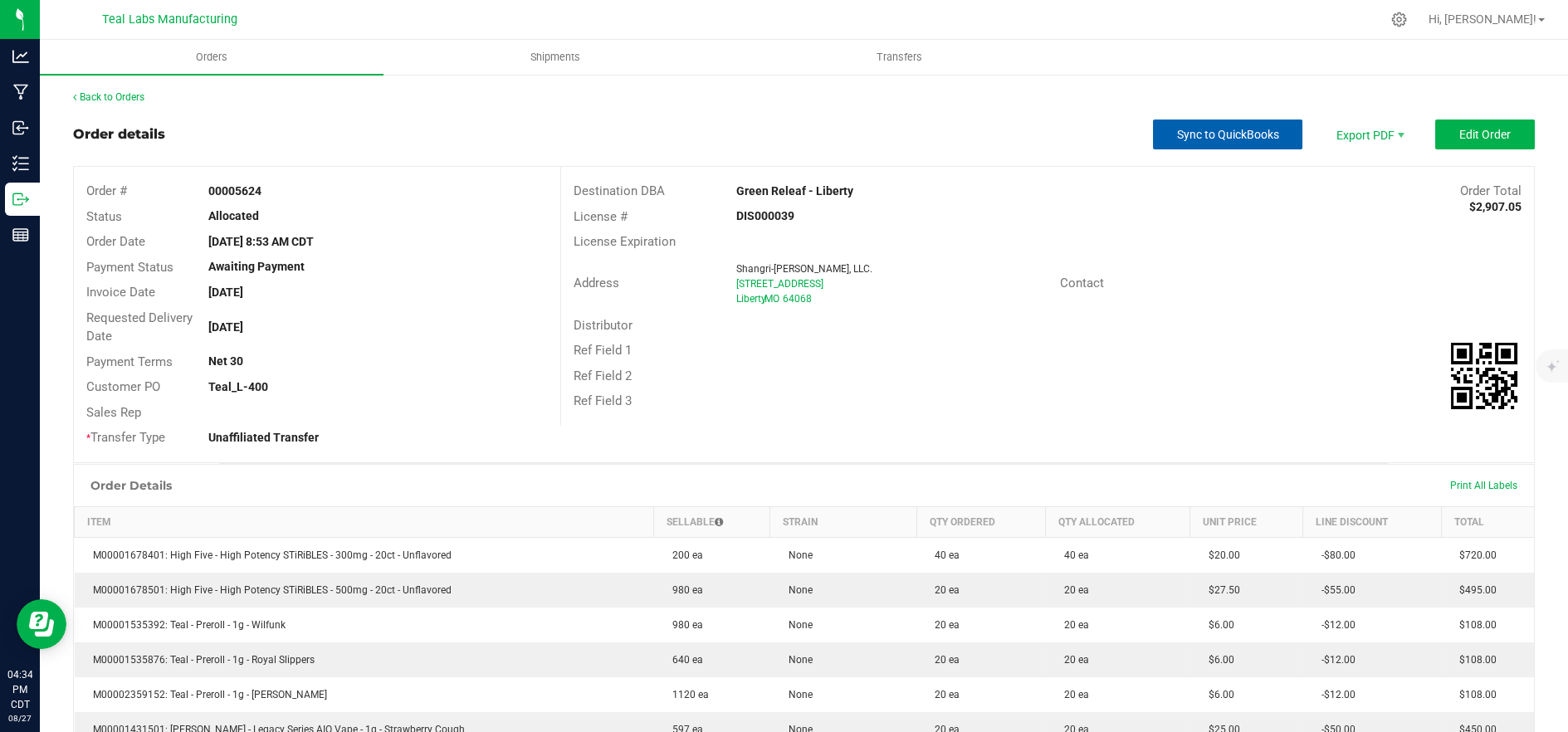
click at [1201, 143] on button "Sync to QuickBooks" at bounding box center [1228, 135] width 149 height 30
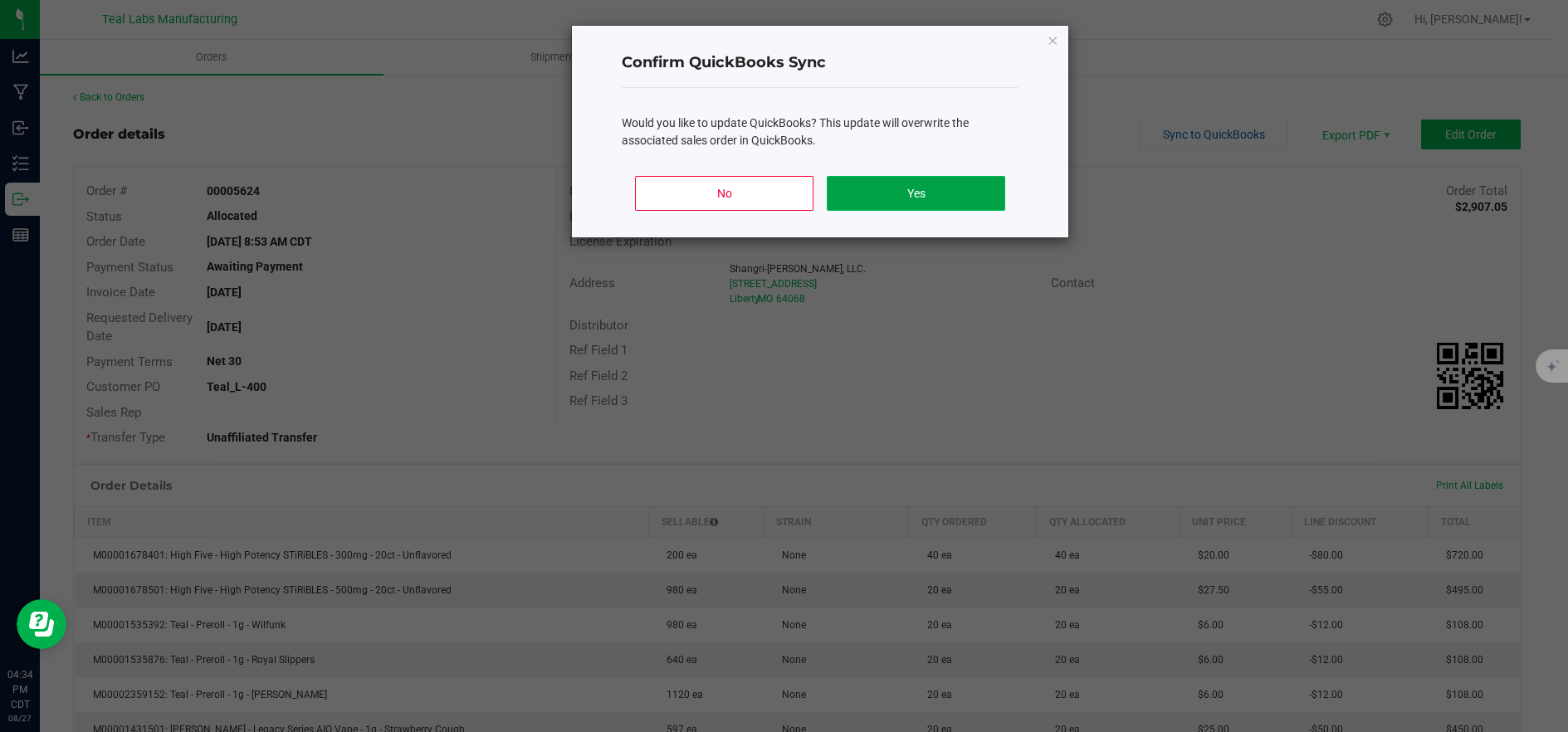
click at [972, 191] on button "Yes" at bounding box center [915, 193] width 178 height 35
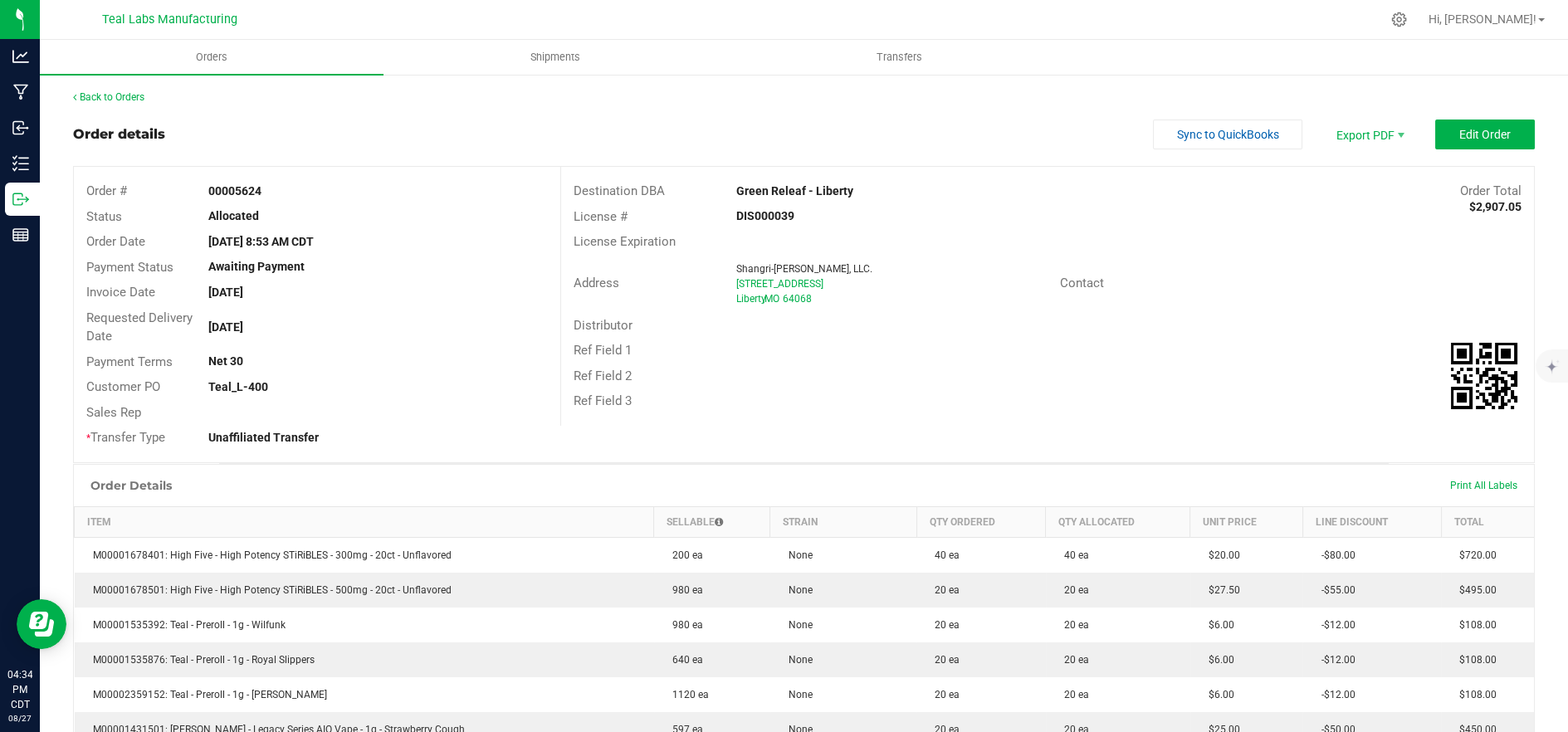
click at [1186, 225] on div "License # DIS000039" at bounding box center [1047, 217] width 973 height 26
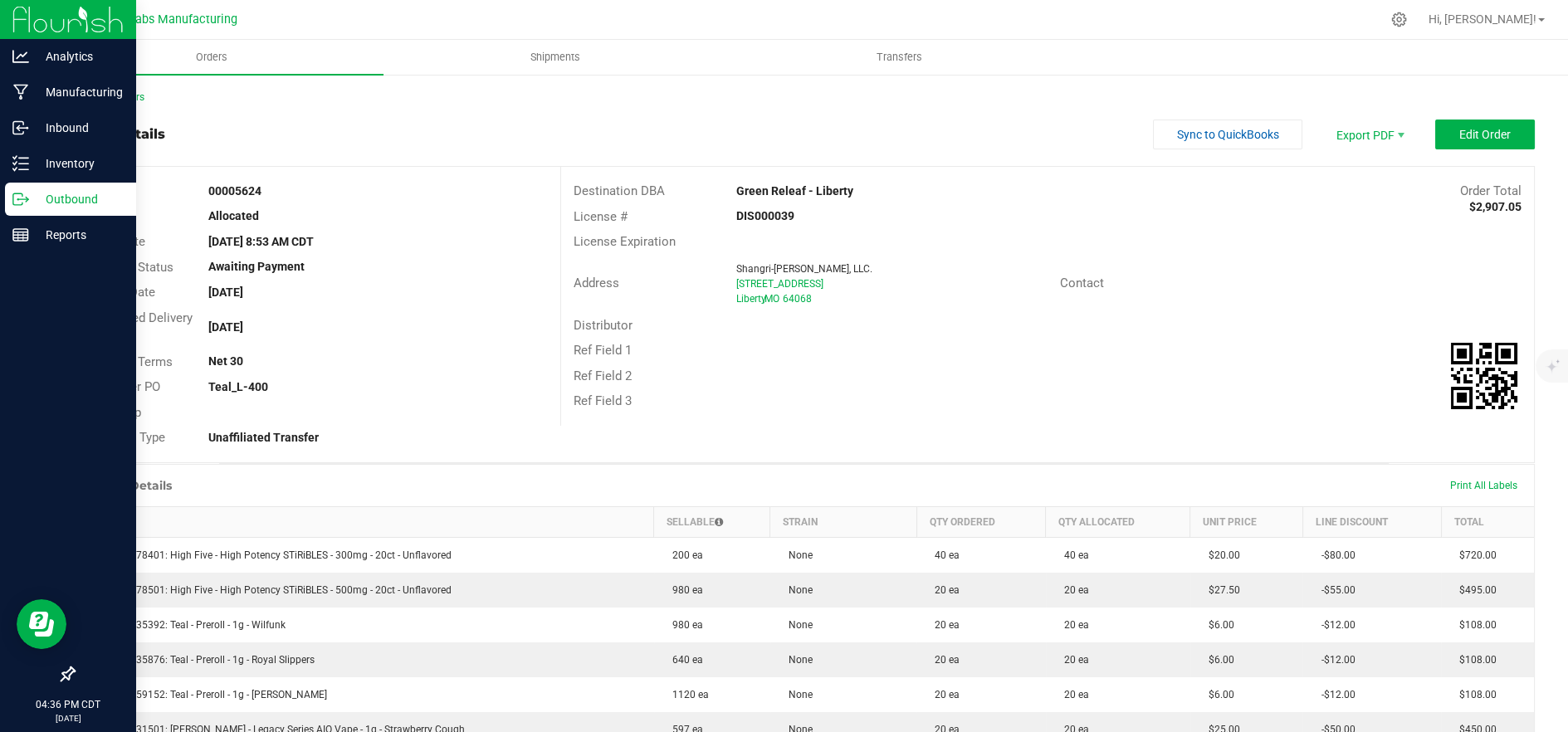
click at [38, 203] on p "Outbound" at bounding box center [78, 199] width 100 height 20
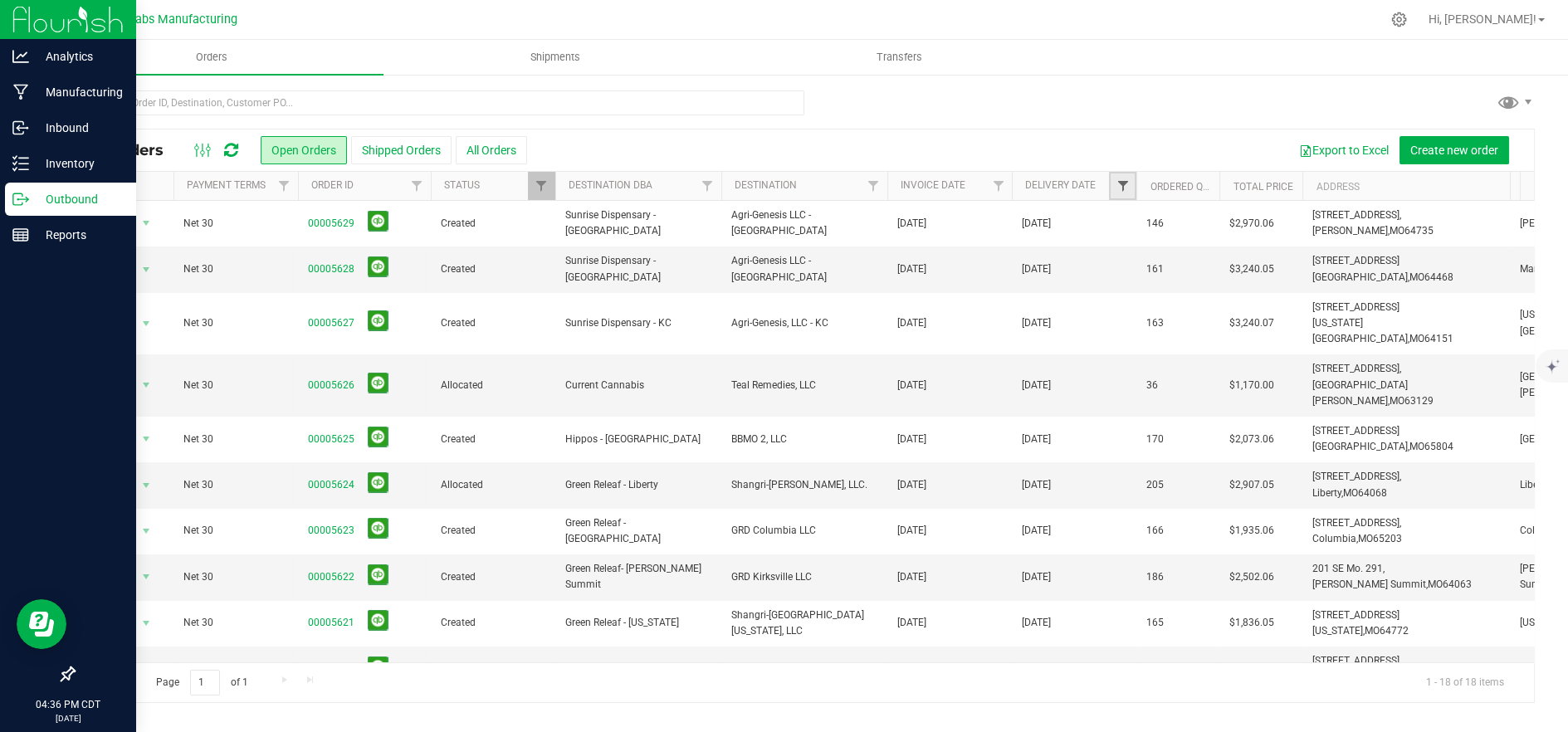
click at [1126, 184] on span "Filter" at bounding box center [1122, 185] width 13 height 13
click at [1279, 287] on span "select" at bounding box center [1276, 286] width 13 height 13
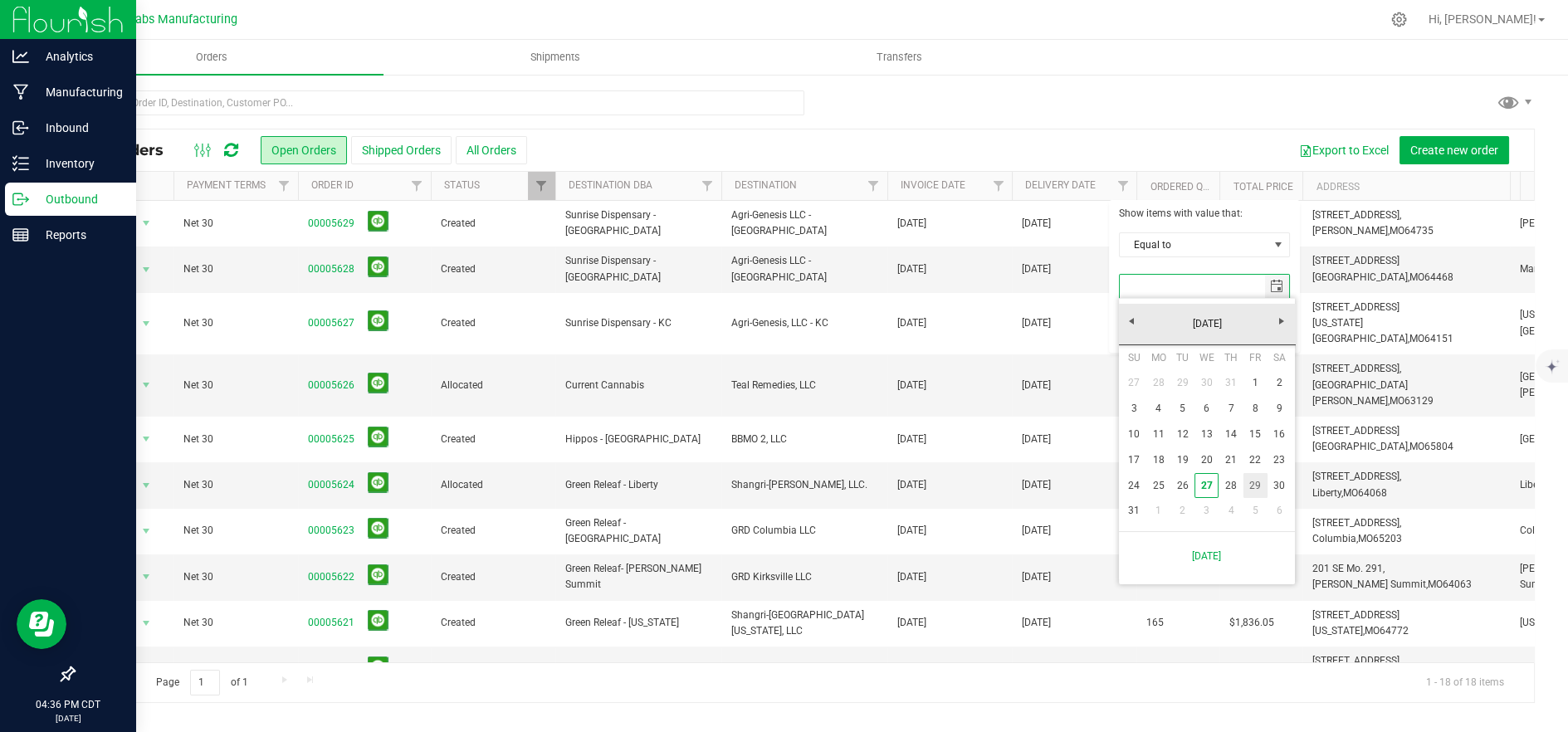
click at [1250, 485] on link "29" at bounding box center [1256, 486] width 24 height 26
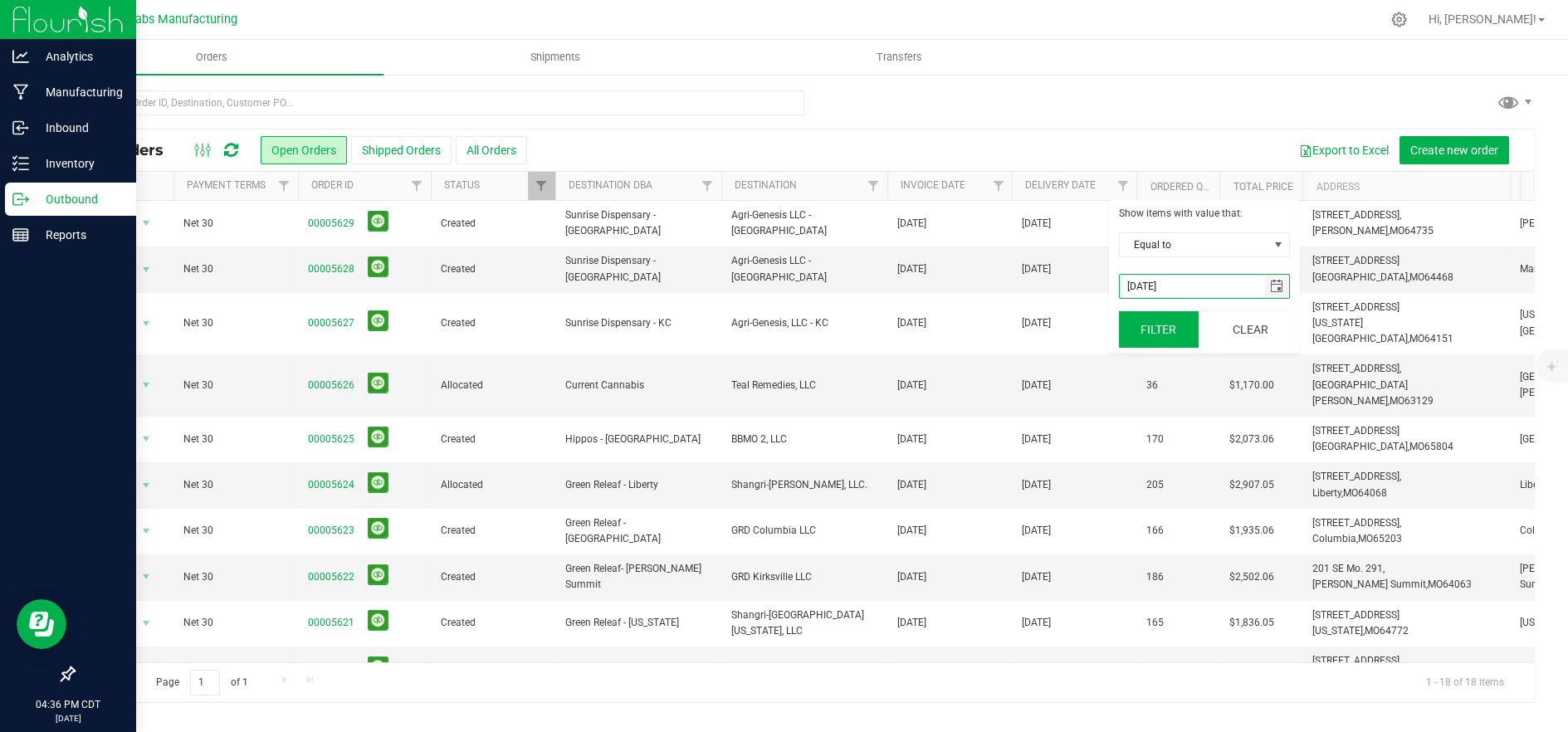
click at [1159, 334] on button "Filter" at bounding box center [1159, 329] width 80 height 37
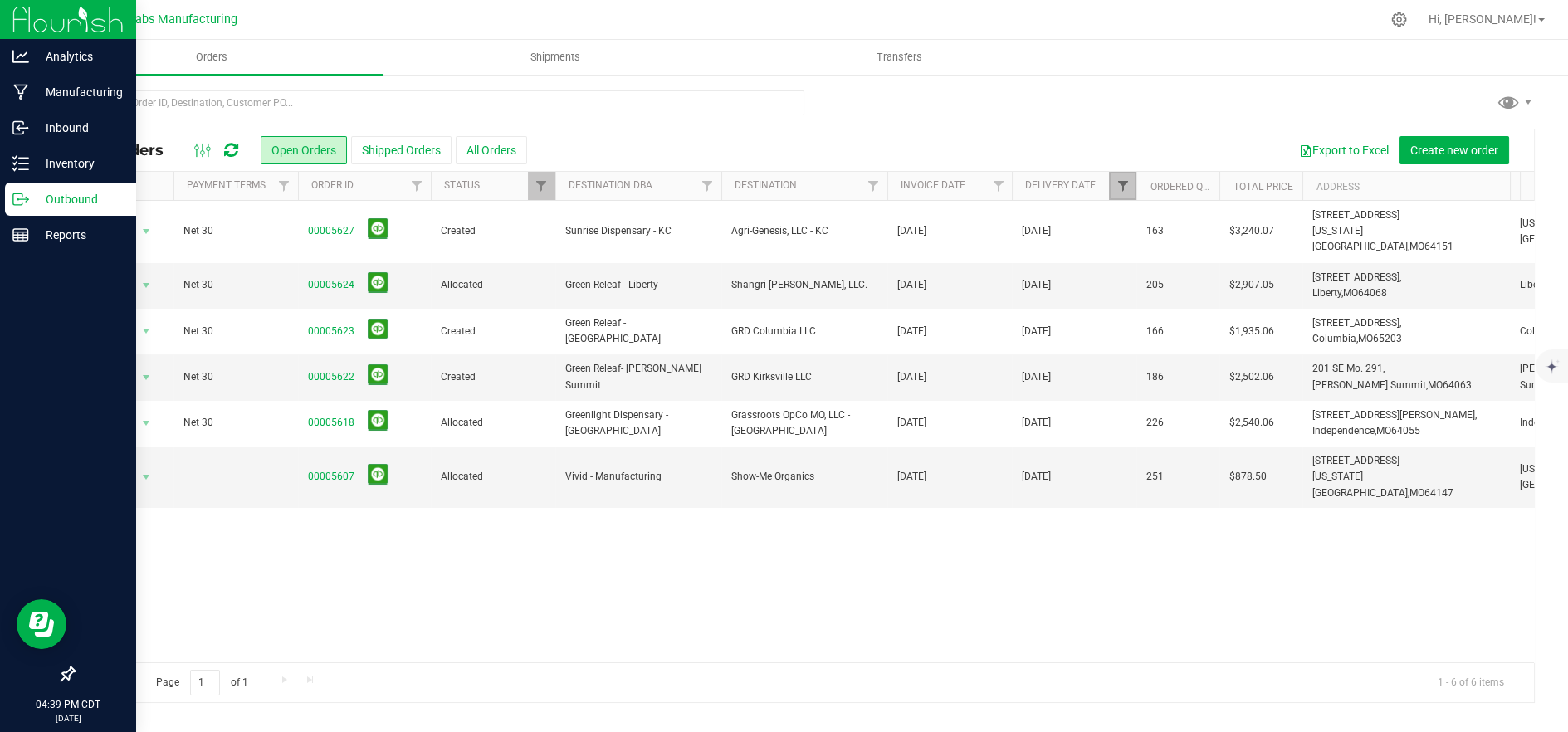
click at [1123, 190] on span "Filter" at bounding box center [1122, 185] width 13 height 13
click at [1249, 328] on button "Clear" at bounding box center [1251, 329] width 80 height 37
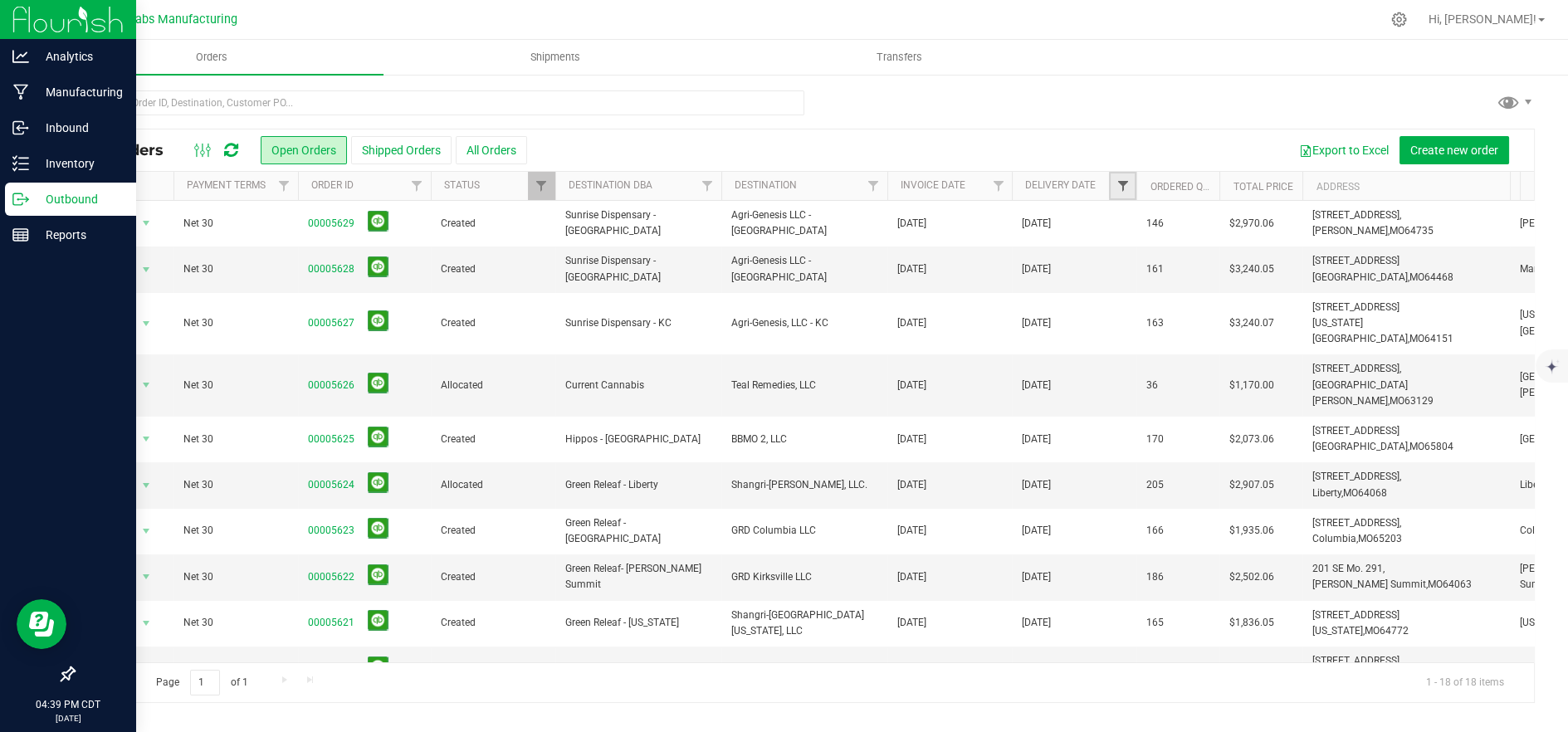
click at [1119, 182] on span "Filter" at bounding box center [1122, 185] width 13 height 13
click at [1273, 287] on span "select" at bounding box center [1276, 286] width 13 height 13
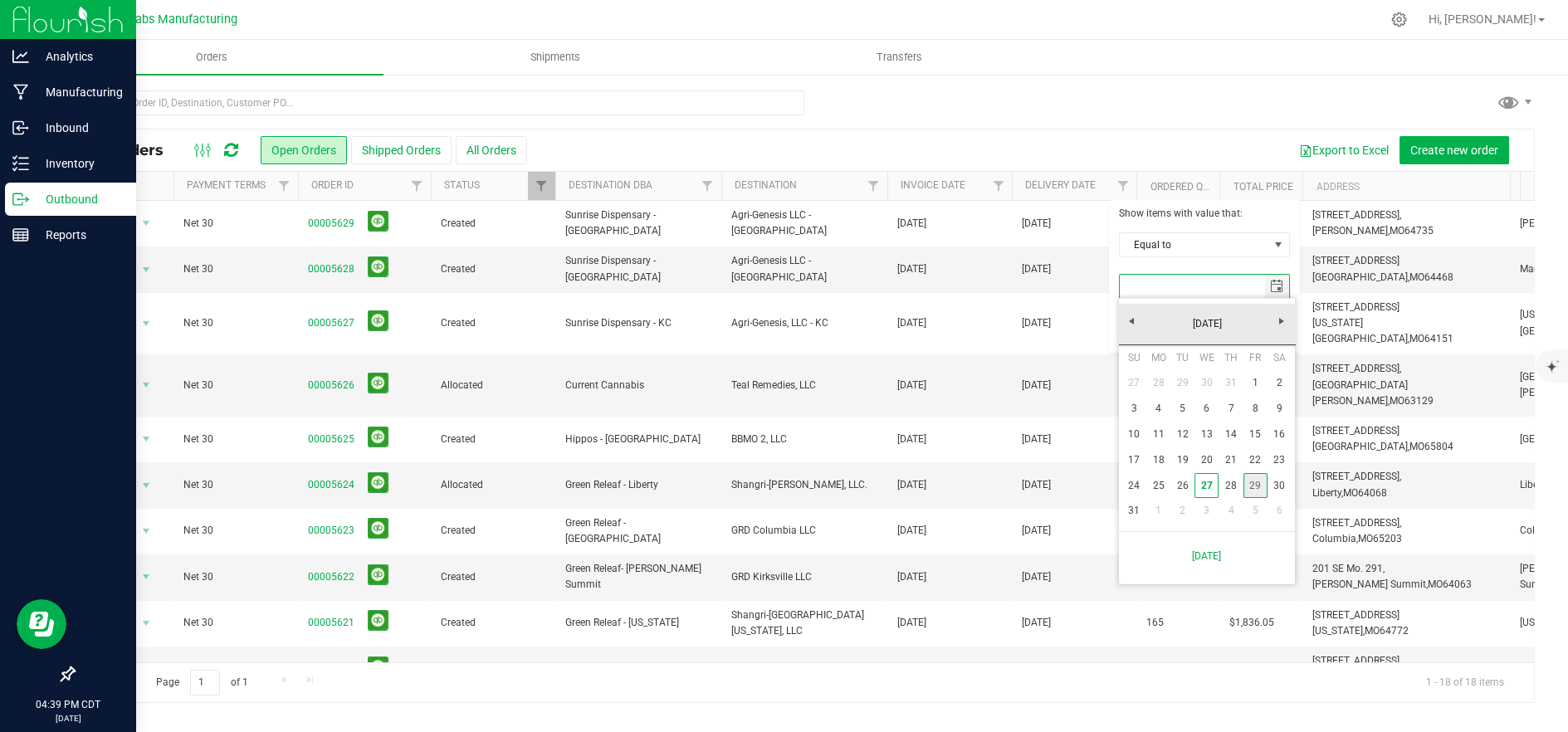
click at [1253, 486] on link "29" at bounding box center [1256, 486] width 24 height 26
type input "8/29/2025"
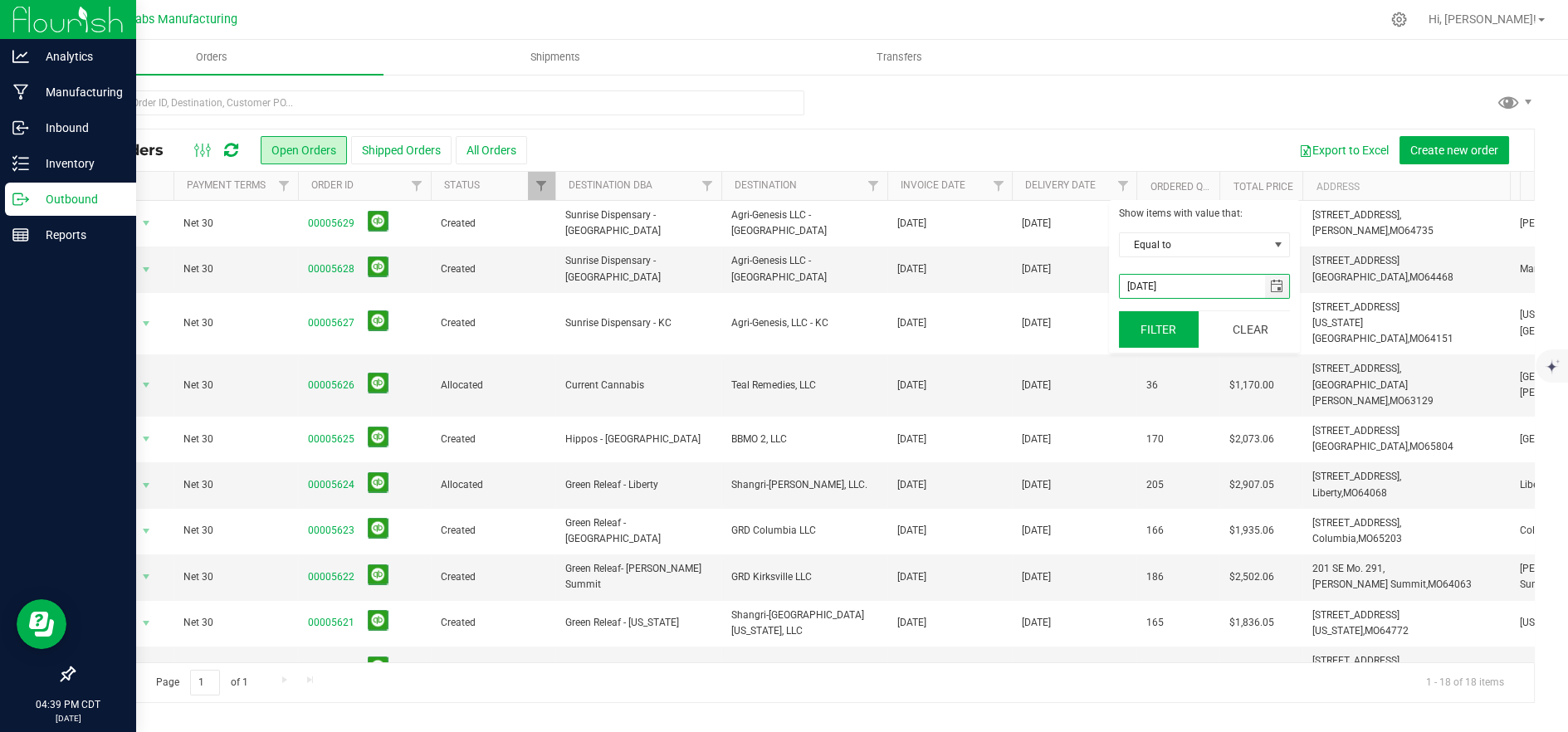
click at [1143, 342] on button "Filter" at bounding box center [1159, 329] width 80 height 37
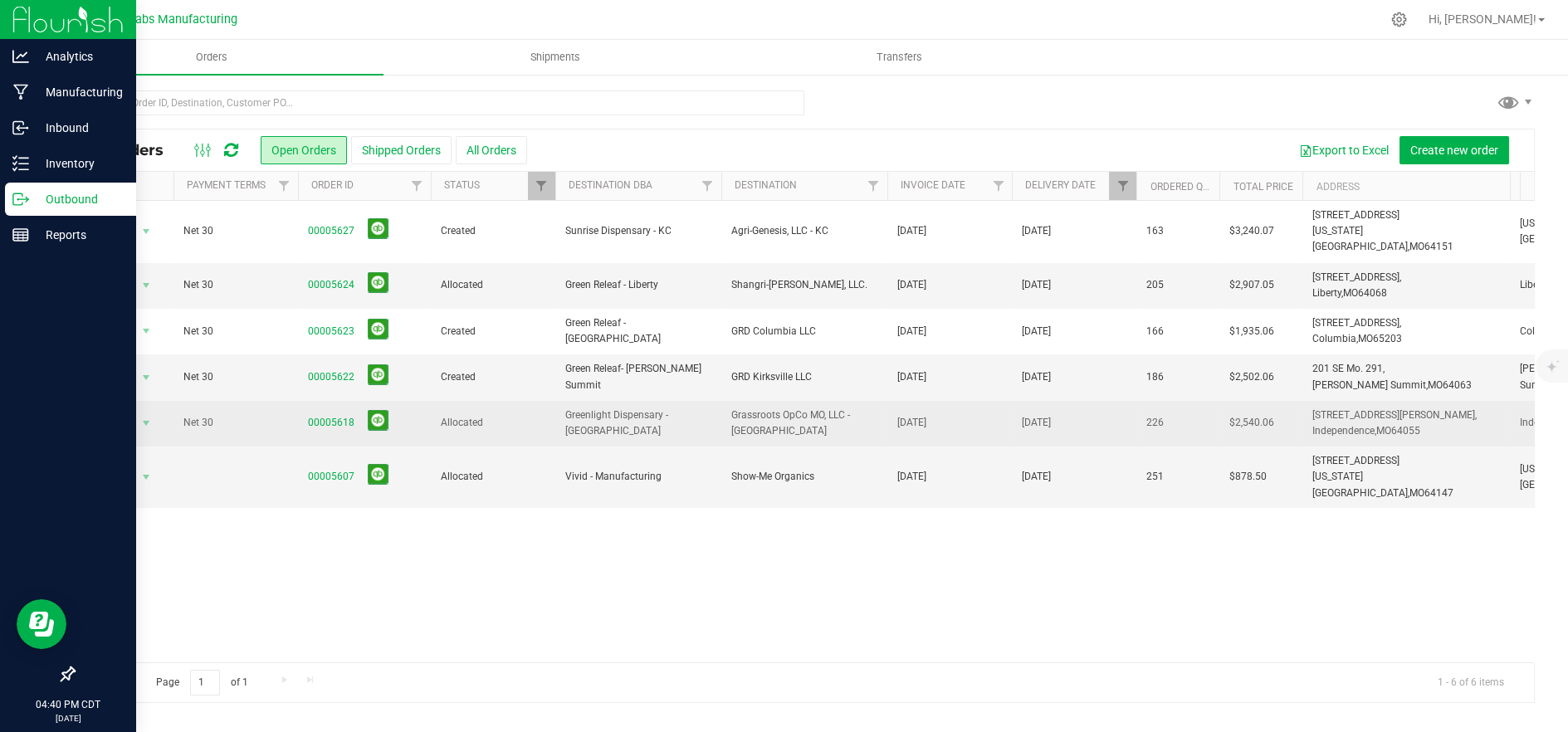
click at [821, 408] on span "Grassroots OpCo MO, LLC - [GEOGRAPHIC_DATA]" at bounding box center [805, 423] width 146 height 31
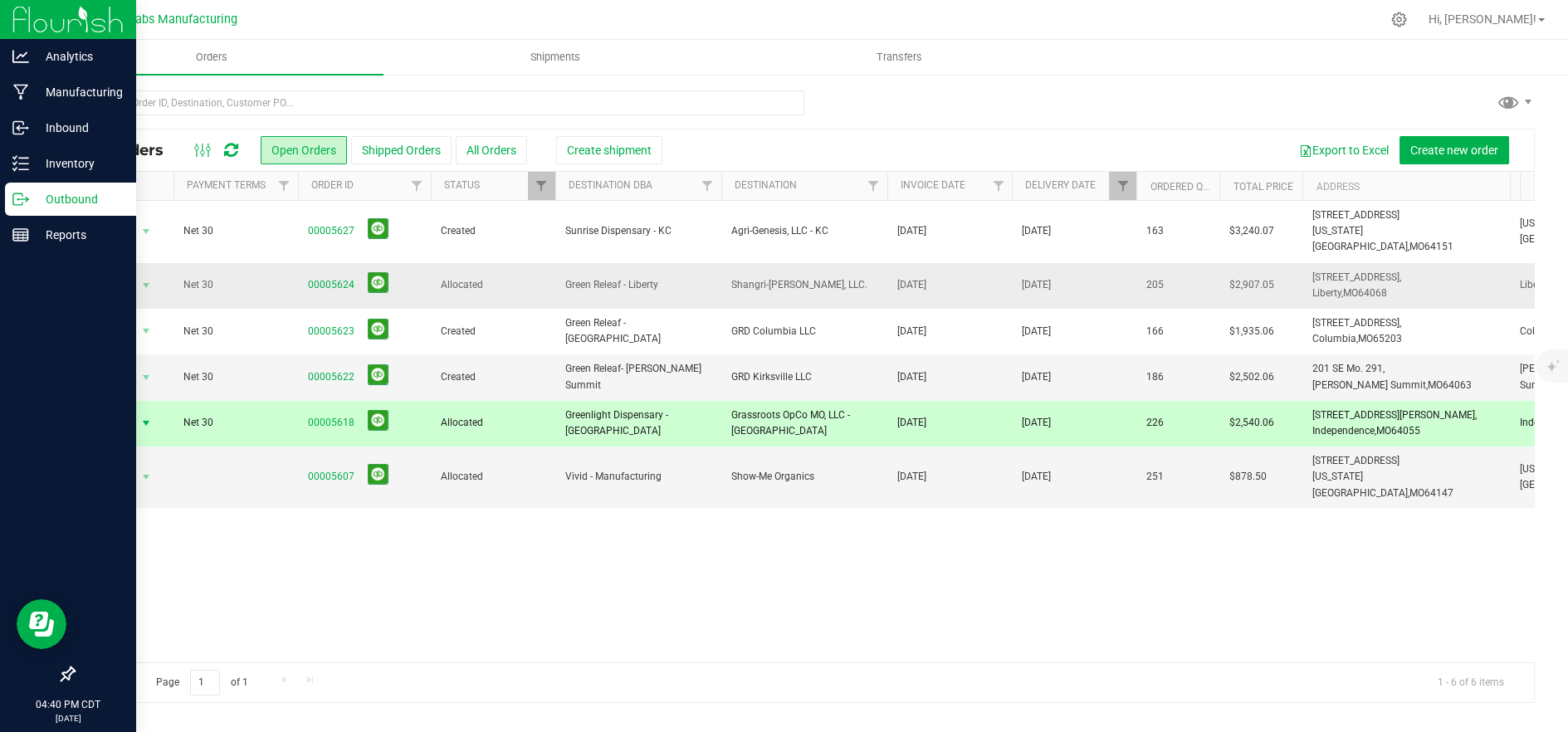
click at [969, 263] on td "[DATE]" at bounding box center [949, 286] width 124 height 46
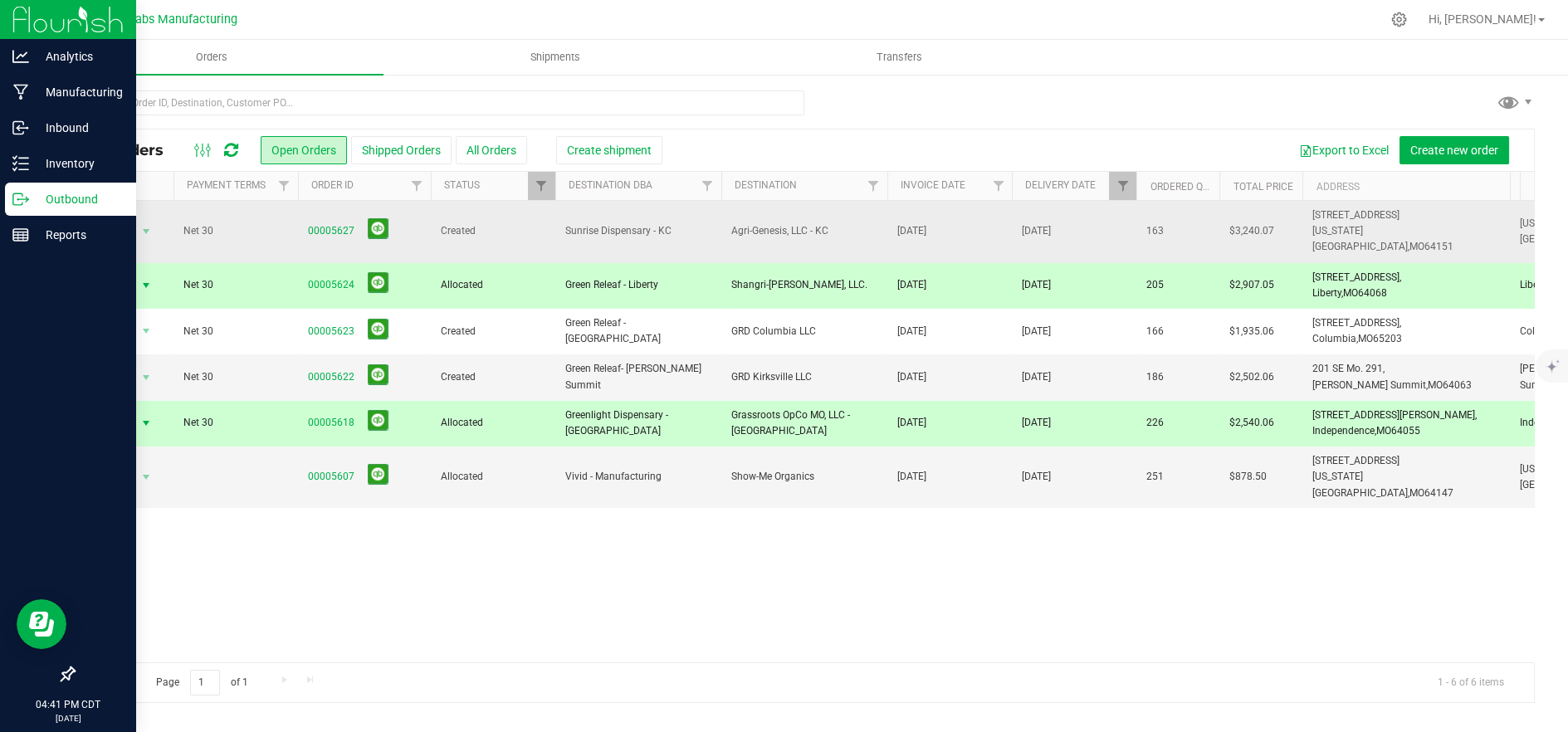
click at [950, 233] on td "[DATE]" at bounding box center [949, 232] width 124 height 63
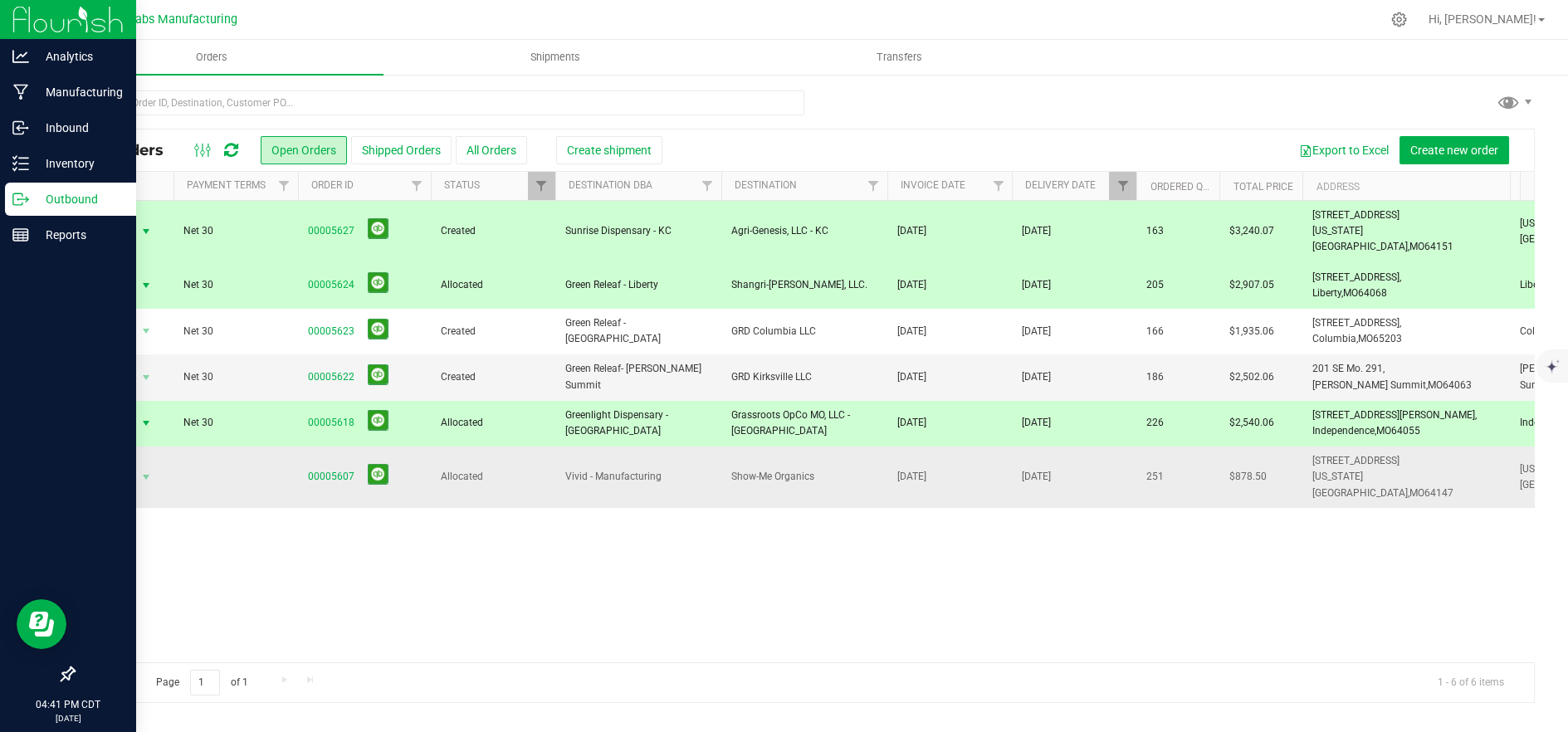
click at [1139, 449] on td "251" at bounding box center [1179, 477] width 83 height 62
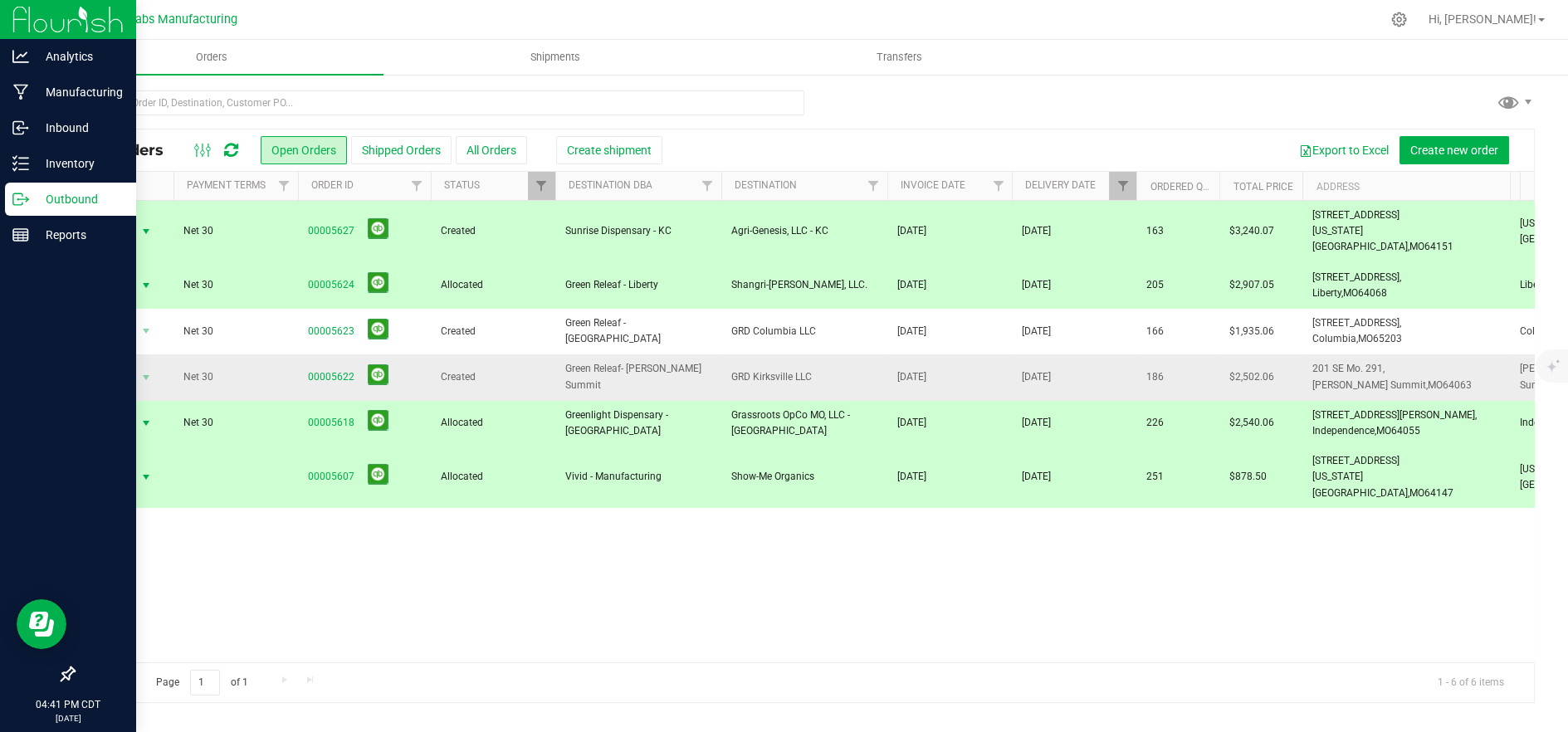
drag, startPoint x: 1119, startPoint y: 355, endPoint x: 1109, endPoint y: 361, distance: 11.7
click at [1114, 357] on td "[DATE]" at bounding box center [1073, 377] width 124 height 46
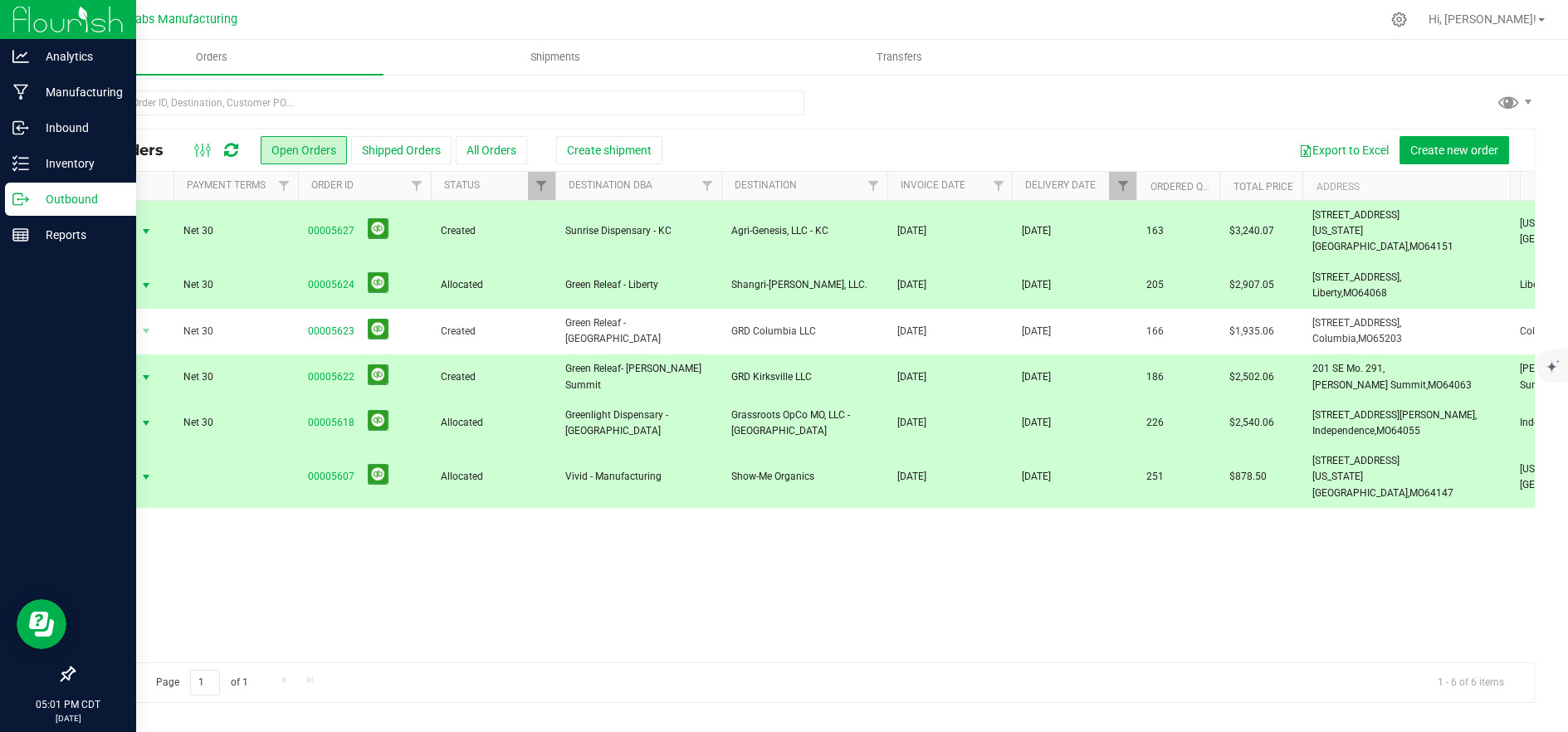
click at [12, 199] on icon at bounding box center [20, 199] width 17 height 17
click at [56, 197] on p "Outbound" at bounding box center [78, 199] width 100 height 20
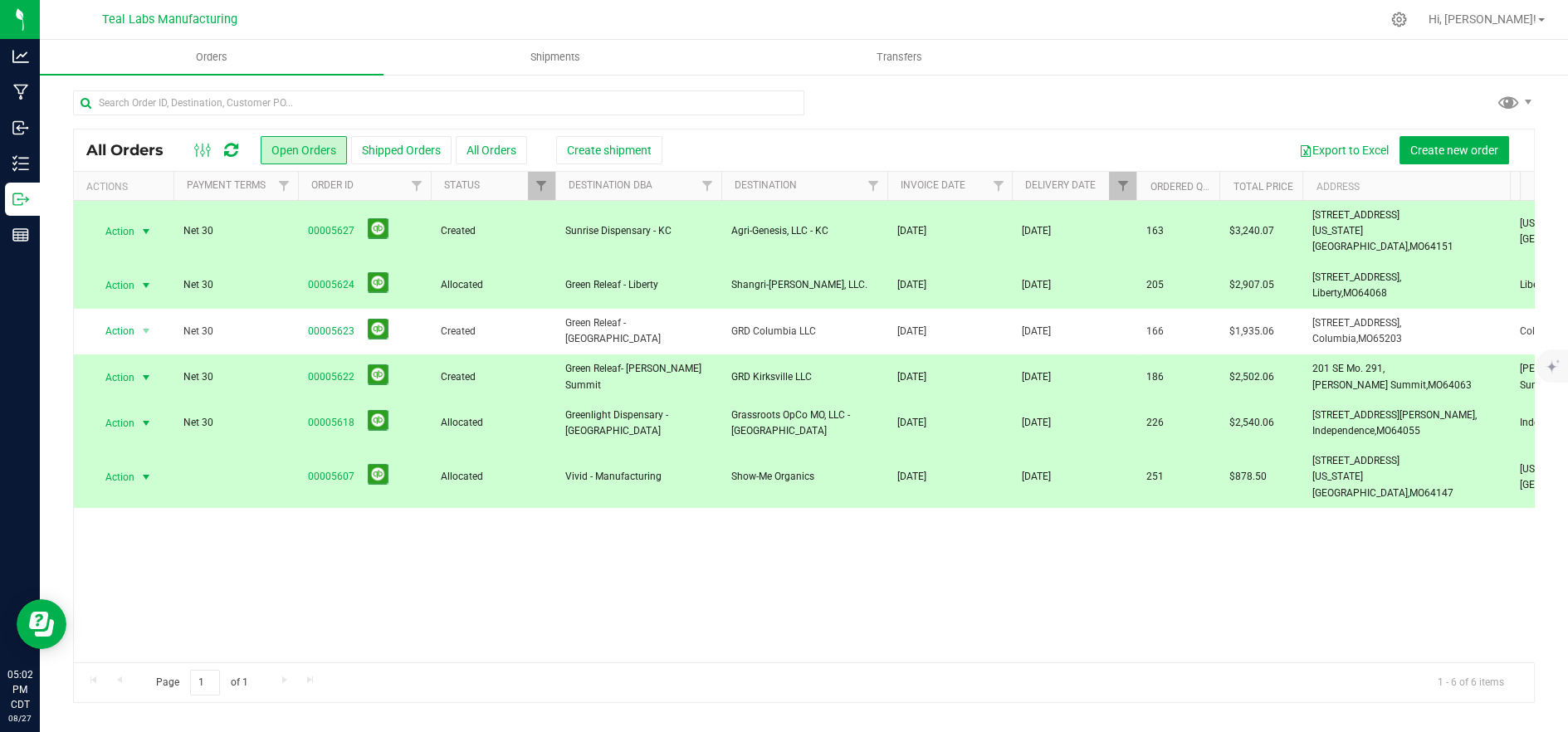
drag, startPoint x: 959, startPoint y: 598, endPoint x: 906, endPoint y: 595, distance: 53.1
click at [959, 598] on div "Action Action Cancel order Clone order Edit order Mark as fully paid Order audi…" at bounding box center [804, 431] width 1460 height 462
drag, startPoint x: 528, startPoint y: 458, endPoint x: 517, endPoint y: 414, distance: 45.4
click at [528, 469] on span "Allocated" at bounding box center [493, 477] width 104 height 16
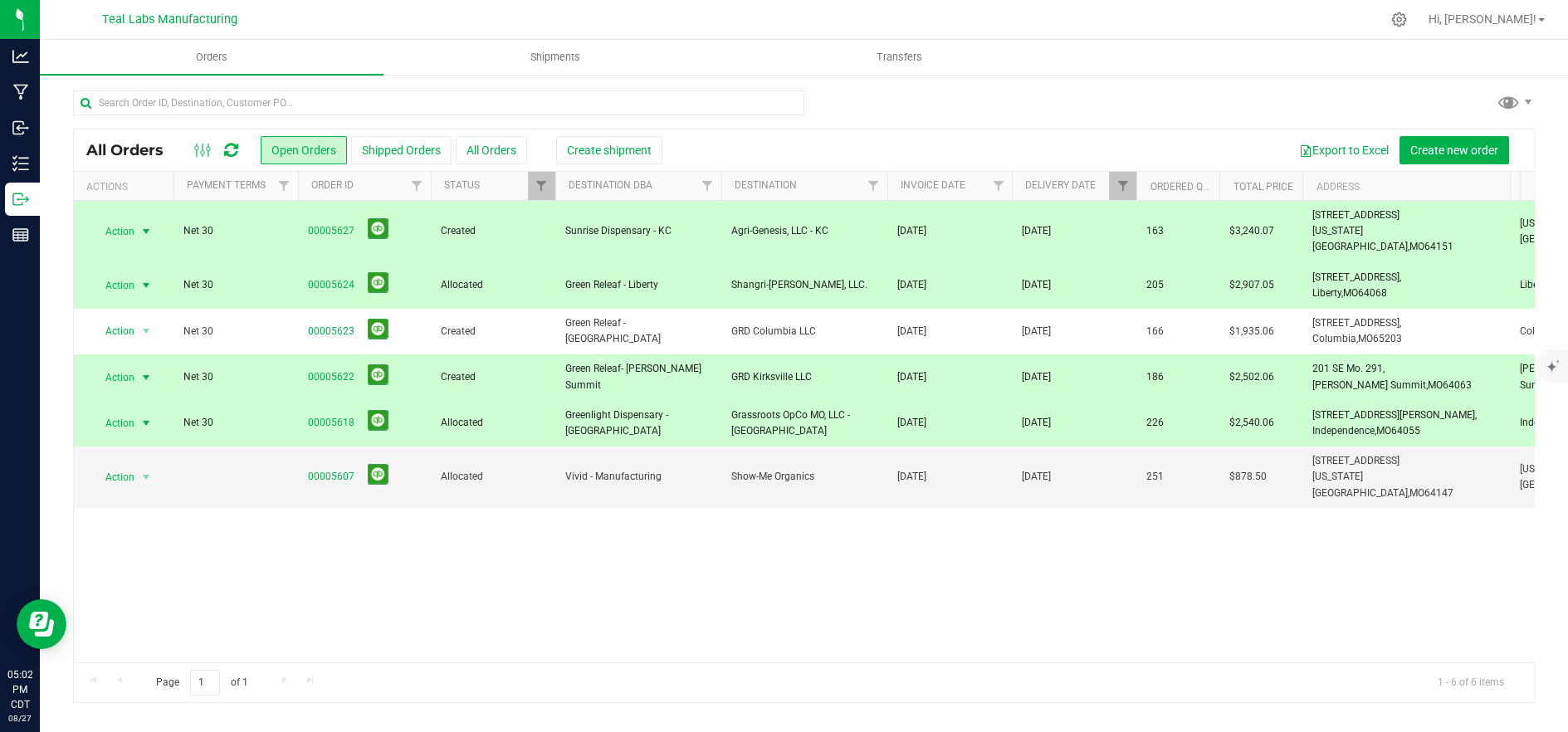
drag, startPoint x: 516, startPoint y: 407, endPoint x: 514, endPoint y: 352, distance: 55.0
click at [516, 416] on span "Allocated" at bounding box center [493, 423] width 104 height 16
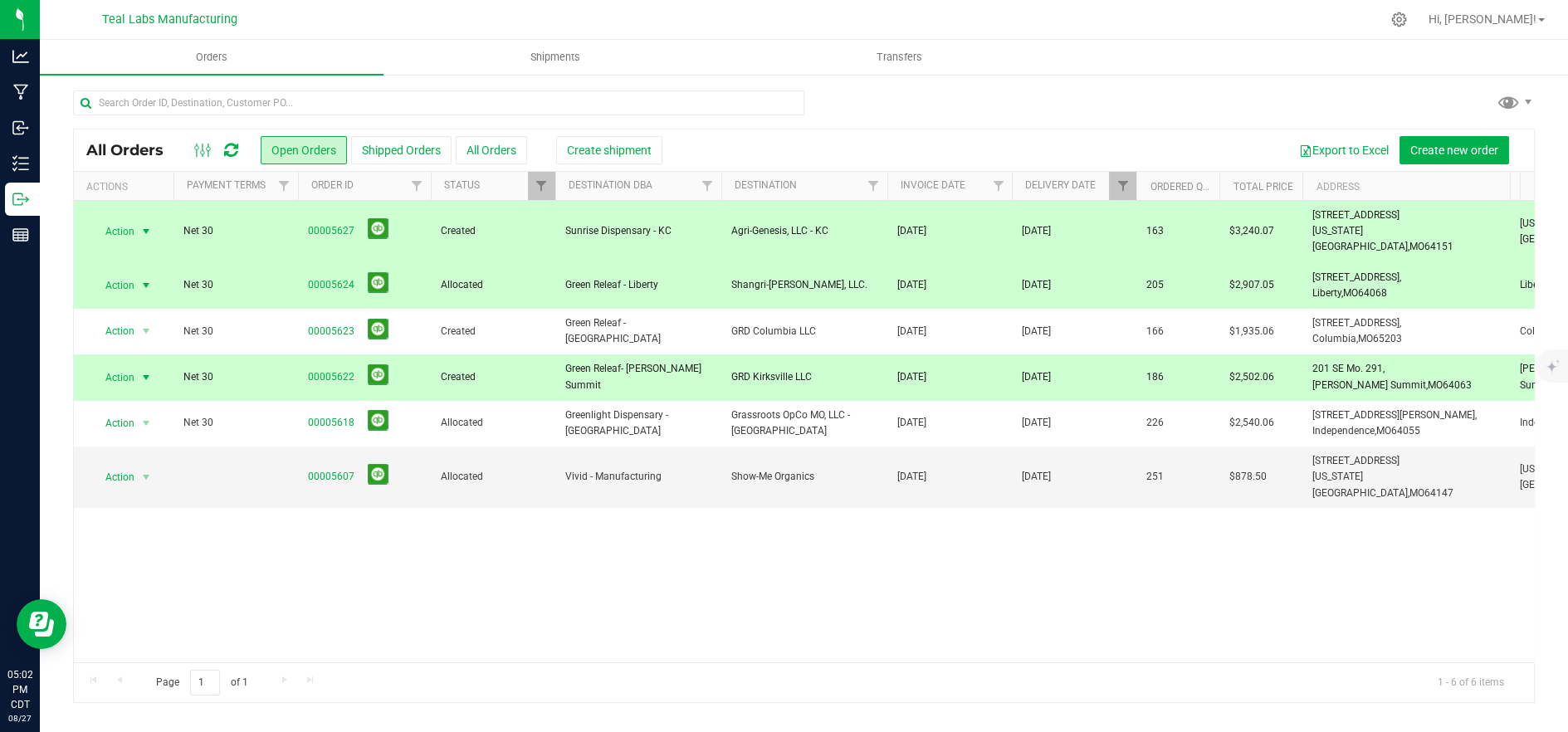
click at [514, 355] on td "Created" at bounding box center [493, 377] width 124 height 46
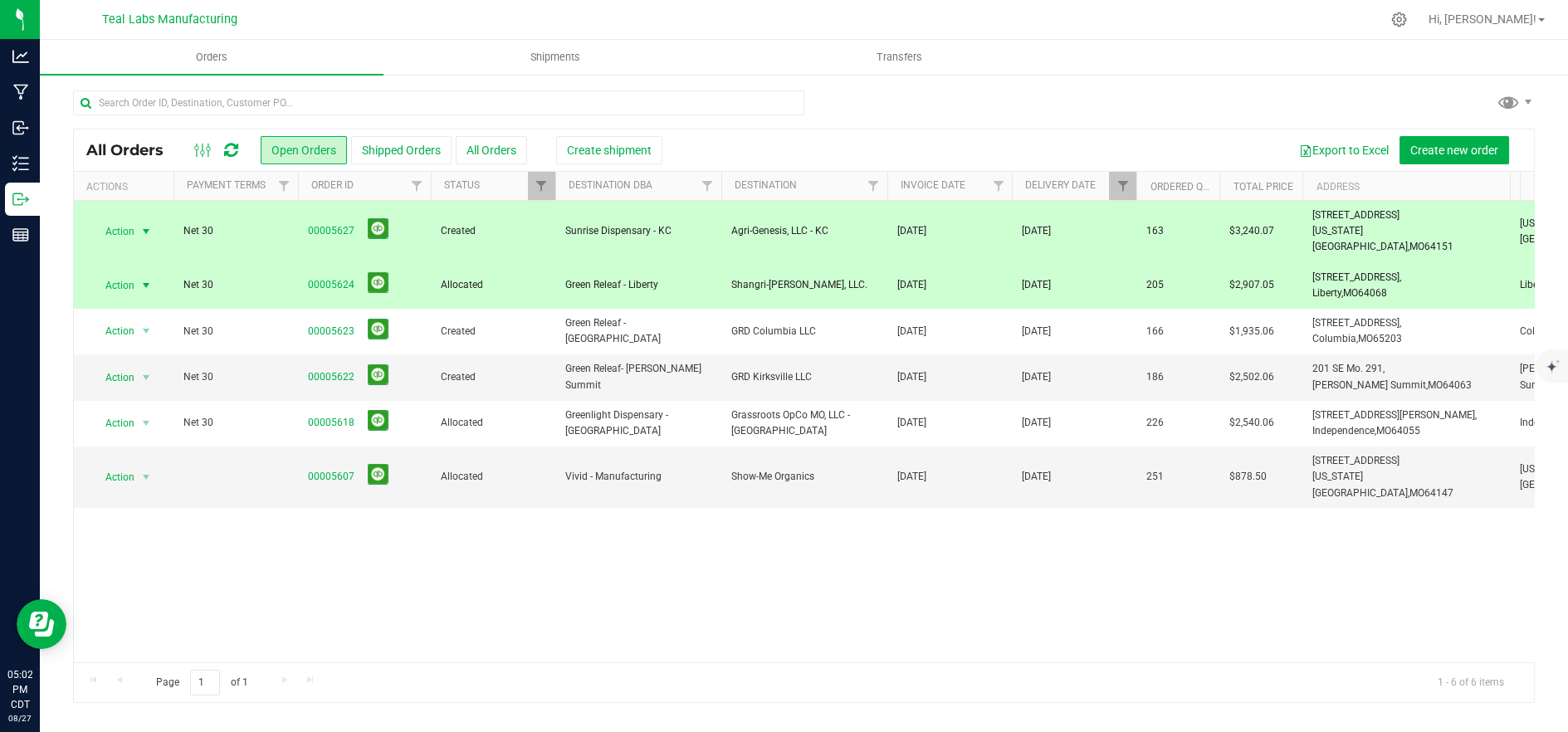
click at [509, 263] on td "Allocated" at bounding box center [493, 286] width 124 height 46
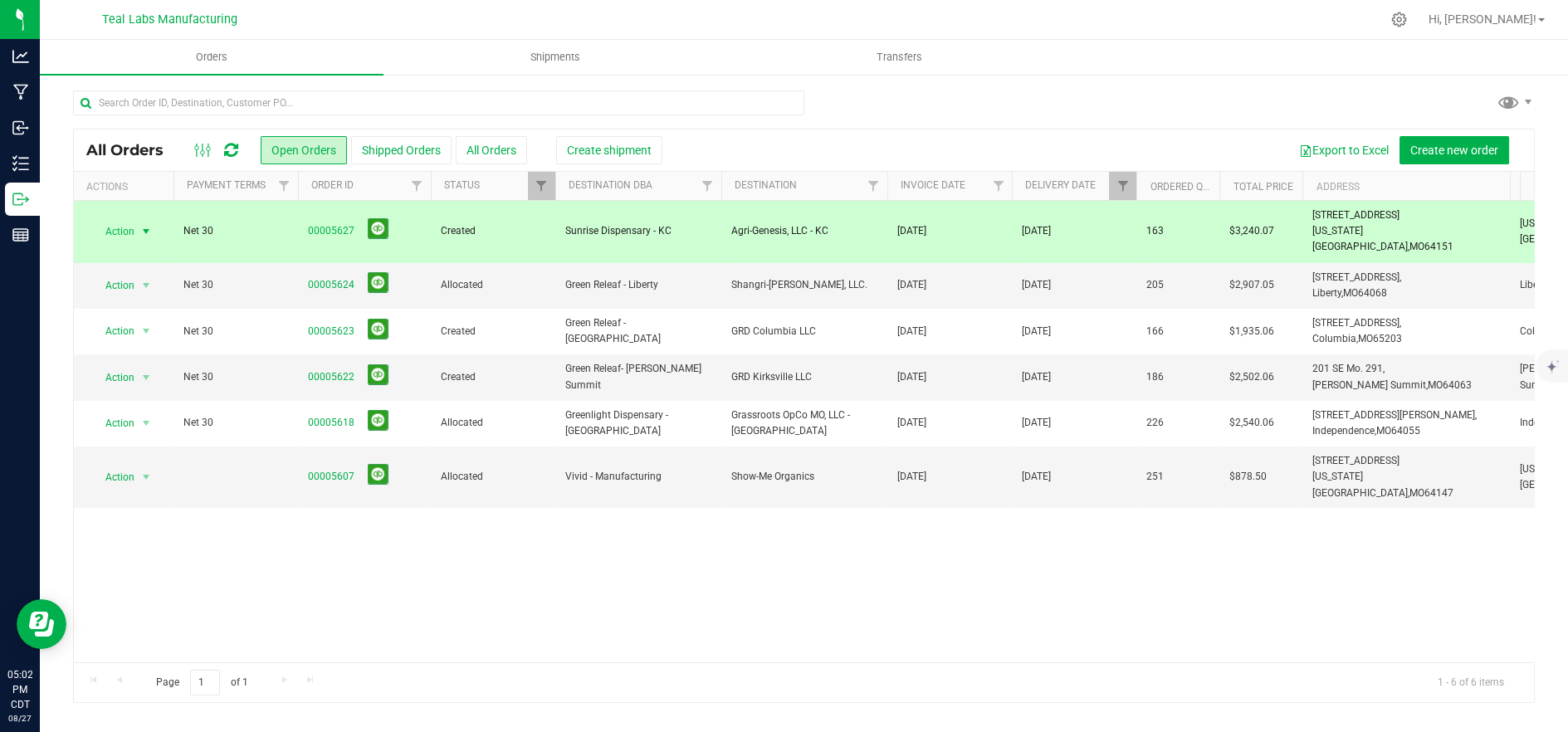
click at [509, 228] on span "Created" at bounding box center [493, 231] width 104 height 16
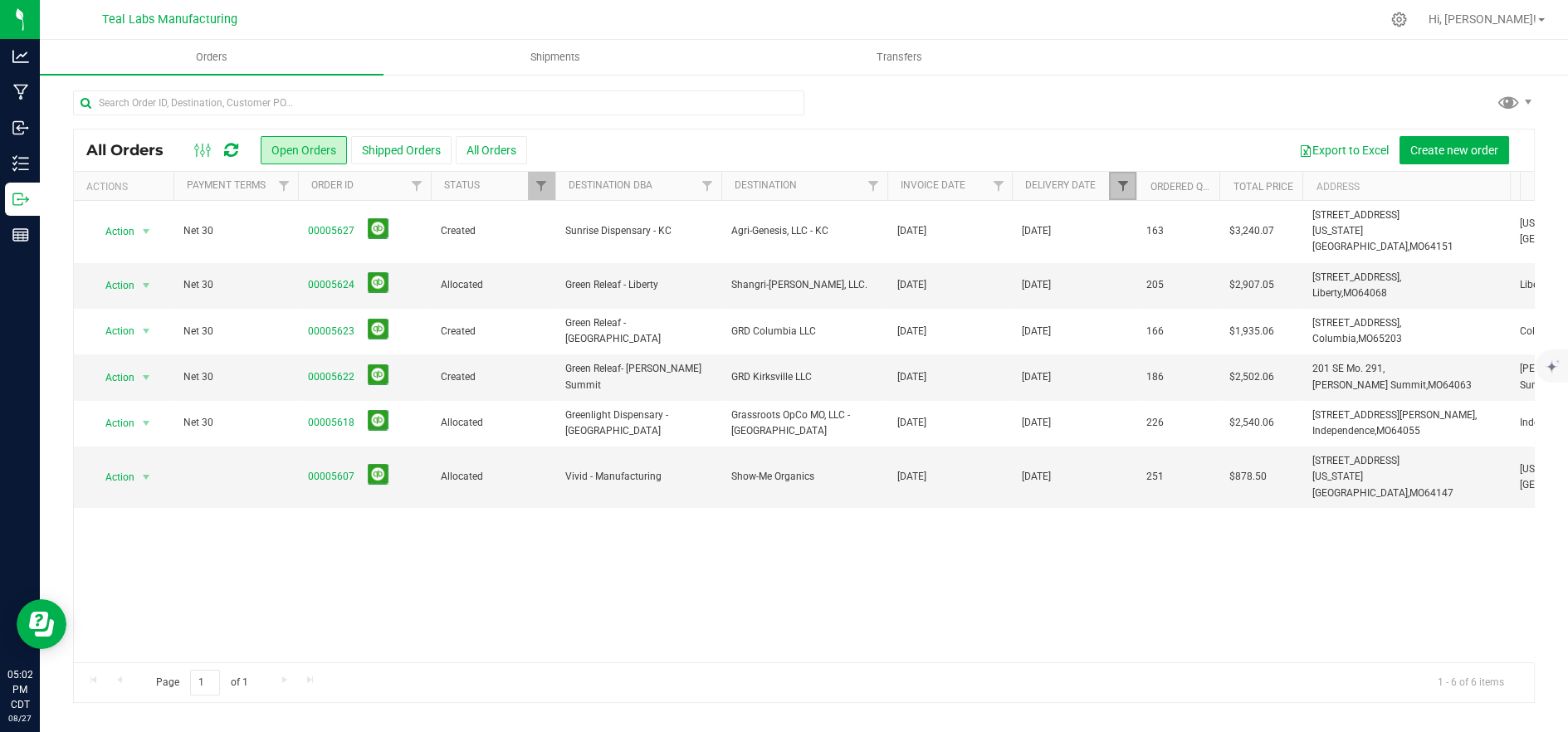
click at [1124, 183] on span "Filter" at bounding box center [1122, 185] width 13 height 13
click at [1255, 332] on button "Clear" at bounding box center [1251, 329] width 80 height 37
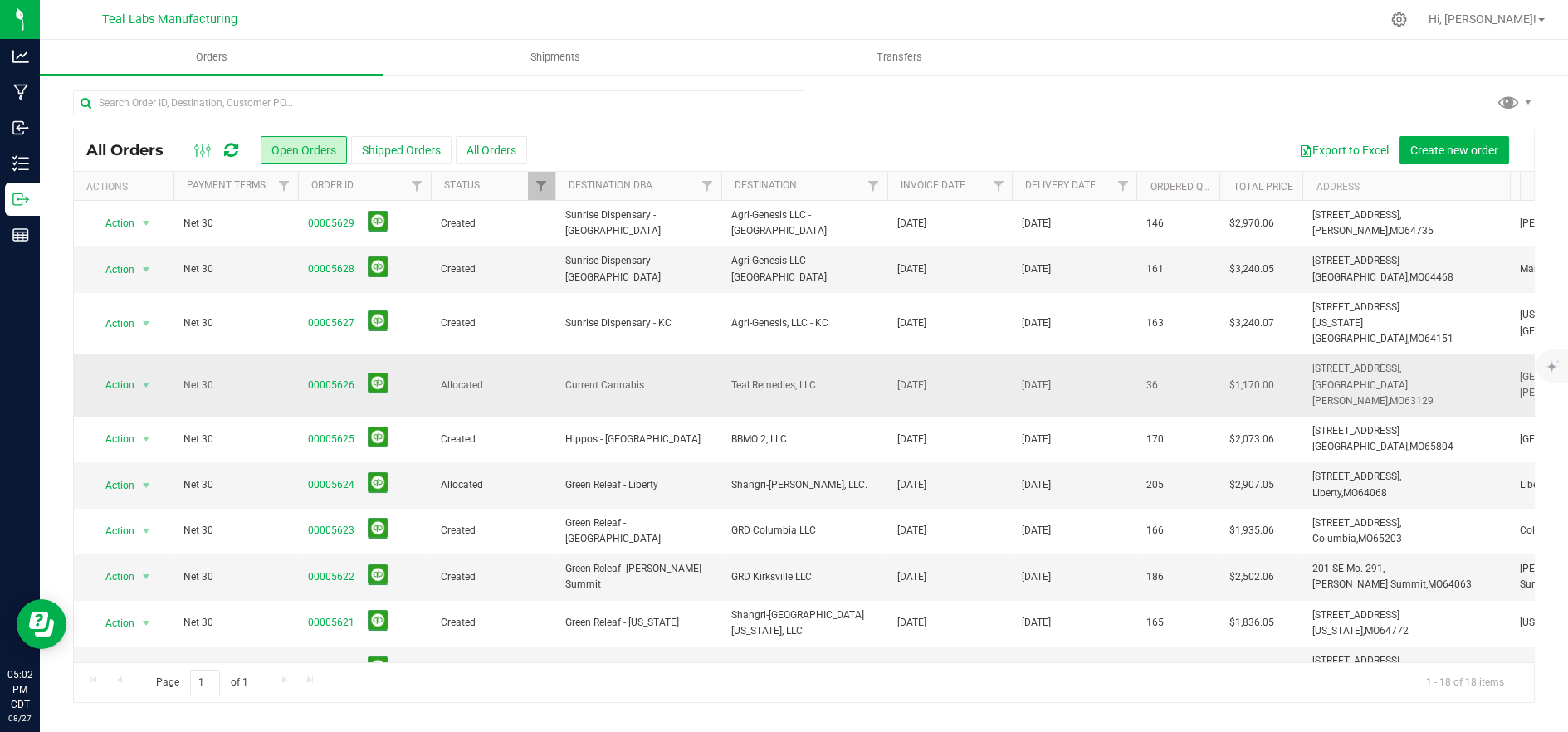
click at [336, 378] on link "00005626" at bounding box center [330, 386] width 46 height 16
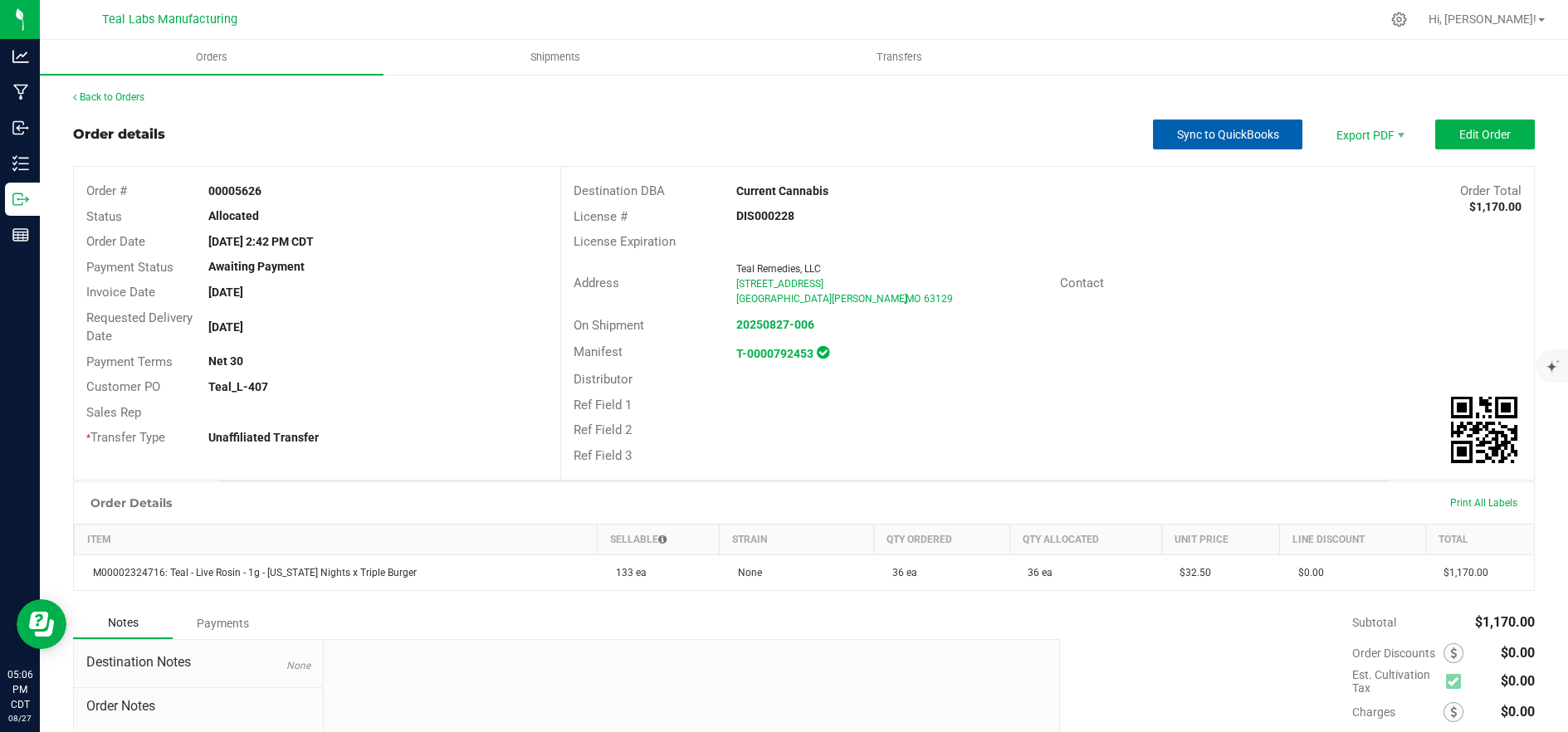
click at [1197, 136] on span "Sync to QuickBooks" at bounding box center [1227, 134] width 102 height 13
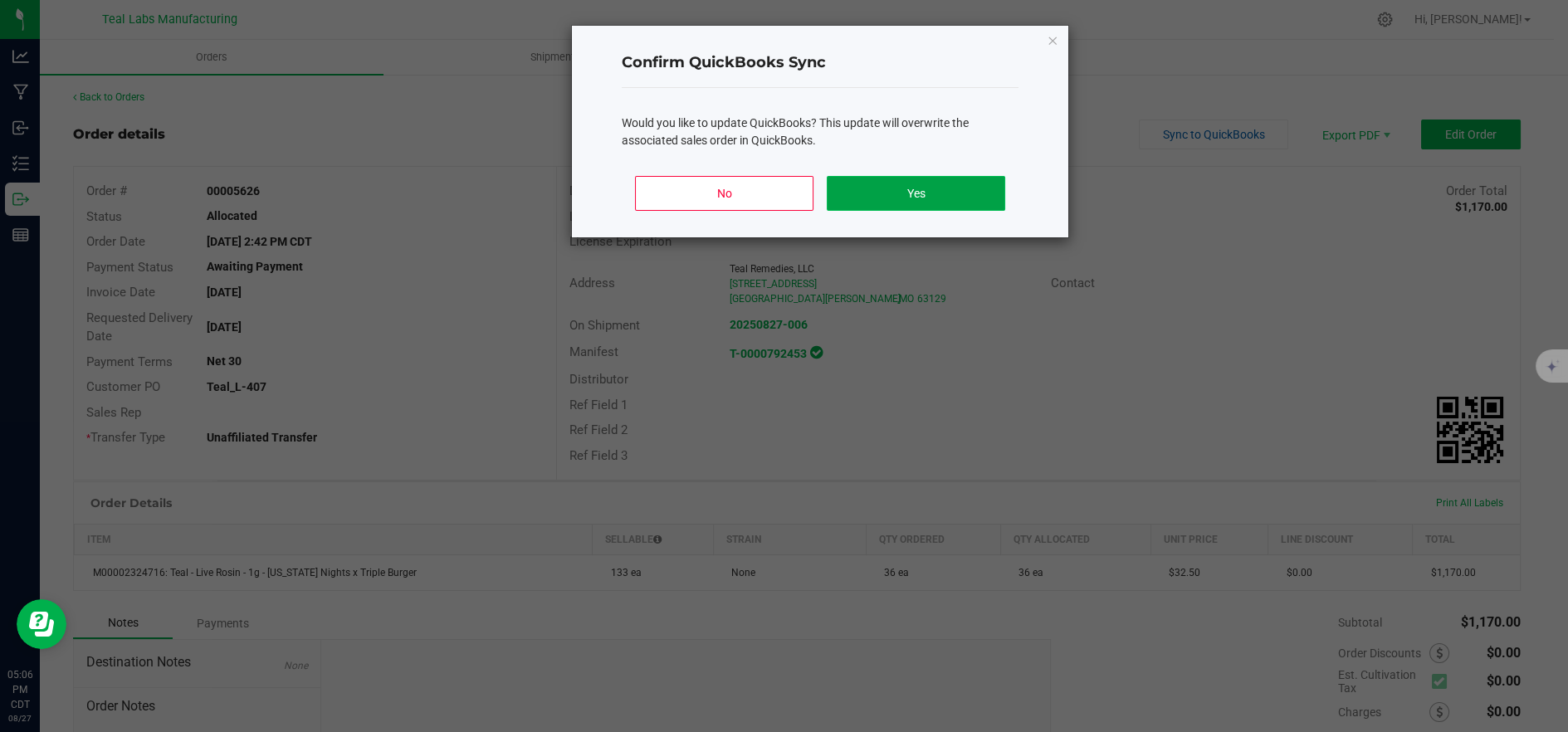
click at [964, 191] on button "Yes" at bounding box center [915, 193] width 178 height 35
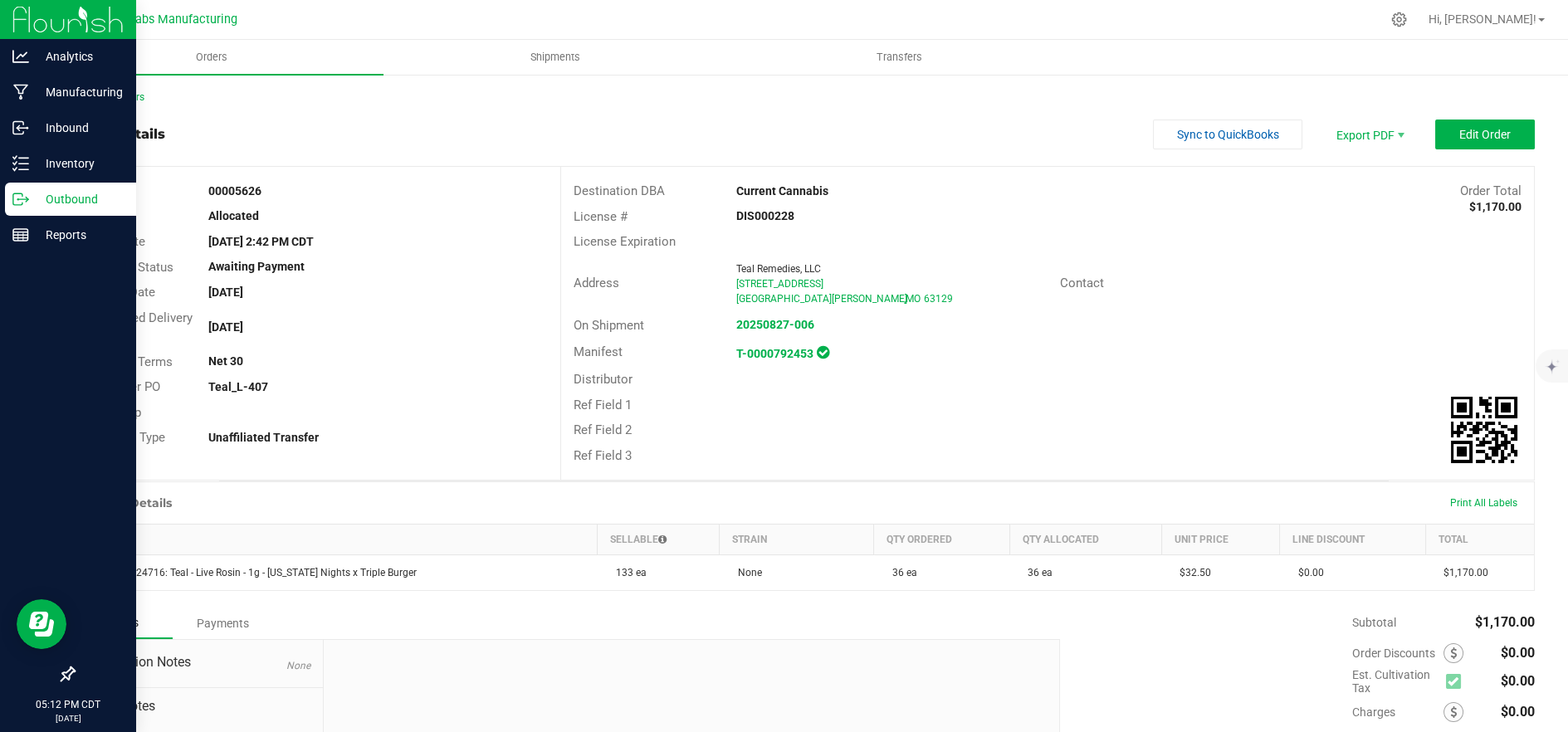
click at [13, 201] on icon at bounding box center [20, 199] width 17 height 17
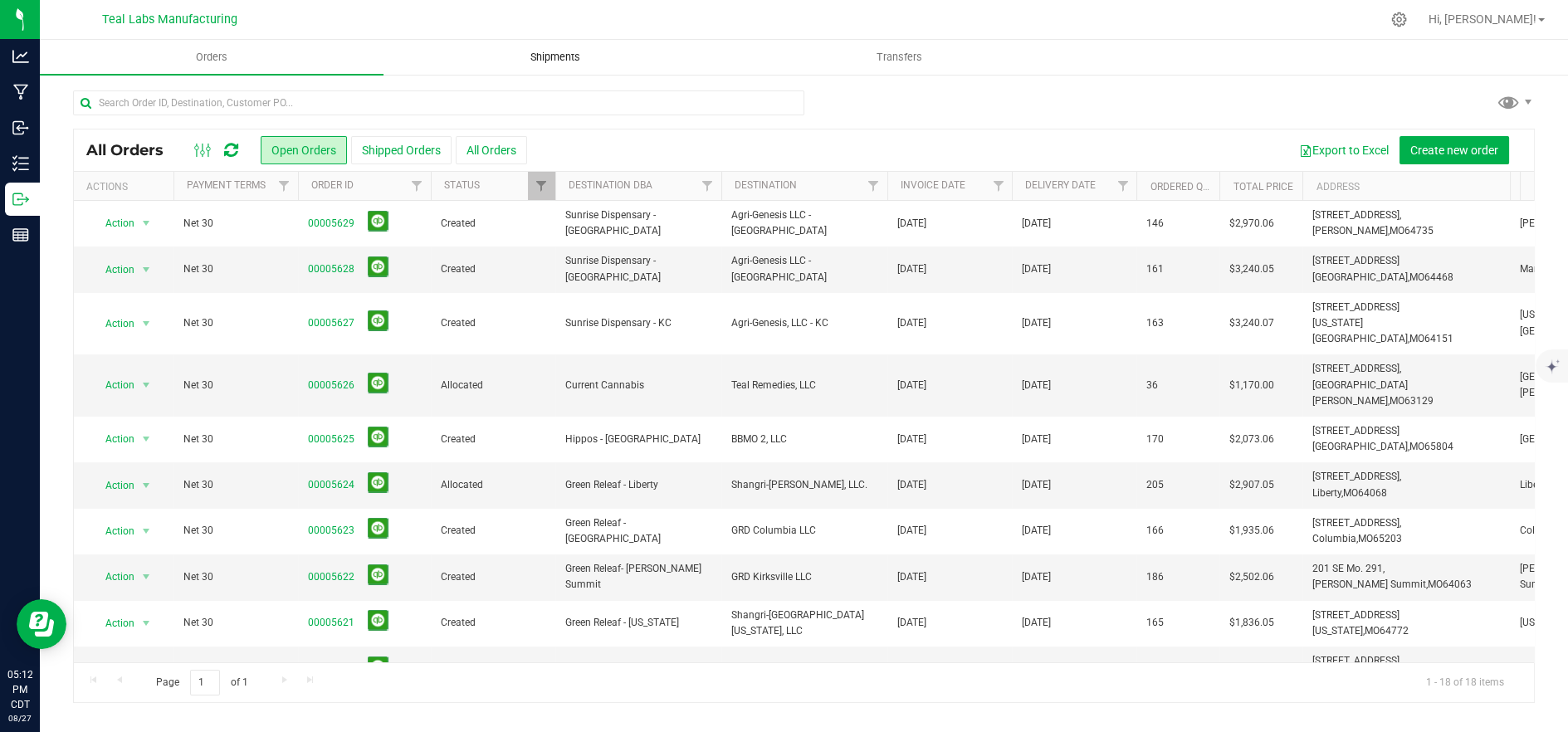
click at [545, 55] on span "Shipments" at bounding box center [555, 57] width 95 height 15
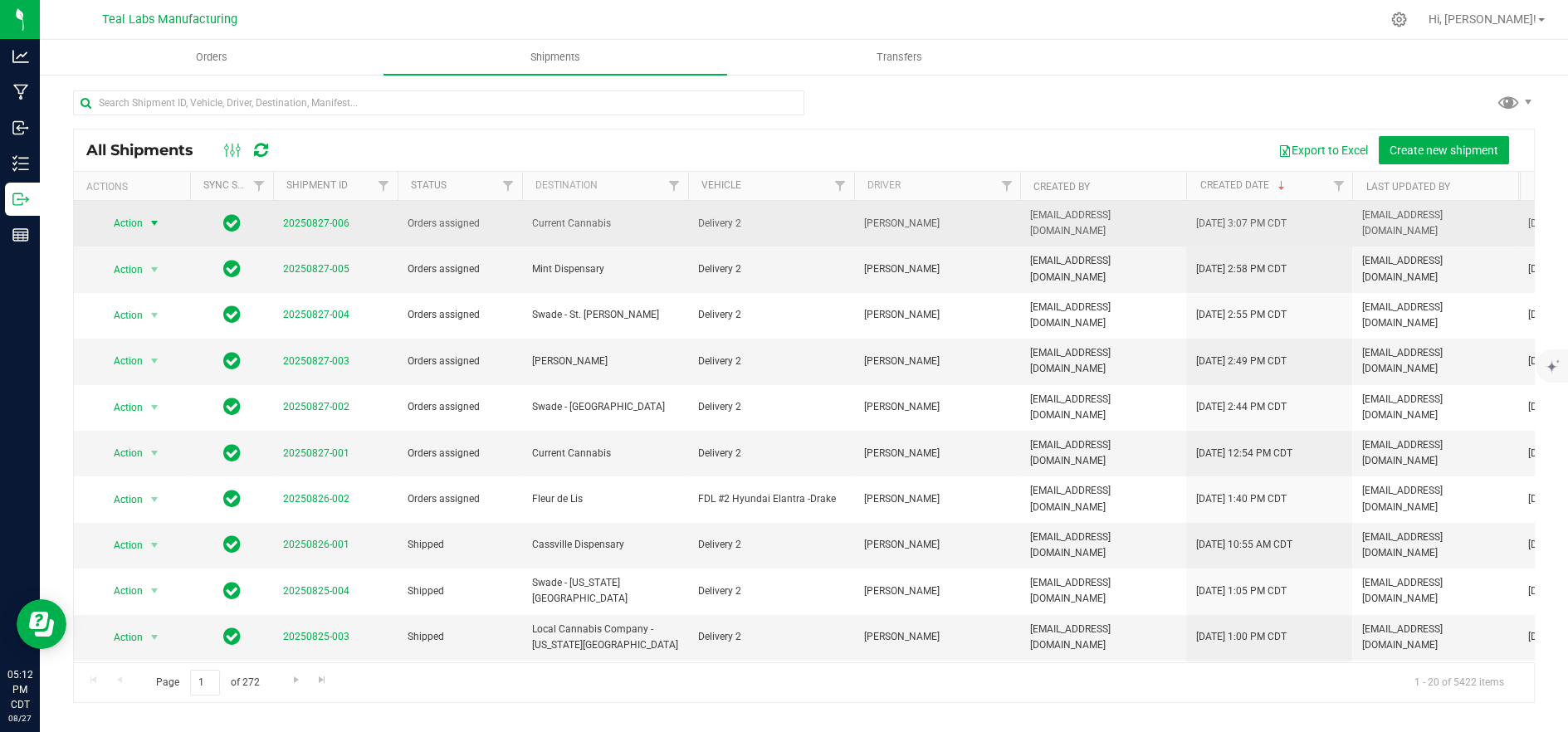
click at [134, 212] on span "Action" at bounding box center [122, 223] width 45 height 23
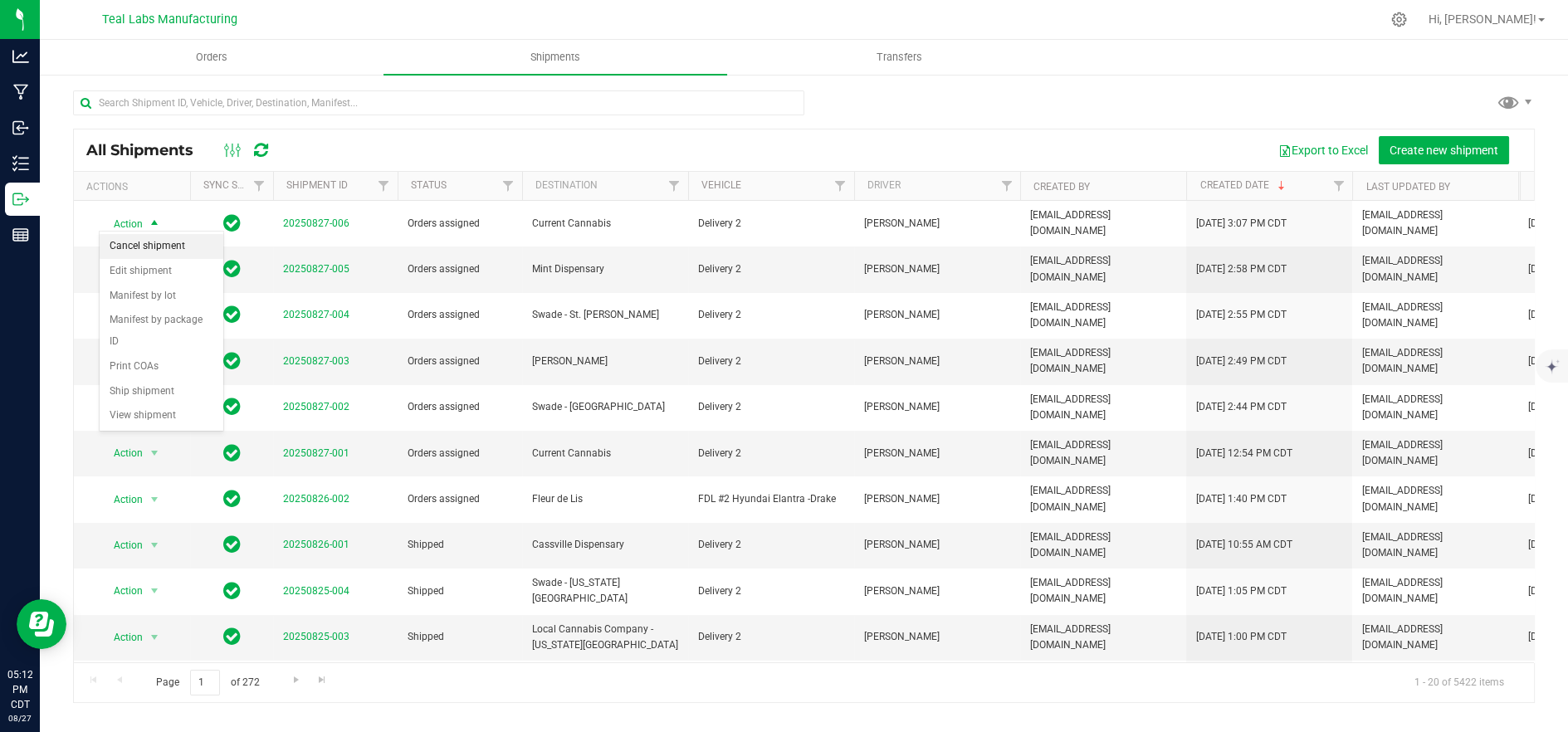
click at [152, 245] on li "Cancel shipment" at bounding box center [162, 246] width 123 height 25
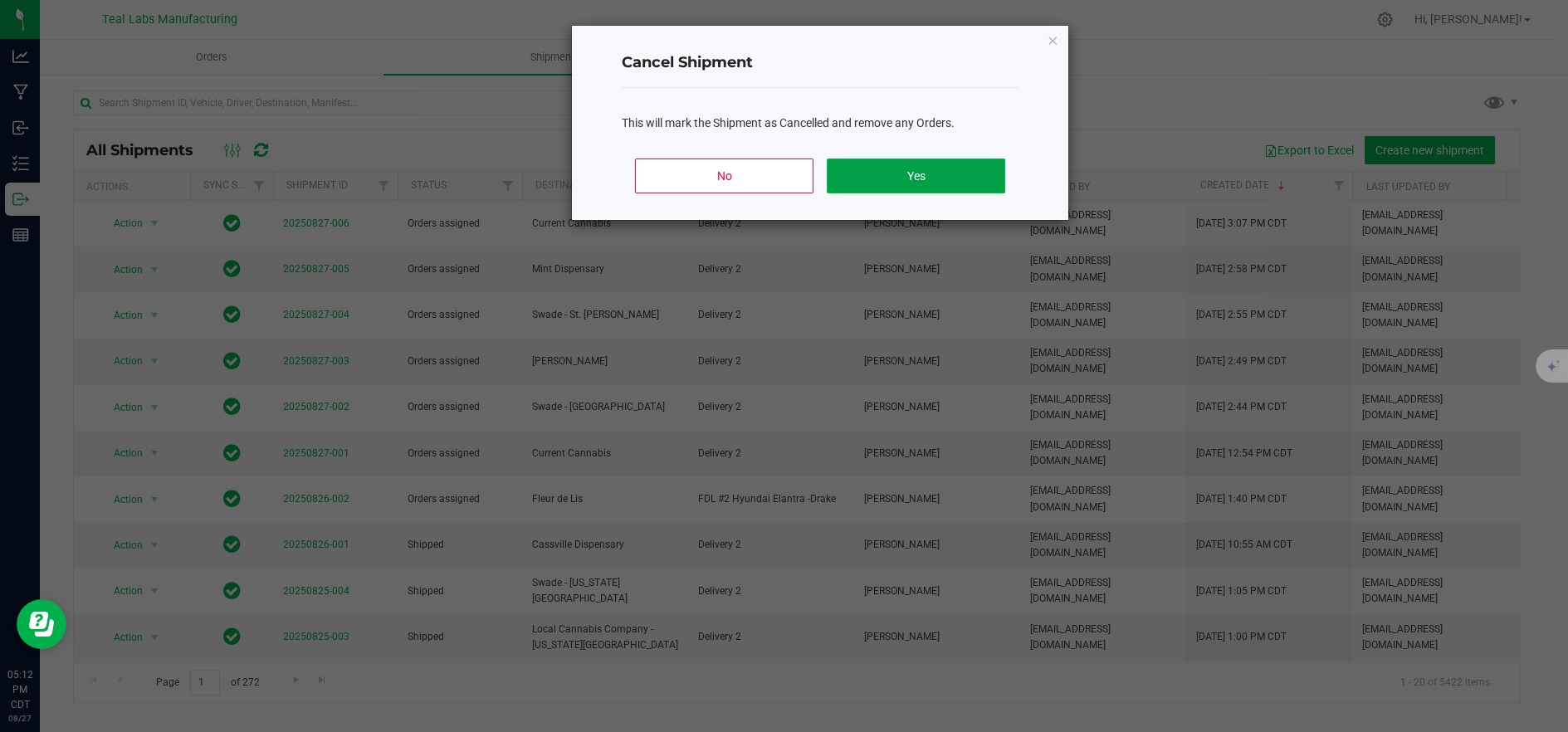
click at [907, 162] on button "Yes" at bounding box center [915, 176] width 178 height 35
